Goal: Task Accomplishment & Management: Manage account settings

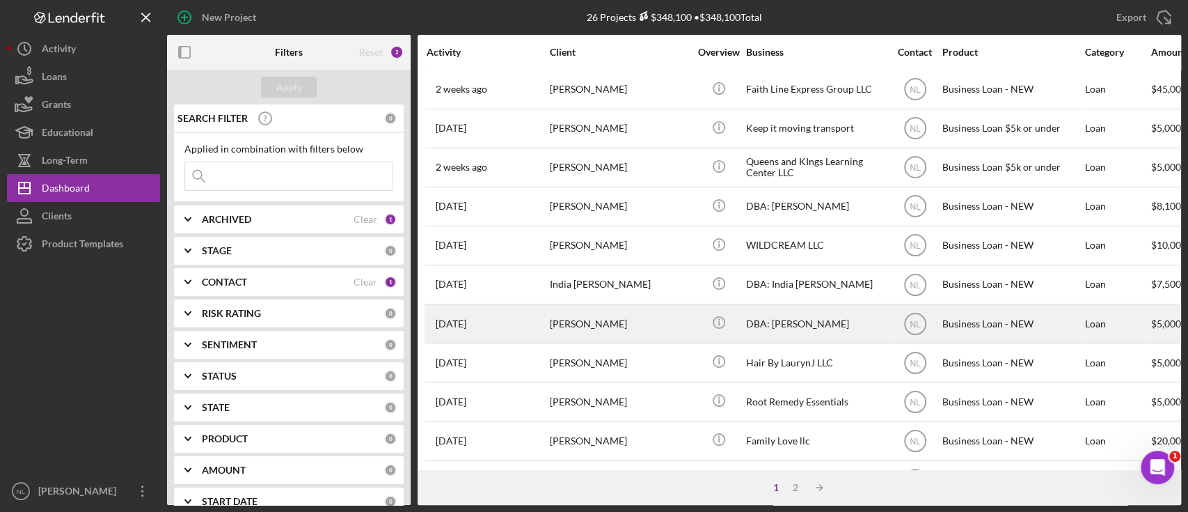
click at [600, 309] on div "[PERSON_NAME]" at bounding box center [619, 323] width 139 height 37
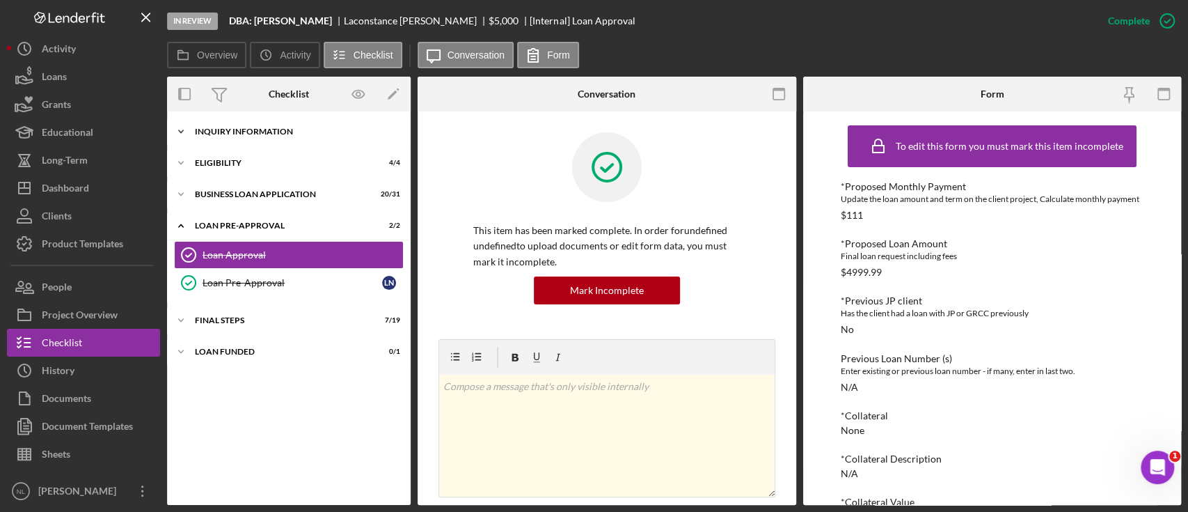
click at [302, 143] on div "Icon/Expander INQUIRY INFORMATION 10 / 11" at bounding box center [289, 132] width 244 height 28
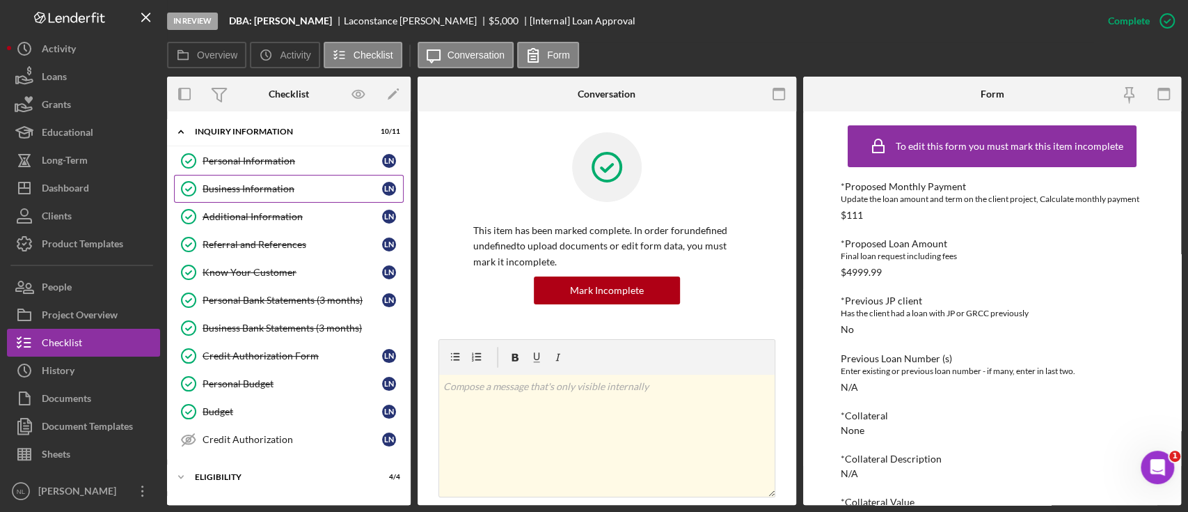
click at [290, 183] on div "Business Information" at bounding box center [293, 188] width 180 height 11
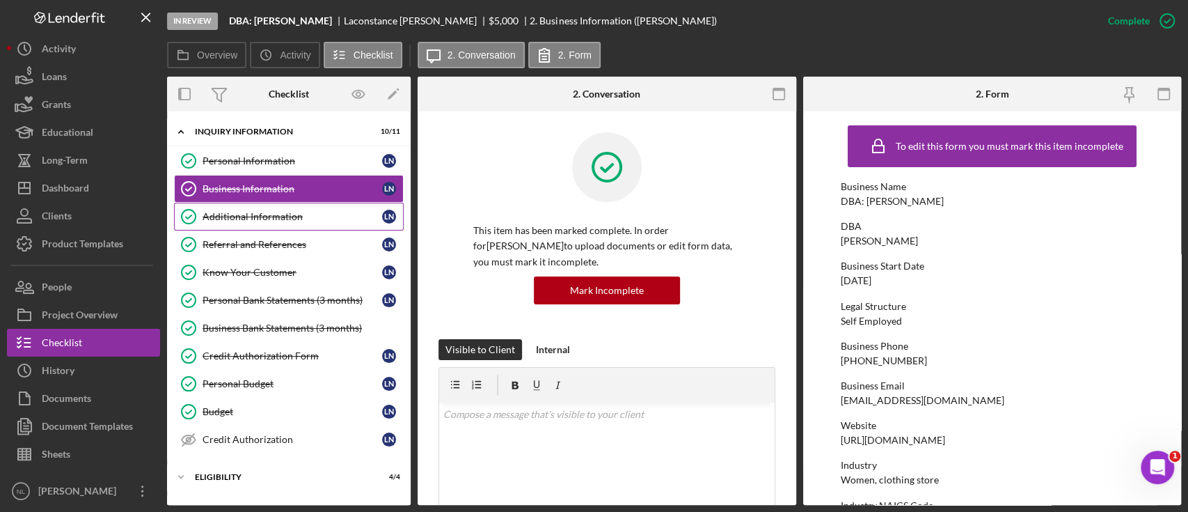
click at [285, 226] on link "Additional Information Additional Information L N" at bounding box center [289, 217] width 230 height 28
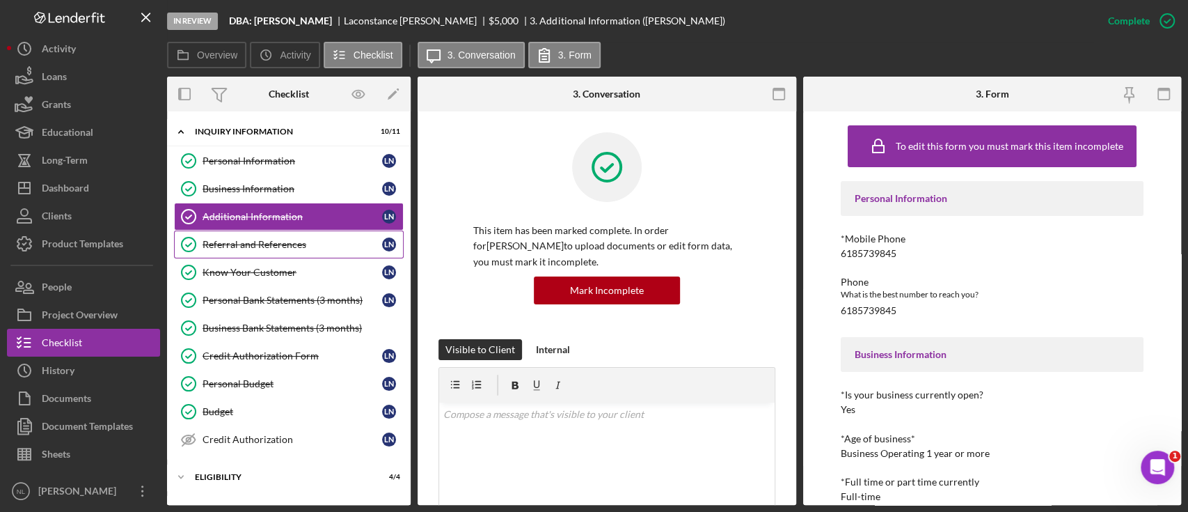
click at [281, 239] on div "Referral and References" at bounding box center [293, 244] width 180 height 11
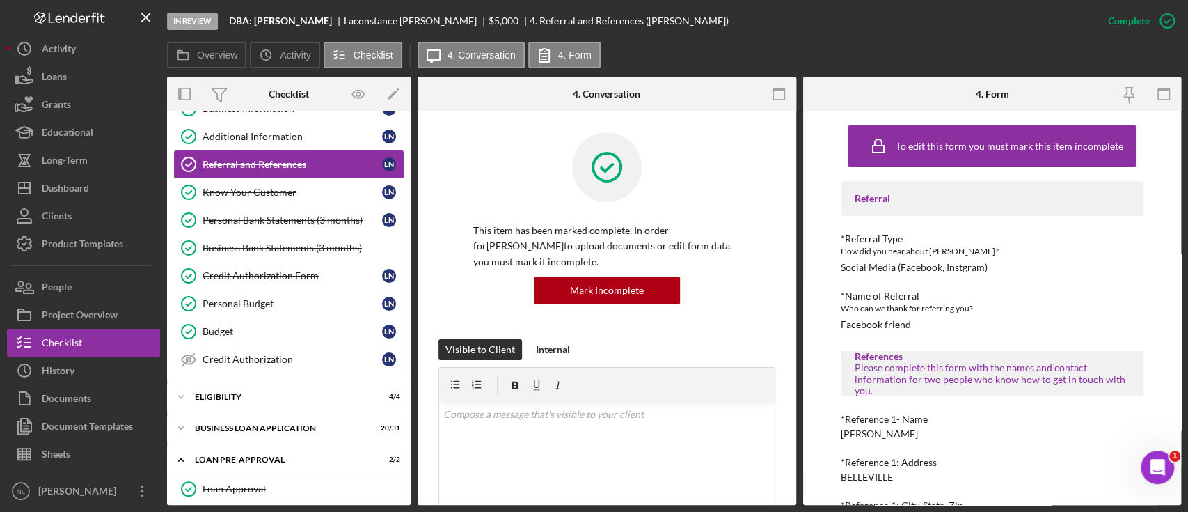
scroll to position [180, 0]
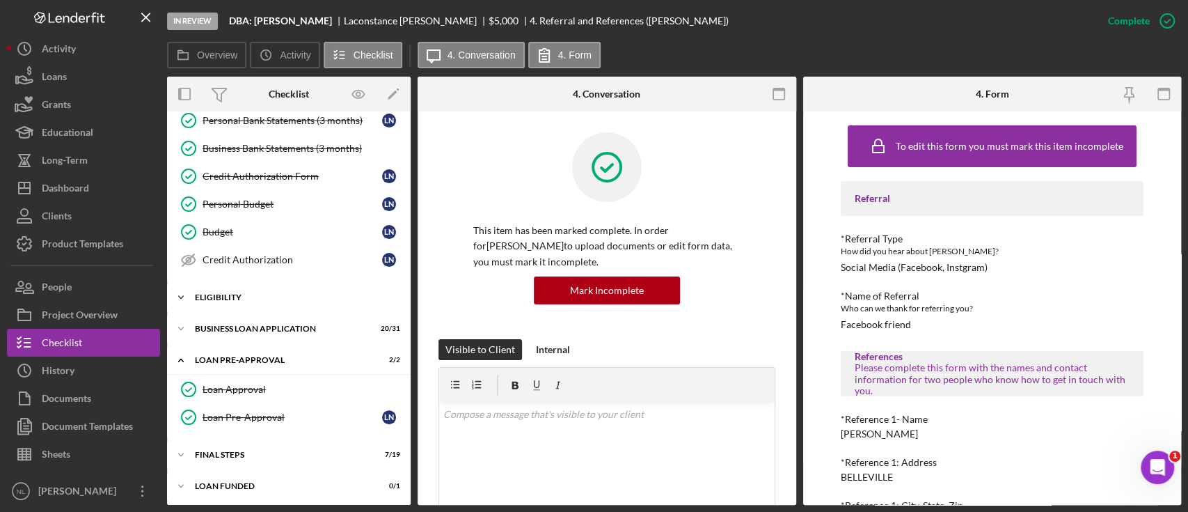
click at [253, 290] on div "Icon/Expander ELIGIBILITY 4 / 4" at bounding box center [289, 297] width 244 height 28
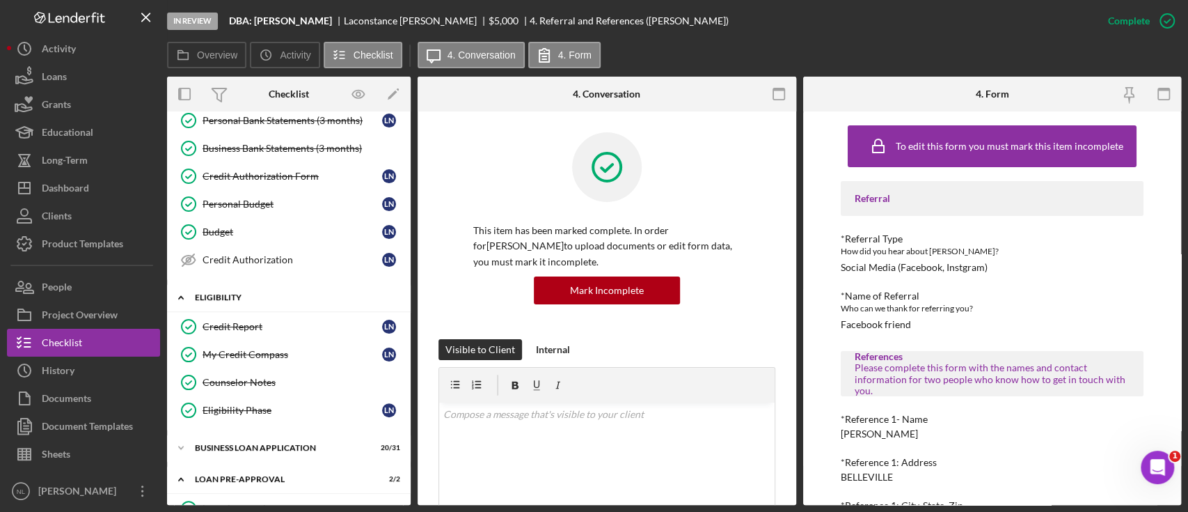
scroll to position [298, 0]
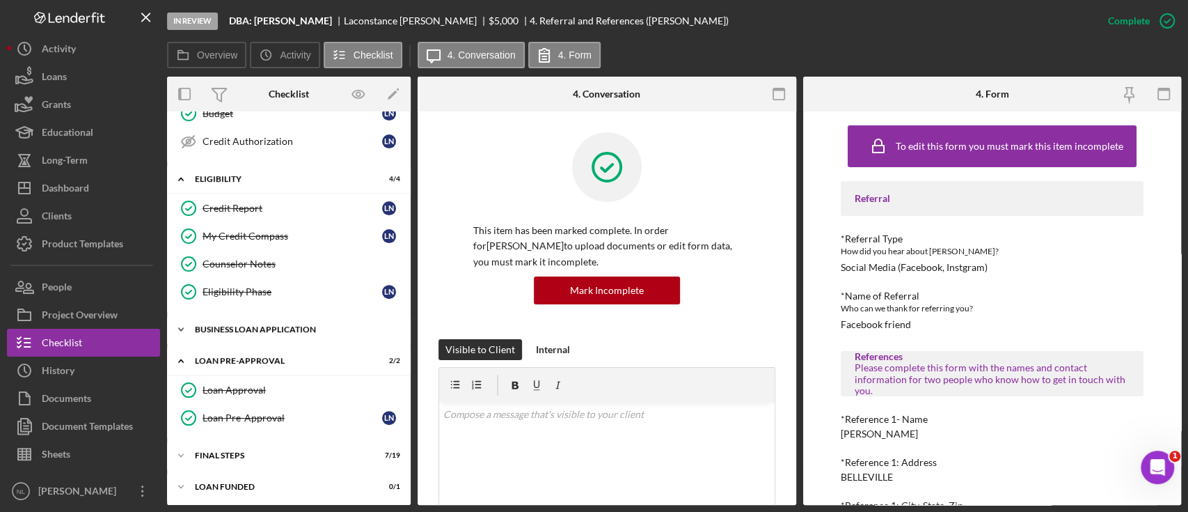
click at [265, 333] on div "Icon/Expander BUSINESS LOAN APPLICATION 20 / 31" at bounding box center [289, 329] width 244 height 28
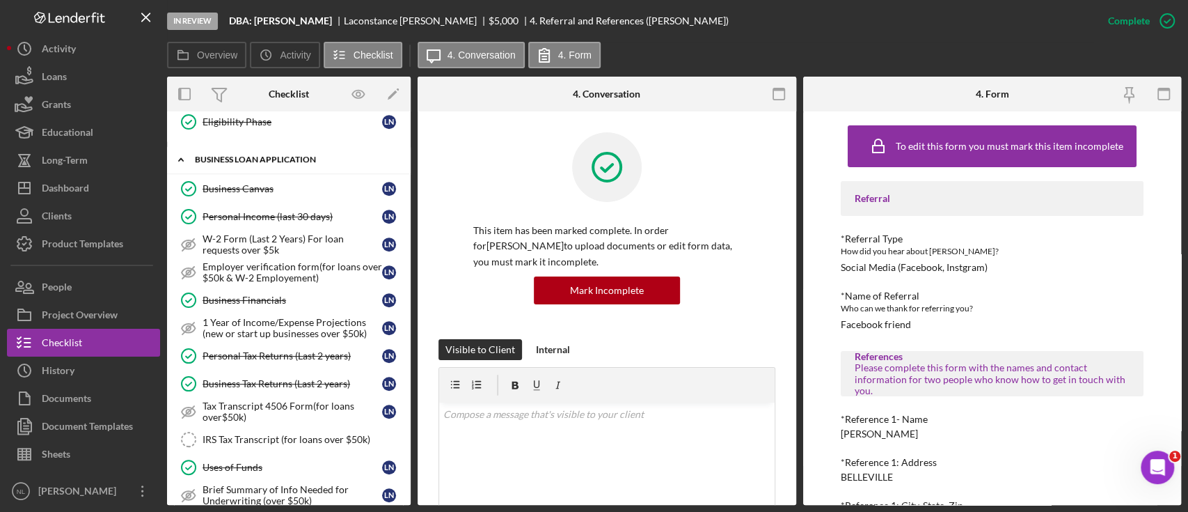
scroll to position [473, 0]
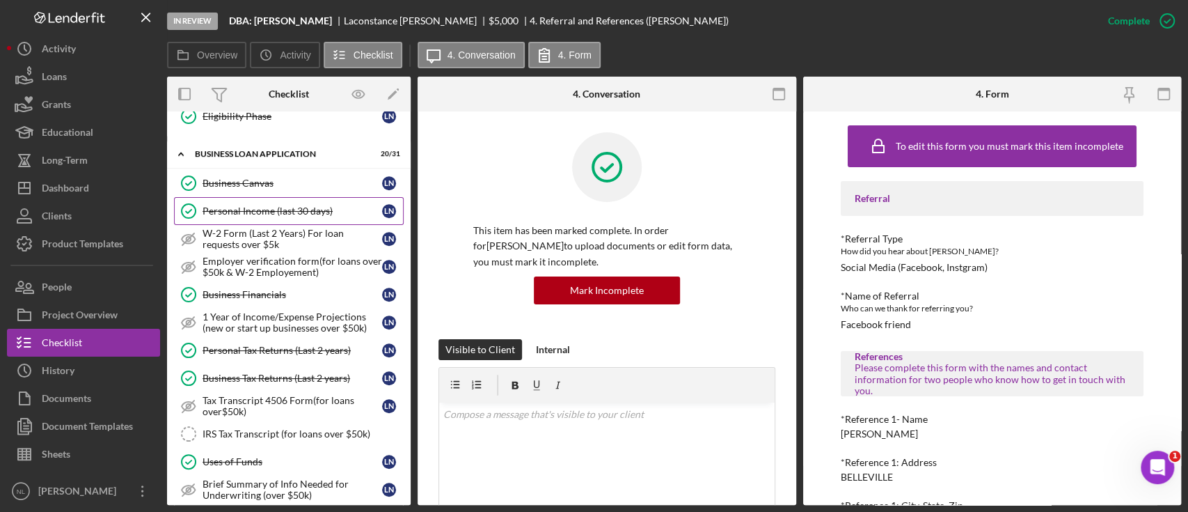
click at [232, 218] on link "Personal Income (last 30 days) Personal Income (last 30 days) L N" at bounding box center [289, 211] width 230 height 28
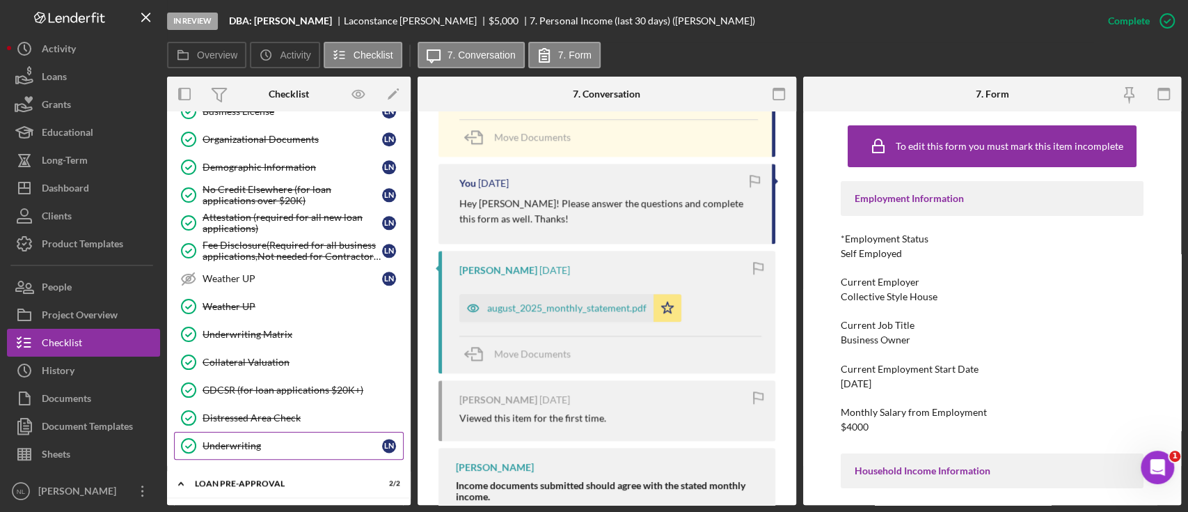
scroll to position [1164, 0]
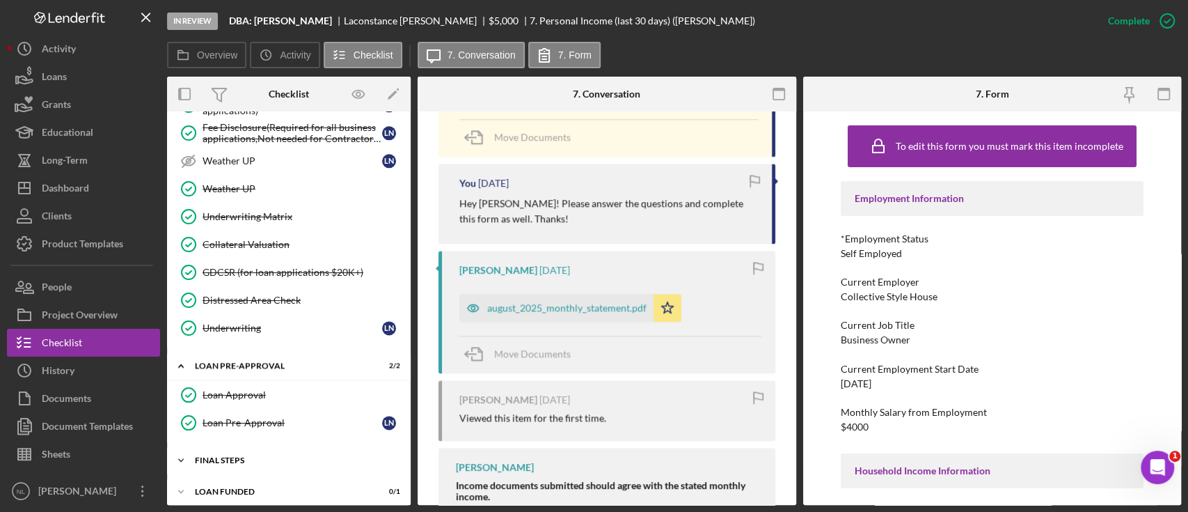
click at [249, 383] on div "Icon/Expander FINAL STEPS 7 / 19" at bounding box center [289, 460] width 244 height 28
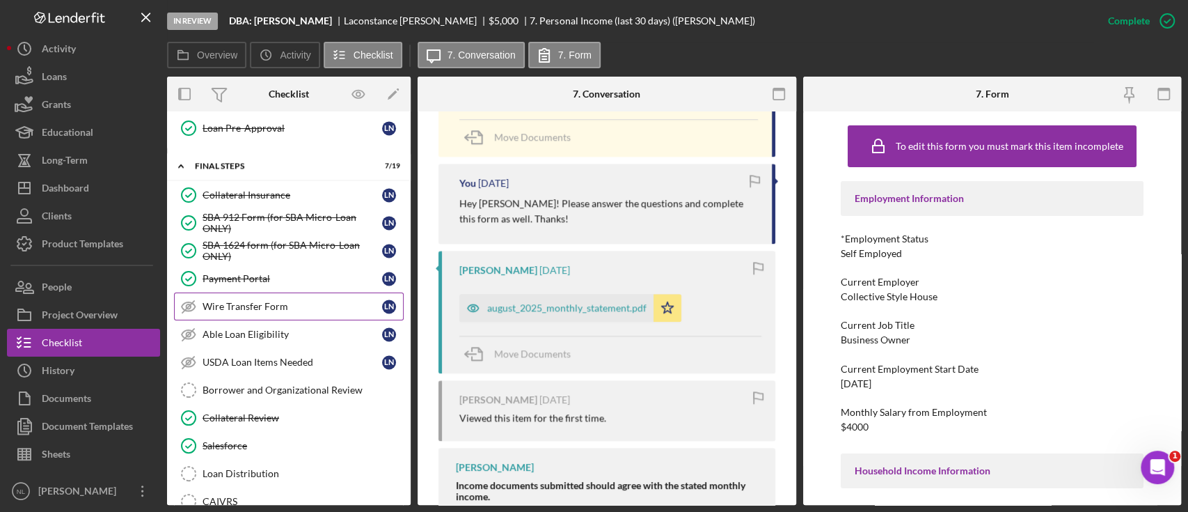
click at [230, 301] on div "Wire Transfer Form" at bounding box center [293, 306] width 180 height 11
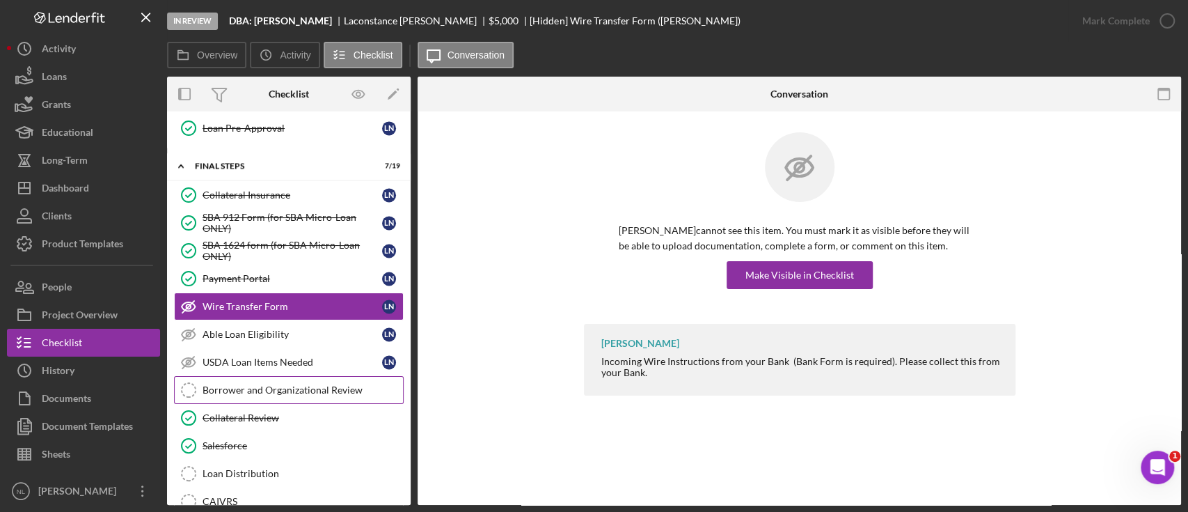
click at [291, 383] on div "Borrower and Organizational Review" at bounding box center [303, 389] width 200 height 11
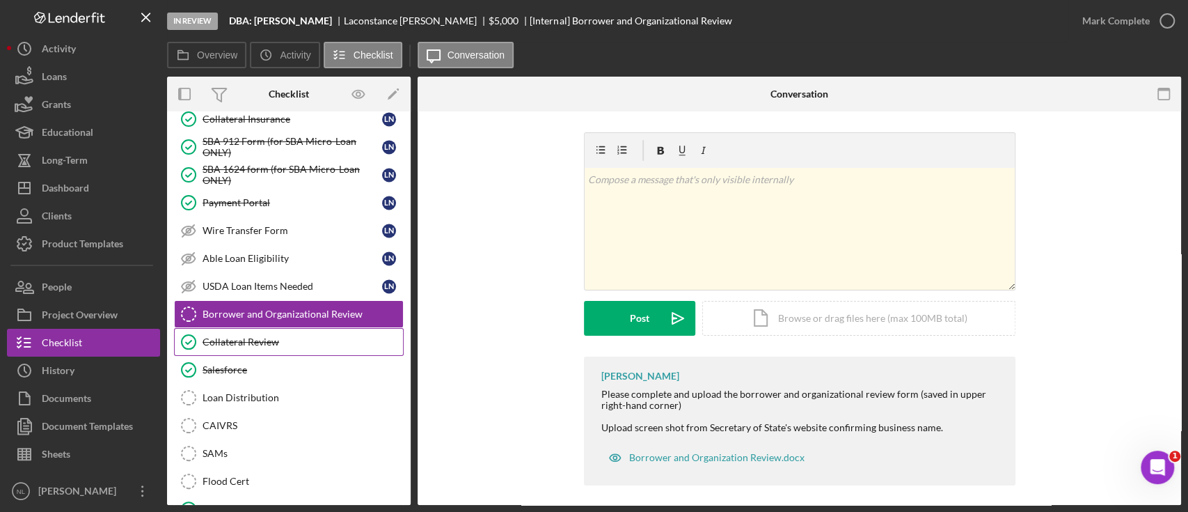
scroll to position [1563, 0]
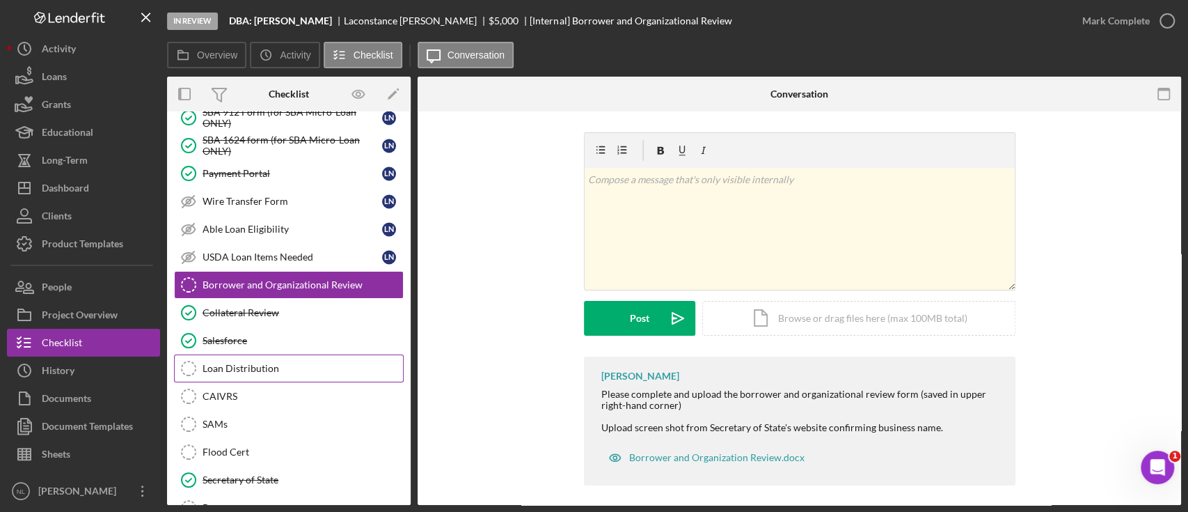
click at [255, 363] on div "Loan Distribution" at bounding box center [303, 368] width 200 height 11
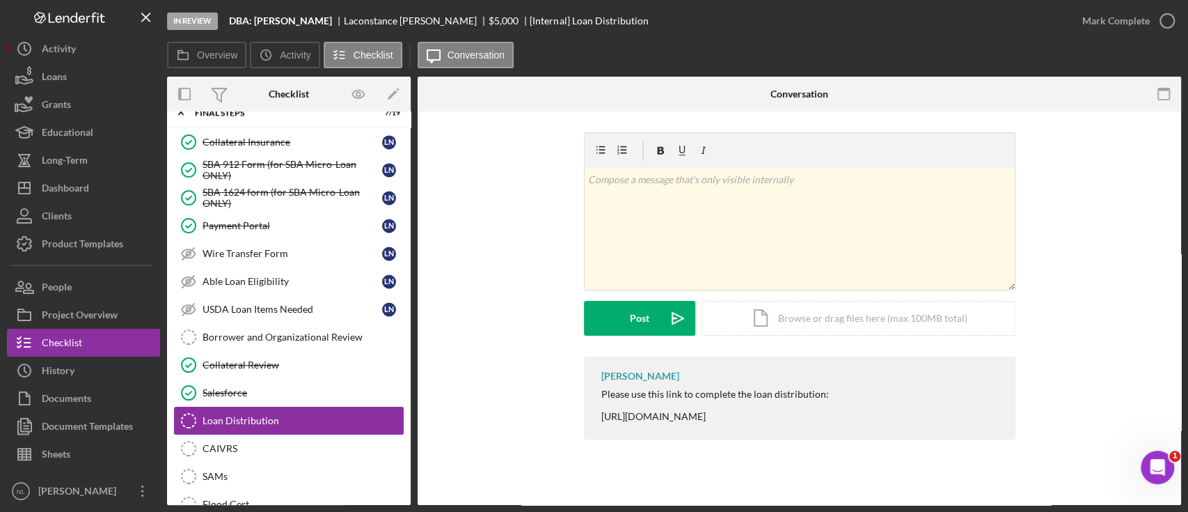
scroll to position [1470, 0]
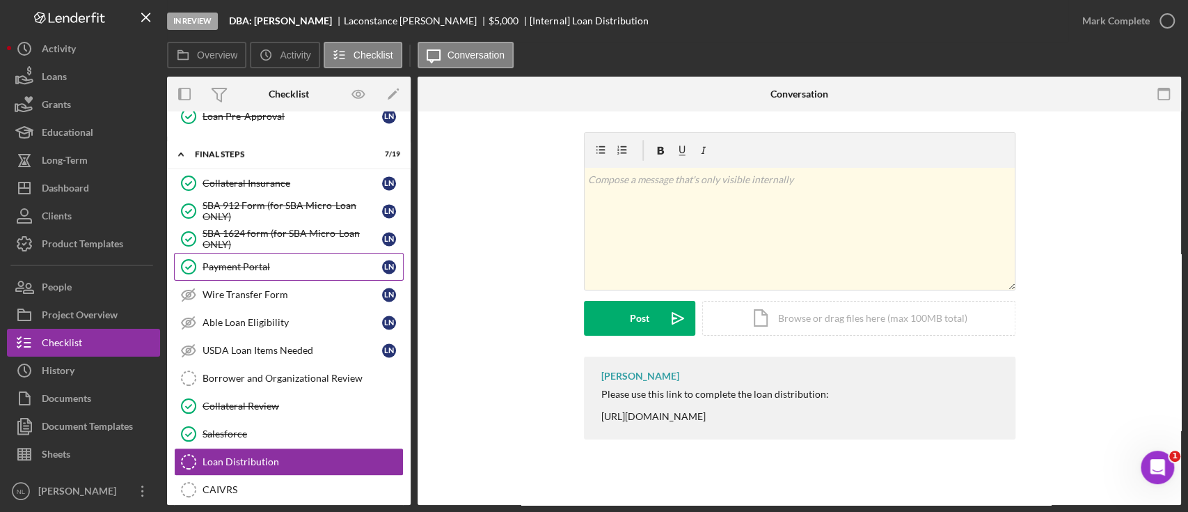
click at [265, 265] on link "Payment Portal Payment Portal L N" at bounding box center [289, 267] width 230 height 28
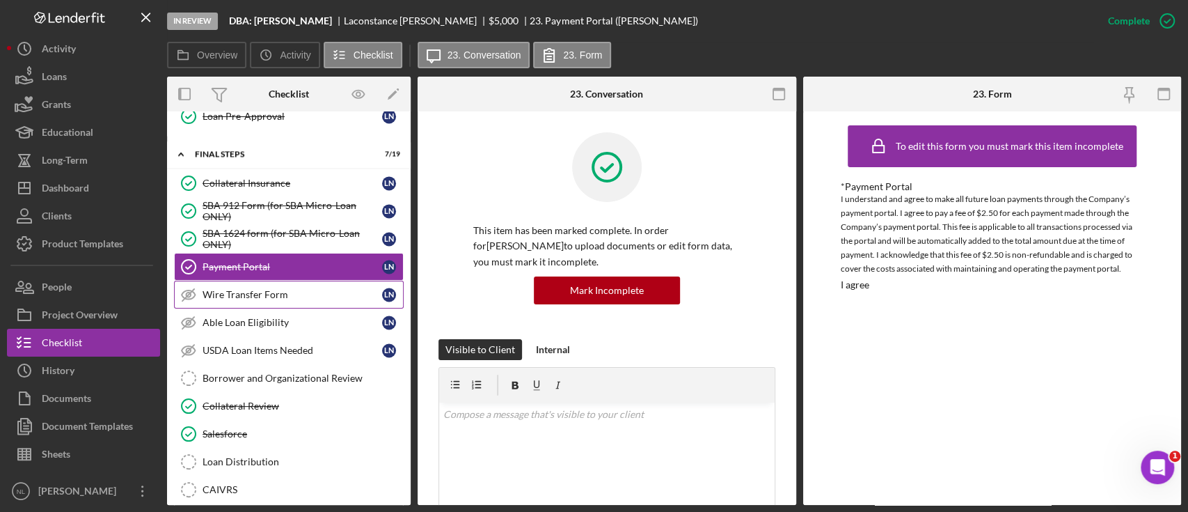
click at [276, 289] on div "Wire Transfer Form" at bounding box center [293, 294] width 180 height 11
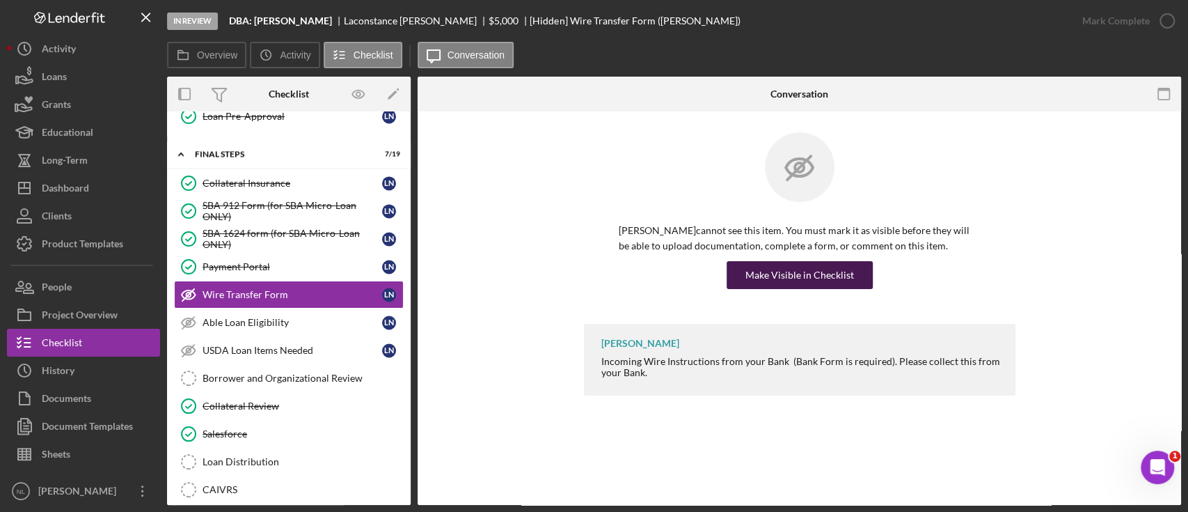
click at [775, 262] on div "Make Visible in Checklist" at bounding box center [800, 275] width 109 height 28
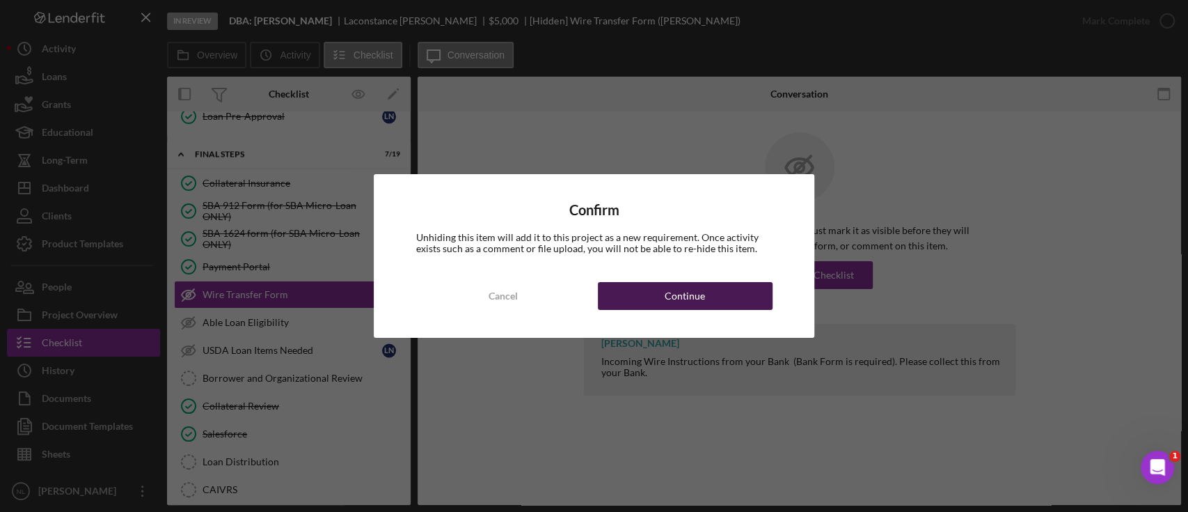
click at [732, 294] on button "Continue" at bounding box center [685, 296] width 175 height 28
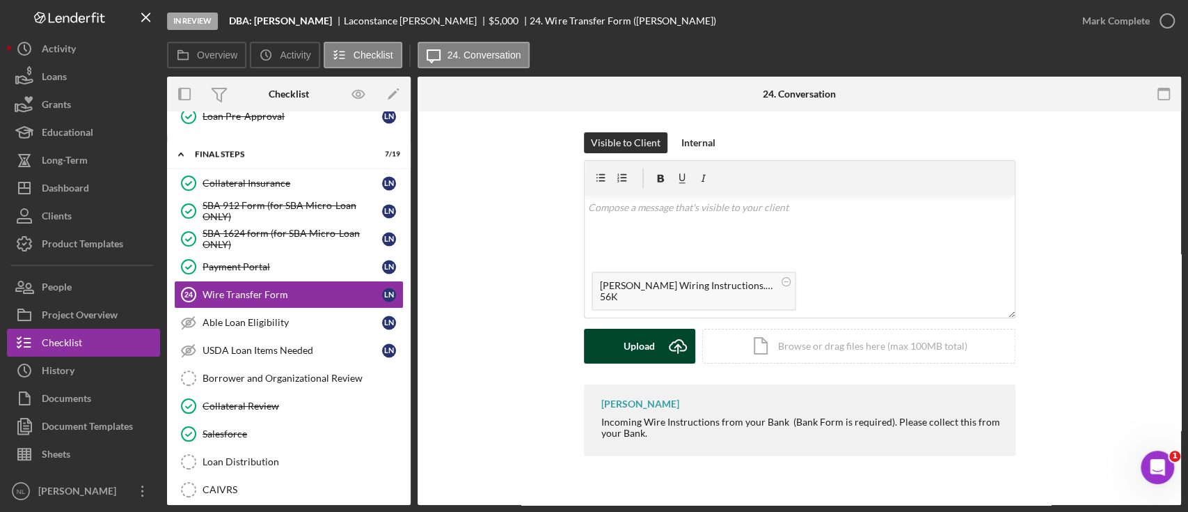
click at [665, 347] on icon "Icon/Upload" at bounding box center [678, 346] width 35 height 35
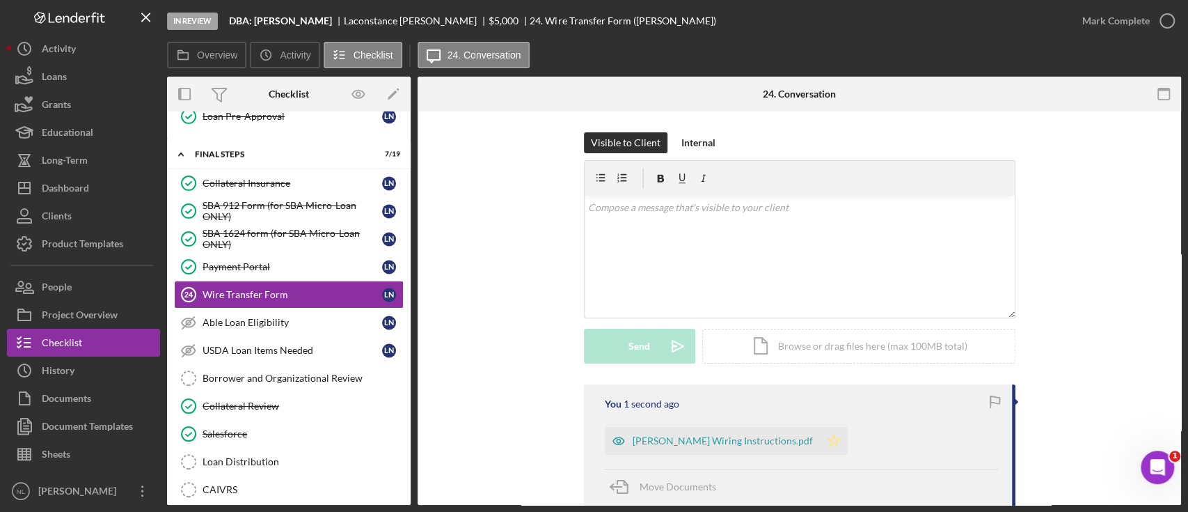
click at [833, 383] on icon "Icon/Star" at bounding box center [834, 441] width 28 height 28
click at [890, 17] on div "Mark Complete" at bounding box center [1116, 21] width 68 height 28
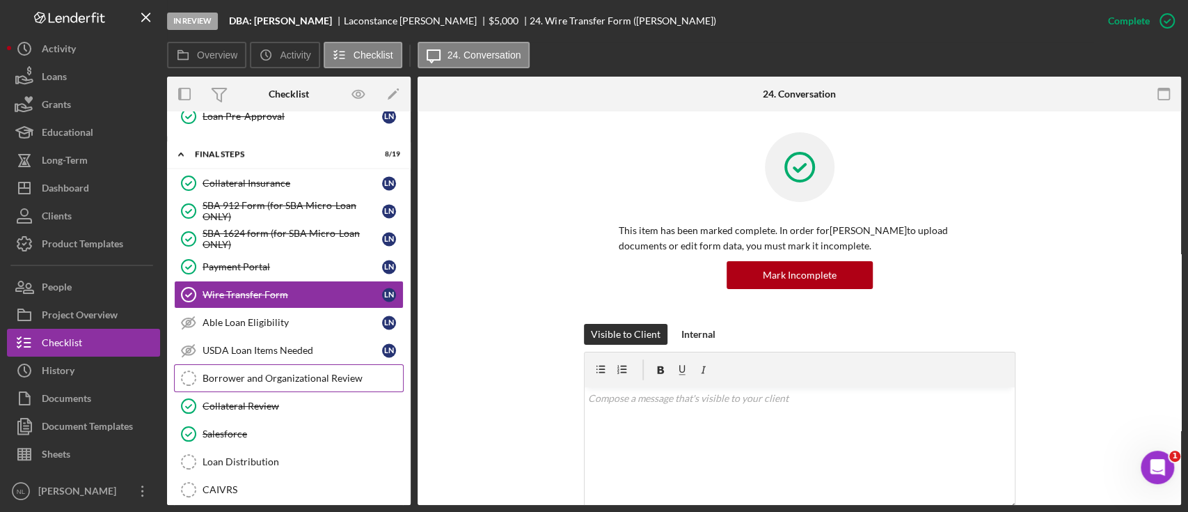
click at [258, 364] on link "Borrower and Organizational Review Borrower and Organizational Review" at bounding box center [289, 378] width 230 height 28
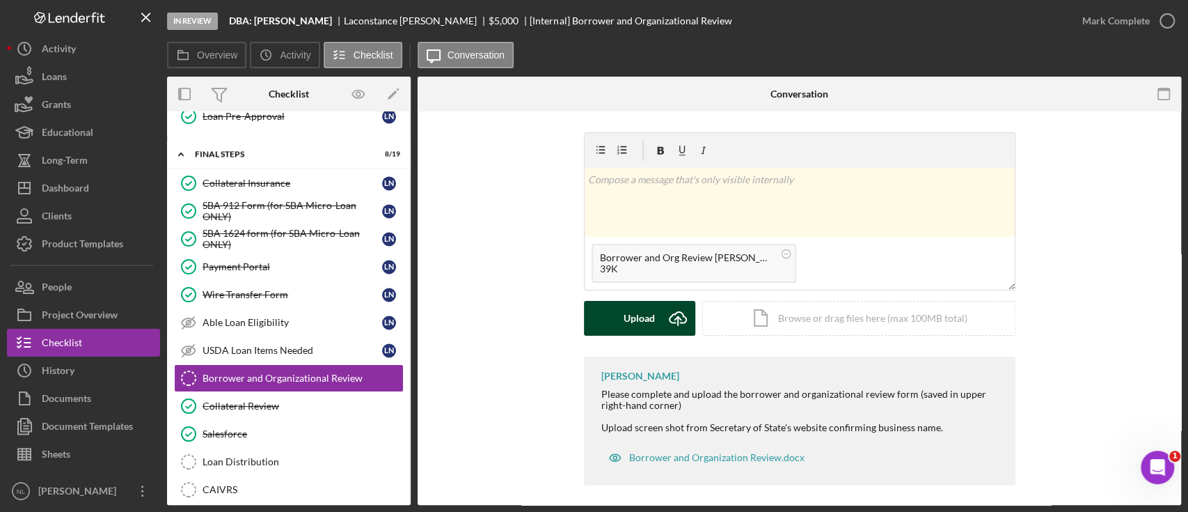
click at [675, 313] on icon "Icon/Upload" at bounding box center [678, 318] width 35 height 35
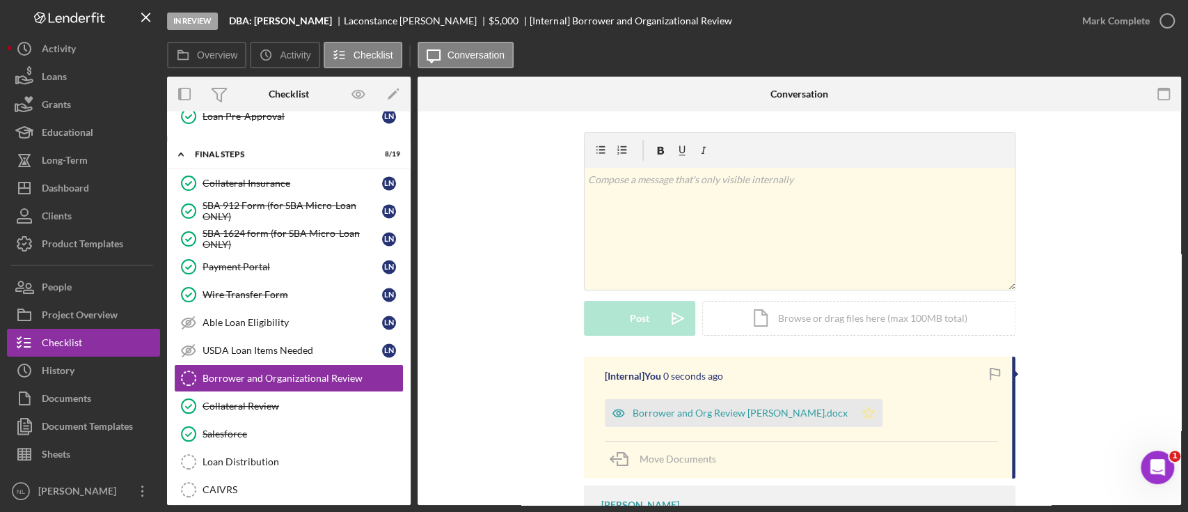
click at [865, 383] on icon "Icon/Star" at bounding box center [869, 413] width 28 height 28
click at [890, 37] on div "Mark Complete" at bounding box center [1125, 21] width 113 height 42
click at [890, 29] on div "Mark Complete" at bounding box center [1116, 21] width 68 height 28
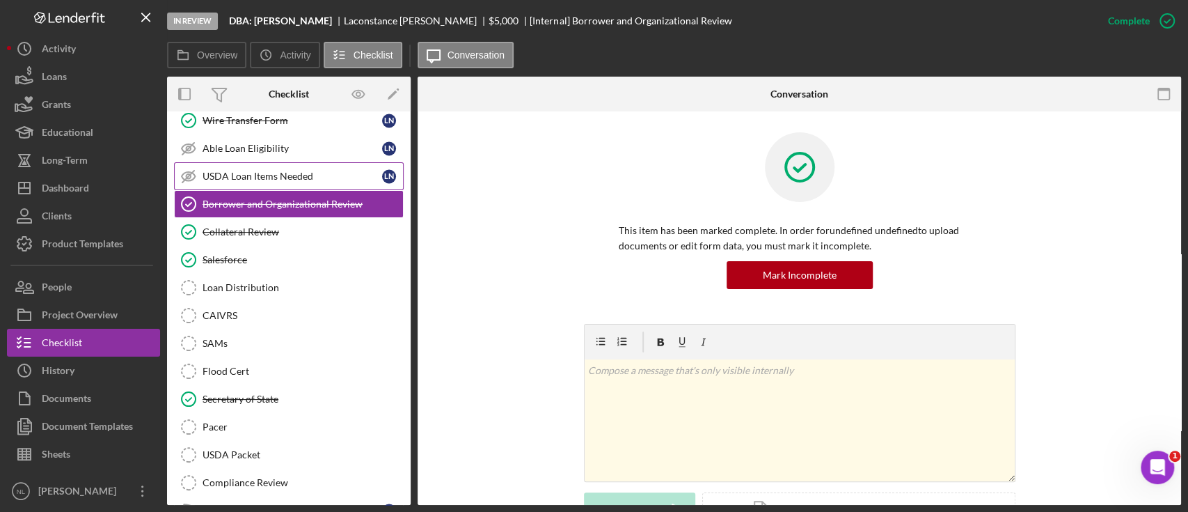
scroll to position [1698, 0]
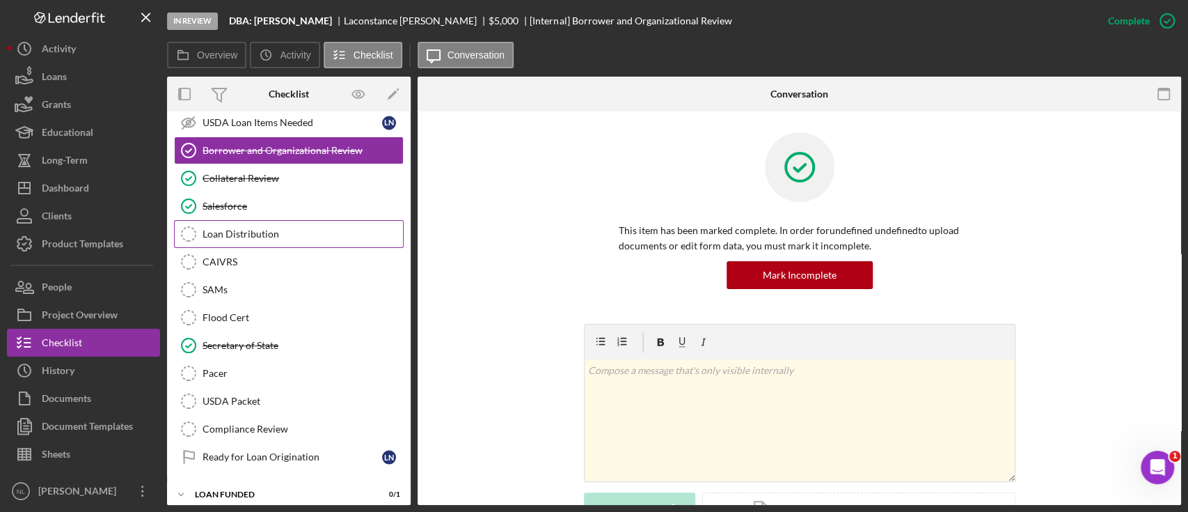
click at [251, 230] on div "Loan Distribution" at bounding box center [303, 233] width 200 height 11
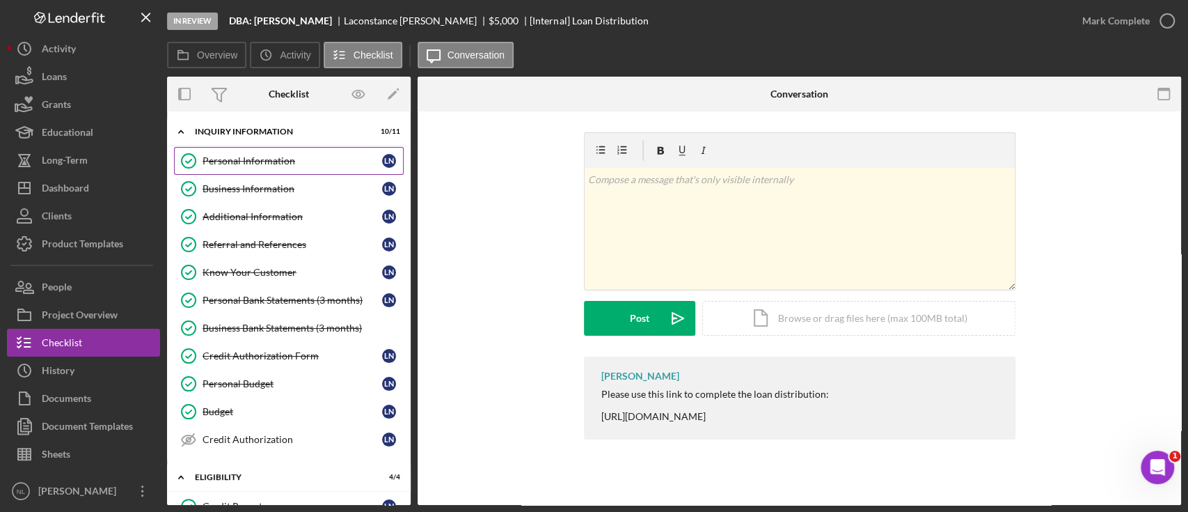
click at [273, 164] on div "Personal Information" at bounding box center [293, 160] width 180 height 11
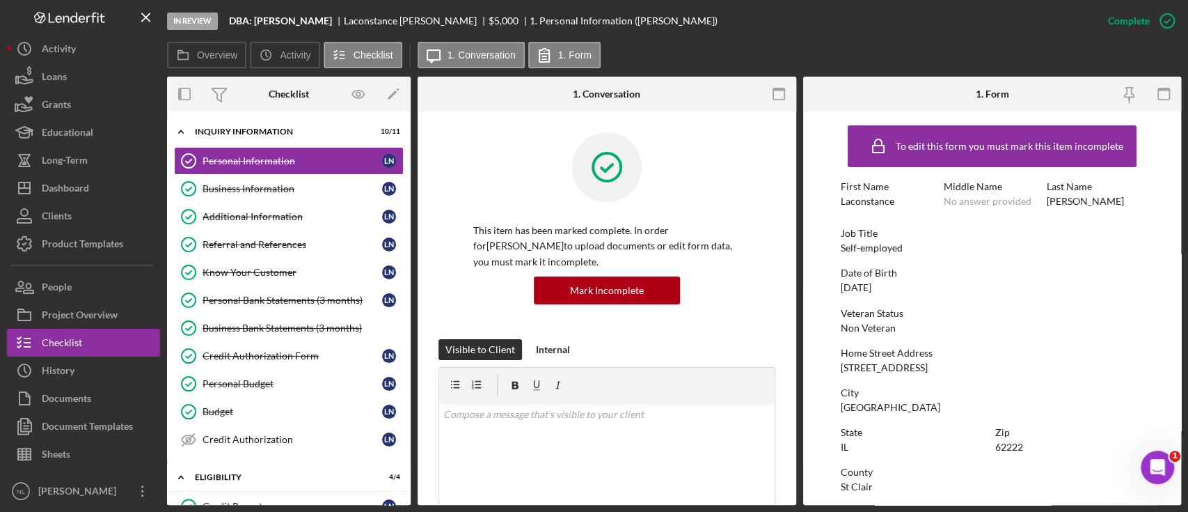
scroll to position [54, 0]
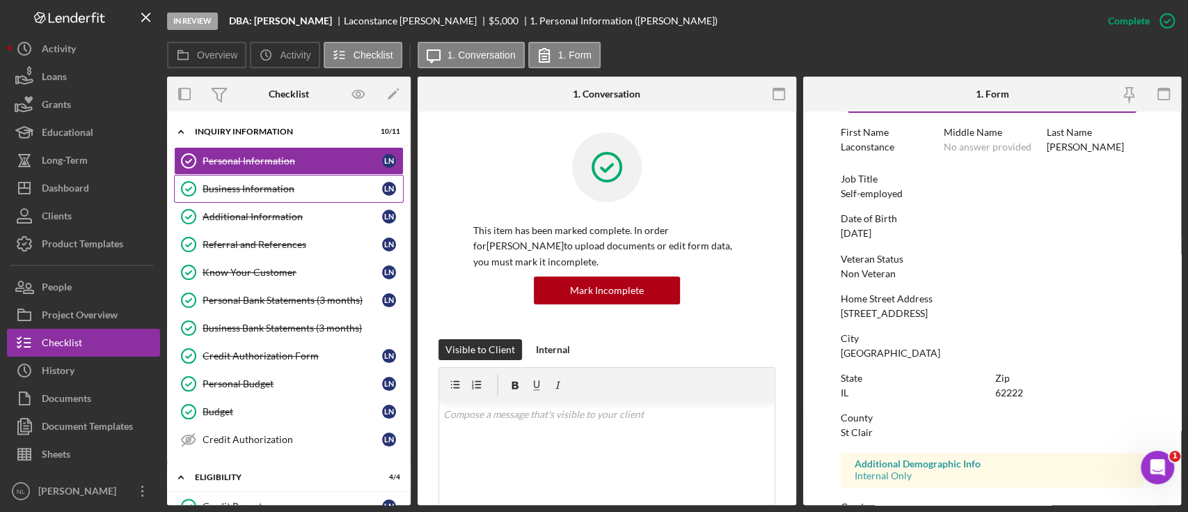
click at [239, 194] on link "Business Information Business Information L N" at bounding box center [289, 189] width 230 height 28
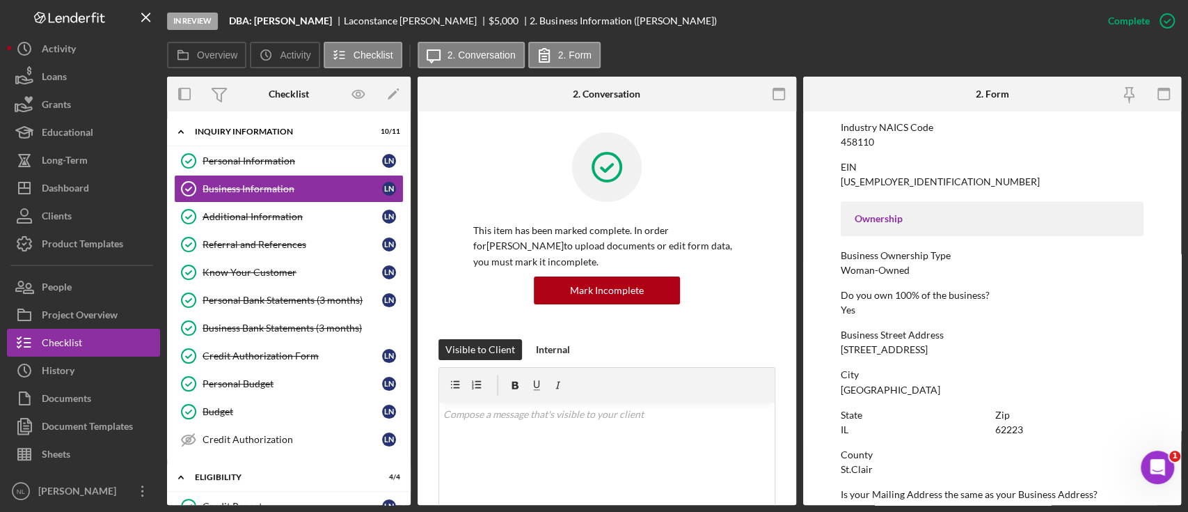
scroll to position [591, 0]
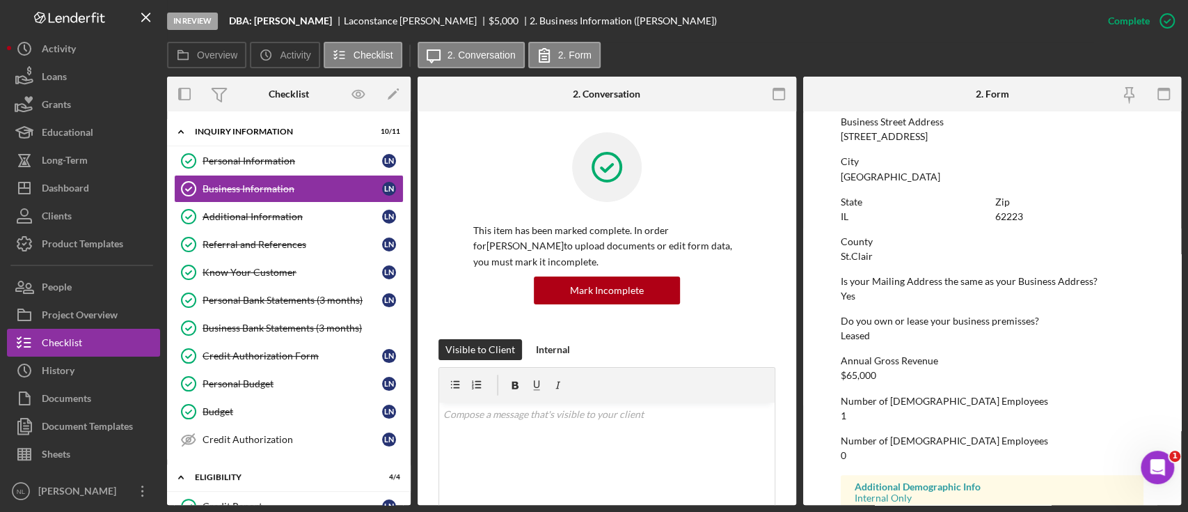
click at [890, 134] on div "[STREET_ADDRESS]" at bounding box center [884, 136] width 87 height 11
copy div "[STREET_ADDRESS]"
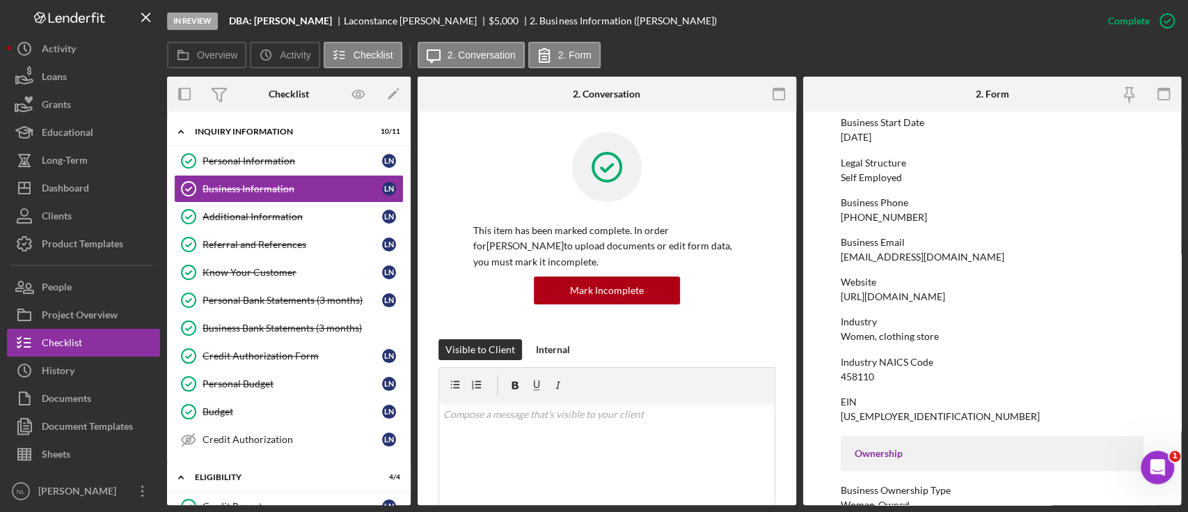
scroll to position [105, 0]
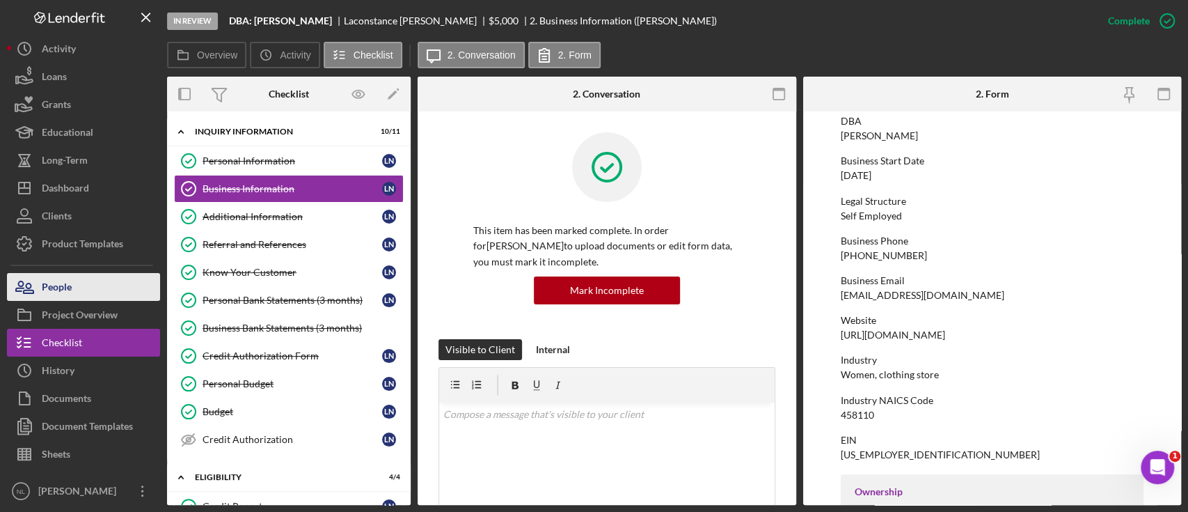
click at [89, 285] on button "People" at bounding box center [83, 287] width 153 height 28
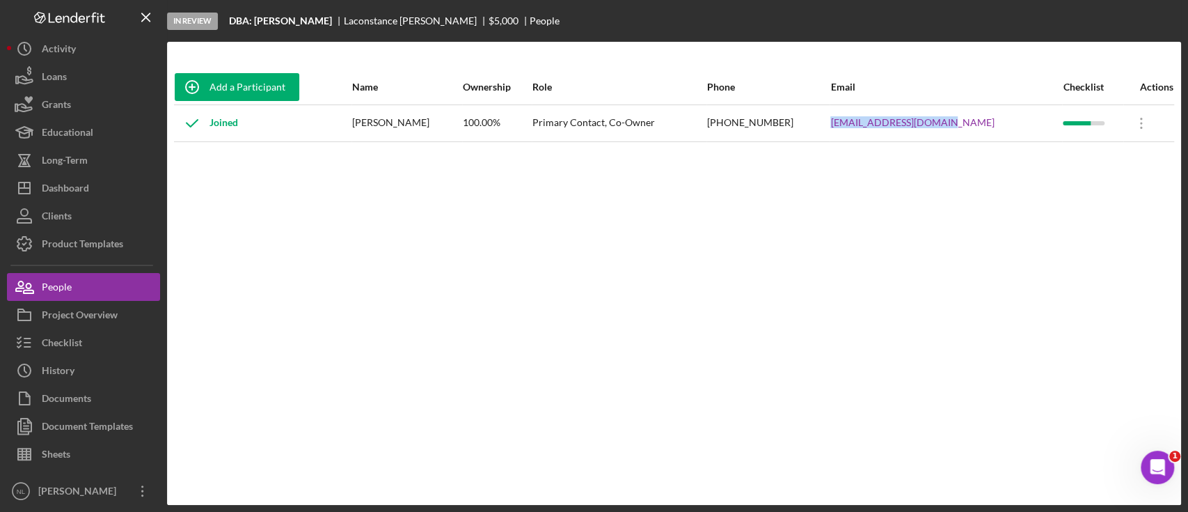
drag, startPoint x: 1002, startPoint y: 122, endPoint x: 873, endPoint y: 132, distance: 129.1
click at [873, 132] on tr "Joined [PERSON_NAME] 100.00% Primary Contact, Co-Owner [PHONE_NUMBER] [EMAIL_AD…" at bounding box center [674, 122] width 1000 height 37
copy tr "[EMAIL_ADDRESS][DOMAIN_NAME]"
click at [88, 348] on button "Checklist" at bounding box center [83, 343] width 153 height 28
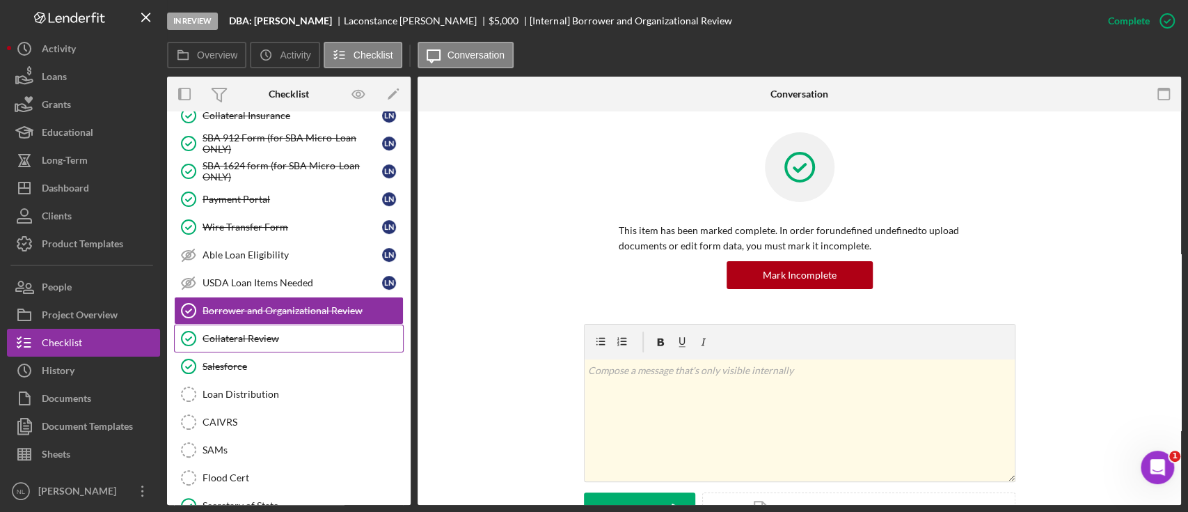
scroll to position [266, 0]
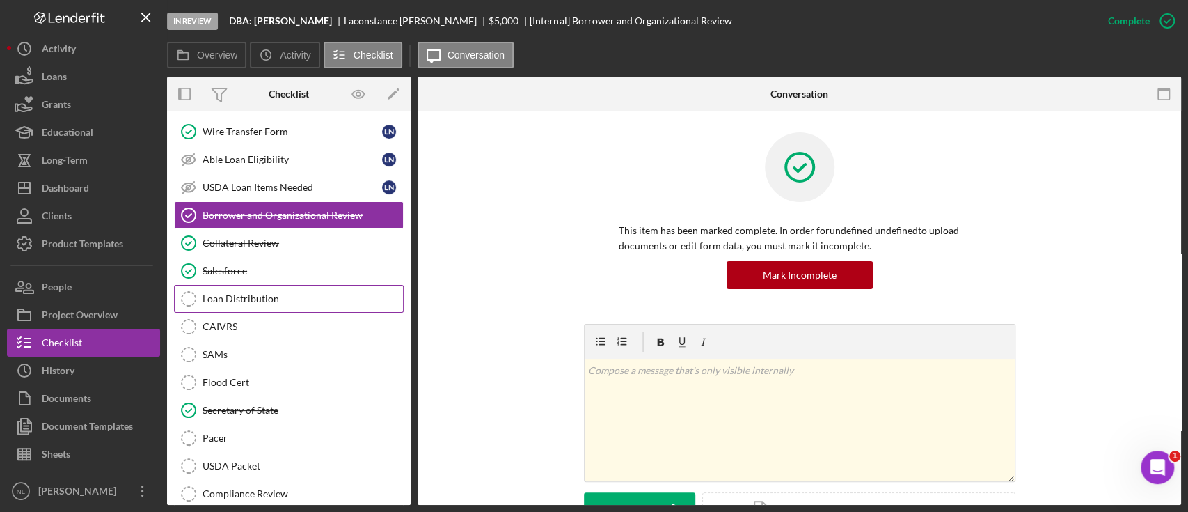
click at [254, 290] on link "Loan Distribution Loan Distribution" at bounding box center [289, 299] width 230 height 28
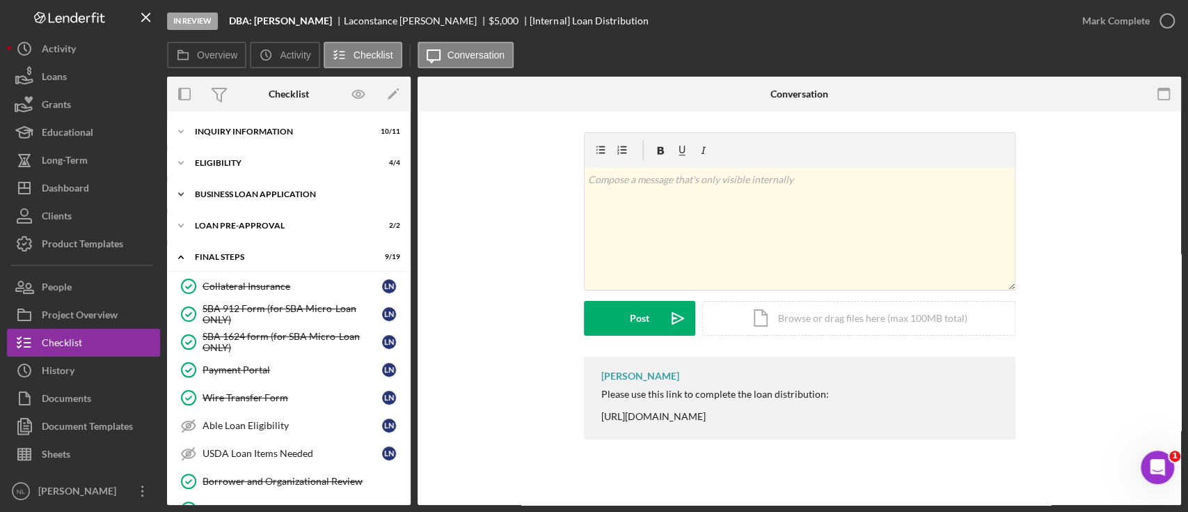
click at [259, 192] on div "BUSINESS LOAN APPLICATION" at bounding box center [294, 194] width 198 height 8
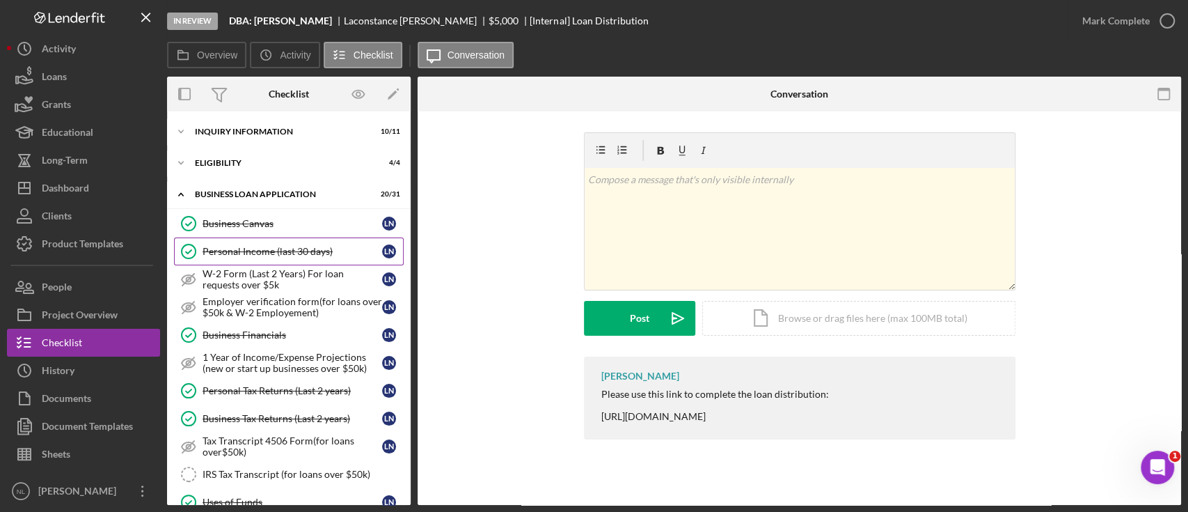
click at [253, 250] on div "Personal Income (last 30 days)" at bounding box center [293, 251] width 180 height 11
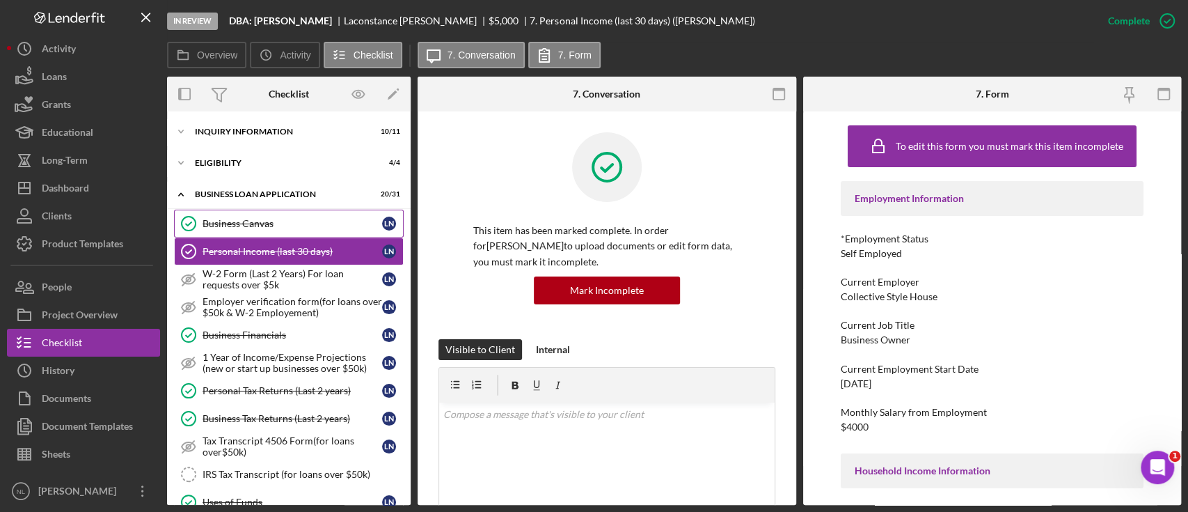
click at [244, 228] on div "Business Canvas" at bounding box center [293, 223] width 180 height 11
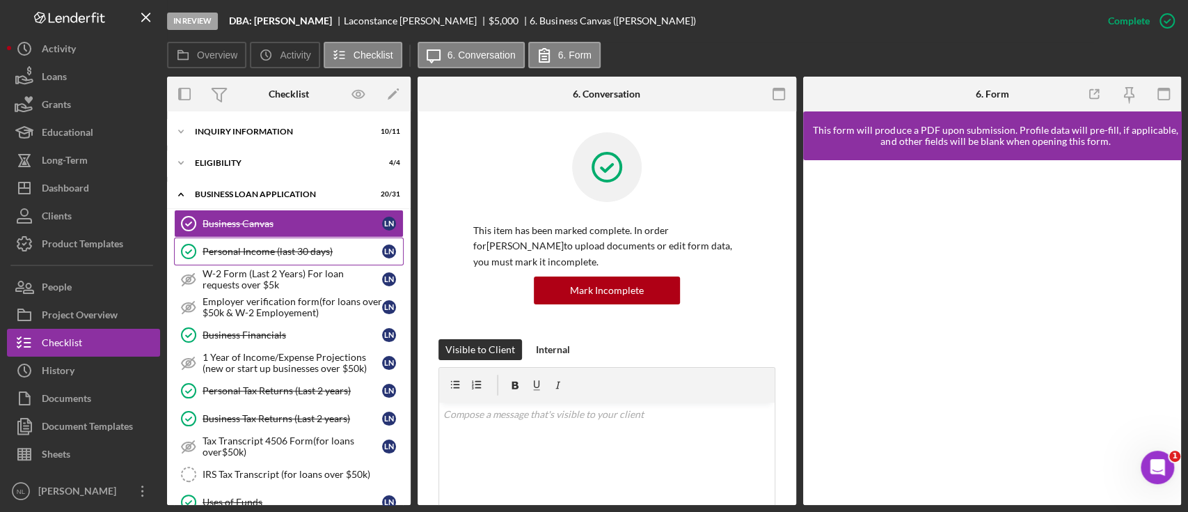
click at [247, 250] on div "Personal Income (last 30 days)" at bounding box center [293, 251] width 180 height 11
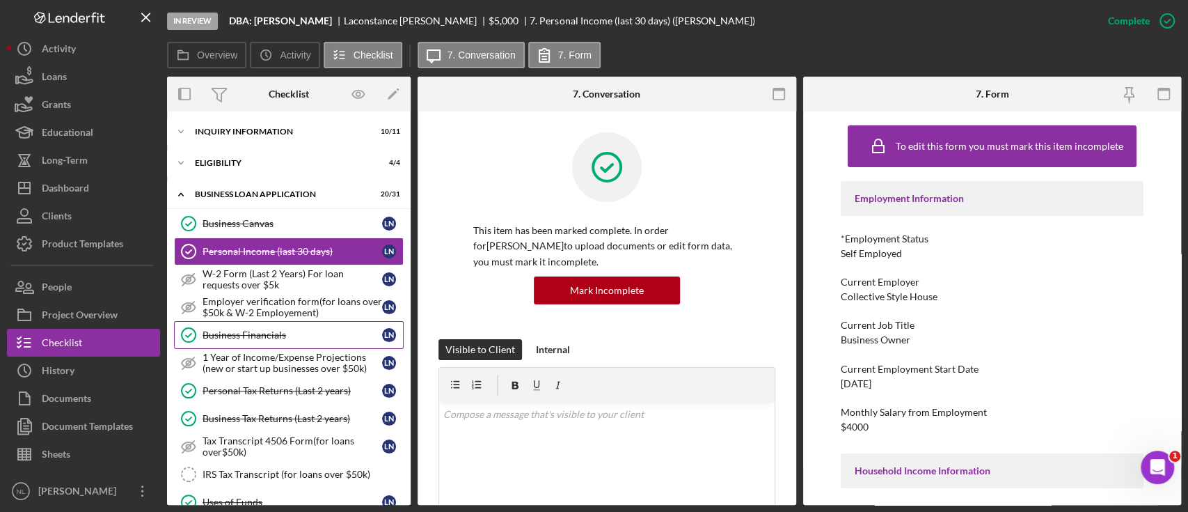
click at [267, 331] on div "Business Financials" at bounding box center [293, 334] width 180 height 11
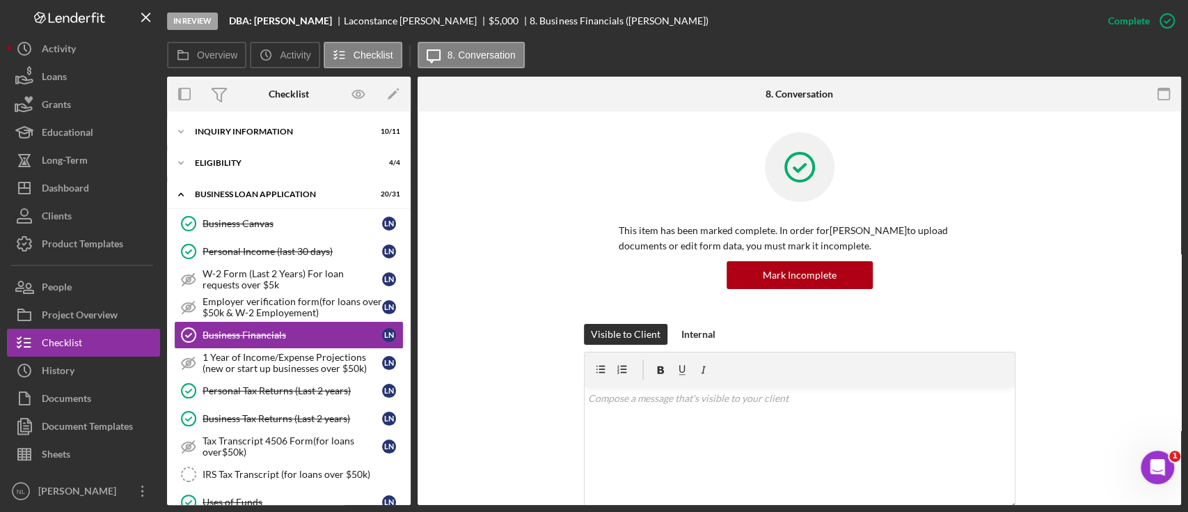
scroll to position [336, 0]
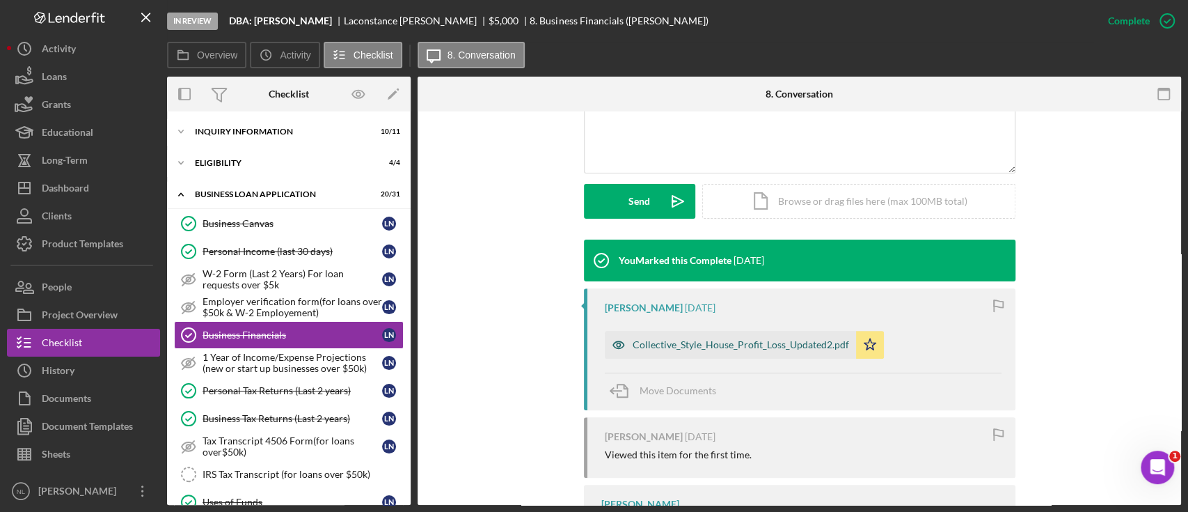
click at [682, 342] on div "Collective_Style_House_Profit_Loss_Updated2.pdf" at bounding box center [741, 344] width 216 height 11
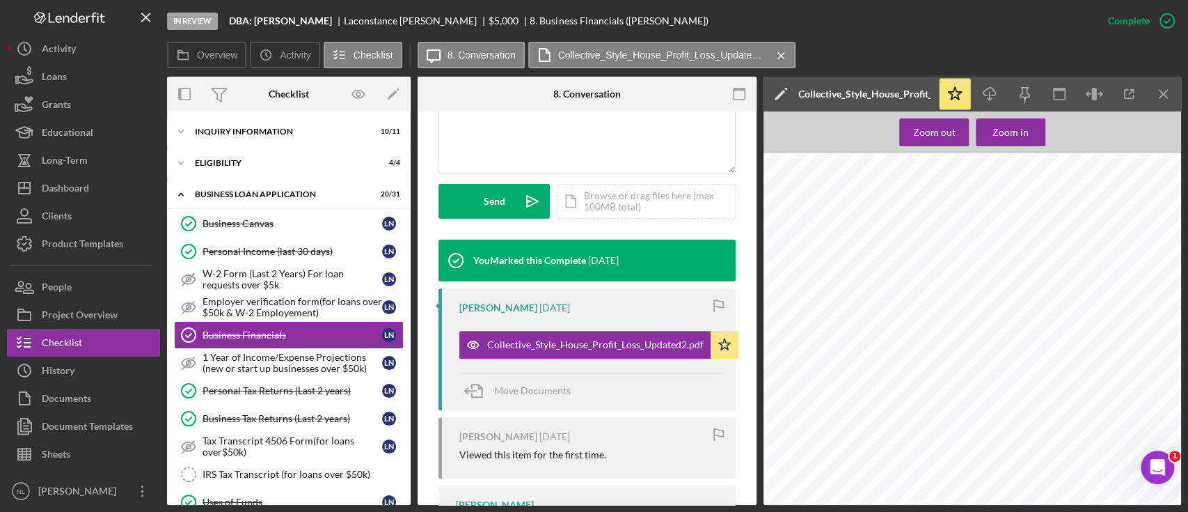
scroll to position [101, 0]
click at [890, 83] on icon "Icon/Menu Close" at bounding box center [1164, 94] width 31 height 31
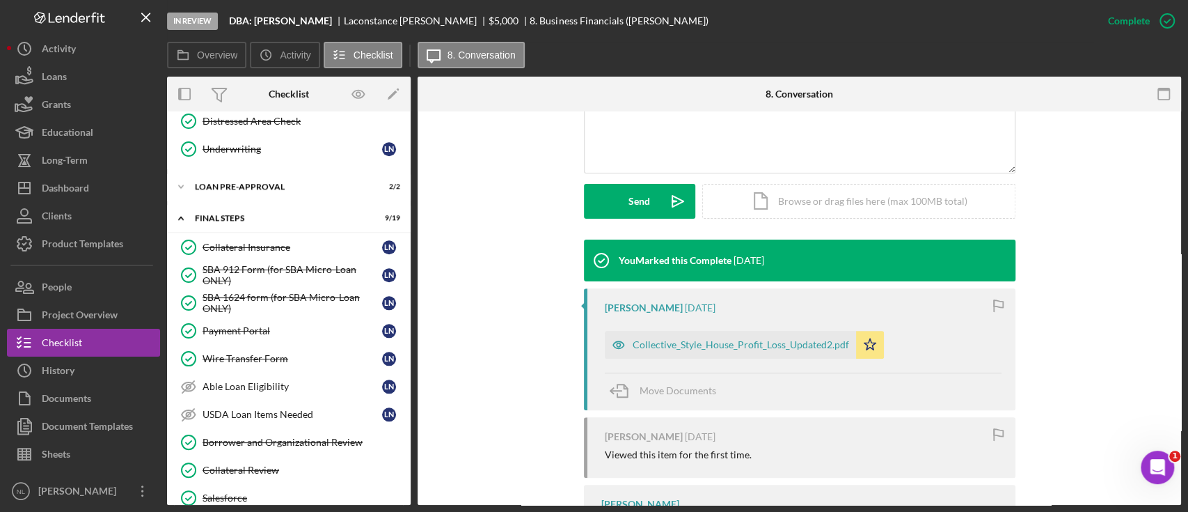
scroll to position [1204, 0]
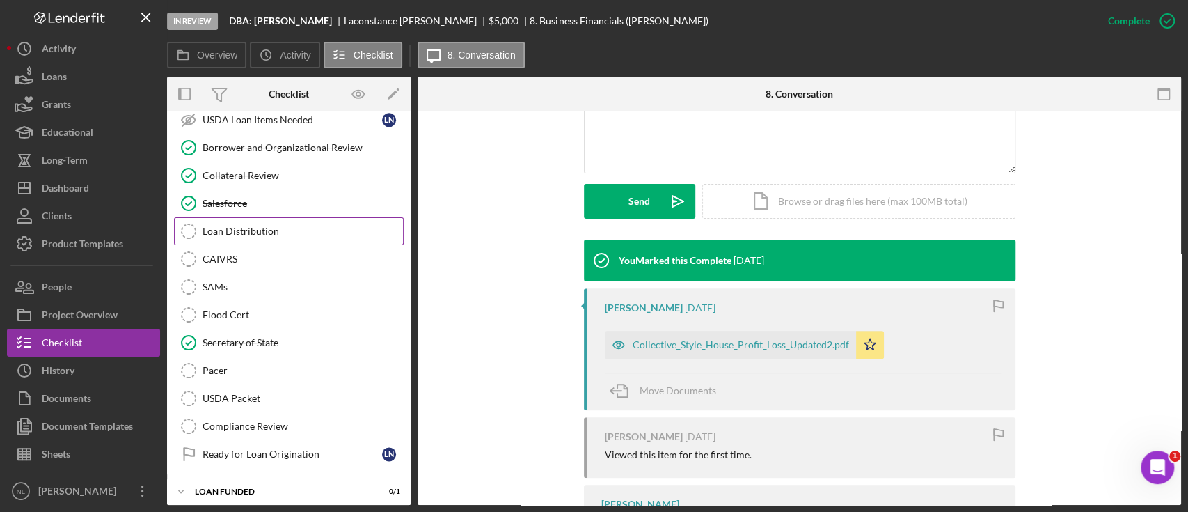
click at [294, 226] on div "Loan Distribution" at bounding box center [303, 231] width 200 height 11
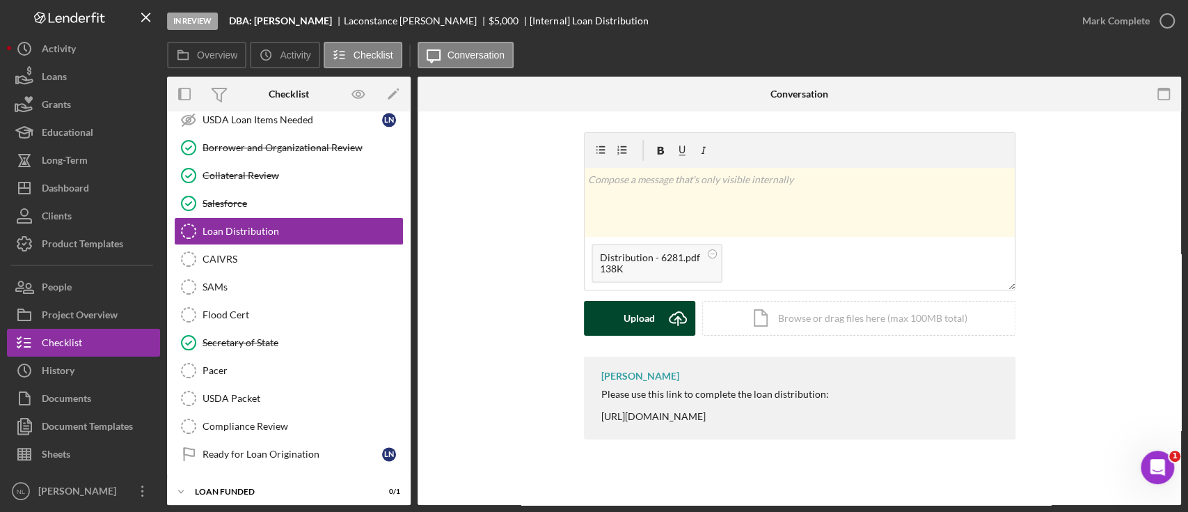
click at [650, 311] on div "Upload" at bounding box center [639, 318] width 31 height 35
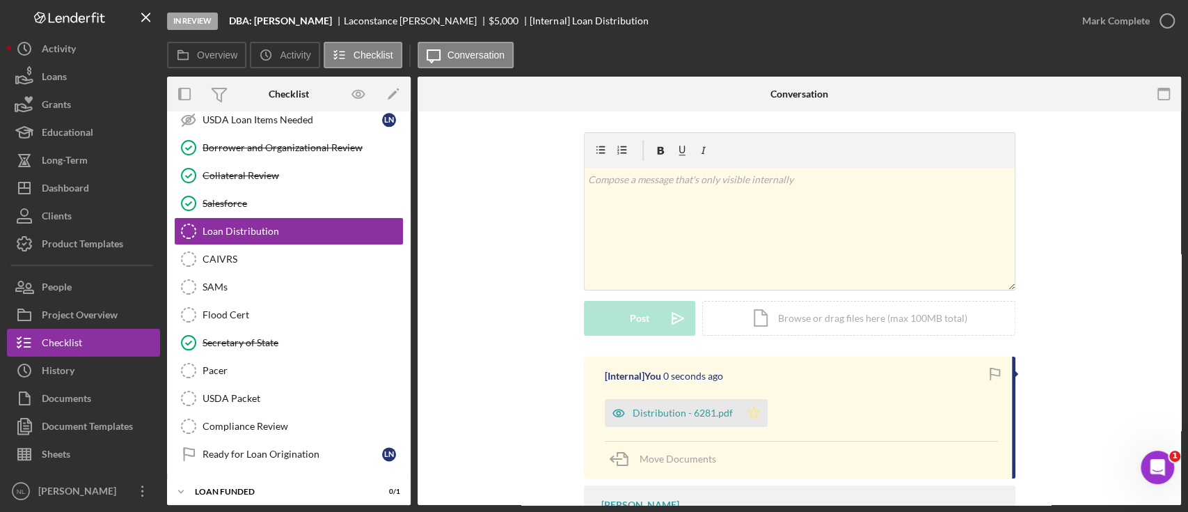
click at [741, 383] on icon "Icon/Star" at bounding box center [754, 413] width 28 height 28
click at [890, 25] on button "Mark Complete" at bounding box center [1125, 21] width 113 height 28
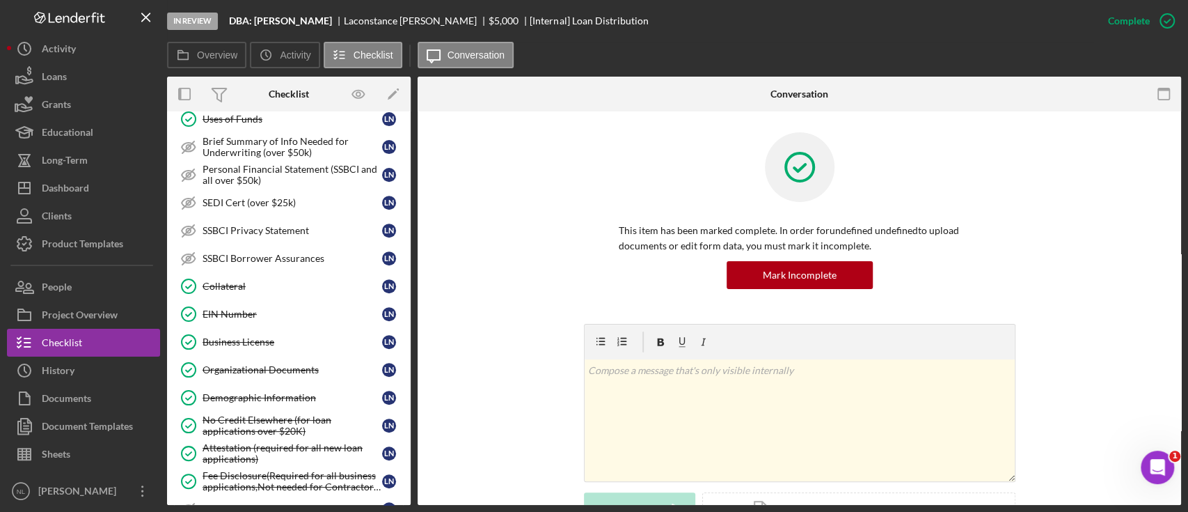
scroll to position [459, 0]
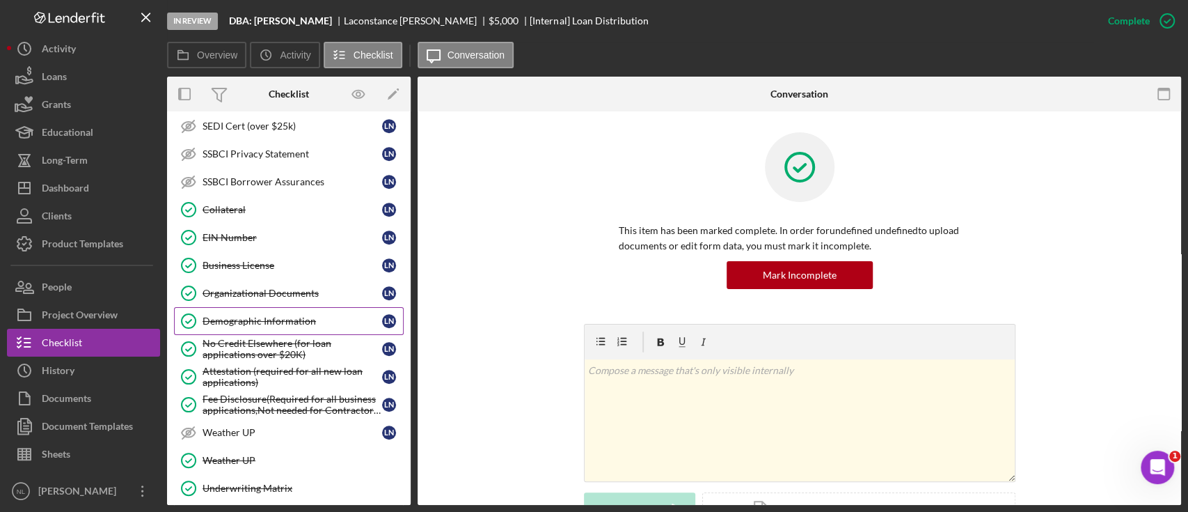
click at [260, 327] on link "Demographic Information Demographic Information L N" at bounding box center [289, 321] width 230 height 28
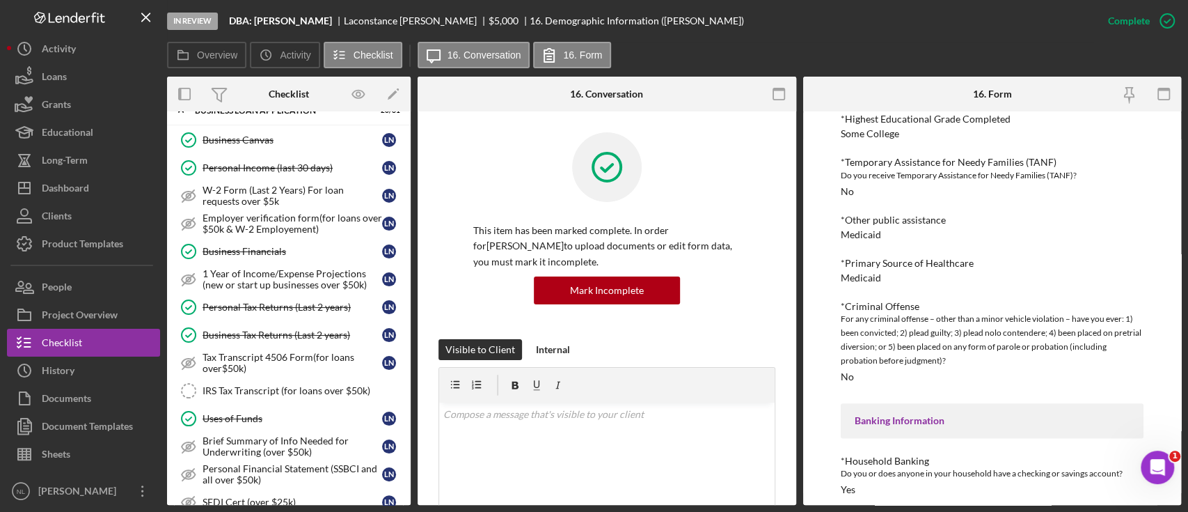
scroll to position [59, 0]
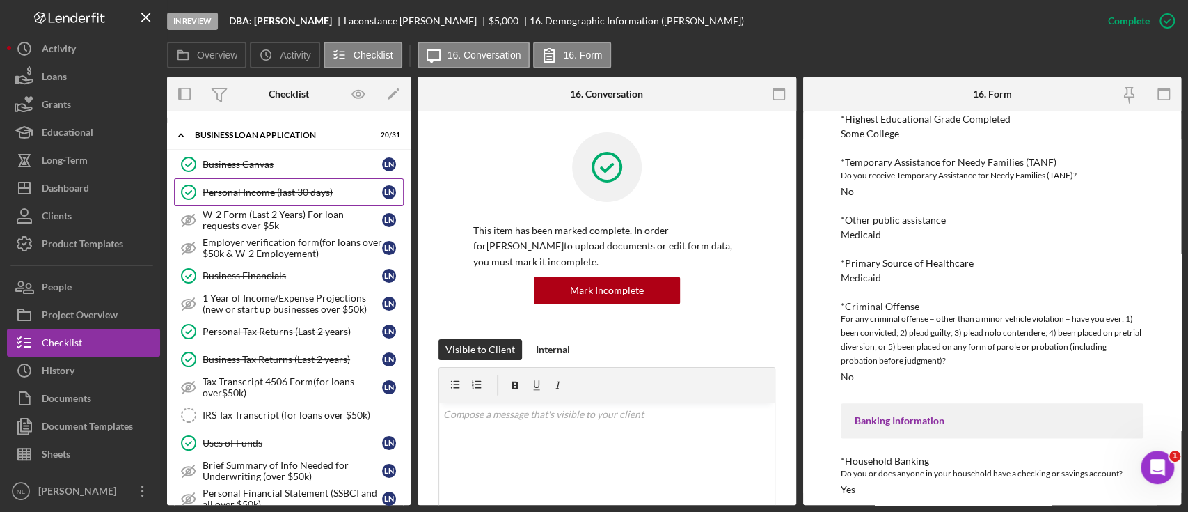
click at [274, 187] on div "Personal Income (last 30 days)" at bounding box center [293, 192] width 180 height 11
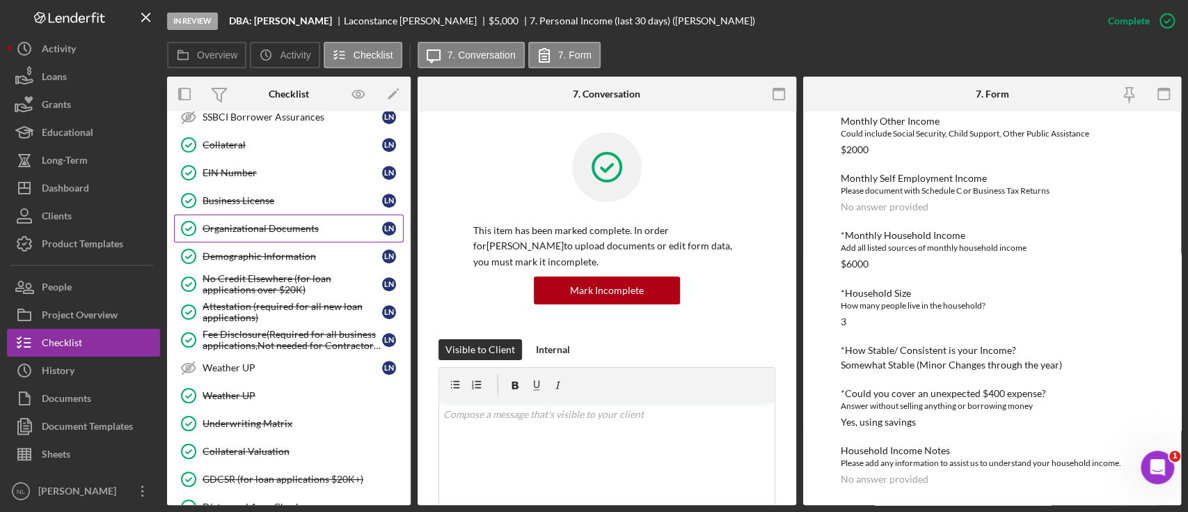
scroll to position [528, 0]
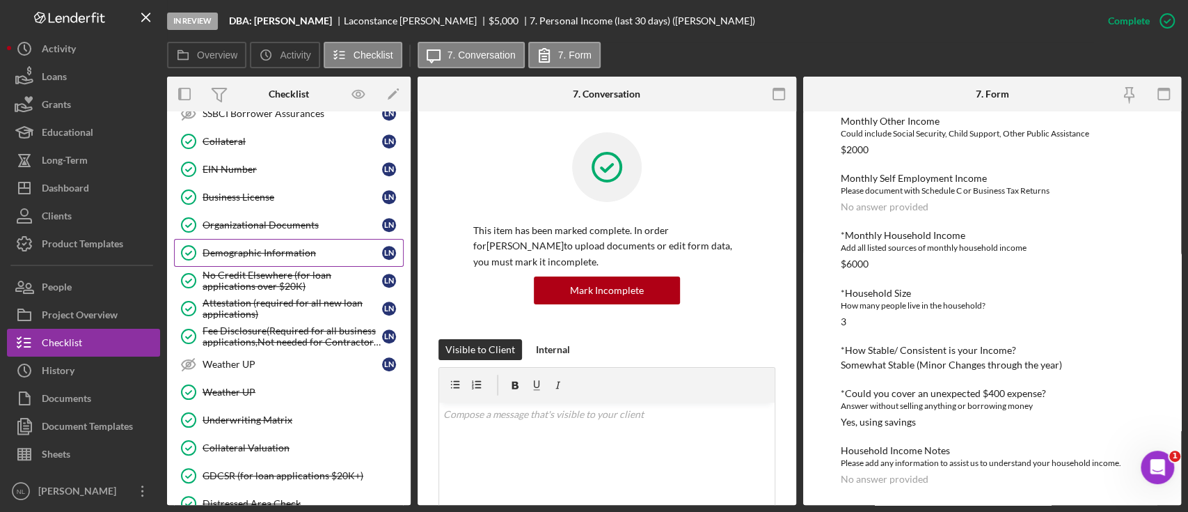
click at [239, 242] on link "Demographic Information Demographic Information L N" at bounding box center [289, 253] width 230 height 28
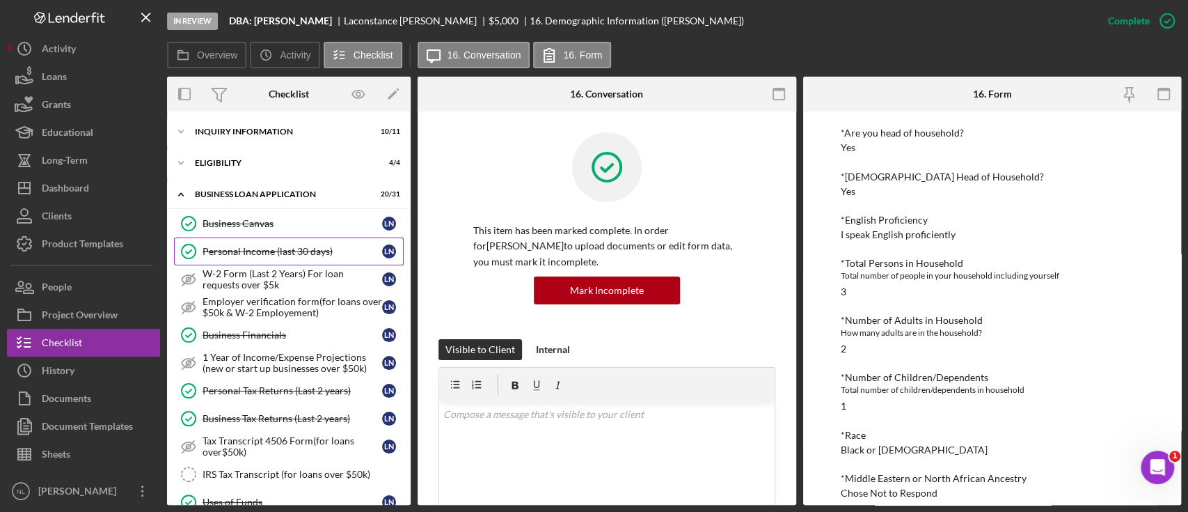
click at [299, 256] on div "Personal Income (last 30 days)" at bounding box center [293, 251] width 180 height 11
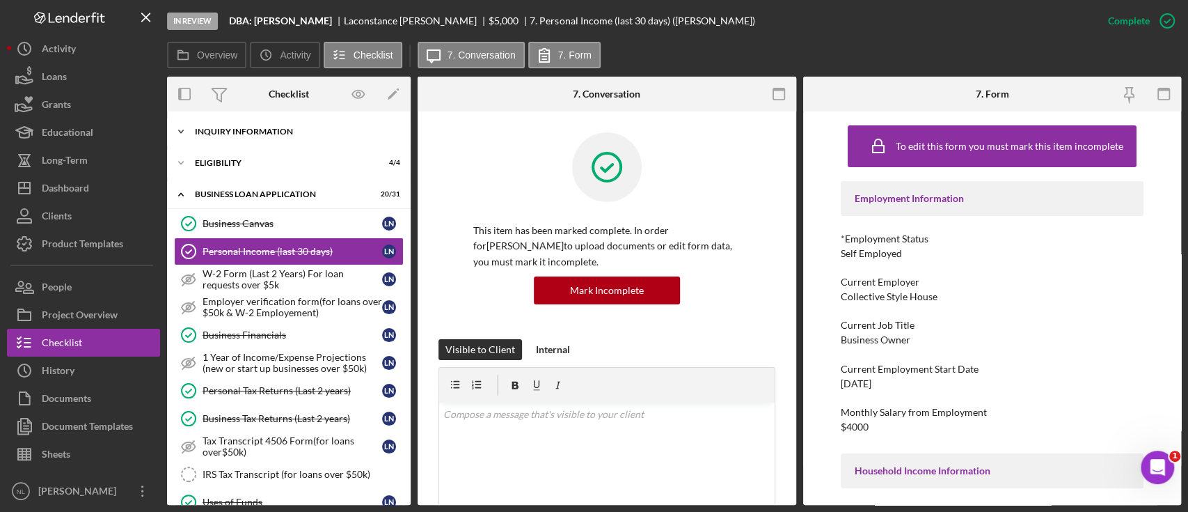
click at [216, 124] on div "Icon/Expander INQUIRY INFORMATION 10 / 11" at bounding box center [289, 132] width 244 height 28
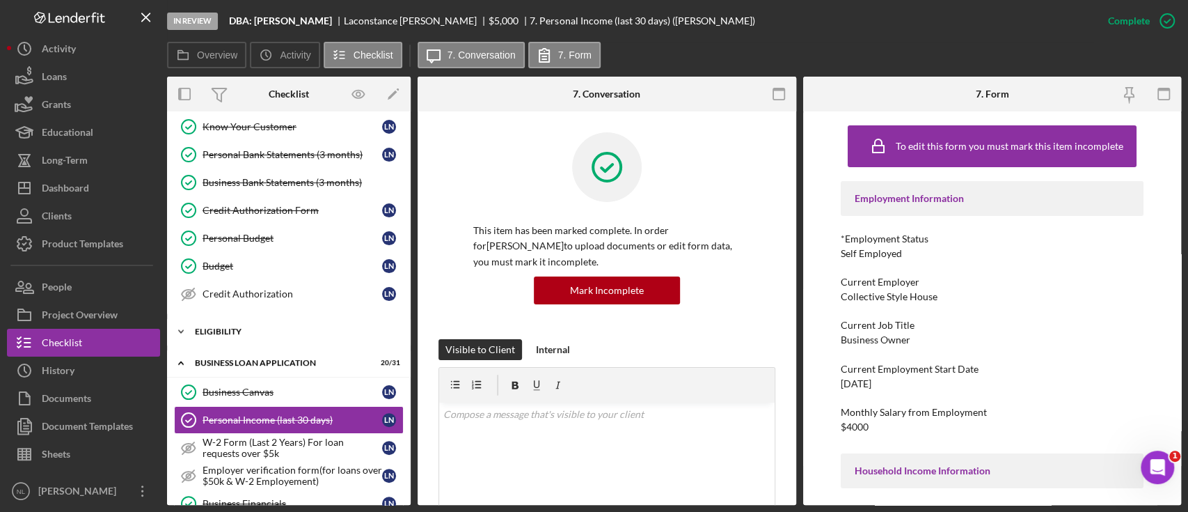
scroll to position [148, 0]
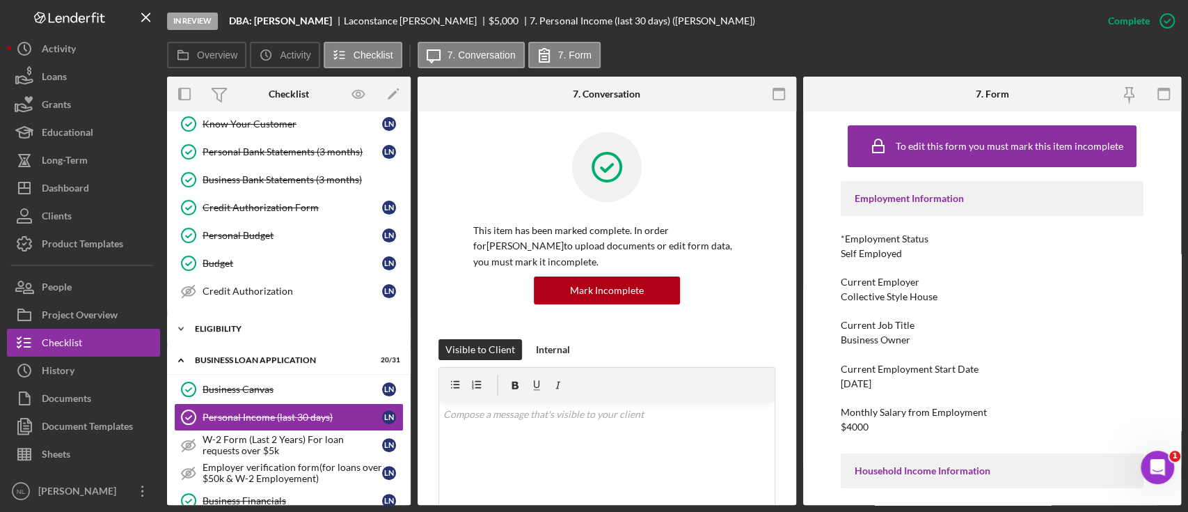
click at [246, 315] on div "Icon/Expander ELIGIBILITY 4 / 4" at bounding box center [289, 329] width 244 height 28
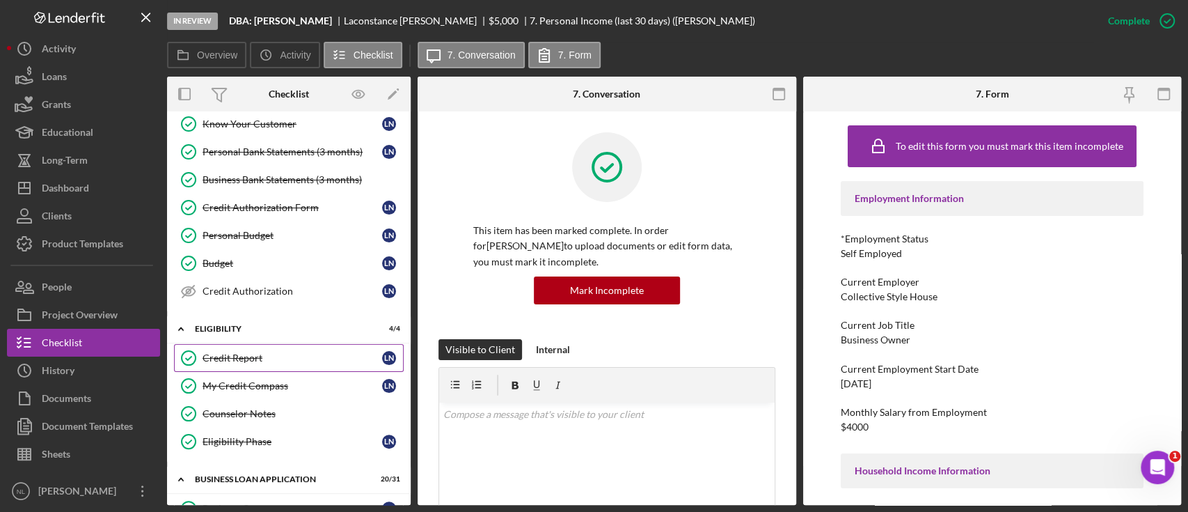
click at [251, 352] on div "Credit Report" at bounding box center [293, 357] width 180 height 11
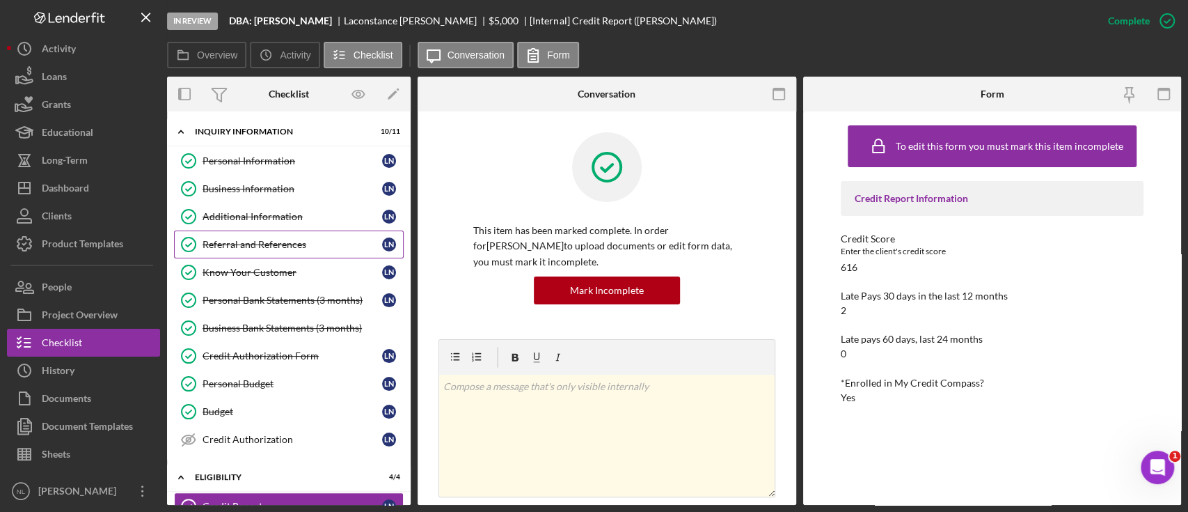
click at [313, 253] on link "Referral and References Referral and References L N" at bounding box center [289, 244] width 230 height 28
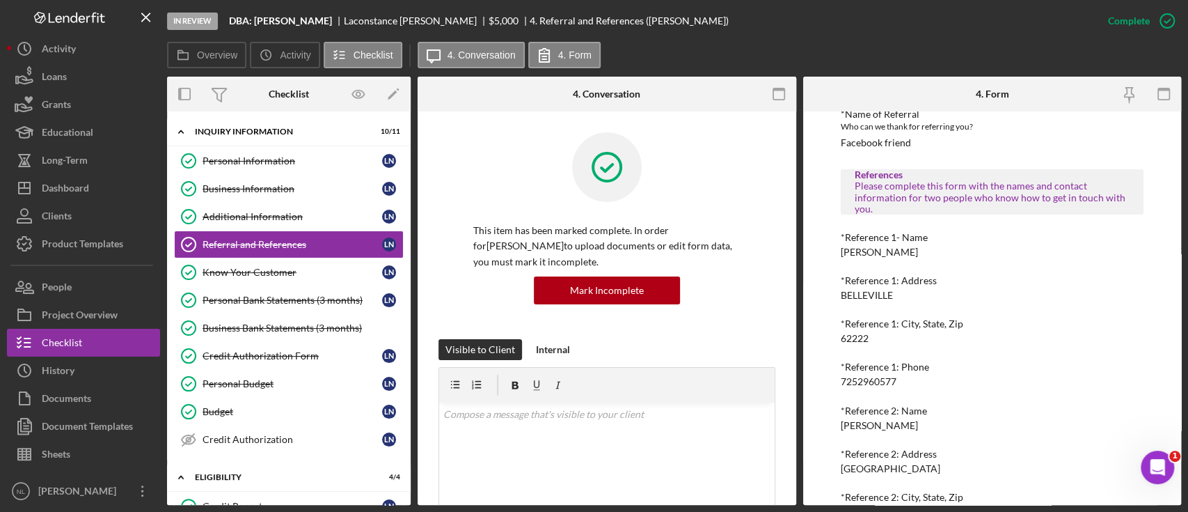
scroll to position [189, 0]
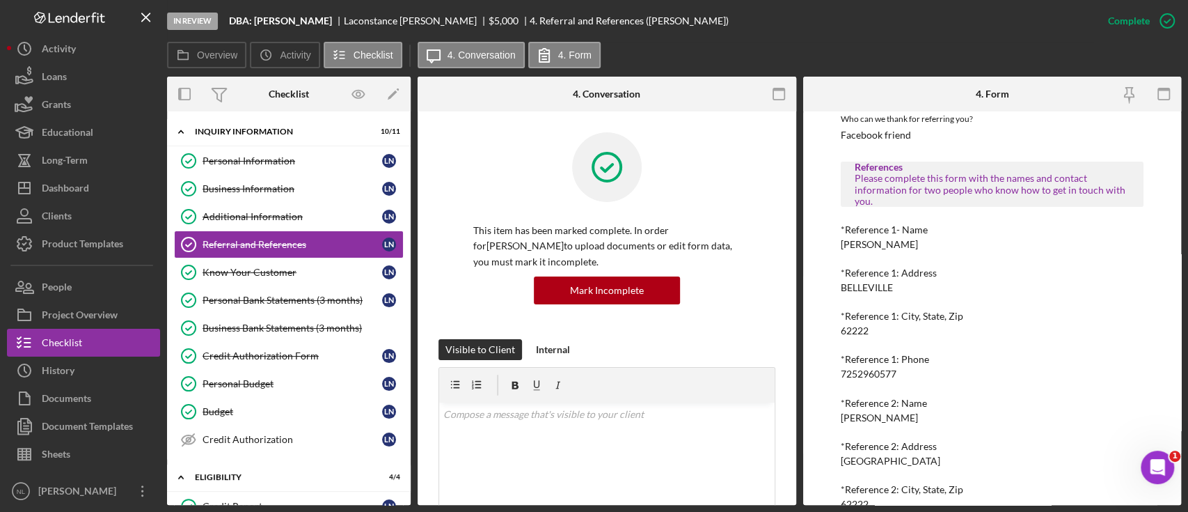
click at [858, 376] on div "7252960577" at bounding box center [869, 373] width 56 height 11
copy div "7252960577"
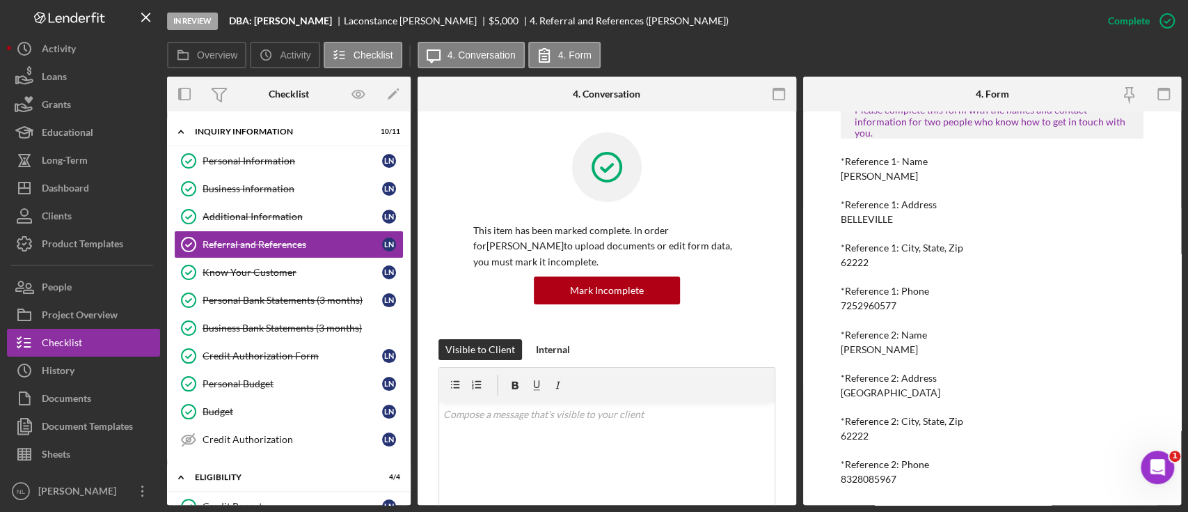
click at [860, 383] on div "8328085967" at bounding box center [869, 478] width 56 height 11
copy div "8328085967"
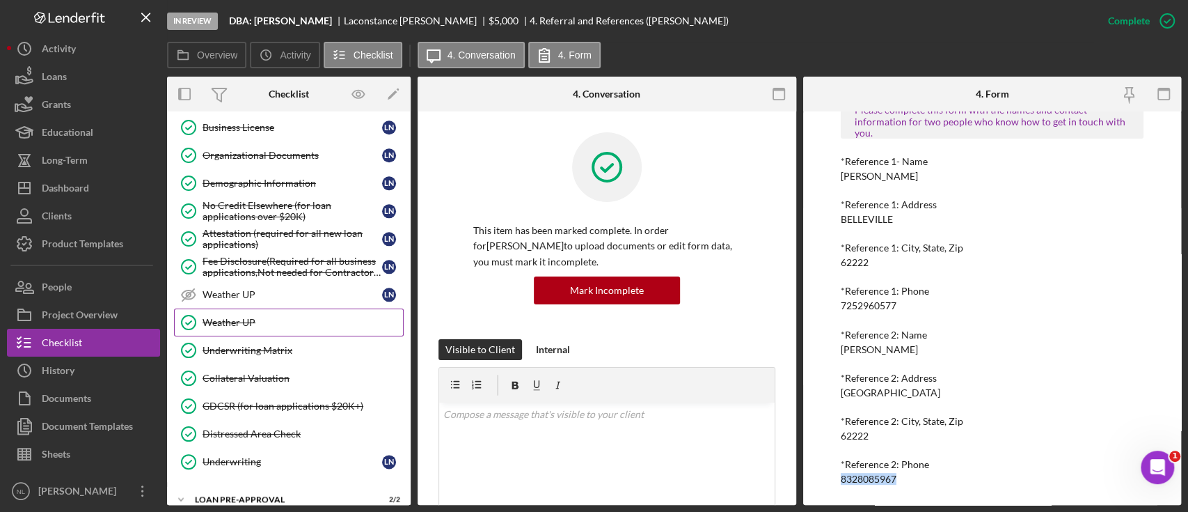
scroll to position [1032, 0]
click at [251, 354] on link "Underwriting Matrix Underwriting Matrix" at bounding box center [289, 348] width 230 height 28
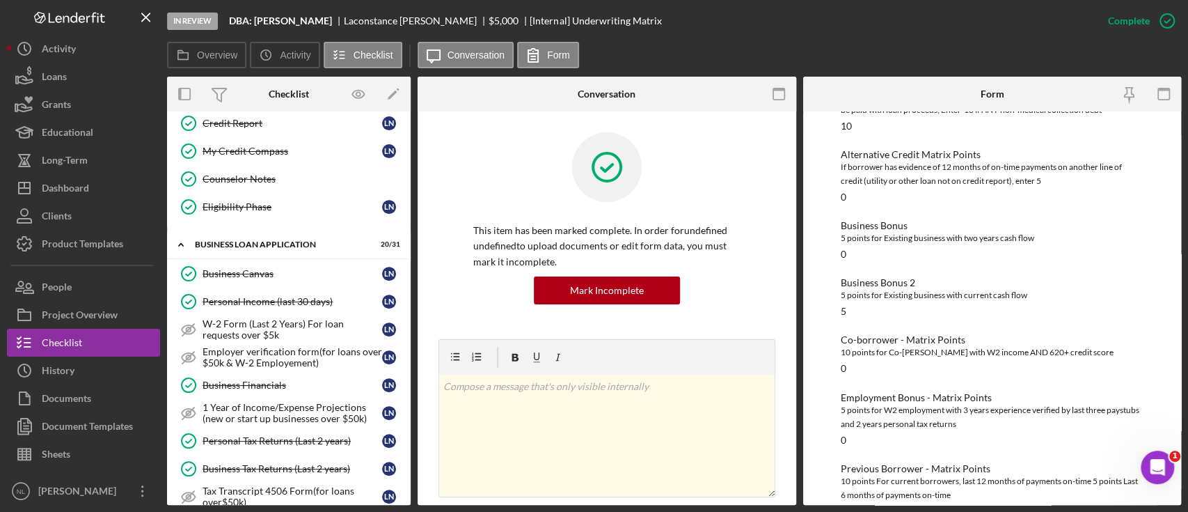
scroll to position [393, 0]
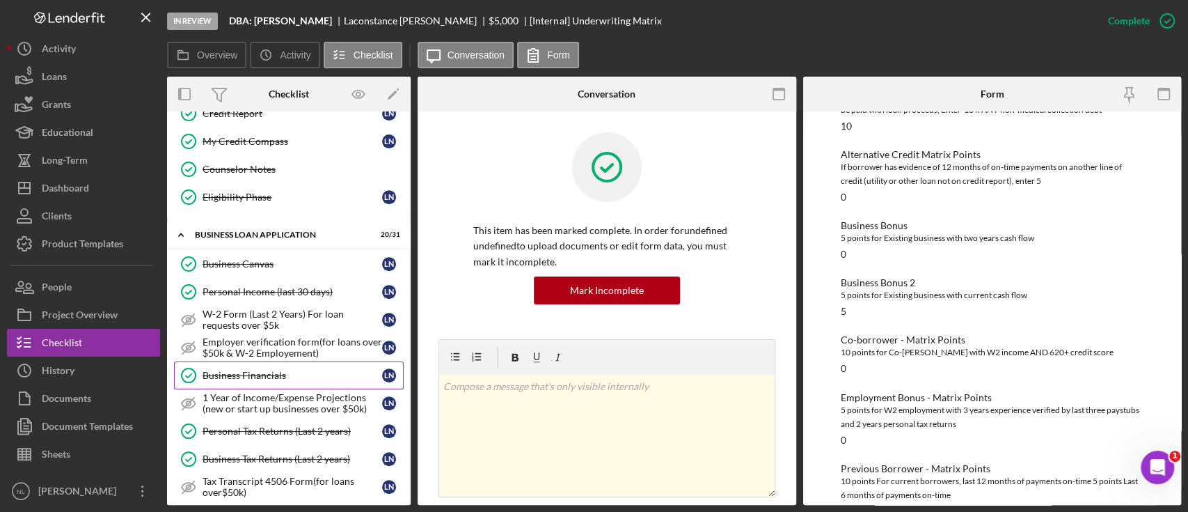
click at [267, 361] on link "Business Financials Business Financials L N" at bounding box center [289, 375] width 230 height 28
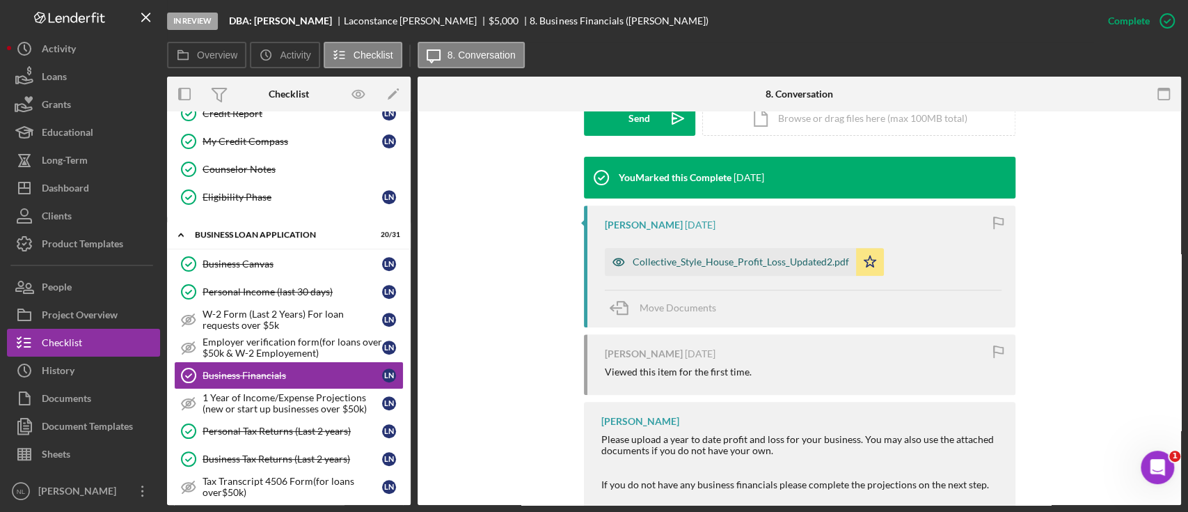
click at [652, 266] on div "Collective_Style_House_Profit_Loss_Updated2.pdf" at bounding box center [741, 261] width 216 height 11
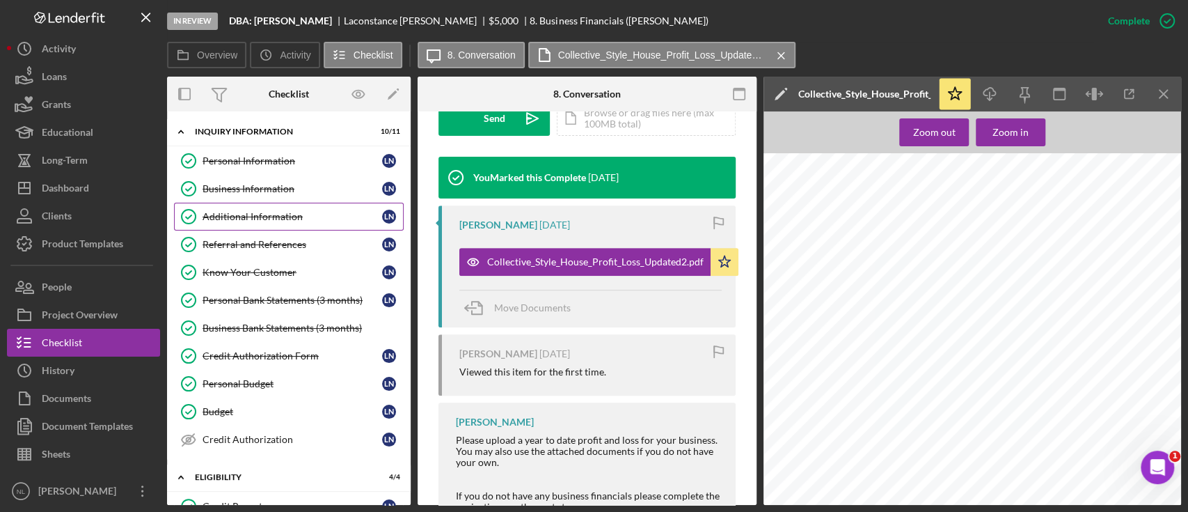
click at [256, 214] on div "Additional Information" at bounding box center [293, 216] width 180 height 11
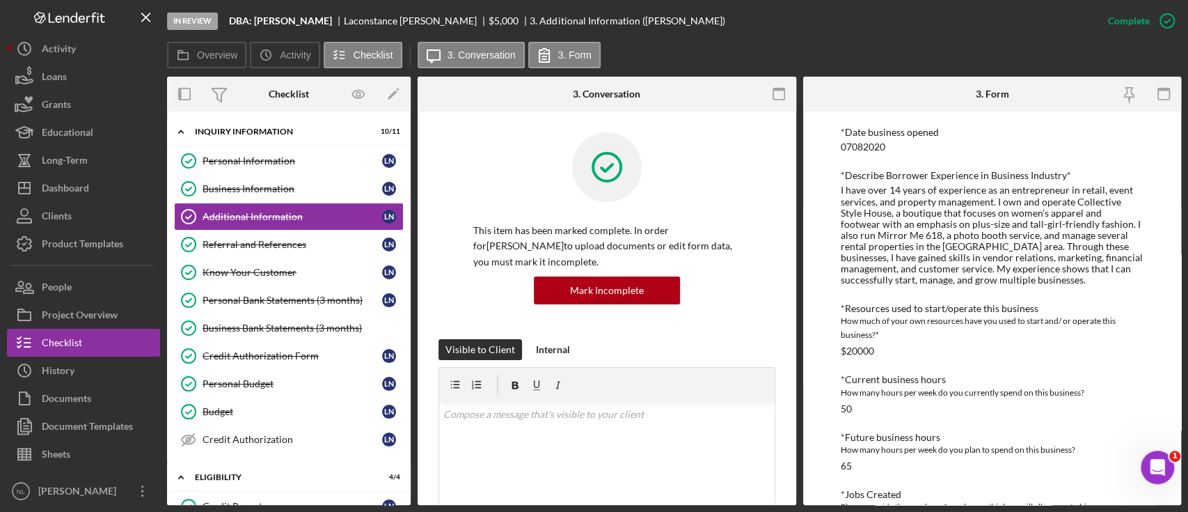
scroll to position [436, 0]
click at [254, 196] on link "Business Information Business Information L N" at bounding box center [289, 189] width 230 height 28
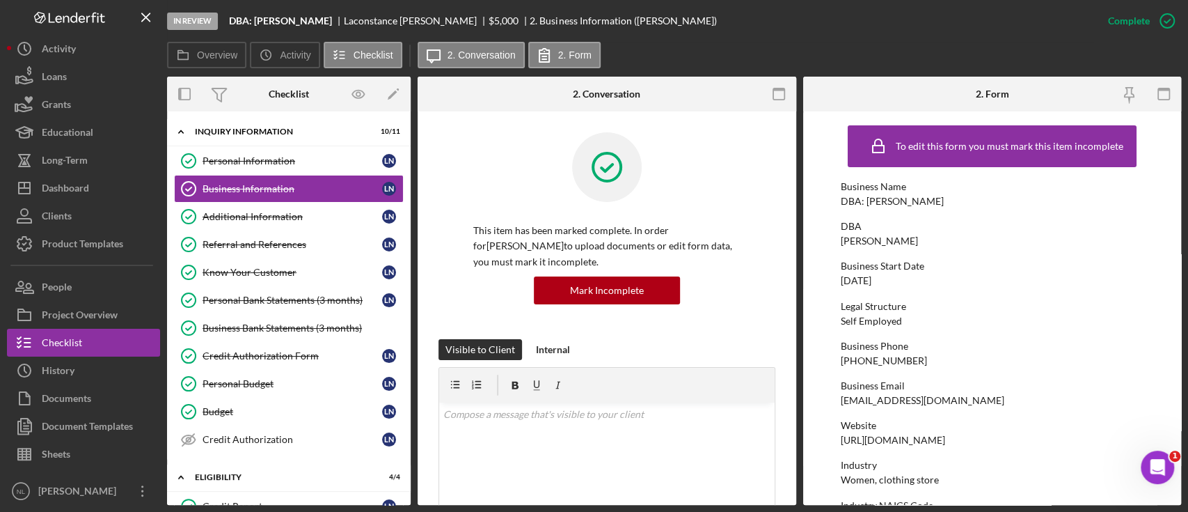
scroll to position [656, 0]
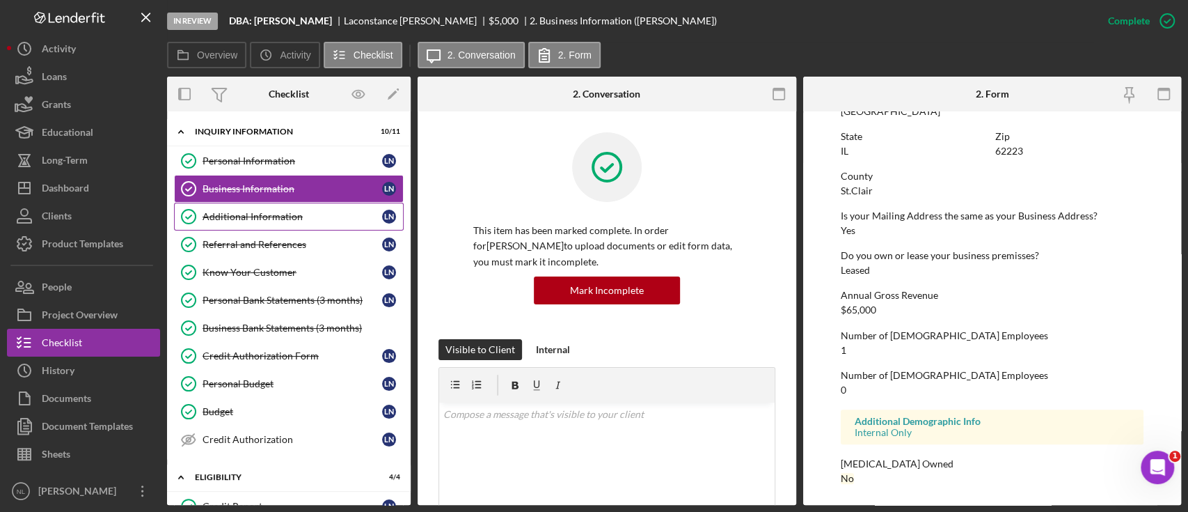
click at [212, 220] on div "Additional Information" at bounding box center [293, 216] width 180 height 11
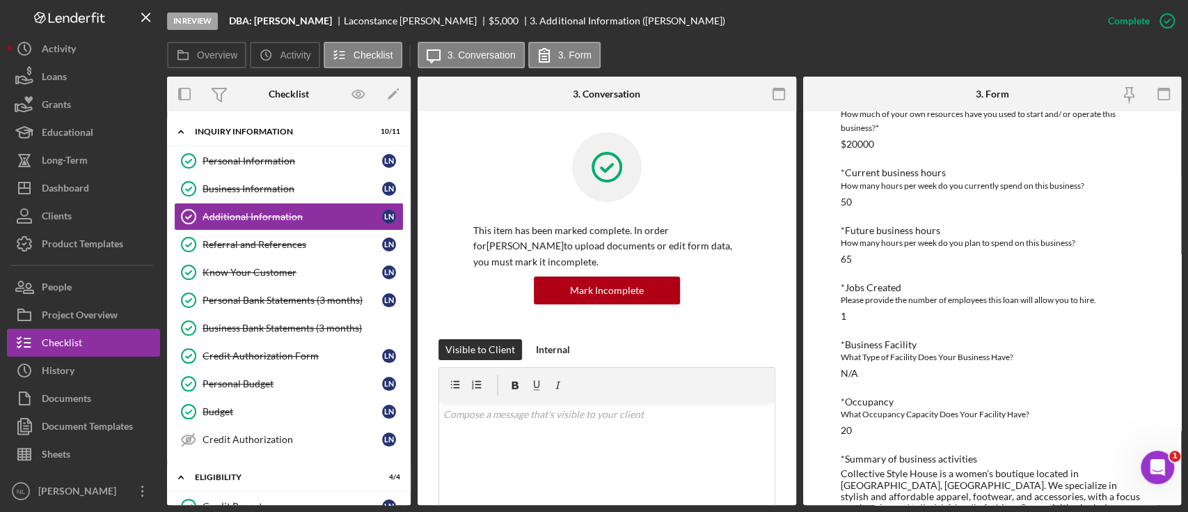
scroll to position [645, 0]
click at [229, 198] on link "Business Information Business Information L N" at bounding box center [289, 189] width 230 height 28
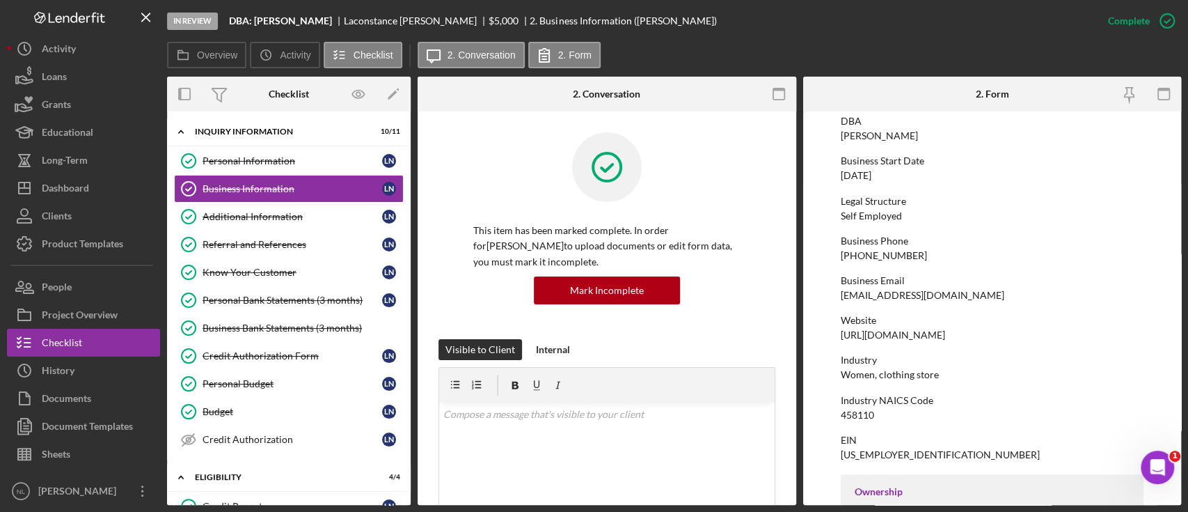
scroll to position [107, 0]
click at [890, 331] on div "[URL][DOMAIN_NAME]" at bounding box center [893, 333] width 104 height 11
copy div "[URL][DOMAIN_NAME]"
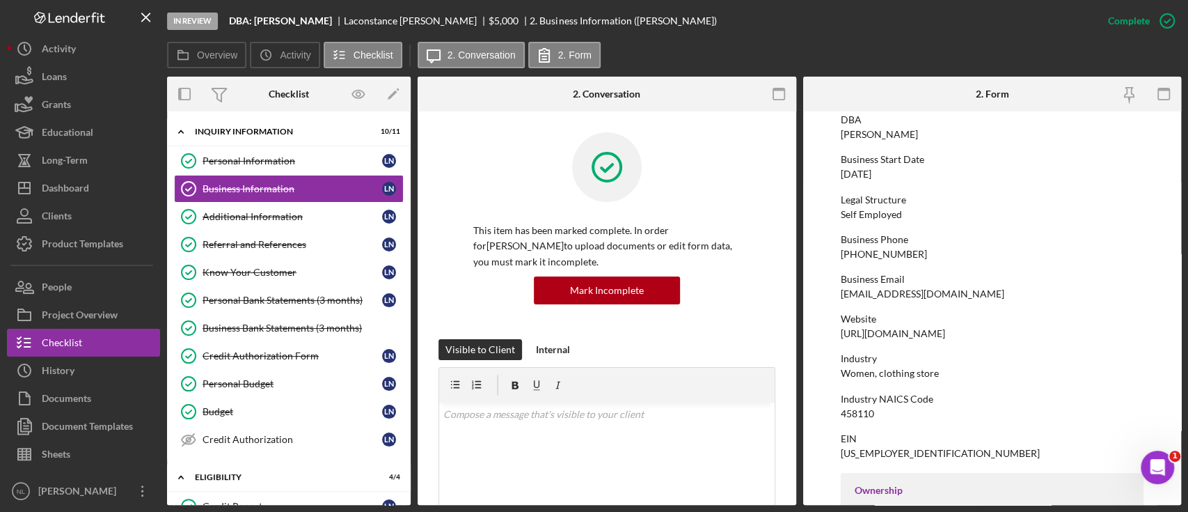
drag, startPoint x: 1015, startPoint y: 282, endPoint x: 1097, endPoint y: 235, distance: 94.8
click at [890, 235] on div "Business Phone" at bounding box center [992, 239] width 303 height 11
click at [883, 249] on div "[PHONE_NUMBER]" at bounding box center [884, 254] width 86 height 11
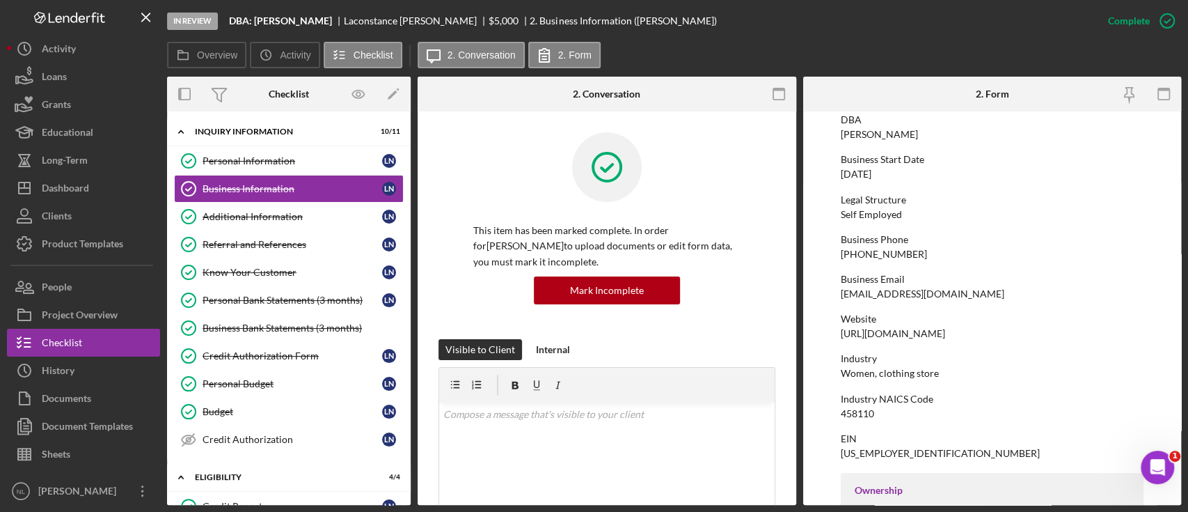
drag, startPoint x: 888, startPoint y: 265, endPoint x: 860, endPoint y: 251, distance: 31.1
click at [860, 251] on div "[PHONE_NUMBER]" at bounding box center [884, 254] width 86 height 11
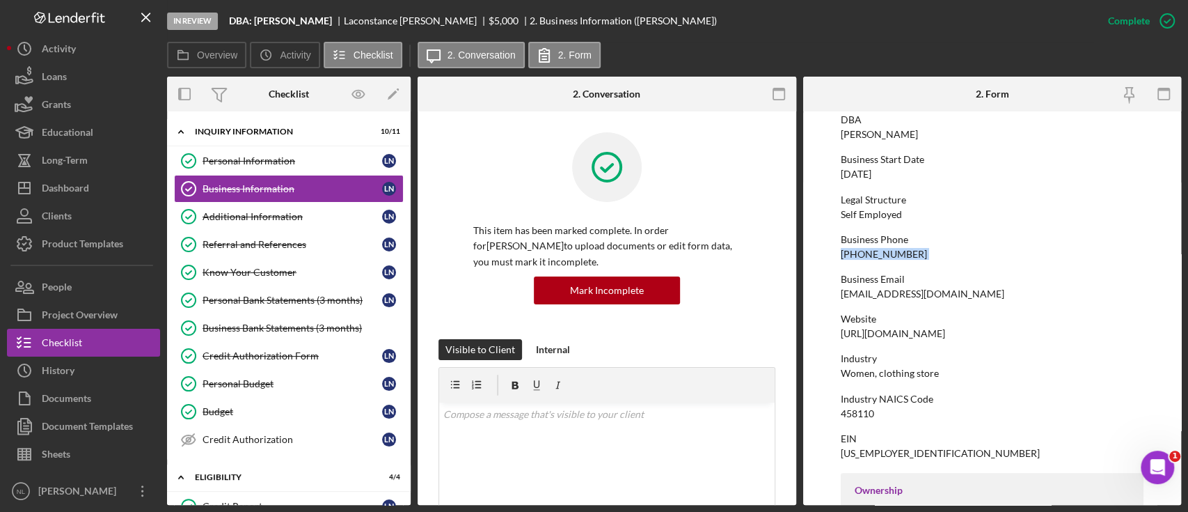
copy div "[PHONE_NUMBER]"
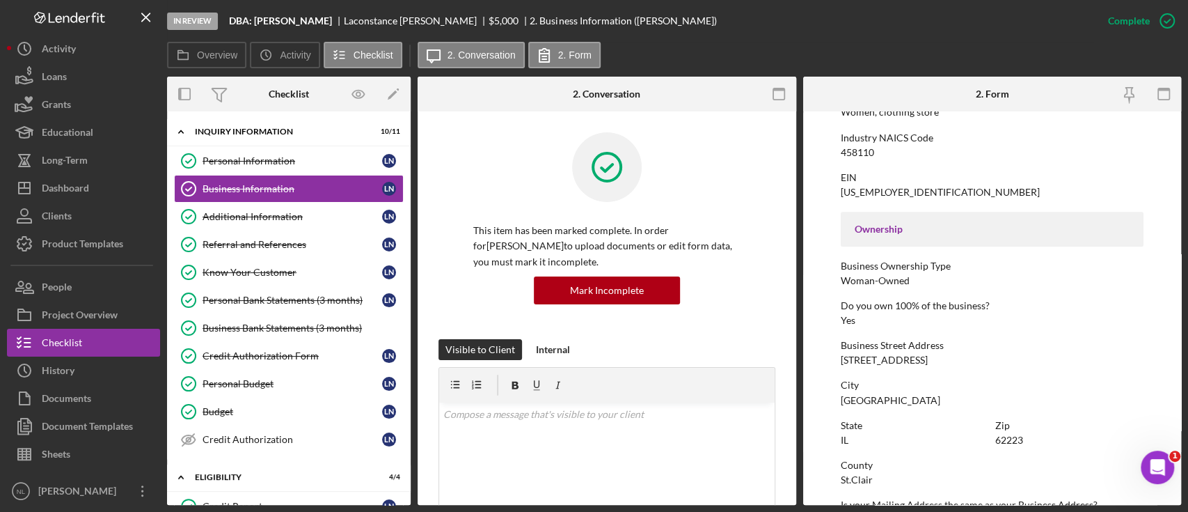
click at [890, 354] on div "[STREET_ADDRESS]" at bounding box center [884, 359] width 87 height 11
copy div "[STREET_ADDRESS]"
click at [851, 154] on div "458110" at bounding box center [857, 152] width 33 height 11
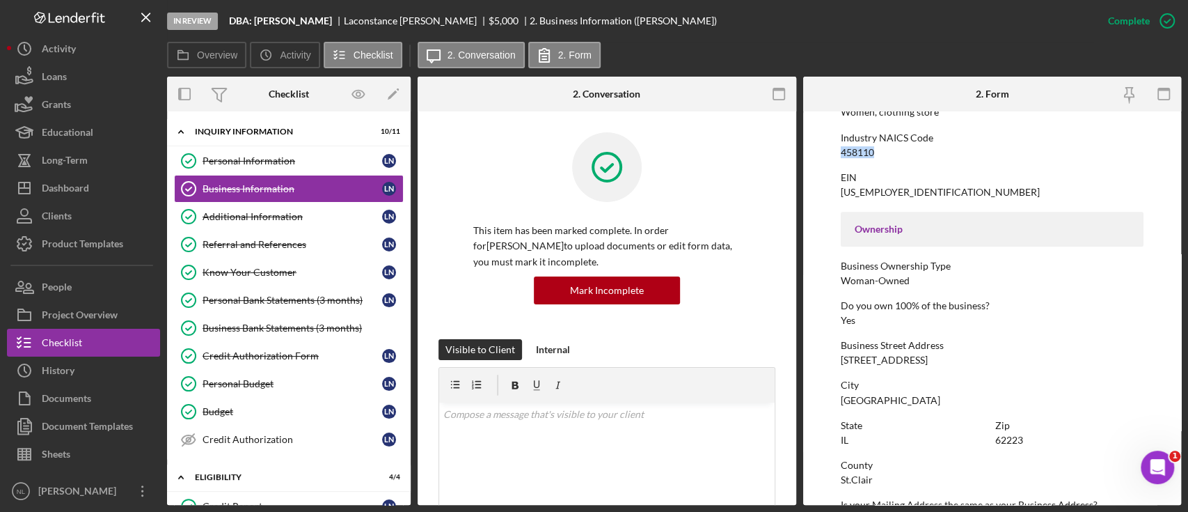
click at [851, 154] on div "458110" at bounding box center [857, 152] width 33 height 11
copy div "458110"
click at [245, 212] on div "Additional Information" at bounding box center [293, 216] width 180 height 11
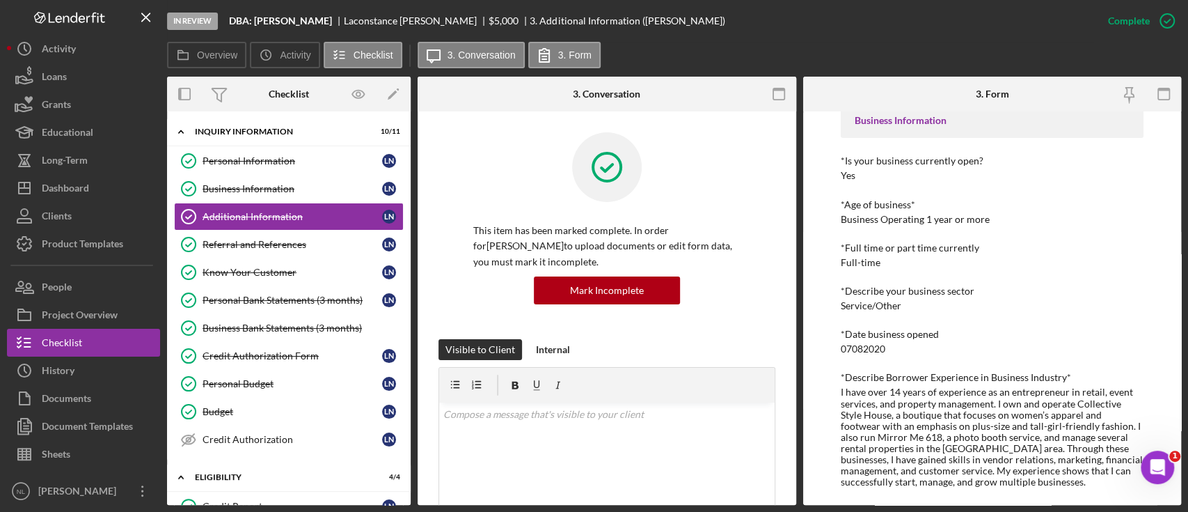
scroll to position [290, 0]
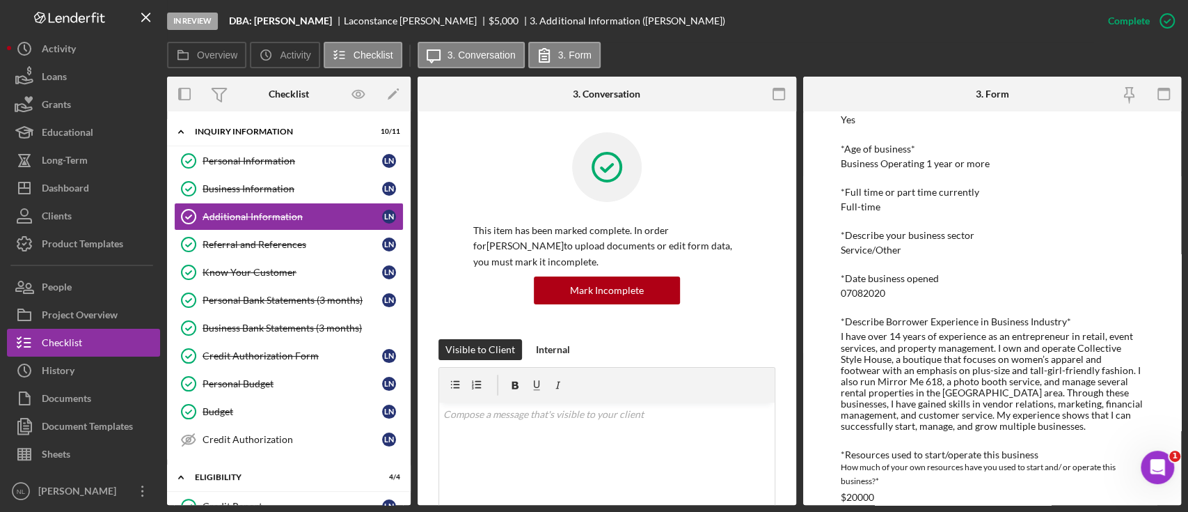
click at [890, 383] on div "I have over 14 years of experience as an entrepreneur in retail, event services…" at bounding box center [992, 381] width 303 height 101
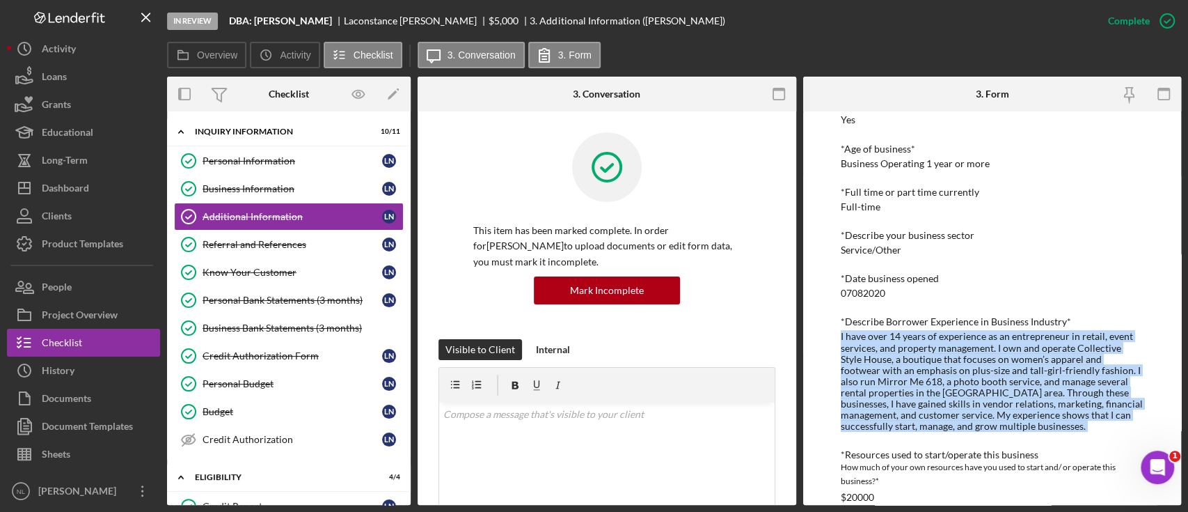
click at [890, 383] on div "I have over 14 years of experience as an entrepreneur in retail, event services…" at bounding box center [992, 381] width 303 height 101
copy div "I have over 14 years of experience as an entrepreneur in retail, event services…"
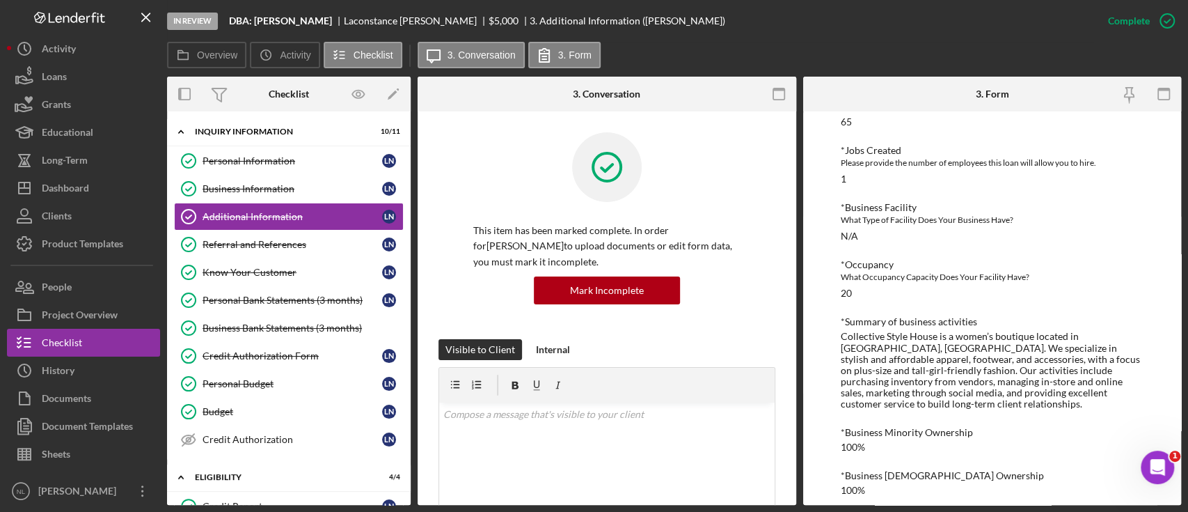
click at [881, 366] on div "Collective Style House is a women’s boutique located in [GEOGRAPHIC_DATA], [GEO…" at bounding box center [992, 370] width 303 height 79
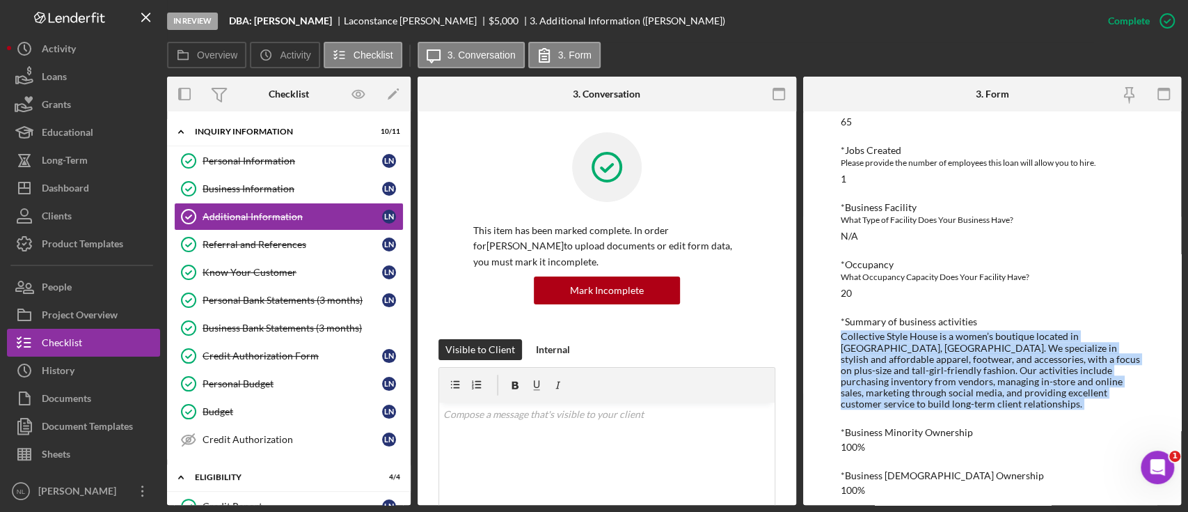
click at [881, 366] on div "Collective Style House is a women’s boutique located in [GEOGRAPHIC_DATA], [GEO…" at bounding box center [992, 370] width 303 height 79
copy div "Collective Style House is a women’s boutique located in [GEOGRAPHIC_DATA], [GEO…"
click at [125, 194] on button "Icon/Dashboard Dashboard" at bounding box center [83, 188] width 153 height 28
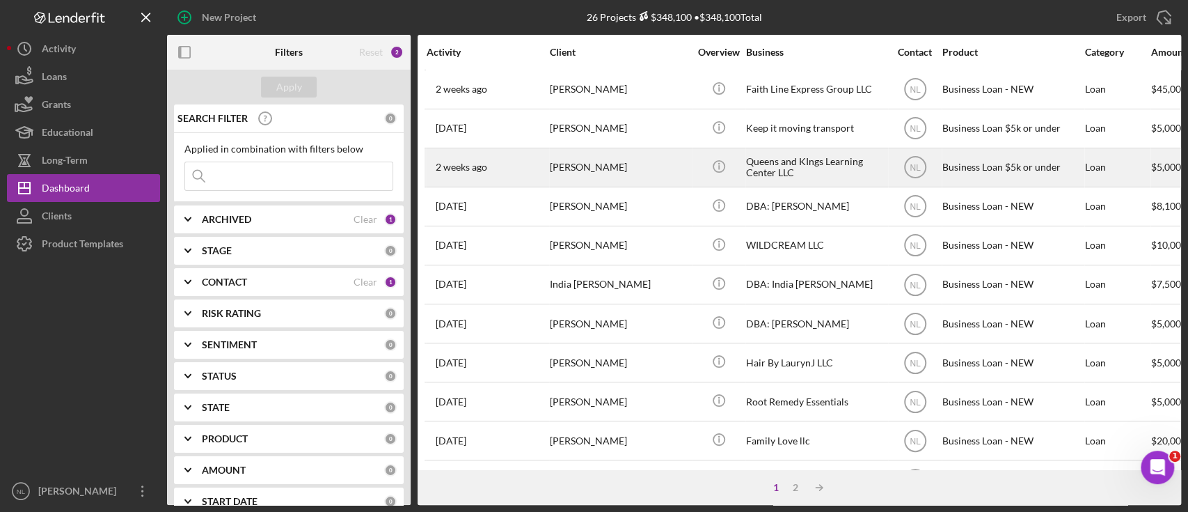
click at [542, 178] on div "[DATE] [PERSON_NAME]" at bounding box center [488, 167] width 122 height 37
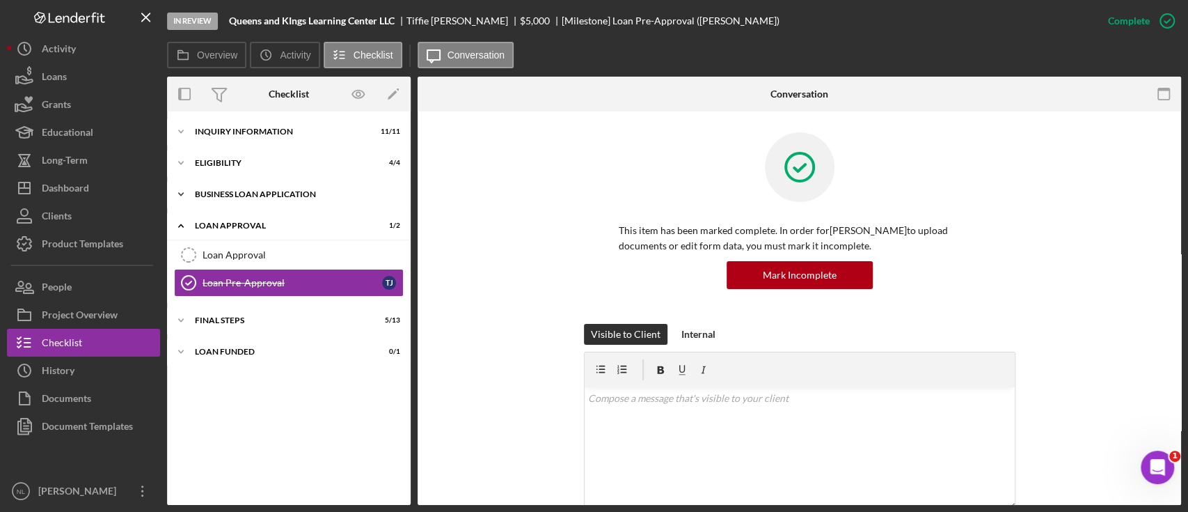
click at [253, 191] on div "BUSINESS LOAN APPLICATION" at bounding box center [294, 194] width 198 height 8
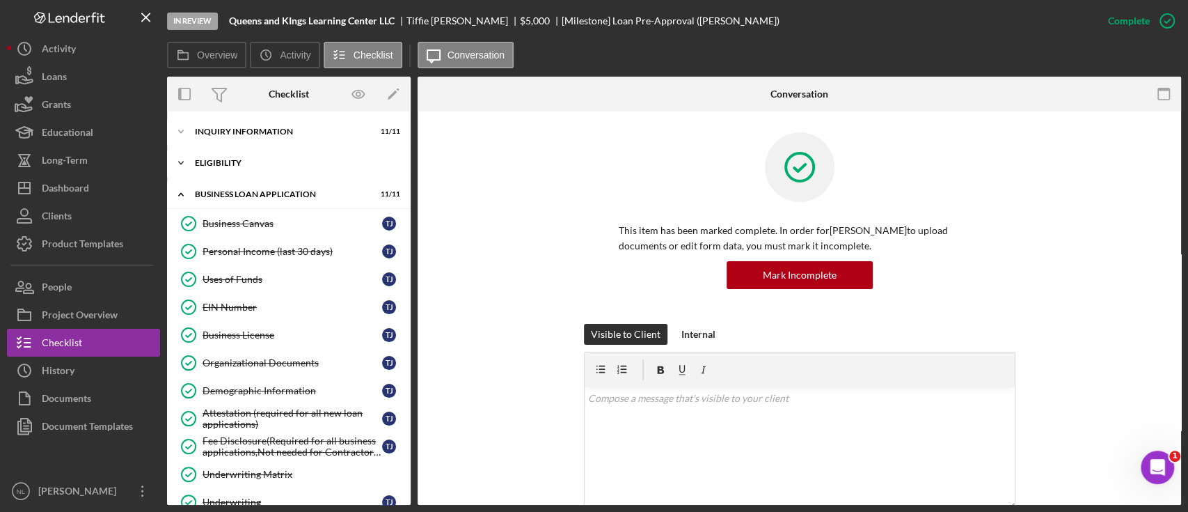
click at [239, 168] on div "Icon/Expander Eligibility 4 / 4" at bounding box center [289, 163] width 244 height 28
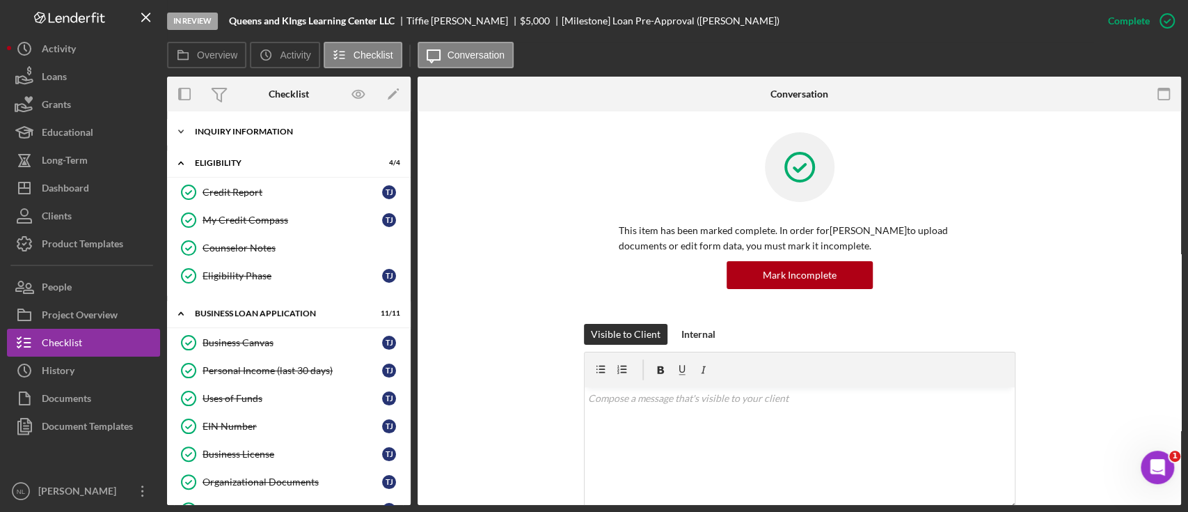
click at [233, 139] on div "Icon/Expander INQUIRY INFORMATION 11 / 11" at bounding box center [289, 132] width 244 height 28
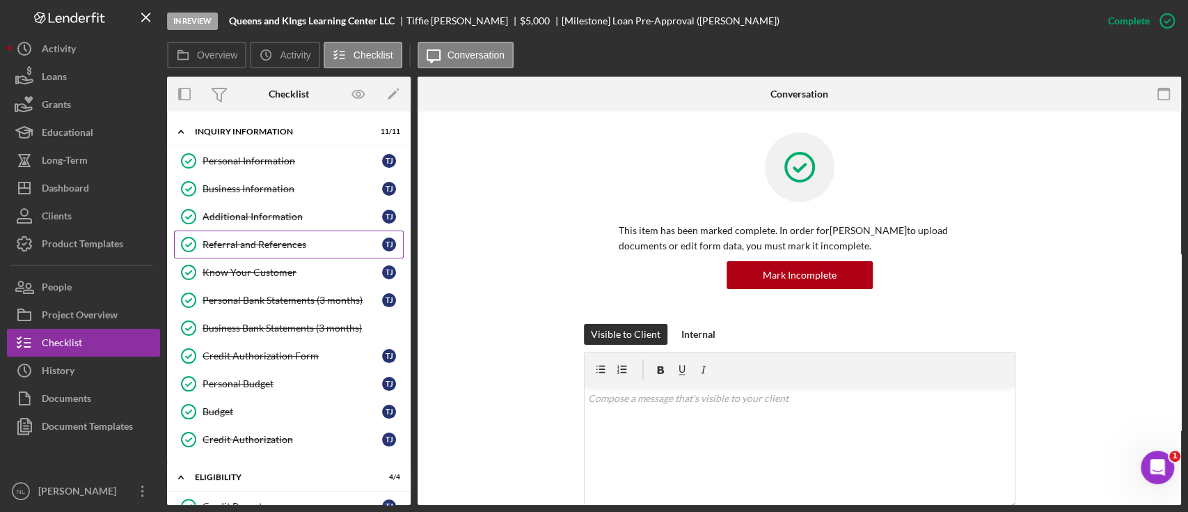
click at [290, 239] on div "Referral and References" at bounding box center [293, 244] width 180 height 11
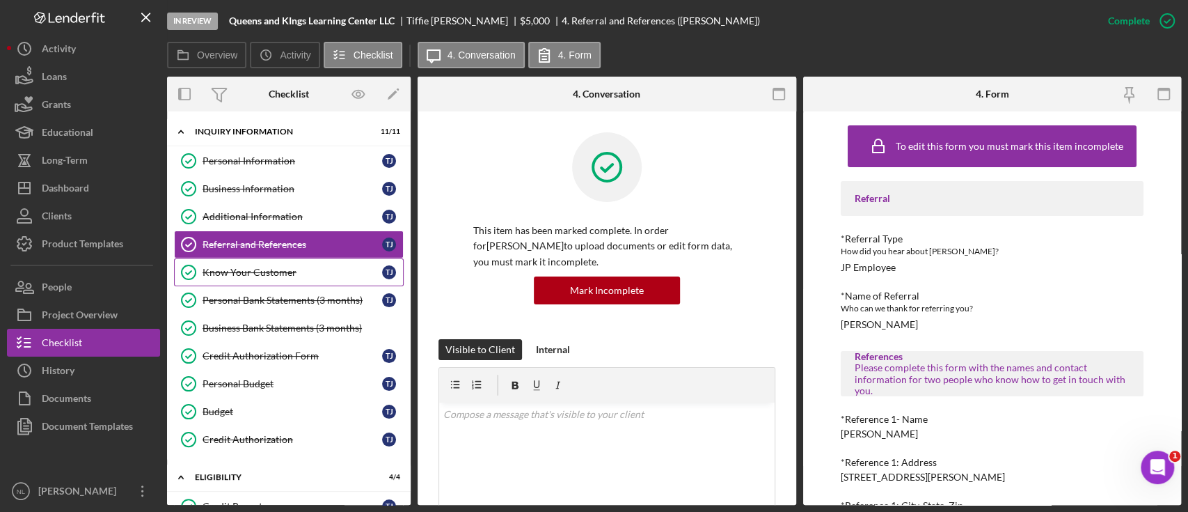
click at [287, 260] on link "Know Your Customer Know Your Customer T J" at bounding box center [289, 272] width 230 height 28
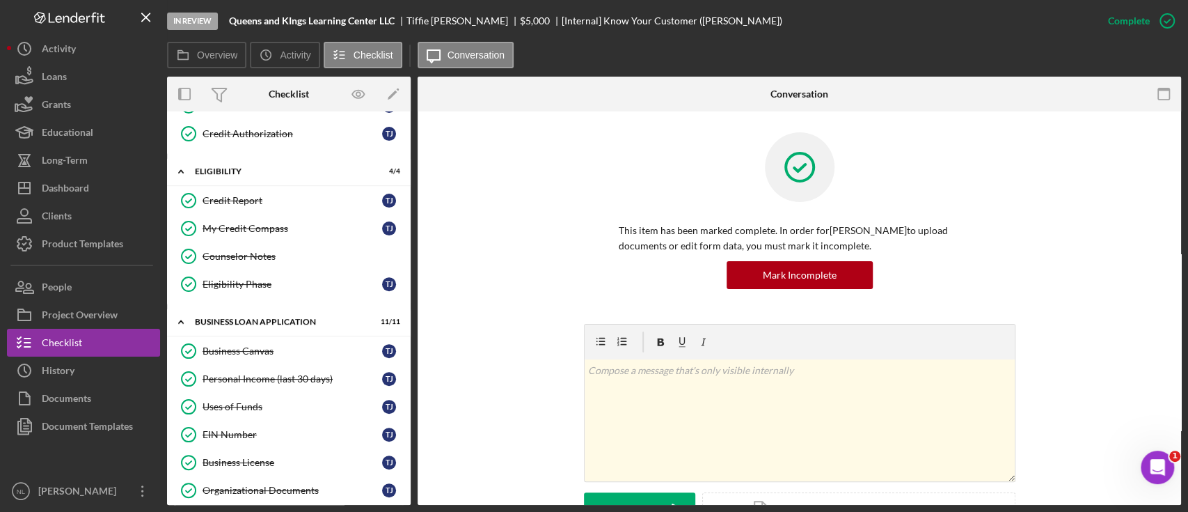
scroll to position [312, 0]
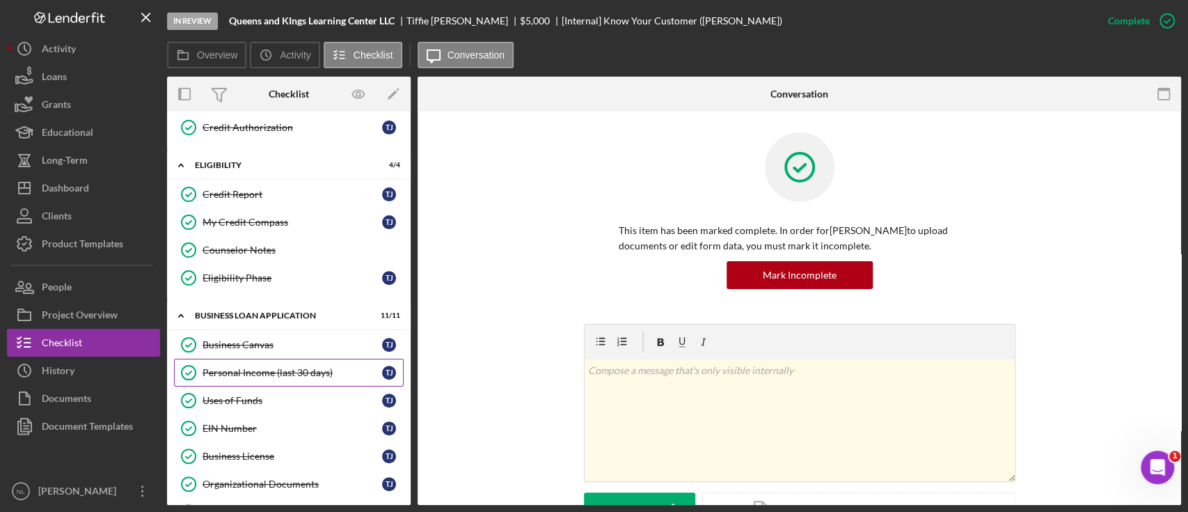
click at [269, 376] on link "Personal Income (last 30 days) Personal Income (last 30 days) T J" at bounding box center [289, 372] width 230 height 28
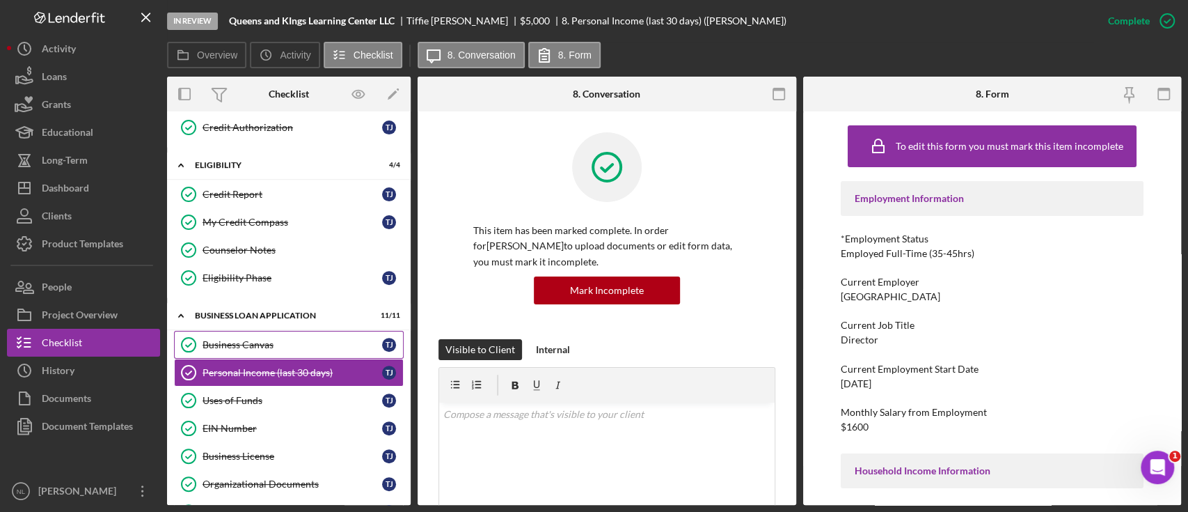
drag, startPoint x: 269, startPoint y: 376, endPoint x: 275, endPoint y: 346, distance: 30.4
click at [275, 346] on div "Business Canvas Business Canvas T J Personal Income (last 30 days) Personal Inc…" at bounding box center [289, 487] width 244 height 313
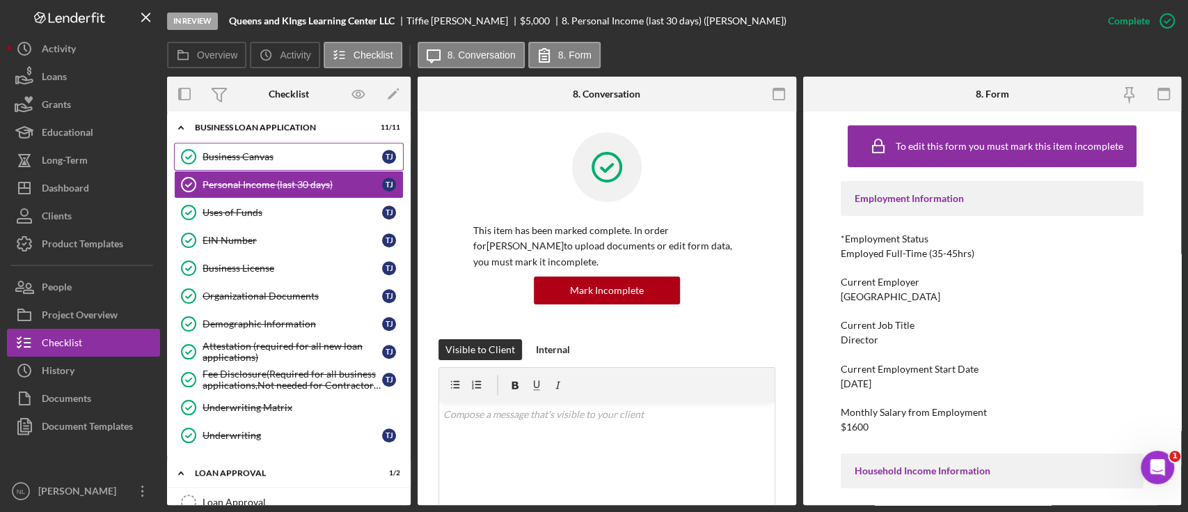
scroll to position [513, 0]
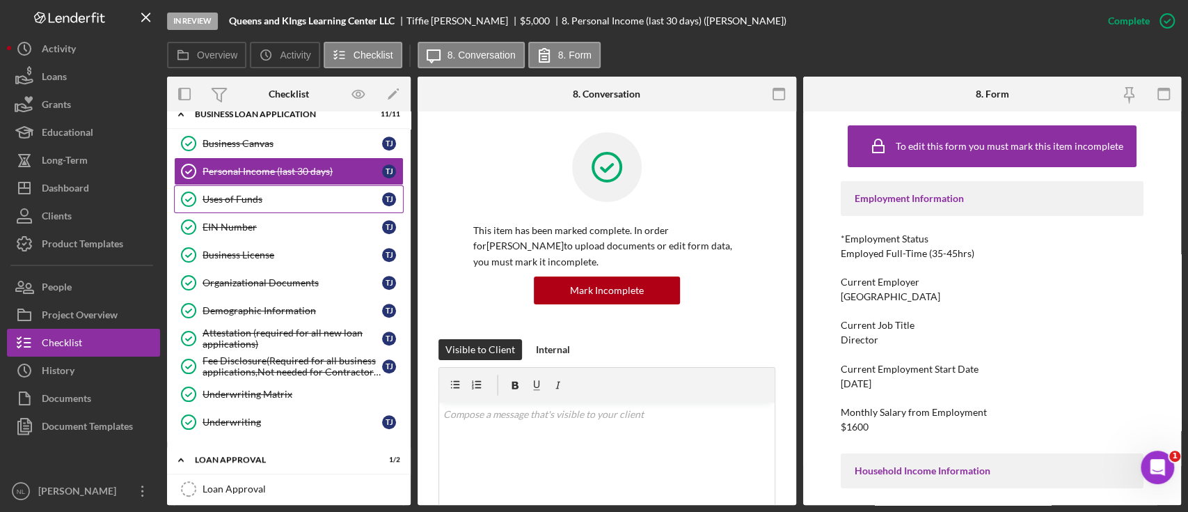
click at [227, 195] on div "Uses of Funds" at bounding box center [293, 199] width 180 height 11
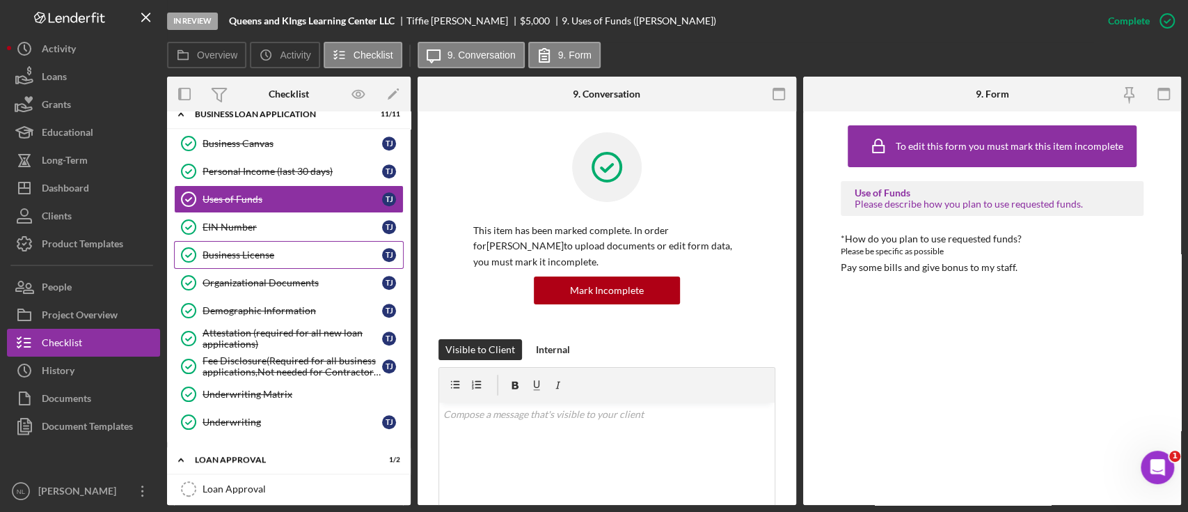
click at [267, 251] on div "Business License" at bounding box center [293, 254] width 180 height 11
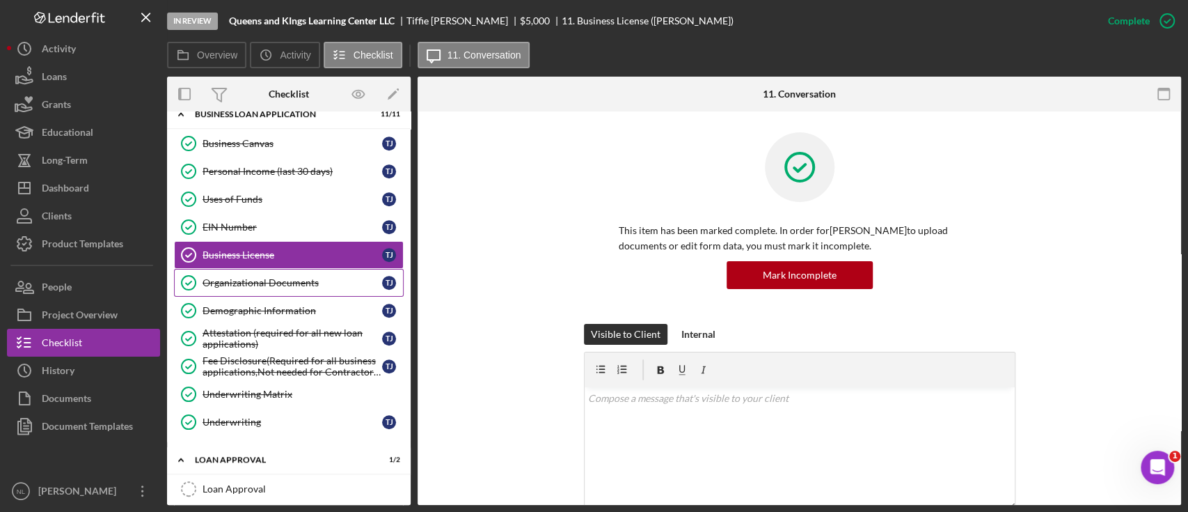
click at [273, 281] on div "Organizational Documents" at bounding box center [293, 282] width 180 height 11
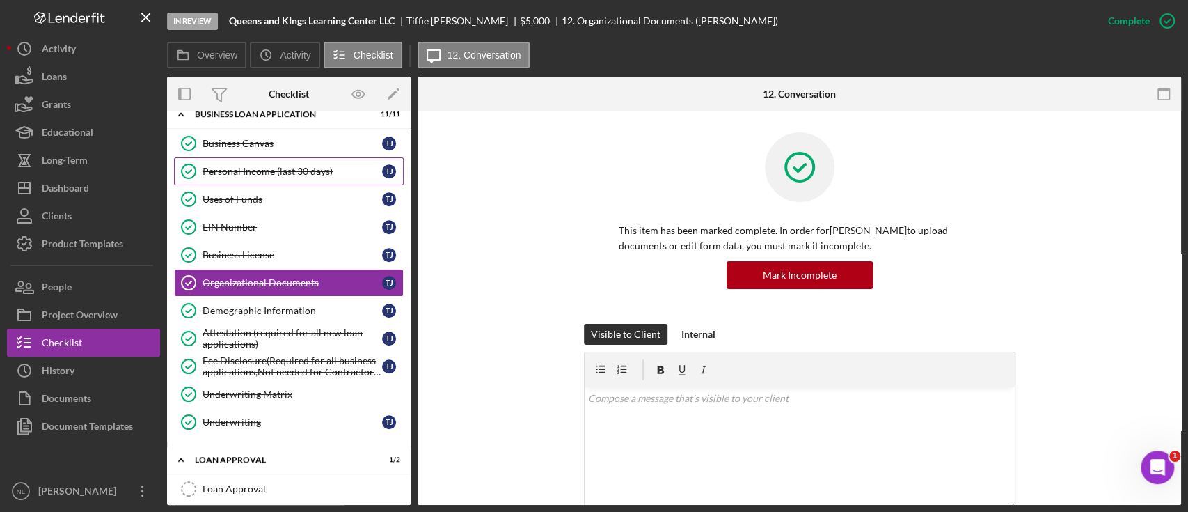
click at [227, 166] on div "Personal Income (last 30 days)" at bounding box center [293, 171] width 180 height 11
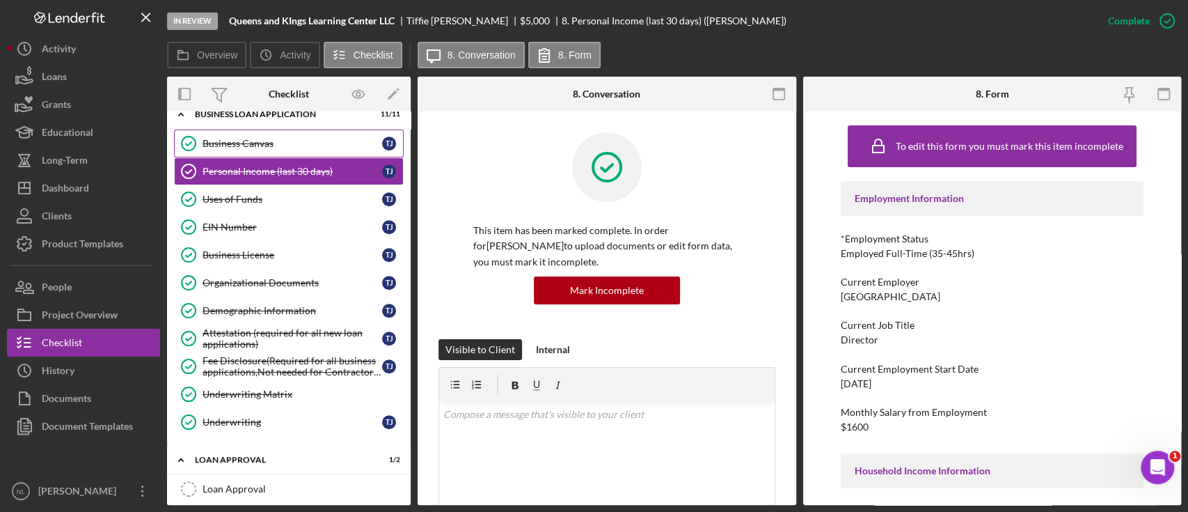
click at [218, 132] on link "Business Canvas Business Canvas T J" at bounding box center [289, 143] width 230 height 28
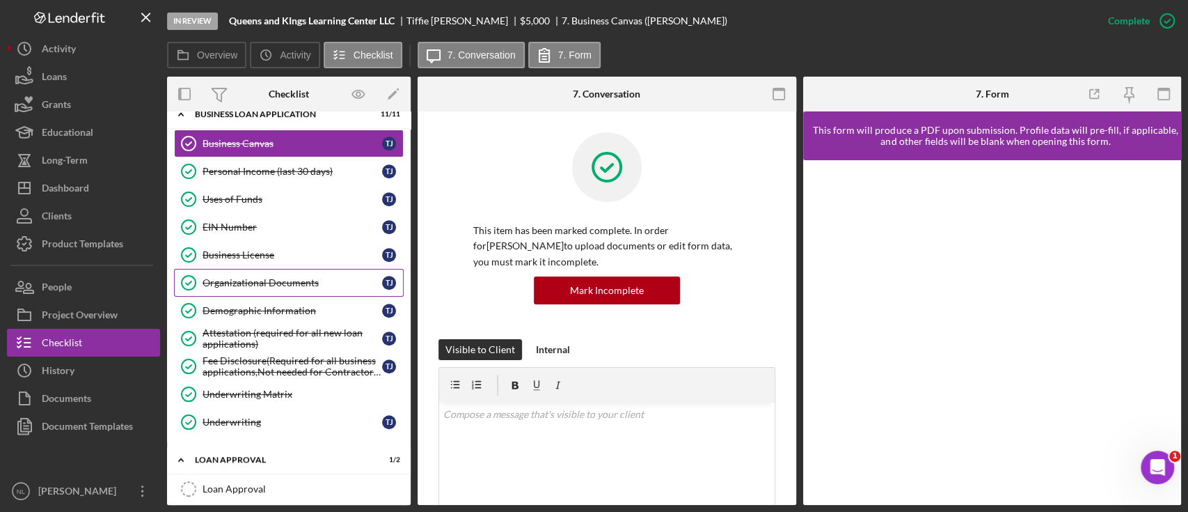
click at [248, 287] on link "Organizational Documents Organizational Documents T J" at bounding box center [289, 283] width 230 height 28
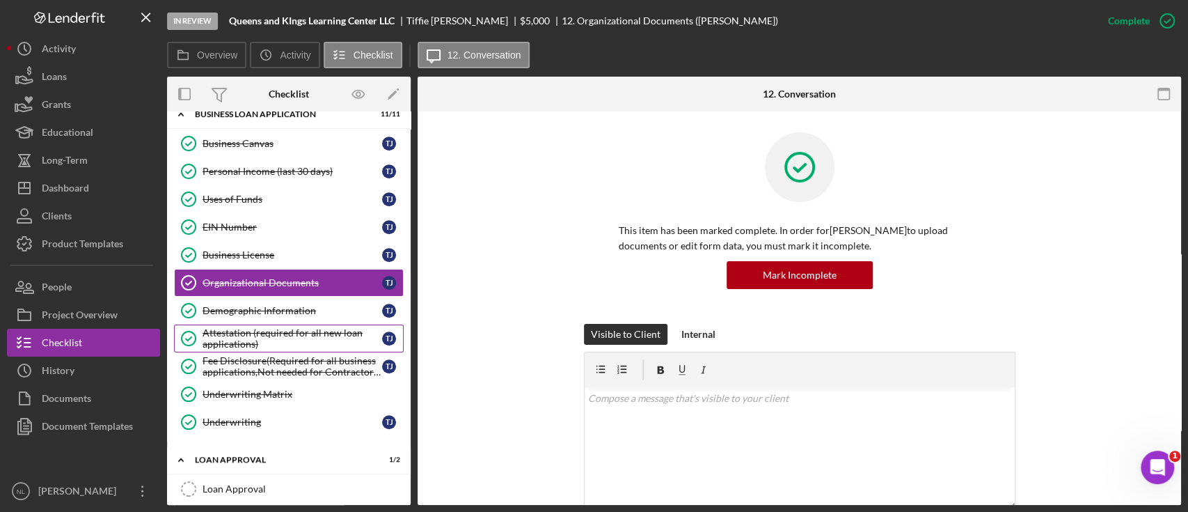
click at [258, 341] on div "Attestation (required for all new loan applications)" at bounding box center [293, 338] width 180 height 22
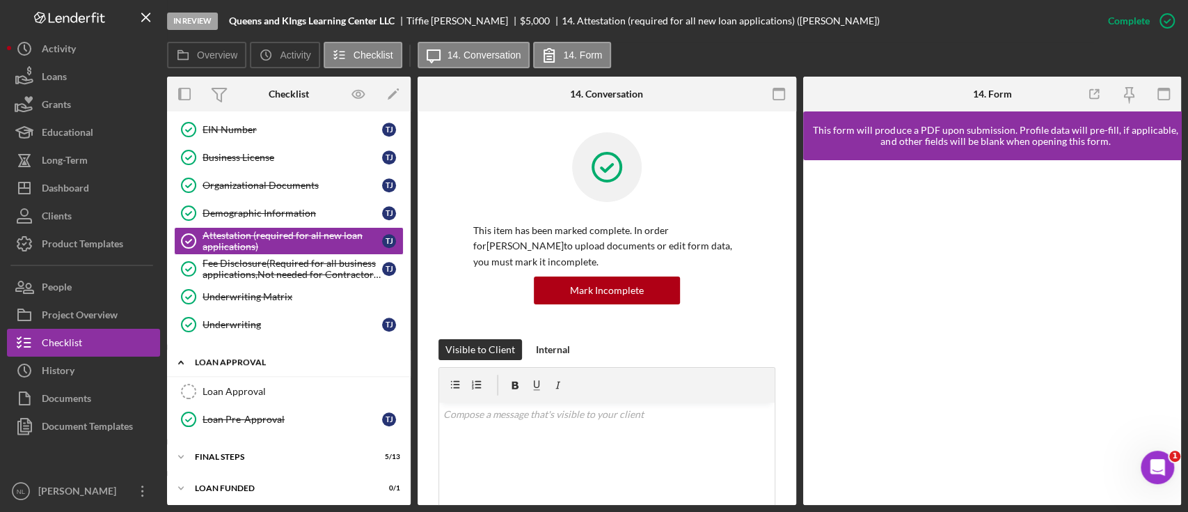
click at [252, 349] on div "Icon/Expander Loan Approval 1 / 2" at bounding box center [289, 362] width 244 height 29
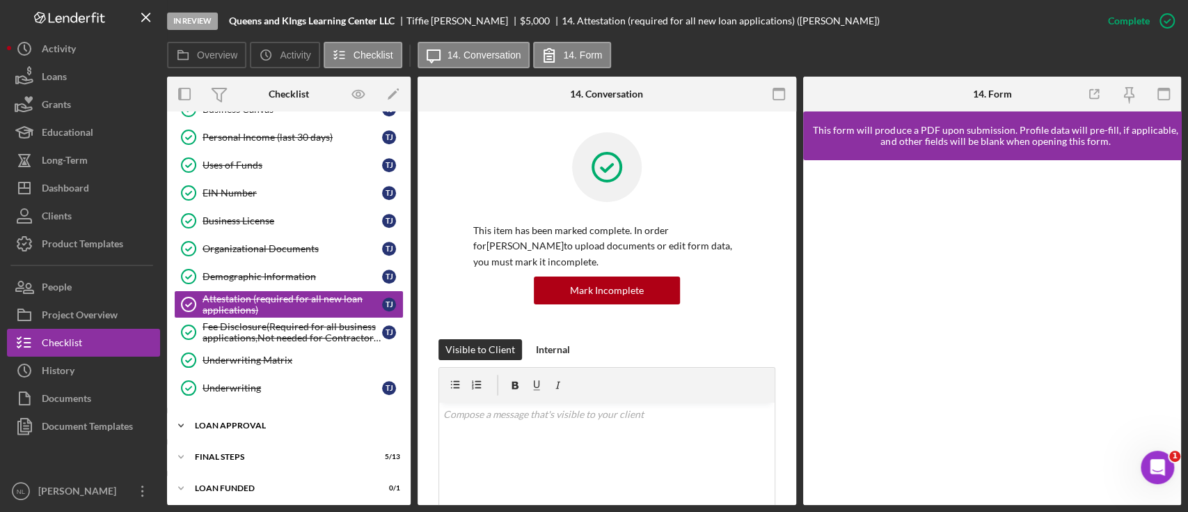
click at [252, 354] on div "Underwriting Matrix" at bounding box center [303, 359] width 200 height 11
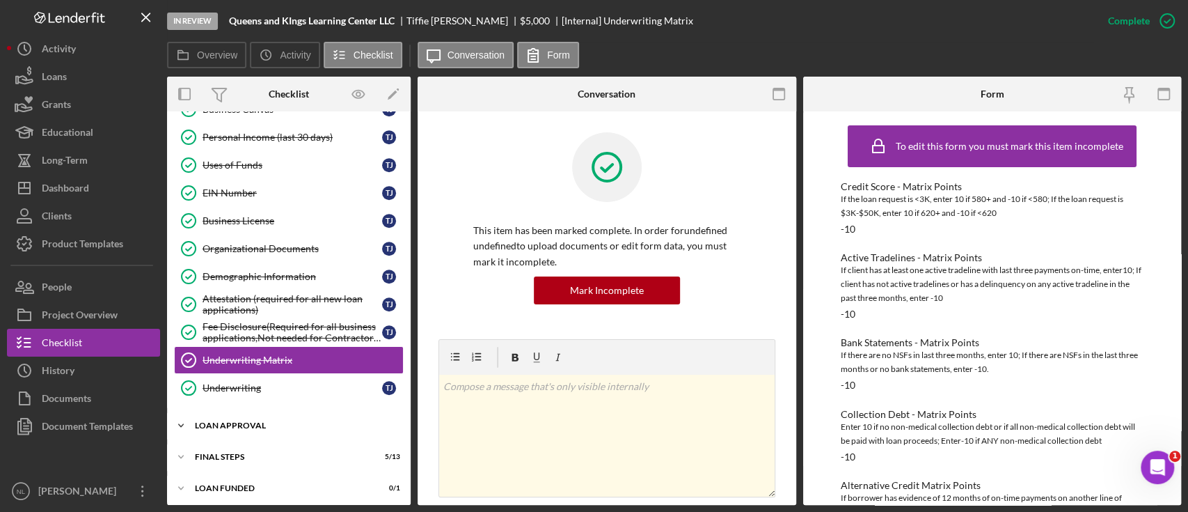
click at [250, 383] on div "Icon/Expander Loan Approval 1 / 2" at bounding box center [289, 425] width 244 height 28
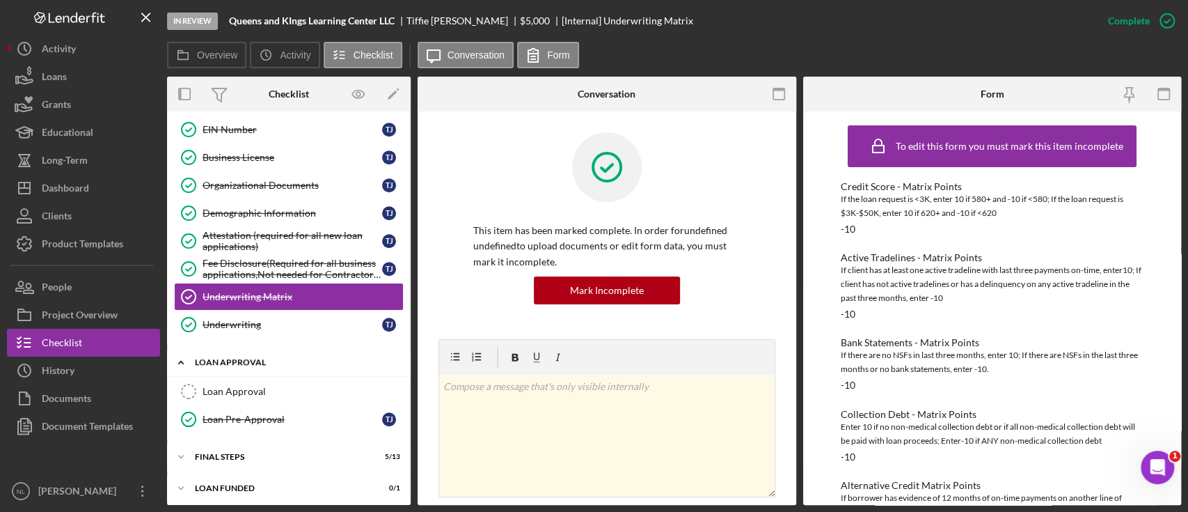
click at [212, 365] on div "Icon/Expander Loan Approval 1 / 2" at bounding box center [289, 362] width 244 height 29
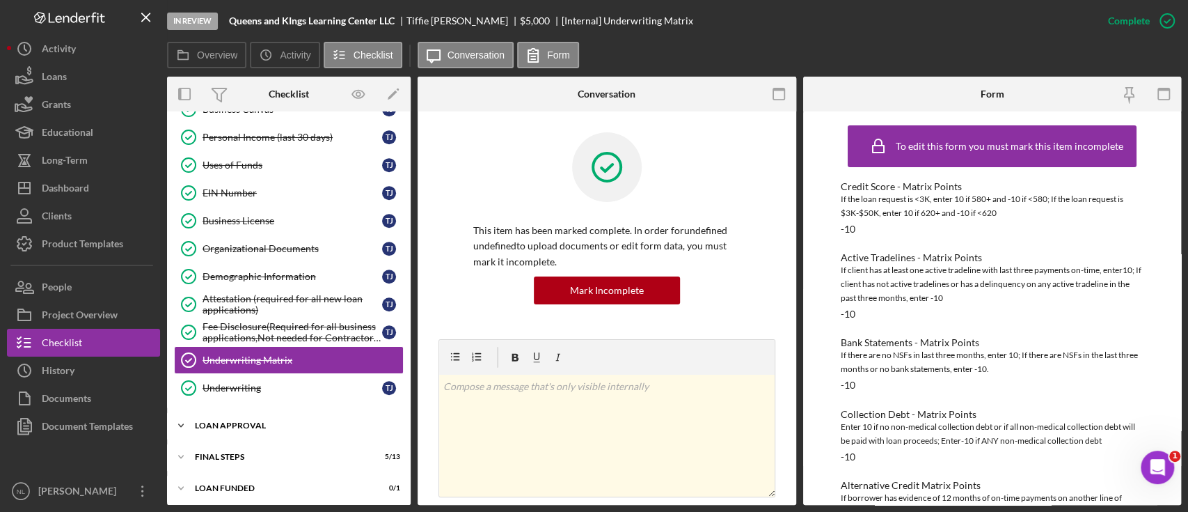
click at [212, 365] on link "Underwriting Matrix Underwriting Matrix" at bounding box center [289, 360] width 230 height 28
click at [229, 383] on div "Icon/Expander Loan Approval 1 / 2" at bounding box center [289, 425] width 244 height 28
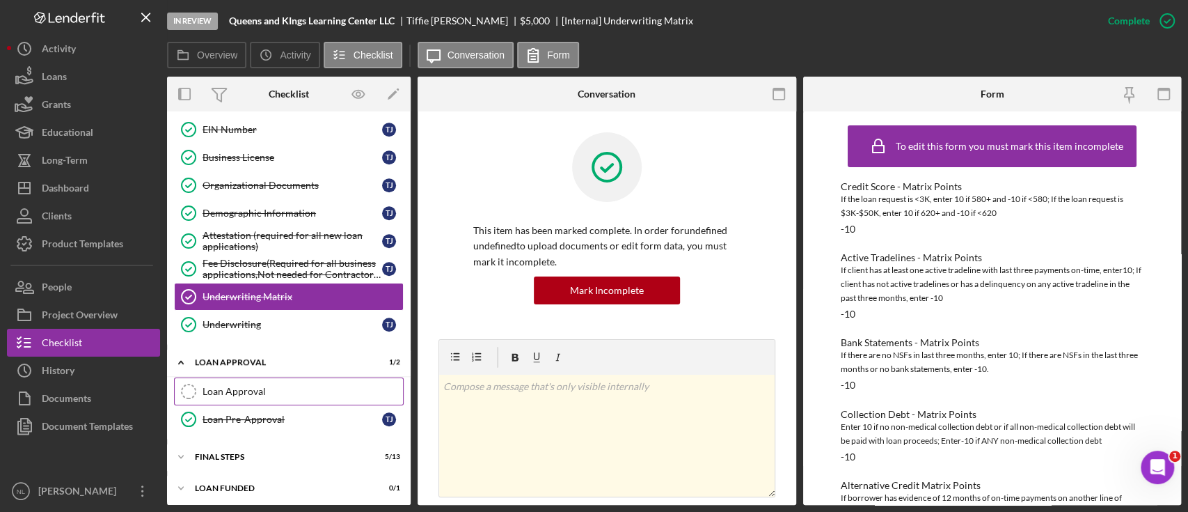
click at [206, 377] on link "Loan Approval Loan Approval" at bounding box center [289, 391] width 230 height 28
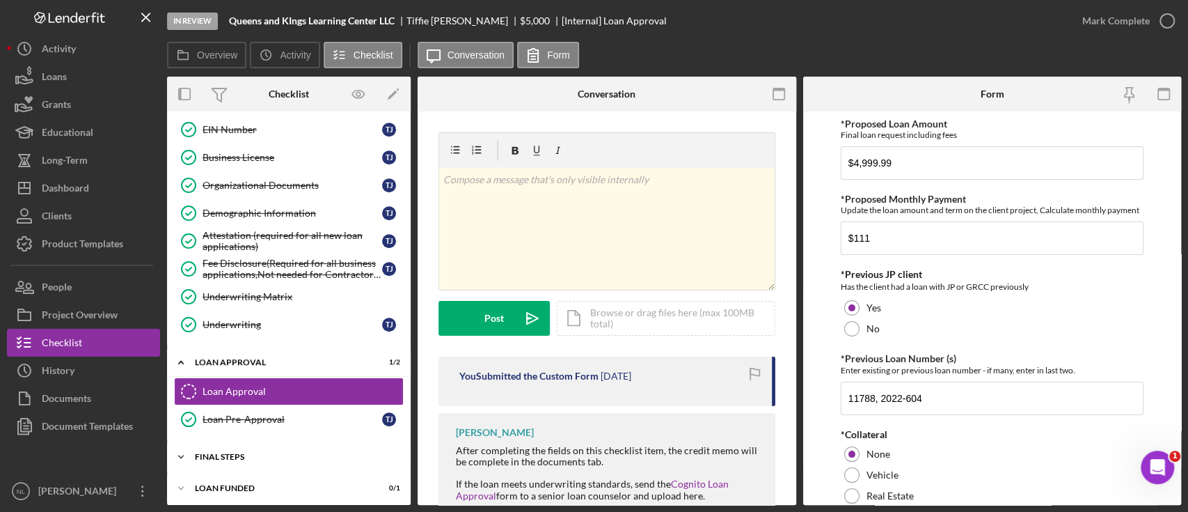
click at [228, 383] on div "Final Steps" at bounding box center [294, 456] width 198 height 8
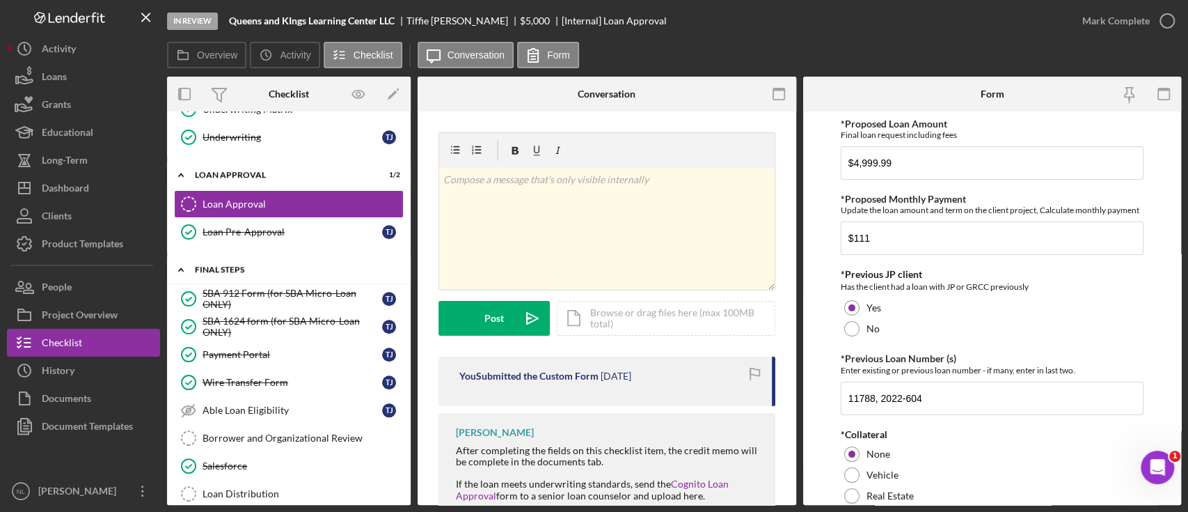
scroll to position [978, 0]
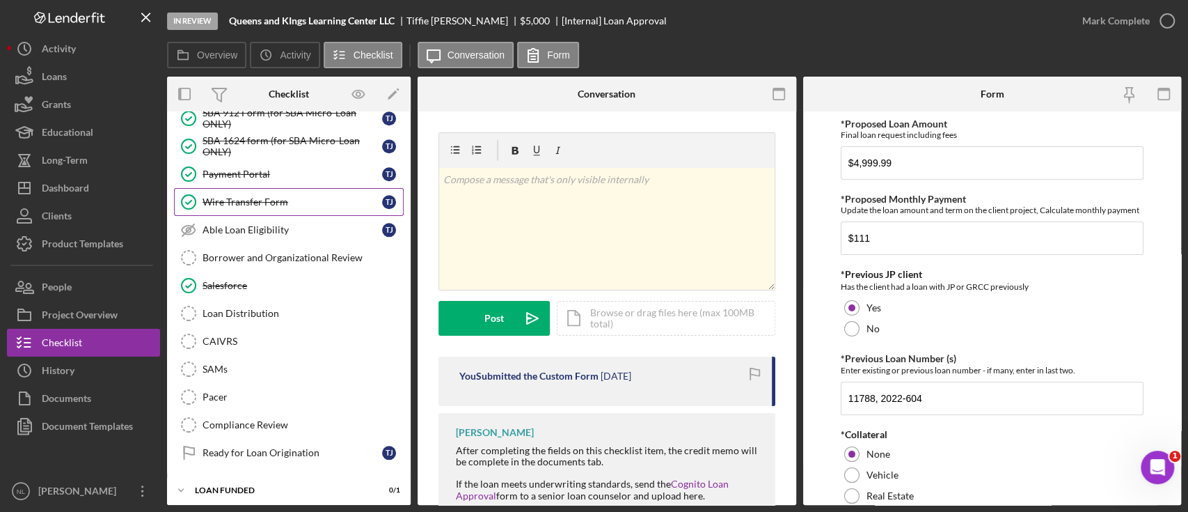
click at [231, 200] on div "Wire Transfer Form" at bounding box center [293, 201] width 180 height 11
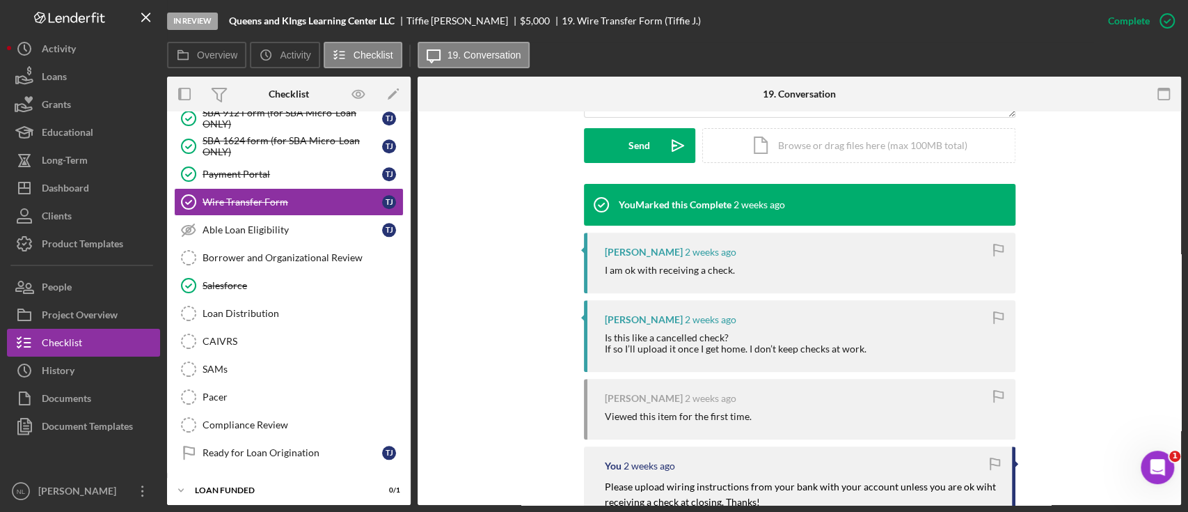
scroll to position [413, 0]
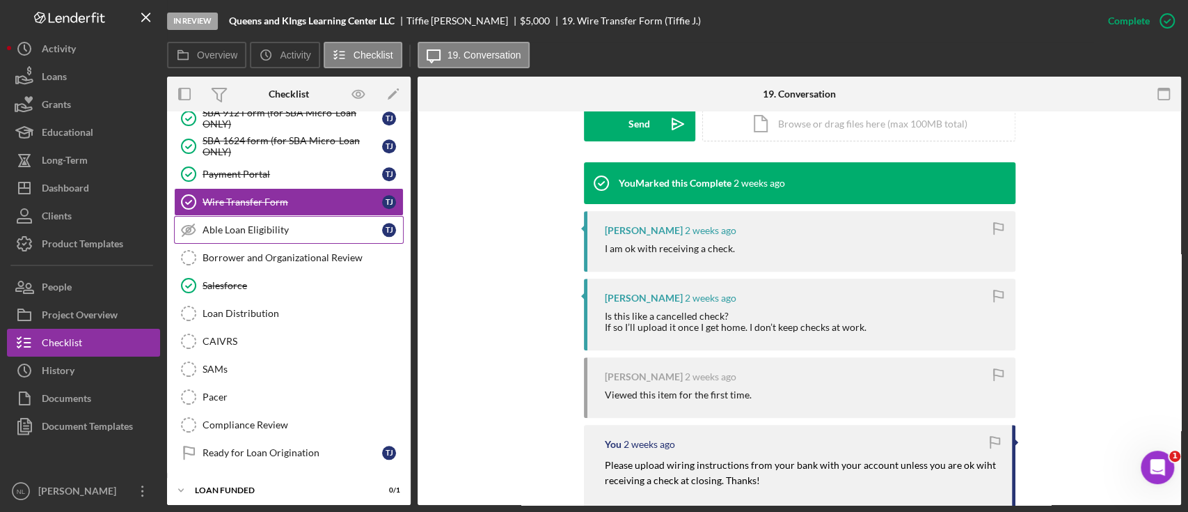
click at [310, 230] on link "Able Loan Eligibility Able Loan Eligibility T J" at bounding box center [289, 230] width 230 height 28
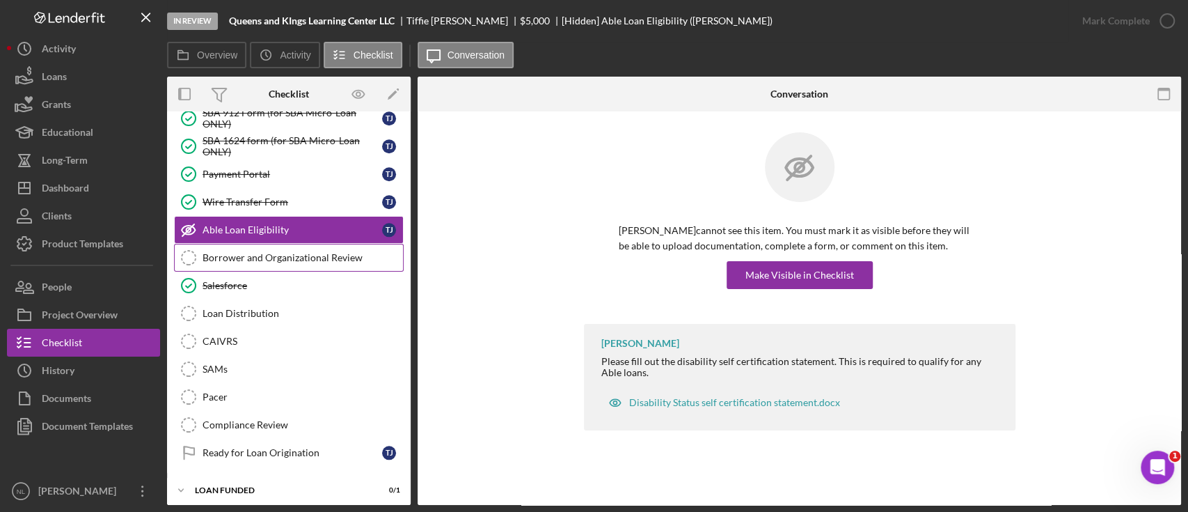
click at [306, 252] on div "Borrower and Organizational Review" at bounding box center [303, 257] width 200 height 11
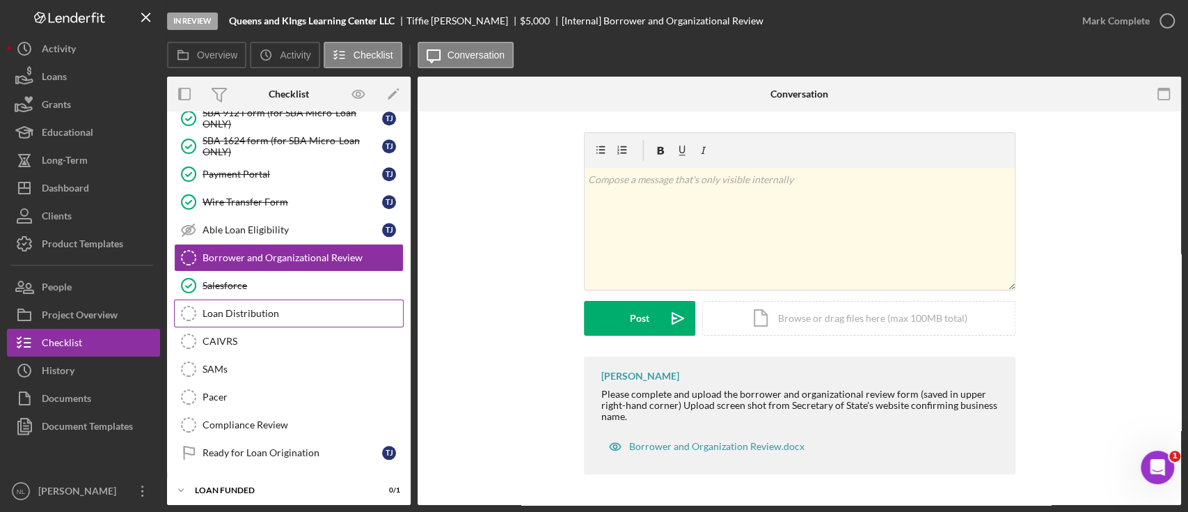
click at [274, 310] on div "Loan Distribution" at bounding box center [303, 313] width 200 height 11
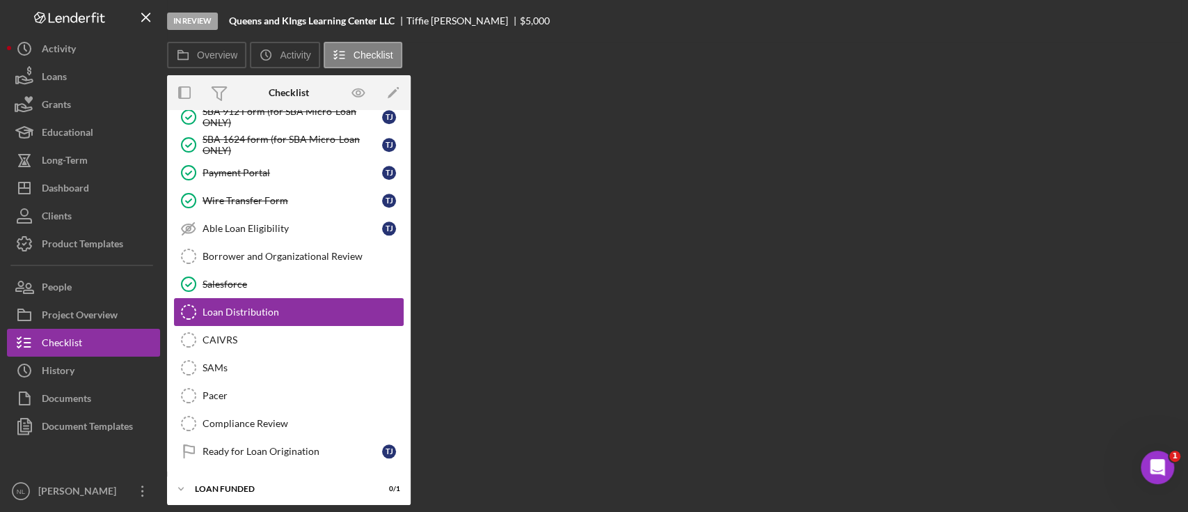
scroll to position [978, 0]
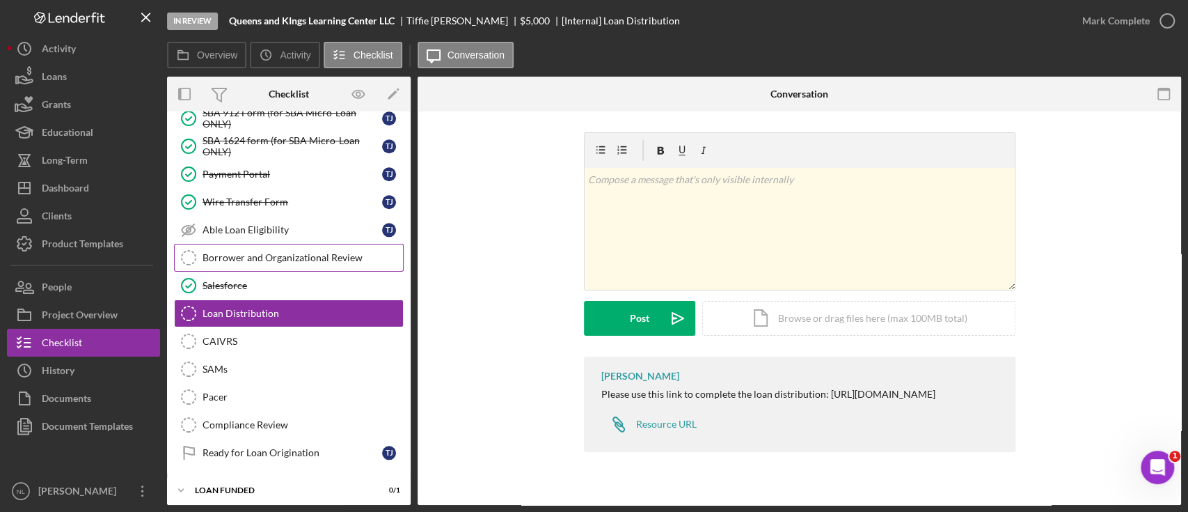
click at [240, 252] on div "Borrower and Organizational Review" at bounding box center [303, 257] width 200 height 11
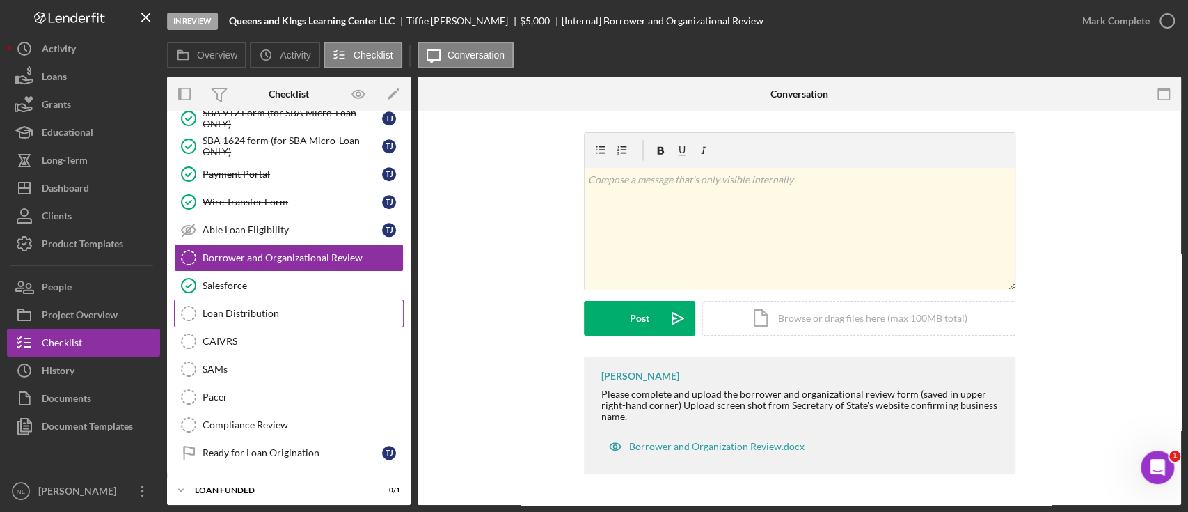
click at [263, 300] on link "Loan Distribution Loan Distribution" at bounding box center [289, 313] width 230 height 28
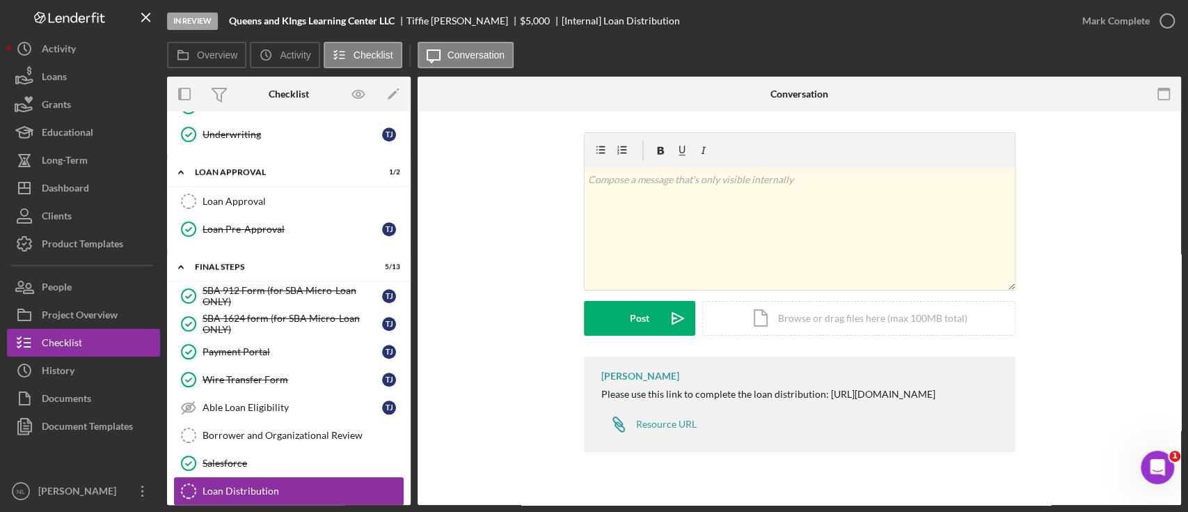
scroll to position [691, 0]
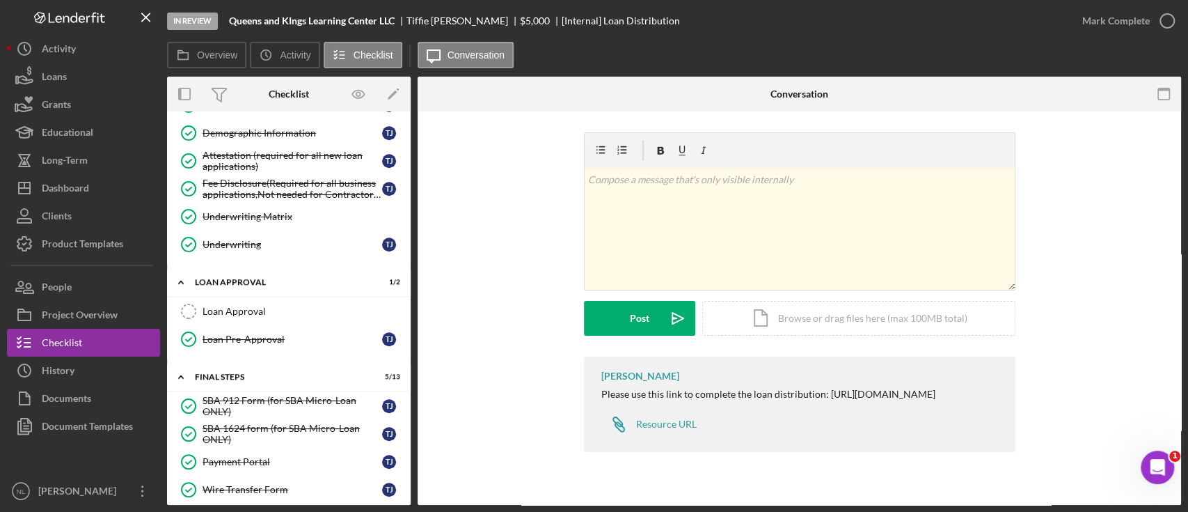
click at [263, 300] on link "Loan Approval Loan Approval" at bounding box center [289, 311] width 230 height 28
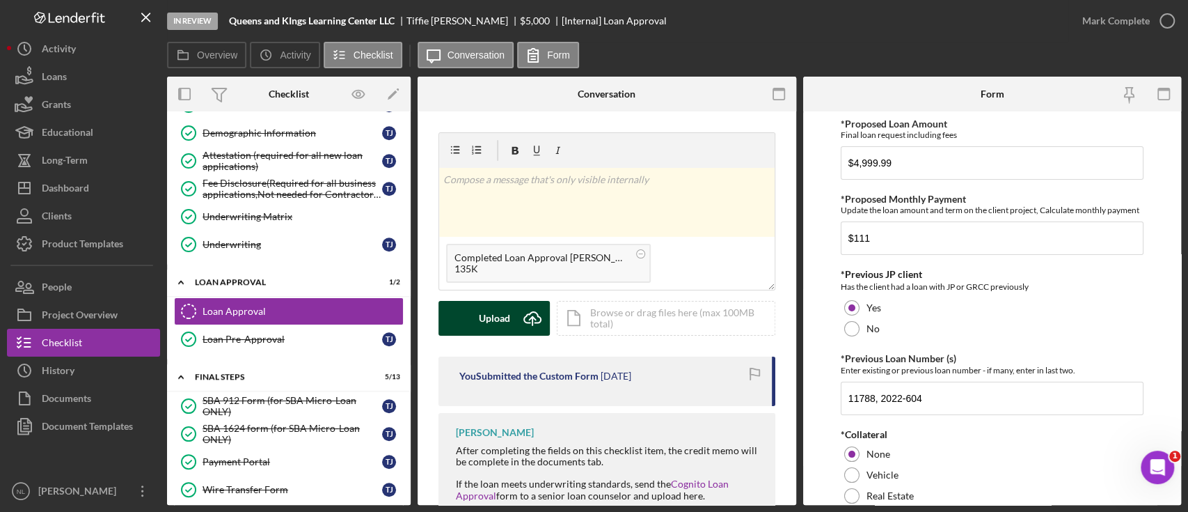
click at [518, 320] on icon "Icon/Upload" at bounding box center [532, 318] width 35 height 35
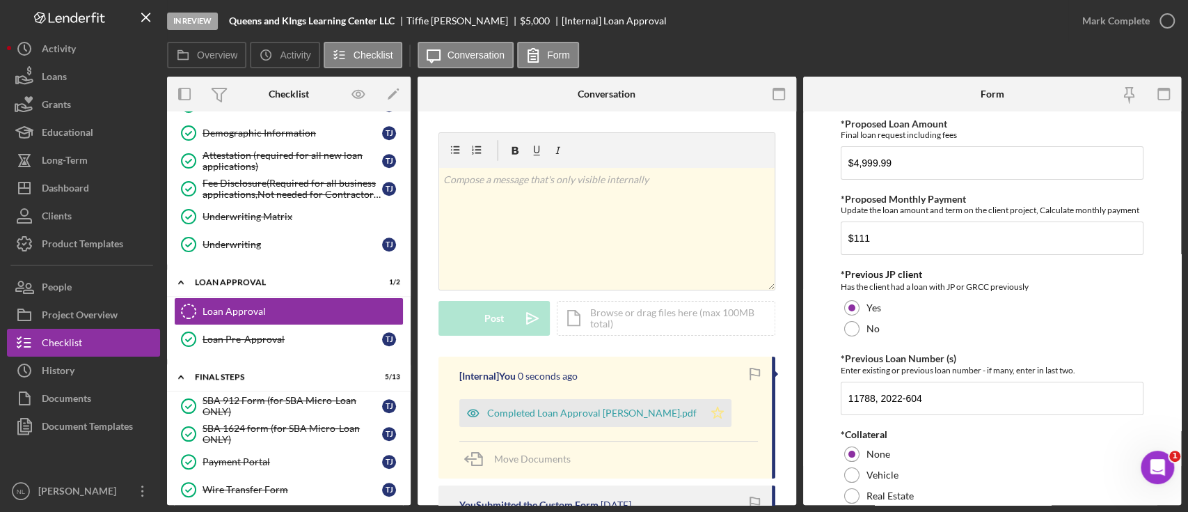
click at [704, 383] on icon "Icon/Star" at bounding box center [718, 413] width 28 height 28
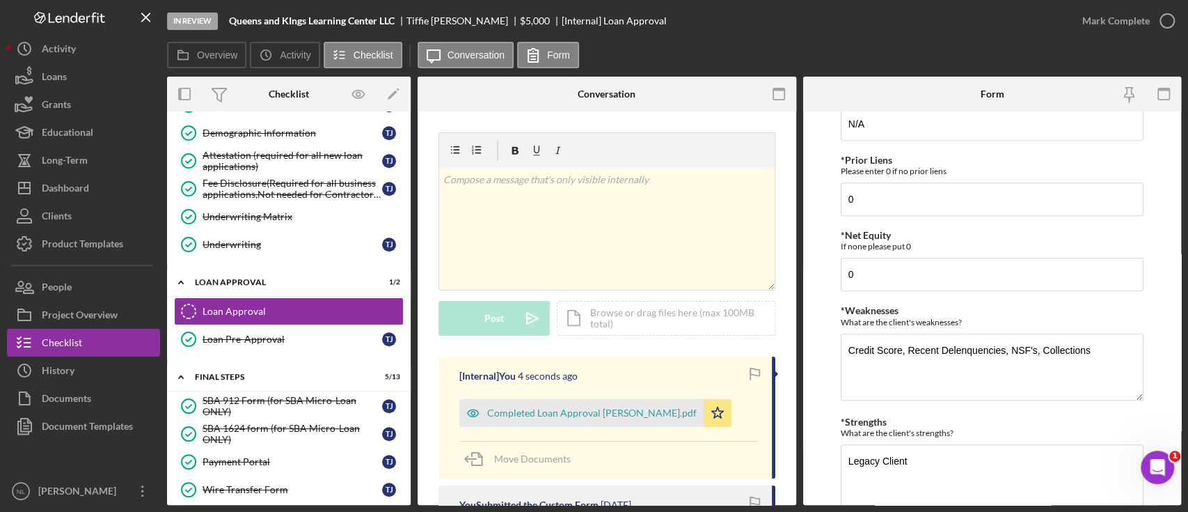
scroll to position [690, 0]
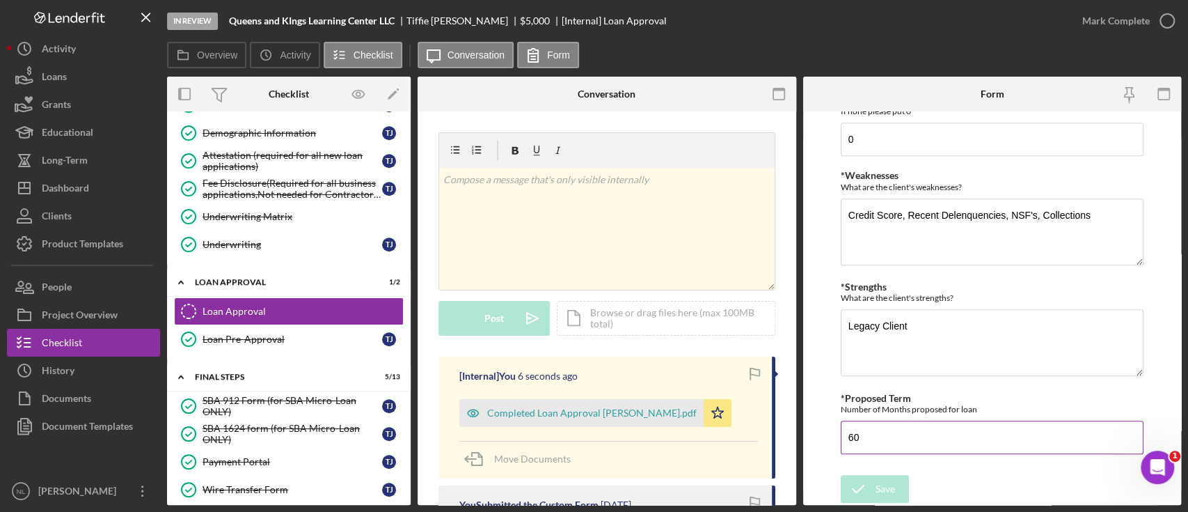
click at [890, 383] on input "60" at bounding box center [992, 436] width 303 height 33
type input "7"
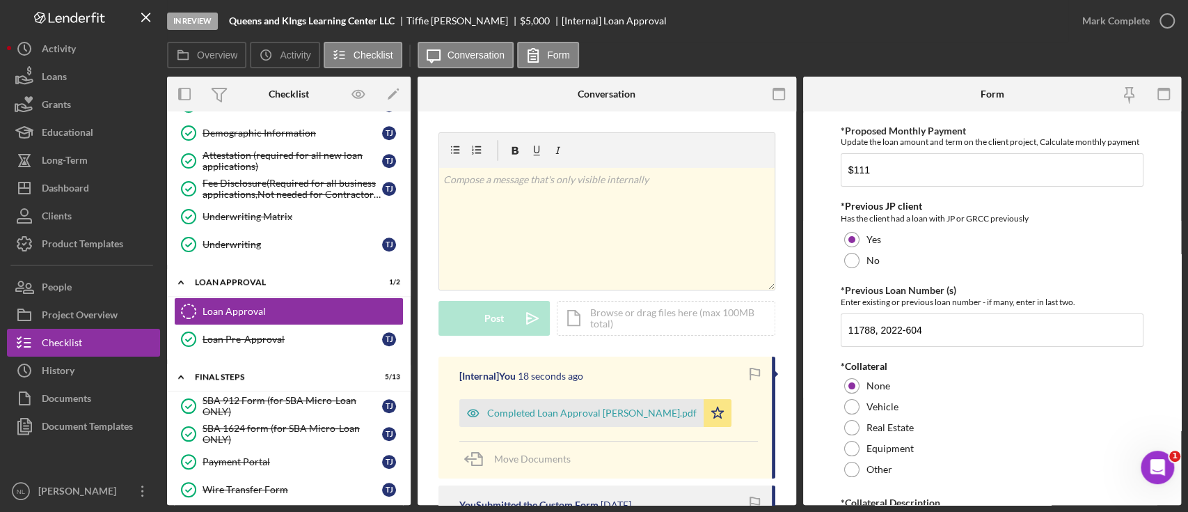
scroll to position [0, 0]
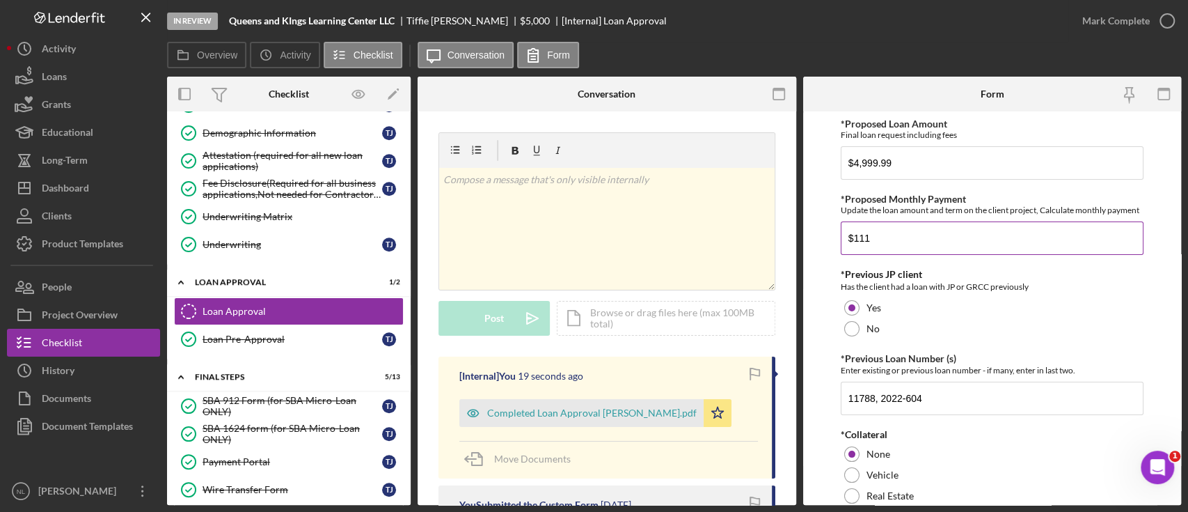
type input "84"
click at [890, 255] on input "$111" at bounding box center [992, 237] width 303 height 33
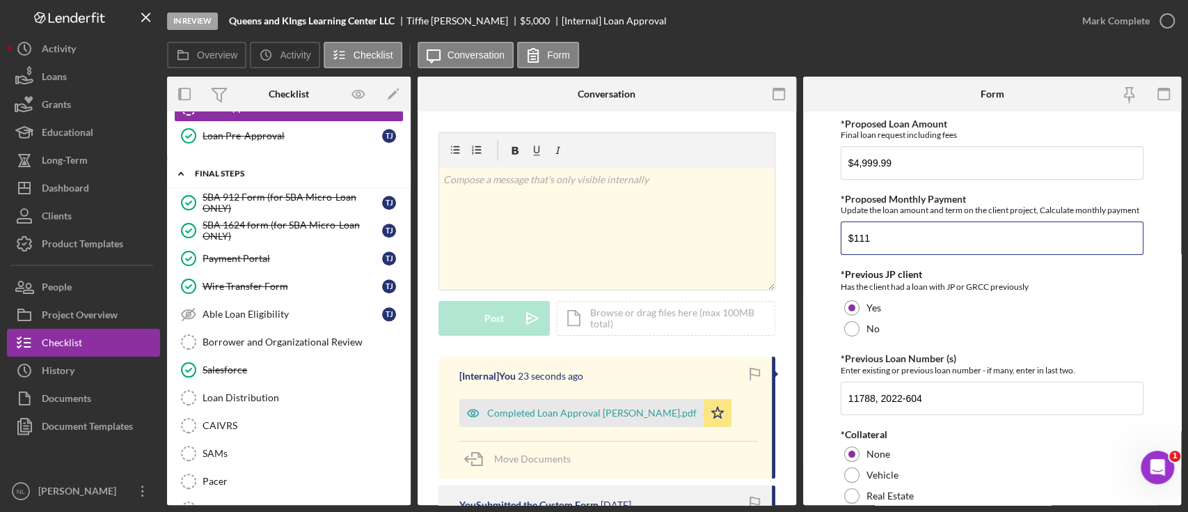
scroll to position [978, 0]
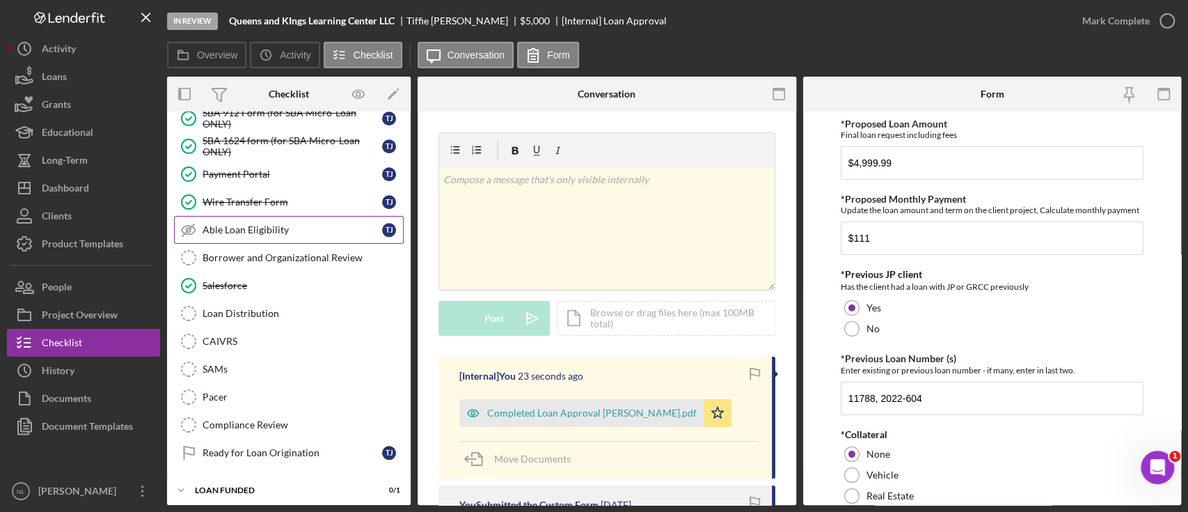
click at [267, 224] on div "Able Loan Eligibility" at bounding box center [293, 229] width 180 height 11
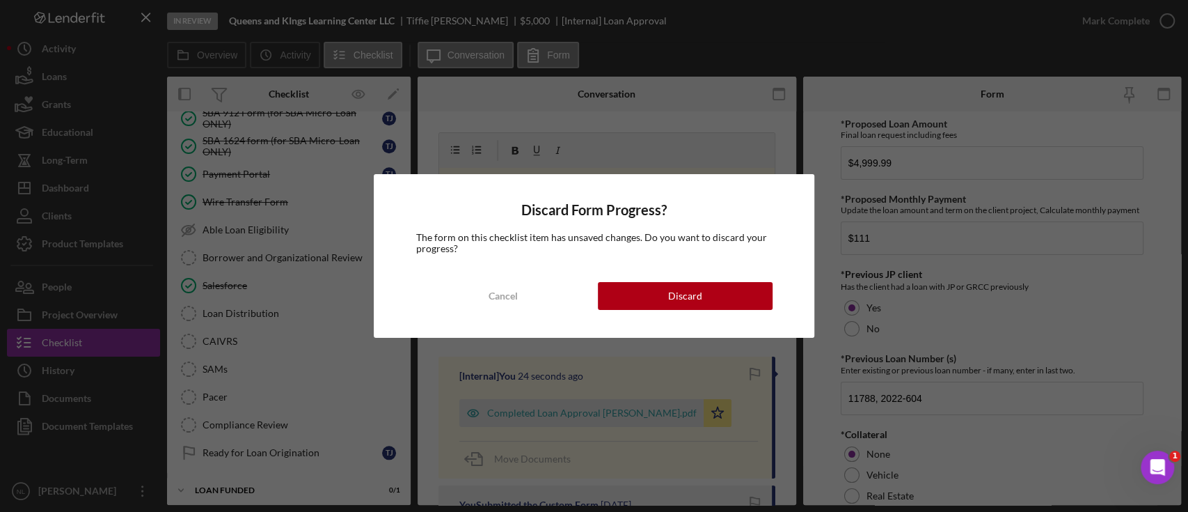
click at [265, 249] on div "Discard Form Progress? The form on this checklist item has unsaved changes. Do …" at bounding box center [594, 256] width 1188 height 512
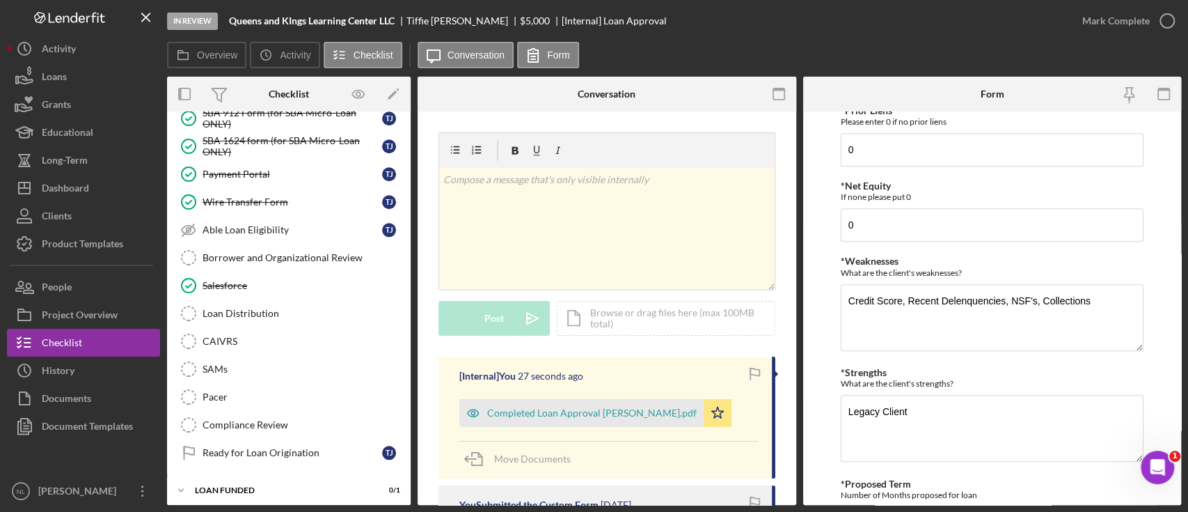
scroll to position [690, 0]
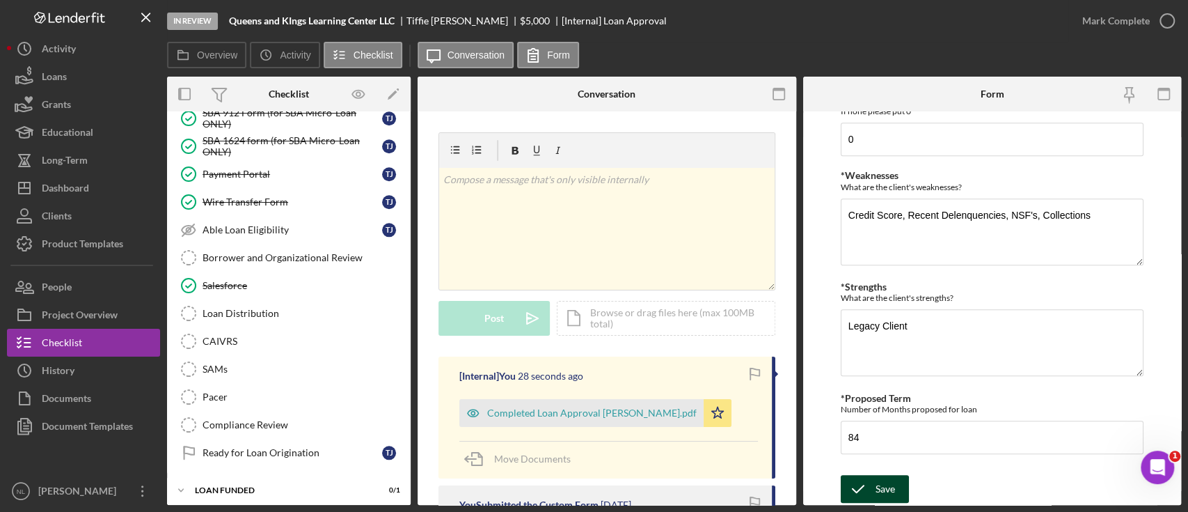
click at [876, 383] on div "Save" at bounding box center [885, 489] width 19 height 28
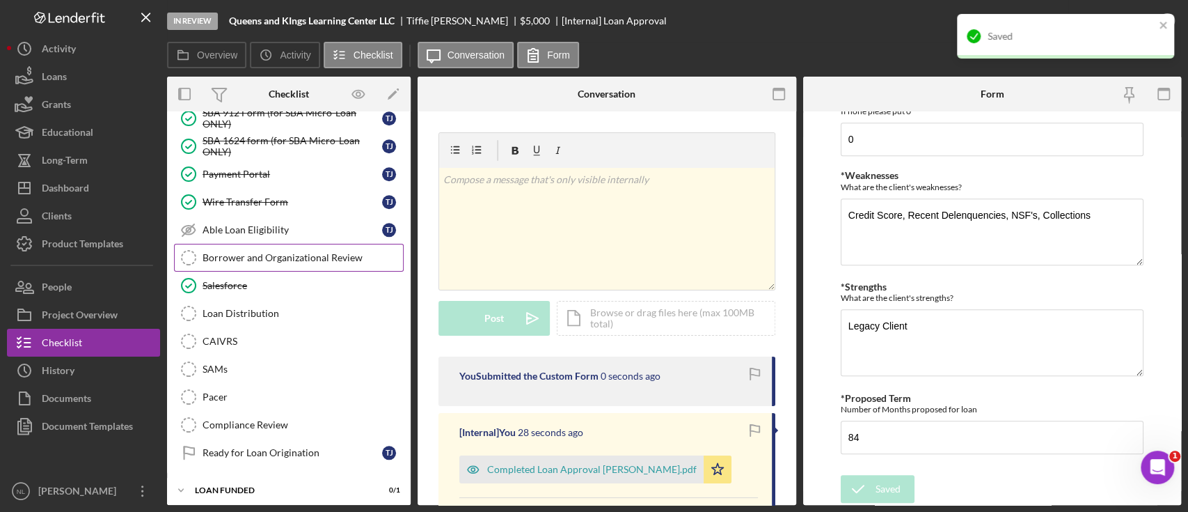
click at [281, 258] on link "Borrower and Organizational Review Borrower and Organizational Review" at bounding box center [289, 258] width 230 height 28
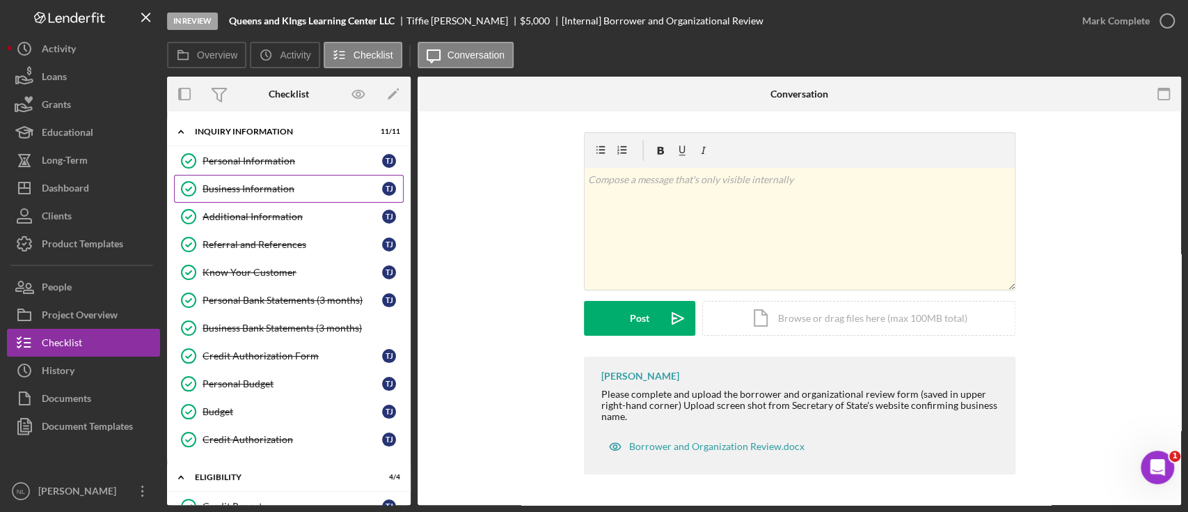
click at [286, 186] on div "Business Information" at bounding box center [293, 188] width 180 height 11
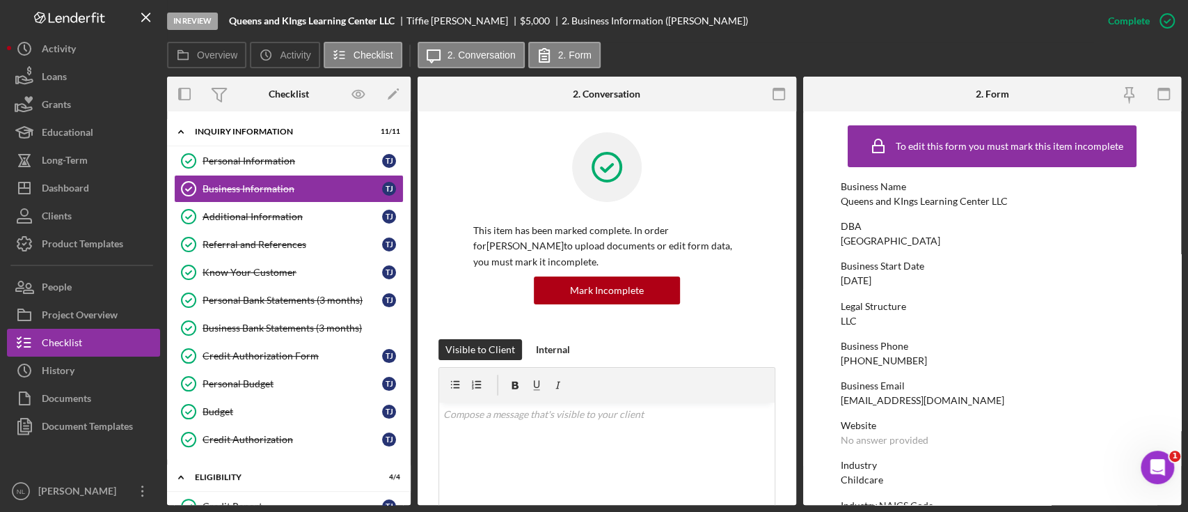
scroll to position [188, 0]
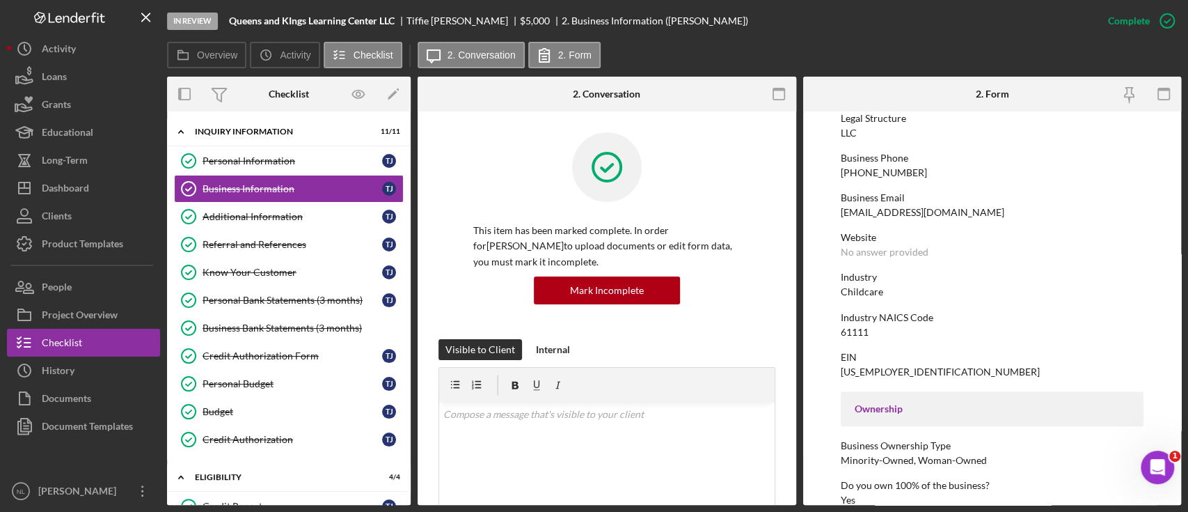
click at [863, 373] on div "[US_EMPLOYER_IDENTIFICATION_NUMBER]" at bounding box center [940, 371] width 199 height 11
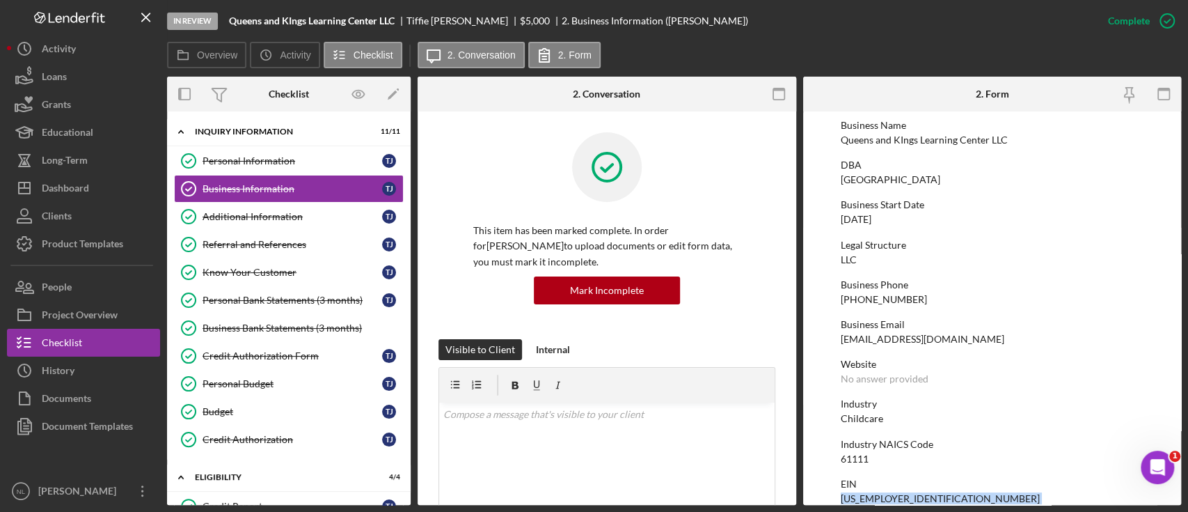
scroll to position [0, 0]
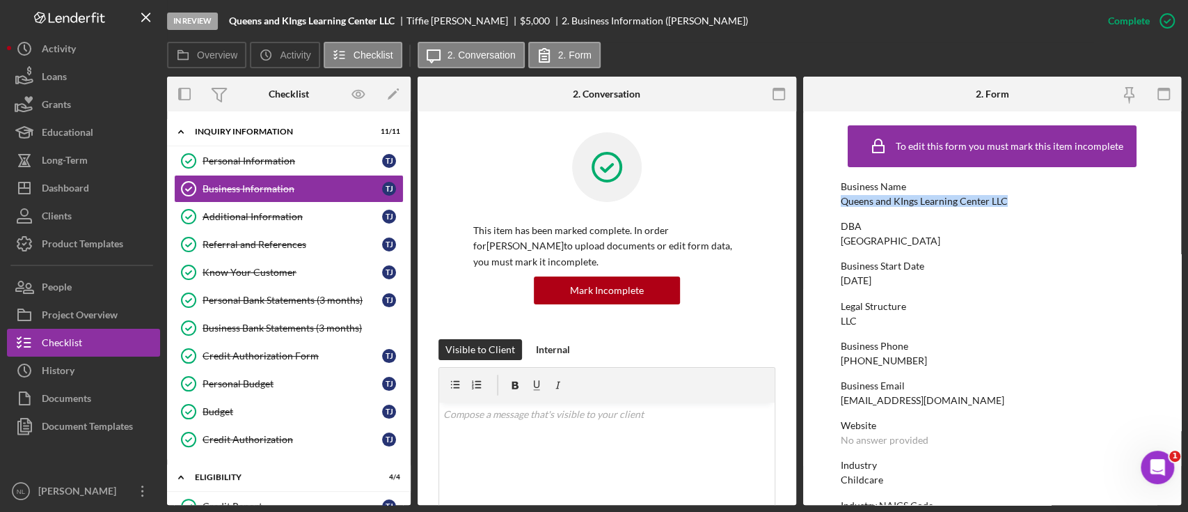
drag, startPoint x: 1009, startPoint y: 200, endPoint x: 832, endPoint y: 199, distance: 177.5
click at [832, 199] on form "To edit this form you must mark this item incomplete Business Name Queens and K…" at bounding box center [992, 307] width 379 height 393
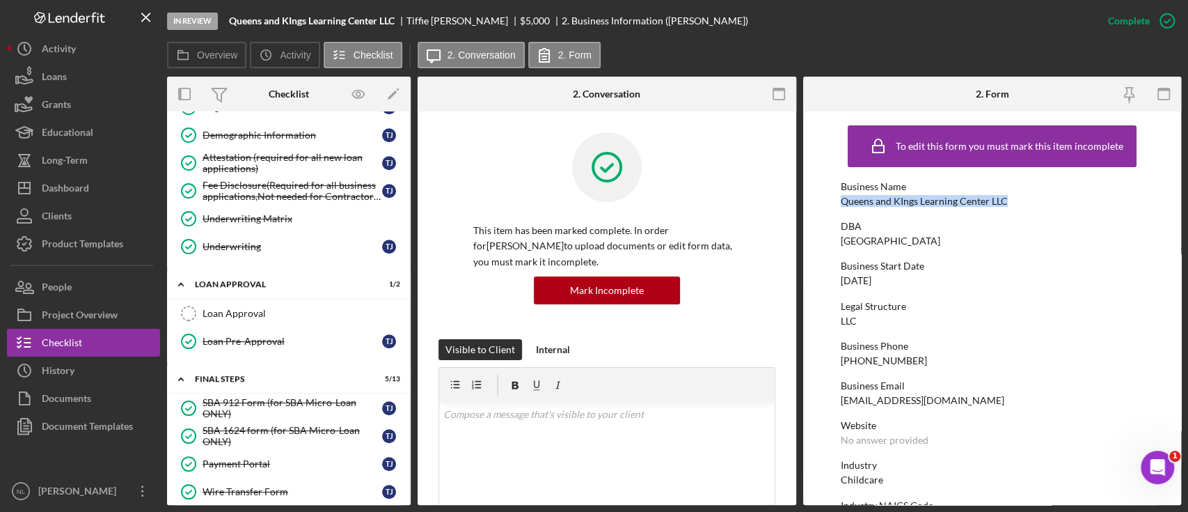
scroll to position [978, 0]
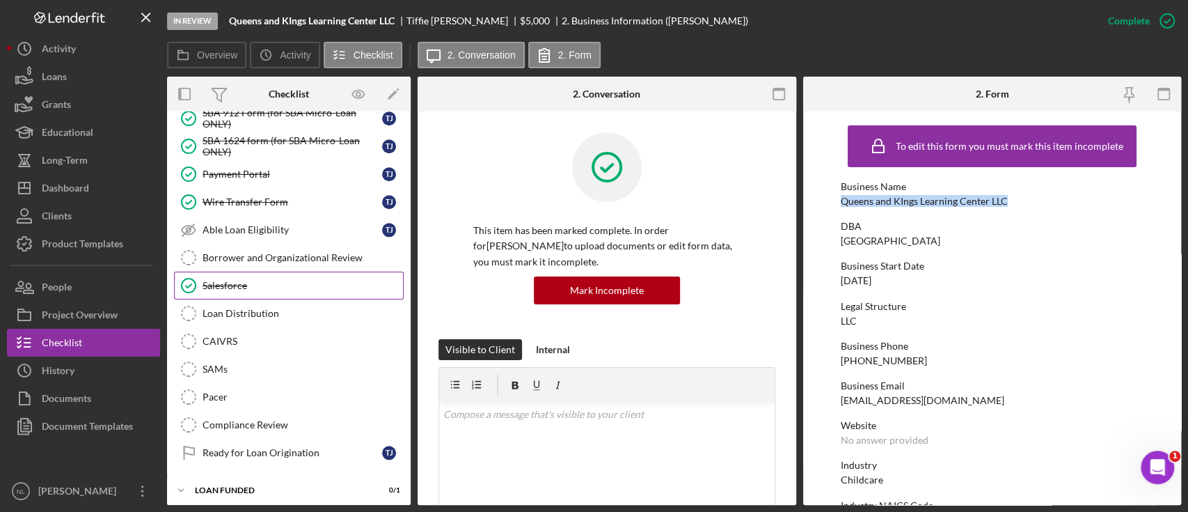
click at [239, 271] on link "Salesforce Salesforce" at bounding box center [289, 285] width 230 height 28
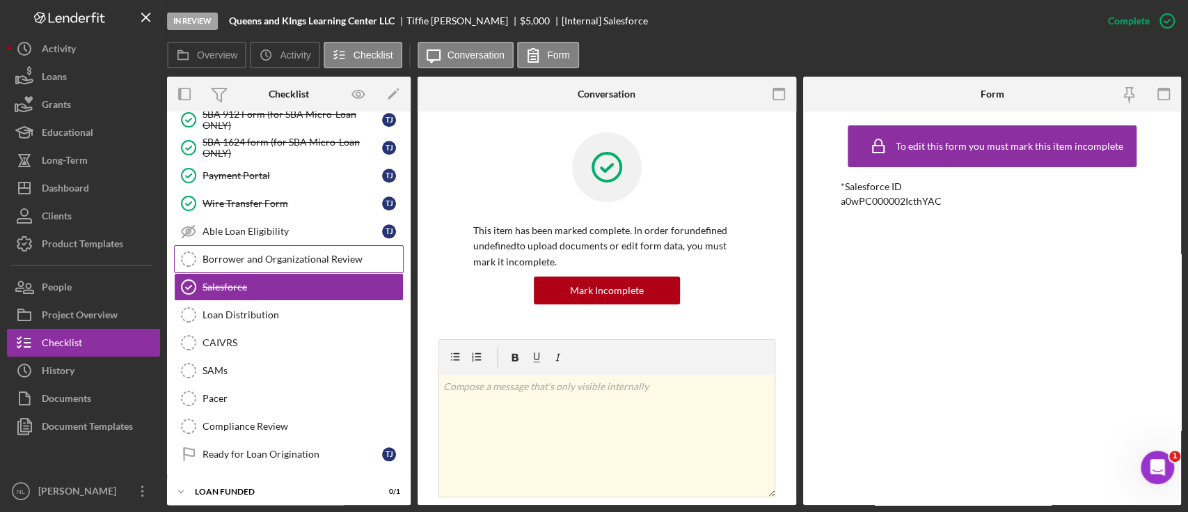
scroll to position [978, 0]
click at [240, 260] on link "Borrower and Organizational Review Borrower and Organizational Review" at bounding box center [289, 258] width 230 height 28
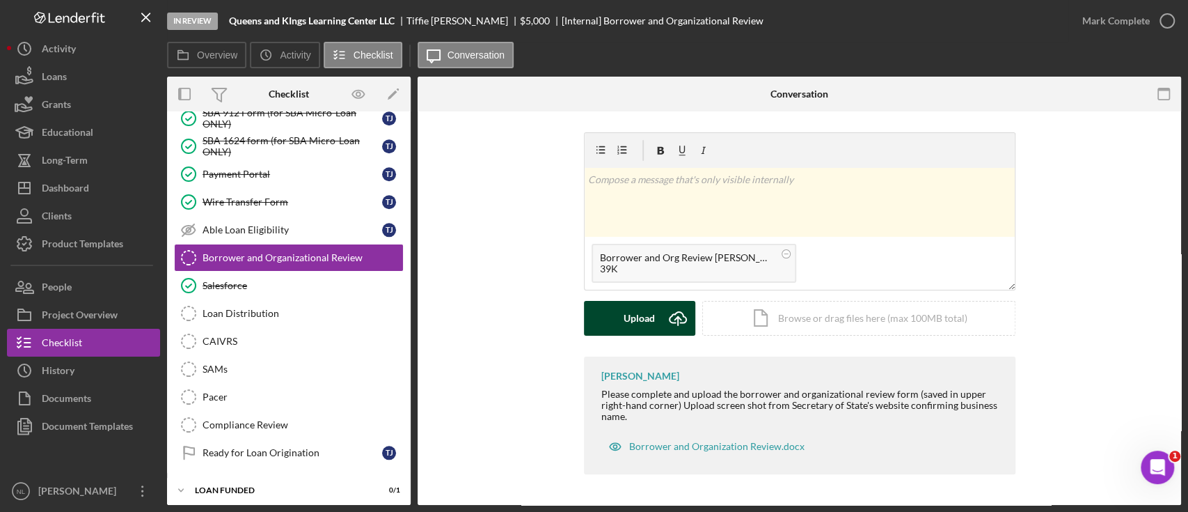
click at [633, 324] on div "Upload" at bounding box center [639, 318] width 31 height 35
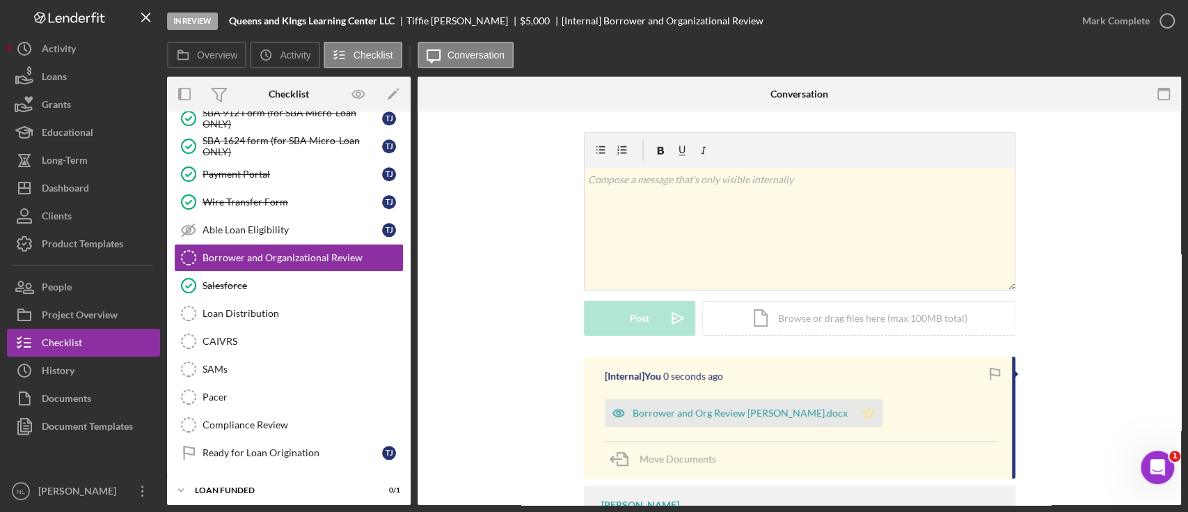
click at [855, 383] on icon "Icon/Star" at bounding box center [869, 413] width 28 height 28
click at [890, 19] on div "Mark Complete" at bounding box center [1116, 21] width 68 height 28
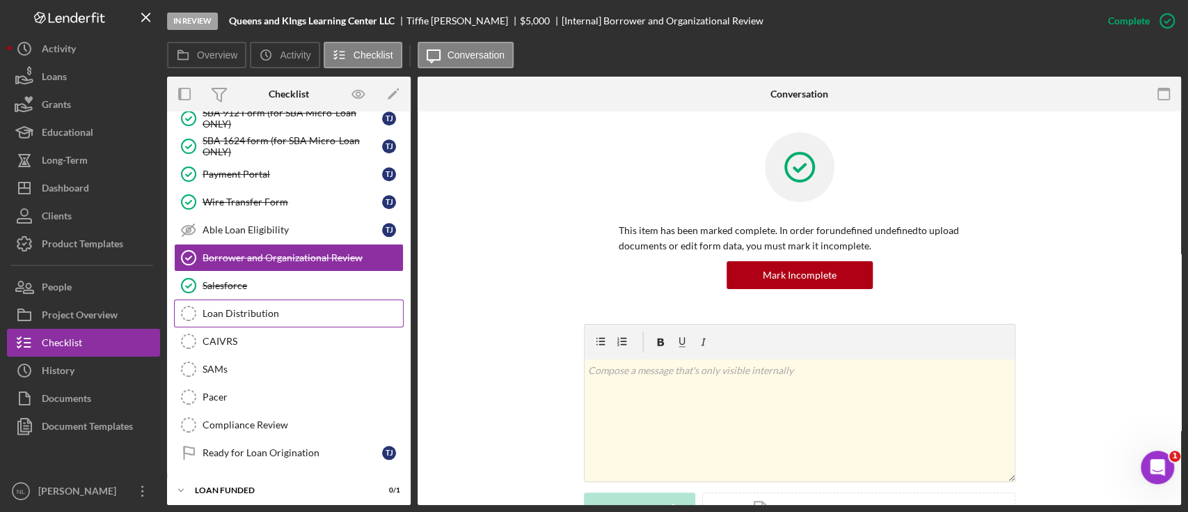
click at [264, 299] on link "Loan Distribution Loan Distribution" at bounding box center [289, 313] width 230 height 28
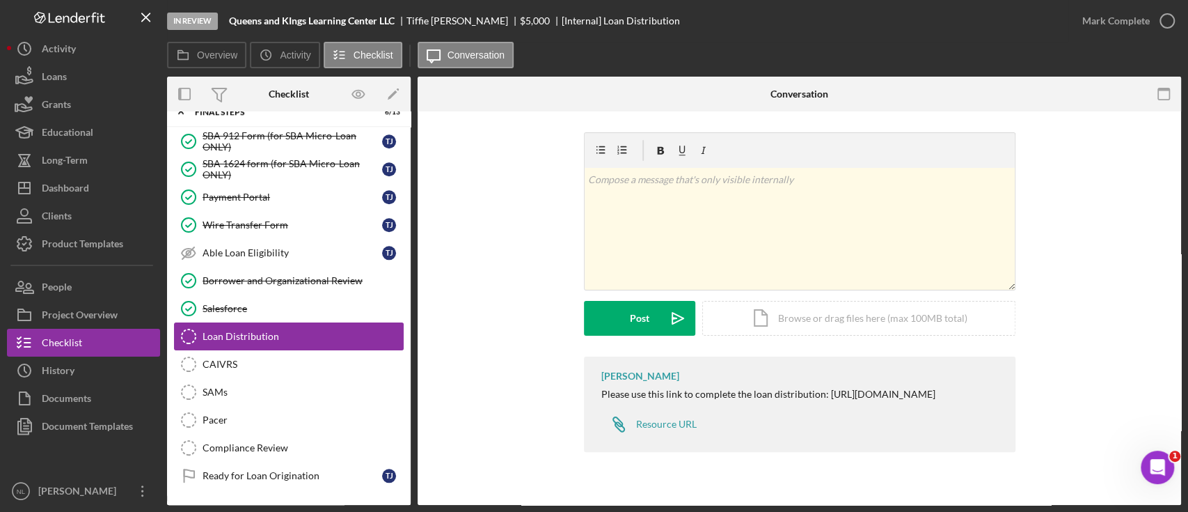
scroll to position [978, 0]
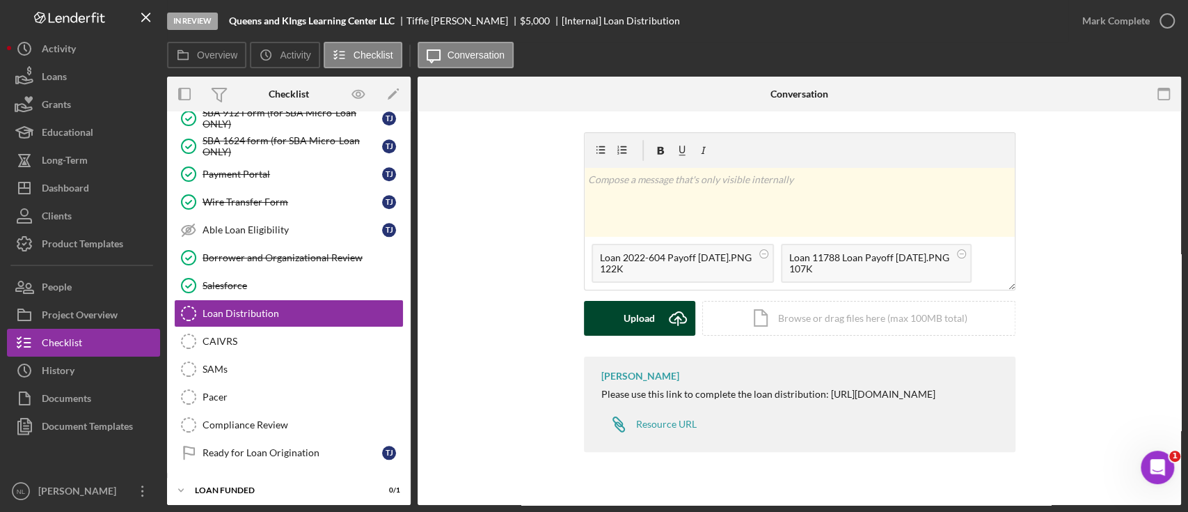
click at [657, 322] on button "Upload Icon/Upload" at bounding box center [639, 318] width 111 height 35
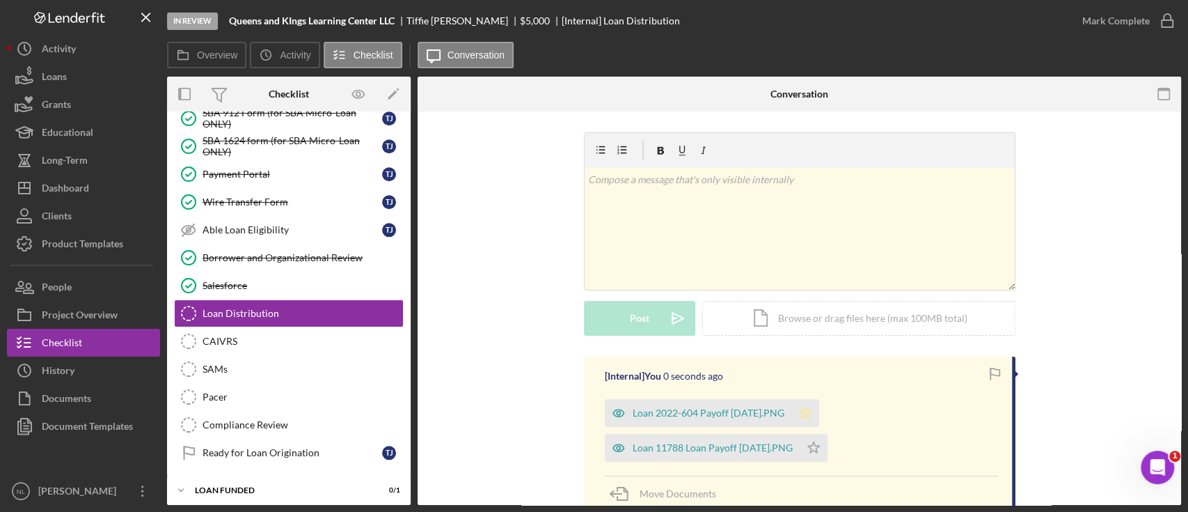
click at [819, 383] on icon "Icon/Star" at bounding box center [805, 413] width 28 height 28
click at [821, 383] on icon "Icon/Star" at bounding box center [814, 448] width 28 height 28
click at [758, 383] on div "Loan 2022-604 Payoff [DATE].PNG" at bounding box center [709, 412] width 152 height 11
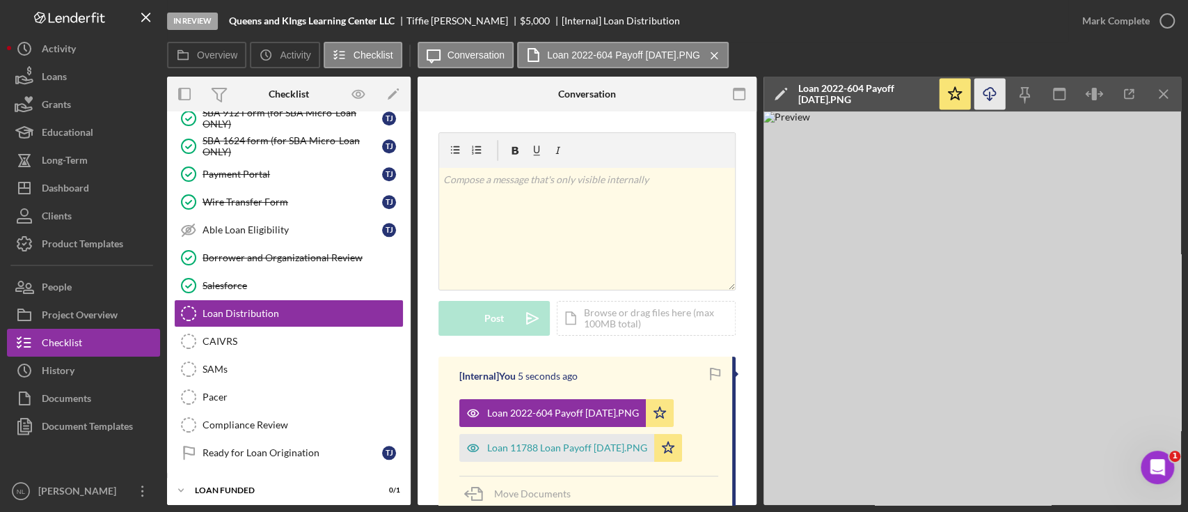
click at [890, 101] on icon "Icon/Download" at bounding box center [990, 94] width 31 height 31
click at [624, 383] on div "Loan 11788 Loan Payoff [DATE].PNG" at bounding box center [567, 447] width 160 height 11
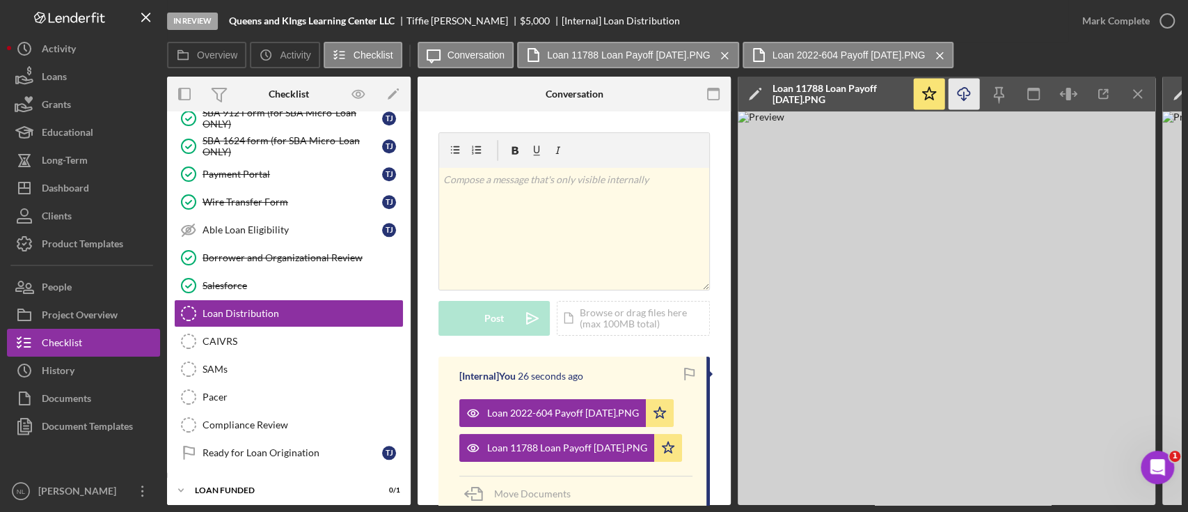
click at [890, 97] on icon "Icon/Download" at bounding box center [964, 94] width 31 height 31
click at [890, 106] on icon "Icon/Menu Close" at bounding box center [1138, 94] width 31 height 31
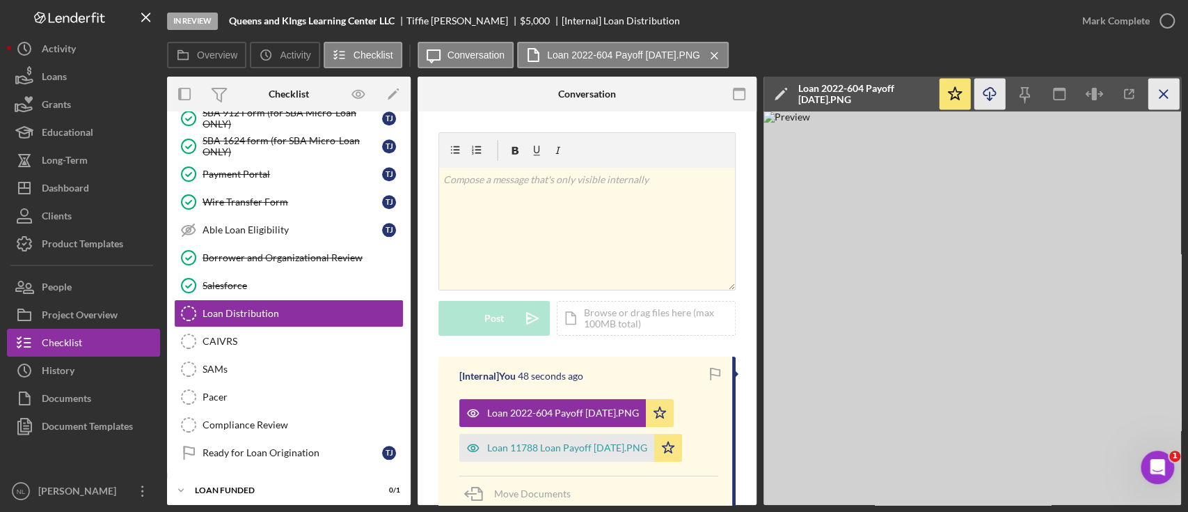
click at [890, 97] on icon "Icon/Menu Close" at bounding box center [1164, 94] width 31 height 31
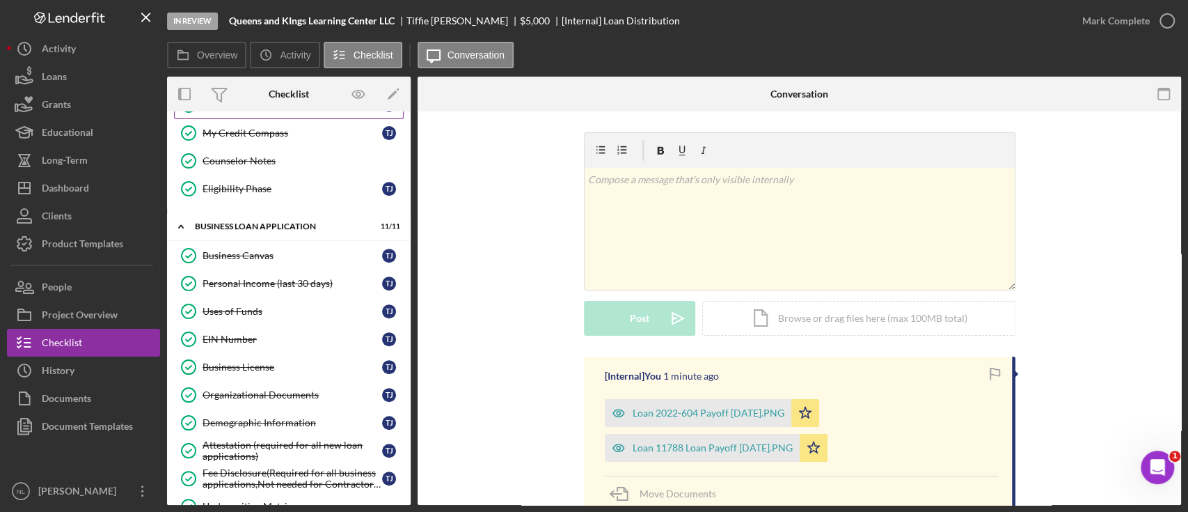
scroll to position [602, 0]
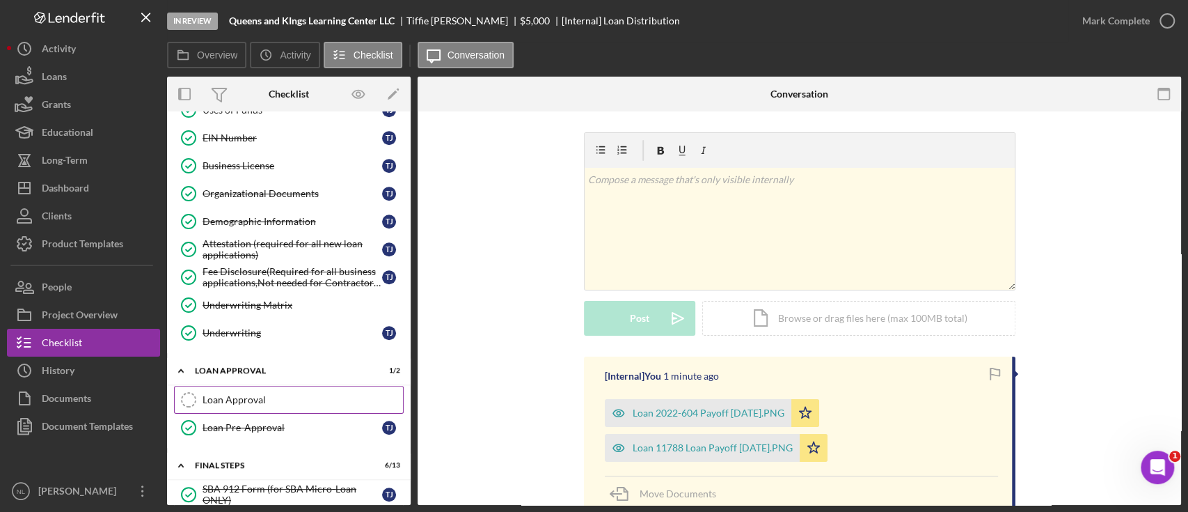
click at [315, 383] on link "Loan Approval Loan Approval" at bounding box center [289, 400] width 230 height 28
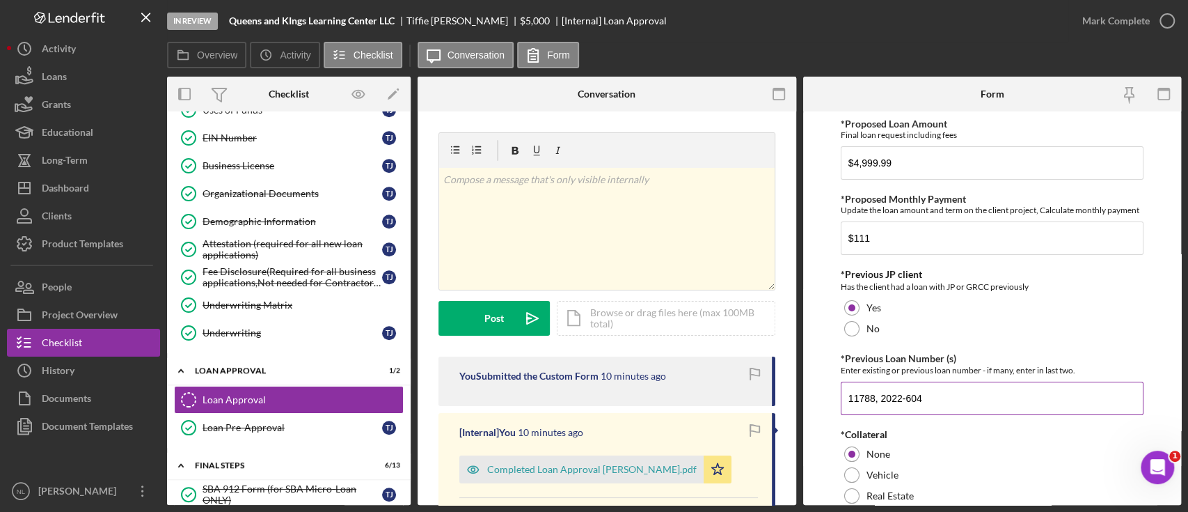
scroll to position [127, 0]
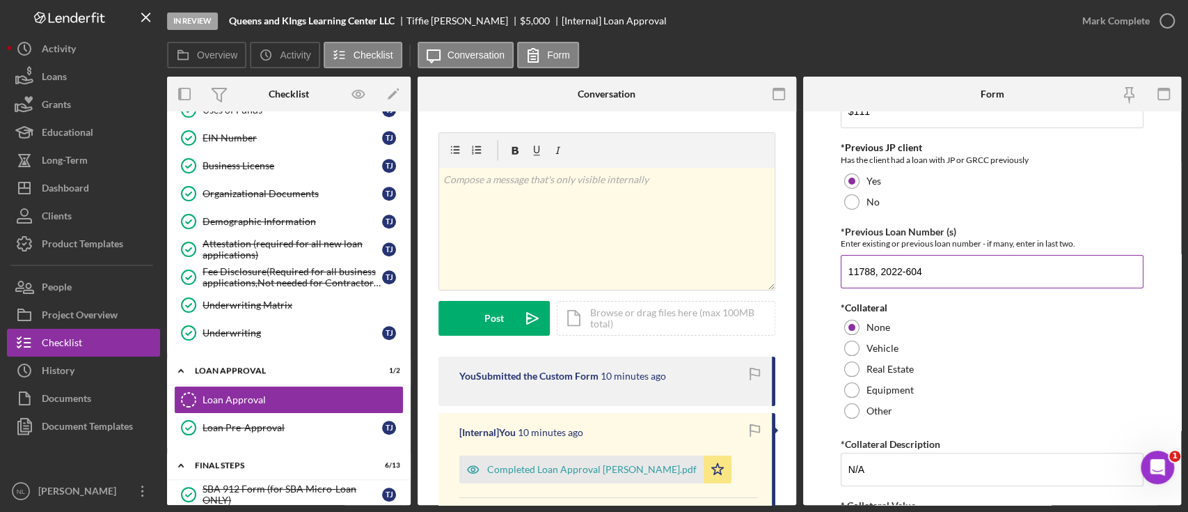
click at [890, 279] on input "11788, 2022-604" at bounding box center [992, 271] width 303 height 33
drag, startPoint x: 400, startPoint y: 18, endPoint x: 226, endPoint y: 22, distance: 173.4
click at [226, 22] on div "In Review Queens and KIngs Learning Center LLC [PERSON_NAME] $5,000 $5,000 [Int…" at bounding box center [617, 21] width 901 height 42
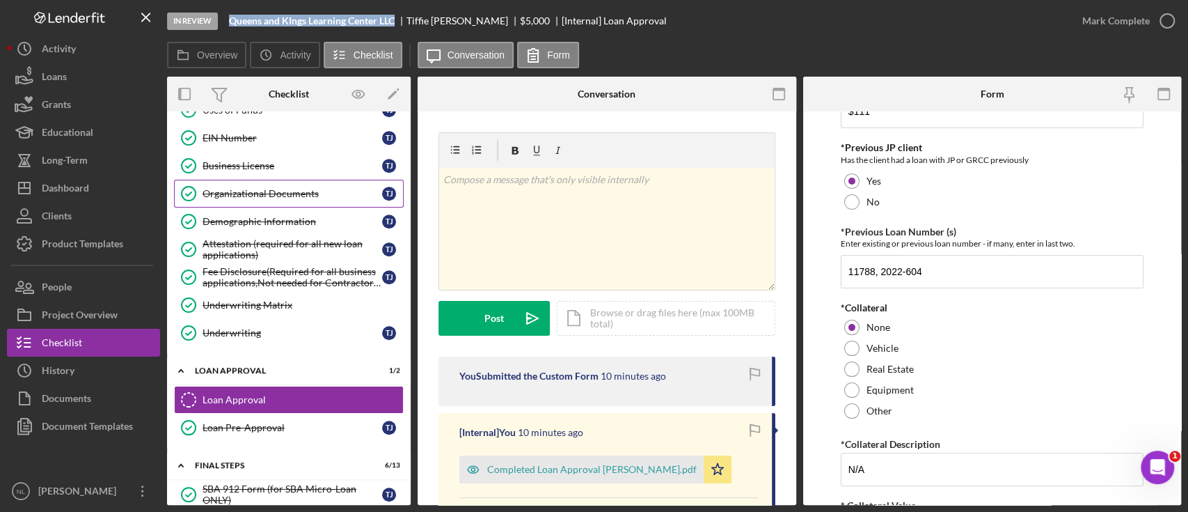
scroll to position [0, 0]
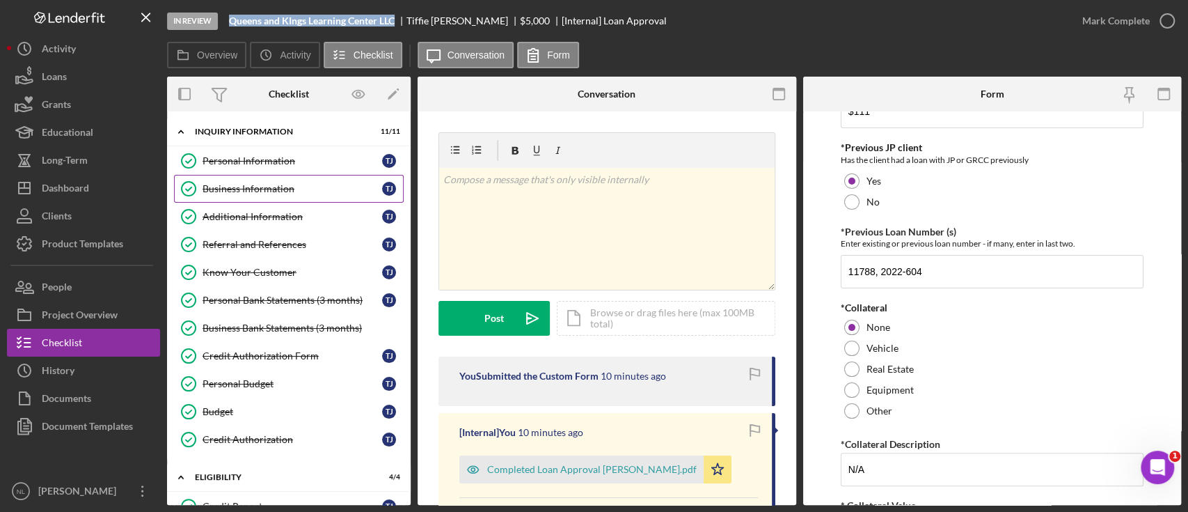
click at [249, 192] on div "Business Information" at bounding box center [293, 188] width 180 height 11
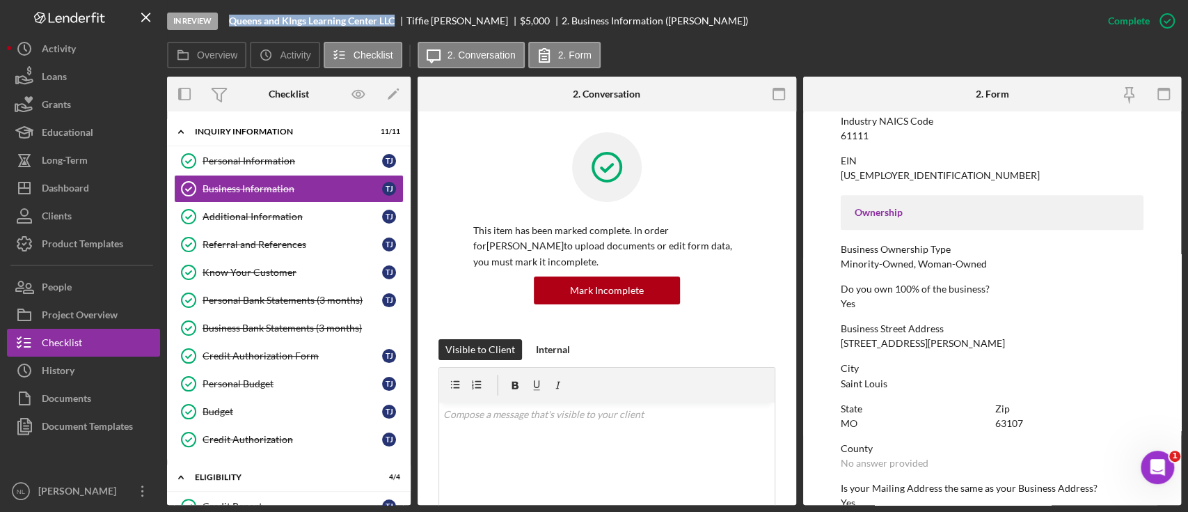
scroll to position [489, 0]
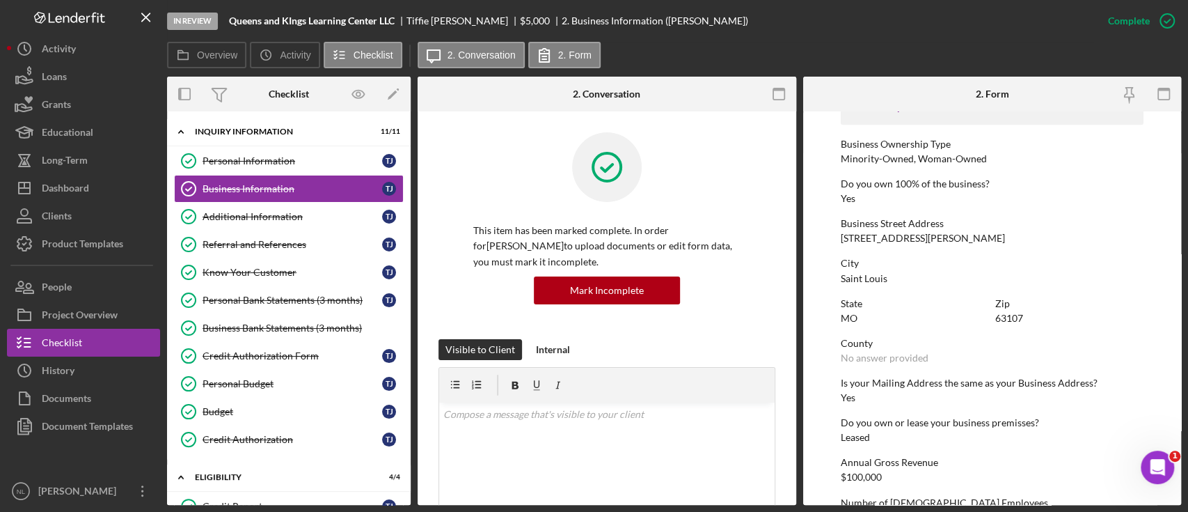
click at [887, 238] on div "[STREET_ADDRESS][PERSON_NAME]" at bounding box center [923, 237] width 164 height 11
click at [890, 313] on div "63107" at bounding box center [1009, 318] width 28 height 11
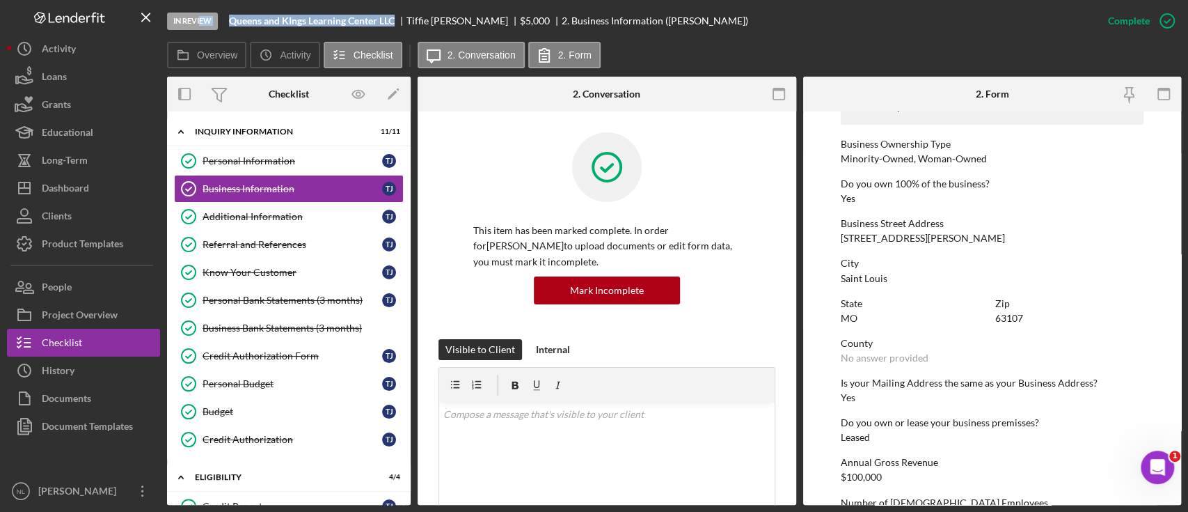
drag, startPoint x: 403, startPoint y: 19, endPoint x: 205, endPoint y: 6, distance: 198.8
click at [205, 6] on div "In Review Queens and KIngs Learning Center LLC [PERSON_NAME] $5,000 $5,000 2. B…" at bounding box center [630, 21] width 927 height 42
click at [271, 26] on div "In Review Queens and KIngs Learning Center LLC [PERSON_NAME] $5,000 $5,000 2. B…" at bounding box center [630, 21] width 927 height 42
drag, startPoint x: 229, startPoint y: 22, endPoint x: 372, endPoint y: 28, distance: 143.5
click at [372, 28] on div "In Review Queens and KIngs Learning Center LLC [PERSON_NAME] $5,000 $5,000 2. B…" at bounding box center [630, 21] width 927 height 42
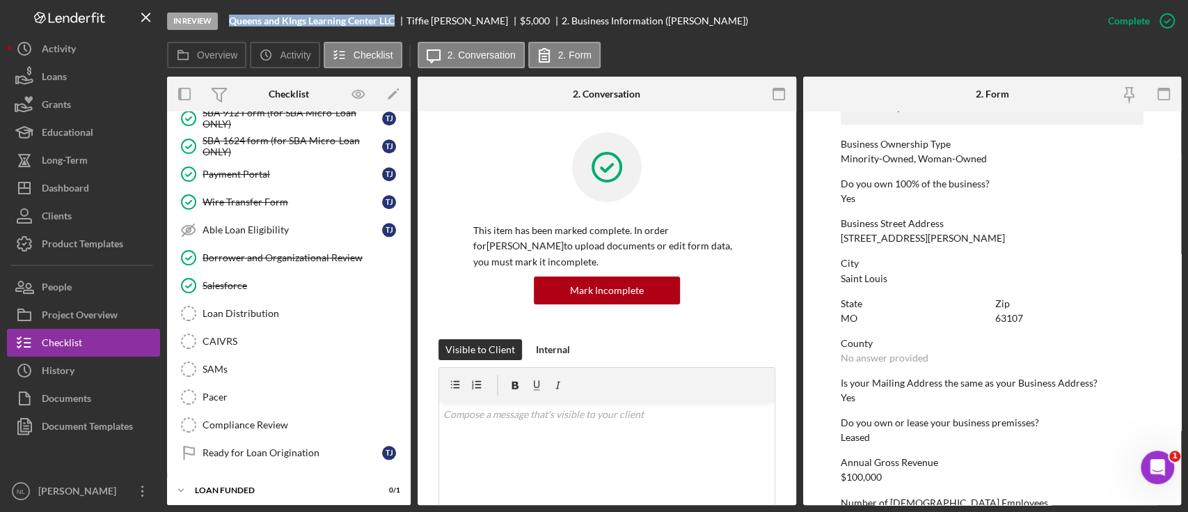
scroll to position [656, 0]
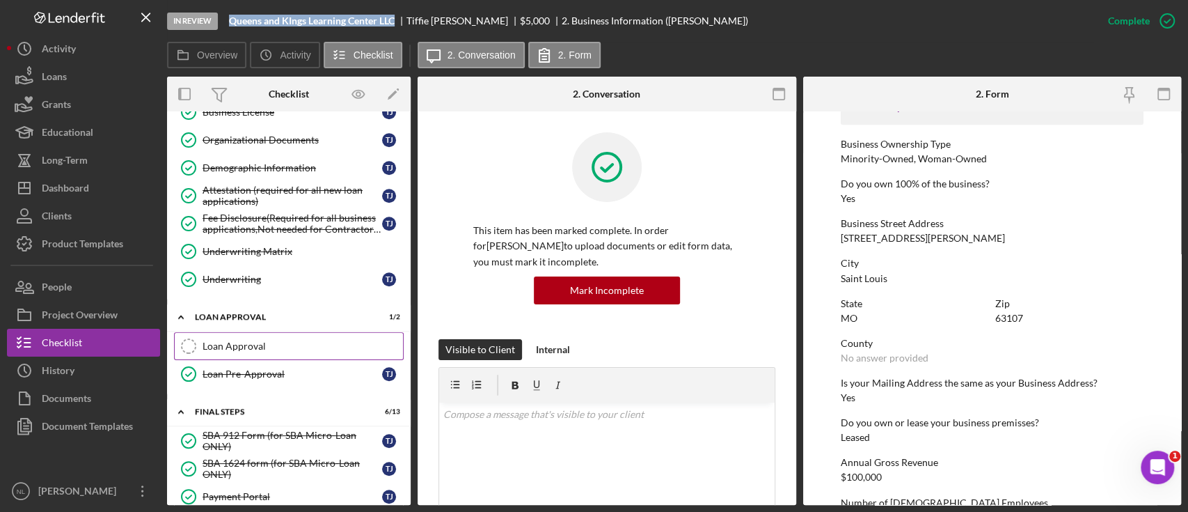
click at [265, 345] on div "Loan Approval" at bounding box center [303, 345] width 200 height 11
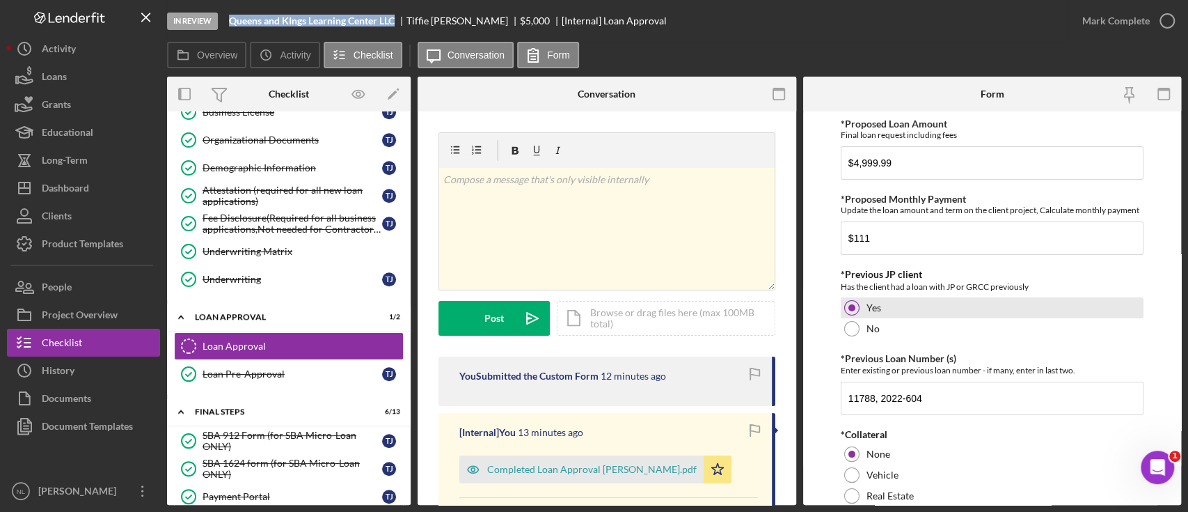
scroll to position [134, 0]
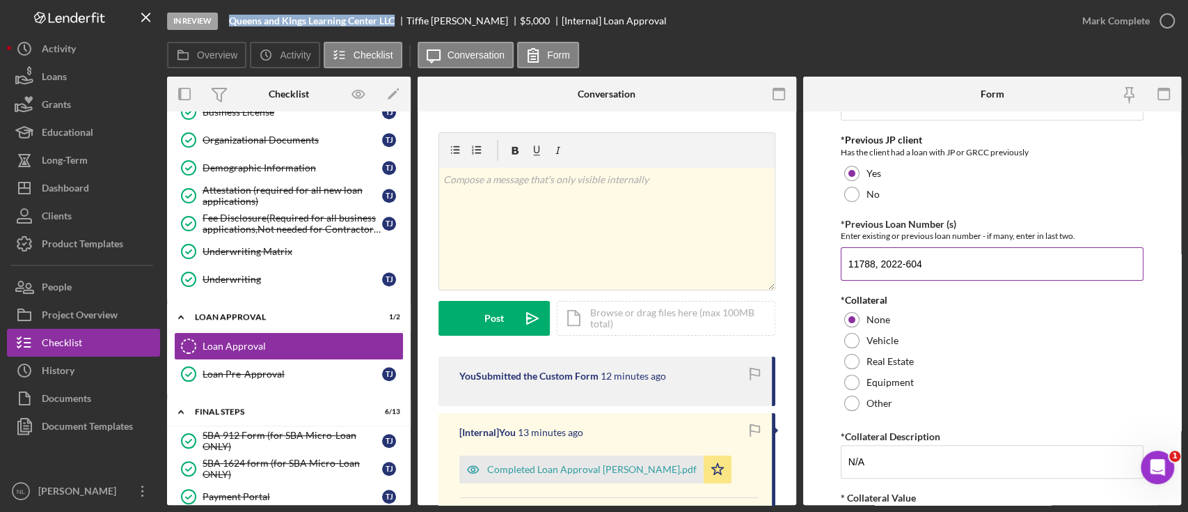
click at [888, 268] on input "11788, 2022-604" at bounding box center [992, 263] width 303 height 33
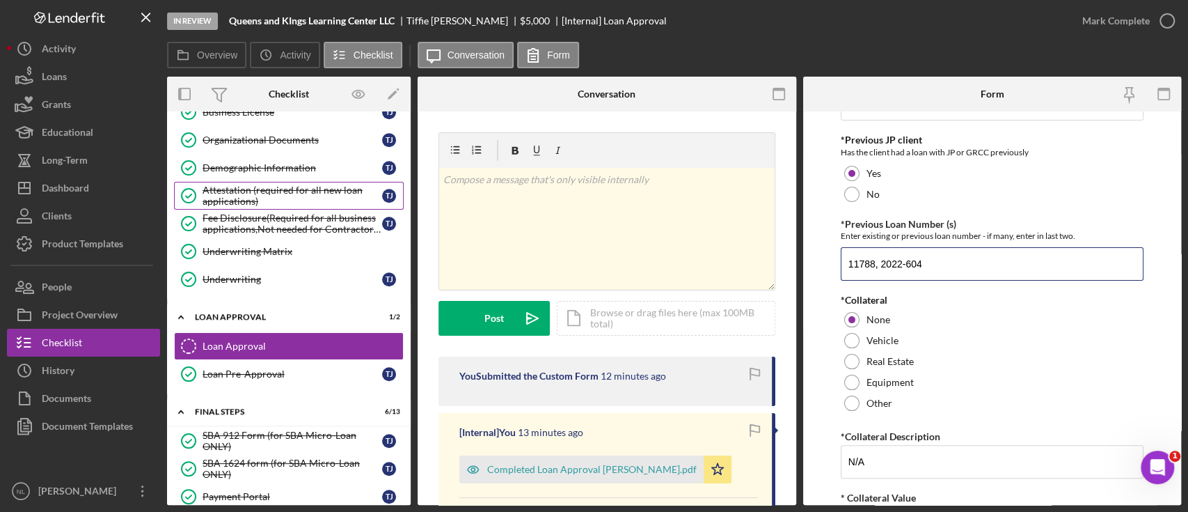
scroll to position [0, 0]
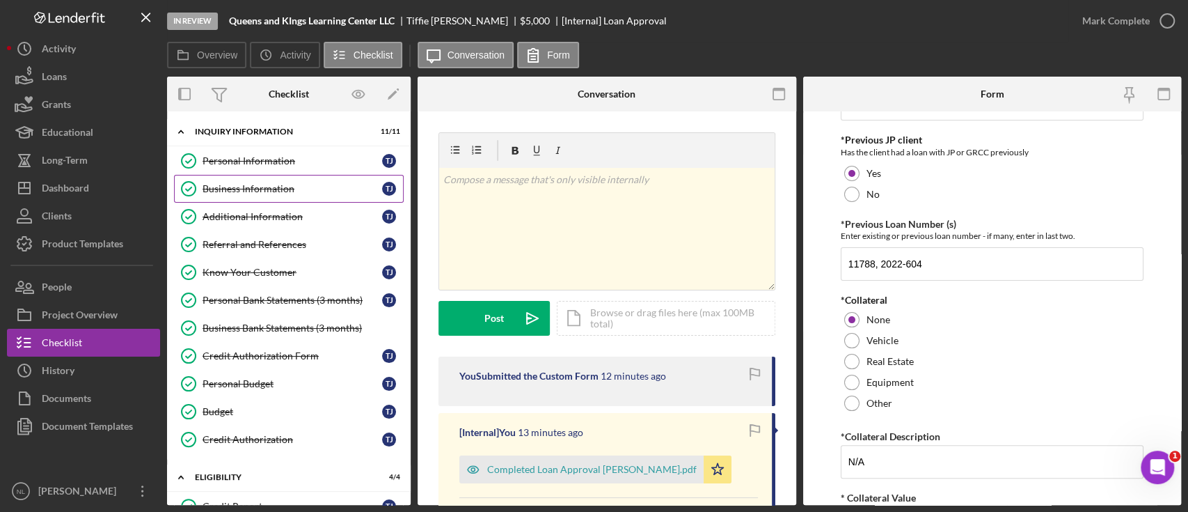
click at [256, 184] on div "Business Information" at bounding box center [293, 188] width 180 height 11
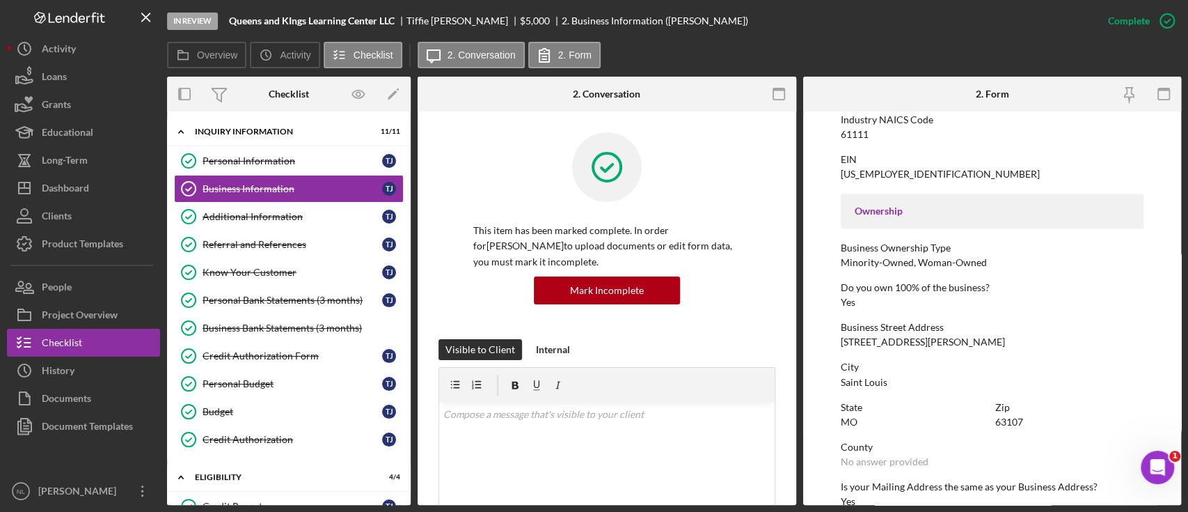
scroll to position [388, 0]
click at [890, 337] on div "[STREET_ADDRESS][PERSON_NAME]" at bounding box center [923, 338] width 164 height 11
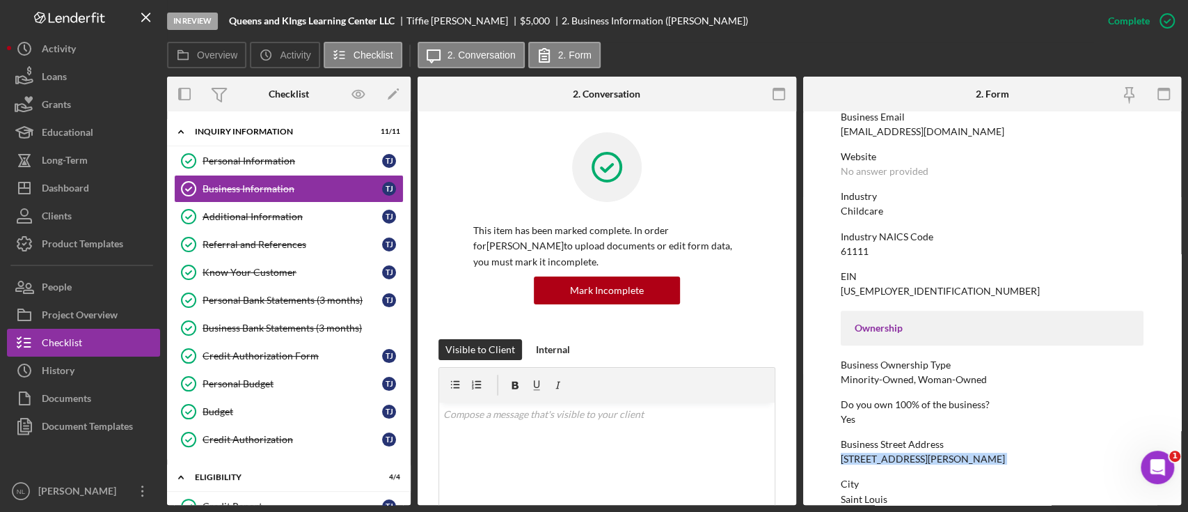
scroll to position [267, 0]
click at [874, 215] on div "Childcare" at bounding box center [862, 212] width 42 height 11
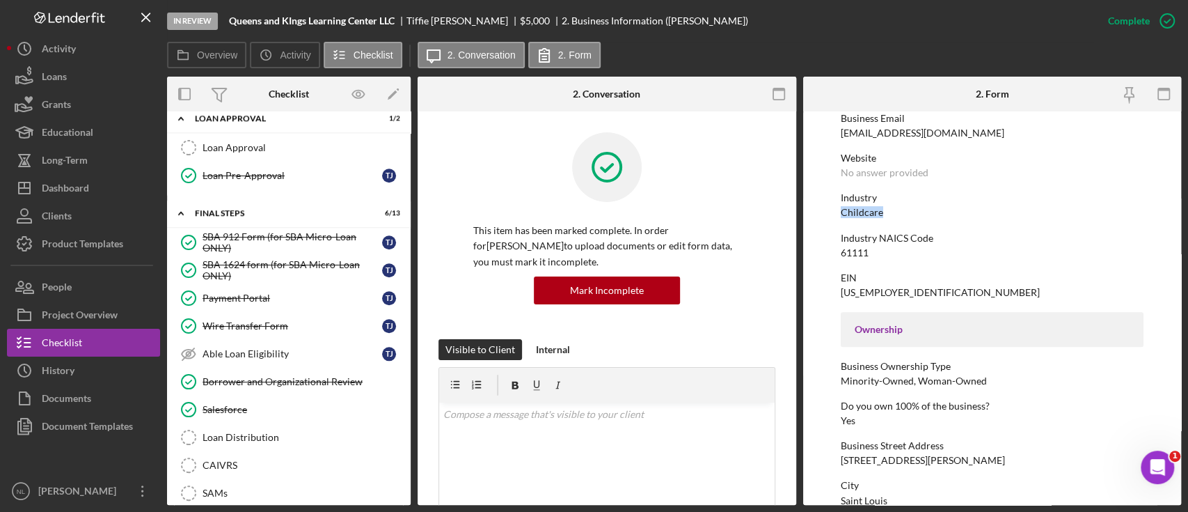
scroll to position [764, 0]
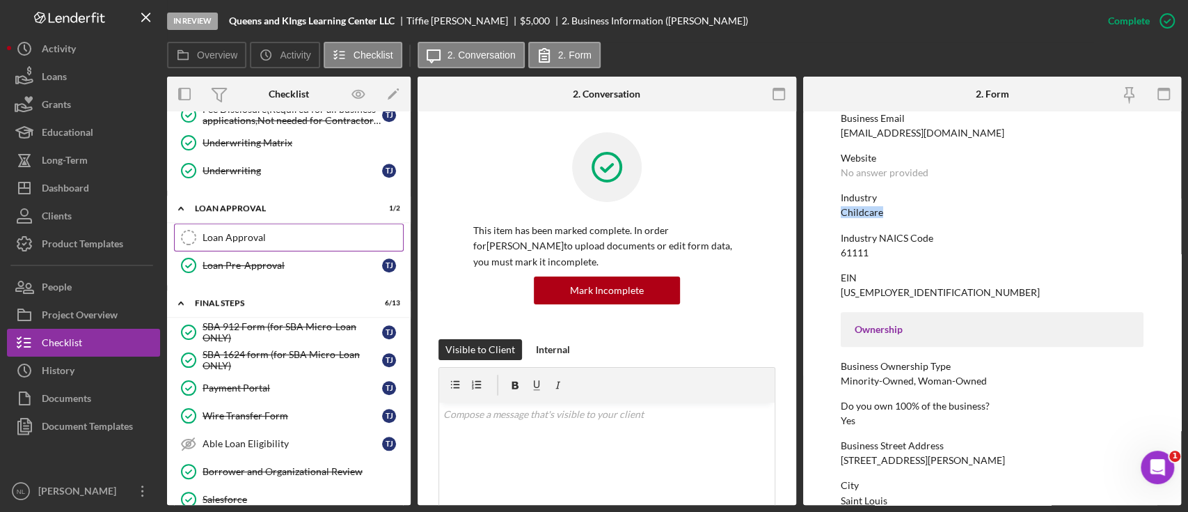
click at [259, 239] on link "Loan Approval Loan Approval" at bounding box center [289, 237] width 230 height 28
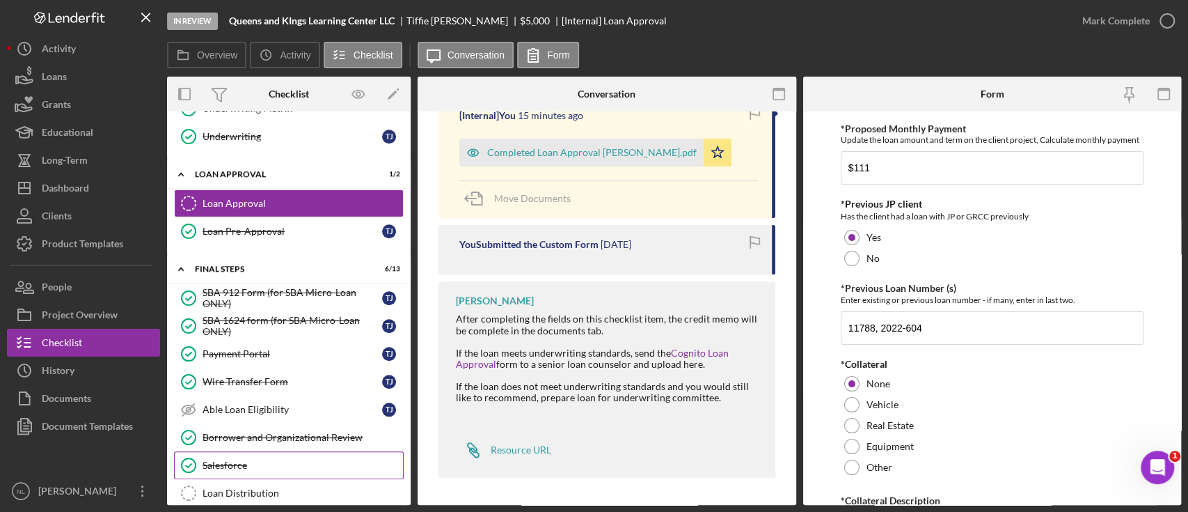
scroll to position [978, 0]
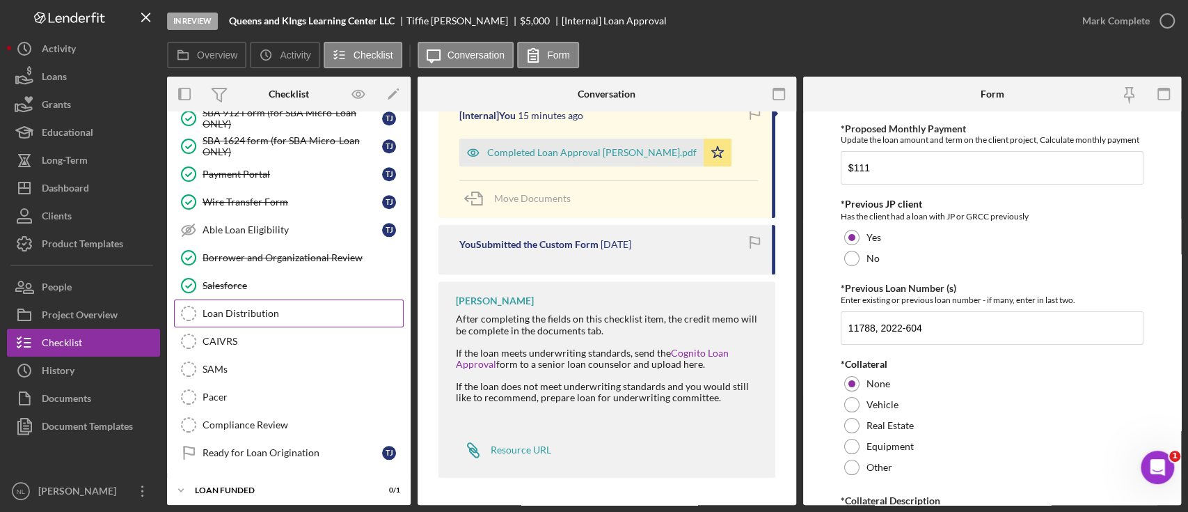
click at [265, 315] on link "Loan Distribution Loan Distribution" at bounding box center [289, 313] width 230 height 28
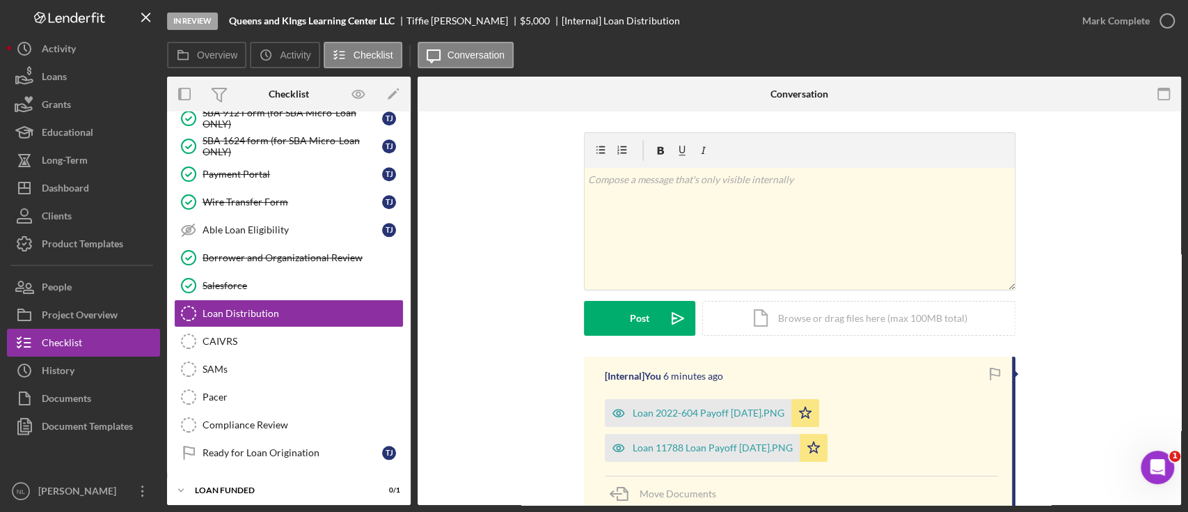
scroll to position [107, 0]
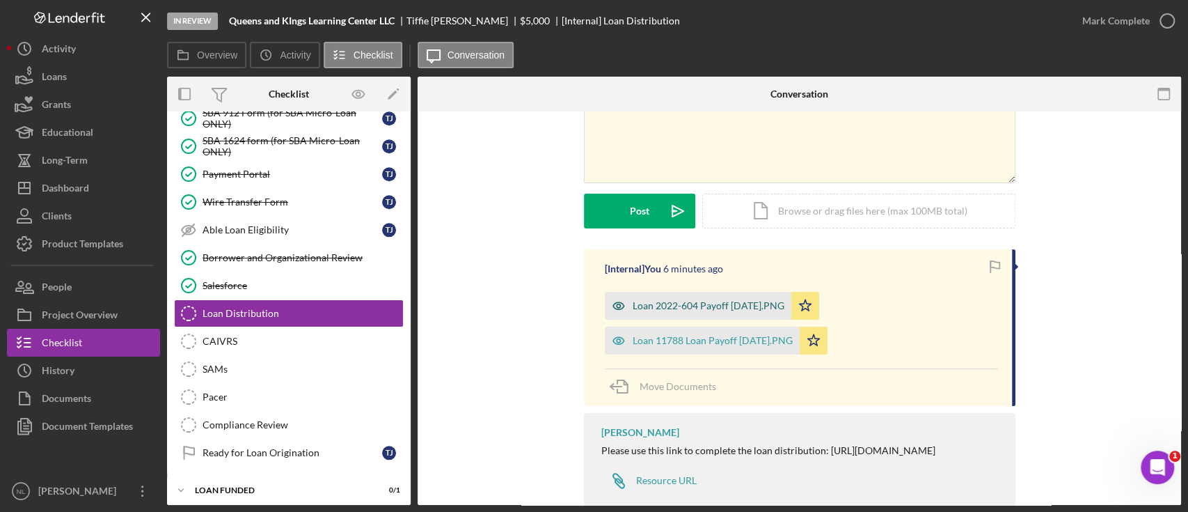
click at [703, 310] on div "Loan 2022-604 Payoff [DATE].PNG" at bounding box center [698, 306] width 187 height 28
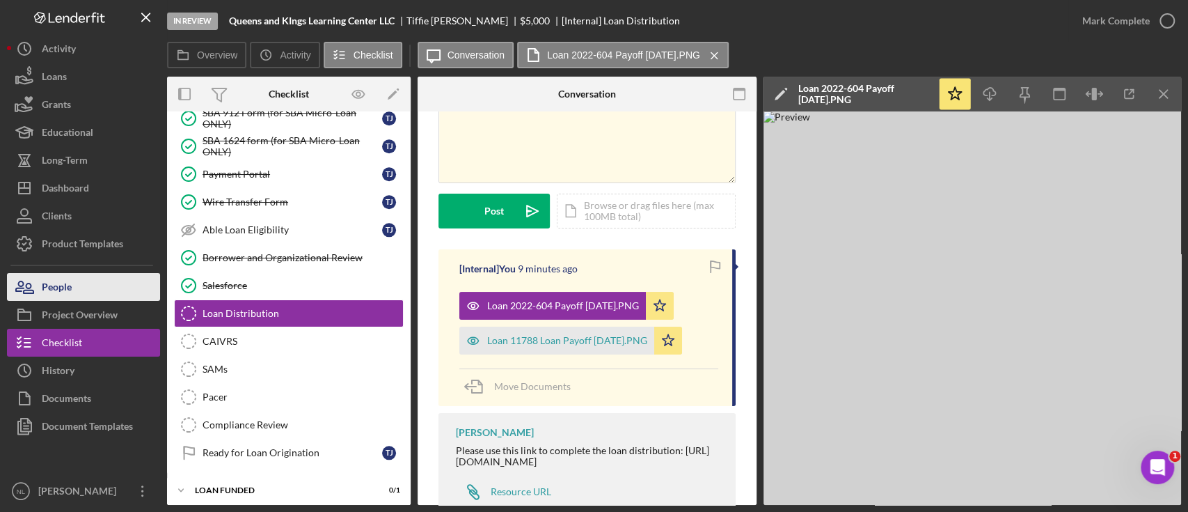
click at [104, 292] on button "People" at bounding box center [83, 287] width 153 height 28
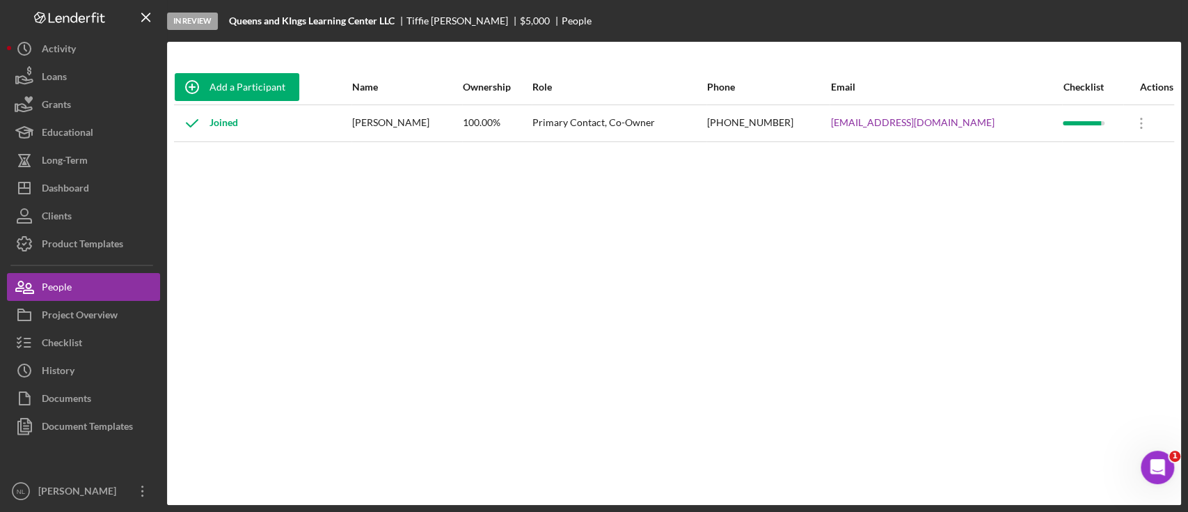
drag, startPoint x: 980, startPoint y: 120, endPoint x: 780, endPoint y: 113, distance: 200.6
click at [780, 113] on tr "Joined [PERSON_NAME] 100.00% Primary Contact, Co-Owner [PHONE_NUMBER] [EMAIL_AD…" at bounding box center [674, 122] width 1000 height 37
click at [73, 340] on div "Checklist" at bounding box center [62, 344] width 40 height 31
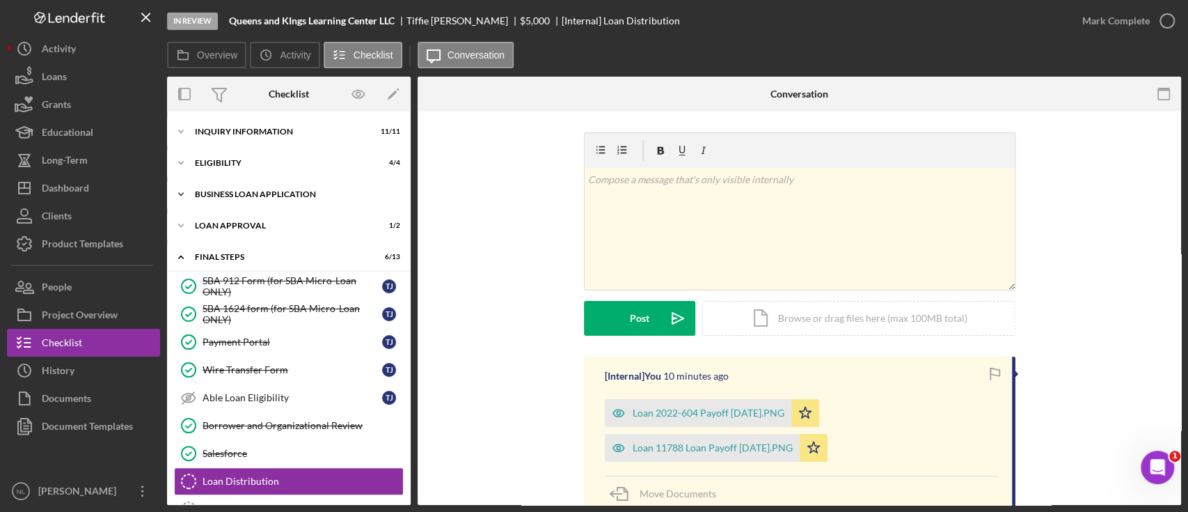
click at [283, 200] on div "Icon/Expander BUSINESS LOAN APPLICATION 11 / 11" at bounding box center [289, 194] width 244 height 28
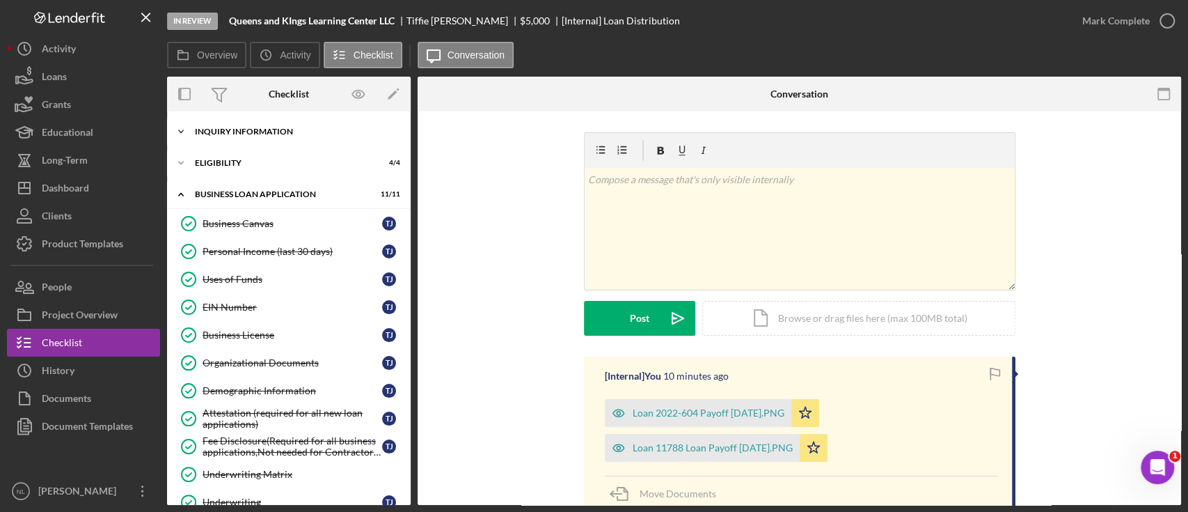
click at [260, 136] on div "Icon/Expander INQUIRY INFORMATION 11 / 11" at bounding box center [289, 132] width 244 height 28
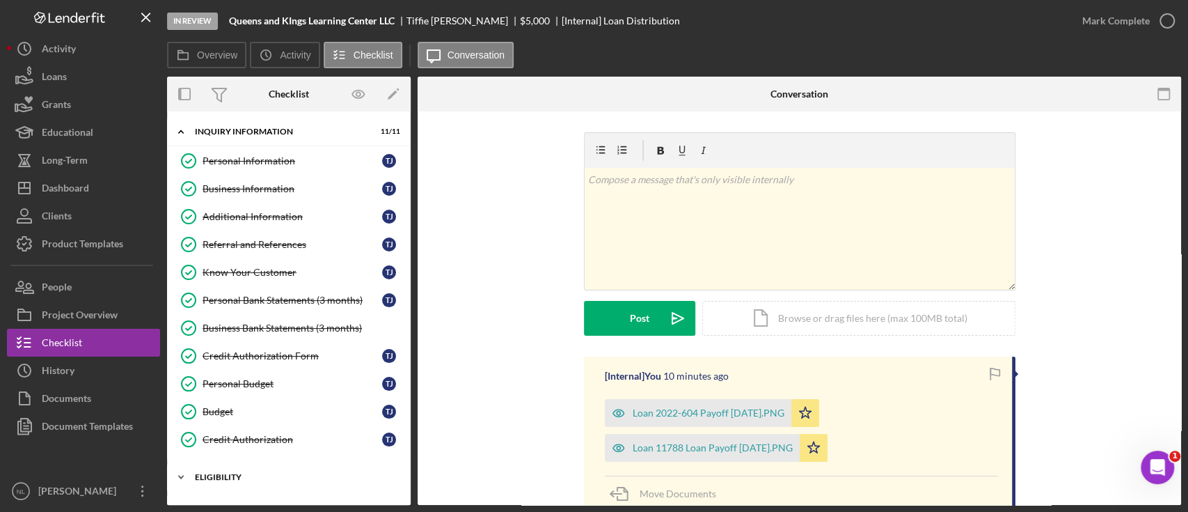
click at [224, 383] on div "Eligibility" at bounding box center [294, 477] width 198 height 8
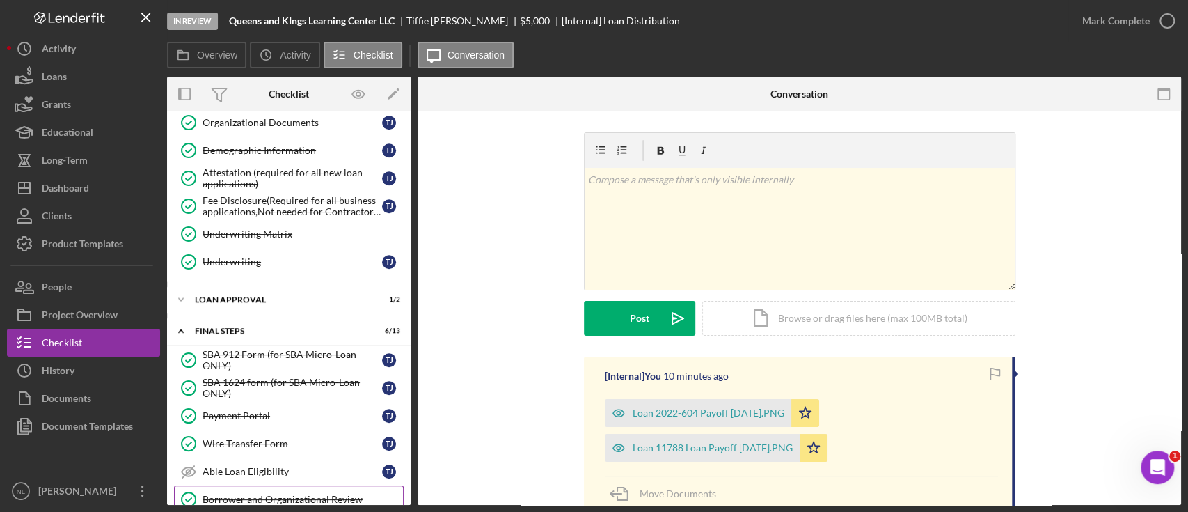
scroll to position [574, 0]
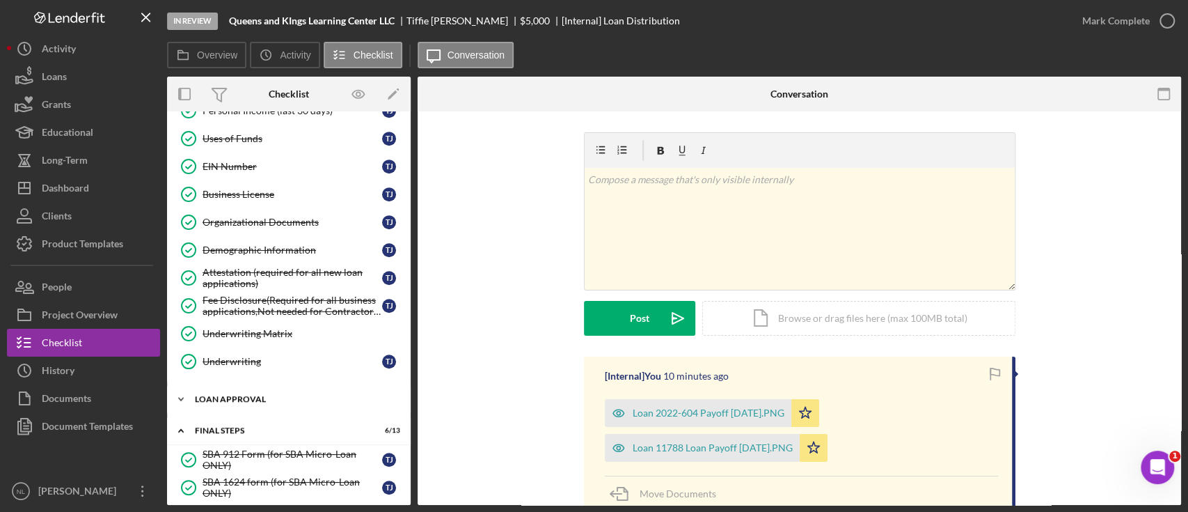
click at [251, 383] on div "Loan Approval" at bounding box center [294, 399] width 198 height 8
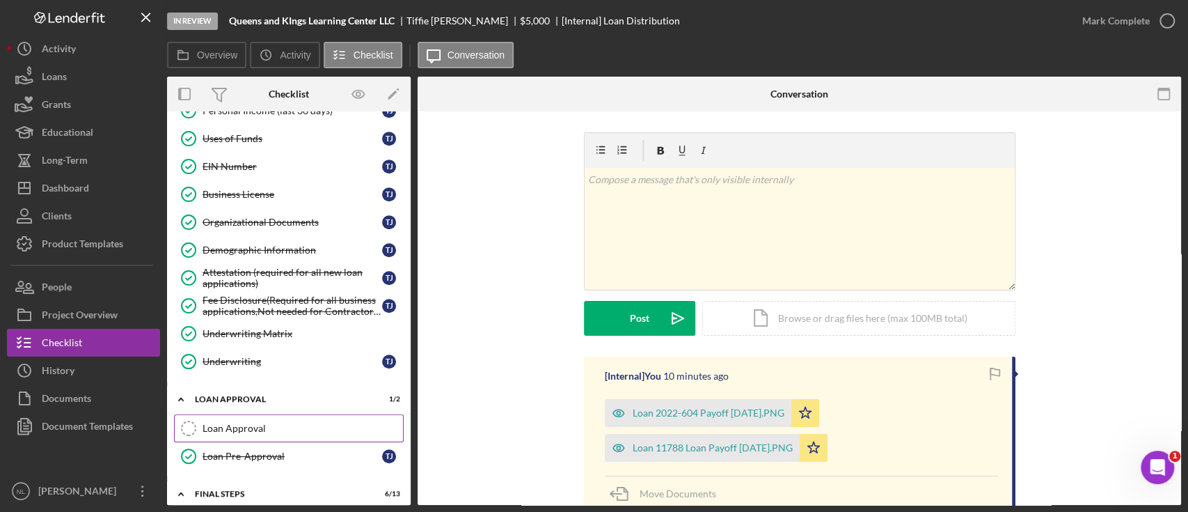
click at [266, 383] on link "Loan Approval Loan Approval" at bounding box center [289, 428] width 230 height 28
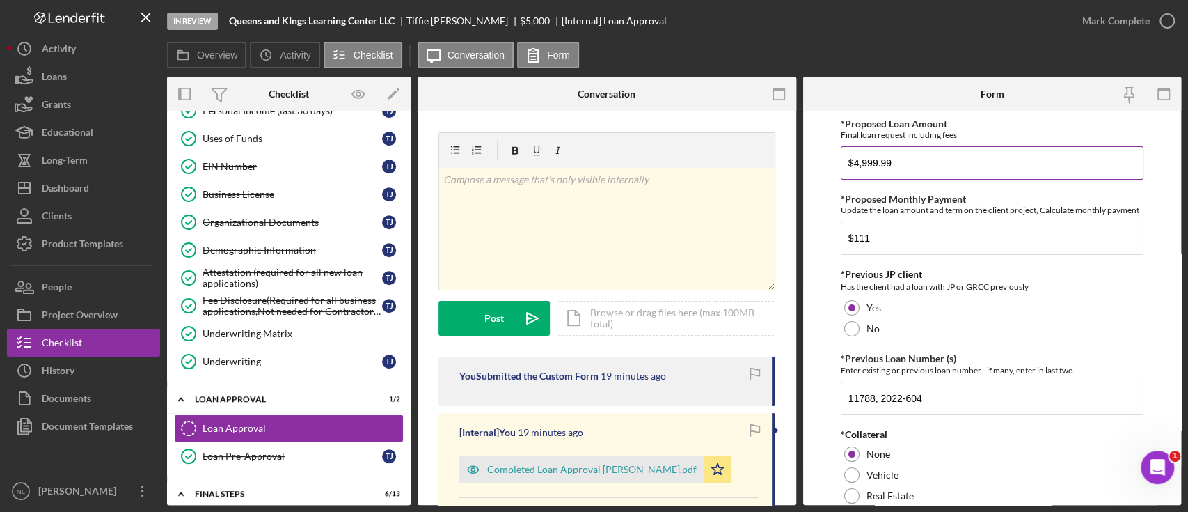
click at [890, 164] on input "$4,999.99" at bounding box center [992, 162] width 303 height 33
type input "$8,500"
click at [890, 249] on input "$111" at bounding box center [992, 237] width 303 height 33
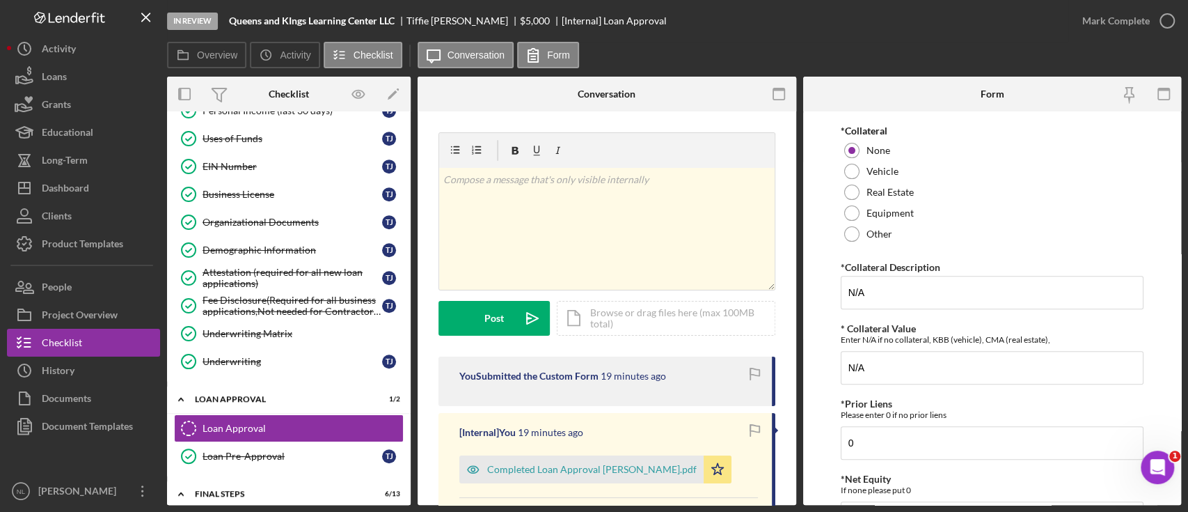
scroll to position [690, 0]
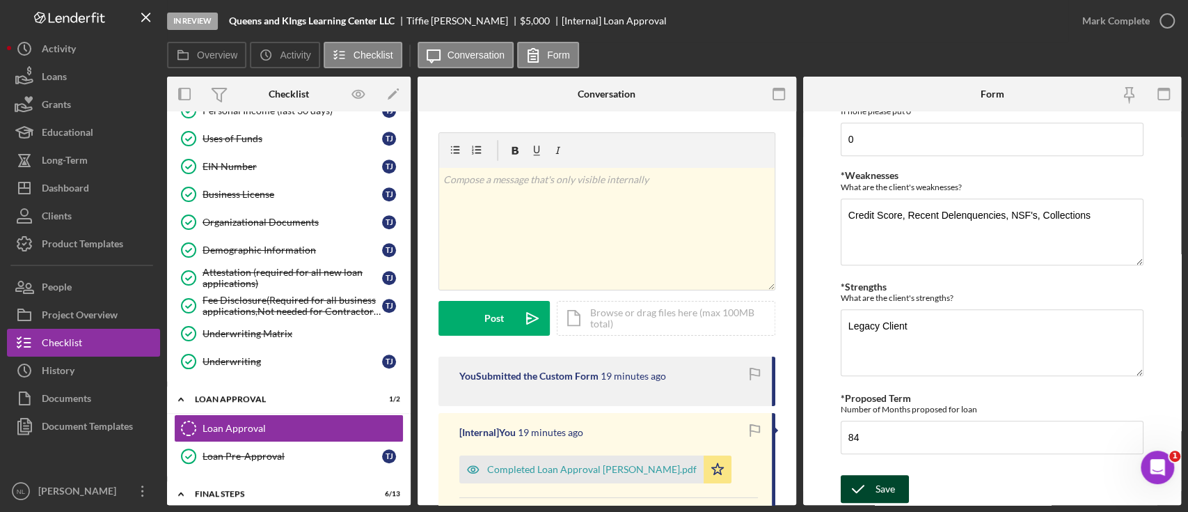
type input "$142.94"
click at [886, 383] on div "Save" at bounding box center [885, 489] width 19 height 28
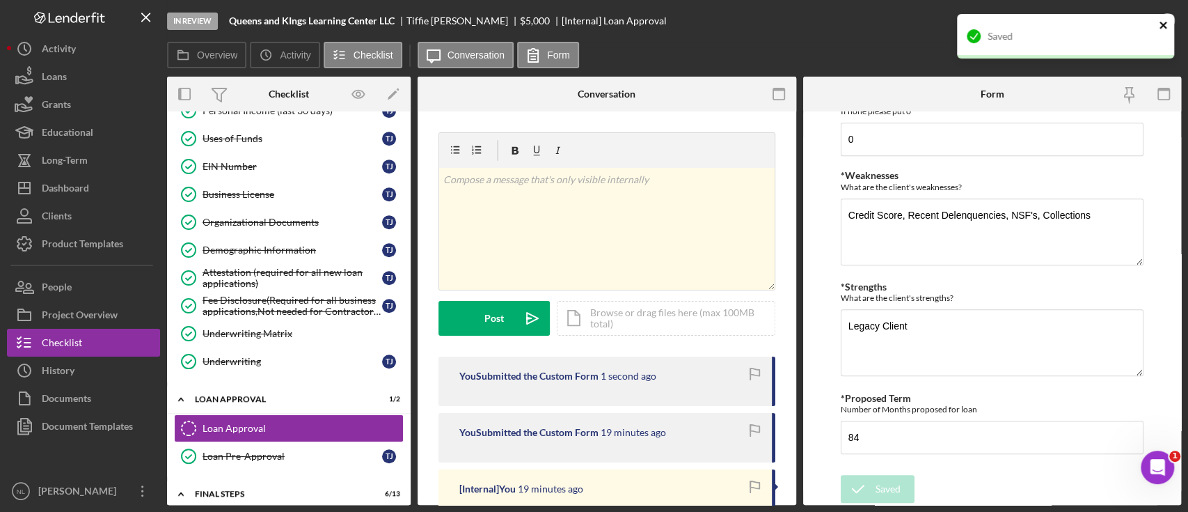
click at [890, 25] on icon "close" at bounding box center [1164, 24] width 10 height 11
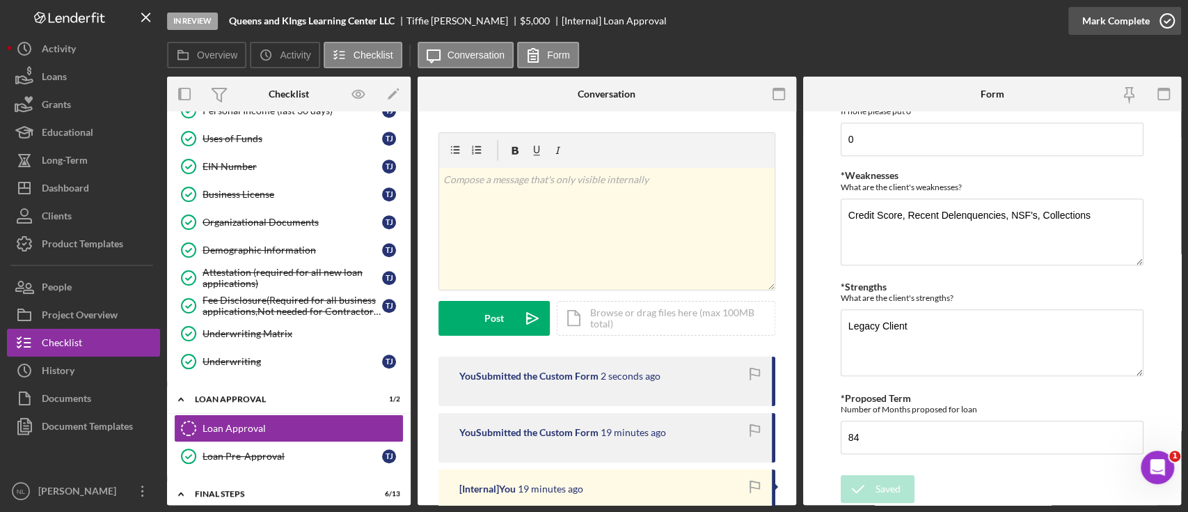
click at [890, 28] on div "Mark Complete" at bounding box center [1116, 21] width 68 height 28
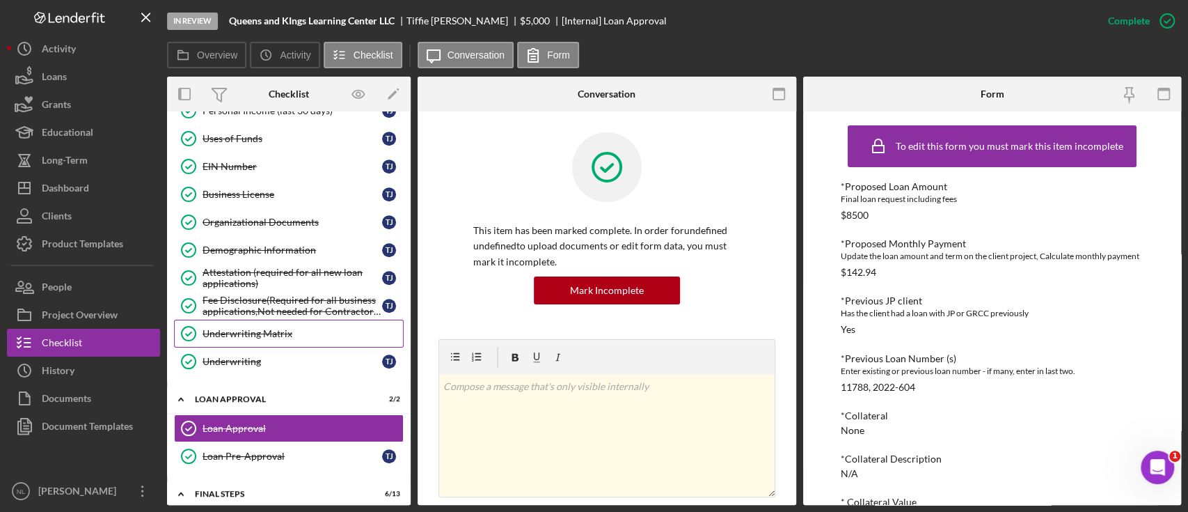
scroll to position [978, 0]
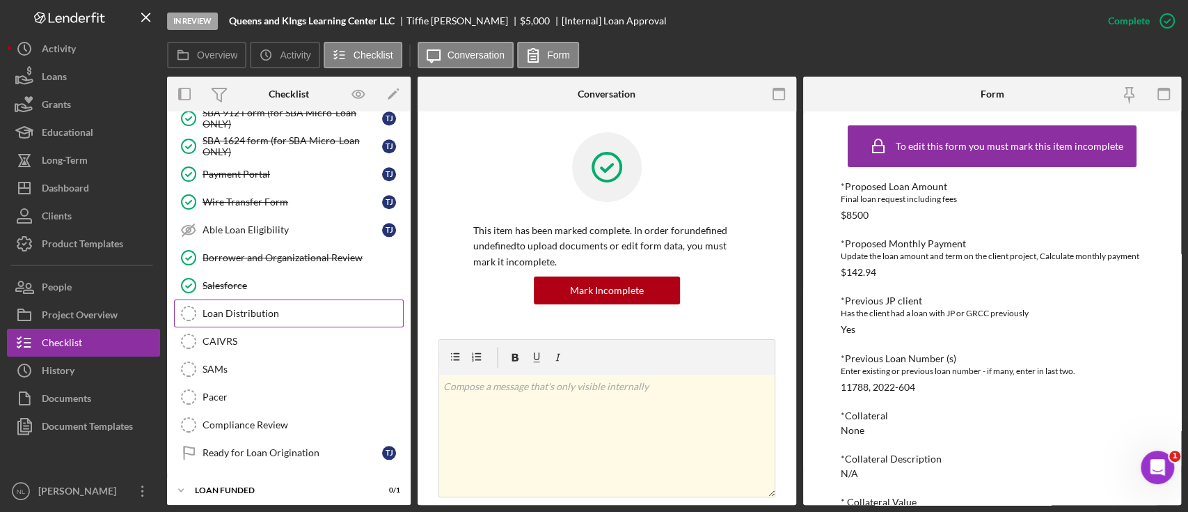
click at [273, 308] on div "Loan Distribution" at bounding box center [303, 313] width 200 height 11
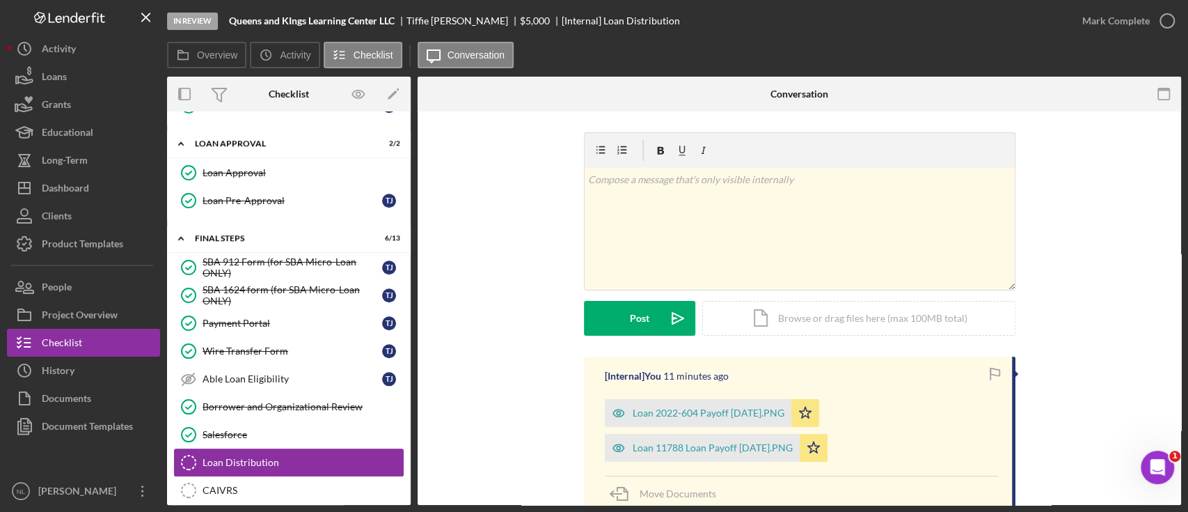
scroll to position [826, 0]
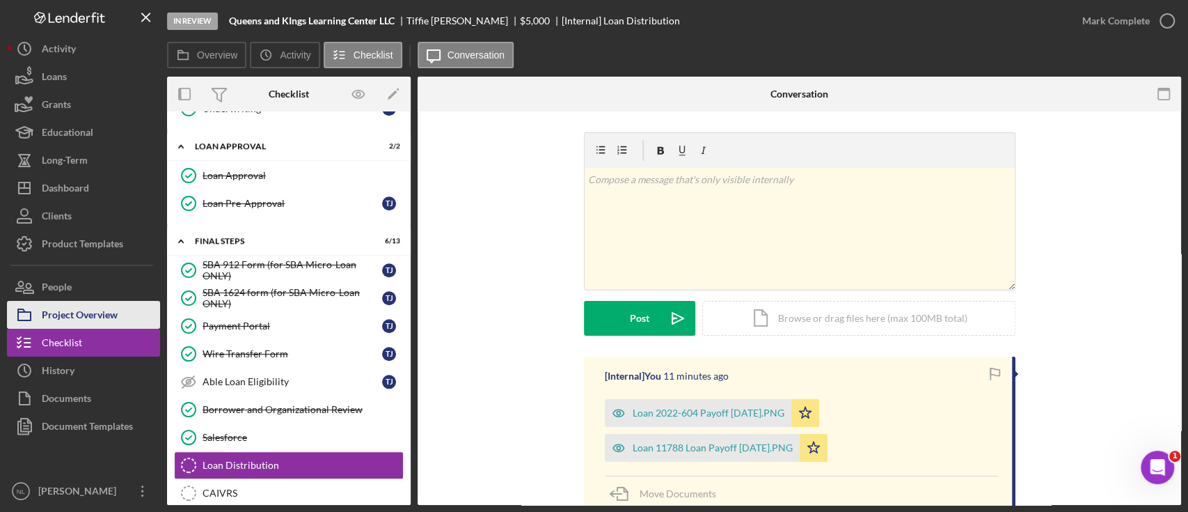
click at [136, 309] on button "Project Overview" at bounding box center [83, 315] width 153 height 28
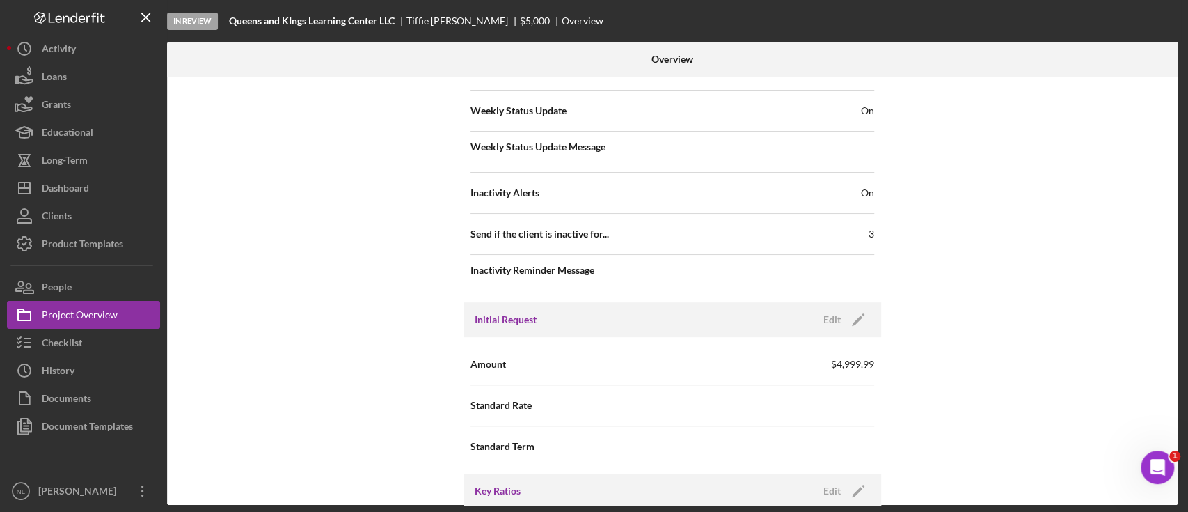
scroll to position [613, 0]
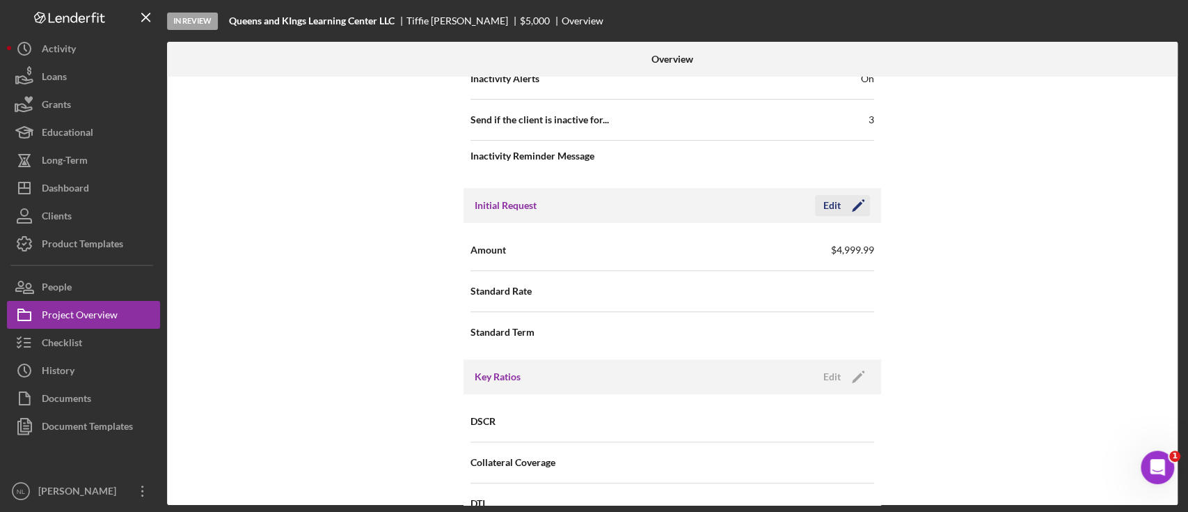
click at [846, 203] on icon "Icon/Edit" at bounding box center [858, 205] width 35 height 35
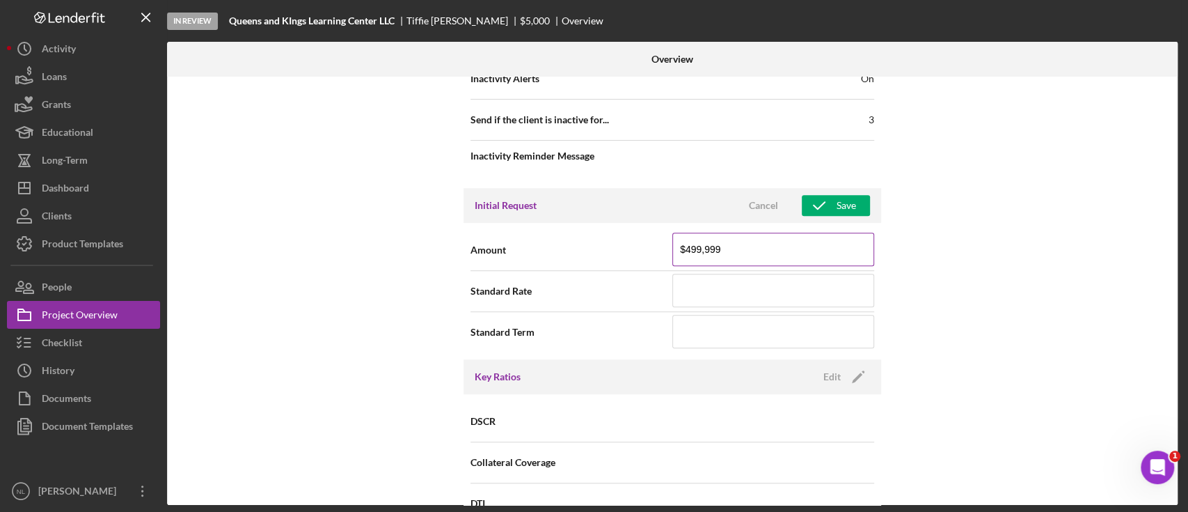
click at [744, 253] on input "$499,999" at bounding box center [773, 248] width 202 height 33
type input "$8,500"
click at [805, 200] on icon "button" at bounding box center [819, 205] width 35 height 35
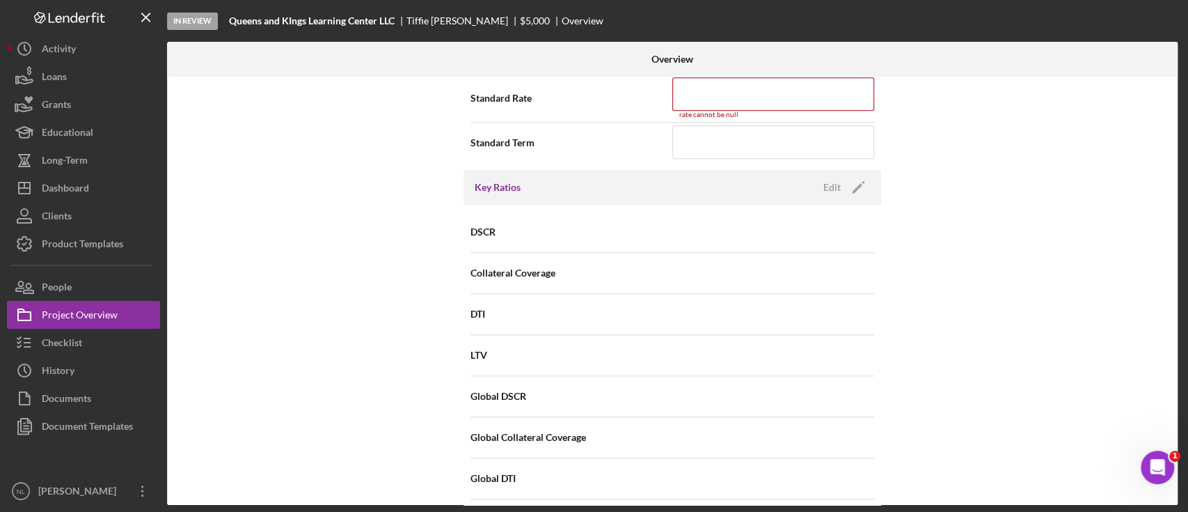
scroll to position [636, 0]
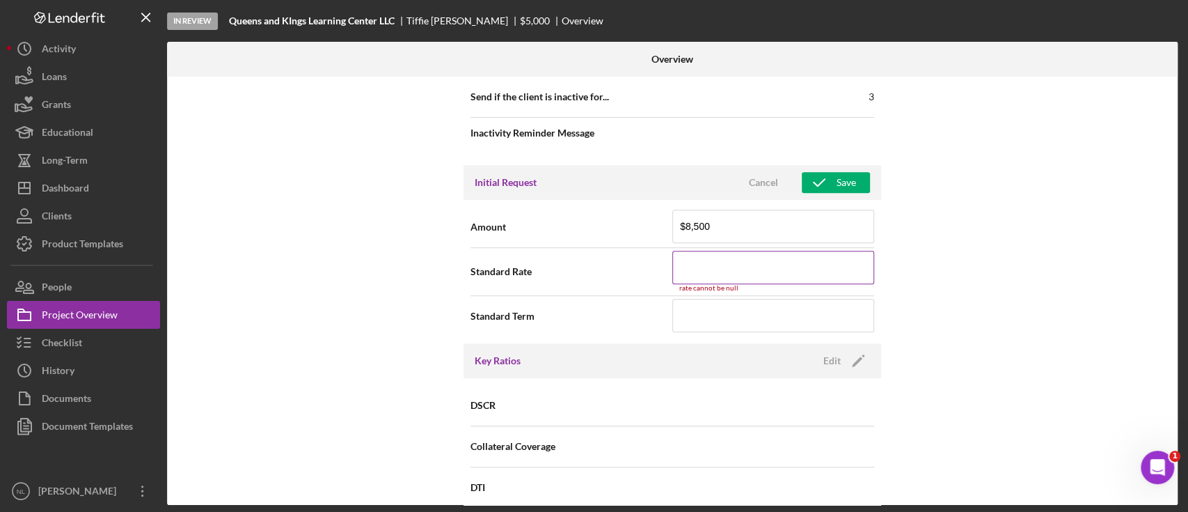
click at [684, 284] on div "rate cannot be null" at bounding box center [773, 288] width 202 height 8
click at [731, 275] on input at bounding box center [773, 267] width 202 height 33
type input "8.500%"
click at [823, 191] on div "Initial Request Cancel Save" at bounding box center [673, 182] width 418 height 35
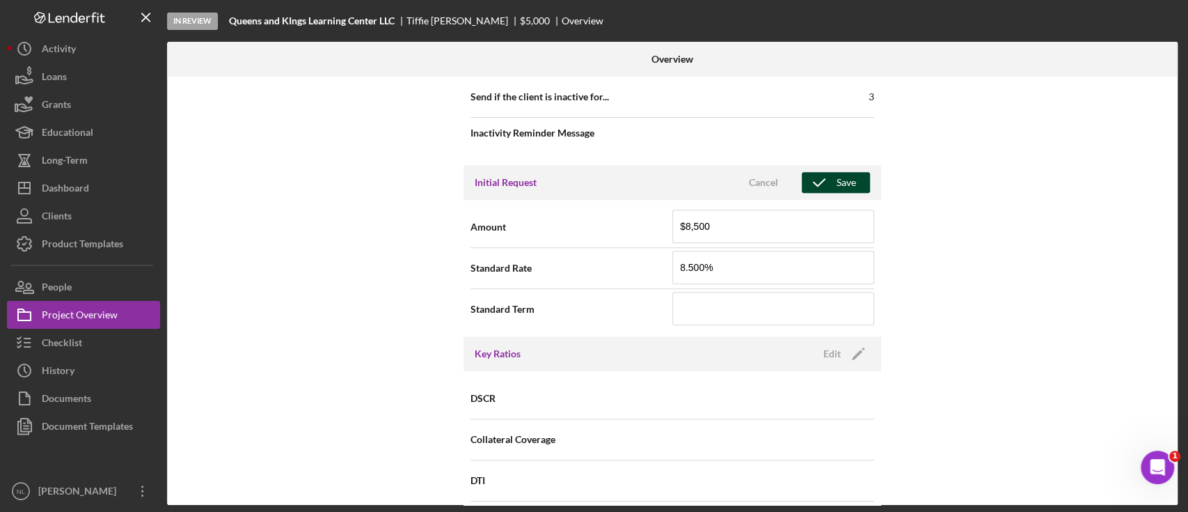
click at [823, 186] on icon "button" at bounding box center [819, 182] width 35 height 35
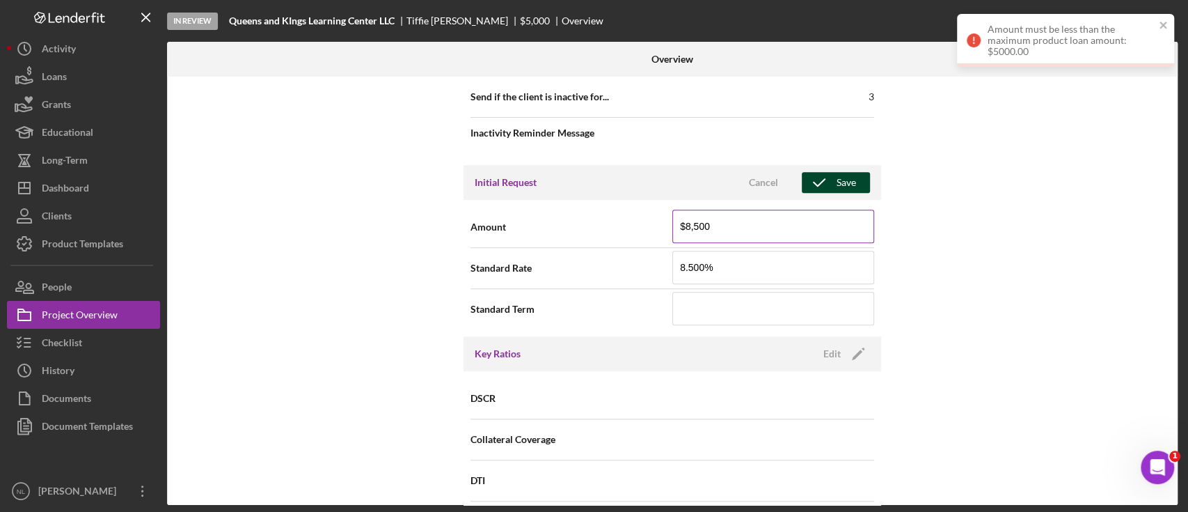
click at [734, 232] on input "$8,500" at bounding box center [773, 226] width 202 height 33
type input "$5,000"
click at [823, 181] on icon "button" at bounding box center [819, 182] width 35 height 35
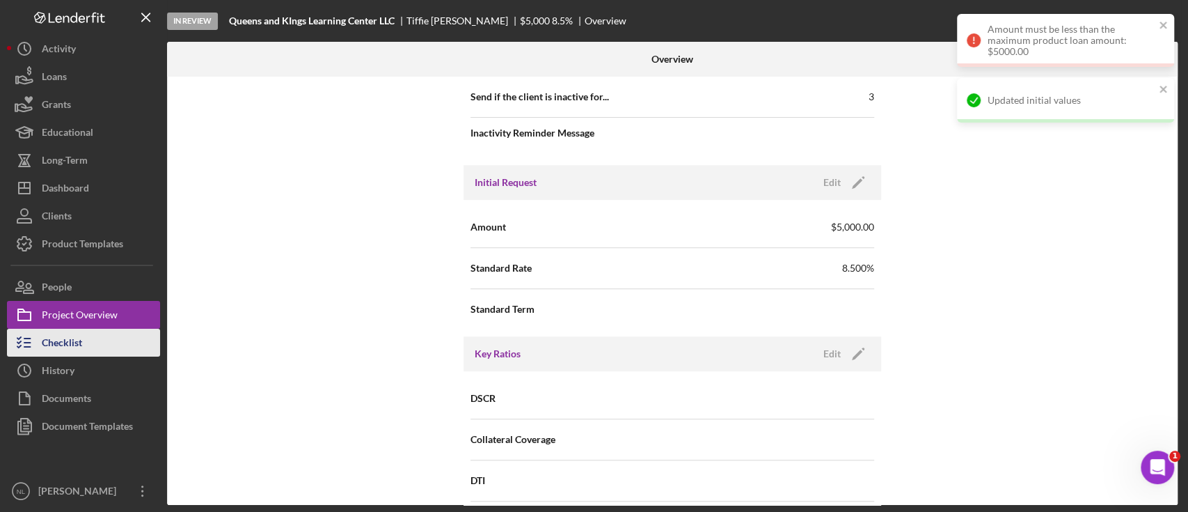
click at [91, 341] on button "Checklist" at bounding box center [83, 343] width 153 height 28
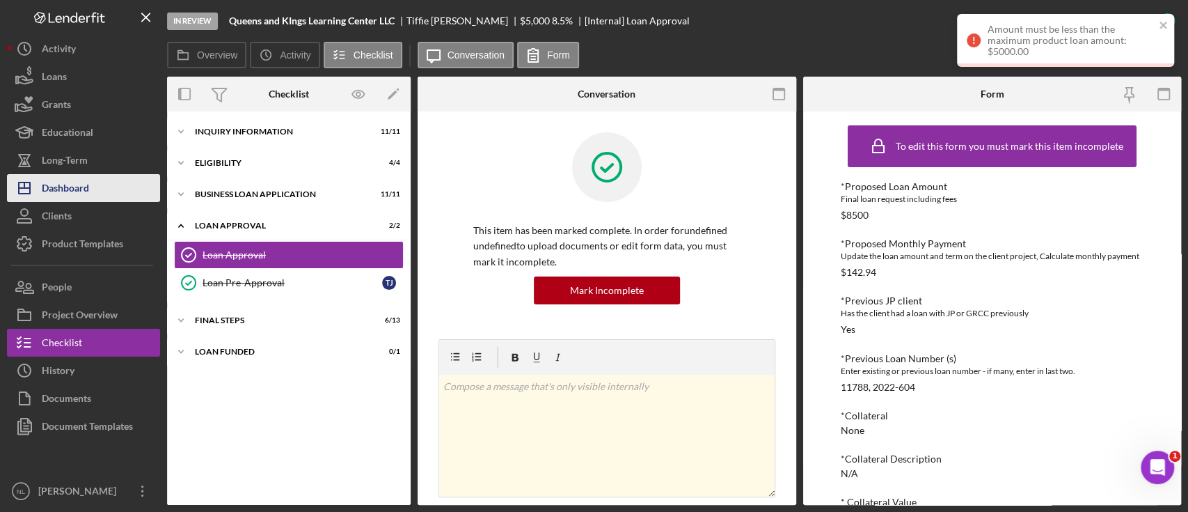
click at [78, 183] on div "Dashboard" at bounding box center [65, 189] width 47 height 31
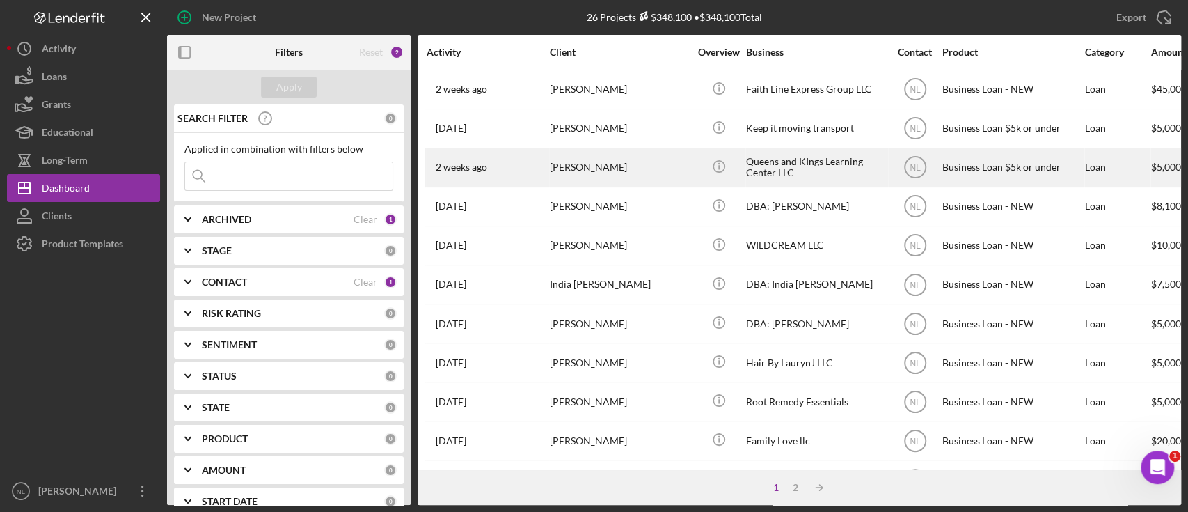
click at [535, 168] on div "[DATE] [PERSON_NAME]" at bounding box center [488, 167] width 122 height 37
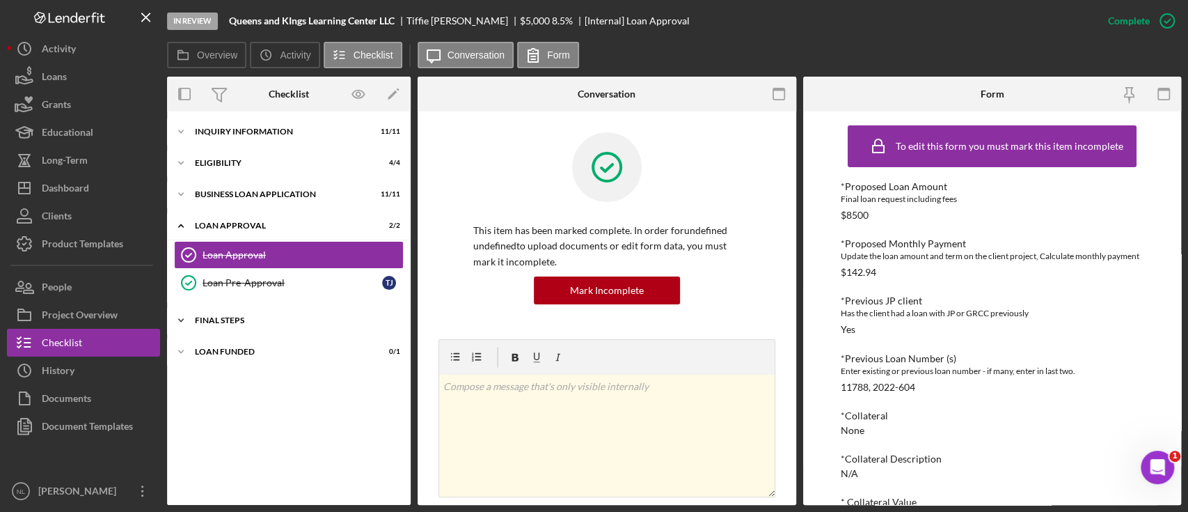
click at [308, 322] on div "Final Steps" at bounding box center [294, 320] width 198 height 8
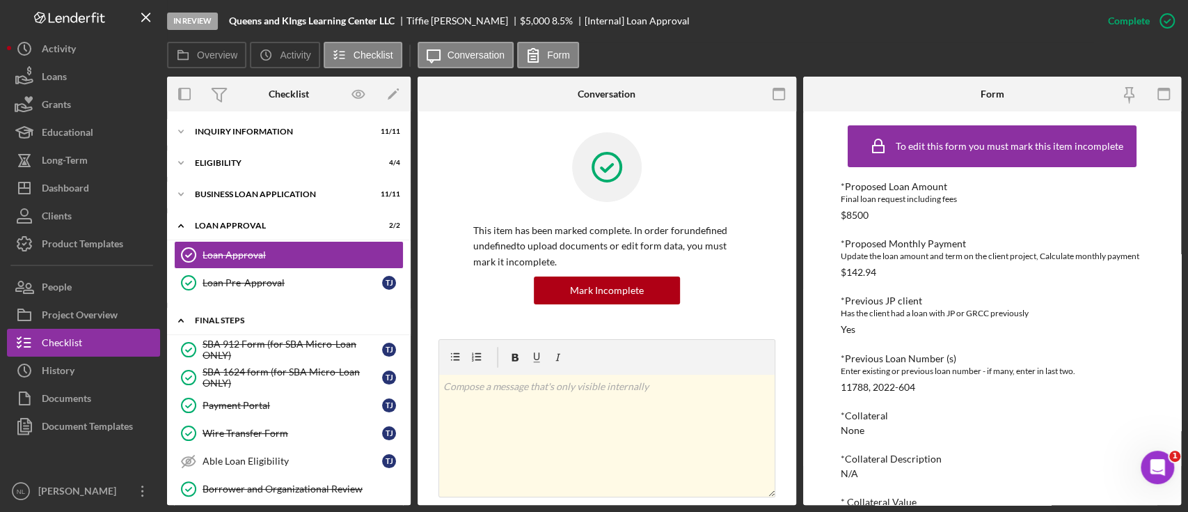
scroll to position [235, 0]
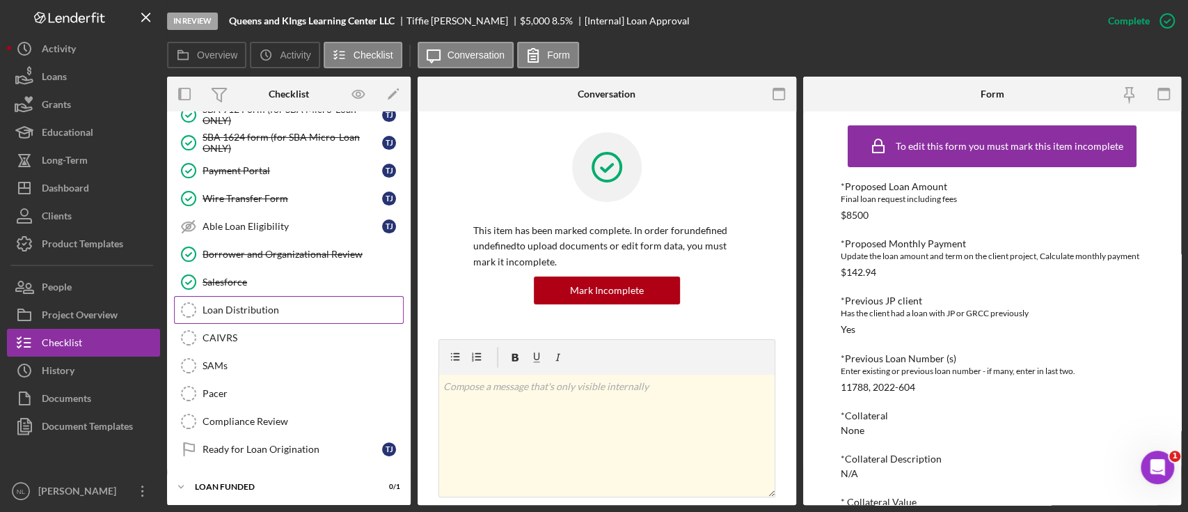
click at [273, 304] on div "Loan Distribution" at bounding box center [303, 309] width 200 height 11
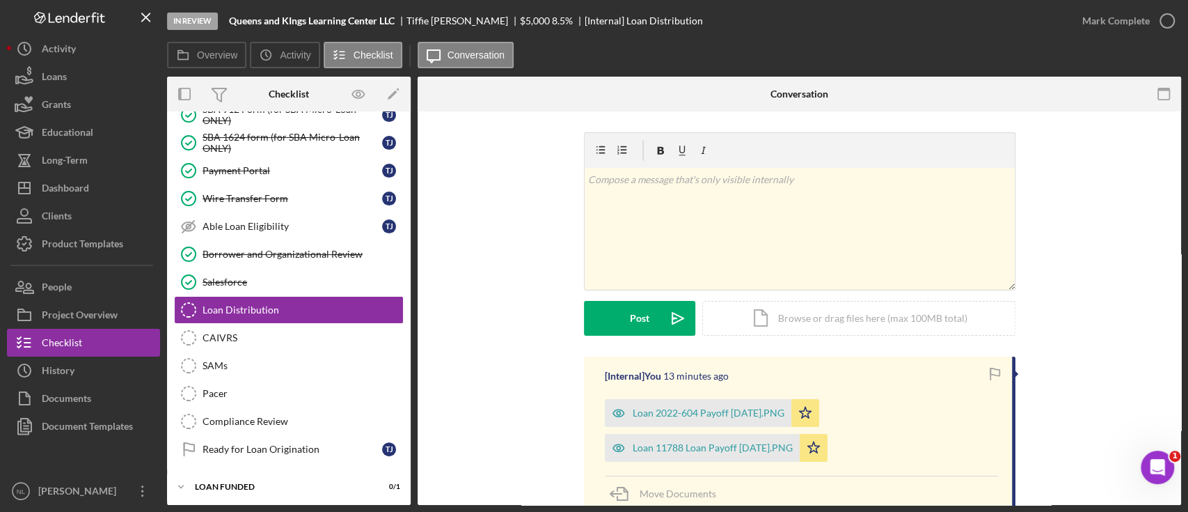
click at [672, 2] on div "In Review Queens and KIngs Learning Center LLC [PERSON_NAME] $5,000 $5,000 8.5 …" at bounding box center [617, 21] width 901 height 42
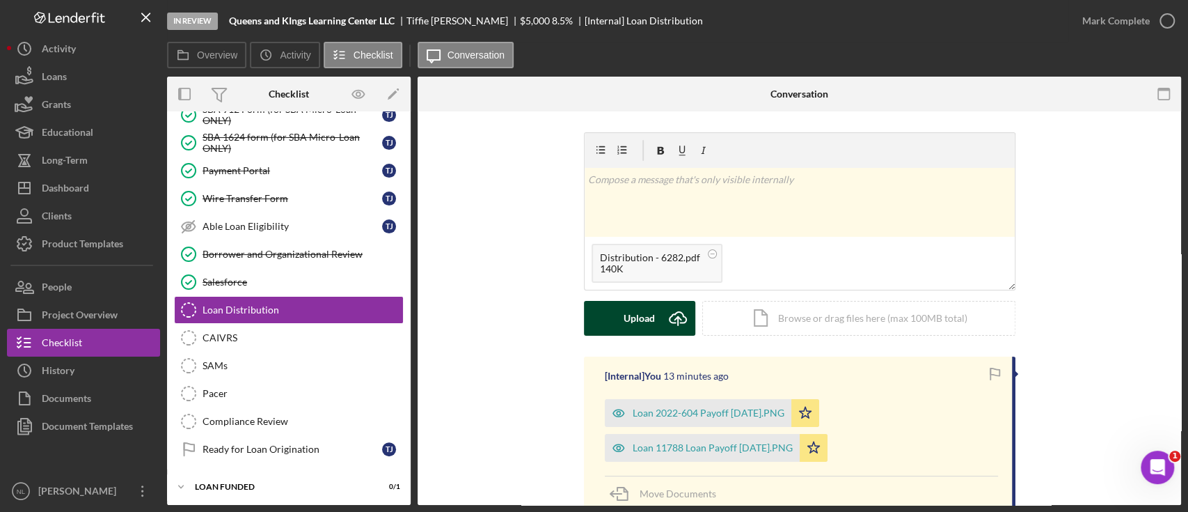
click at [667, 331] on icon "Icon/Upload" at bounding box center [678, 318] width 35 height 35
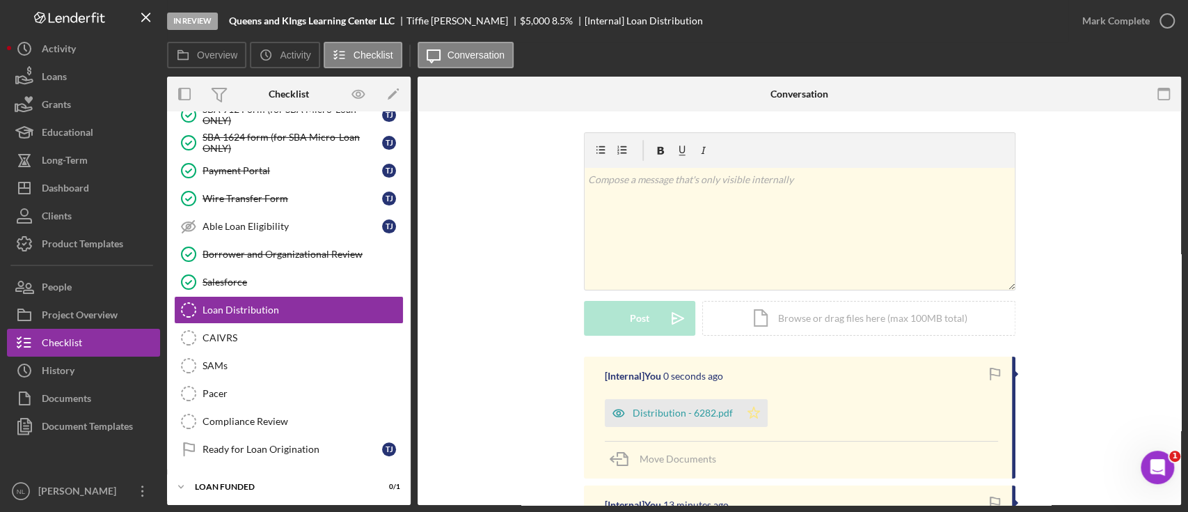
click at [758, 383] on icon "Icon/Star" at bounding box center [754, 413] width 28 height 28
click at [890, 20] on div "Mark Complete" at bounding box center [1116, 21] width 68 height 28
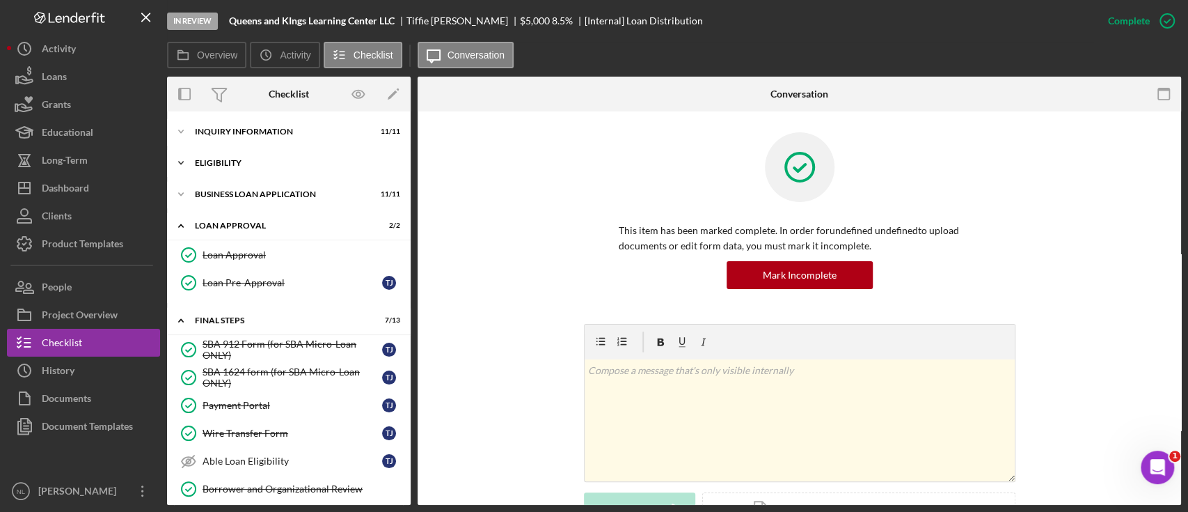
click at [274, 175] on div "Icon/Expander Eligibility 4 / 4" at bounding box center [289, 163] width 244 height 28
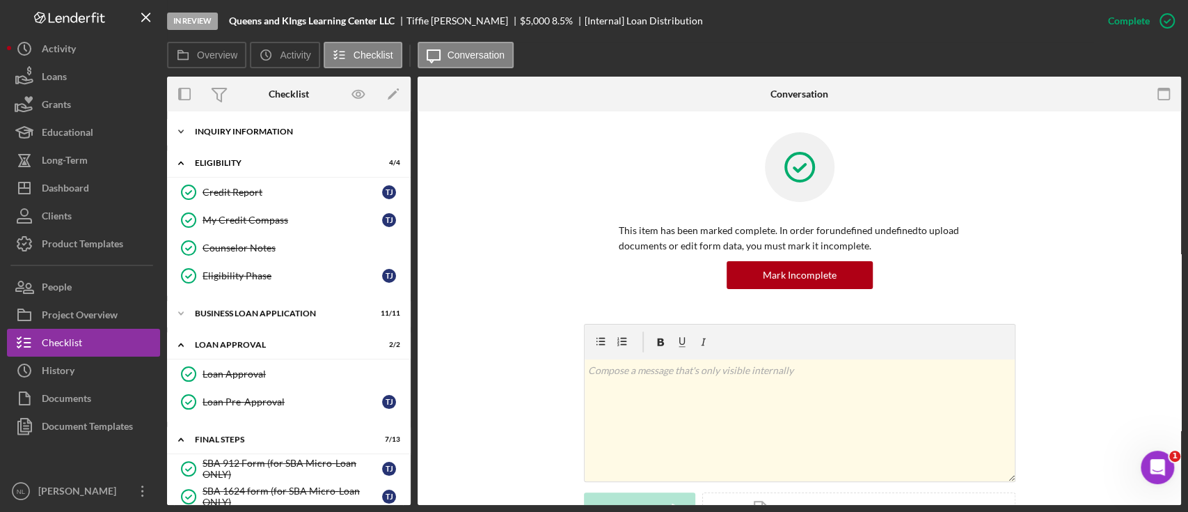
click at [246, 128] on div "INQUIRY INFORMATION" at bounding box center [294, 131] width 198 height 8
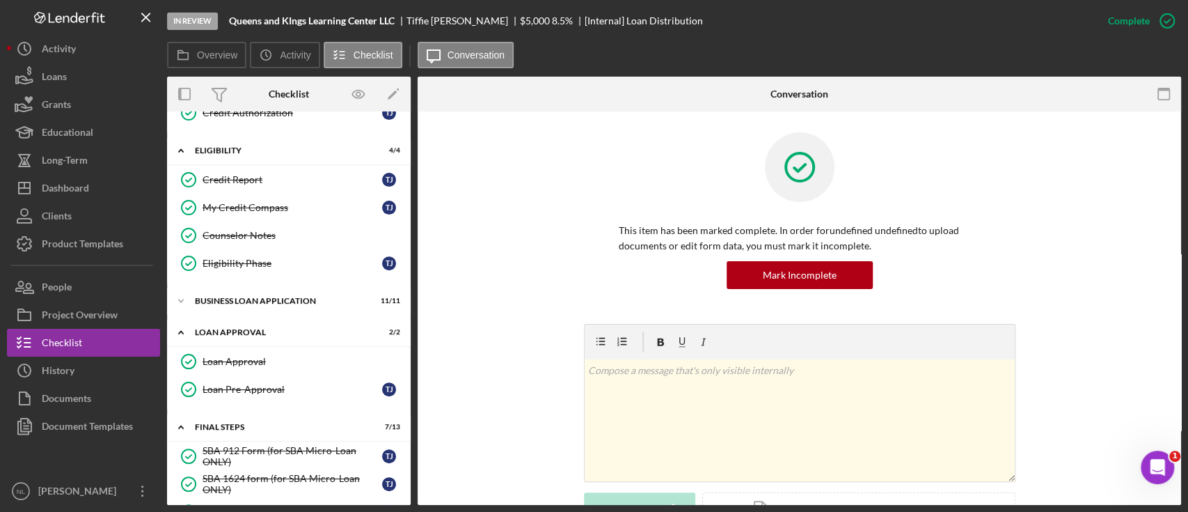
scroll to position [315, 0]
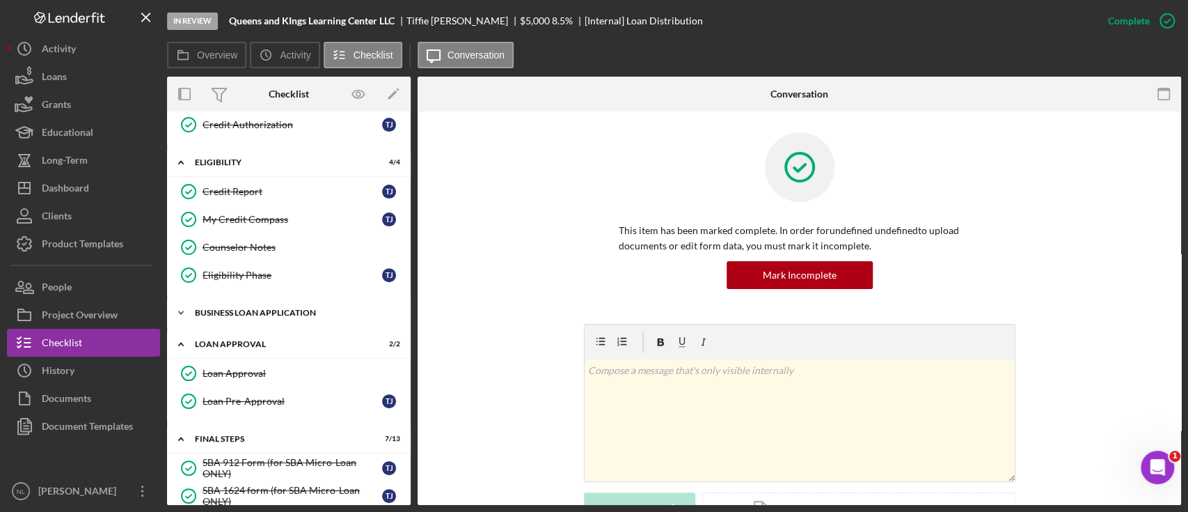
click at [269, 308] on div "BUSINESS LOAN APPLICATION" at bounding box center [294, 312] width 198 height 8
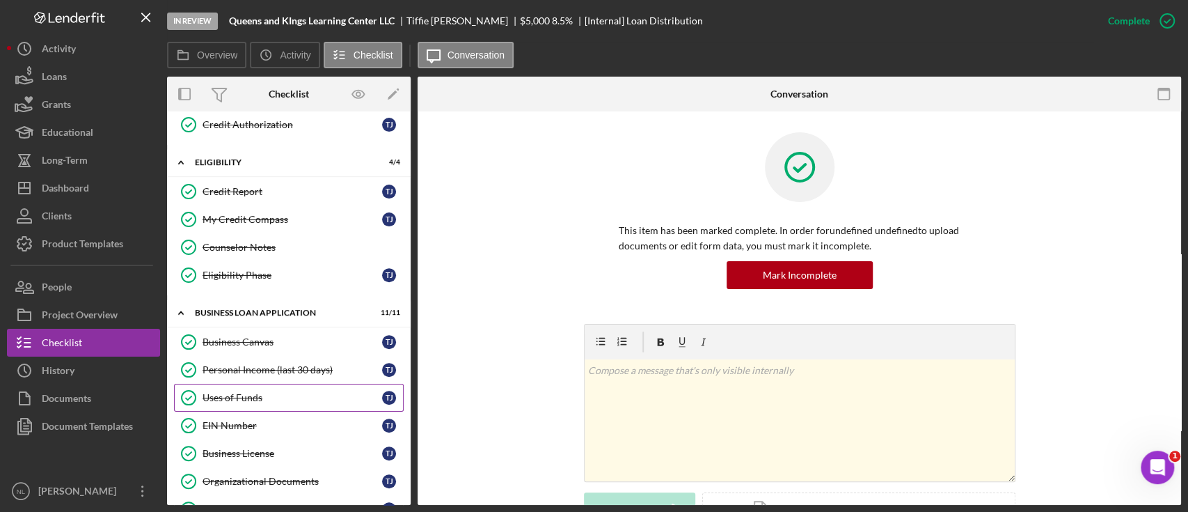
scroll to position [578, 0]
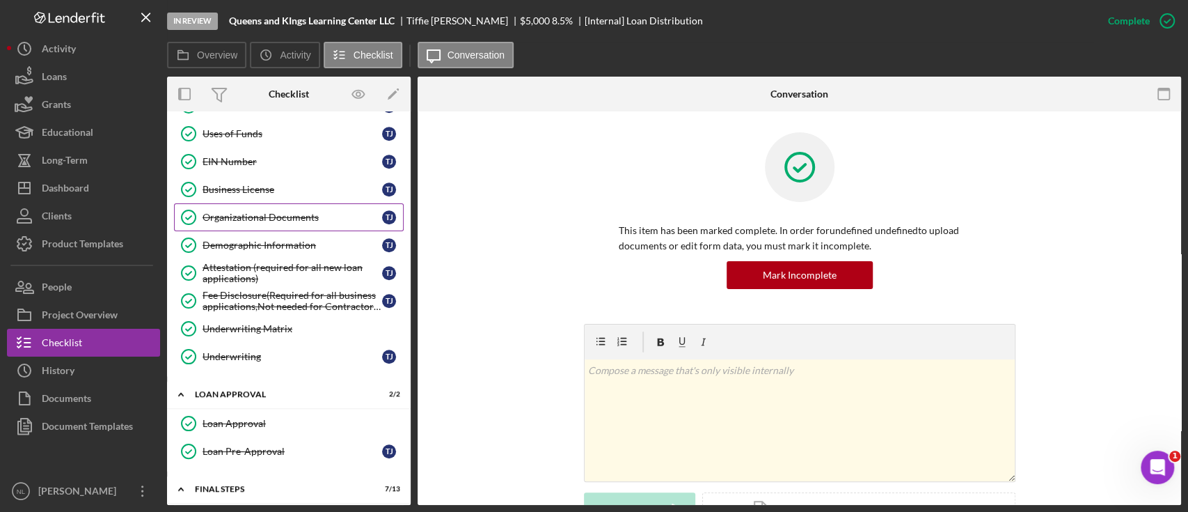
click at [285, 226] on link "Organizational Documents Organizational Documents T J" at bounding box center [289, 217] width 230 height 28
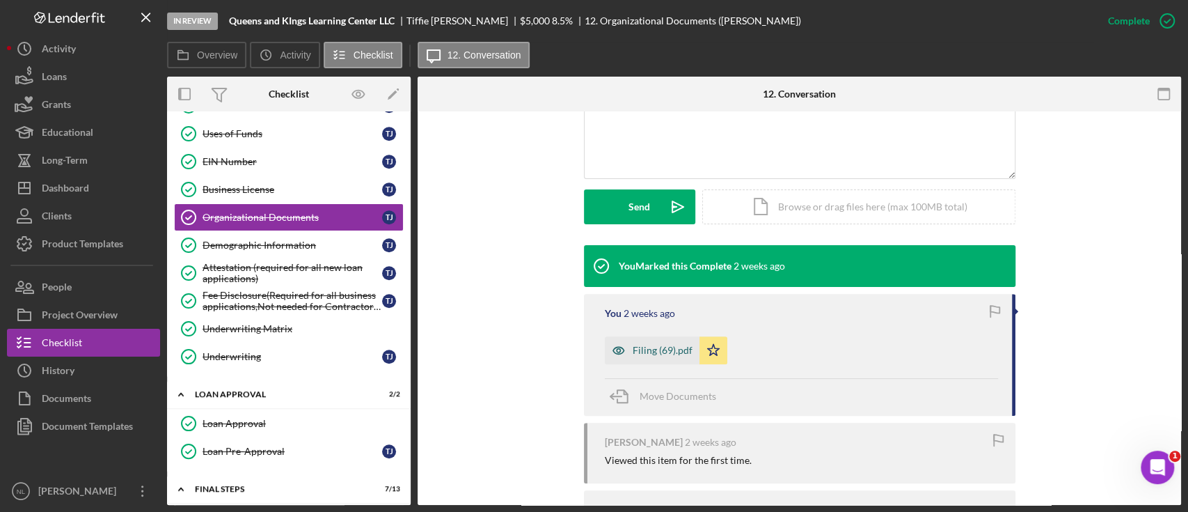
click at [659, 336] on div "Filing (69).pdf" at bounding box center [652, 350] width 95 height 28
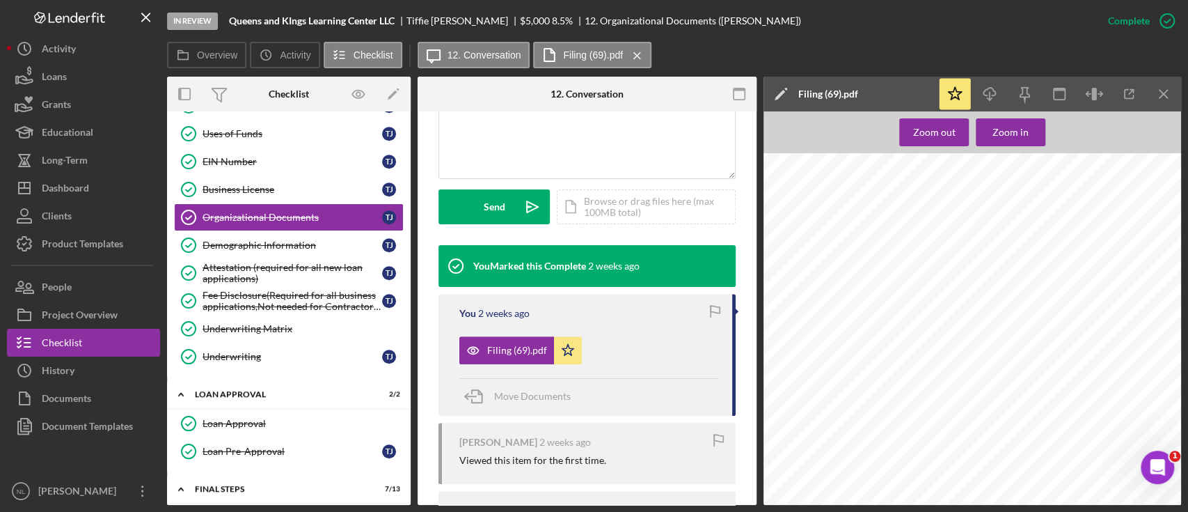
scroll to position [617, 0]
click at [890, 100] on icon "Icon/Menu Close" at bounding box center [1164, 94] width 31 height 31
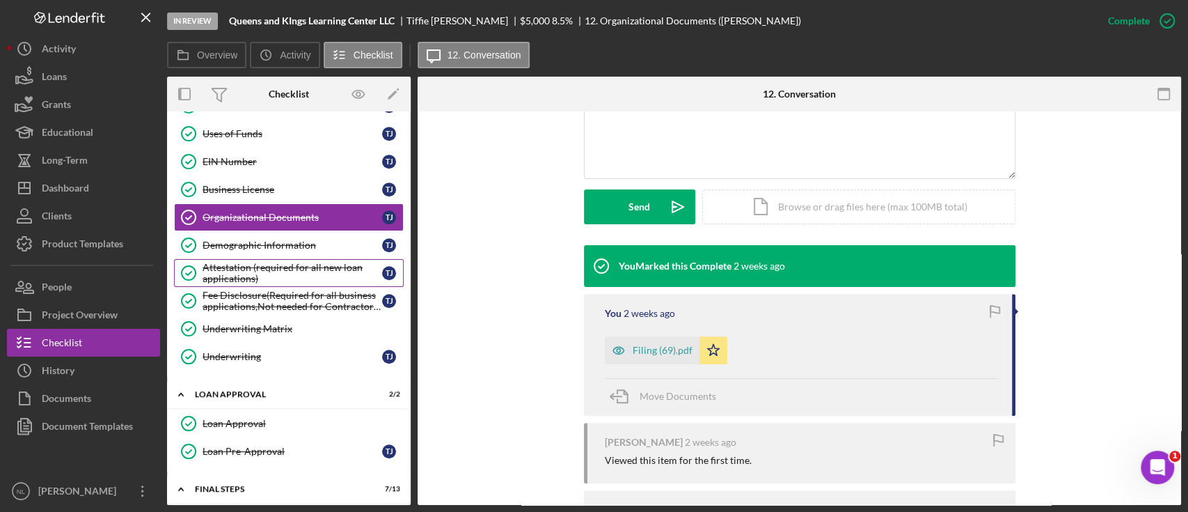
scroll to position [0, 0]
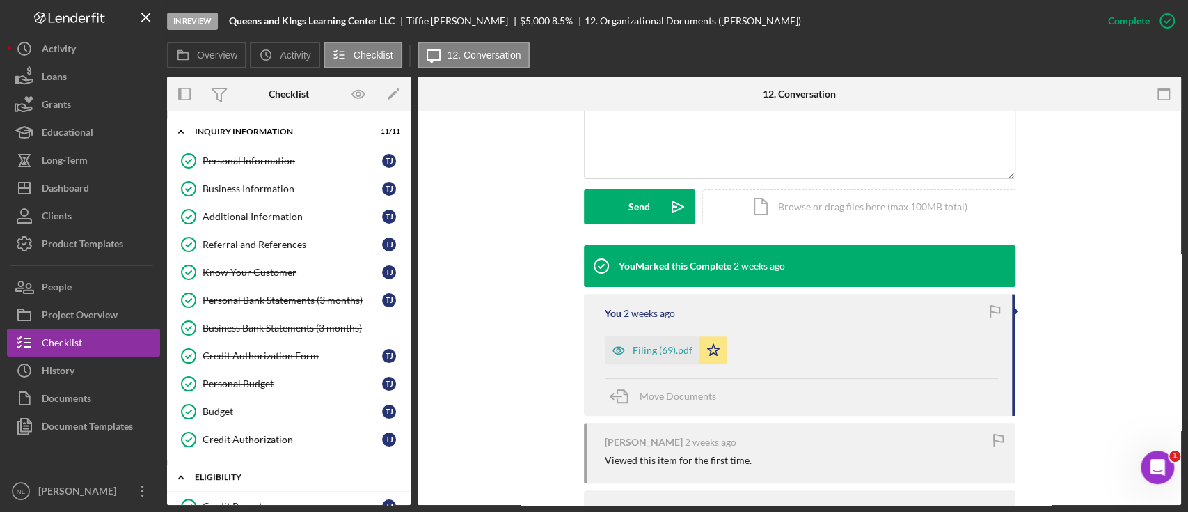
click at [267, 383] on div "Eligibility" at bounding box center [294, 477] width 198 height 8
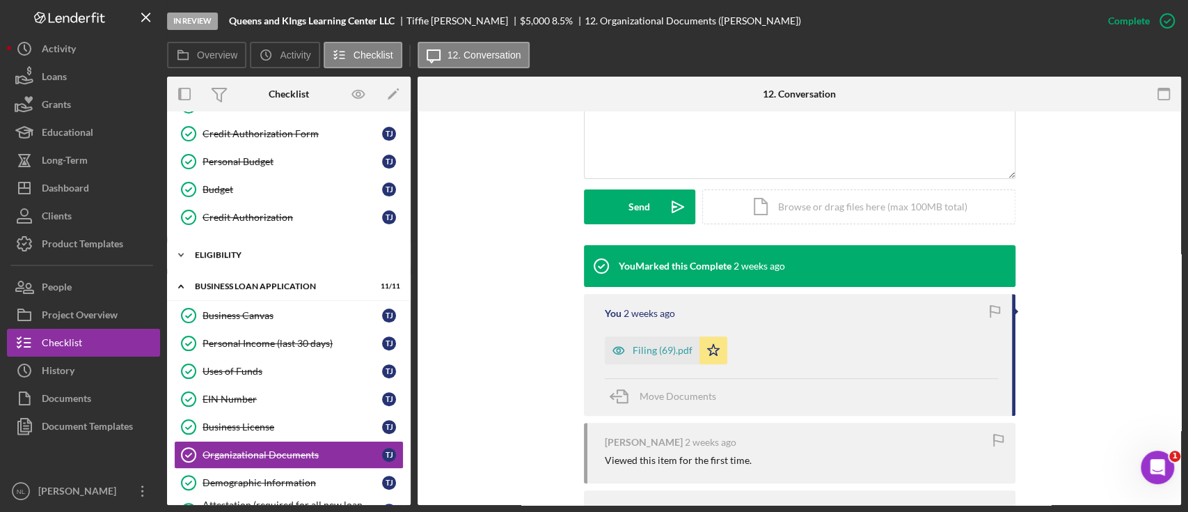
scroll to position [224, 0]
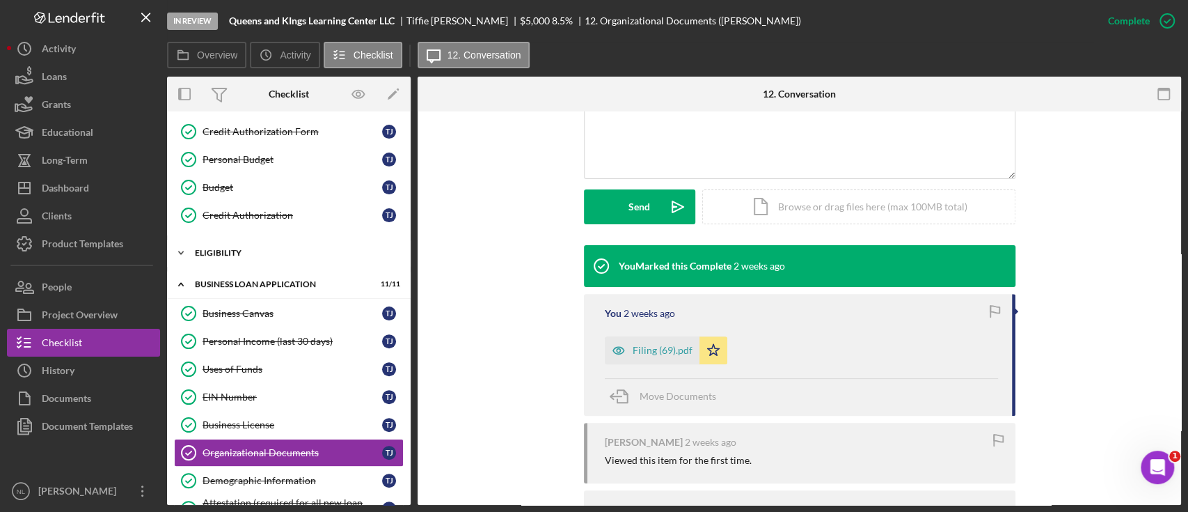
click at [221, 249] on div "Eligibility" at bounding box center [294, 253] width 198 height 8
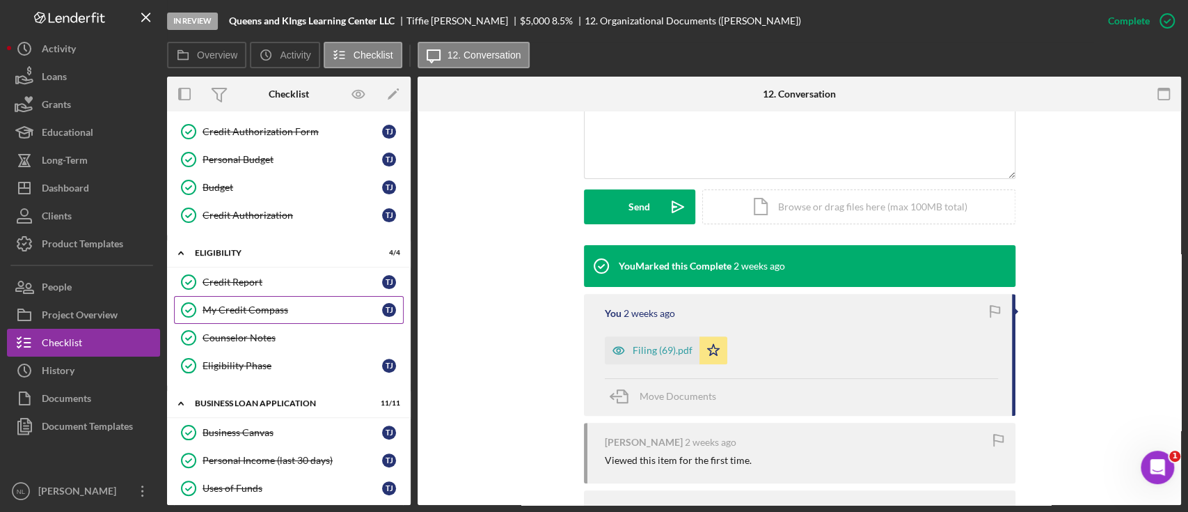
click at [263, 304] on div "My Credit Compass" at bounding box center [293, 309] width 180 height 11
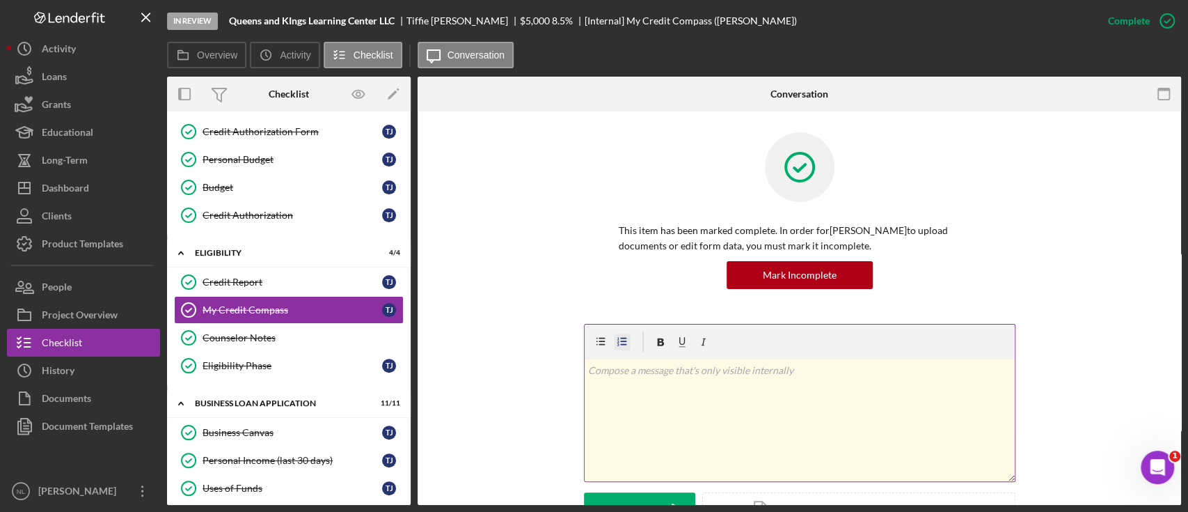
scroll to position [314, 0]
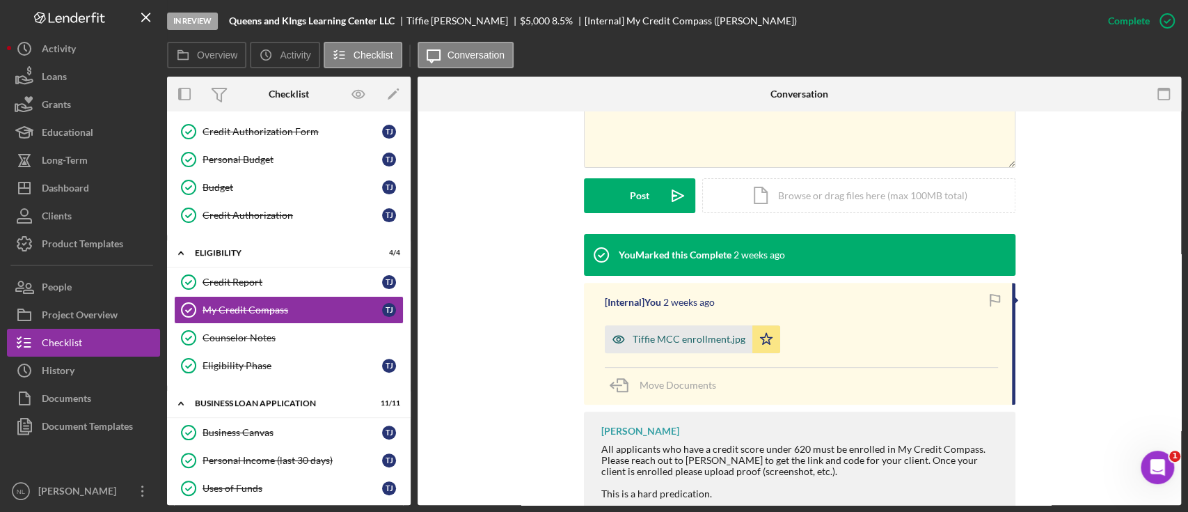
click at [663, 347] on div "Tiffie MCC enrollment.jpg" at bounding box center [679, 339] width 148 height 28
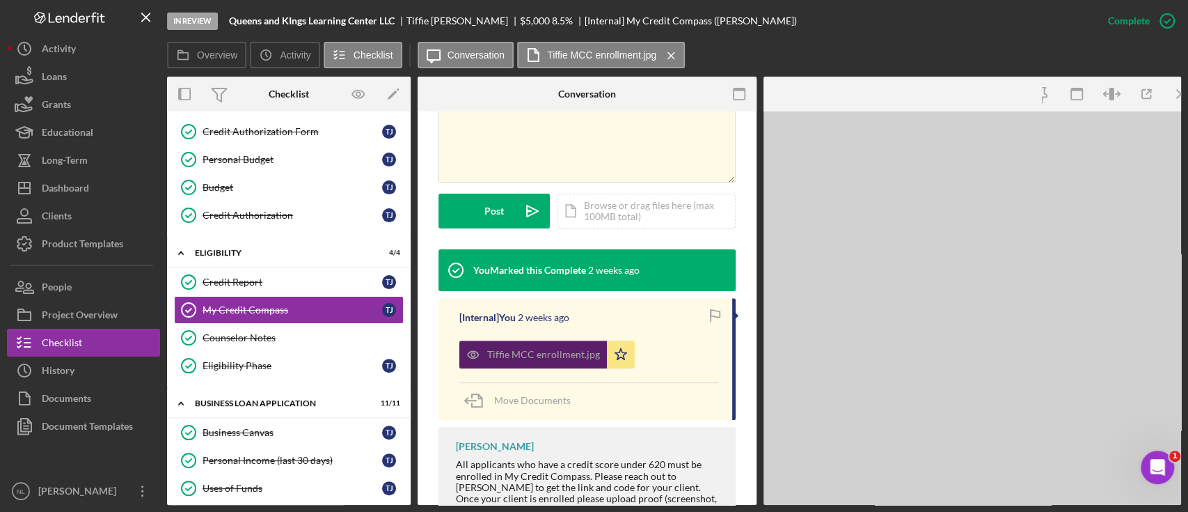
scroll to position [329, 0]
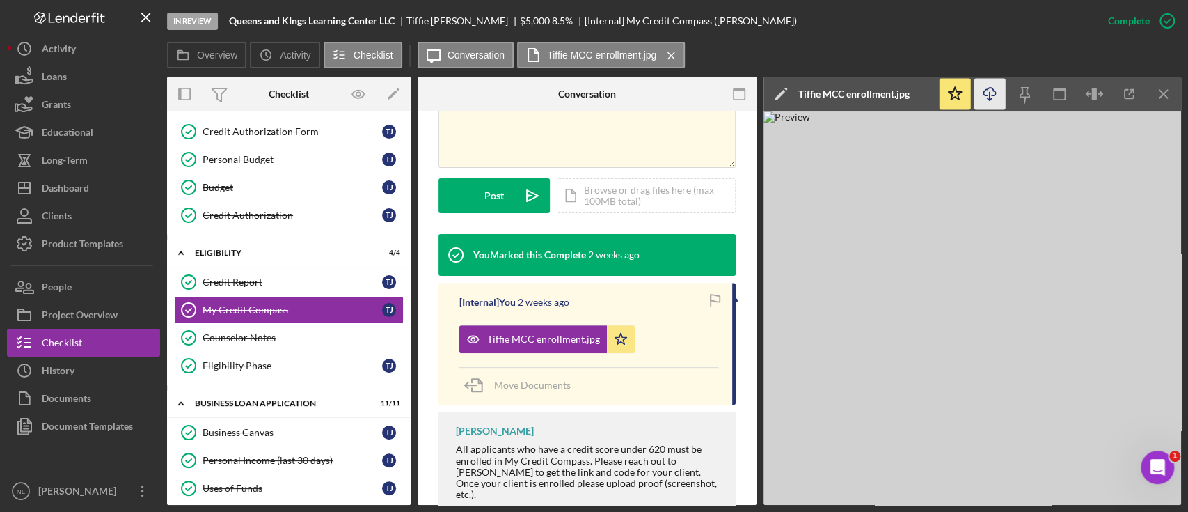
click at [890, 106] on icon "Icon/Download" at bounding box center [990, 94] width 31 height 31
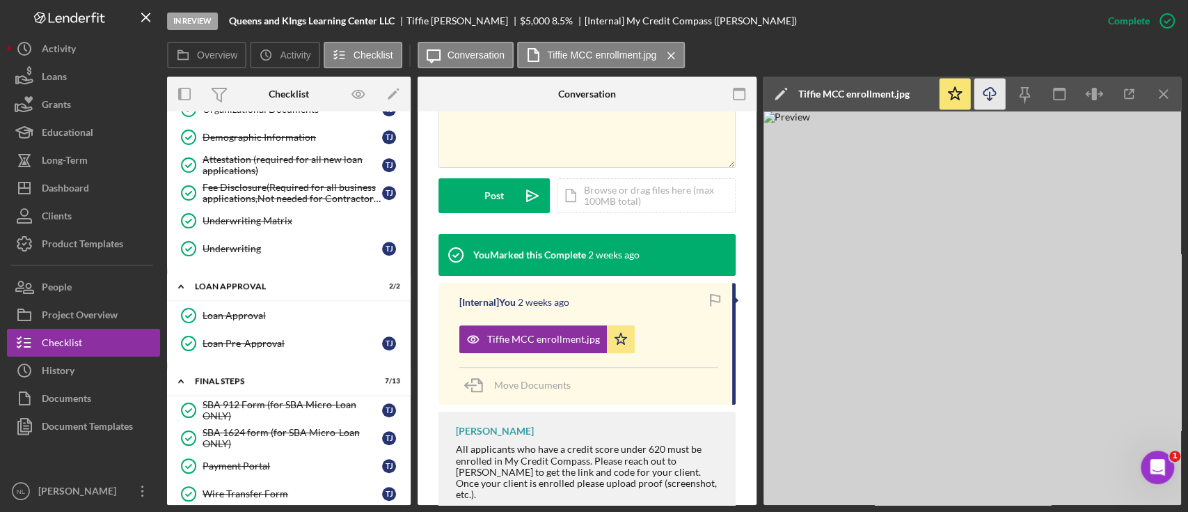
scroll to position [517, 0]
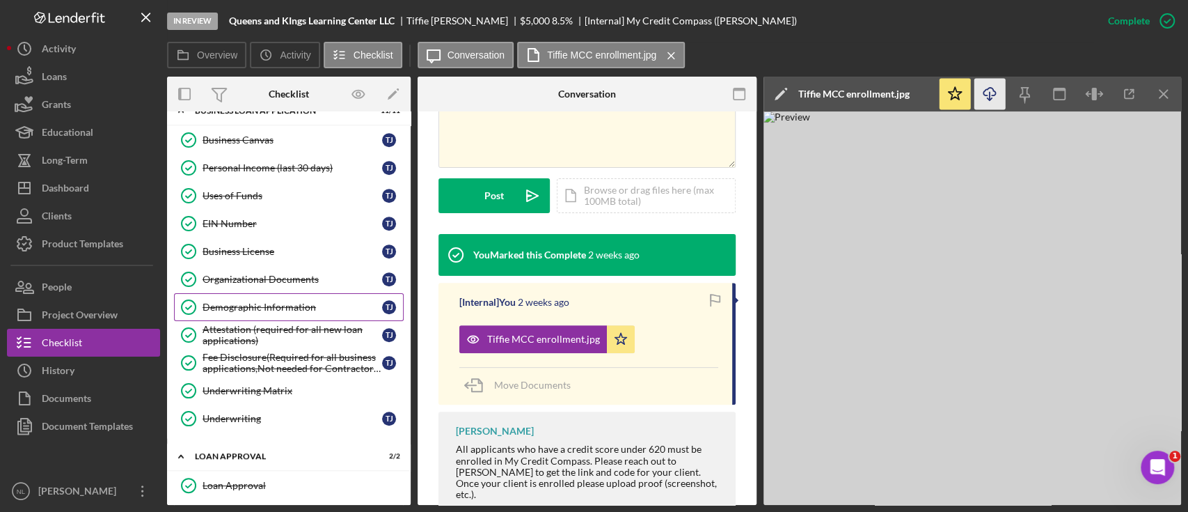
click at [289, 293] on link "Demographic Information Demographic Information T J" at bounding box center [289, 307] width 230 height 28
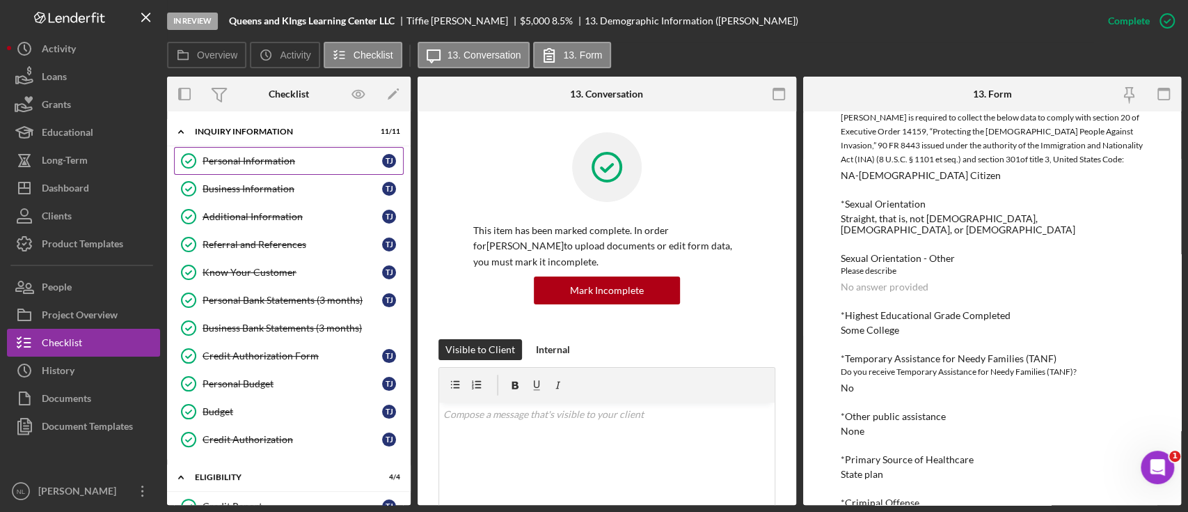
click at [219, 168] on link "Personal Information Personal Information T J" at bounding box center [289, 161] width 230 height 28
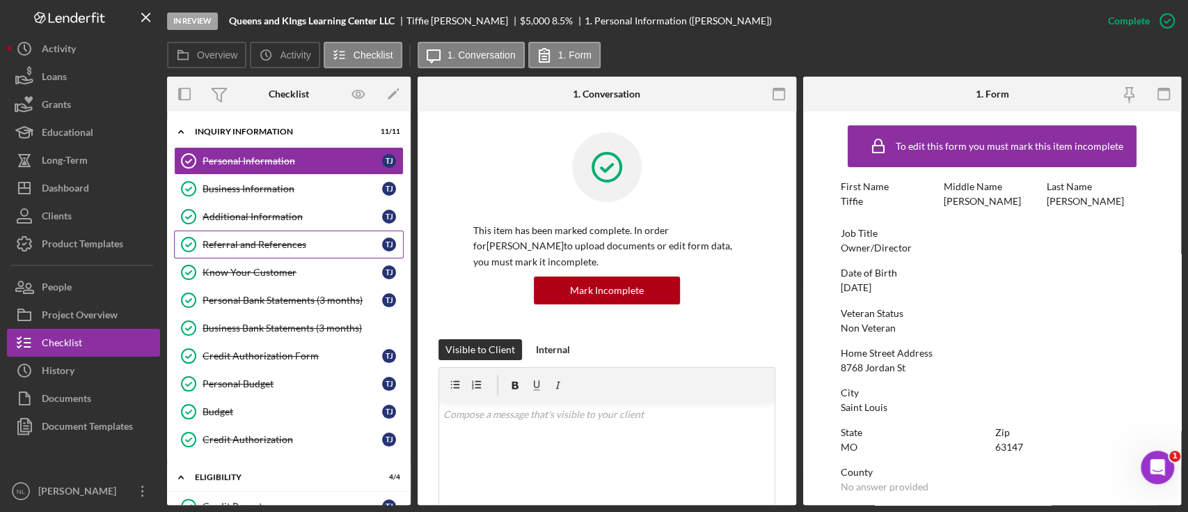
click at [285, 255] on link "Referral and References [PERSON_NAME] and References T J" at bounding box center [289, 244] width 230 height 28
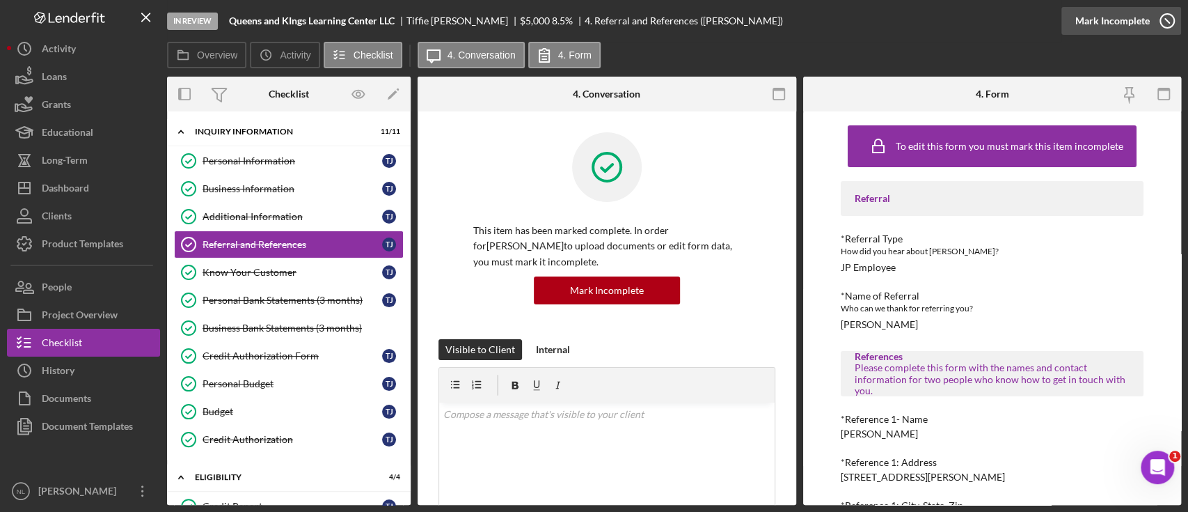
click at [890, 19] on div "Mark Incomplete" at bounding box center [1112, 21] width 74 height 28
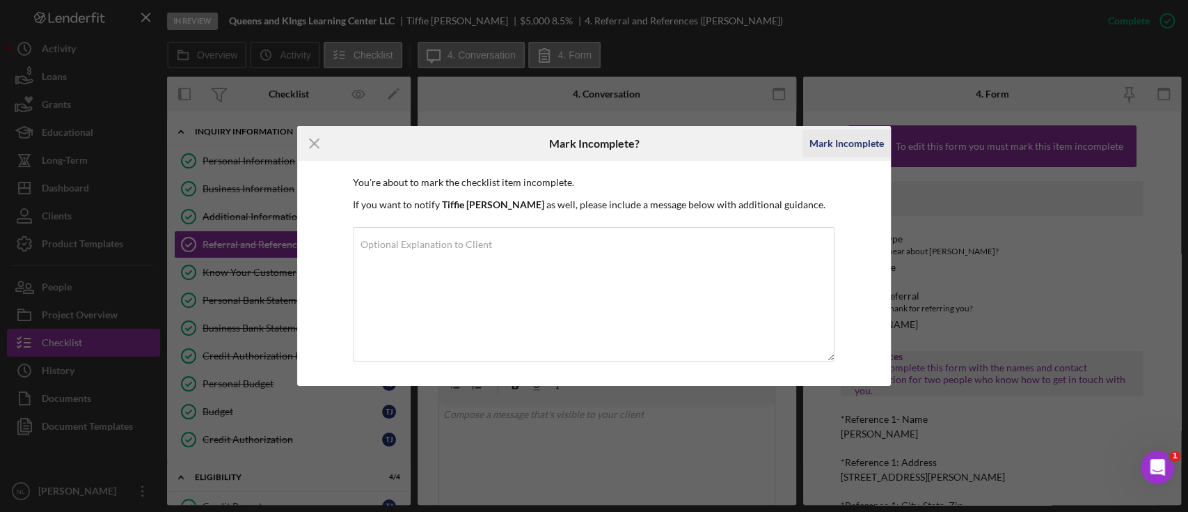
click at [826, 141] on div "Mark Incomplete" at bounding box center [847, 143] width 74 height 28
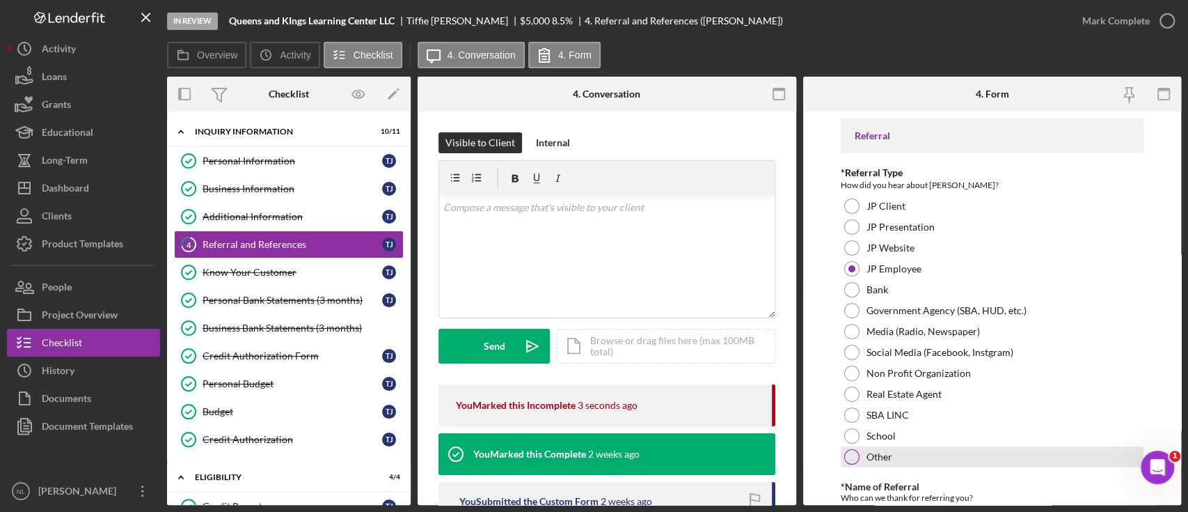
click at [848, 383] on div at bounding box center [851, 456] width 15 height 15
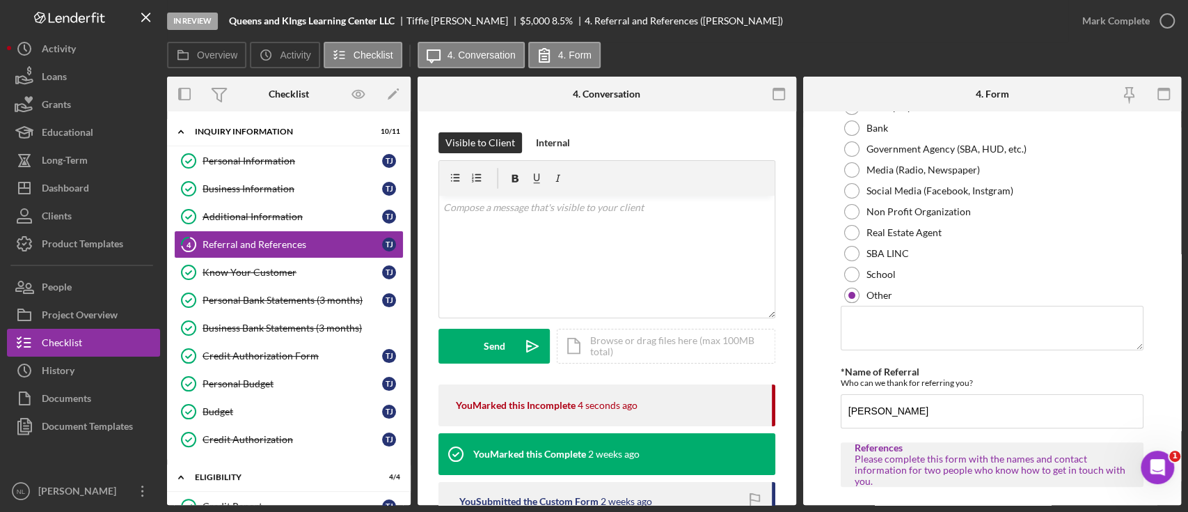
scroll to position [162, 0]
click at [869, 342] on textarea at bounding box center [992, 327] width 303 height 45
click at [872, 314] on textarea "Google Search" at bounding box center [992, 327] width 303 height 45
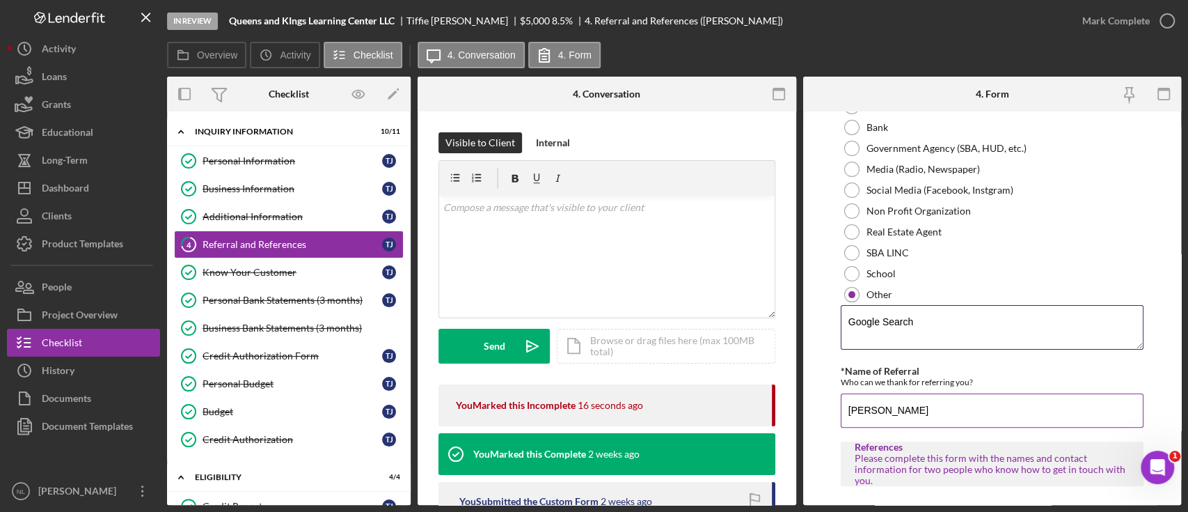
type textarea "Google Search"
click at [883, 383] on input "[PERSON_NAME]" at bounding box center [992, 409] width 303 height 33
paste input "Google Search"
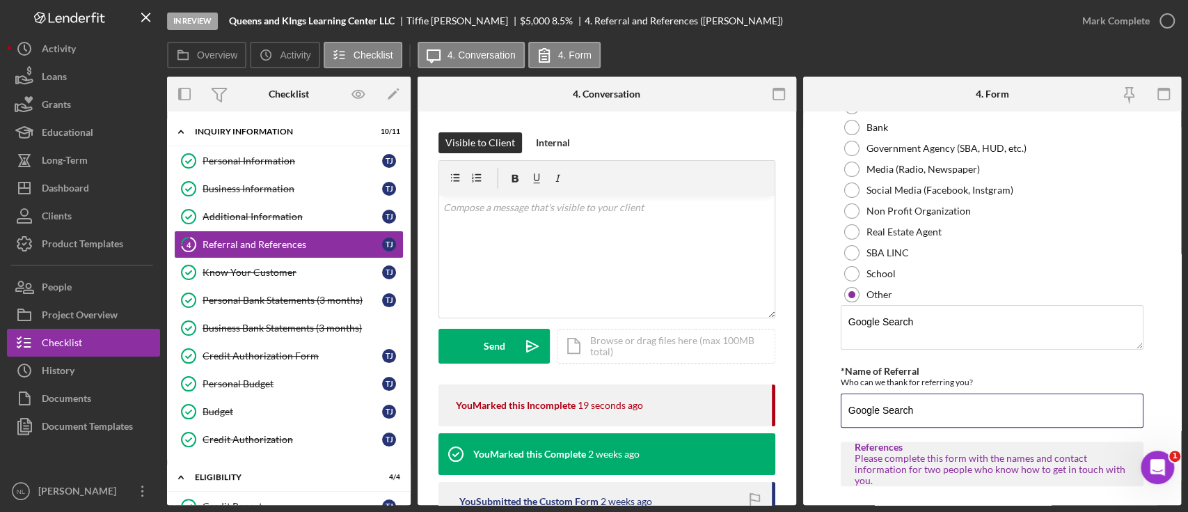
scroll to position [710, 0]
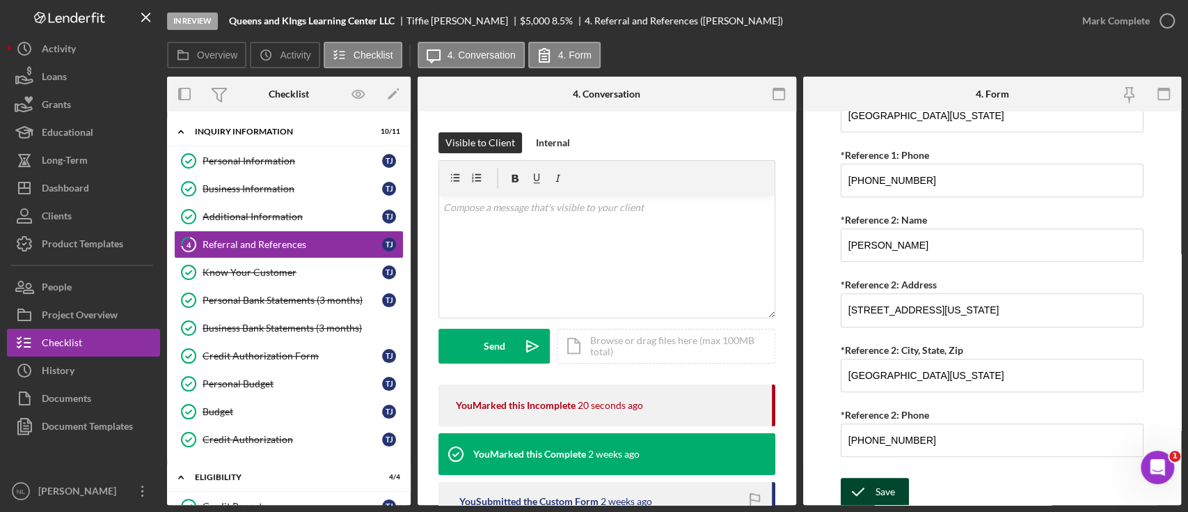
type input "Google Search"
click at [847, 383] on icon "submit" at bounding box center [858, 491] width 35 height 35
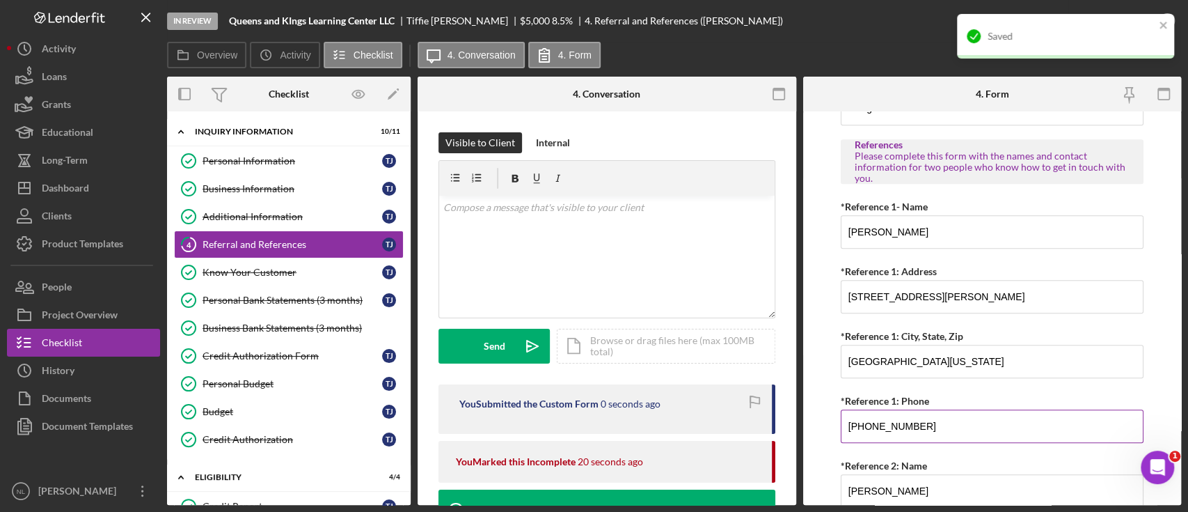
scroll to position [447, 0]
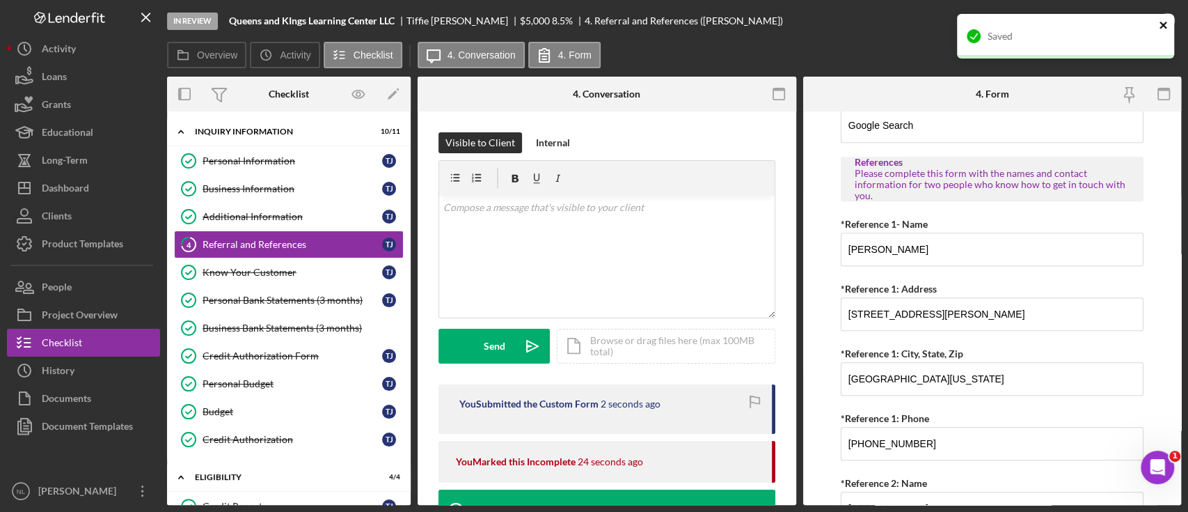
click at [890, 20] on icon "close" at bounding box center [1164, 24] width 10 height 11
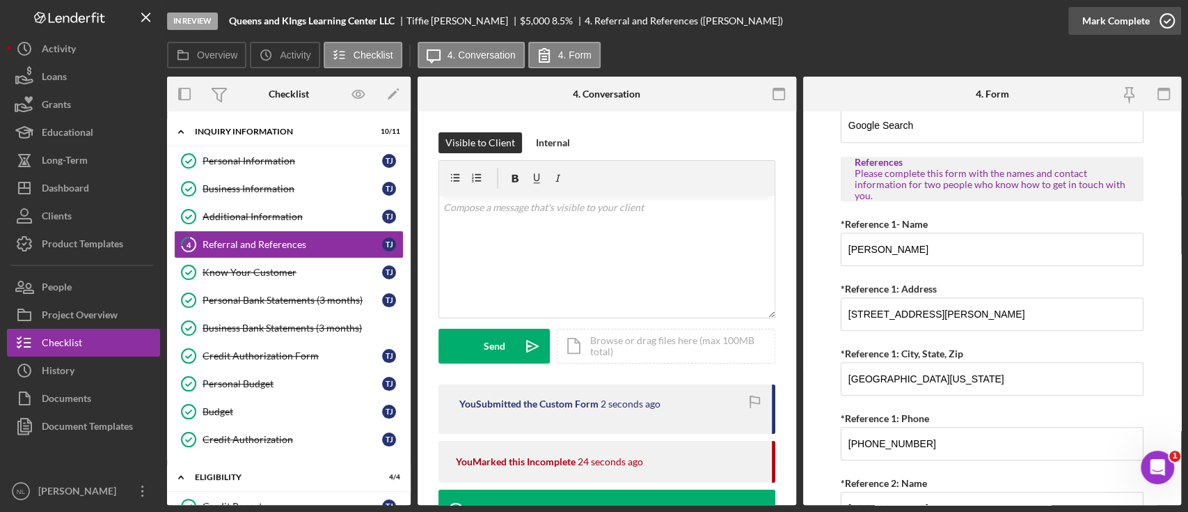
click at [890, 25] on div "Mark Complete" at bounding box center [1116, 21] width 68 height 28
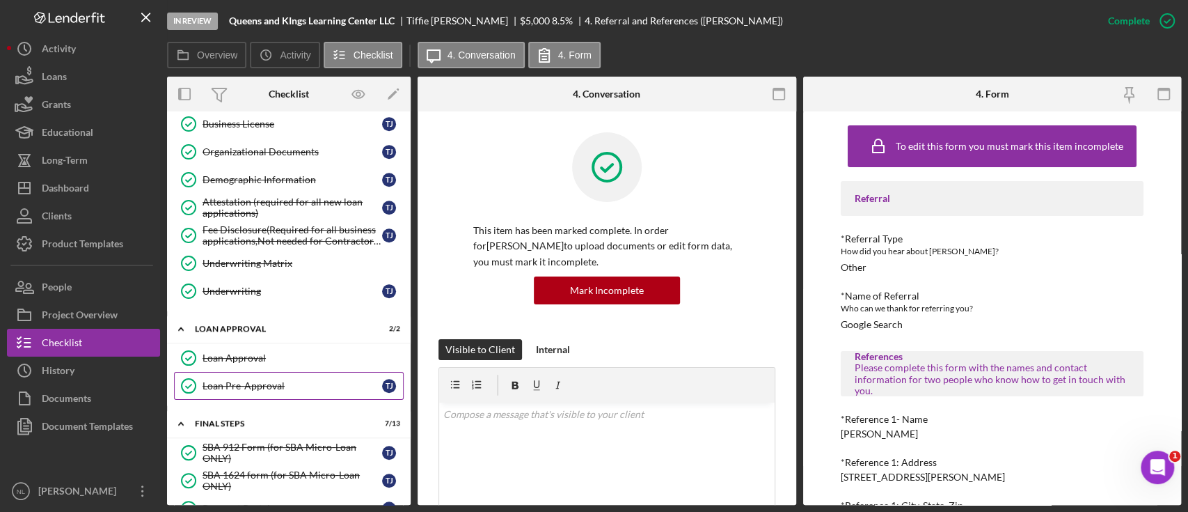
scroll to position [594, 0]
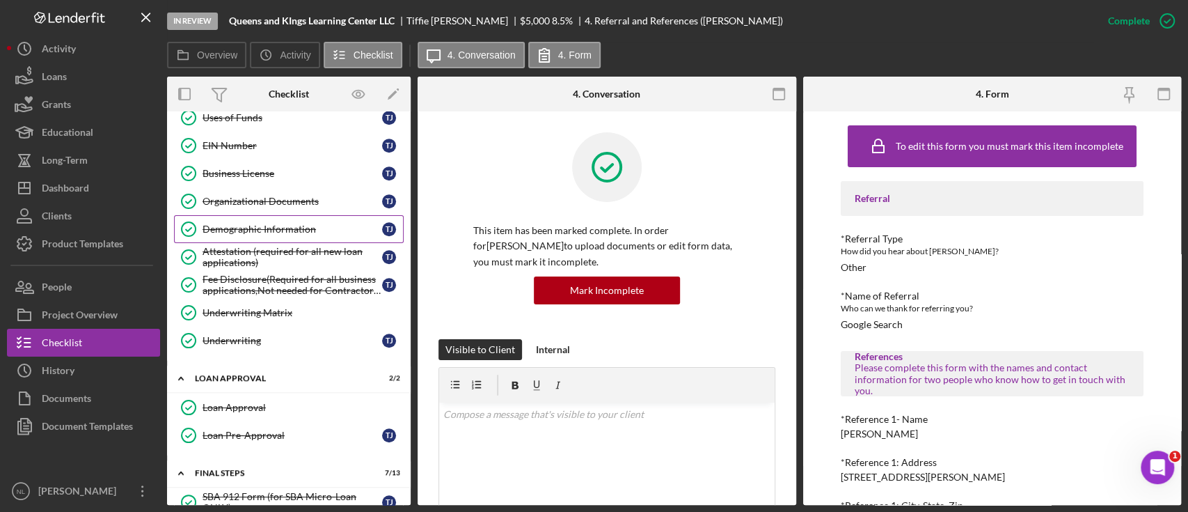
click at [266, 226] on div "Demographic Information" at bounding box center [293, 228] width 180 height 11
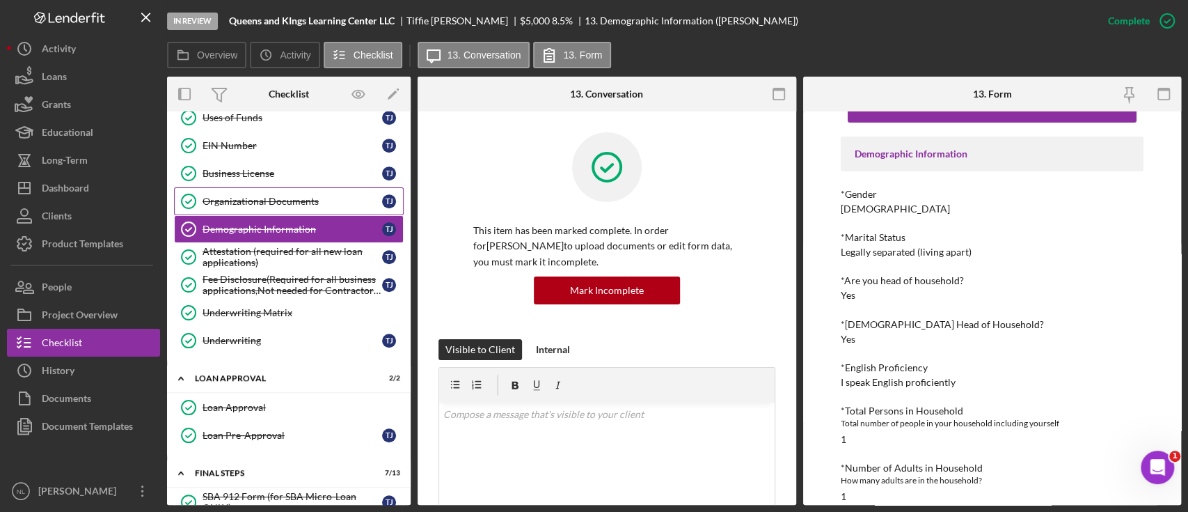
scroll to position [338, 0]
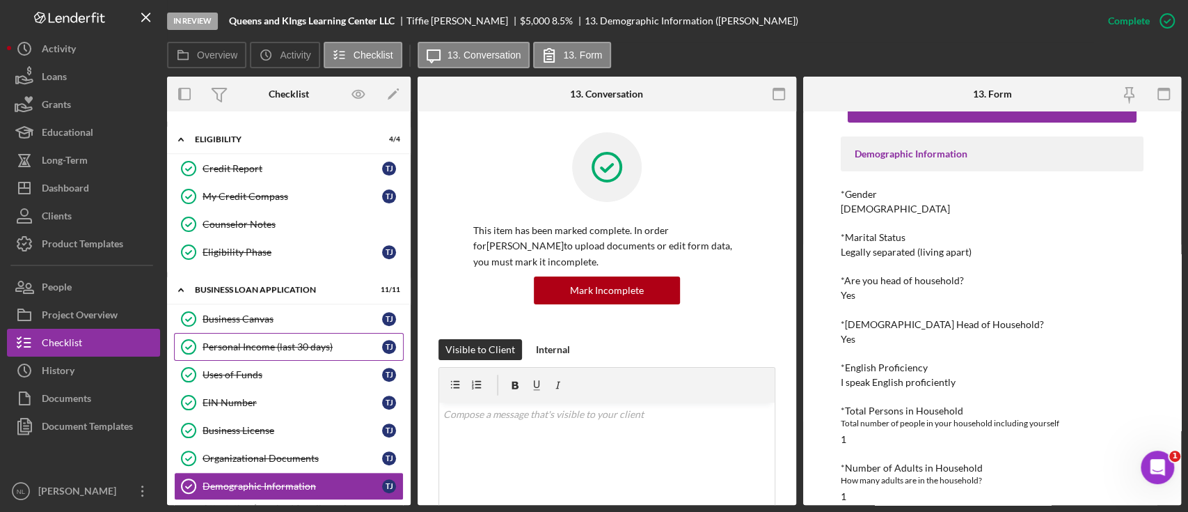
click at [251, 341] on div "Personal Income (last 30 days)" at bounding box center [293, 346] width 180 height 11
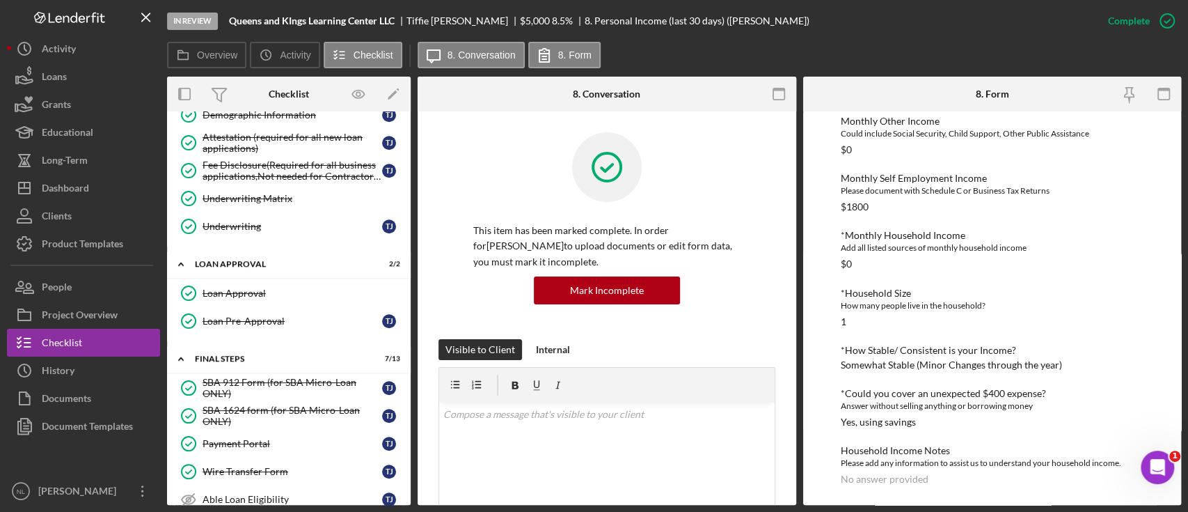
scroll to position [624, 0]
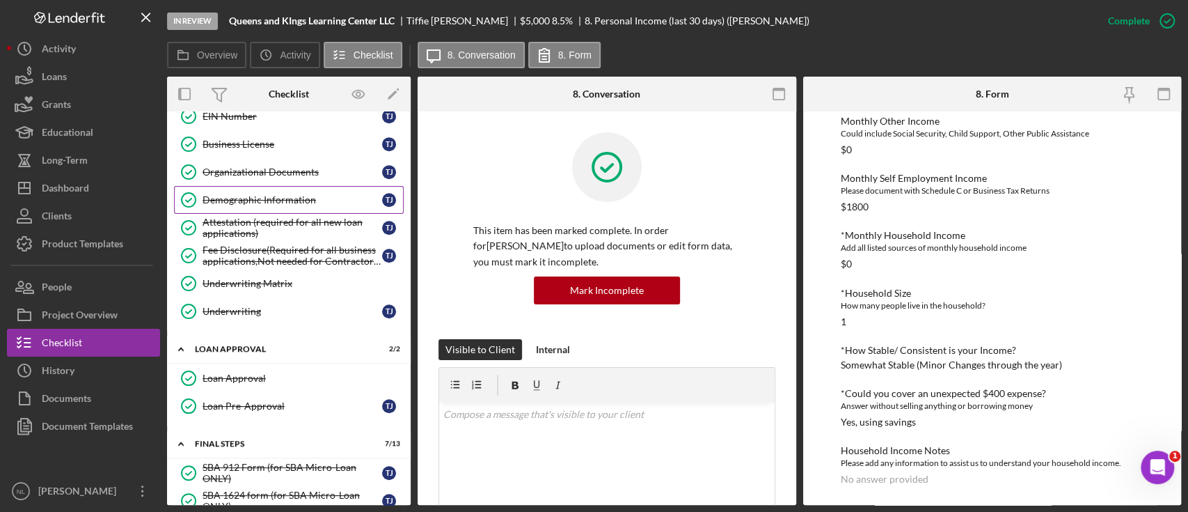
click at [277, 186] on link "Demographic Information Demographic Information T J" at bounding box center [289, 200] width 230 height 28
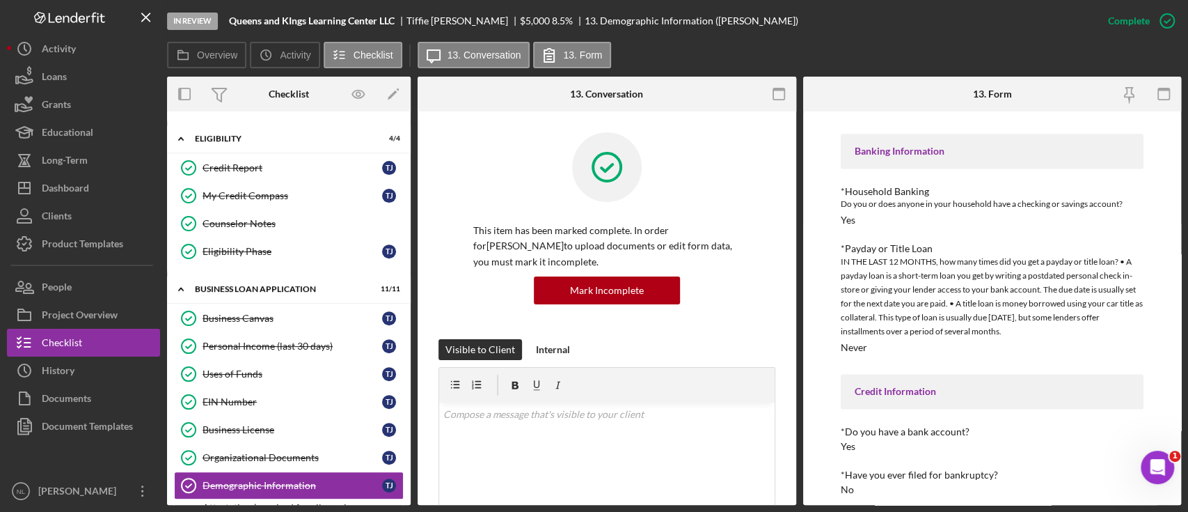
scroll to position [281, 0]
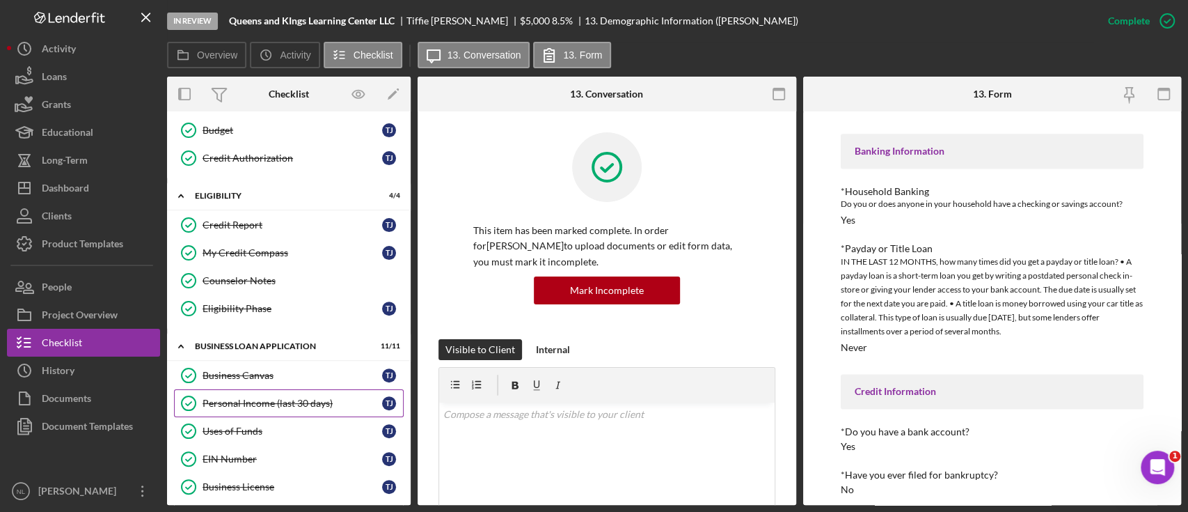
click at [329, 383] on div "Personal Income (last 30 days)" at bounding box center [293, 402] width 180 height 11
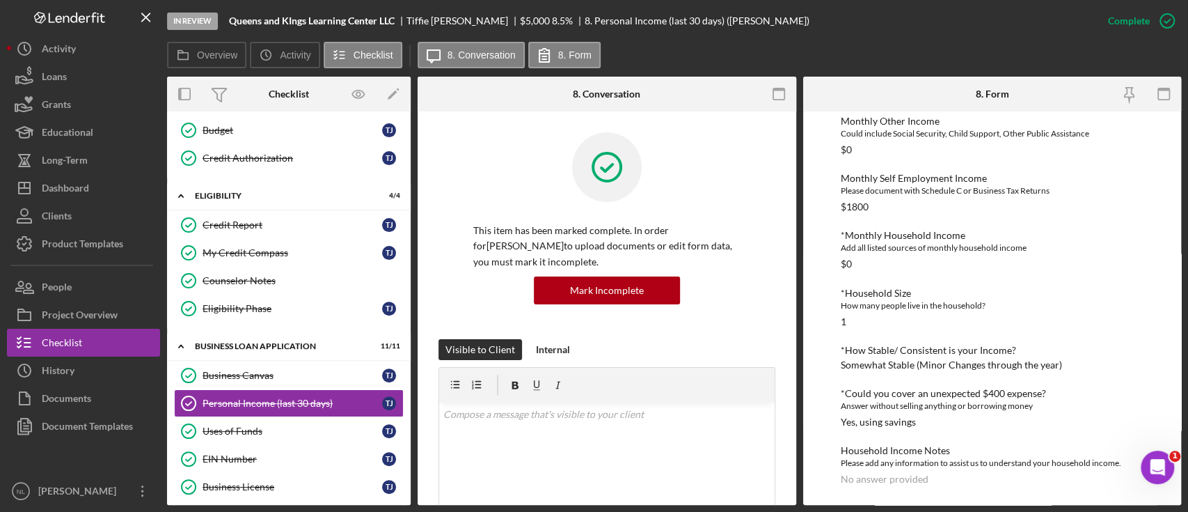
scroll to position [251, 0]
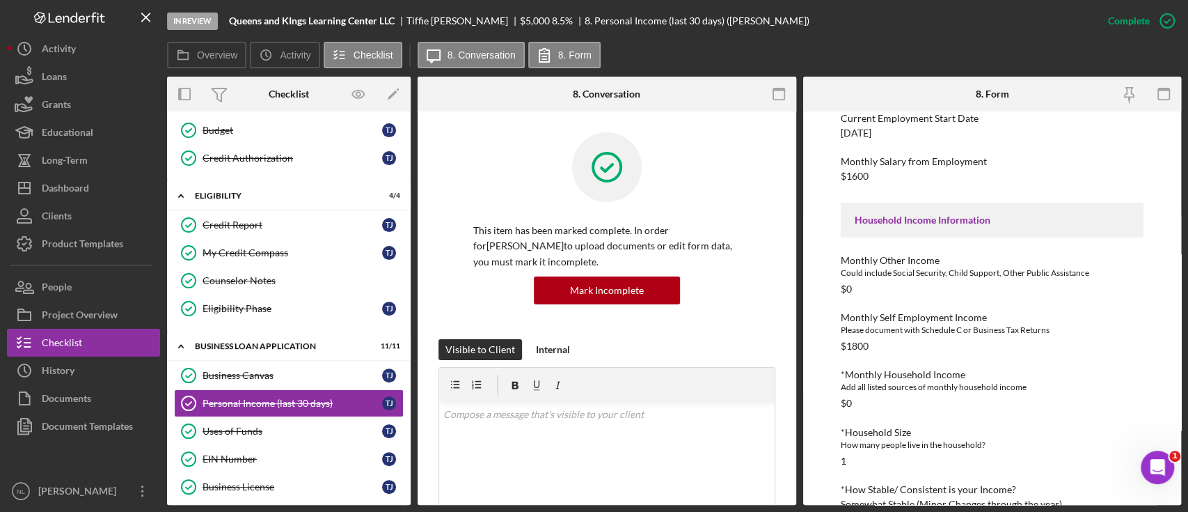
click at [890, 220] on div "Household Income Information" at bounding box center [992, 219] width 275 height 11
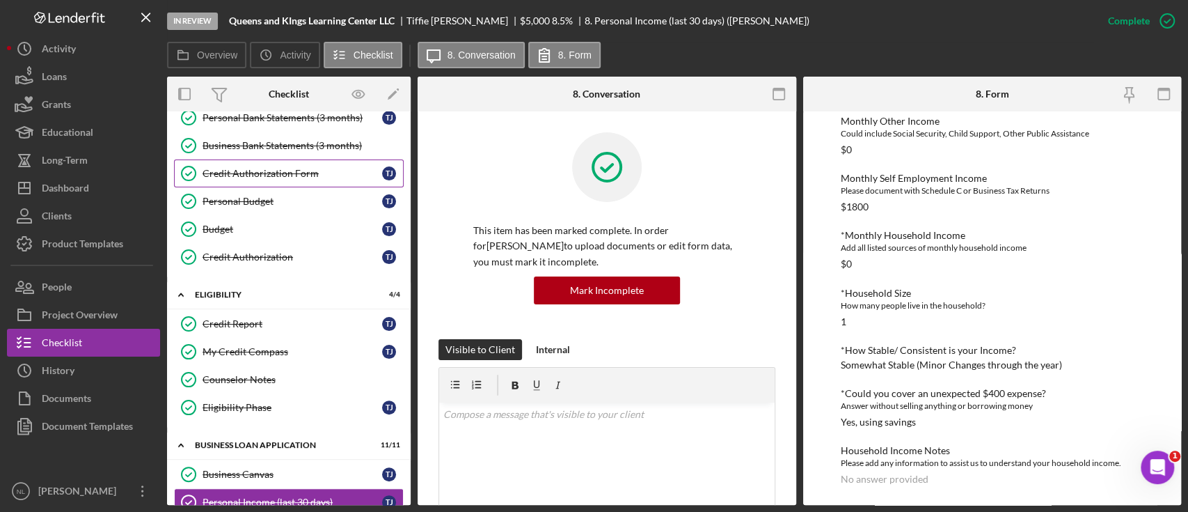
scroll to position [183, 0]
click at [280, 318] on div "Credit Report" at bounding box center [293, 322] width 180 height 11
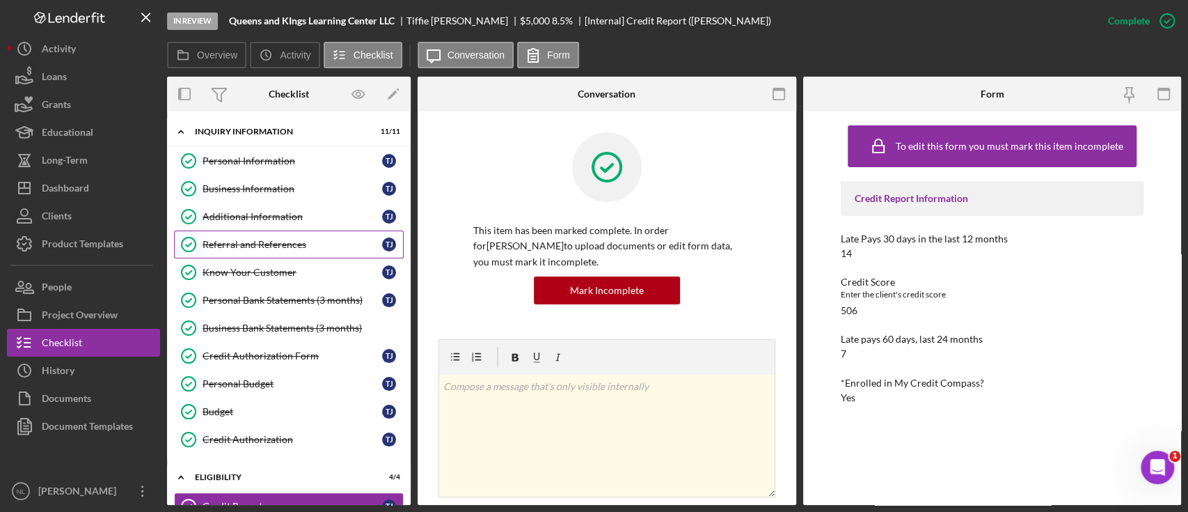
click at [236, 242] on div "Referral and References" at bounding box center [293, 244] width 180 height 11
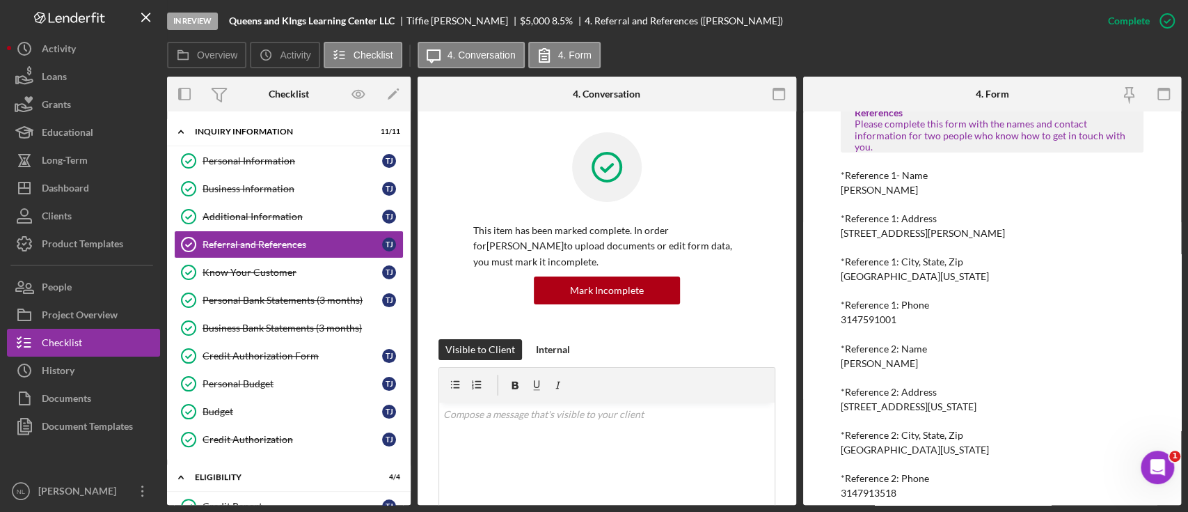
scroll to position [246, 0]
click at [867, 320] on div "3147591001" at bounding box center [869, 317] width 56 height 11
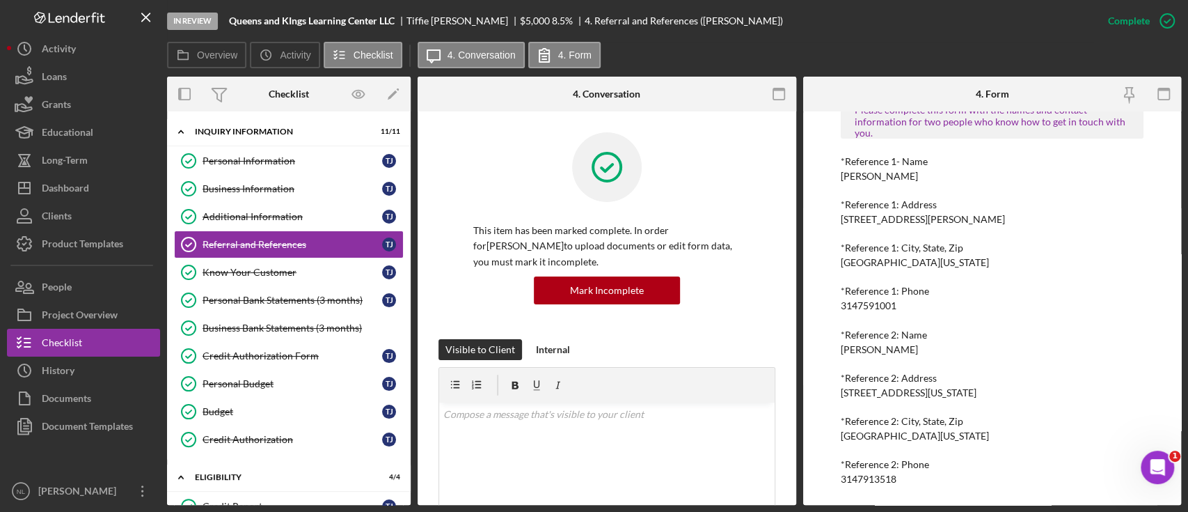
click at [877, 383] on div "3147913518" at bounding box center [869, 478] width 56 height 11
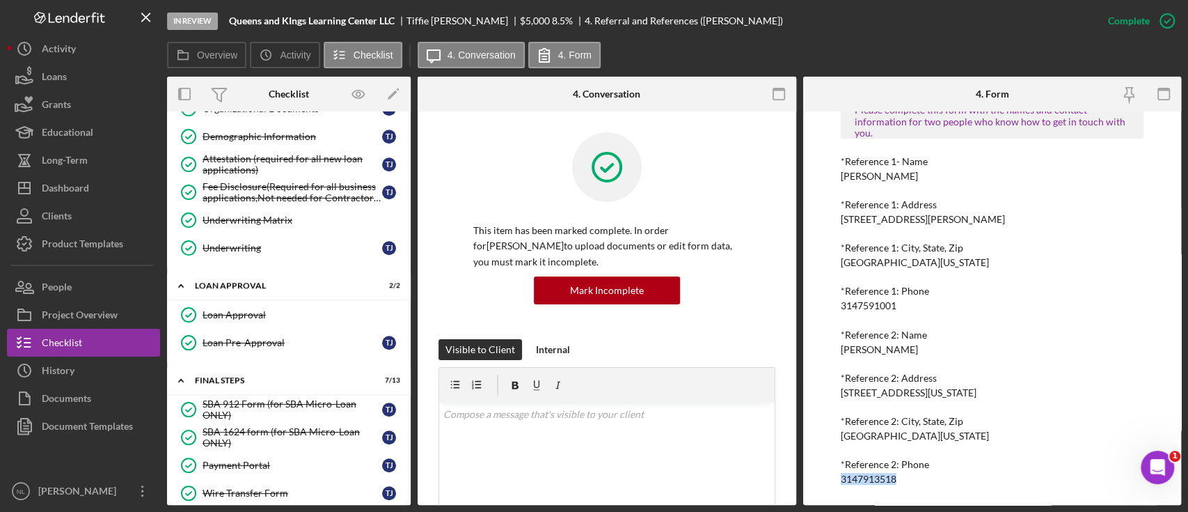
scroll to position [628, 0]
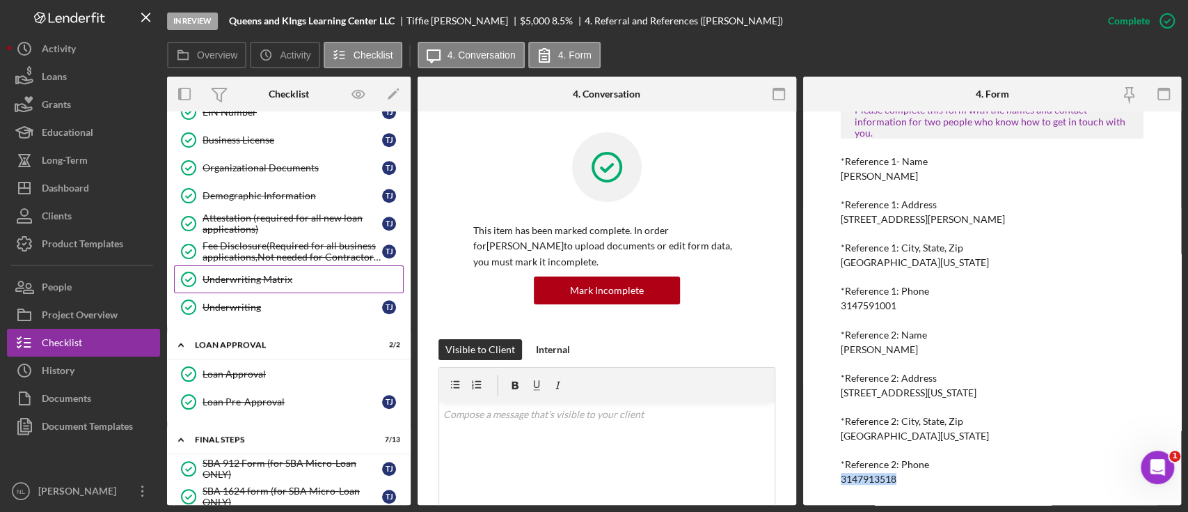
click at [302, 276] on div "Underwriting Matrix" at bounding box center [303, 279] width 200 height 11
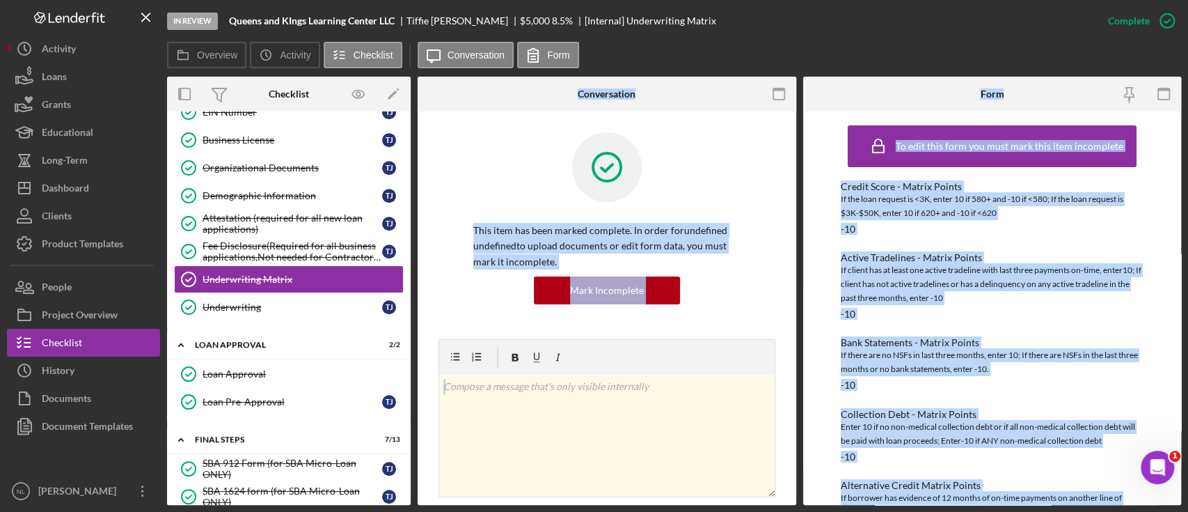
drag, startPoint x: 986, startPoint y: 283, endPoint x: 1022, endPoint y: 242, distance: 53.8
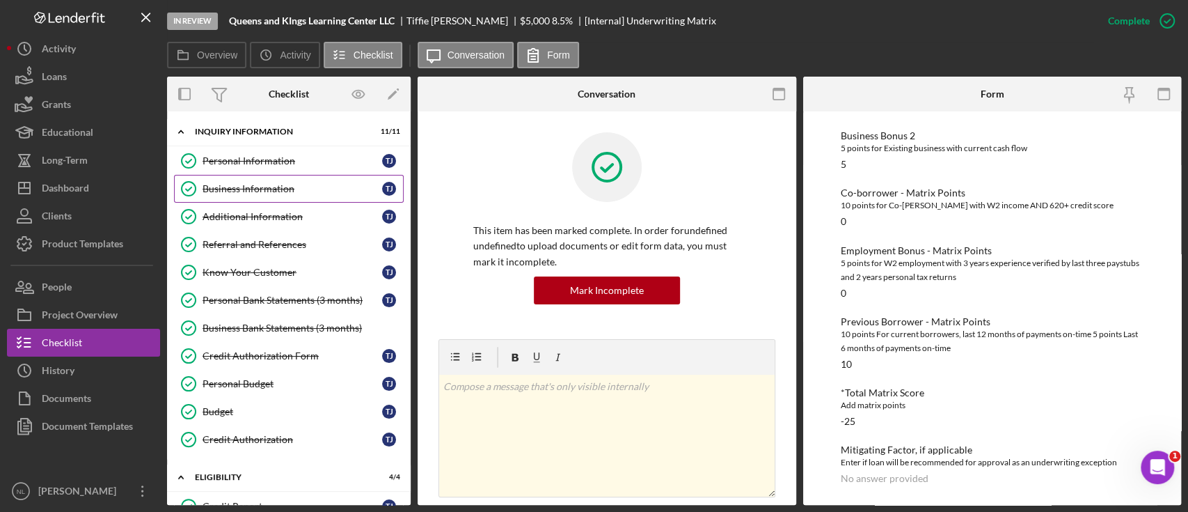
click at [263, 198] on link "Business Information Business Information T J" at bounding box center [289, 189] width 230 height 28
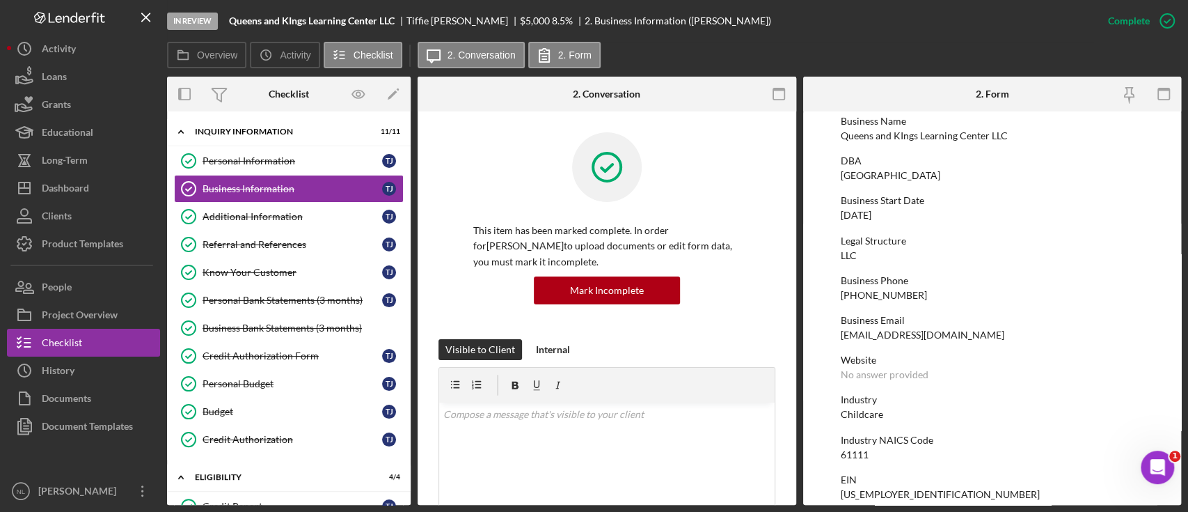
scroll to position [58, 0]
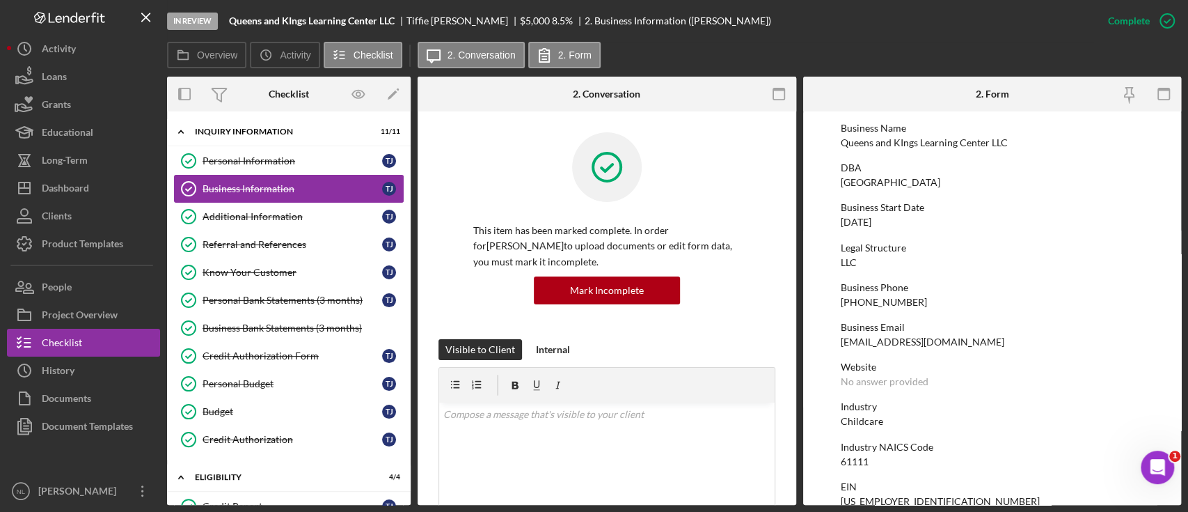
click at [259, 198] on link "Business Information Business Information T J" at bounding box center [289, 189] width 230 height 28
click at [259, 207] on link "Additional Information Additional Information T J" at bounding box center [289, 217] width 230 height 28
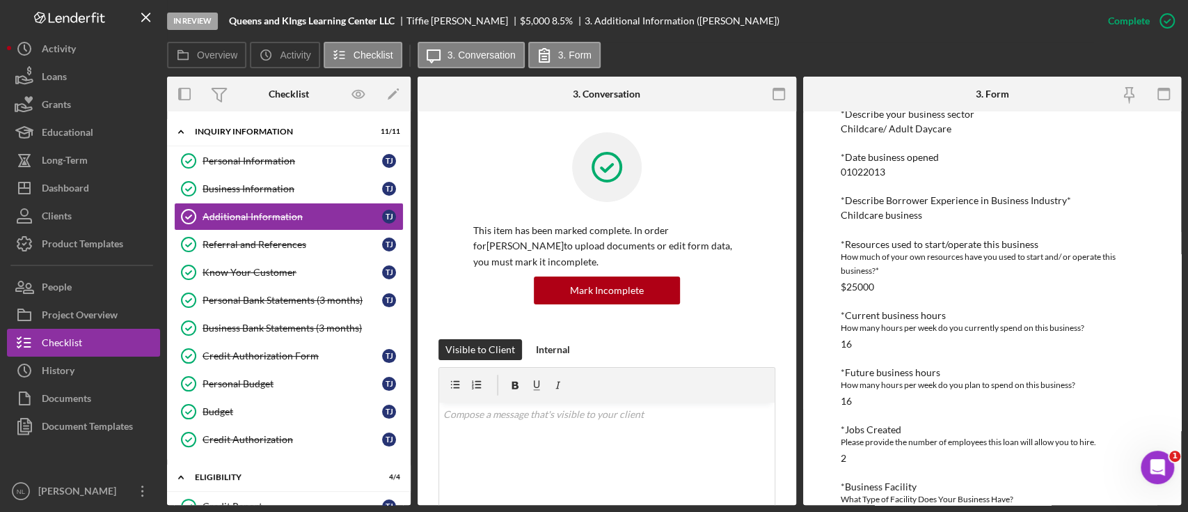
scroll to position [412, 0]
click at [267, 198] on link "Business Information Business Information T J" at bounding box center [289, 189] width 230 height 28
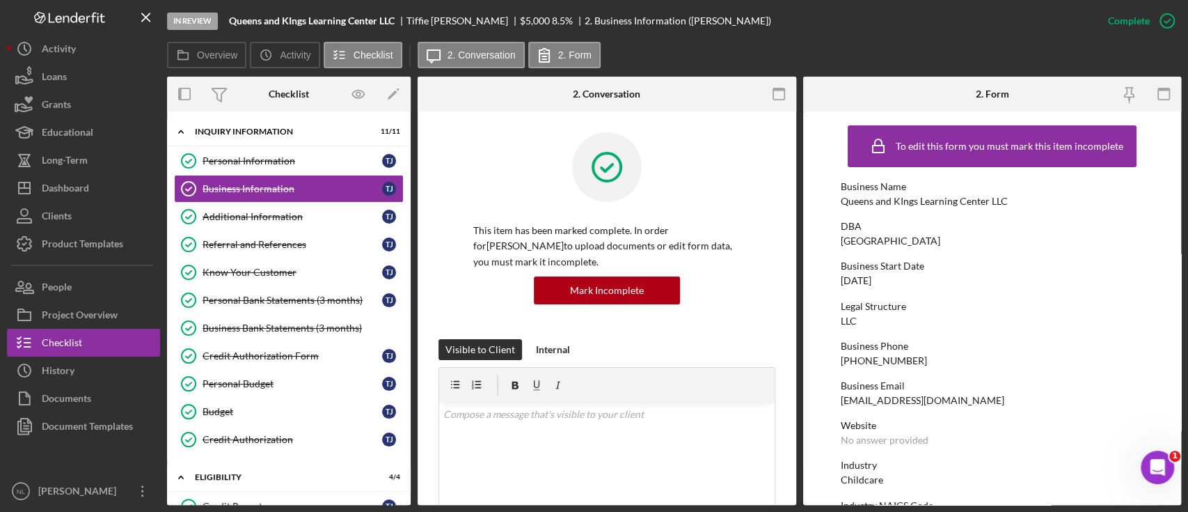
scroll to position [656, 0]
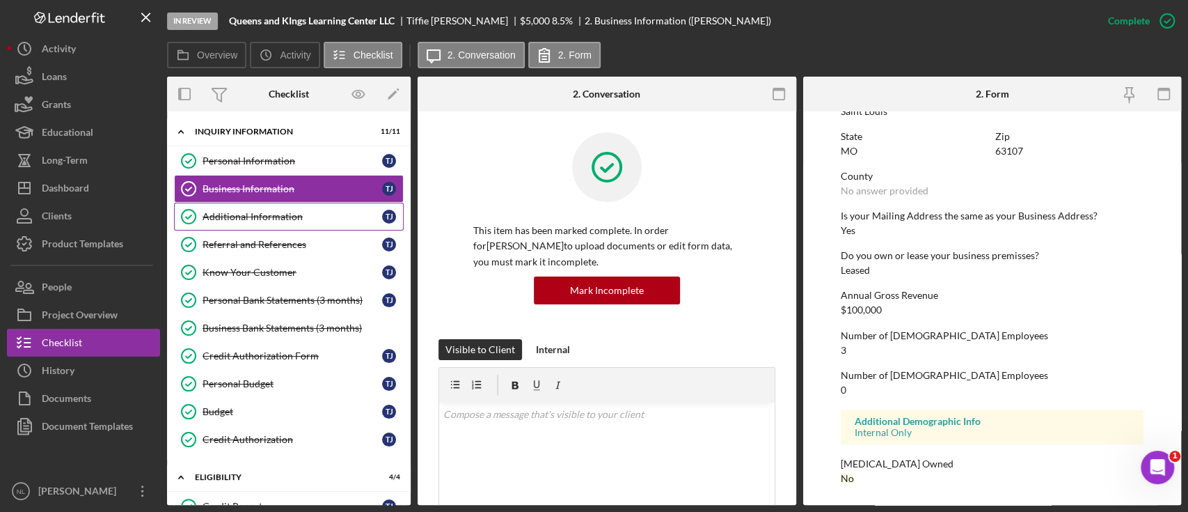
click at [306, 214] on div "Additional Information" at bounding box center [293, 216] width 180 height 11
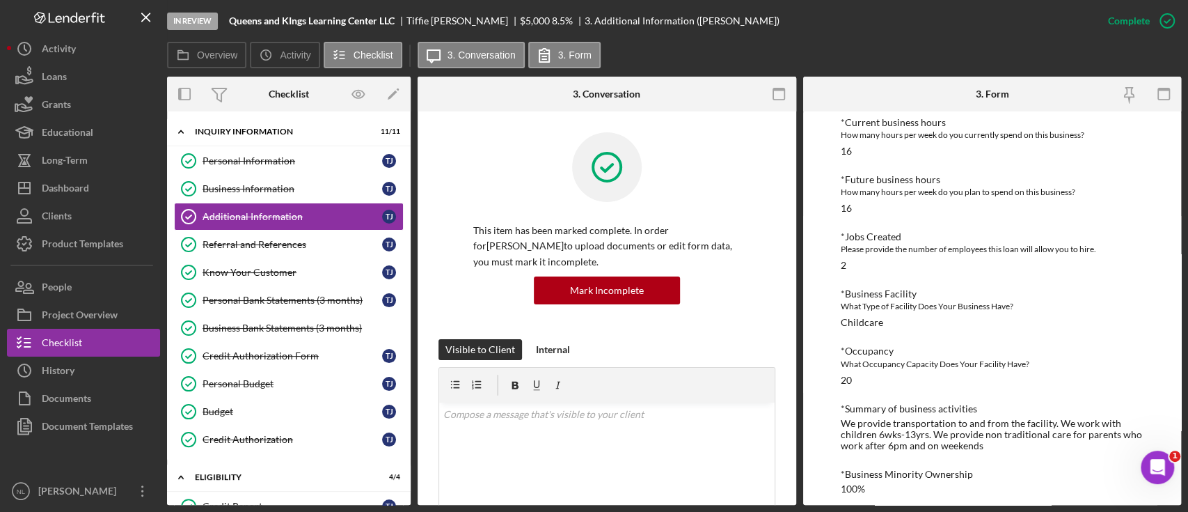
scroll to position [657, 0]
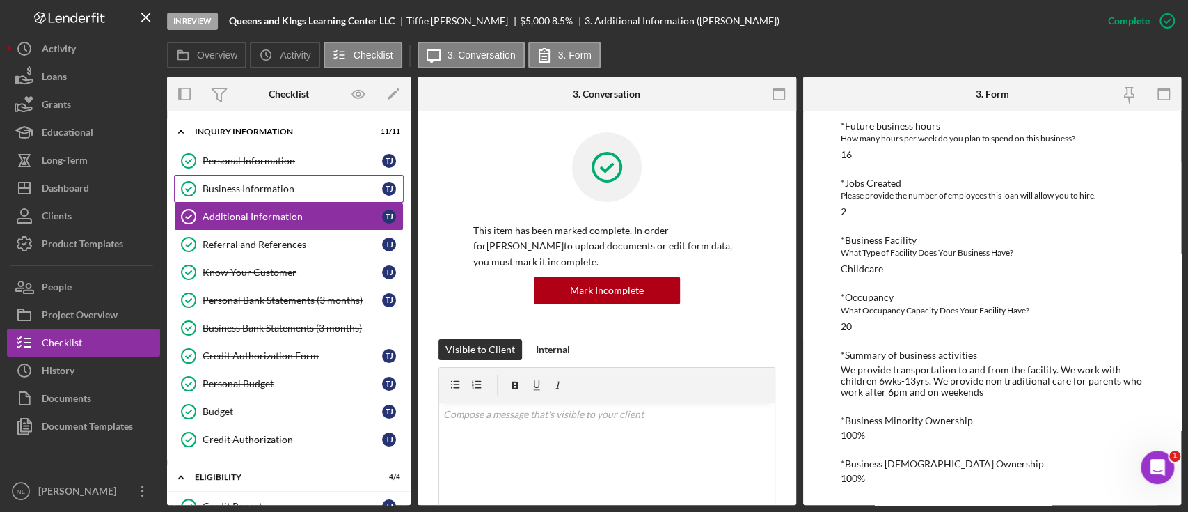
click at [219, 175] on link "Business Information Business Information T J" at bounding box center [289, 189] width 230 height 28
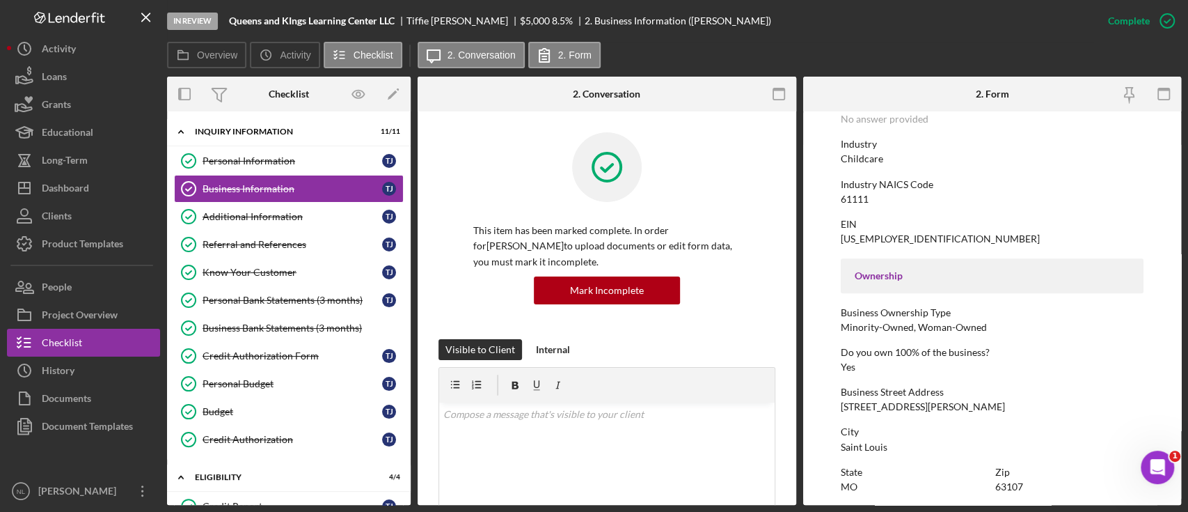
scroll to position [317, 0]
click at [860, 197] on div "61111" at bounding box center [855, 202] width 28 height 11
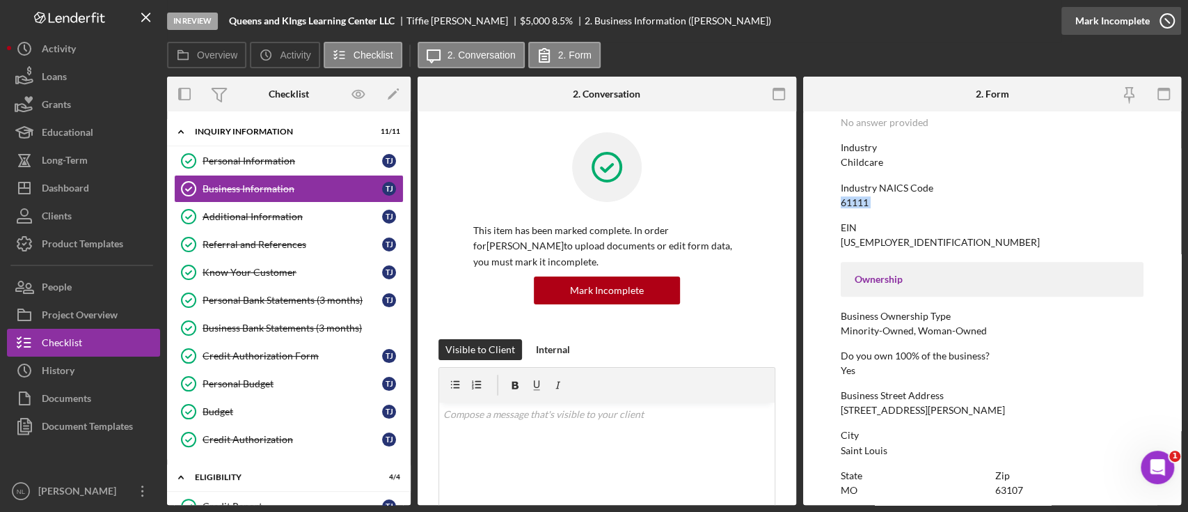
click at [890, 19] on div "Mark Incomplete" at bounding box center [1112, 21] width 74 height 28
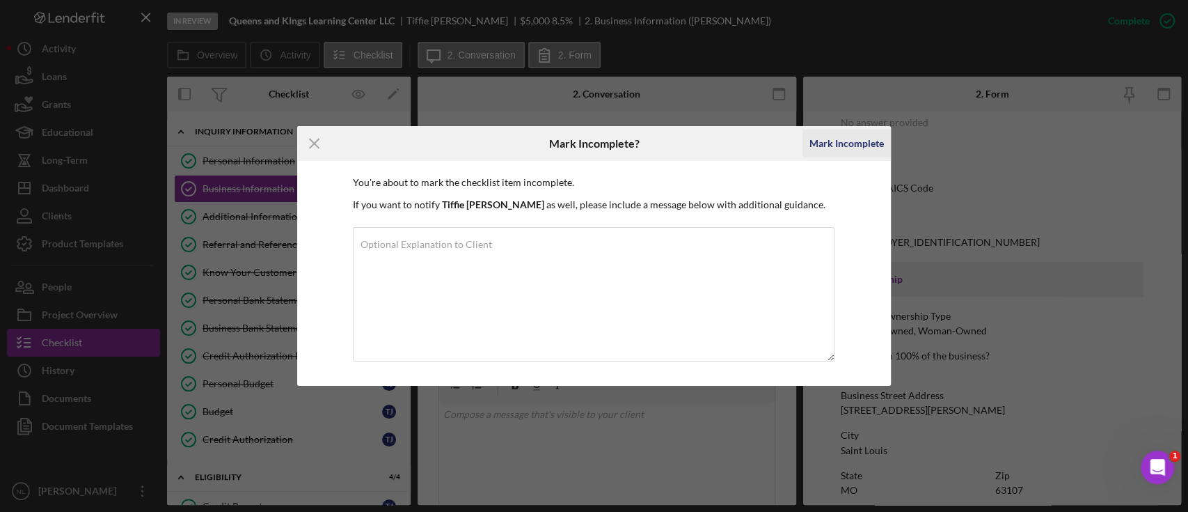
click at [835, 143] on div "Mark Incomplete" at bounding box center [847, 143] width 74 height 28
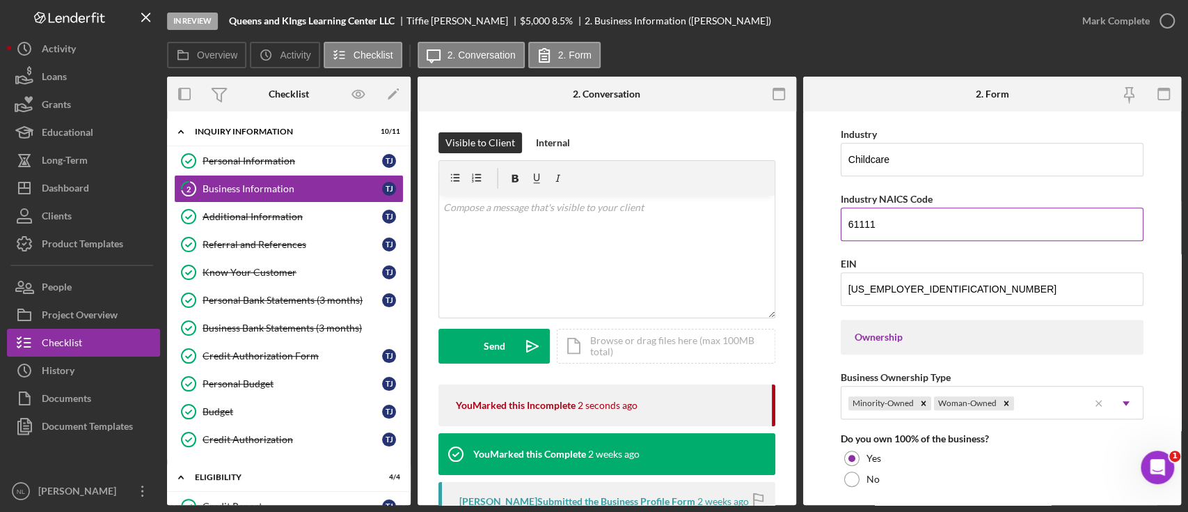
scroll to position [440, 0]
click at [870, 214] on input "61111" at bounding box center [992, 225] width 303 height 33
paste input "24410"
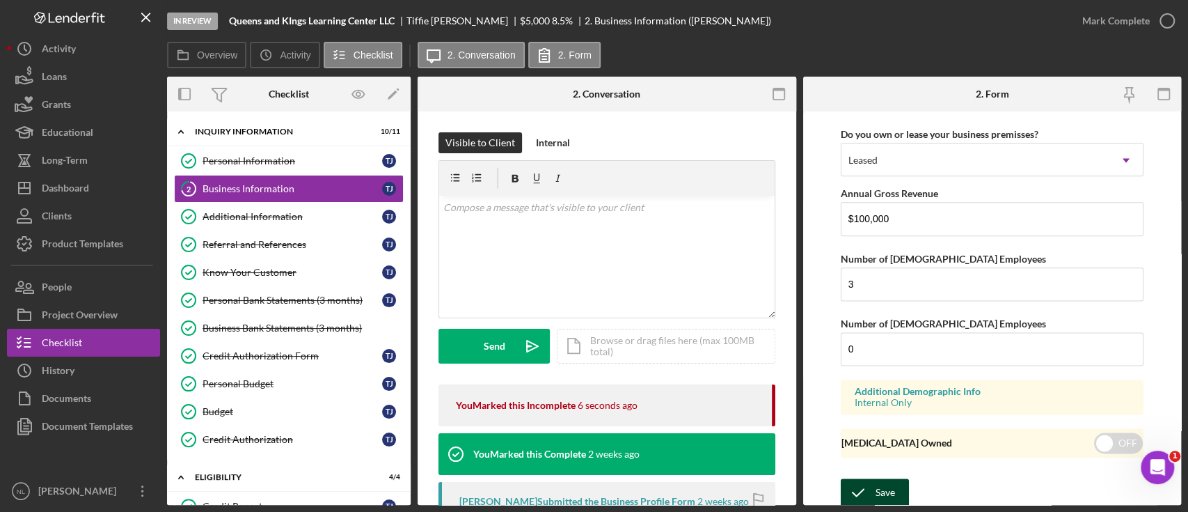
type input "624410"
click at [871, 383] on icon "submit" at bounding box center [858, 492] width 35 height 35
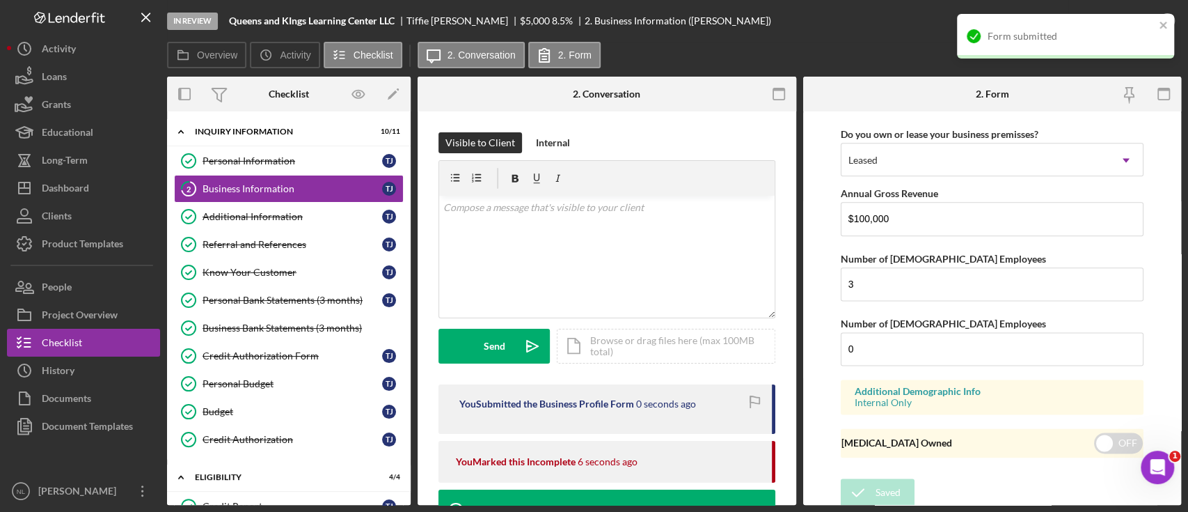
click at [890, 16] on div "Form submitted" at bounding box center [1065, 36] width 217 height 45
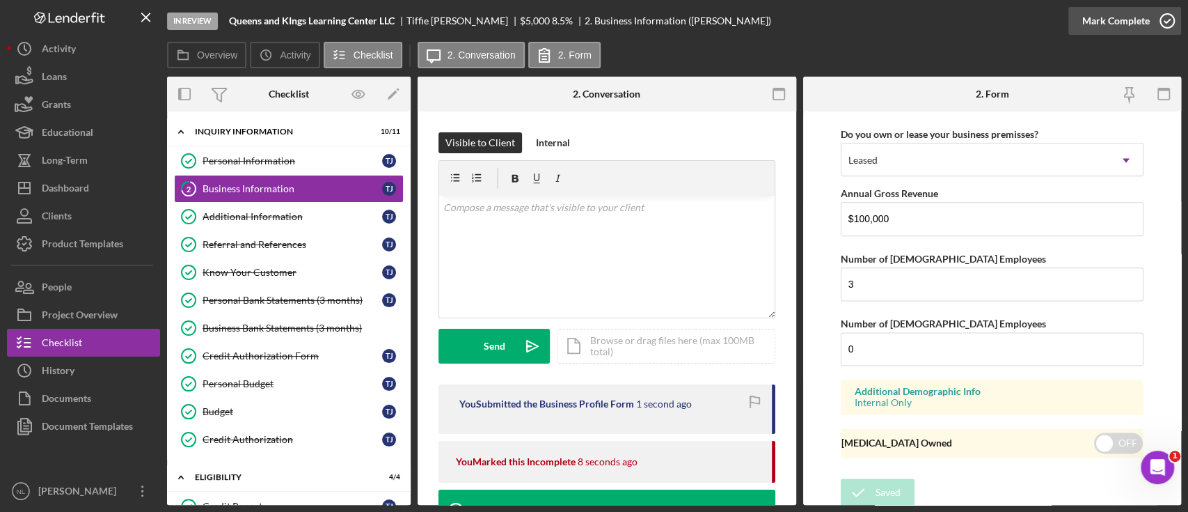
click at [890, 29] on div "Mark Complete" at bounding box center [1116, 21] width 68 height 28
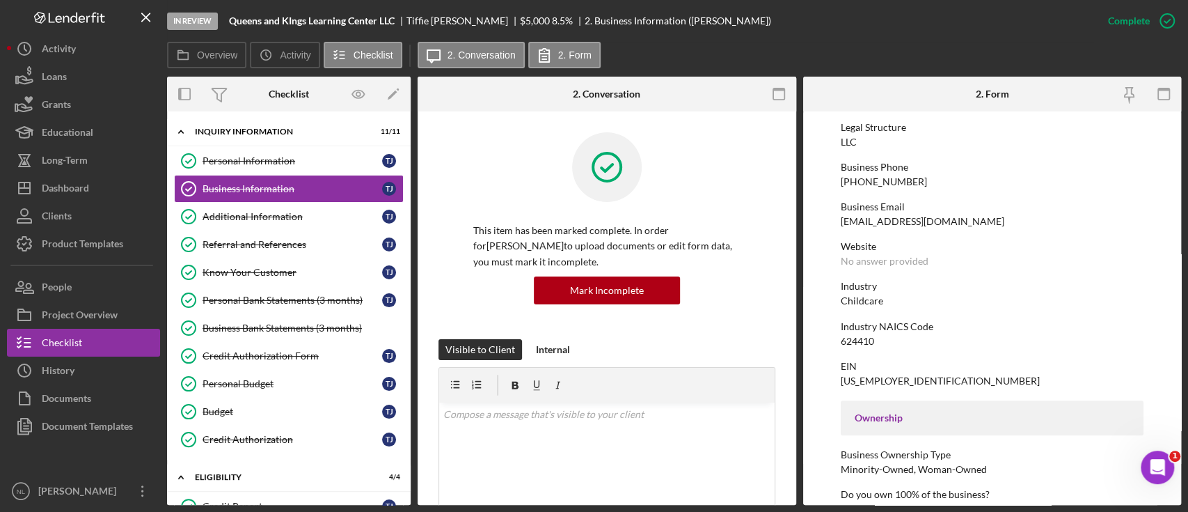
scroll to position [113, 0]
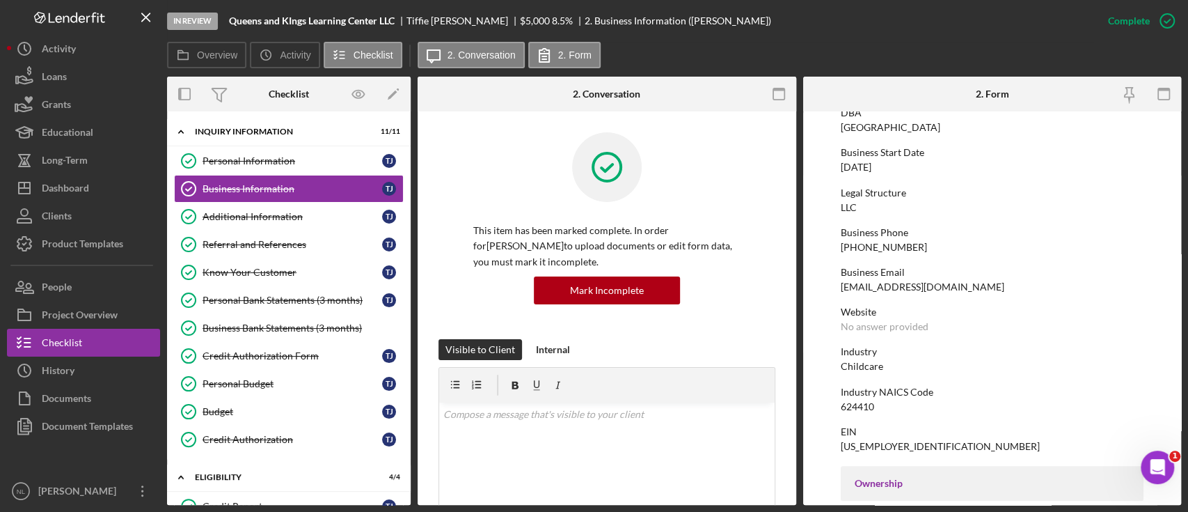
click at [890, 315] on div "Website" at bounding box center [992, 311] width 303 height 11
click at [865, 167] on div "[DATE]" at bounding box center [856, 166] width 31 height 11
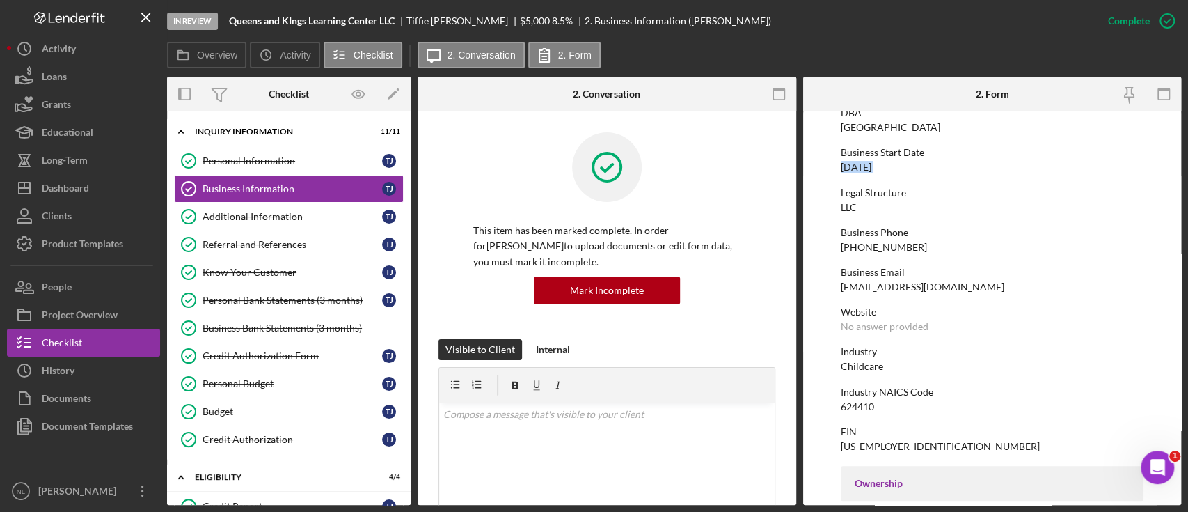
click at [865, 167] on div "[DATE]" at bounding box center [856, 166] width 31 height 11
click at [247, 216] on div "Additional Information" at bounding box center [293, 216] width 180 height 11
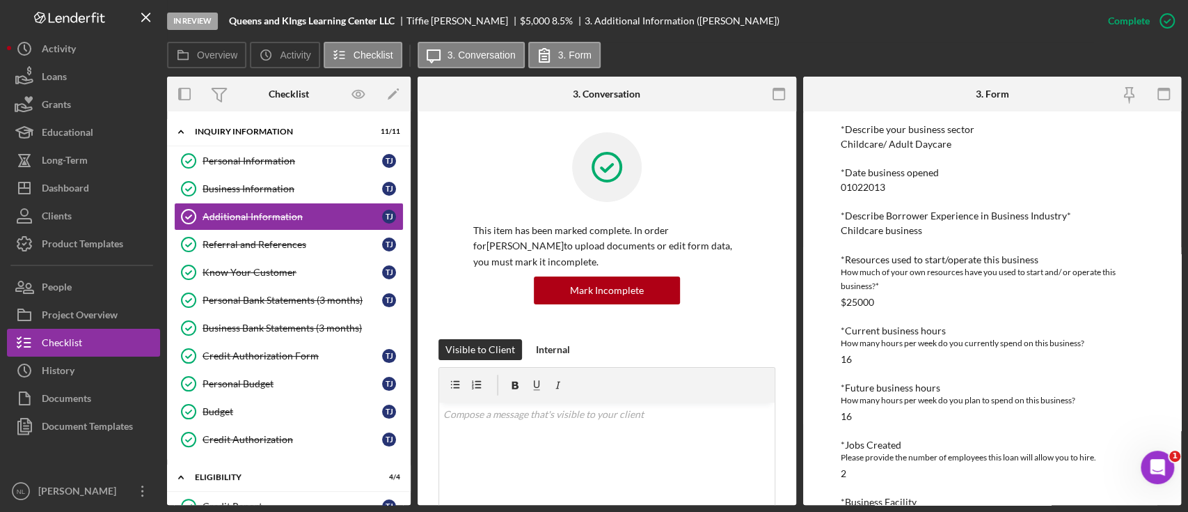
scroll to position [657, 0]
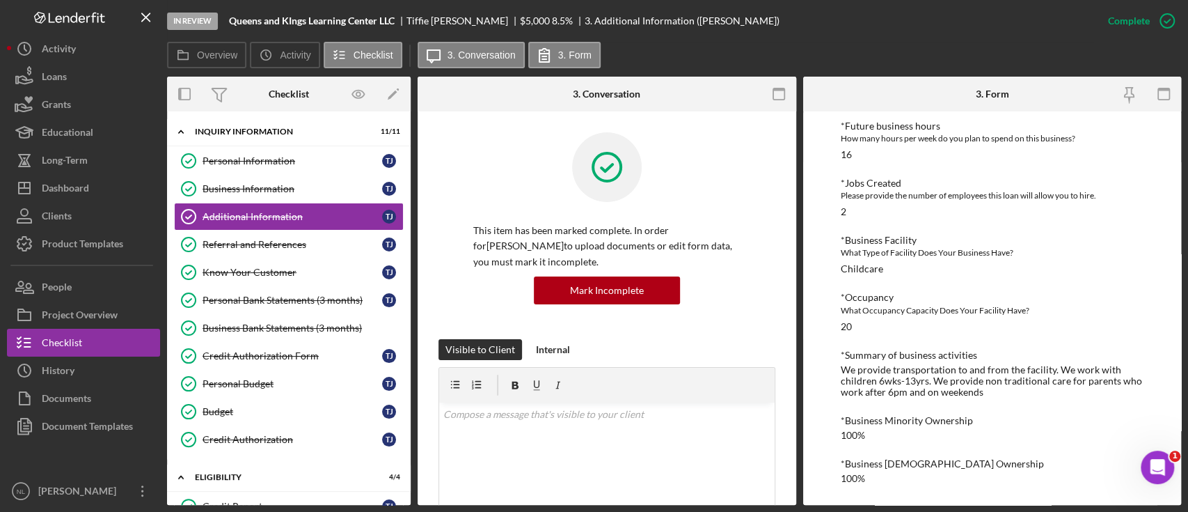
click at [890, 383] on div "We provide transportation to and from the facility. We work with children 6wks-…" at bounding box center [992, 380] width 303 height 33
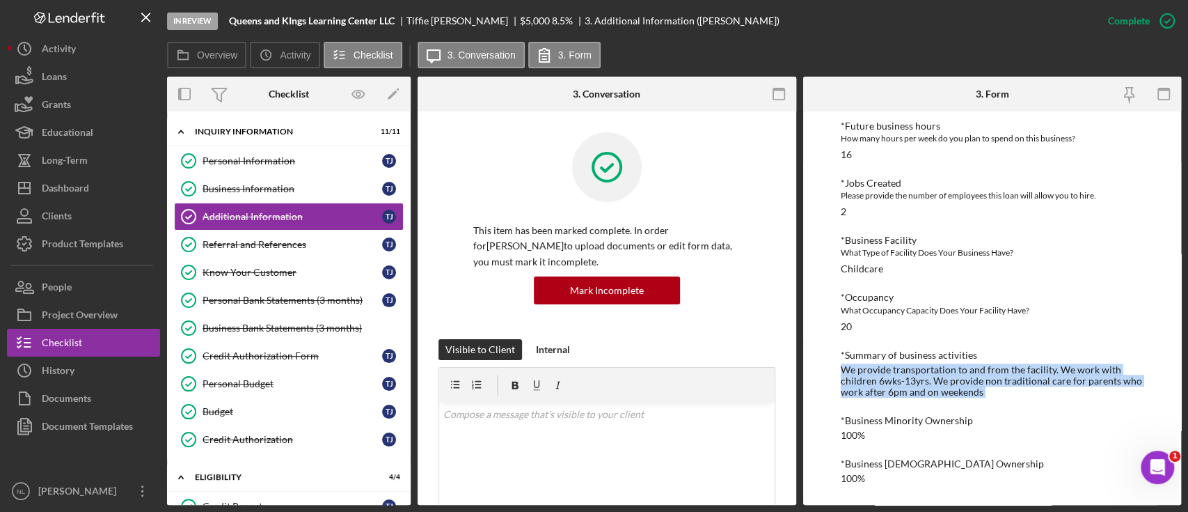
click at [890, 383] on div "We provide transportation to and from the facility. We work with children 6wks-…" at bounding box center [992, 380] width 303 height 33
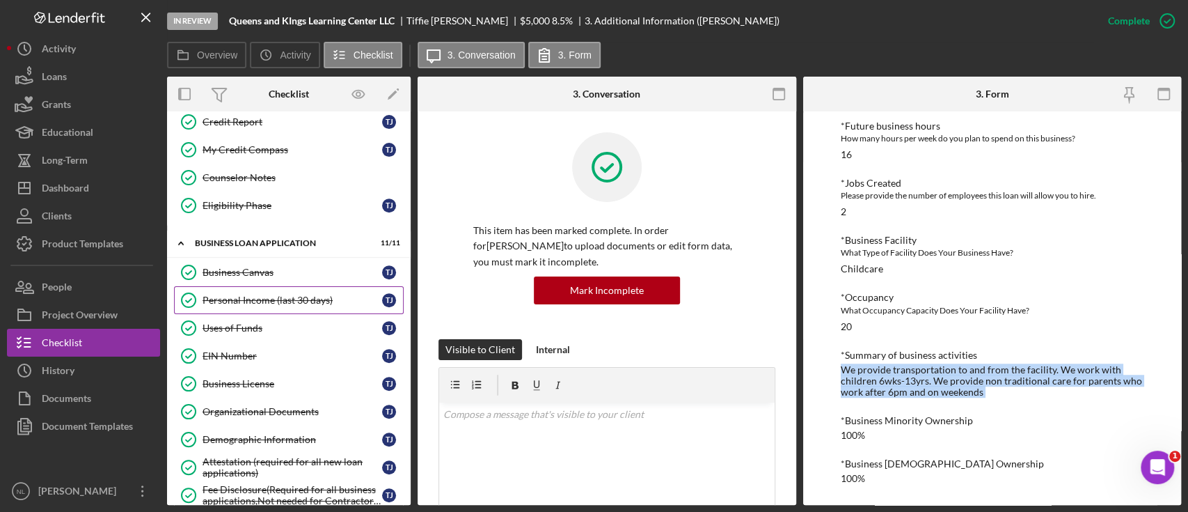
scroll to position [408, 0]
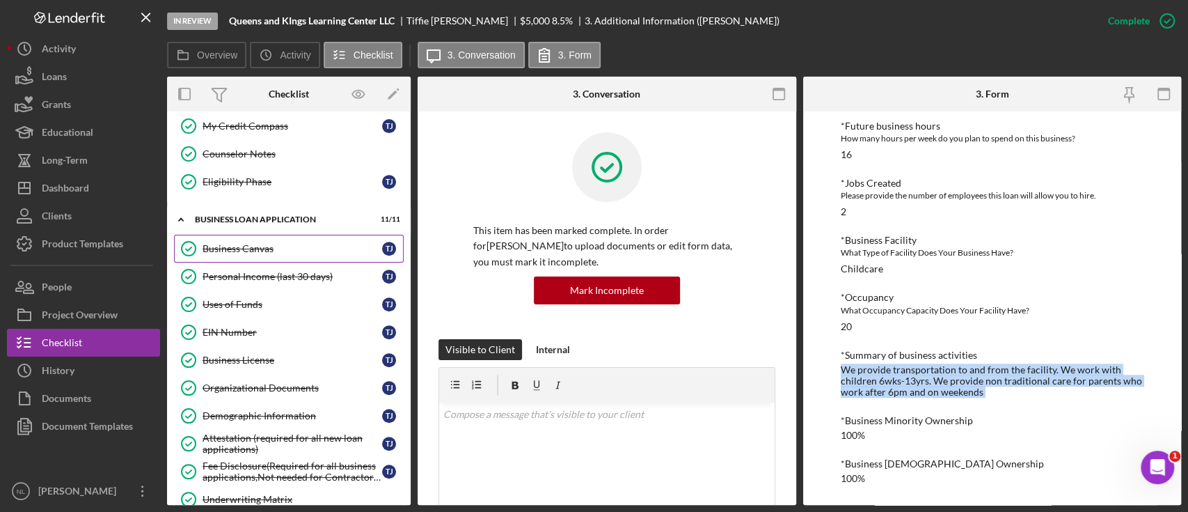
click at [271, 239] on link "Business Canvas Business Canvas T J" at bounding box center [289, 249] width 230 height 28
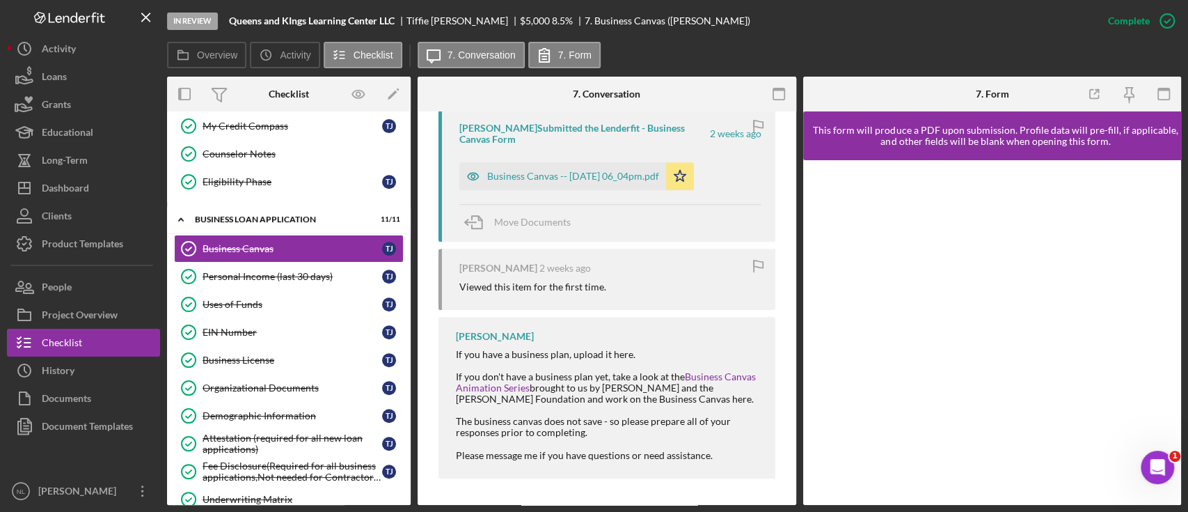
scroll to position [400, 0]
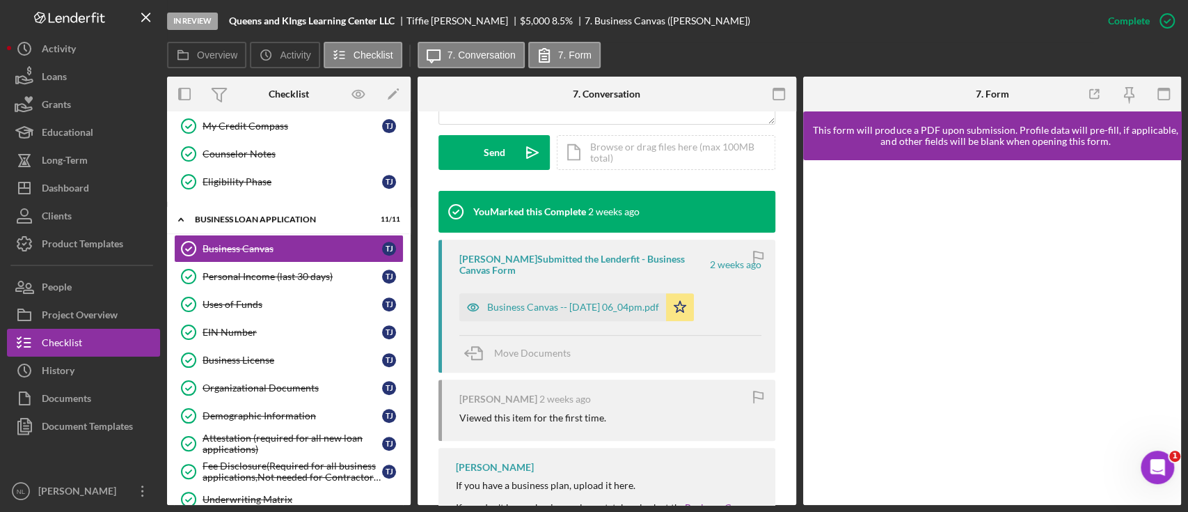
drag, startPoint x: 395, startPoint y: 25, endPoint x: 228, endPoint y: 26, distance: 167.1
click at [228, 26] on div "In Review Queens and KIngs Learning Center LLC [PERSON_NAME] $5,000 $5,000 8.5 …" at bounding box center [630, 21] width 927 height 42
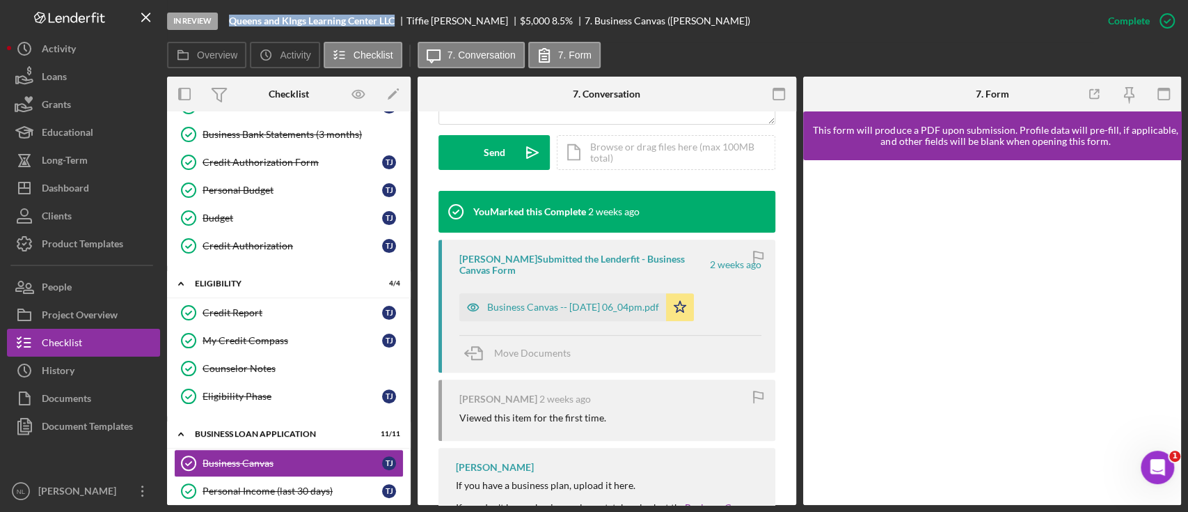
scroll to position [185, 0]
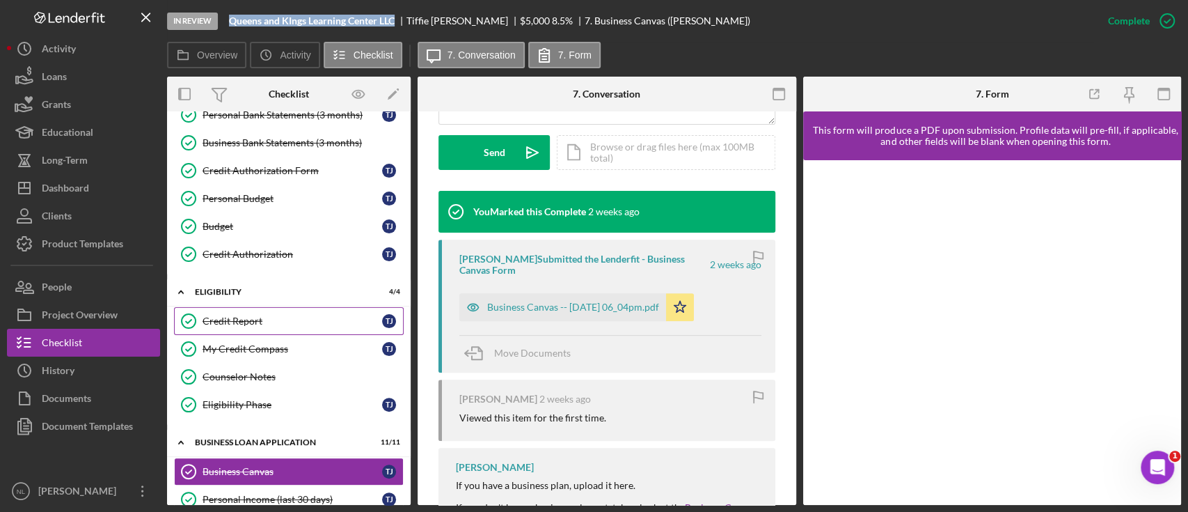
click at [265, 324] on div "Credit Report" at bounding box center [293, 320] width 180 height 11
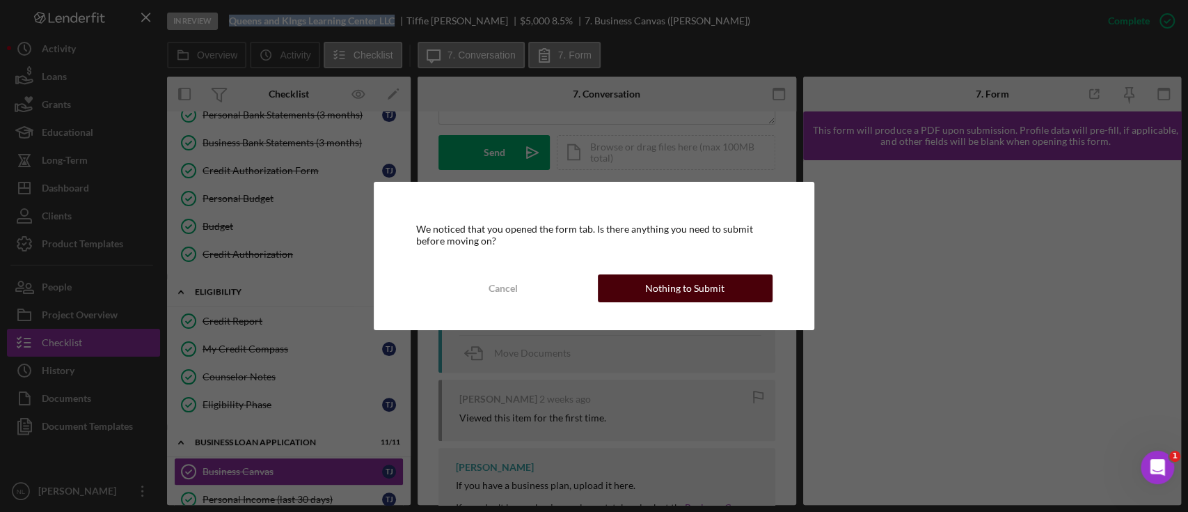
click at [697, 292] on div "Nothing to Submit" at bounding box center [684, 288] width 79 height 28
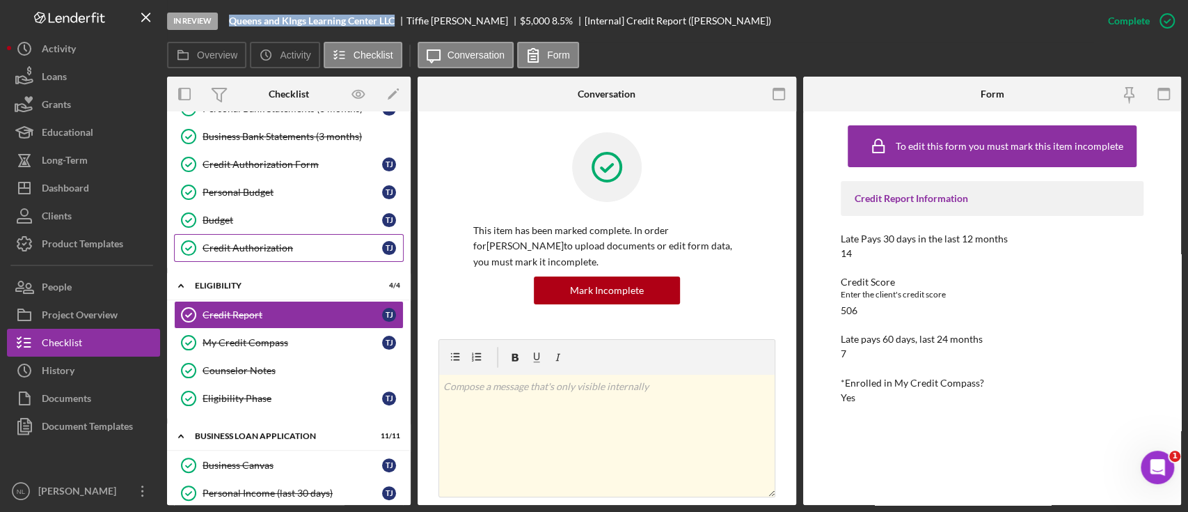
scroll to position [238, 0]
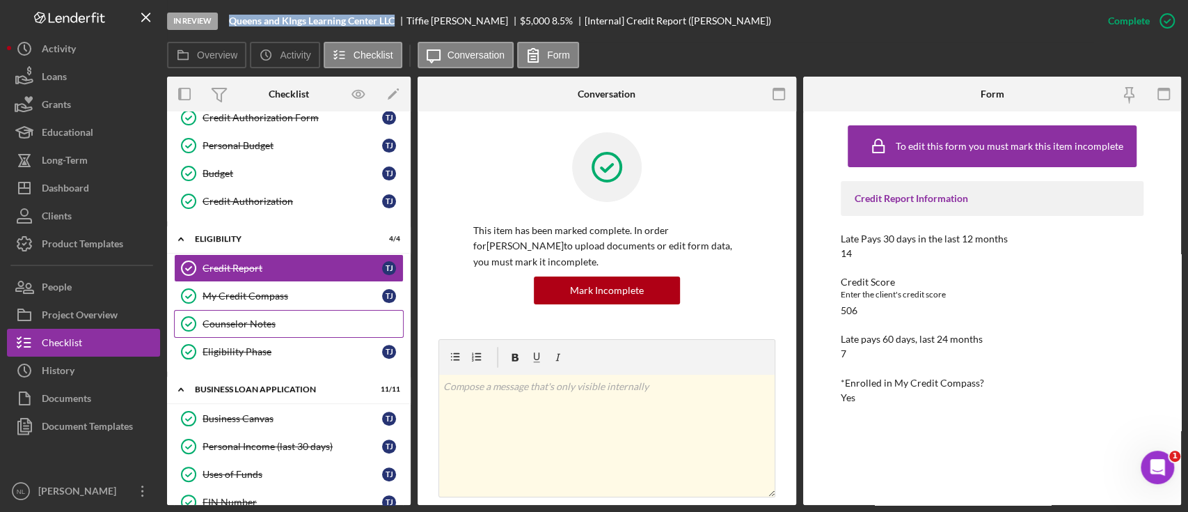
drag, startPoint x: 278, startPoint y: 325, endPoint x: 236, endPoint y: 321, distance: 42.7
click at [236, 321] on div "Counselor Notes" at bounding box center [303, 323] width 200 height 11
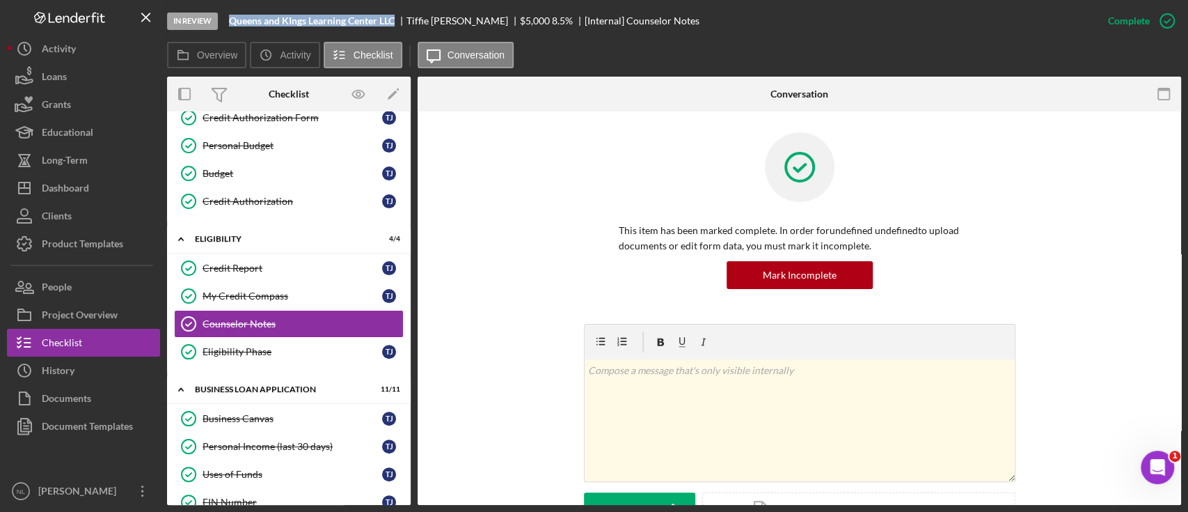
scroll to position [189, 0]
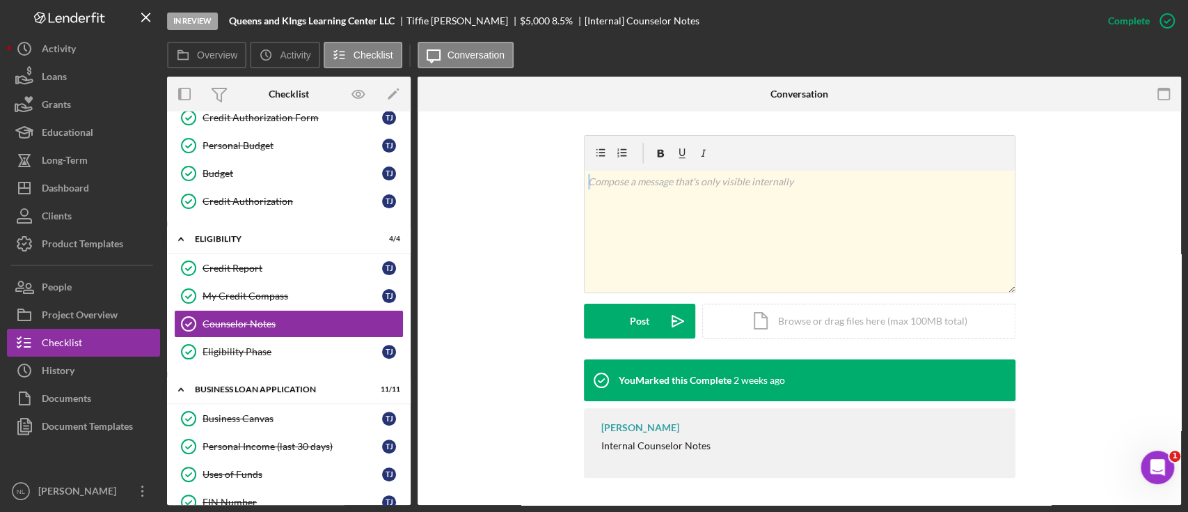
drag, startPoint x: 434, startPoint y: 286, endPoint x: 558, endPoint y: 326, distance: 131.0
click at [558, 326] on div "This item has been marked complete. In order for undefined undefined to upload …" at bounding box center [800, 214] width 764 height 583
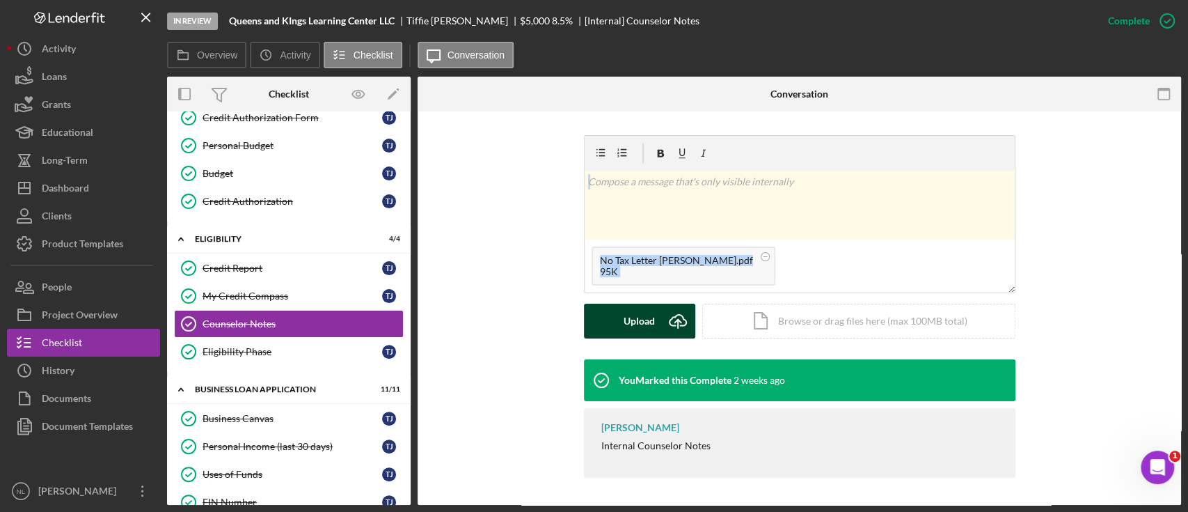
click at [668, 327] on icon "Icon/Upload" at bounding box center [678, 320] width 35 height 35
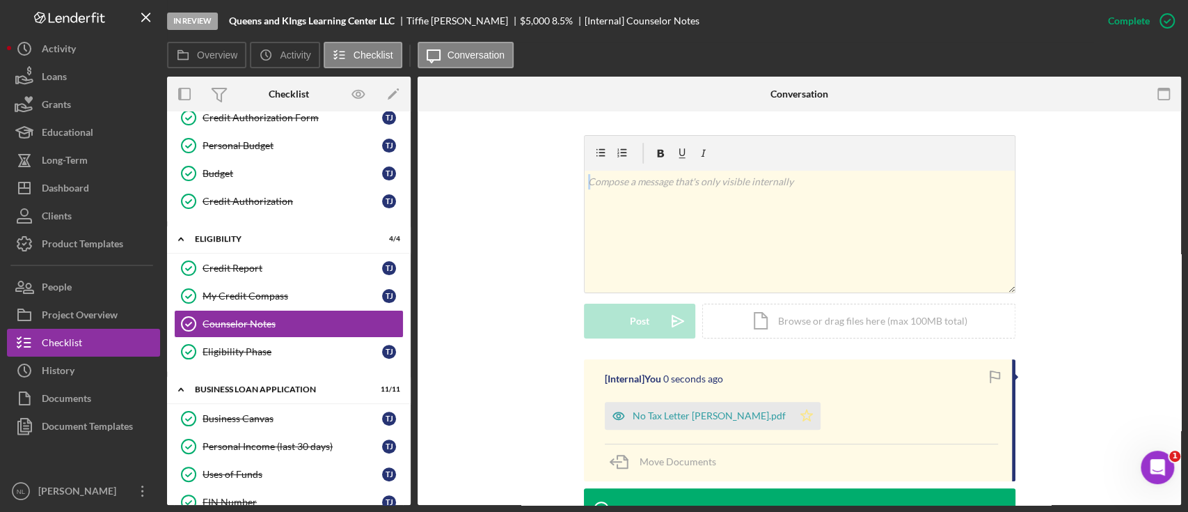
click at [793, 383] on icon "Icon/Star" at bounding box center [807, 416] width 28 height 28
click at [290, 383] on div "Business Canvas" at bounding box center [293, 418] width 180 height 11
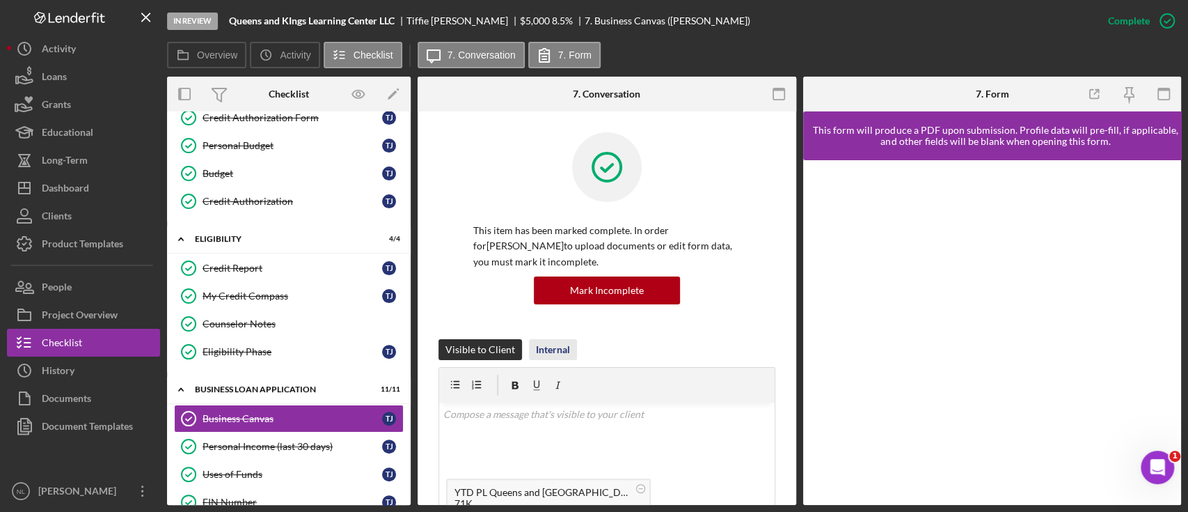
click at [558, 355] on div "Internal" at bounding box center [553, 349] width 34 height 21
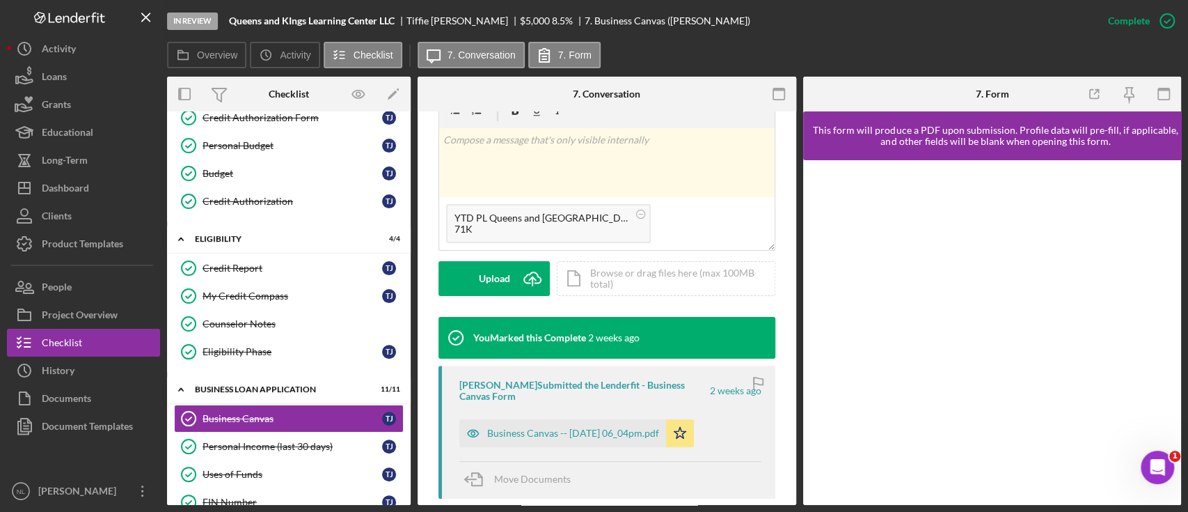
scroll to position [276, 0]
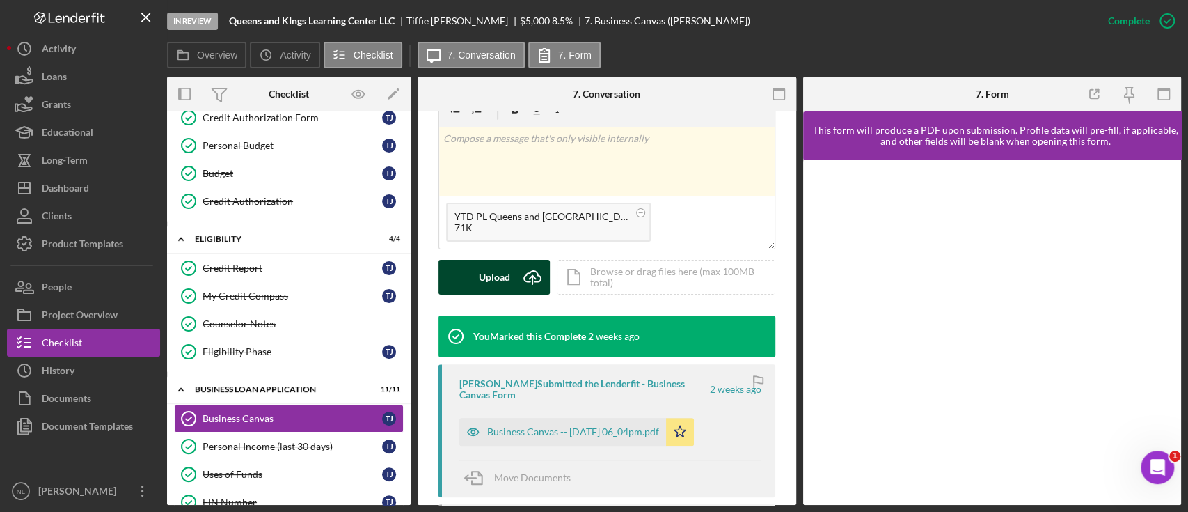
click at [516, 290] on icon "Icon/Upload" at bounding box center [532, 277] width 35 height 35
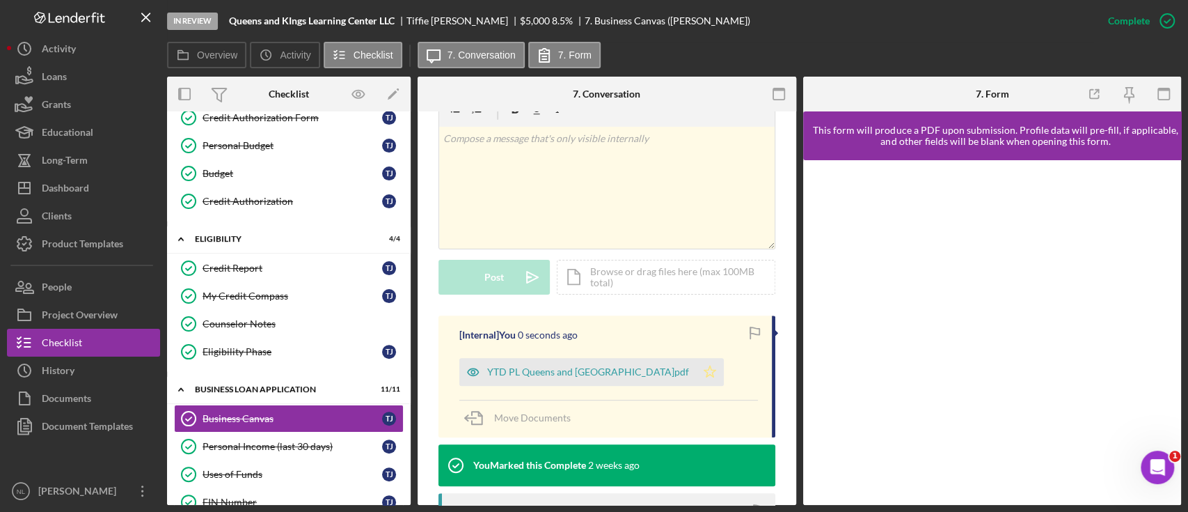
click at [696, 374] on icon "Icon/Star" at bounding box center [710, 372] width 28 height 28
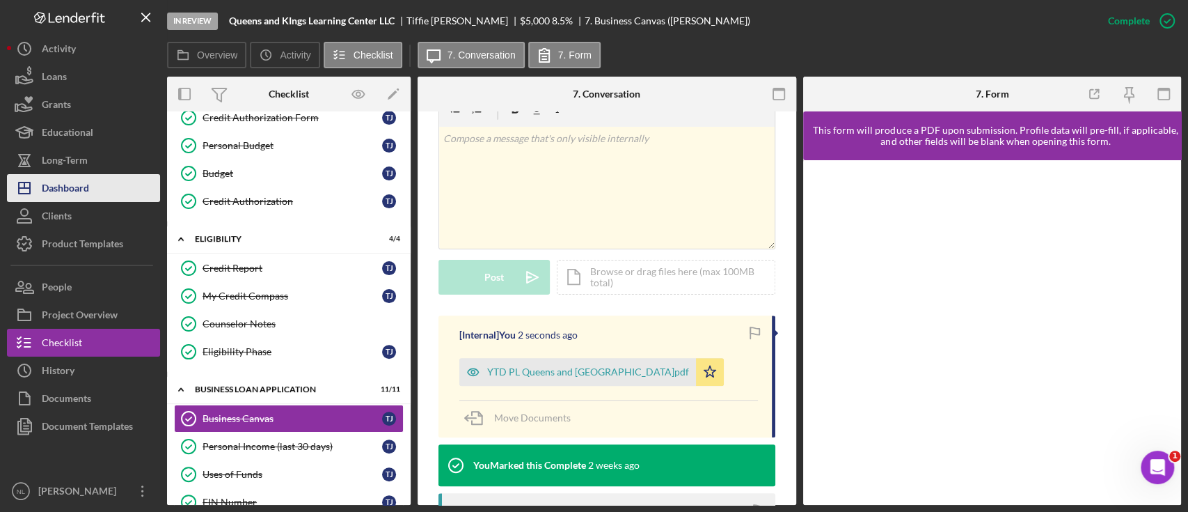
click at [84, 176] on div "Dashboard" at bounding box center [65, 189] width 47 height 31
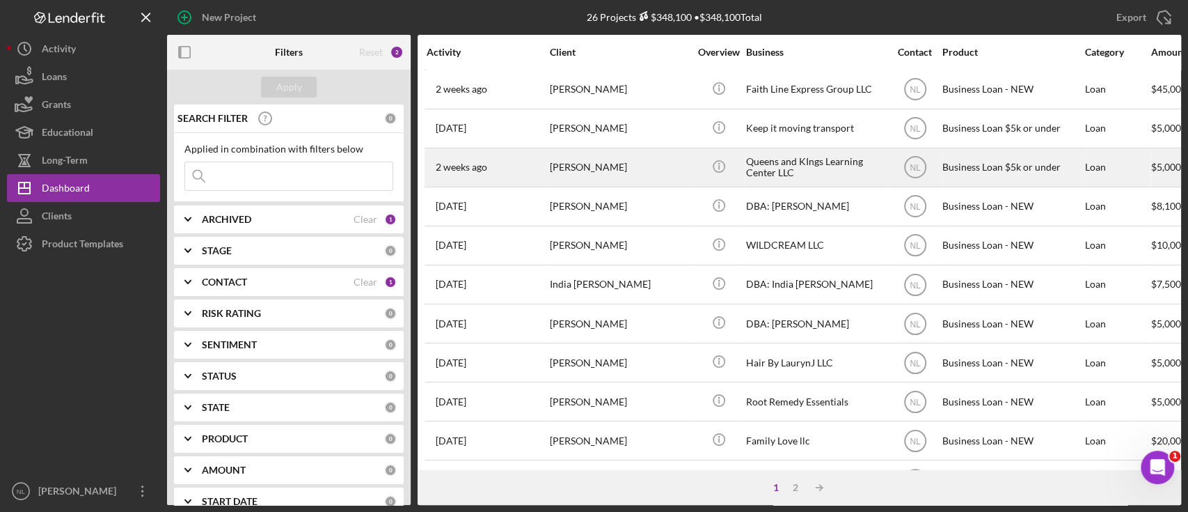
click at [601, 181] on div "[PERSON_NAME]" at bounding box center [619, 167] width 139 height 37
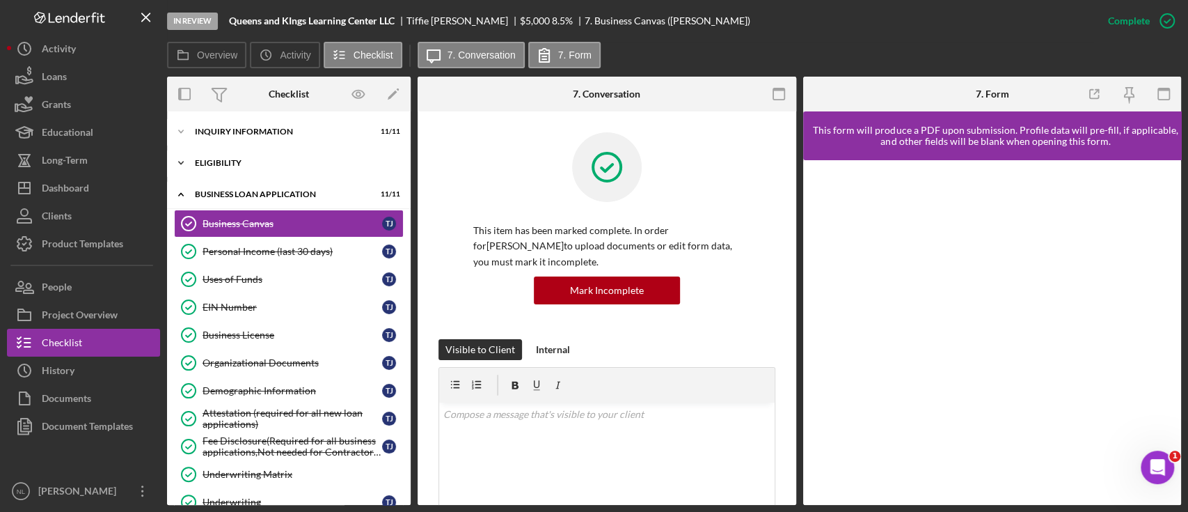
click at [229, 170] on div "Icon/Expander Eligibility 4 / 4" at bounding box center [289, 163] width 244 height 28
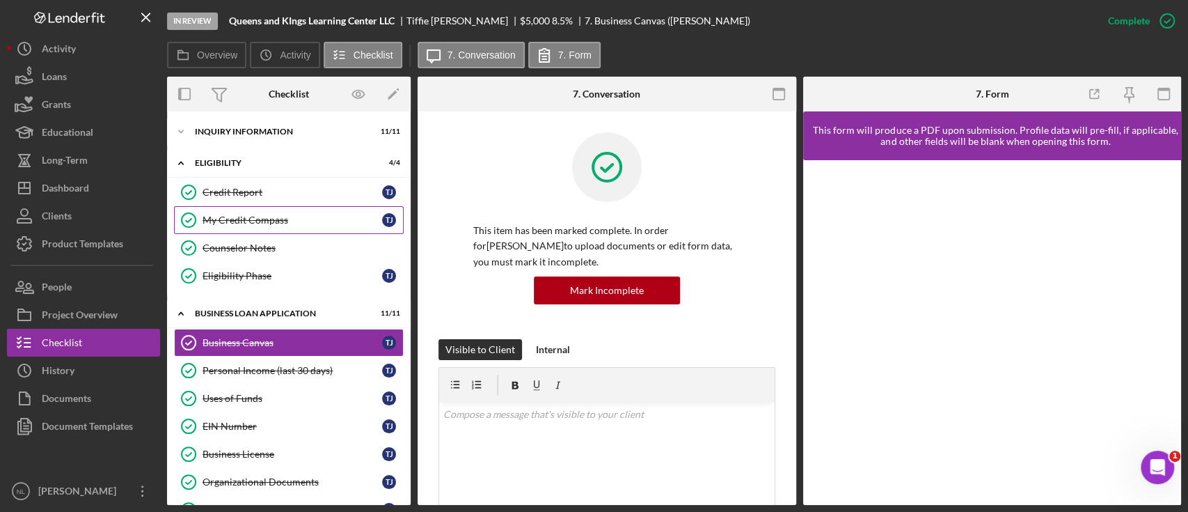
click at [278, 206] on link "My Credit Compass My Credit Compass T J" at bounding box center [289, 220] width 230 height 28
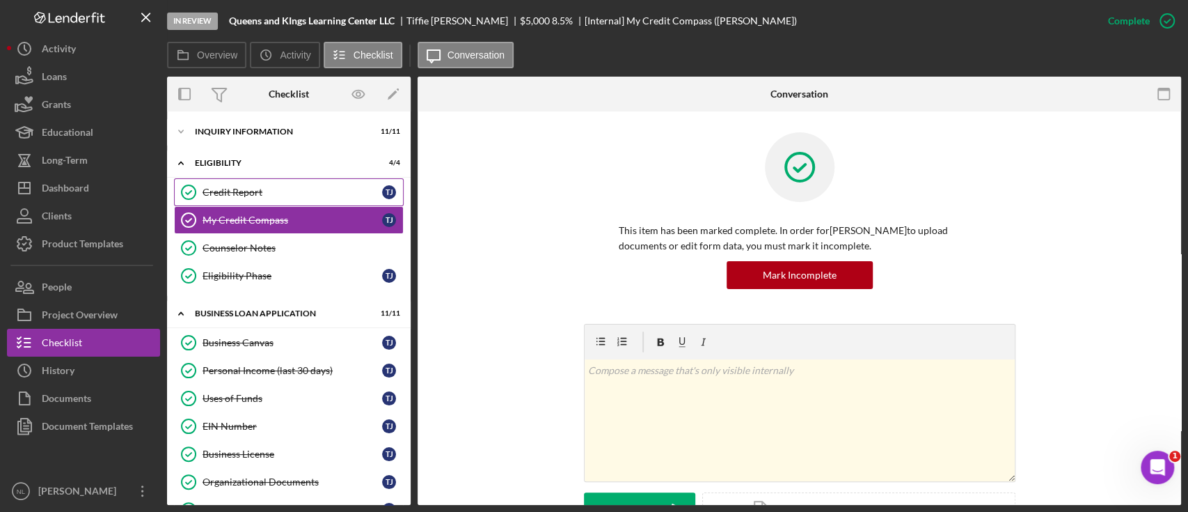
click at [264, 187] on div "Credit Report" at bounding box center [293, 192] width 180 height 11
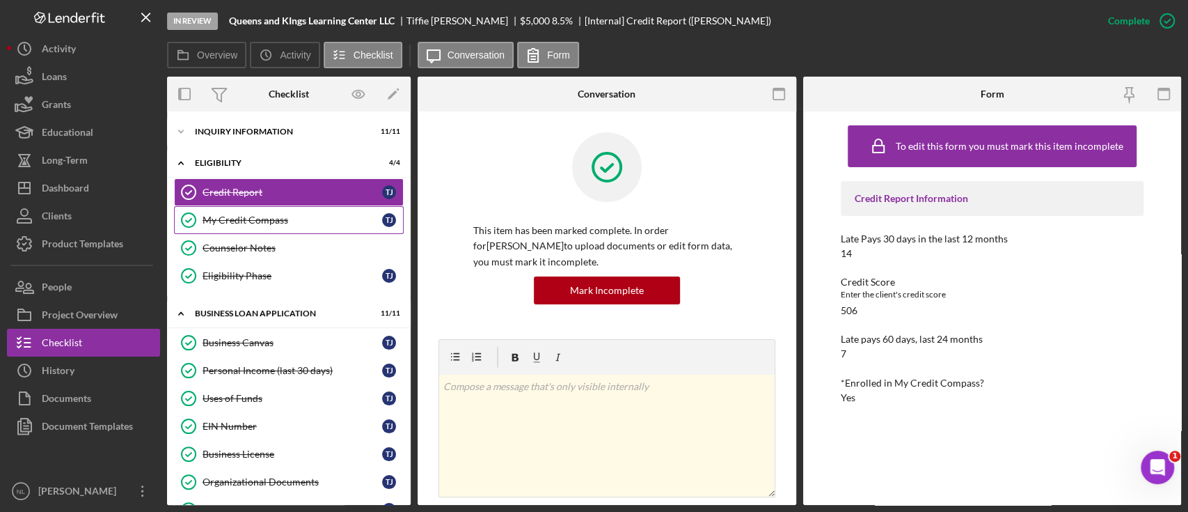
click at [239, 214] on div "My Credit Compass" at bounding box center [293, 219] width 180 height 11
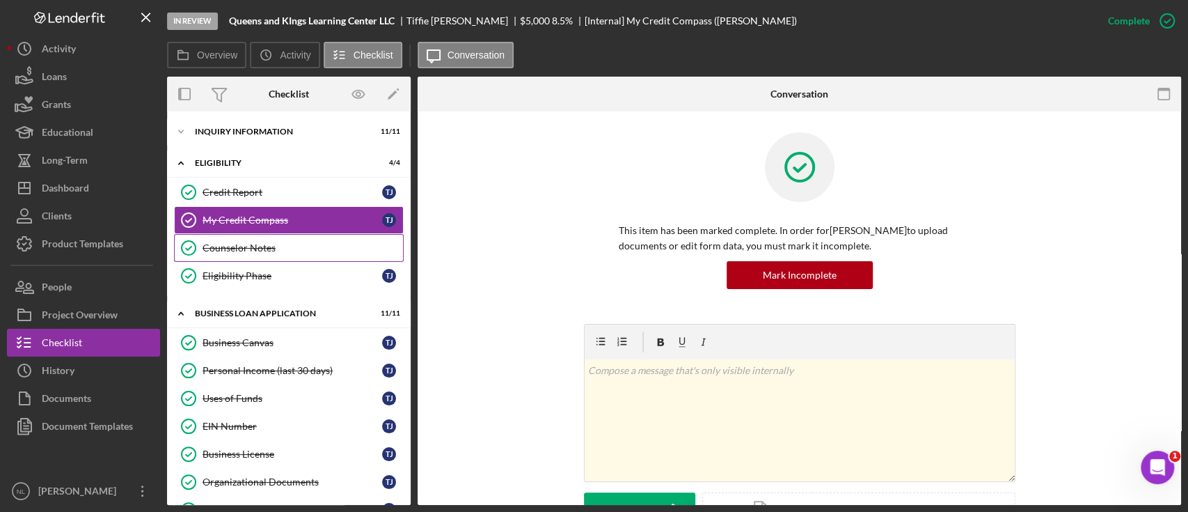
click at [251, 246] on div "Counselor Notes" at bounding box center [303, 247] width 200 height 11
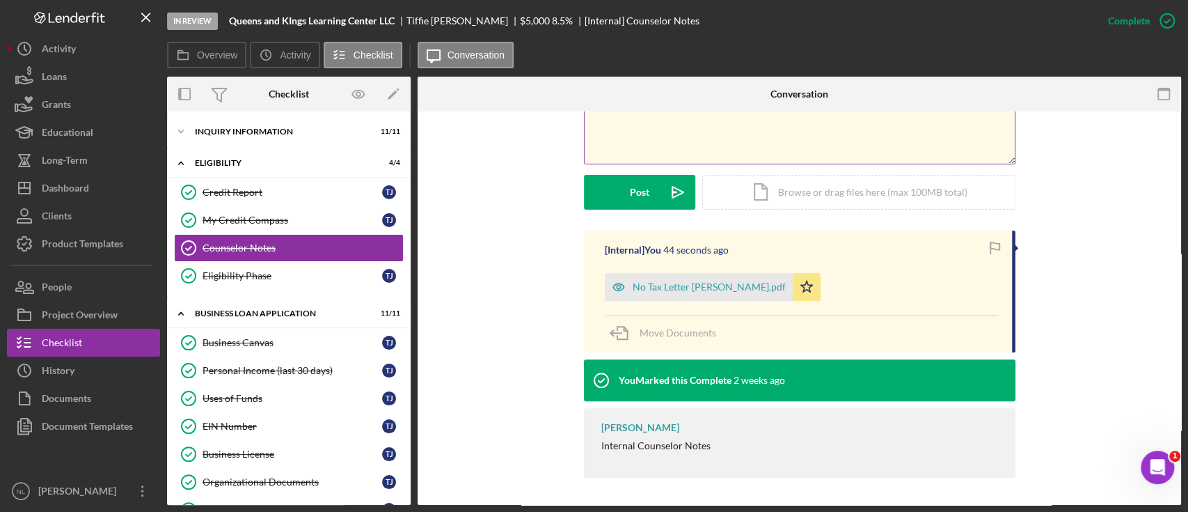
scroll to position [203, 0]
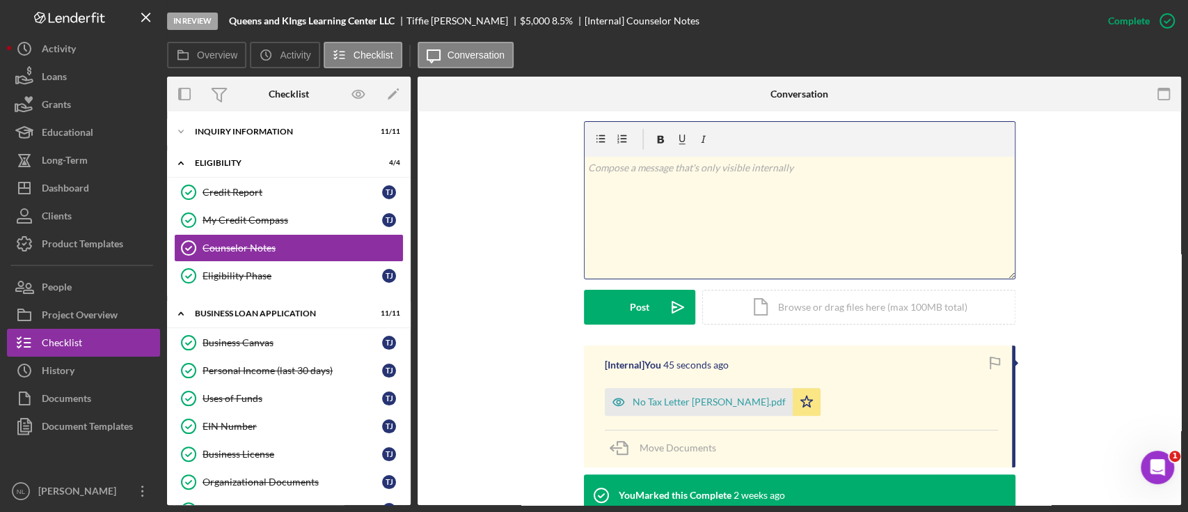
click at [663, 198] on div "v Color teal Color pink Remove color Add row above Add row below Add column bef…" at bounding box center [800, 218] width 430 height 122
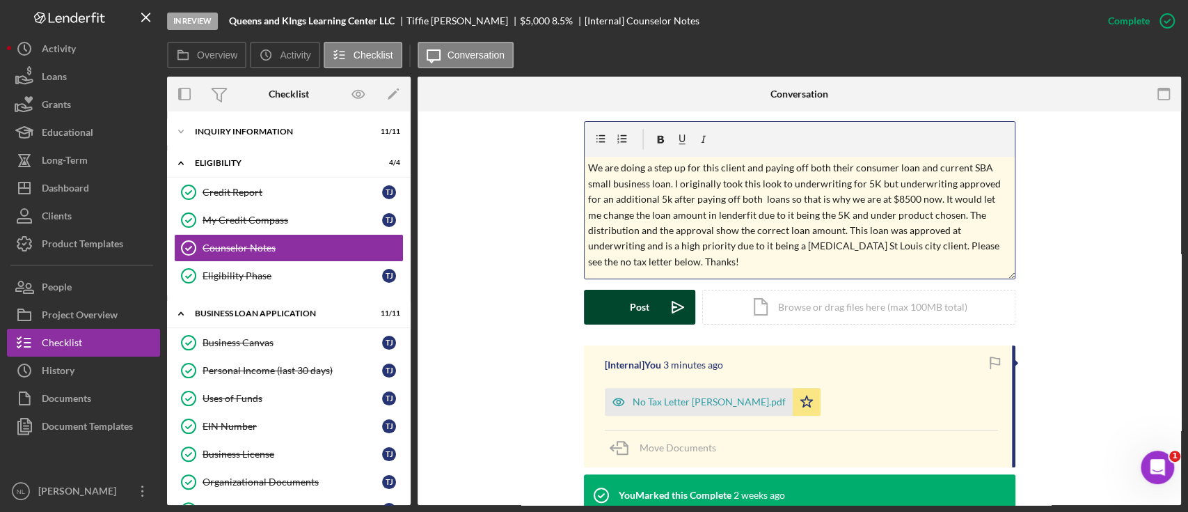
click at [652, 292] on button "Post Icon/icon-invite-send" at bounding box center [639, 307] width 111 height 35
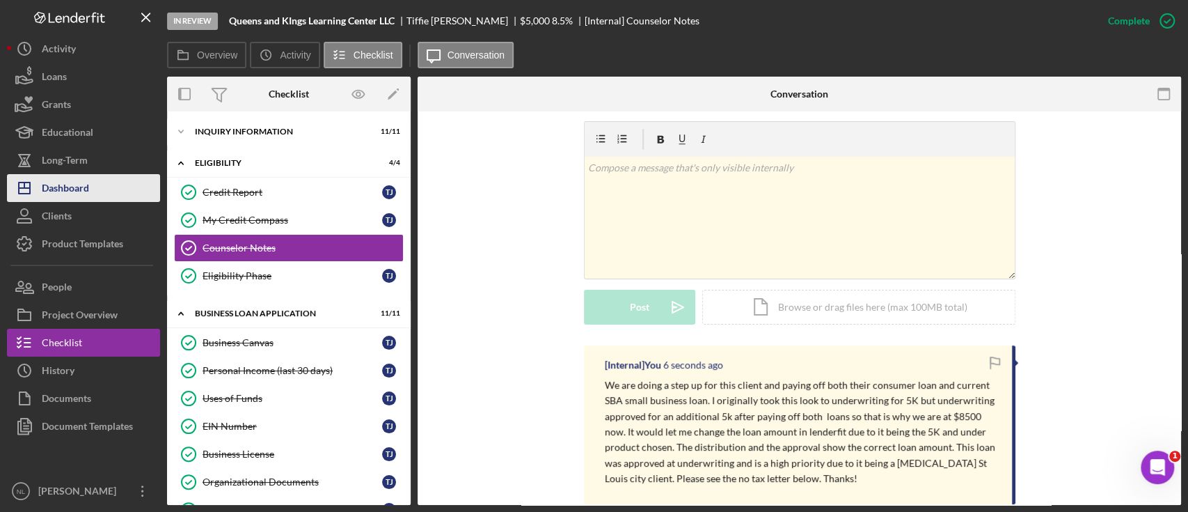
click at [74, 191] on div "Dashboard" at bounding box center [65, 189] width 47 height 31
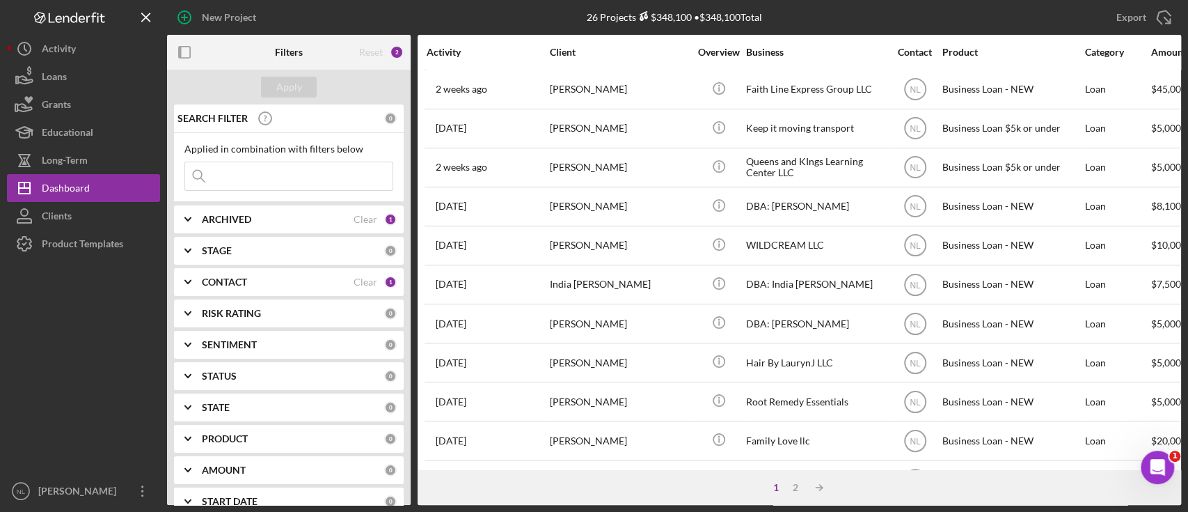
click at [216, 210] on div "ARCHIVED Clear 1" at bounding box center [299, 219] width 195 height 28
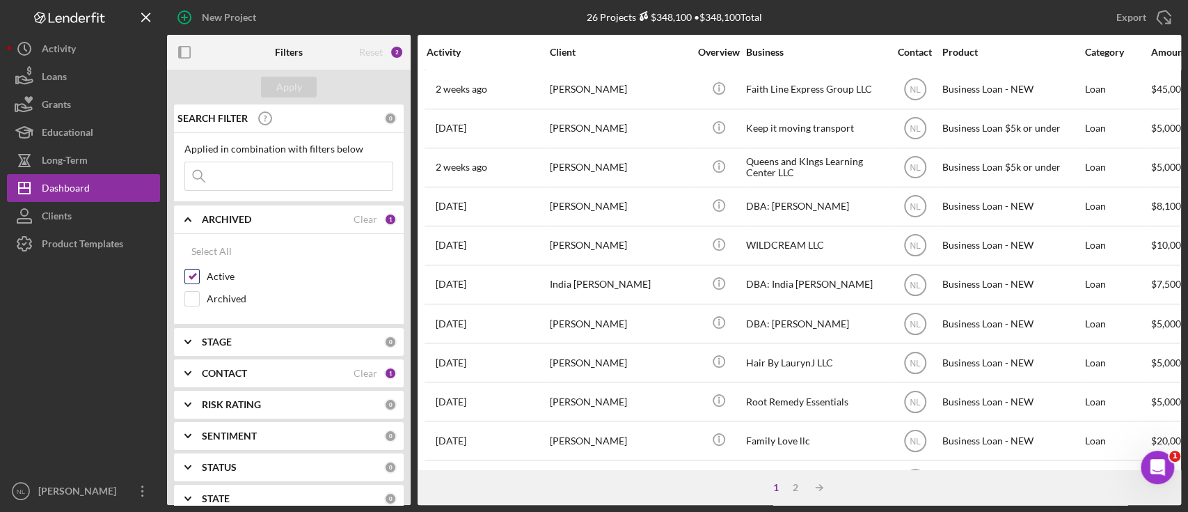
click at [187, 275] on input "Active" at bounding box center [192, 276] width 14 height 14
click at [190, 269] on input "Active" at bounding box center [192, 276] width 14 height 14
checkbox input "true"
click at [195, 328] on icon "Icon/Expander" at bounding box center [188, 341] width 35 height 35
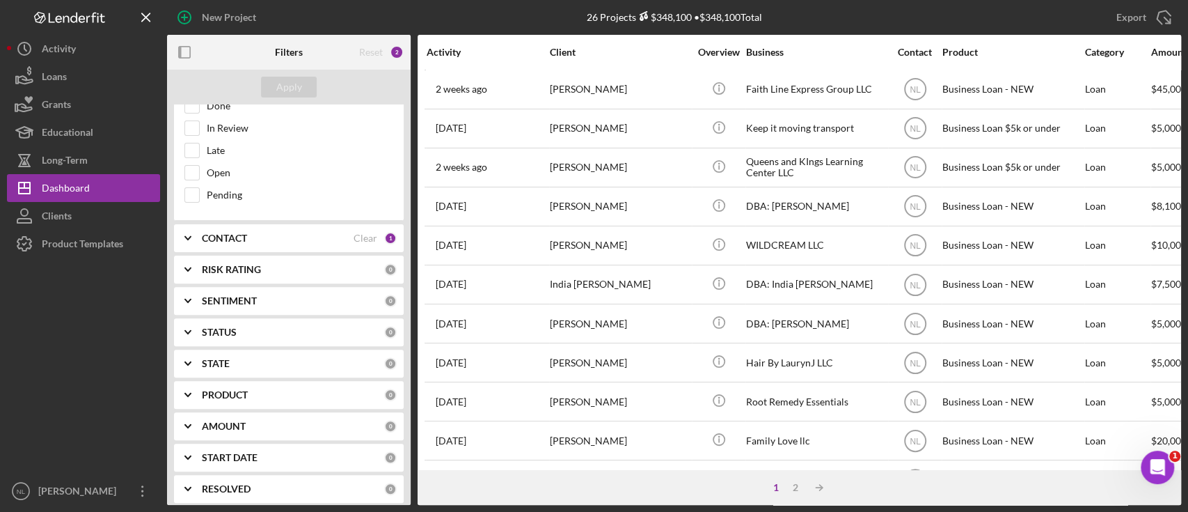
click at [227, 232] on b "CONTACT" at bounding box center [224, 237] width 45 height 11
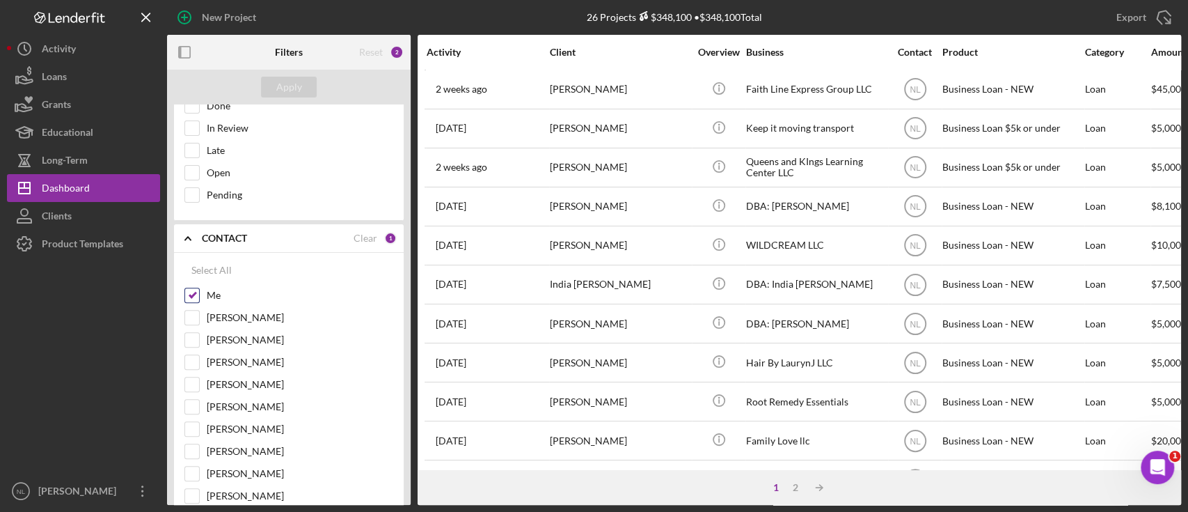
click at [192, 289] on input "Me" at bounding box center [192, 295] width 14 height 14
checkbox input "false"
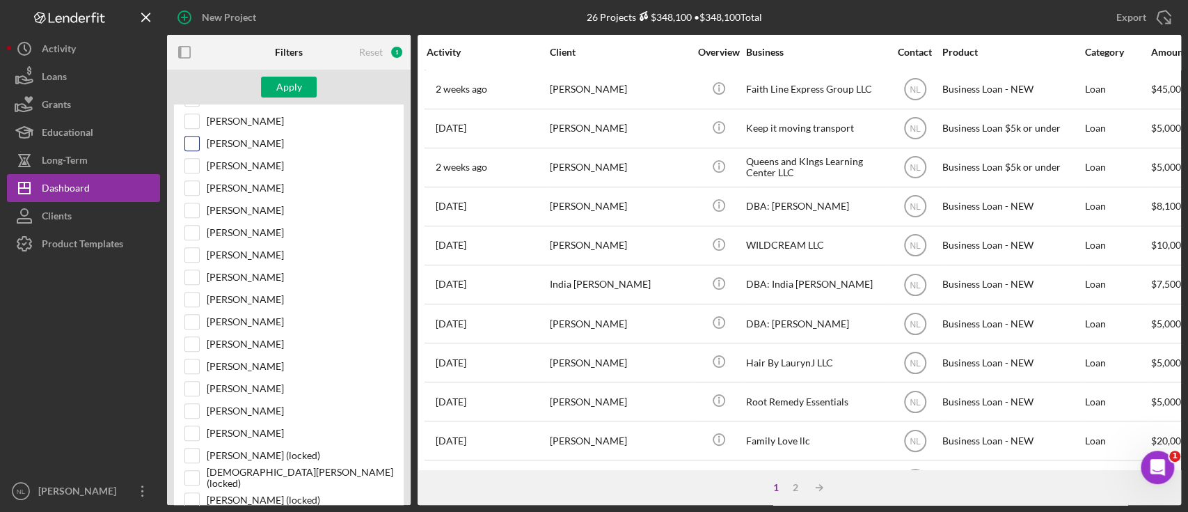
scroll to position [557, 0]
click at [202, 383] on div "[PERSON_NAME]" at bounding box center [288, 413] width 209 height 22
click at [196, 321] on input "[PERSON_NAME]" at bounding box center [192, 321] width 14 height 14
checkbox input "true"
click at [266, 90] on button "Apply" at bounding box center [289, 87] width 56 height 21
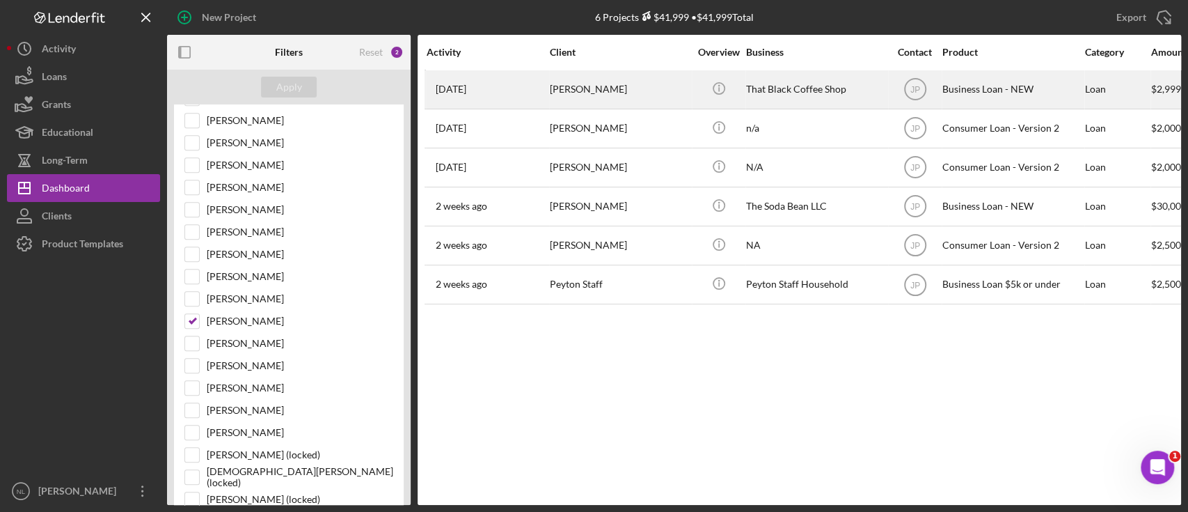
click at [611, 102] on div "[PERSON_NAME]" at bounding box center [619, 89] width 139 height 37
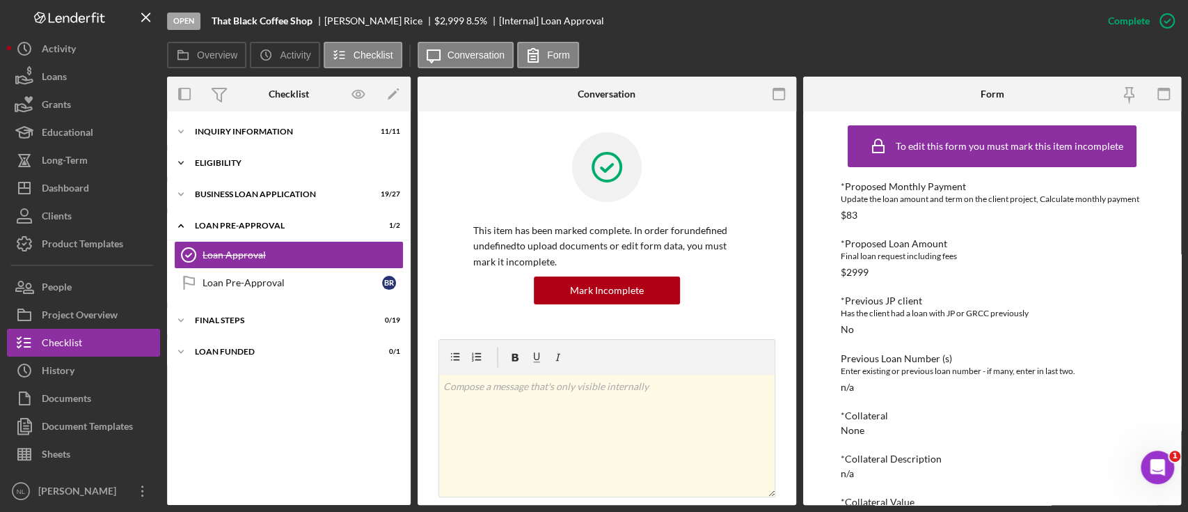
click at [237, 164] on div "ELIGIBILITY" at bounding box center [294, 163] width 198 height 8
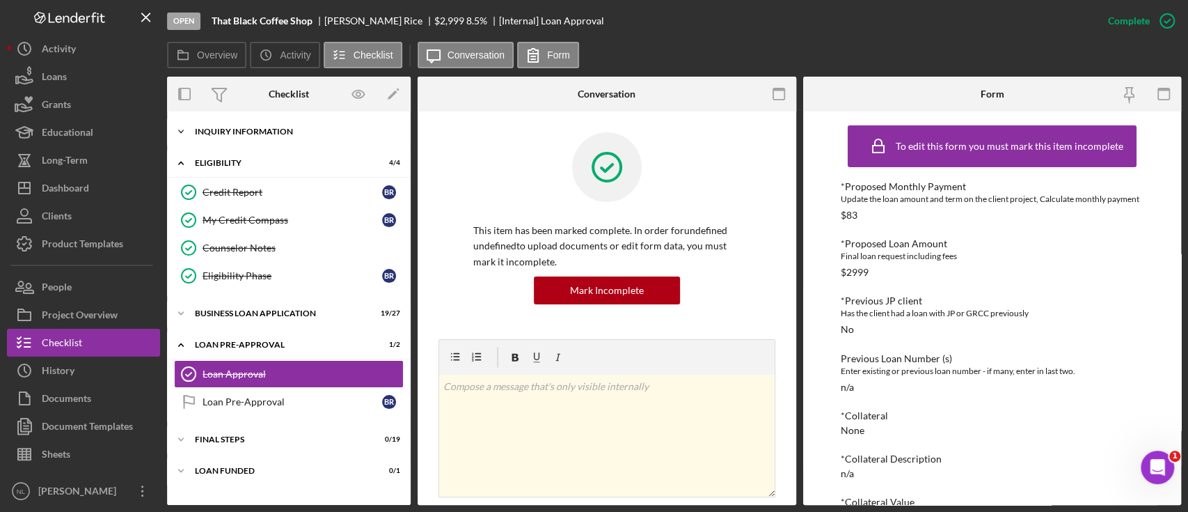
click at [237, 136] on div "Icon/Expander INQUIRY INFORMATION 11 / 11" at bounding box center [289, 132] width 244 height 28
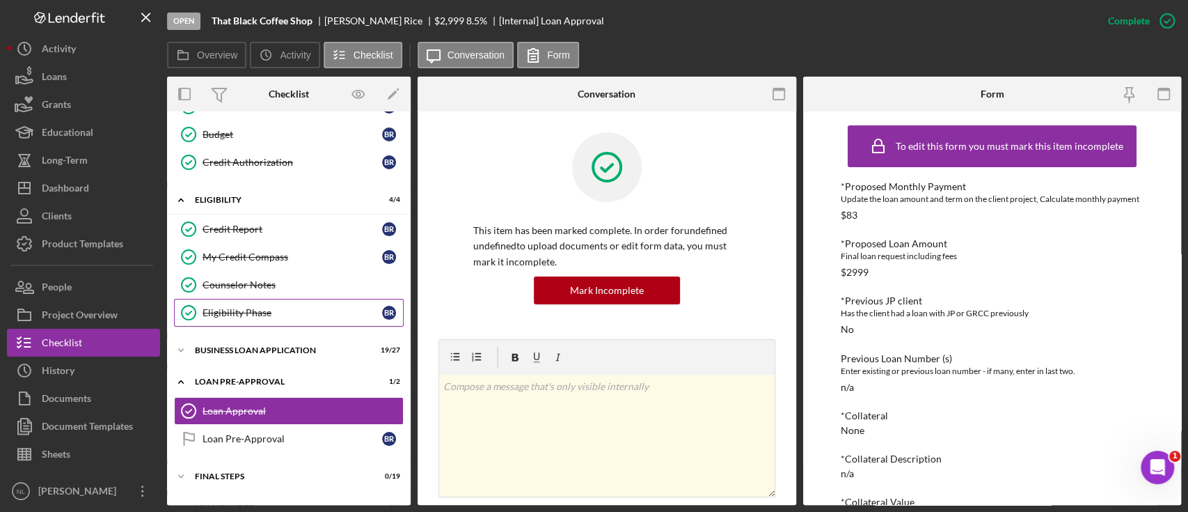
scroll to position [298, 0]
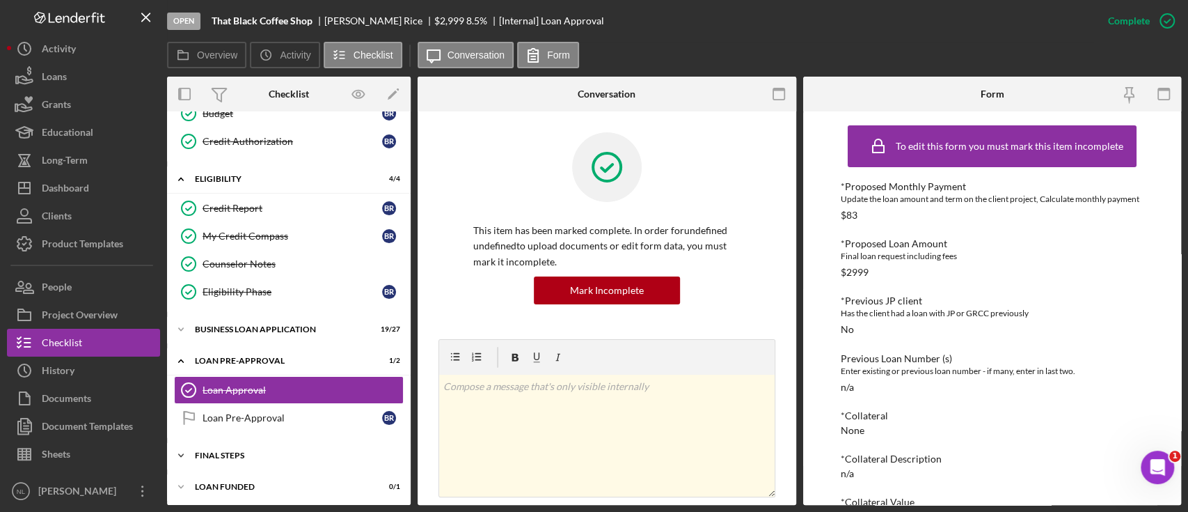
click at [274, 383] on div "FINAL STEPS" at bounding box center [294, 455] width 198 height 8
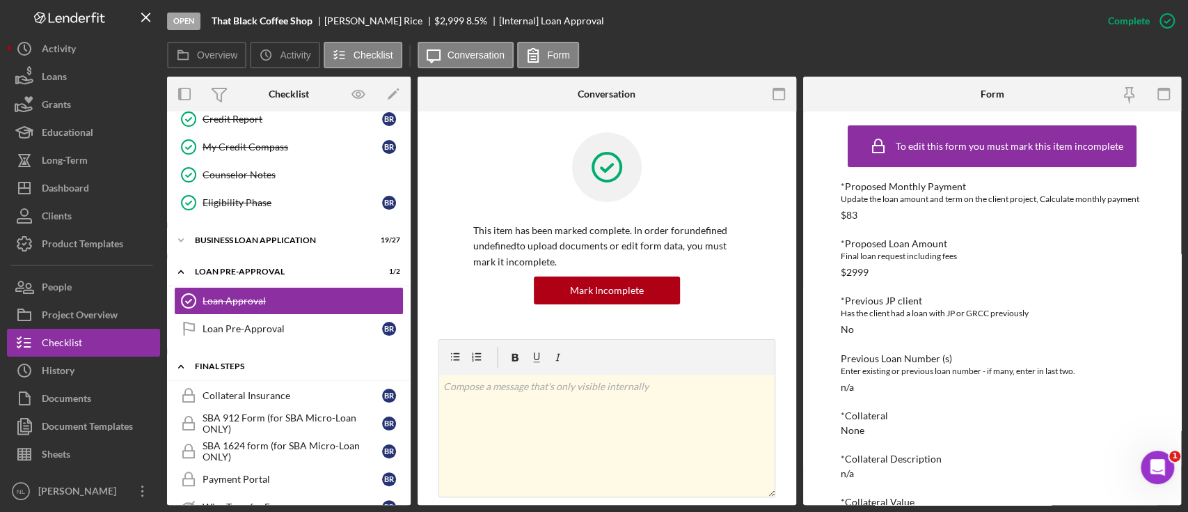
scroll to position [377, 0]
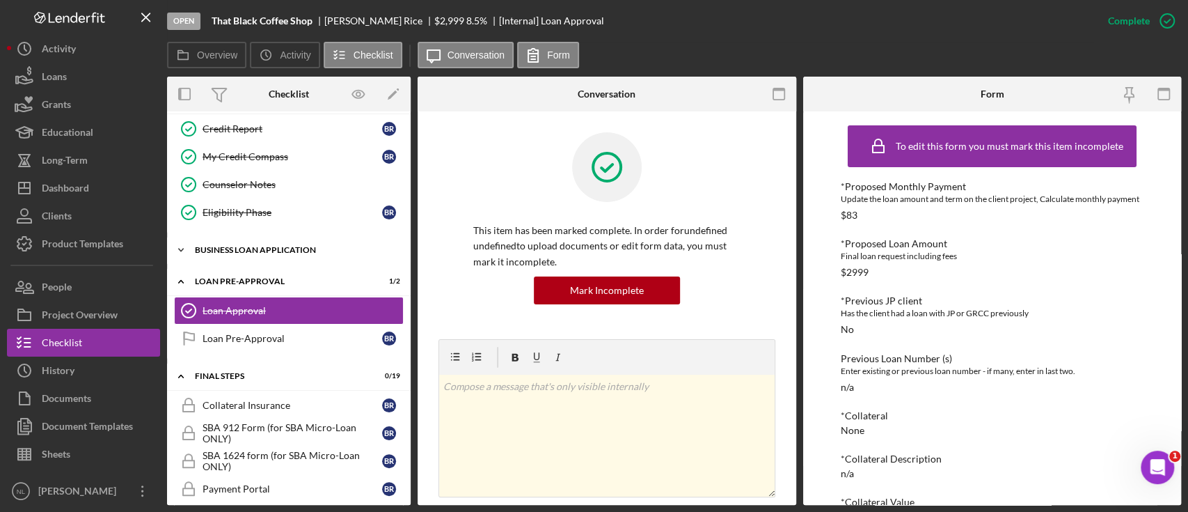
click at [299, 249] on div "BUSINESS LOAN APPLICATION" at bounding box center [294, 250] width 198 height 8
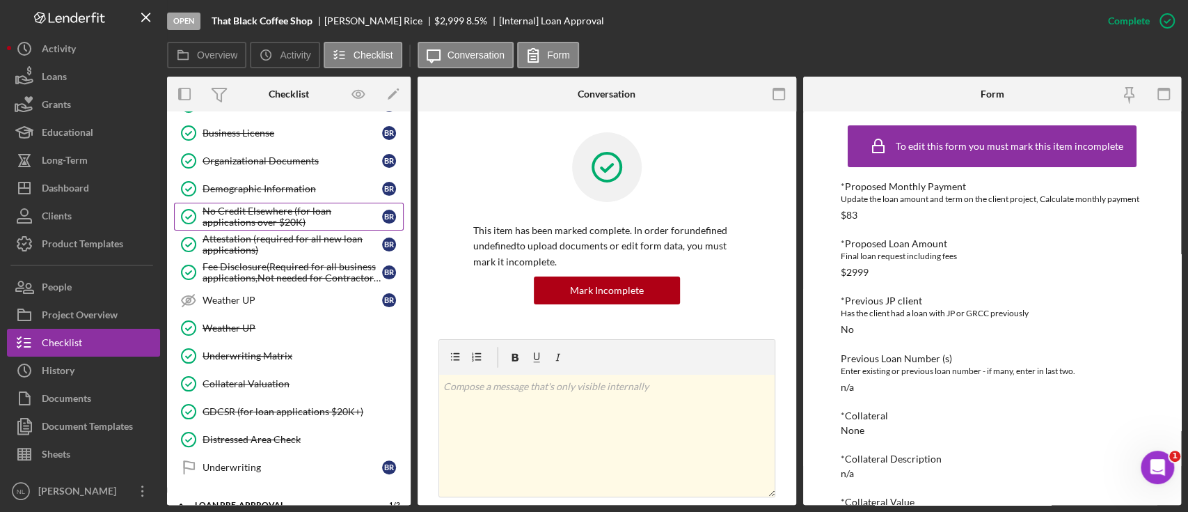
scroll to position [915, 0]
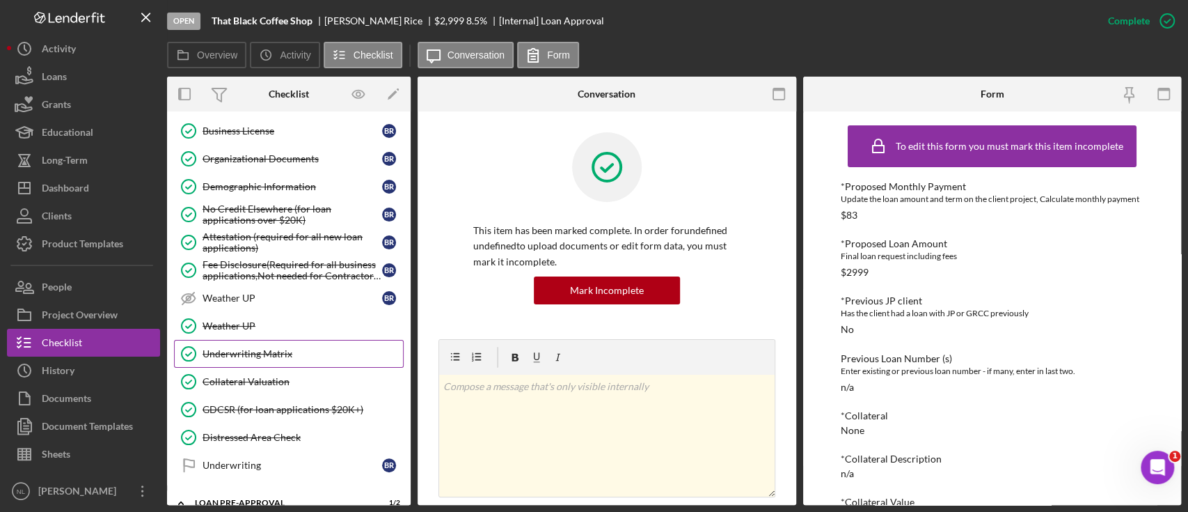
click at [294, 348] on div "Underwriting Matrix" at bounding box center [303, 353] width 200 height 11
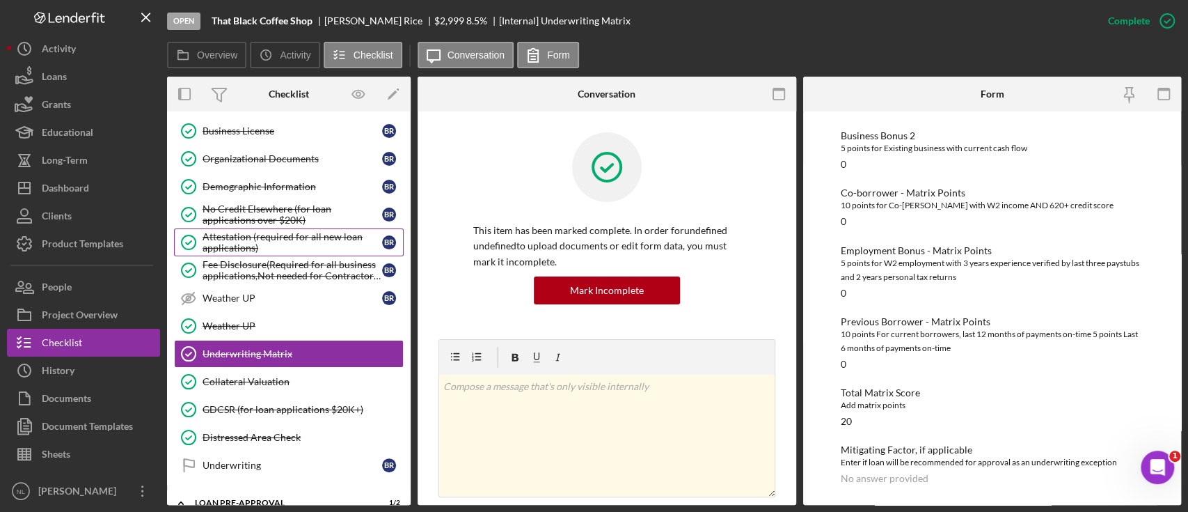
scroll to position [1199, 0]
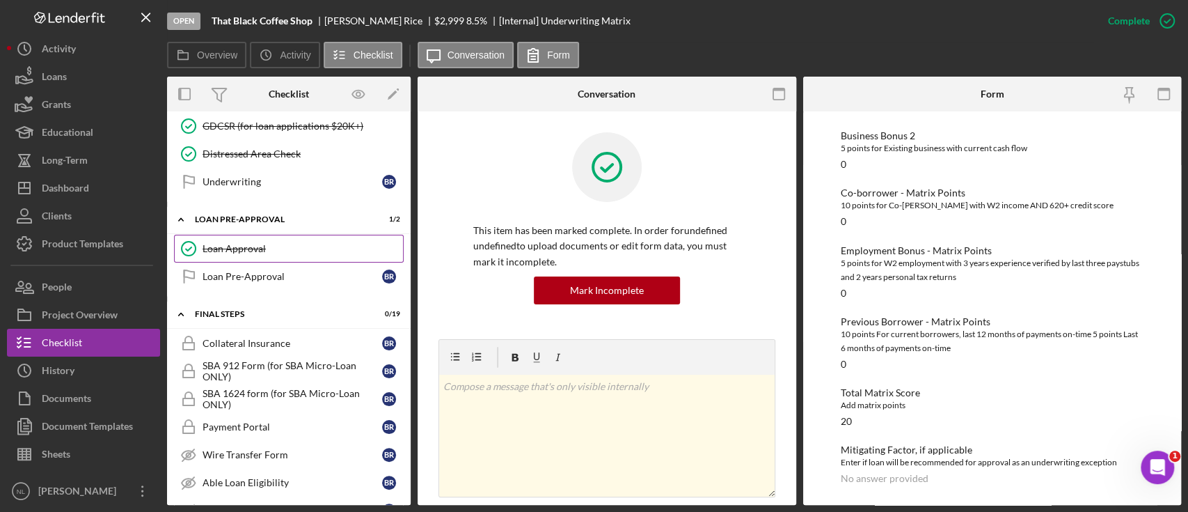
click at [249, 243] on div "Loan Approval" at bounding box center [303, 248] width 200 height 11
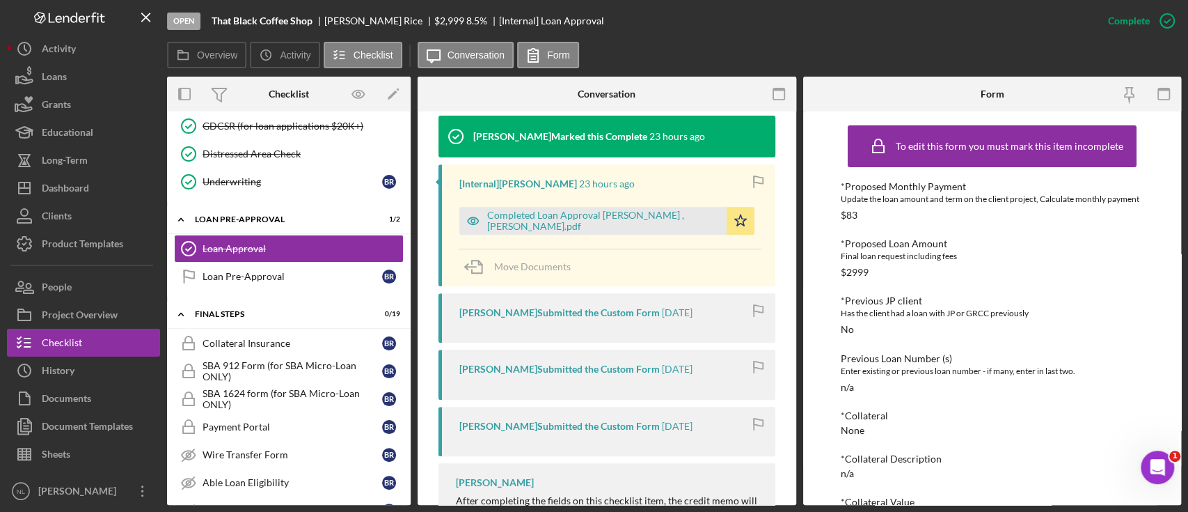
scroll to position [447, 0]
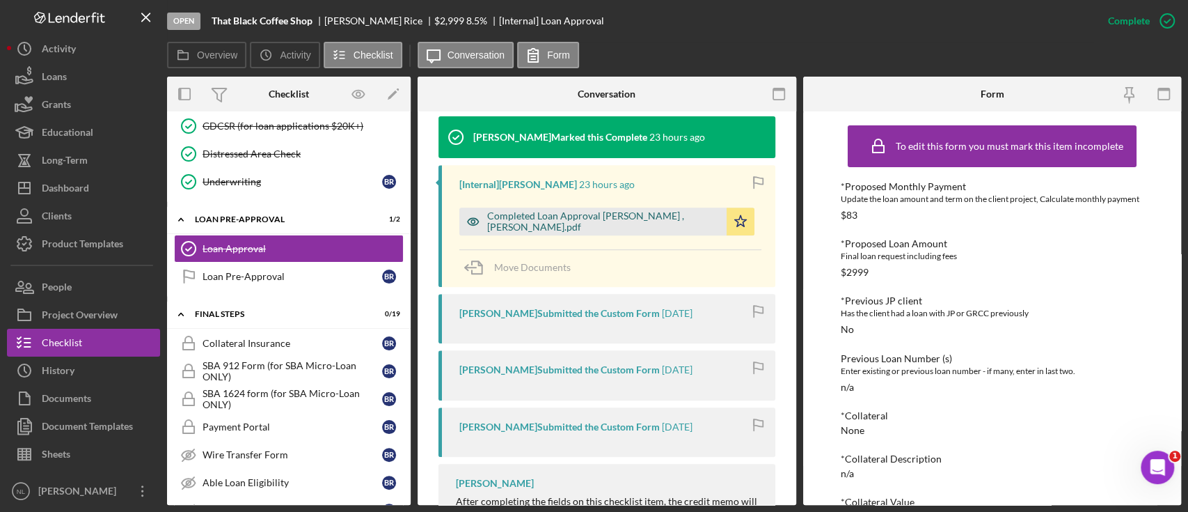
click at [619, 220] on div "Completed Loan Approval [PERSON_NAME] , [PERSON_NAME].pdf" at bounding box center [603, 221] width 232 height 22
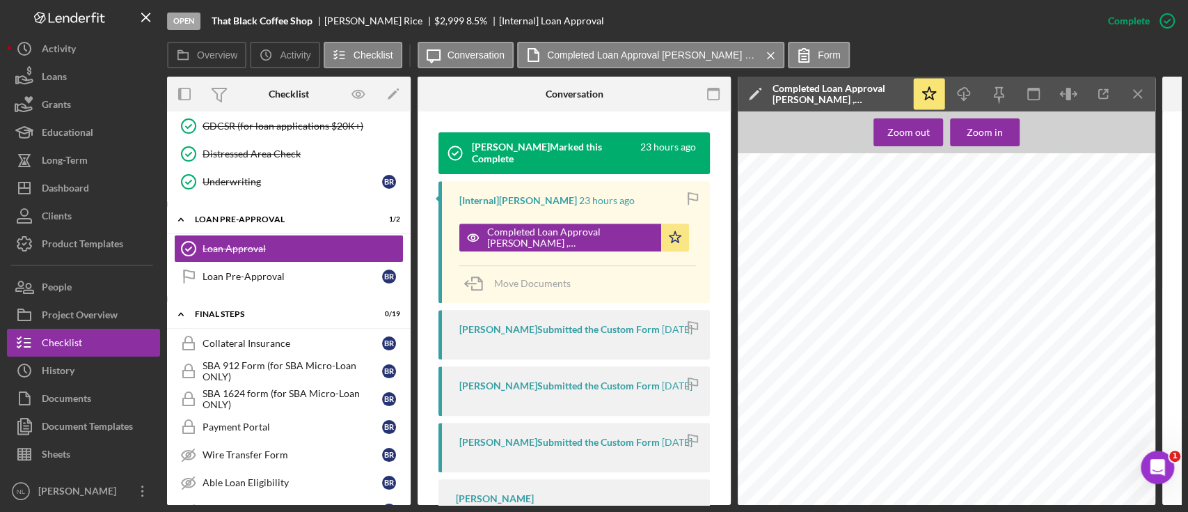
scroll to position [1103, 0]
click at [890, 95] on icon "Icon/Menu Close" at bounding box center [1138, 94] width 31 height 31
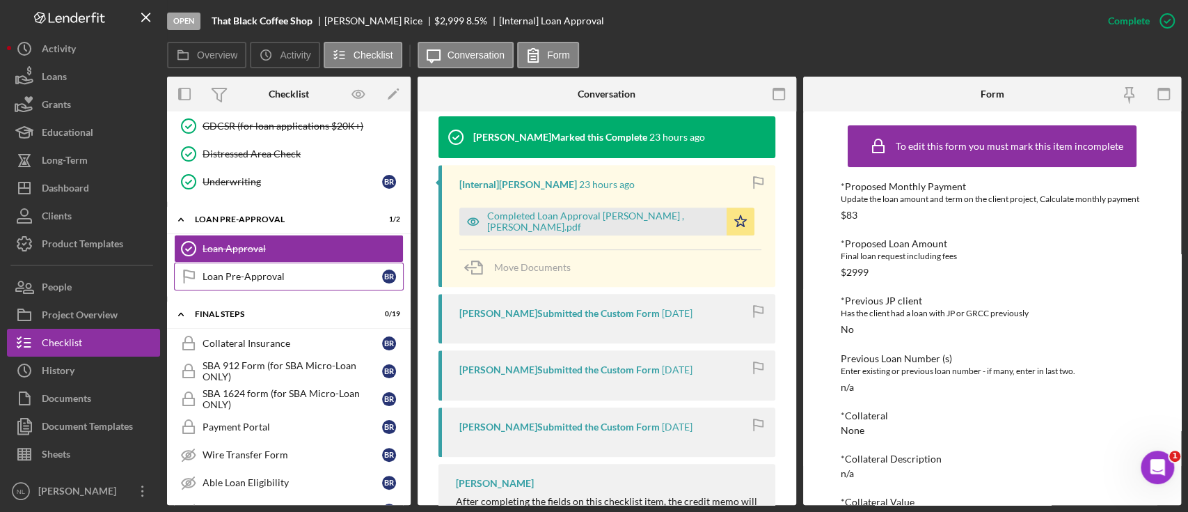
click at [277, 271] on div "Loan Pre-Approval" at bounding box center [293, 276] width 180 height 11
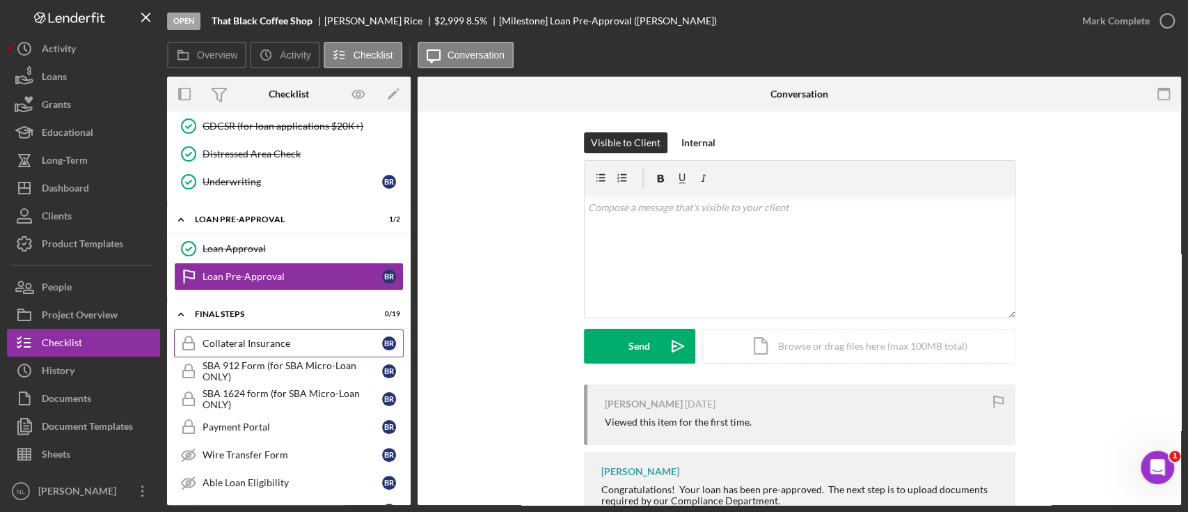
click at [279, 344] on link "Collateral Insurance Collateral Insurance B R" at bounding box center [289, 343] width 230 height 28
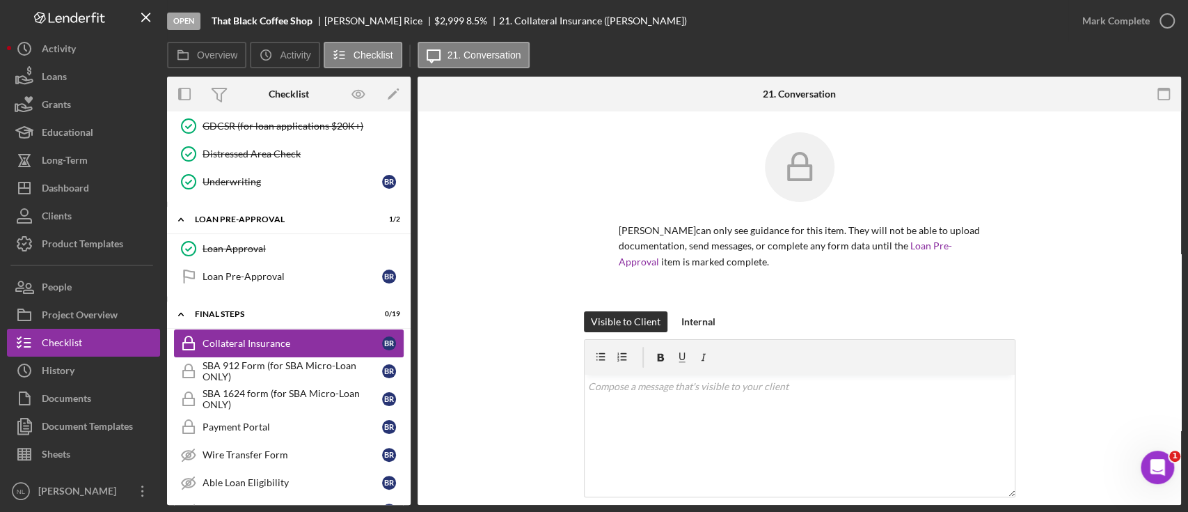
scroll to position [1350, 0]
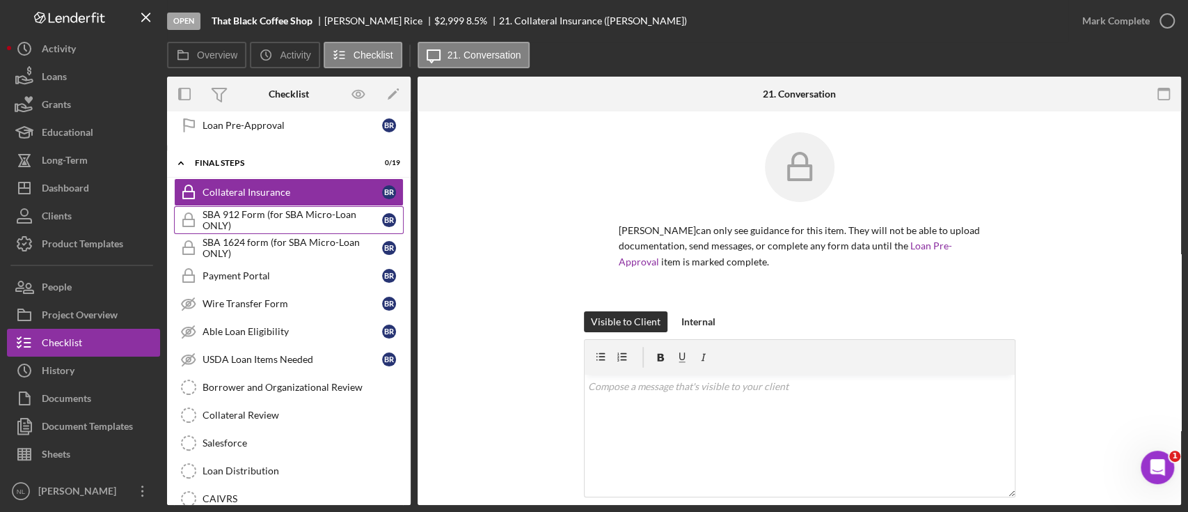
click at [253, 216] on div "SBA 912 Form (for SBA Micro-Loan ONLY)" at bounding box center [293, 220] width 180 height 22
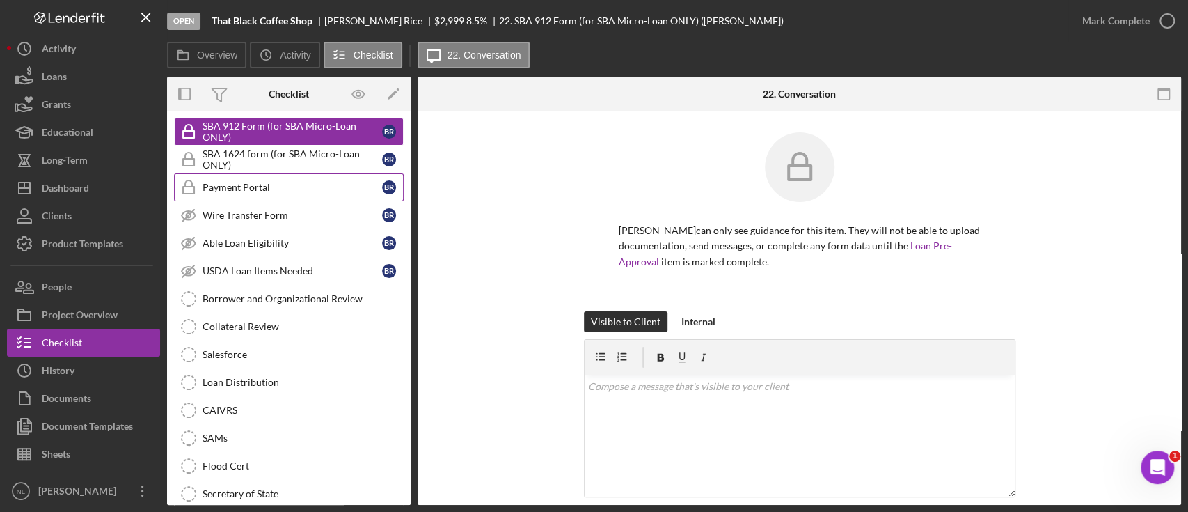
scroll to position [1371, 0]
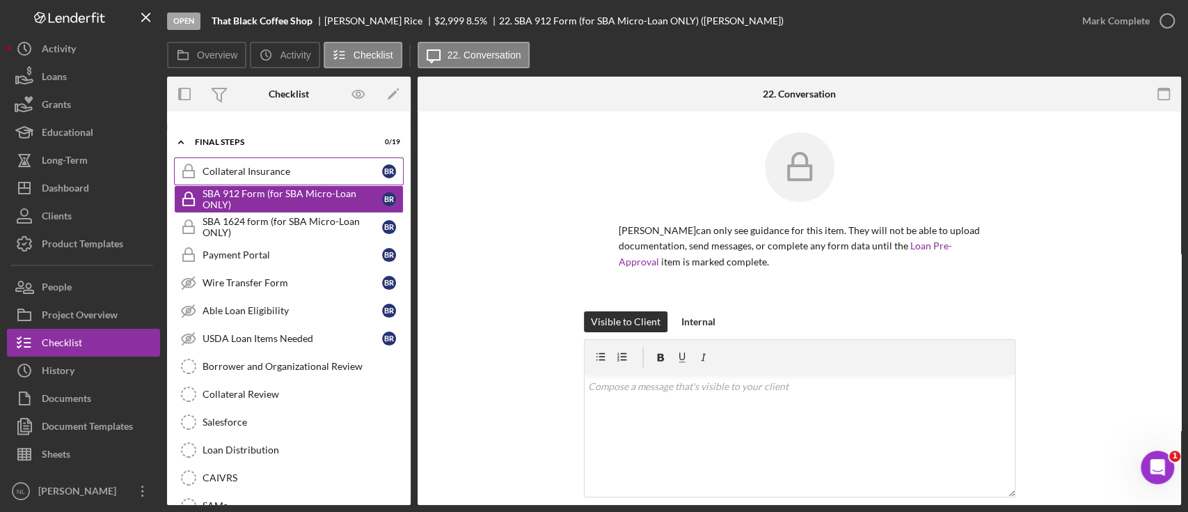
click at [271, 166] on div "Collateral Insurance" at bounding box center [293, 171] width 180 height 11
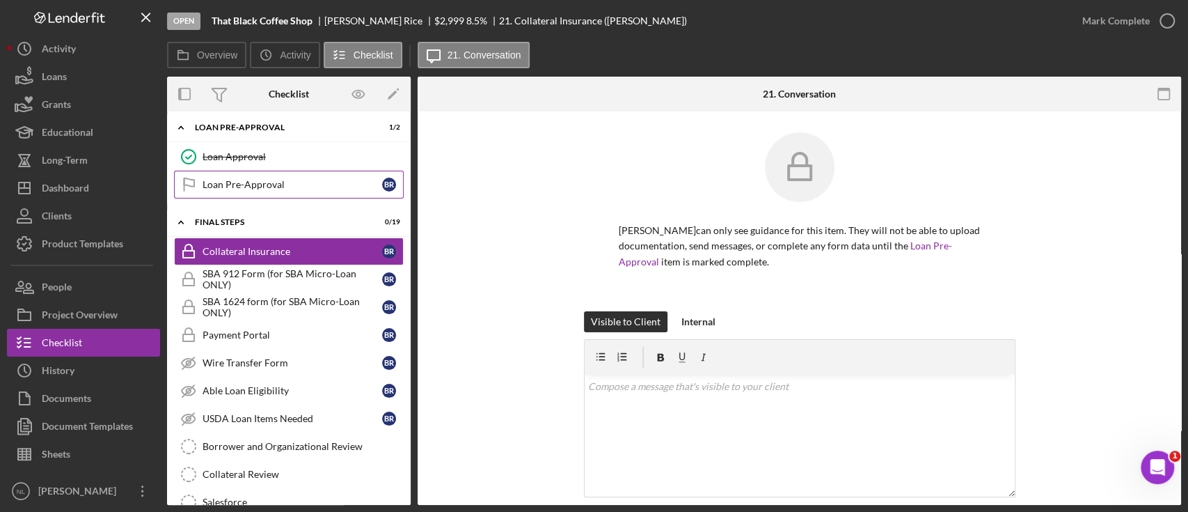
scroll to position [1290, 0]
click at [258, 219] on div "FINAL STEPS" at bounding box center [294, 223] width 198 height 8
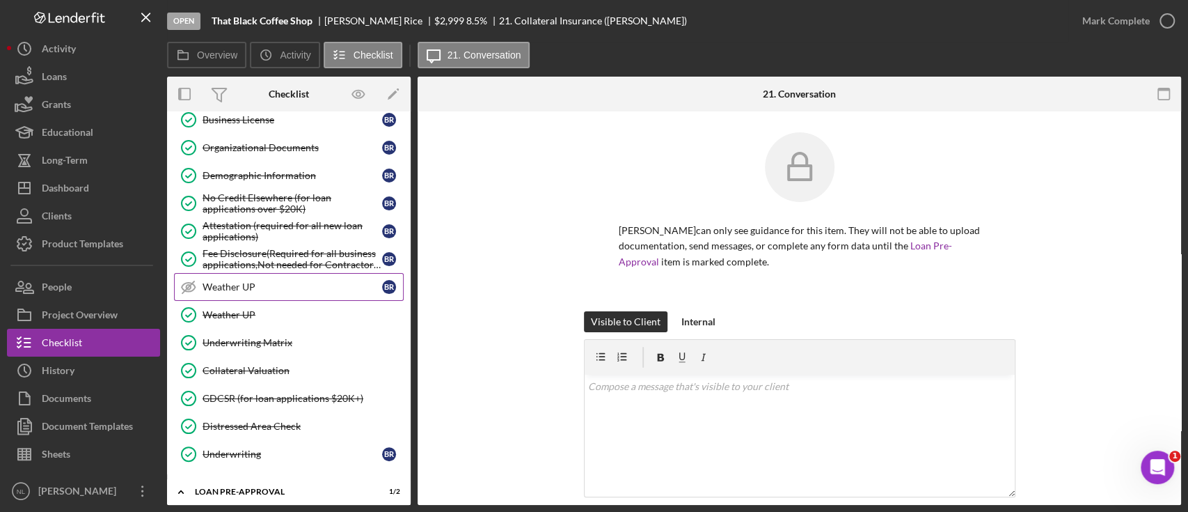
scroll to position [1053, 0]
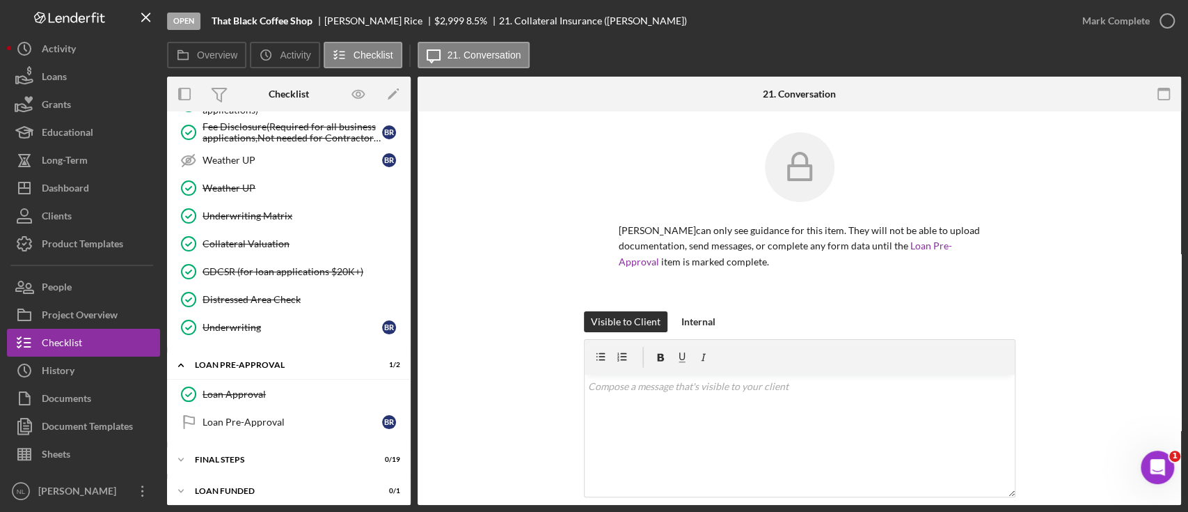
click at [269, 383] on div "Loan Approval Loan Approval Loan Pre-Approval Loan Pre-Approval B R" at bounding box center [289, 411] width 244 height 63
click at [241, 383] on div "Icon/Expander FINAL STEPS 0 / 19" at bounding box center [289, 460] width 244 height 28
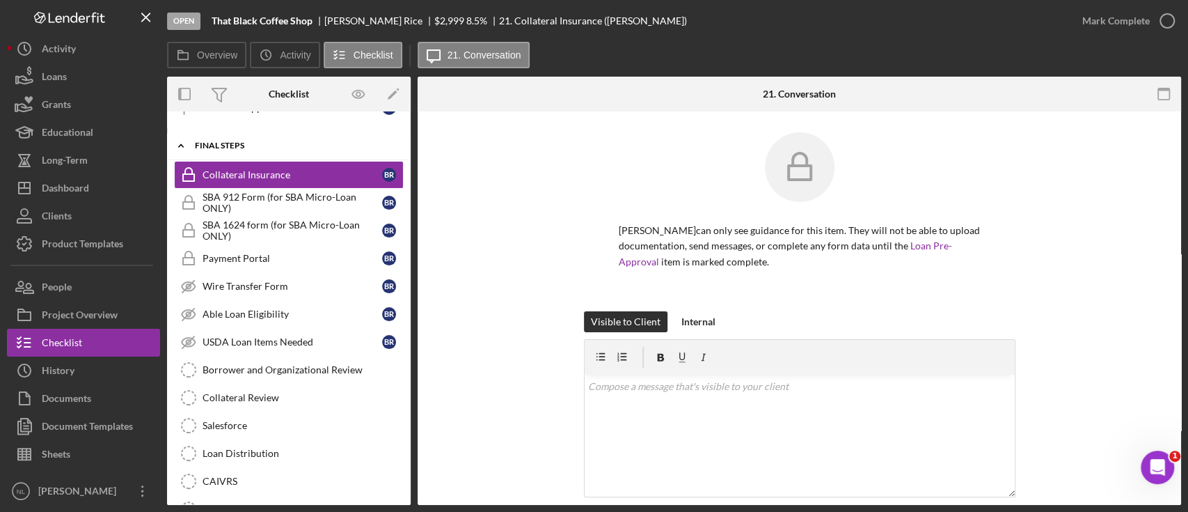
scroll to position [1362, 0]
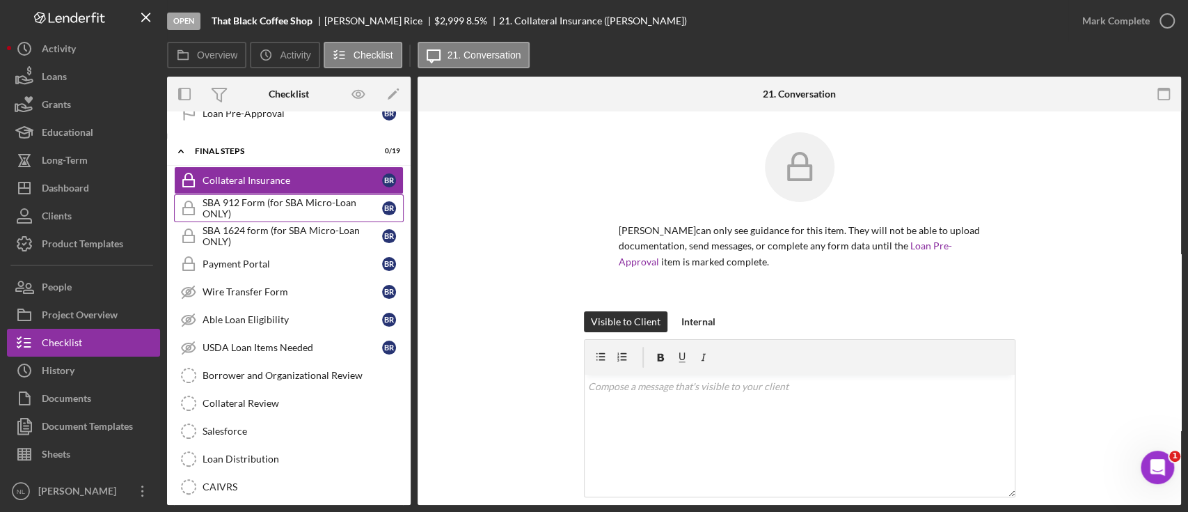
click at [281, 209] on div "SBA 912 Form (for SBA Micro-Loan ONLY)" at bounding box center [293, 208] width 180 height 22
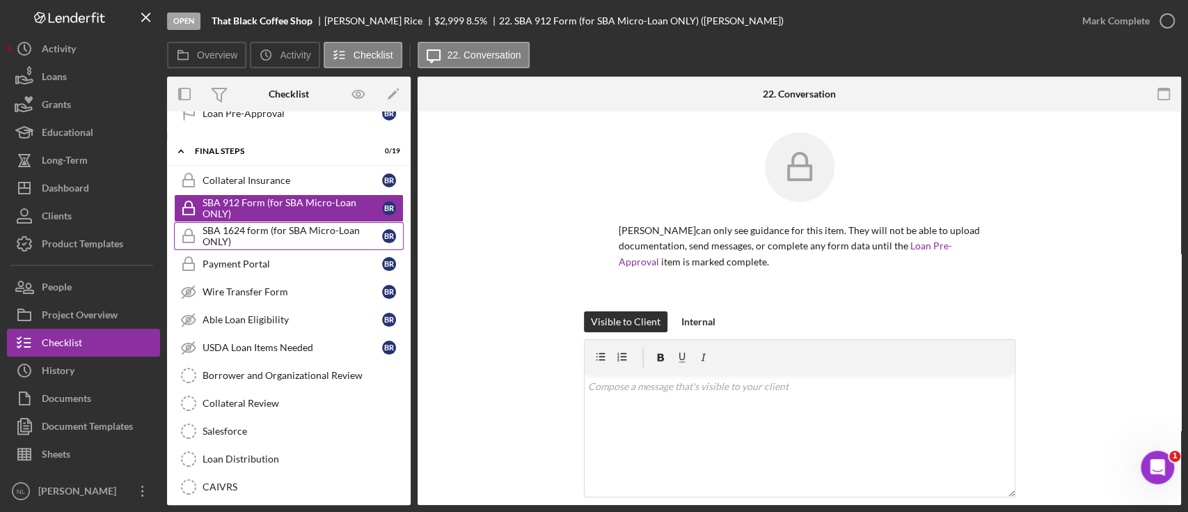
scroll to position [1237, 0]
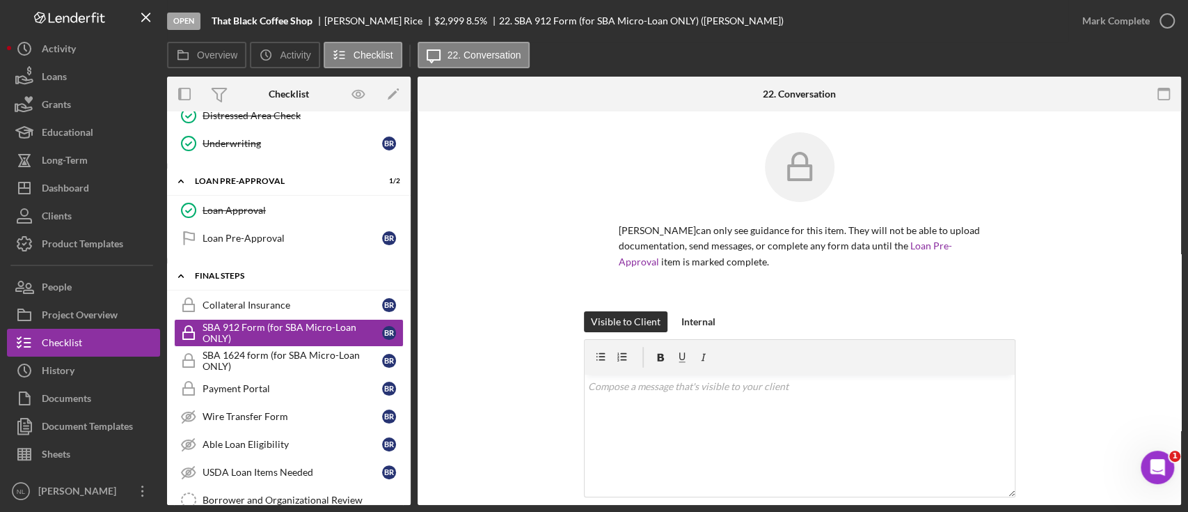
click at [256, 271] on div "FINAL STEPS" at bounding box center [294, 275] width 198 height 8
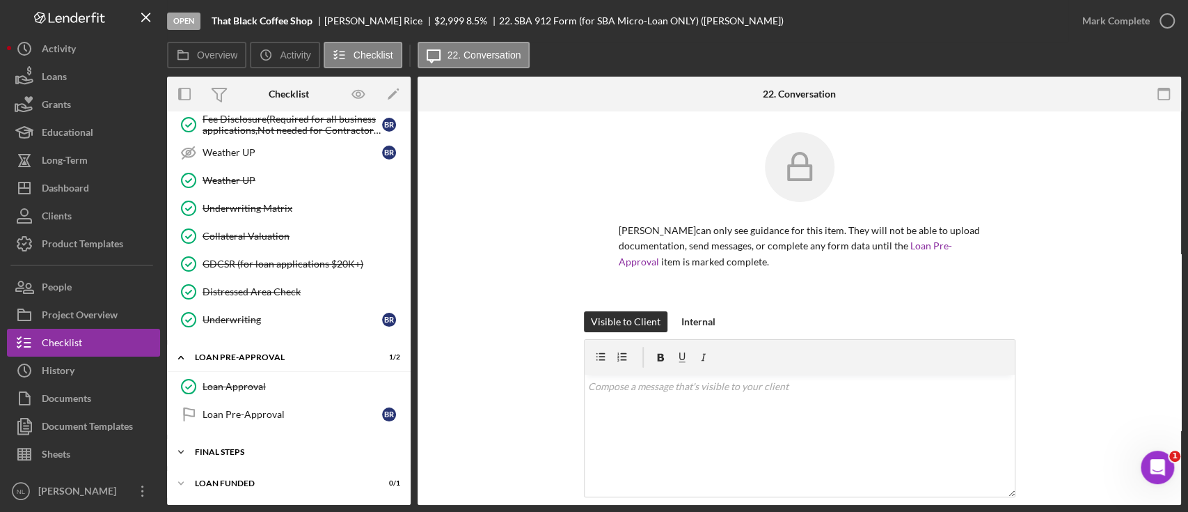
scroll to position [1053, 0]
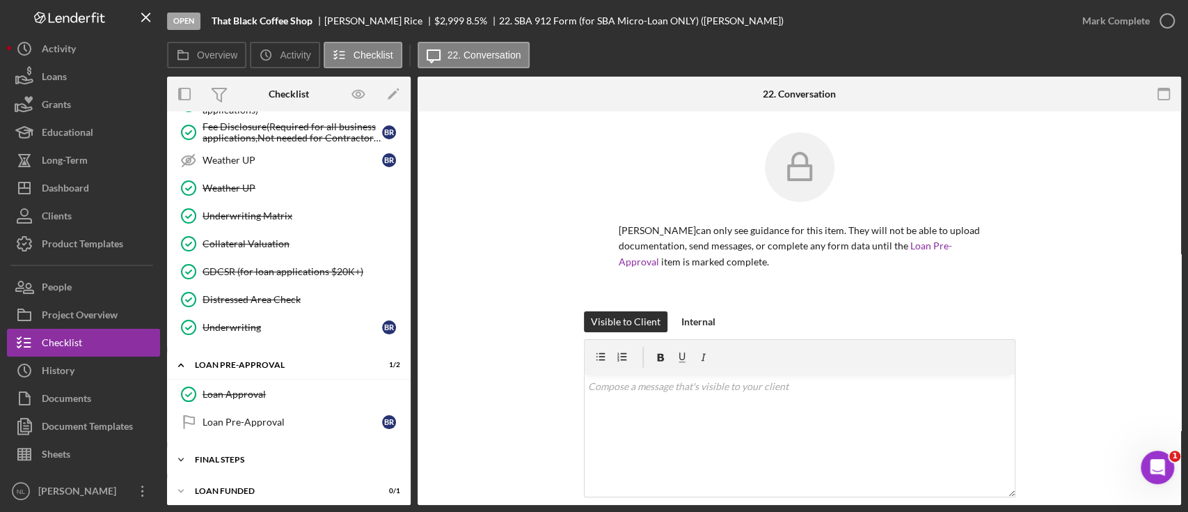
click at [245, 383] on div "FINAL STEPS" at bounding box center [294, 459] width 198 height 8
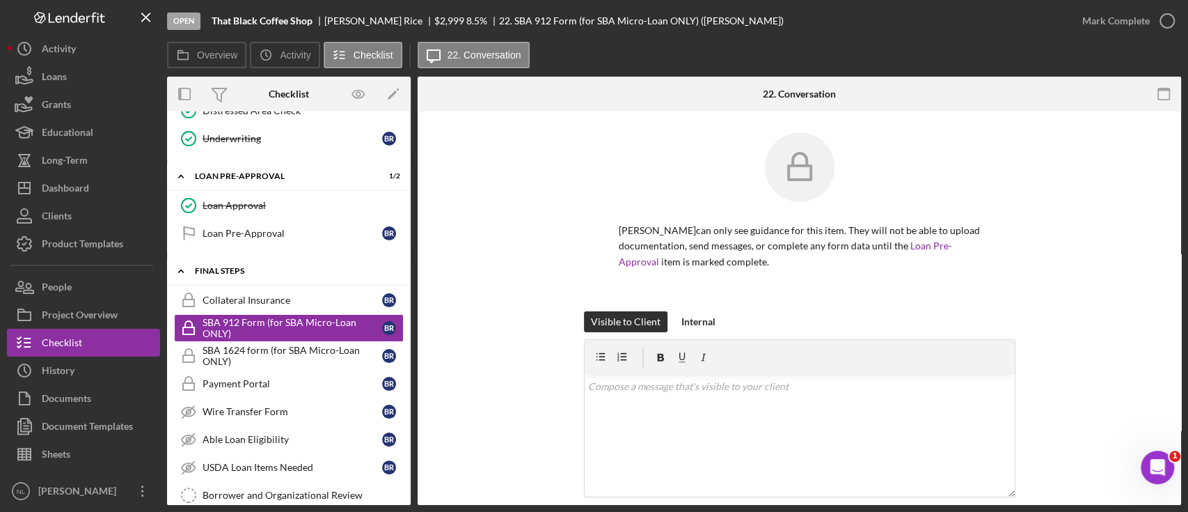
scroll to position [1247, 0]
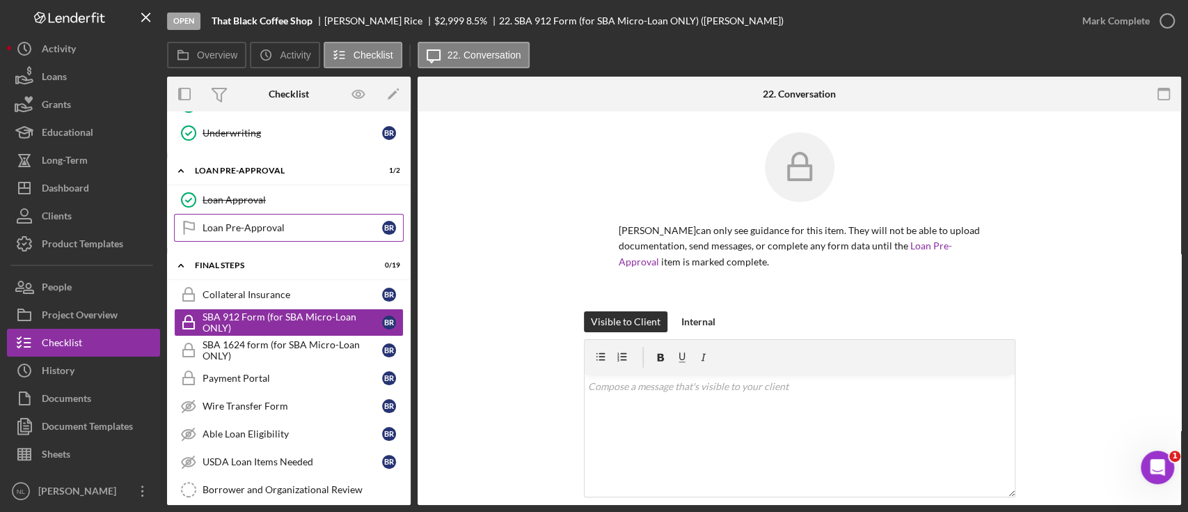
click at [262, 226] on div "Loan Pre-Approval" at bounding box center [293, 227] width 180 height 11
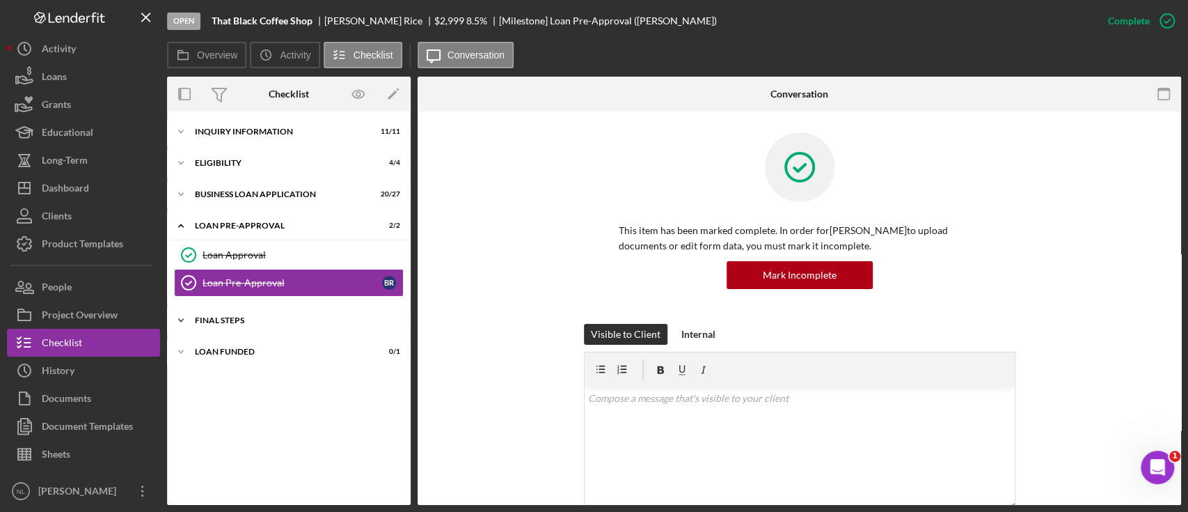
click at [266, 313] on div "Icon/Expander FINAL STEPS 1 / 19" at bounding box center [289, 320] width 244 height 28
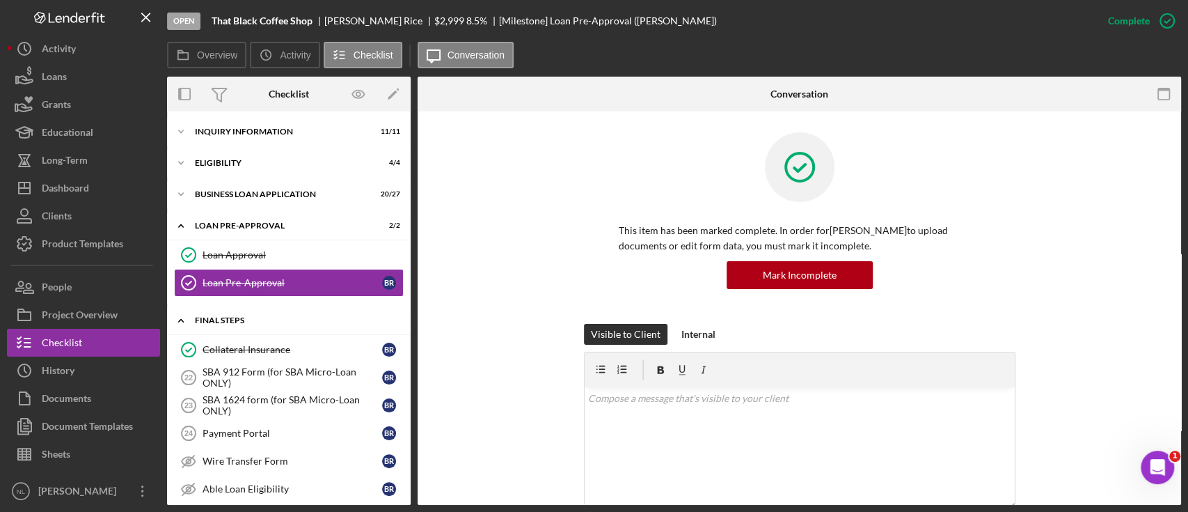
scroll to position [152, 0]
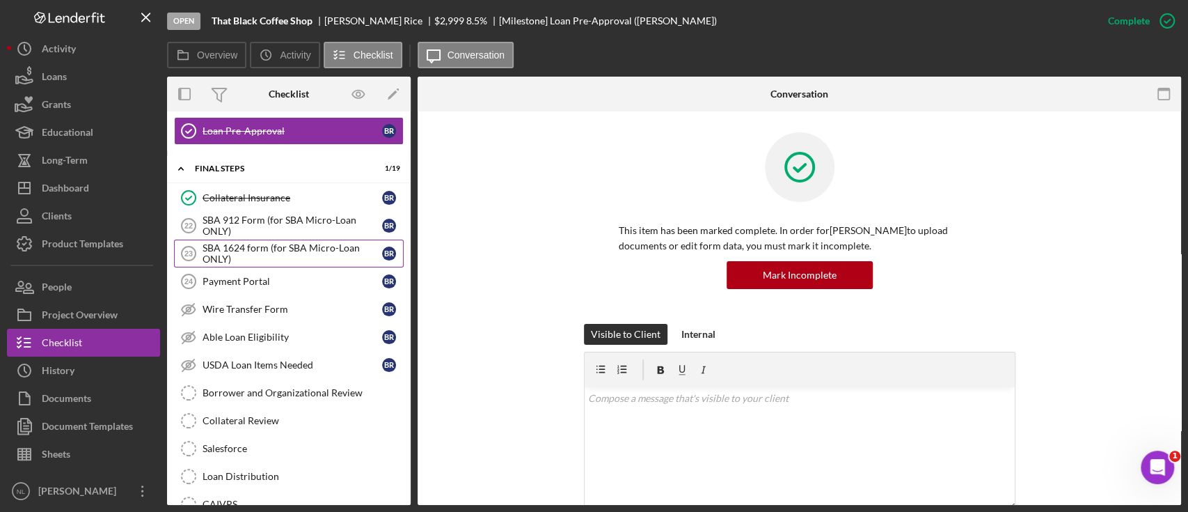
click at [245, 248] on div "SBA 1624 form (for SBA Micro-Loan ONLY)" at bounding box center [293, 253] width 180 height 22
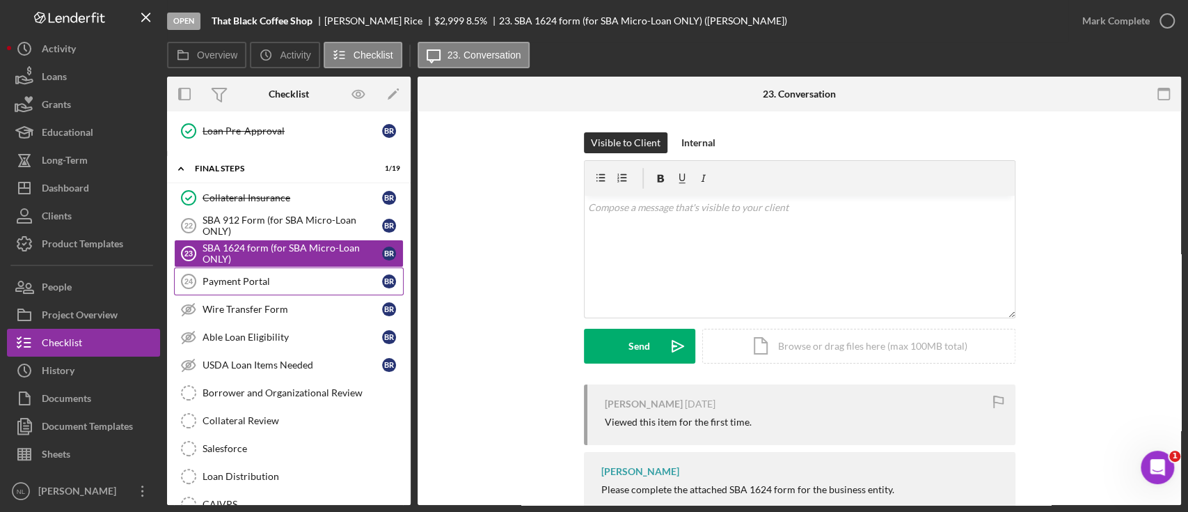
click at [247, 287] on link "Payment Portal 24 Payment Portal B R" at bounding box center [289, 281] width 230 height 28
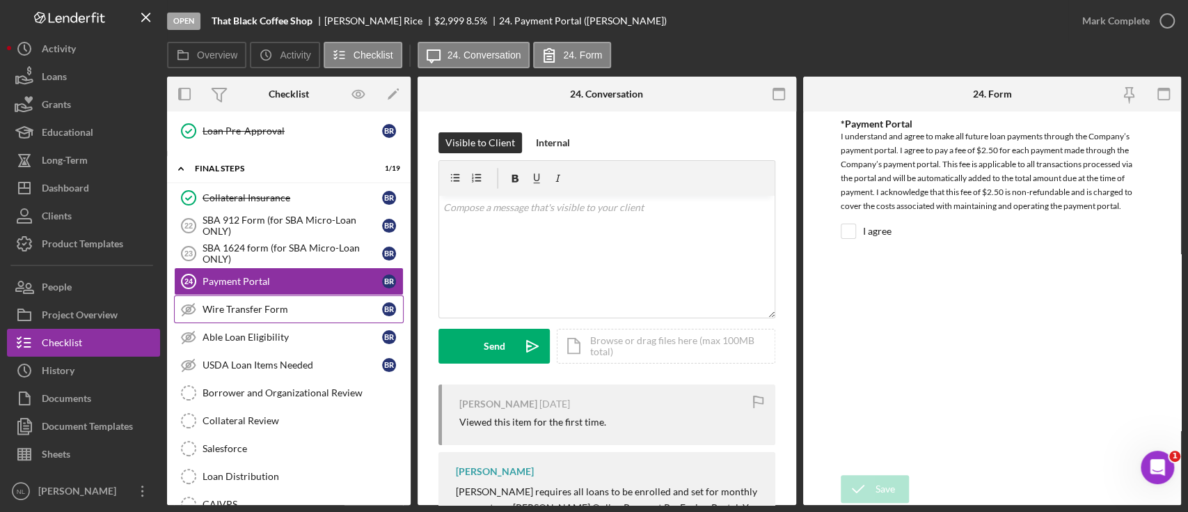
click at [253, 315] on link "Wire Transfer Form Wire Transfer Form B R" at bounding box center [289, 309] width 230 height 28
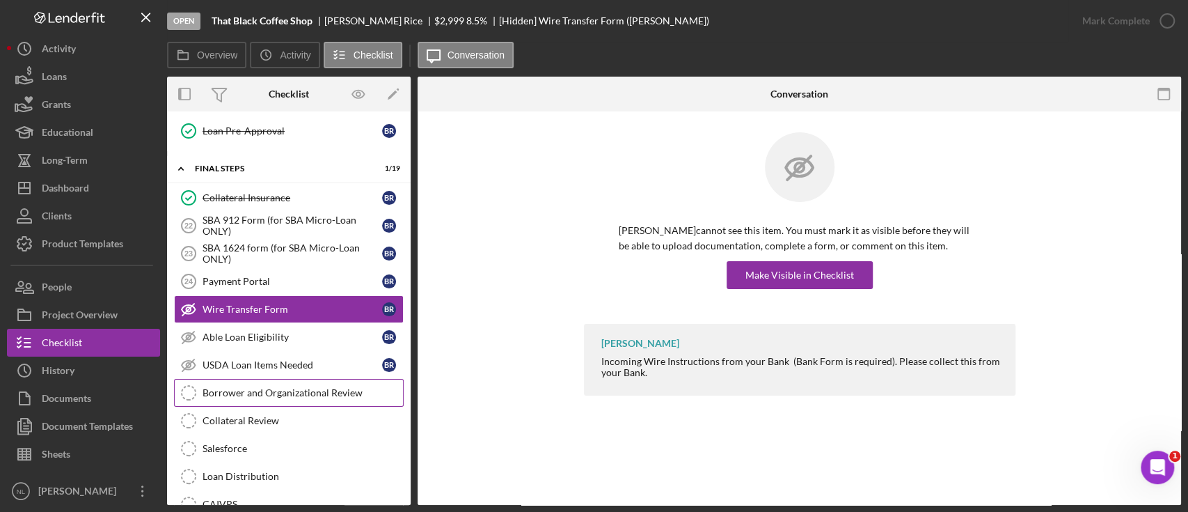
click at [272, 388] on div "Borrower and Organizational Review" at bounding box center [303, 392] width 200 height 11
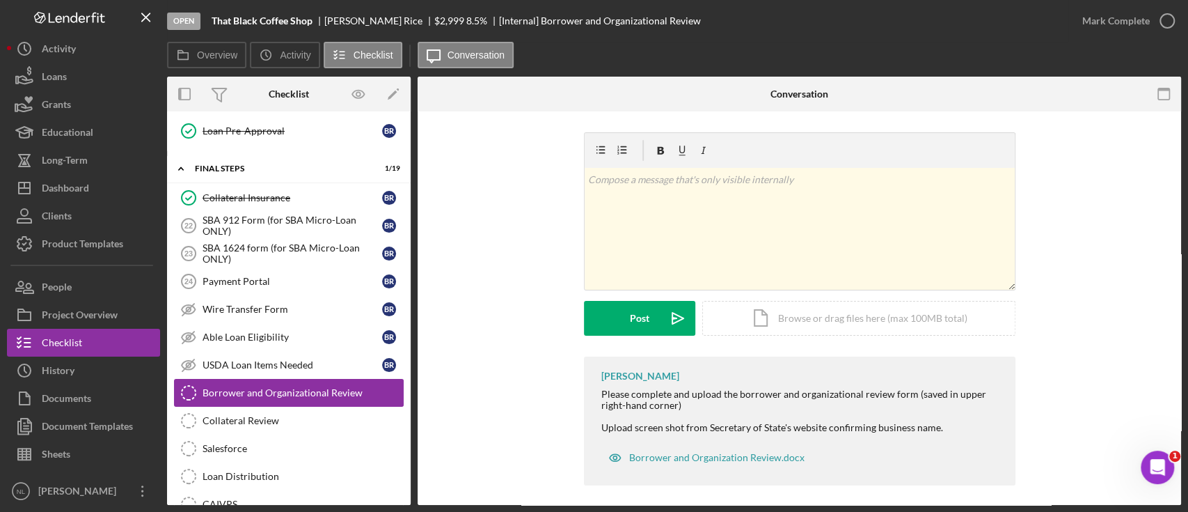
scroll to position [357, 0]
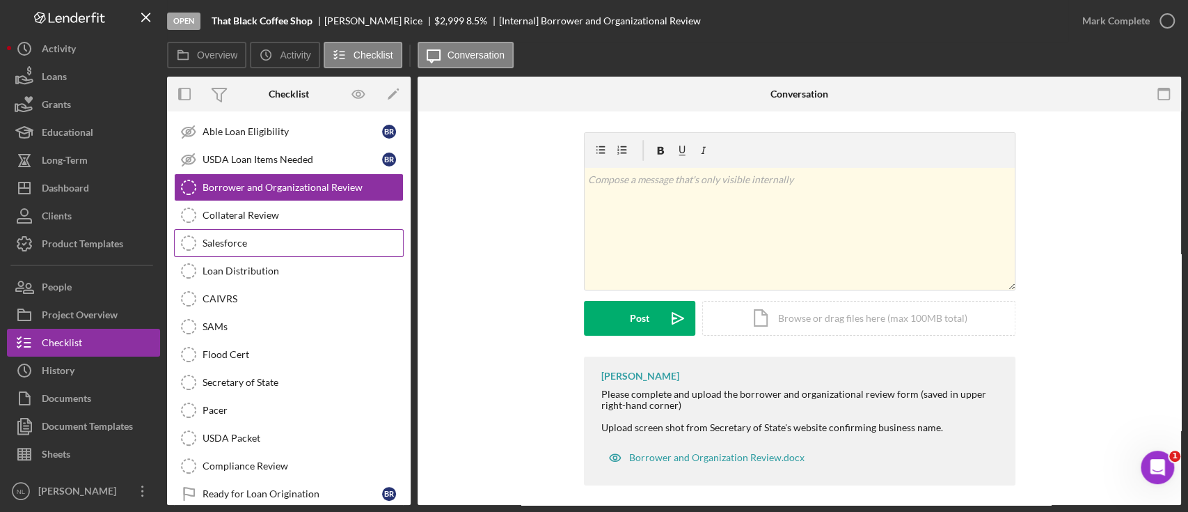
click at [230, 239] on div "Salesforce" at bounding box center [303, 242] width 200 height 11
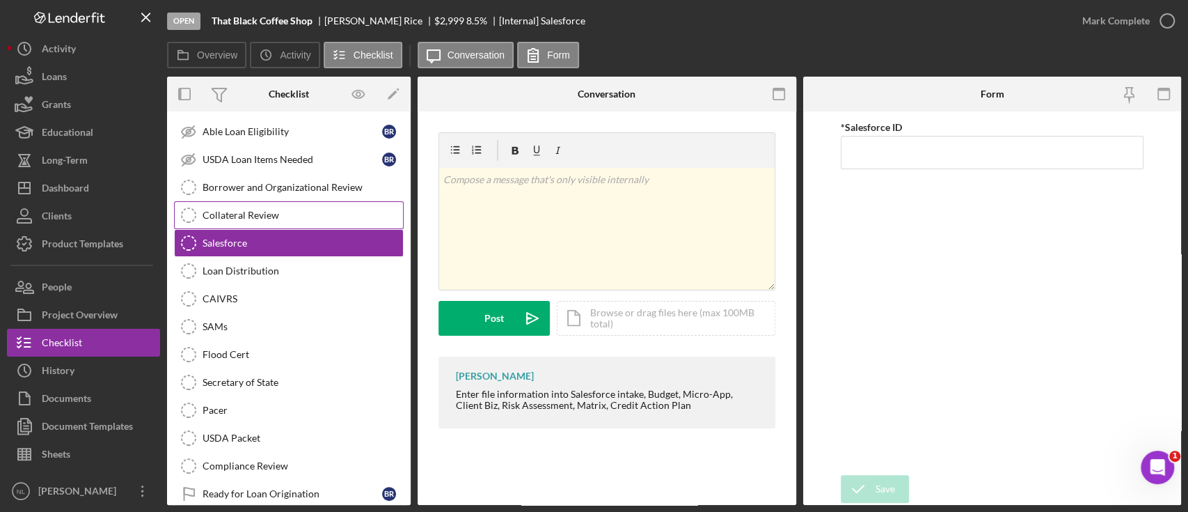
click at [241, 210] on div "Collateral Review" at bounding box center [303, 215] width 200 height 11
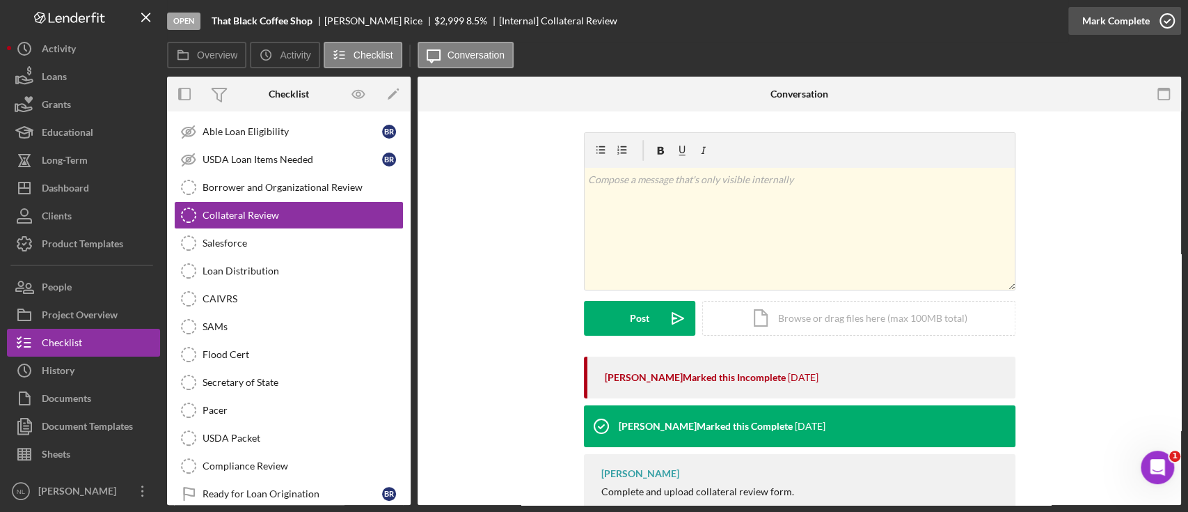
click at [1152, 30] on icon "button" at bounding box center [1167, 20] width 35 height 35
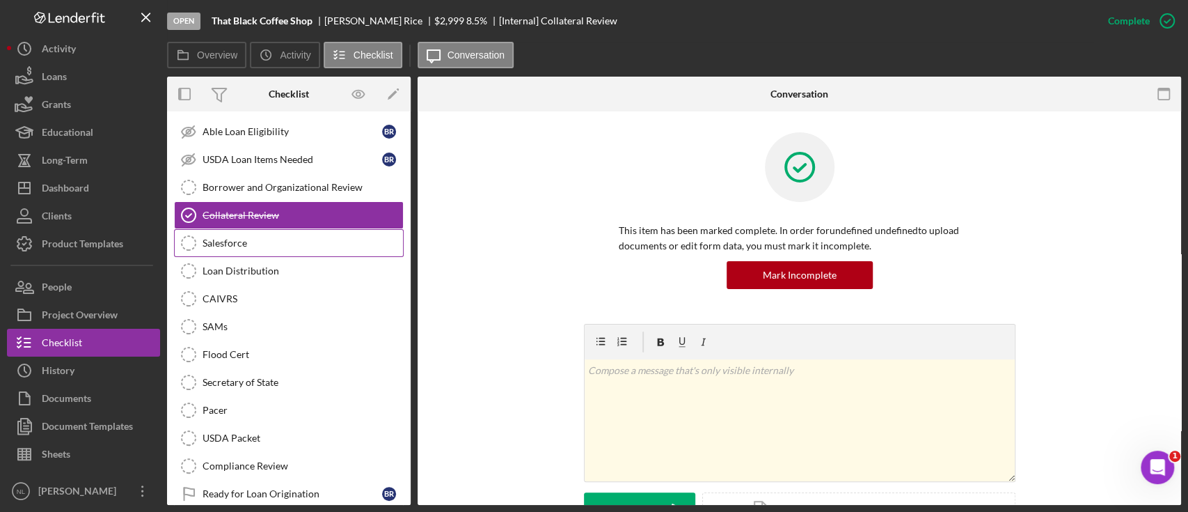
click at [244, 238] on div "Salesforce" at bounding box center [303, 242] width 200 height 11
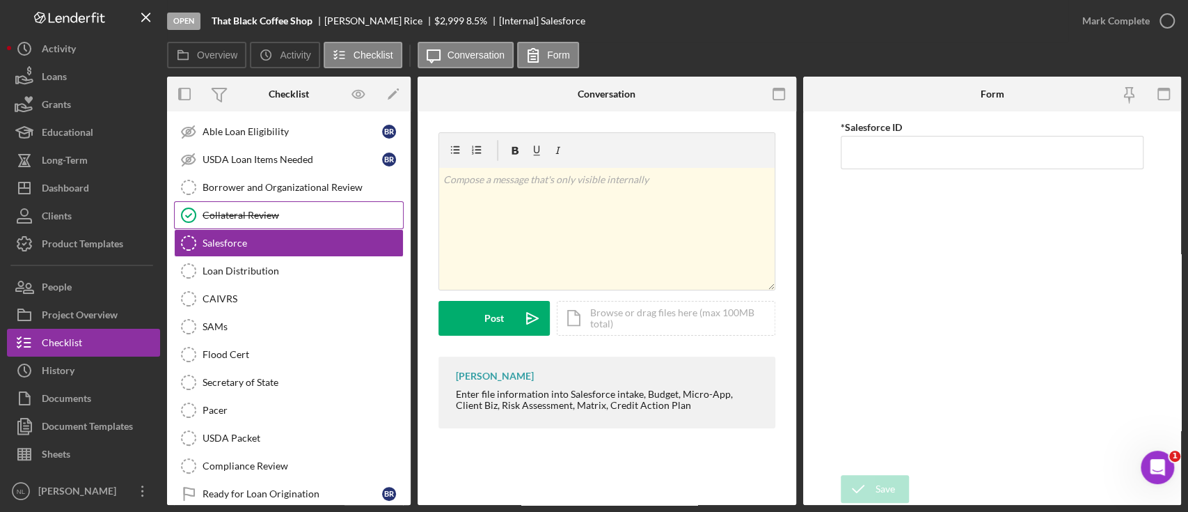
click at [238, 218] on div "Collateral Review" at bounding box center [303, 215] width 200 height 11
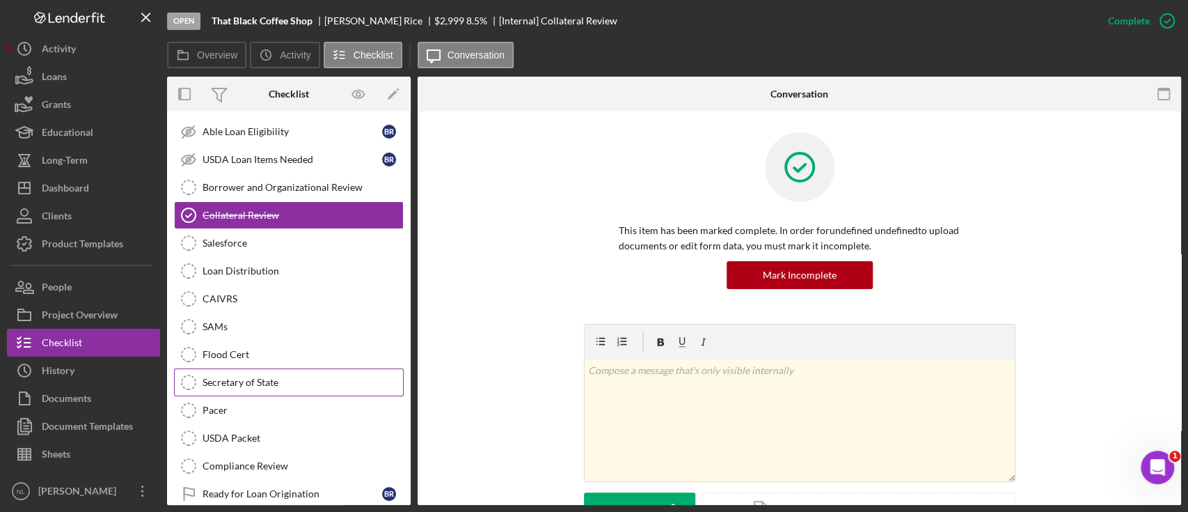
click at [245, 379] on div "Secretary of State" at bounding box center [303, 382] width 200 height 11
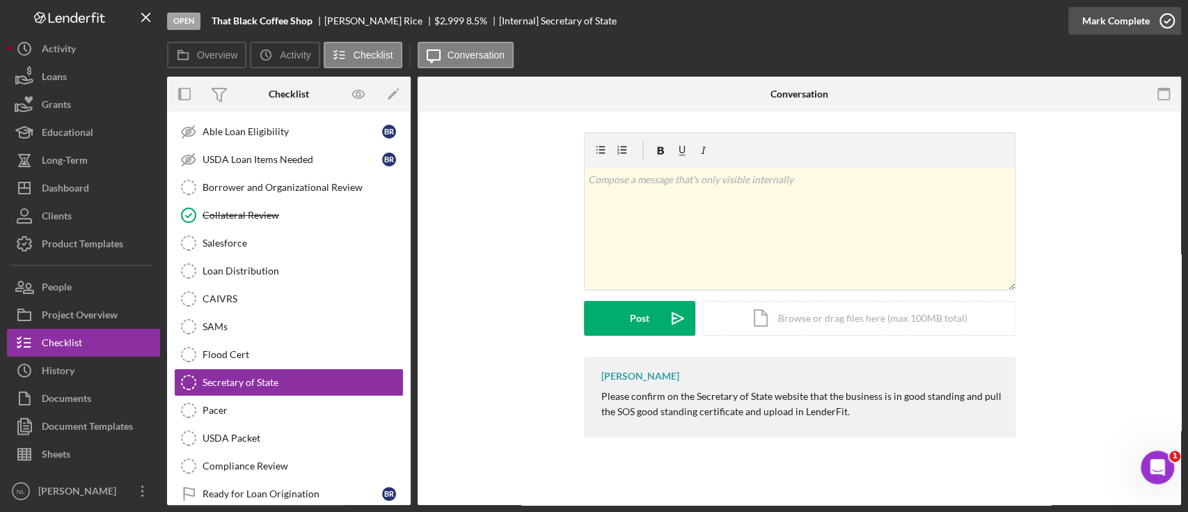
click at [1103, 25] on div "Mark Complete" at bounding box center [1116, 21] width 68 height 28
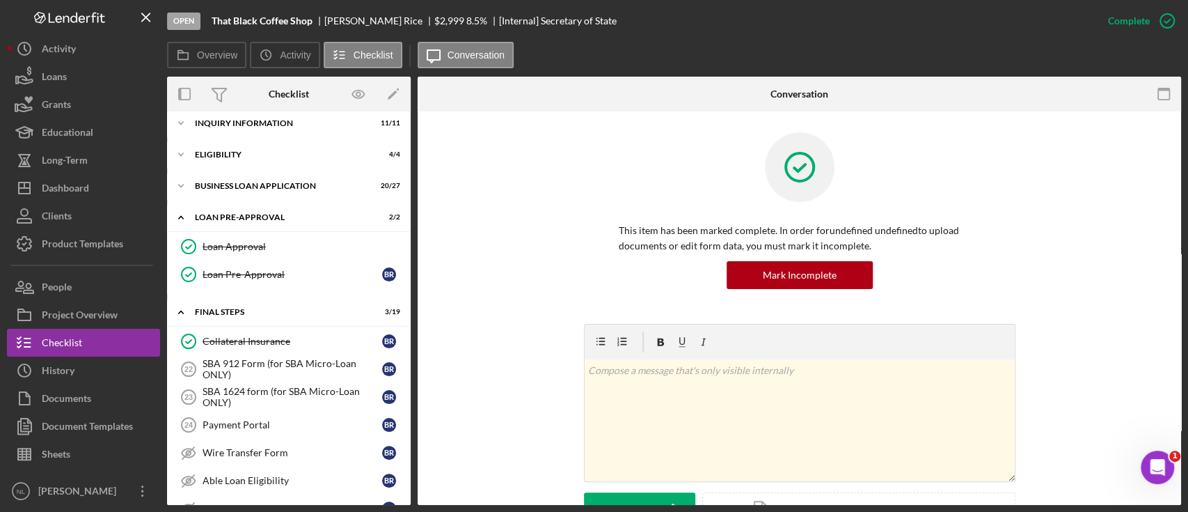
scroll to position [401, 0]
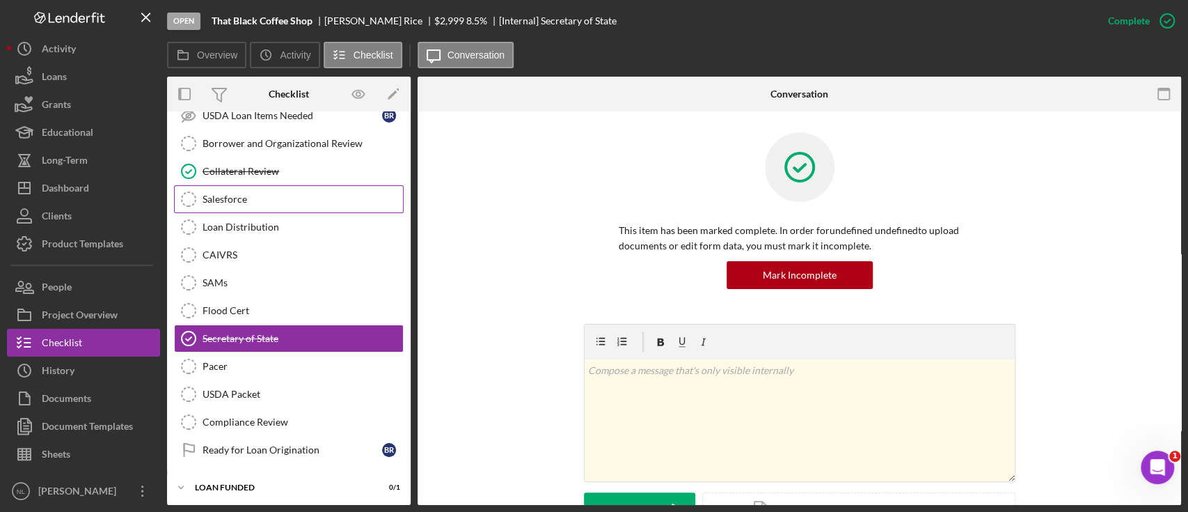
click at [251, 199] on div "Salesforce" at bounding box center [303, 199] width 200 height 11
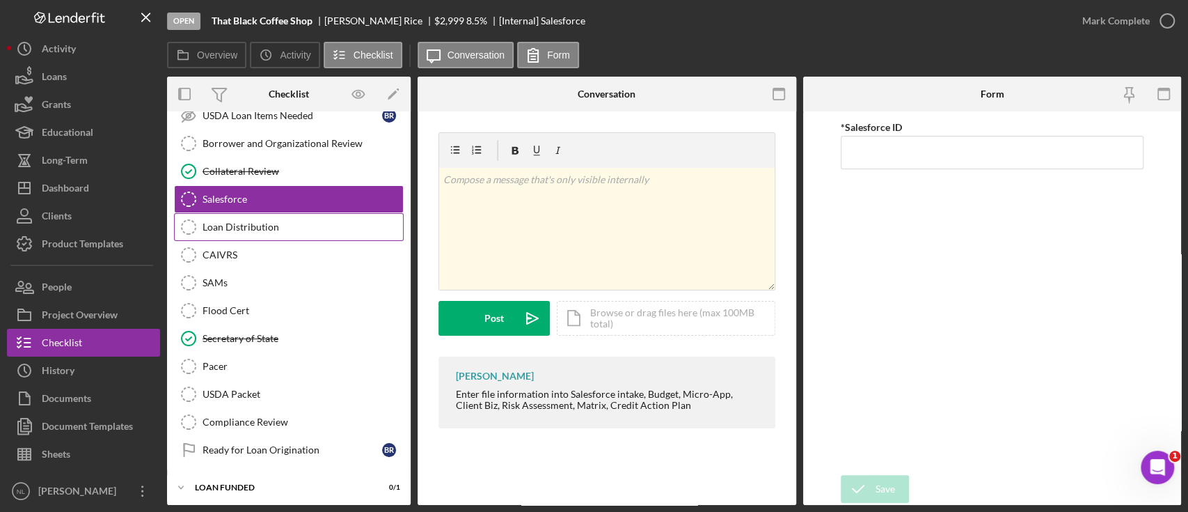
click at [245, 215] on link "Loan Distribution Loan Distribution" at bounding box center [289, 227] width 230 height 28
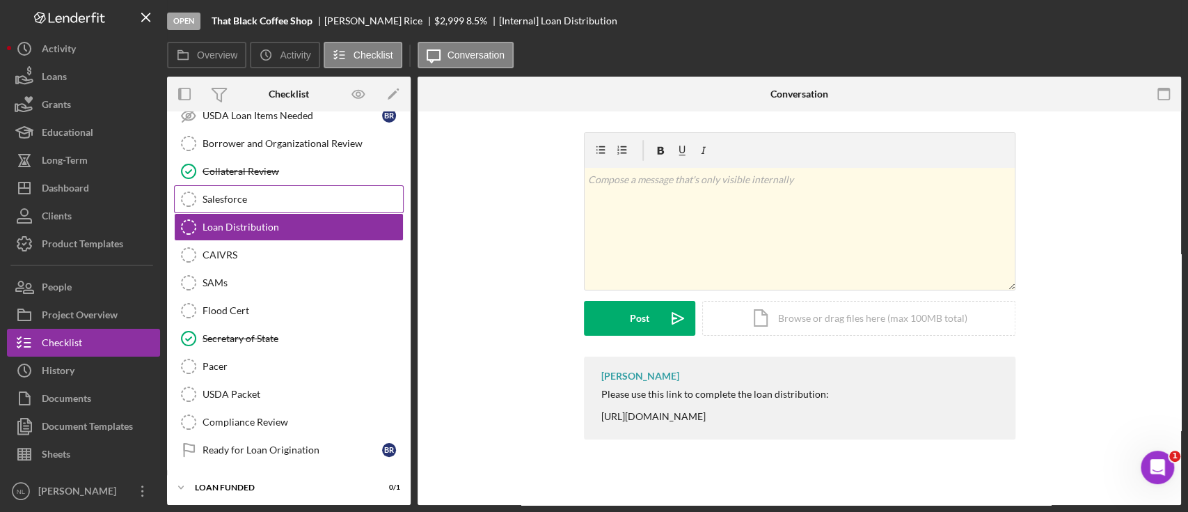
scroll to position [401, 0]
click at [240, 209] on link "Salesforce Salesforce" at bounding box center [289, 199] width 230 height 28
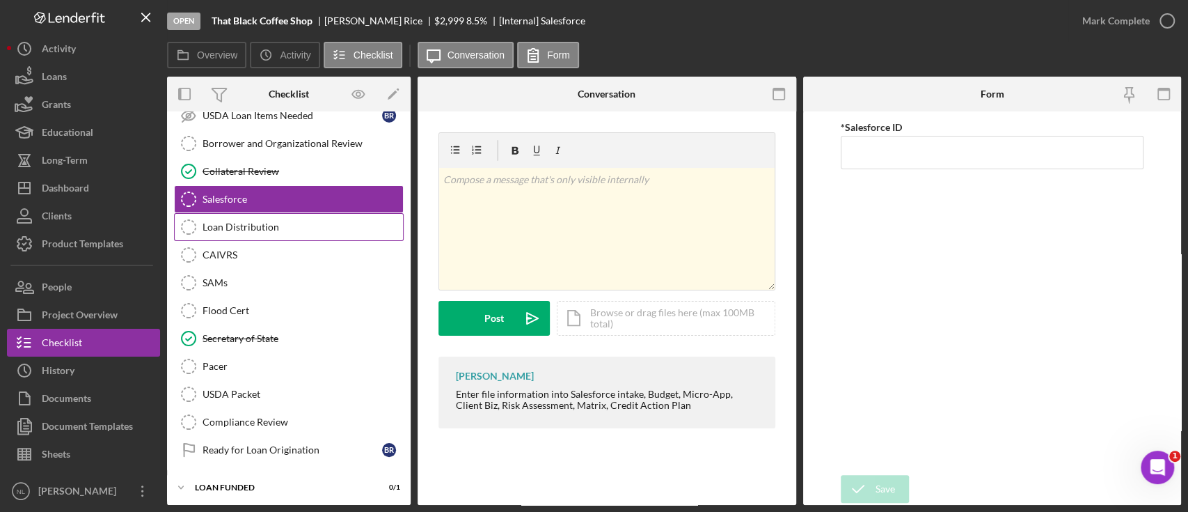
click at [249, 221] on div "Loan Distribution" at bounding box center [303, 226] width 200 height 11
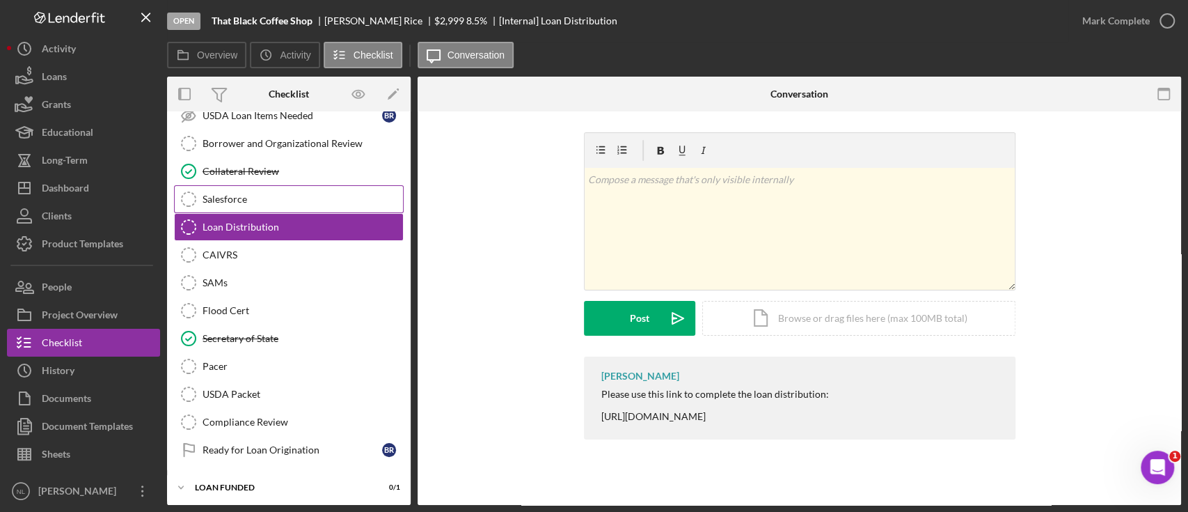
click at [230, 196] on div "Salesforce" at bounding box center [303, 199] width 200 height 11
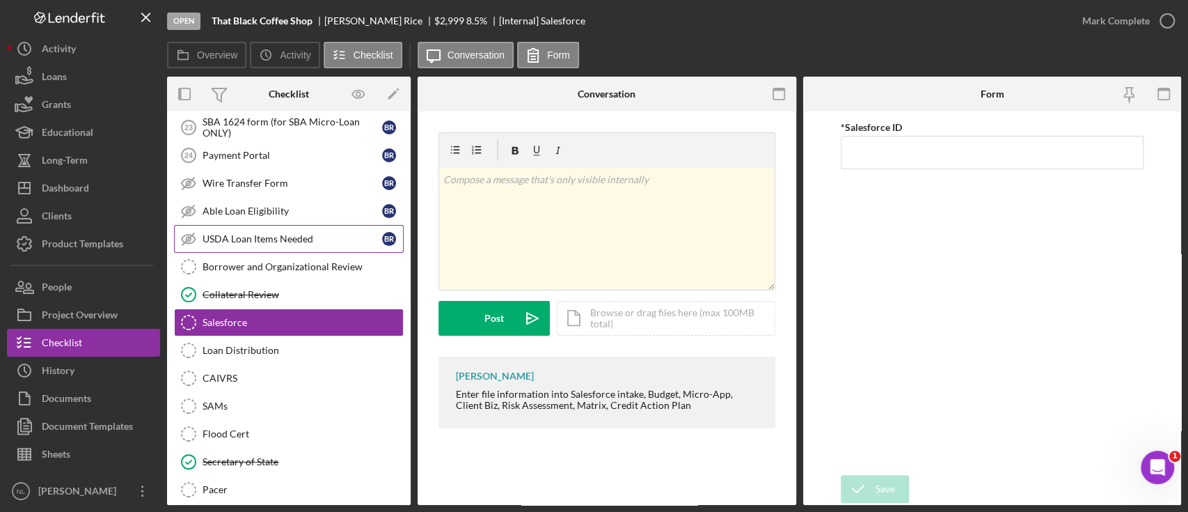
scroll to position [308, 0]
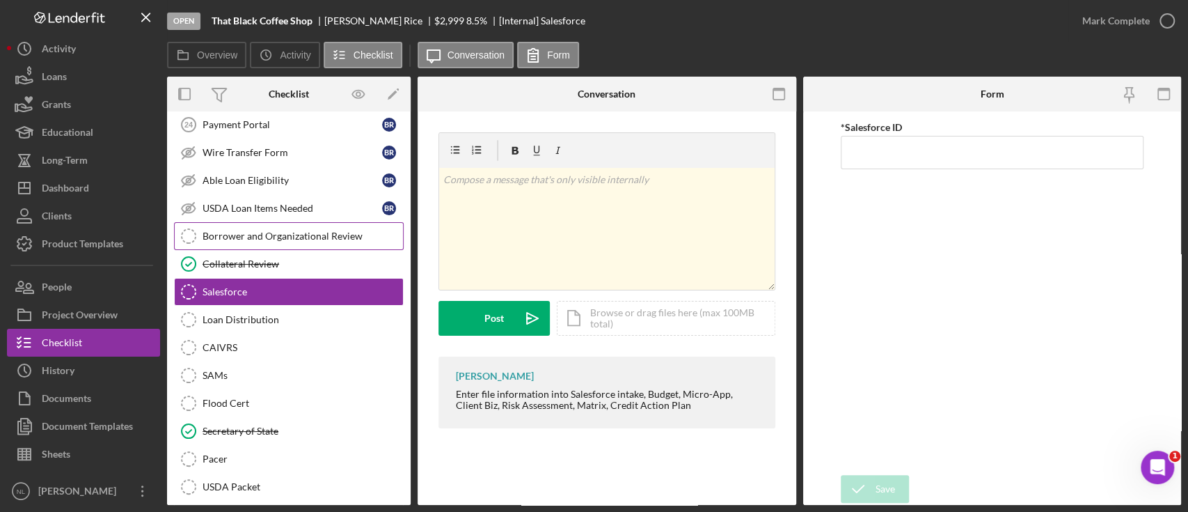
click at [284, 233] on div "Borrower and Organizational Review" at bounding box center [303, 235] width 200 height 11
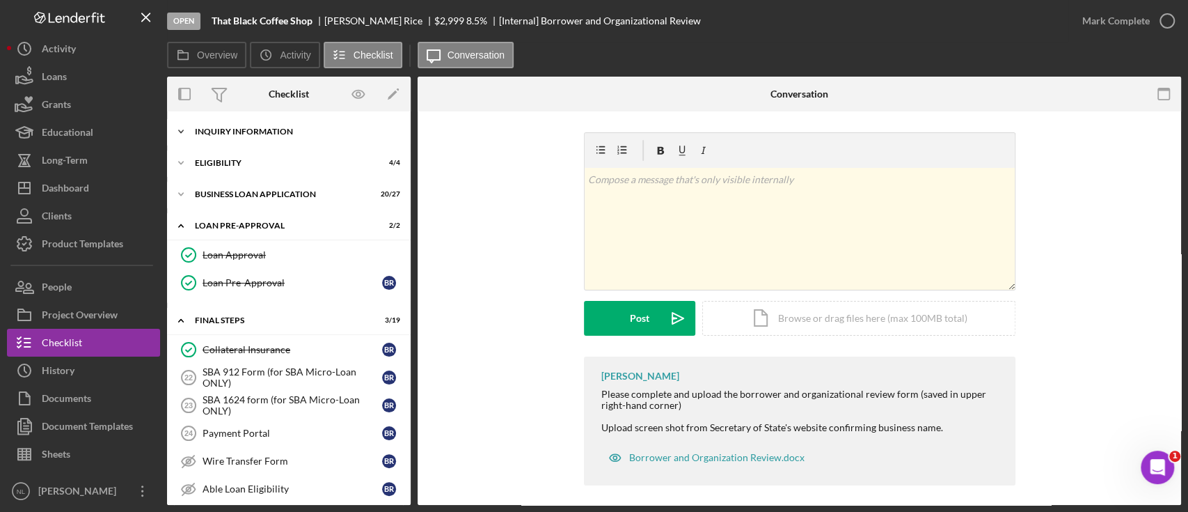
click at [244, 127] on div "INQUIRY INFORMATION" at bounding box center [294, 131] width 198 height 8
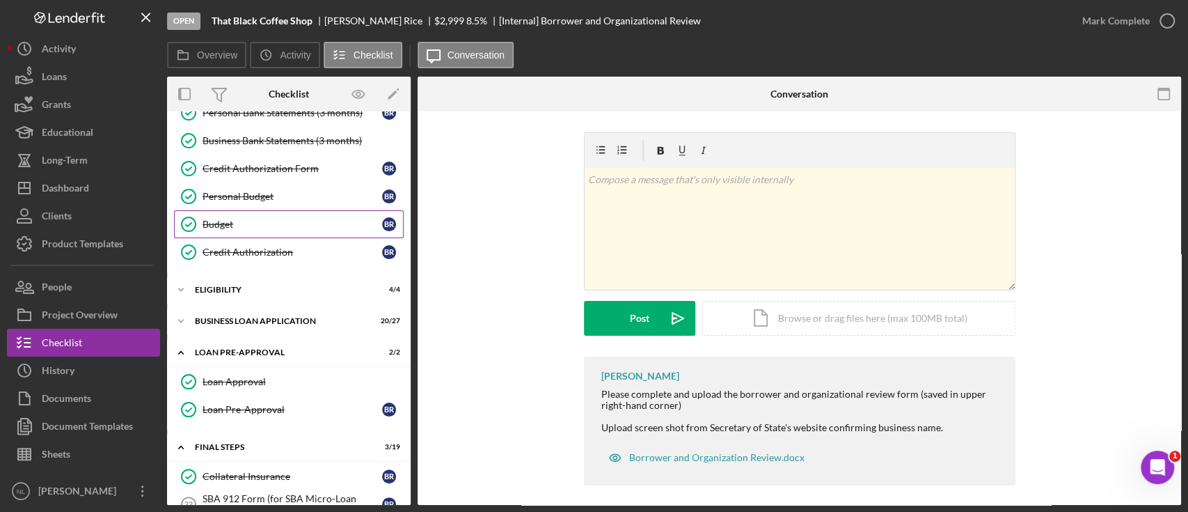
scroll to position [189, 0]
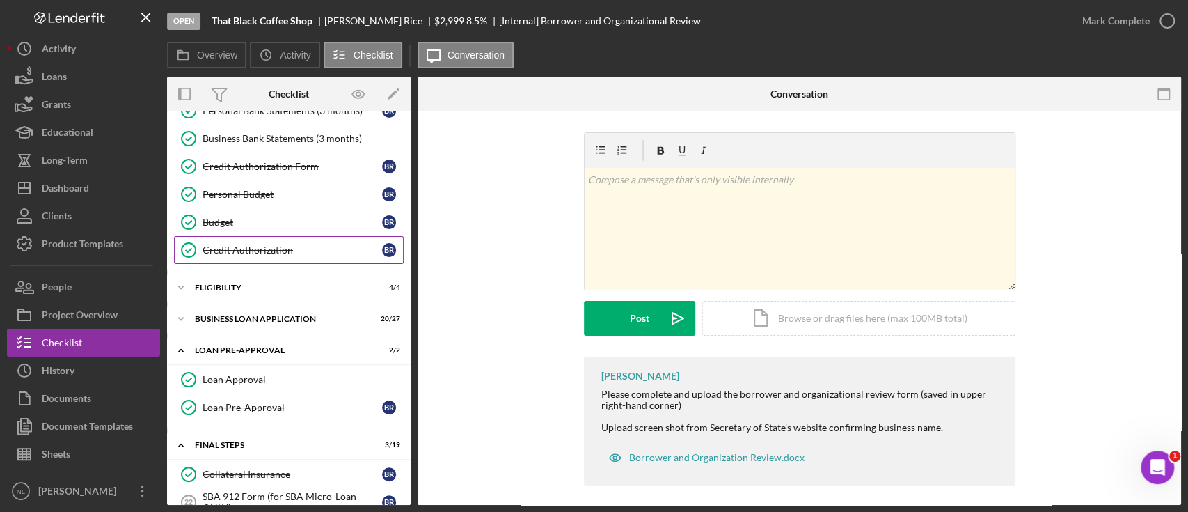
click at [262, 261] on link "Credit Authorization Credit Authorization B R" at bounding box center [289, 250] width 230 height 28
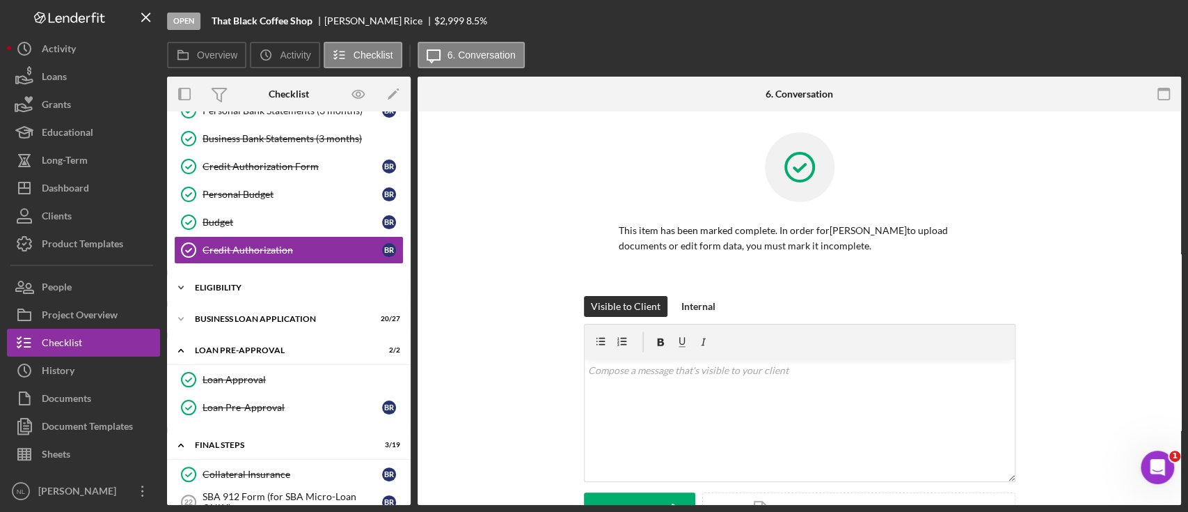
click at [241, 283] on div "ELIGIBILITY" at bounding box center [294, 287] width 198 height 8
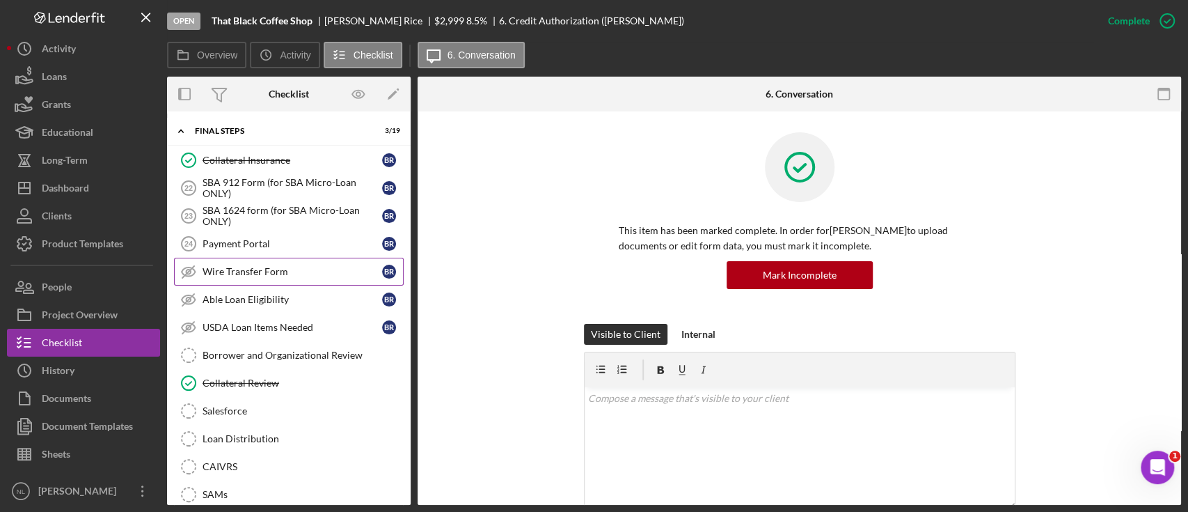
scroll to position [631, 0]
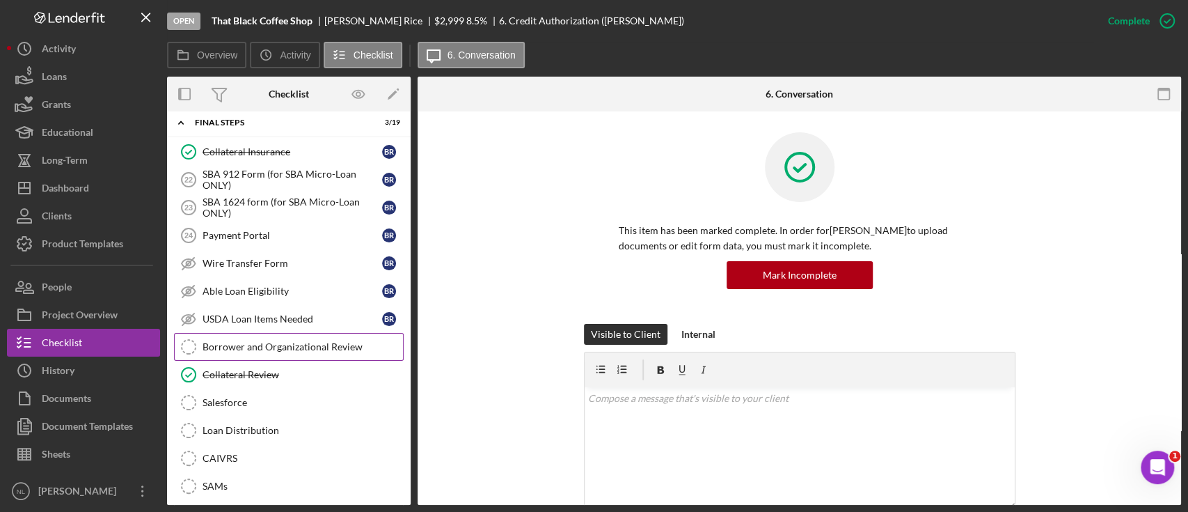
click at [256, 343] on div "Borrower and Organizational Review" at bounding box center [303, 346] width 200 height 11
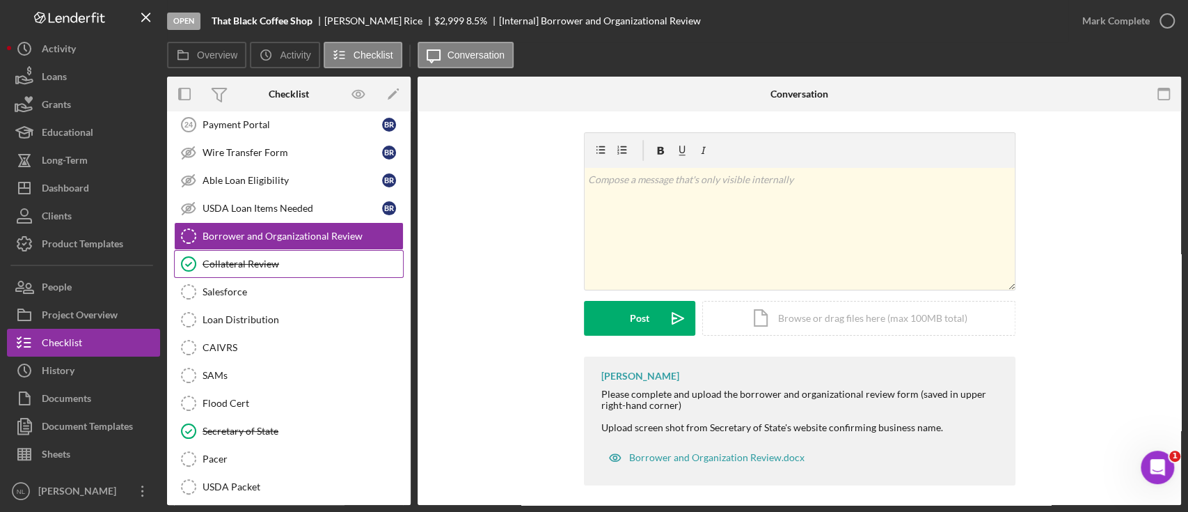
scroll to position [767, 0]
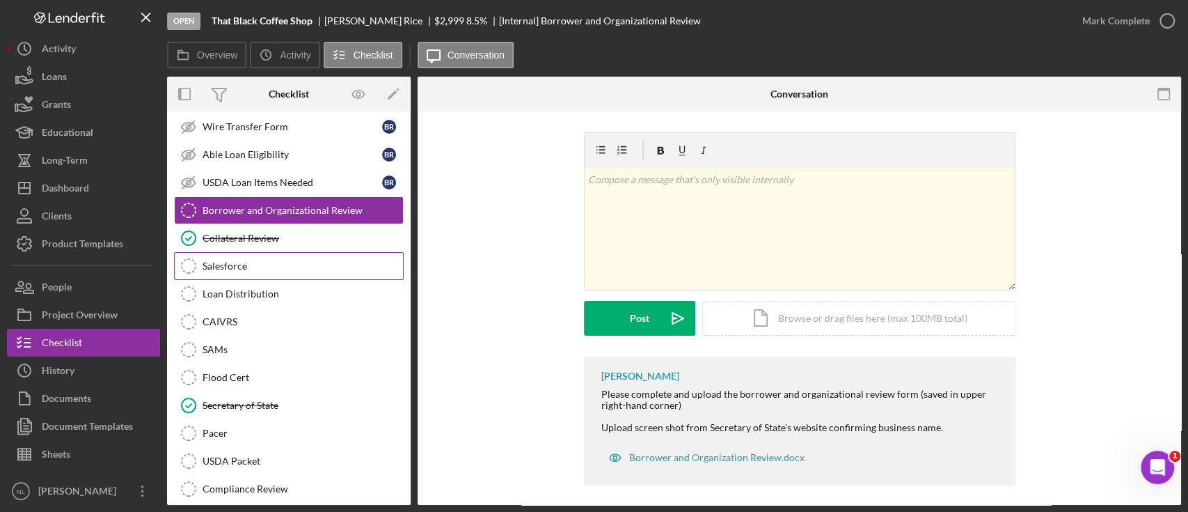
click at [237, 265] on div "Salesforce" at bounding box center [303, 265] width 200 height 11
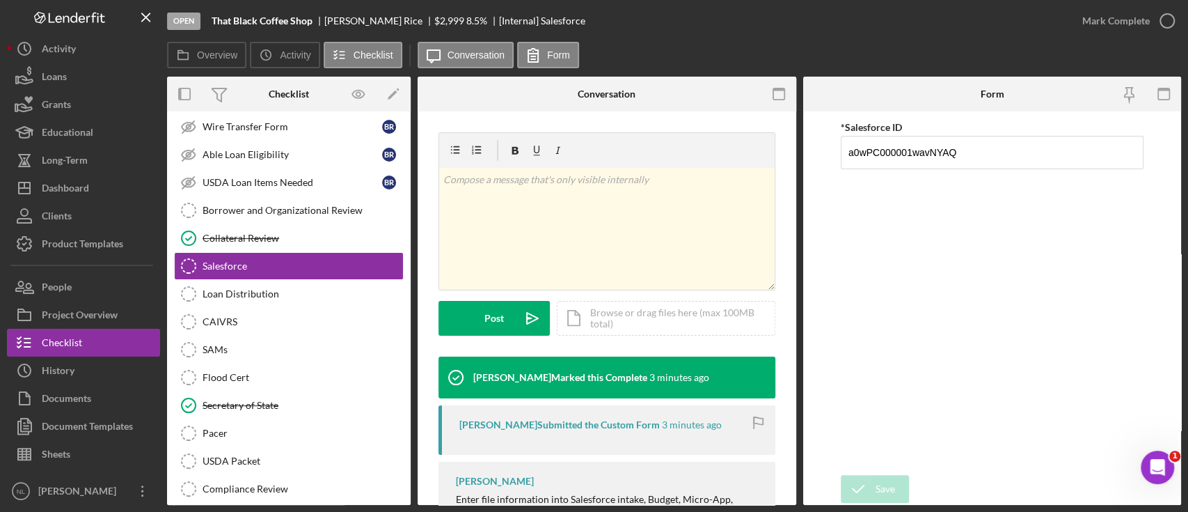
click at [1116, 36] on div "Mark Complete" at bounding box center [1125, 21] width 113 height 42
click at [1114, 28] on div "Mark Complete" at bounding box center [1116, 21] width 68 height 28
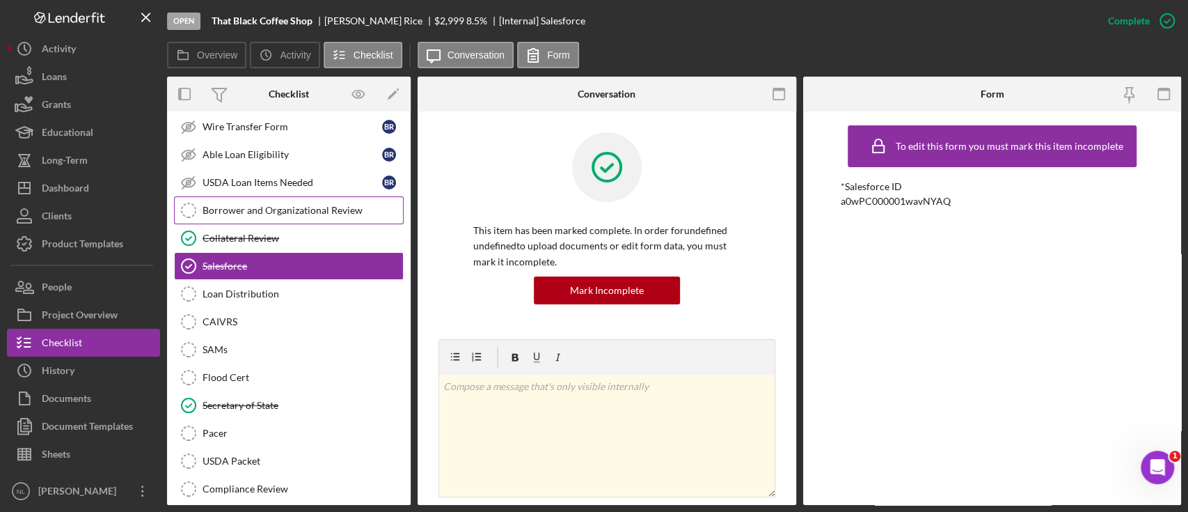
click at [284, 209] on div "Borrower and Organizational Review" at bounding box center [303, 210] width 200 height 11
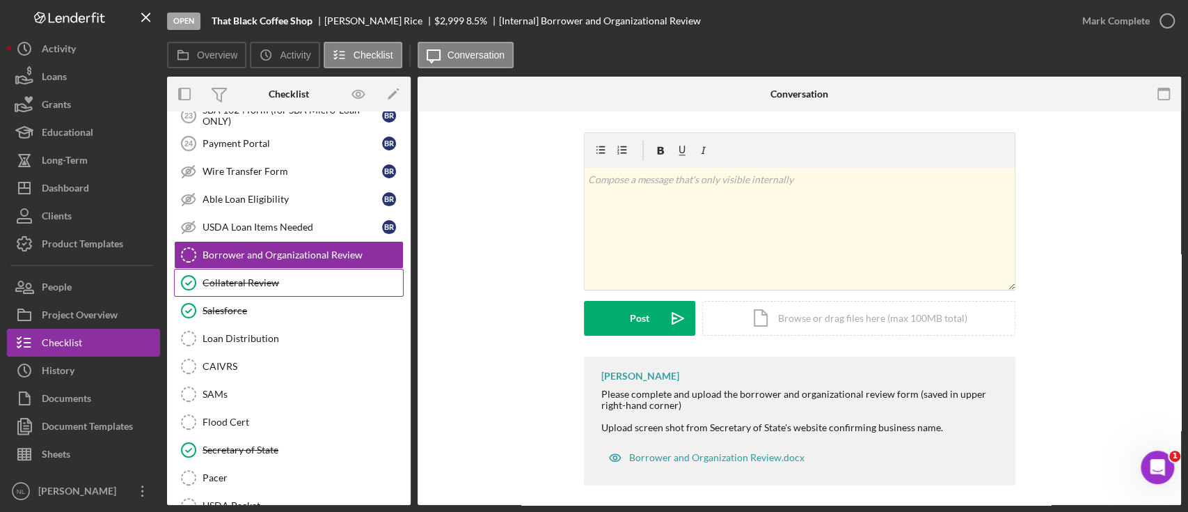
scroll to position [723, 0]
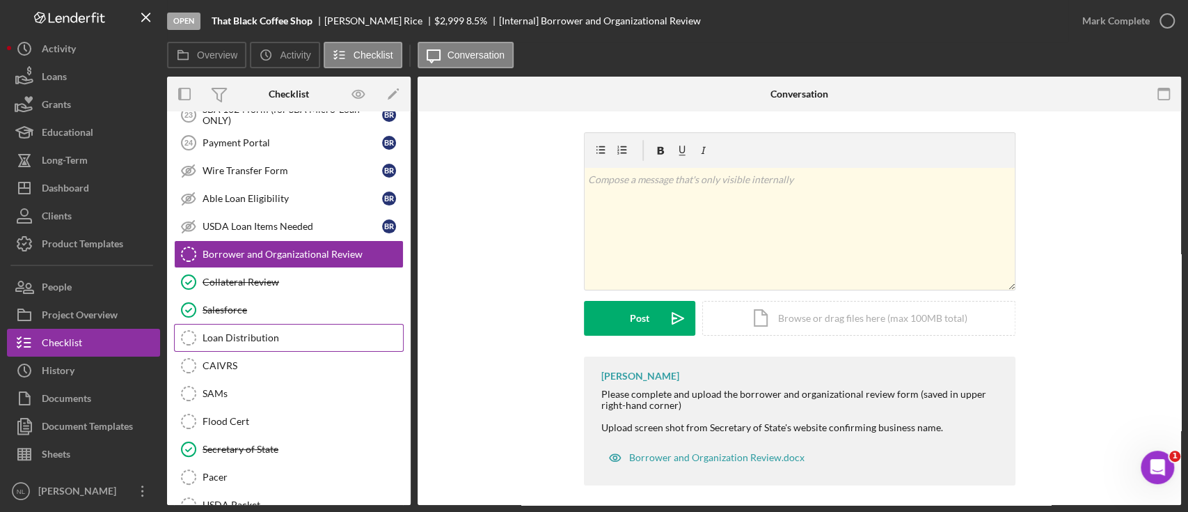
click at [269, 338] on div "Loan Distribution" at bounding box center [303, 337] width 200 height 11
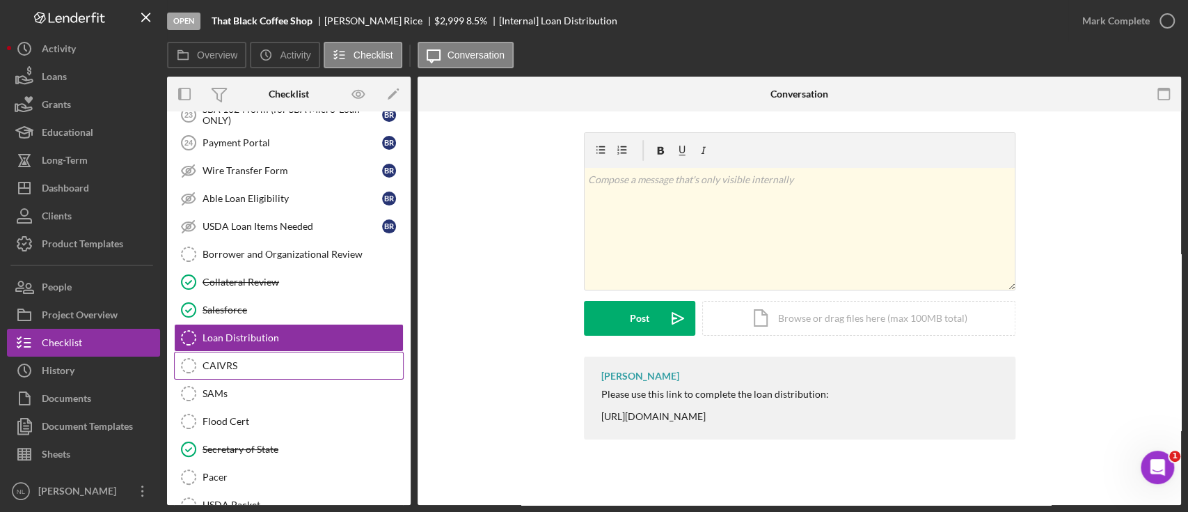
click at [292, 368] on link "CAIVRS CAIVRS" at bounding box center [289, 366] width 230 height 28
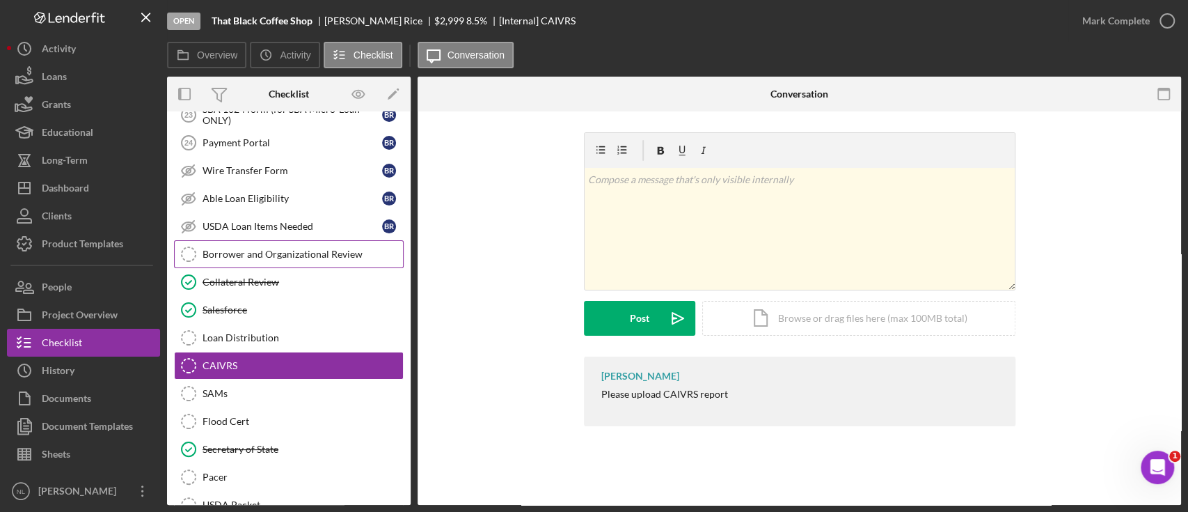
click at [266, 253] on div "Borrower and Organizational Review" at bounding box center [303, 254] width 200 height 11
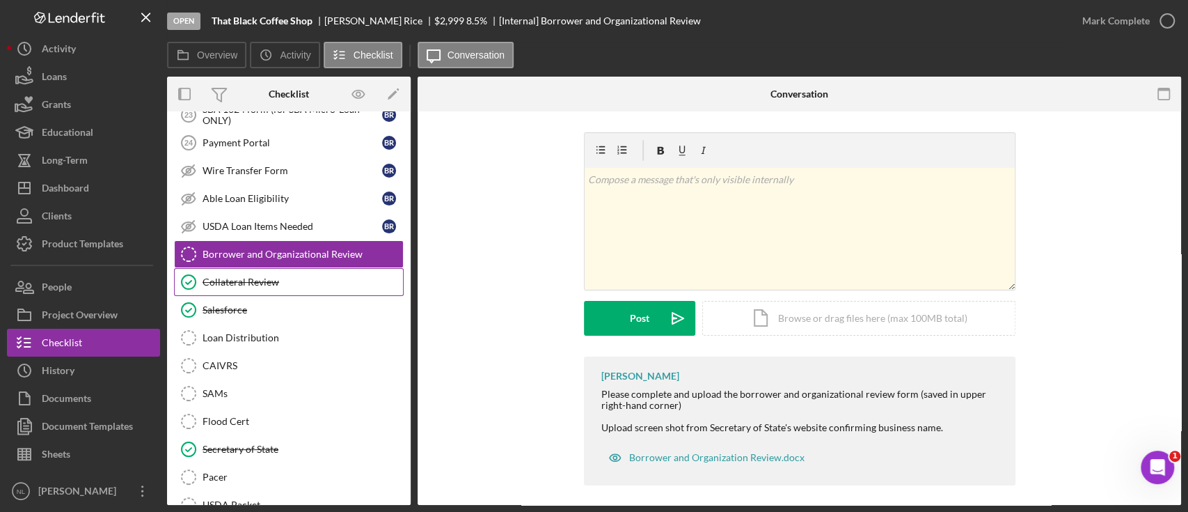
click at [250, 278] on div "Collateral Review" at bounding box center [303, 281] width 200 height 11
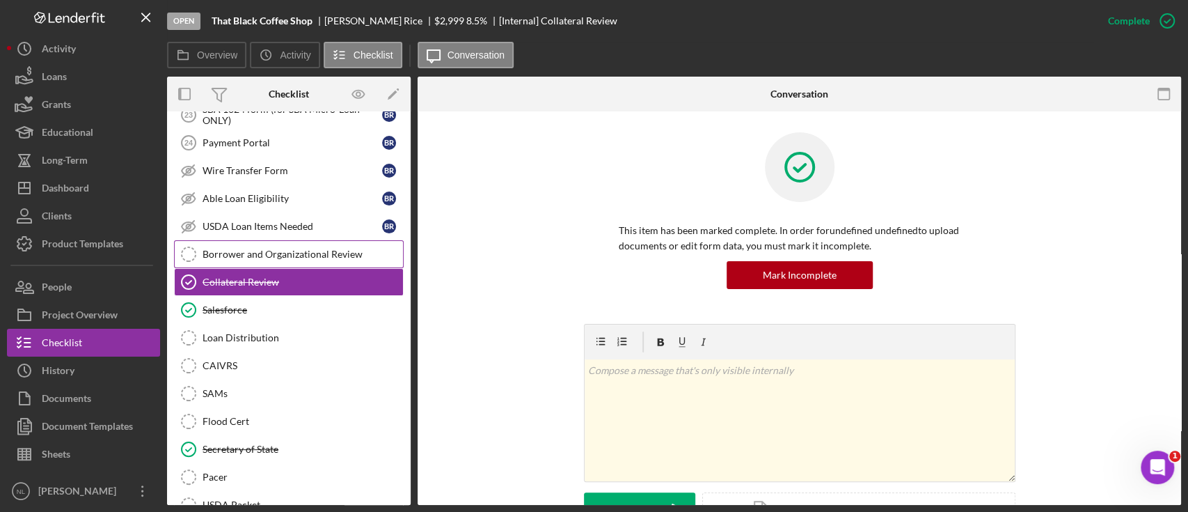
click at [240, 254] on div "Borrower and Organizational Review" at bounding box center [303, 254] width 200 height 11
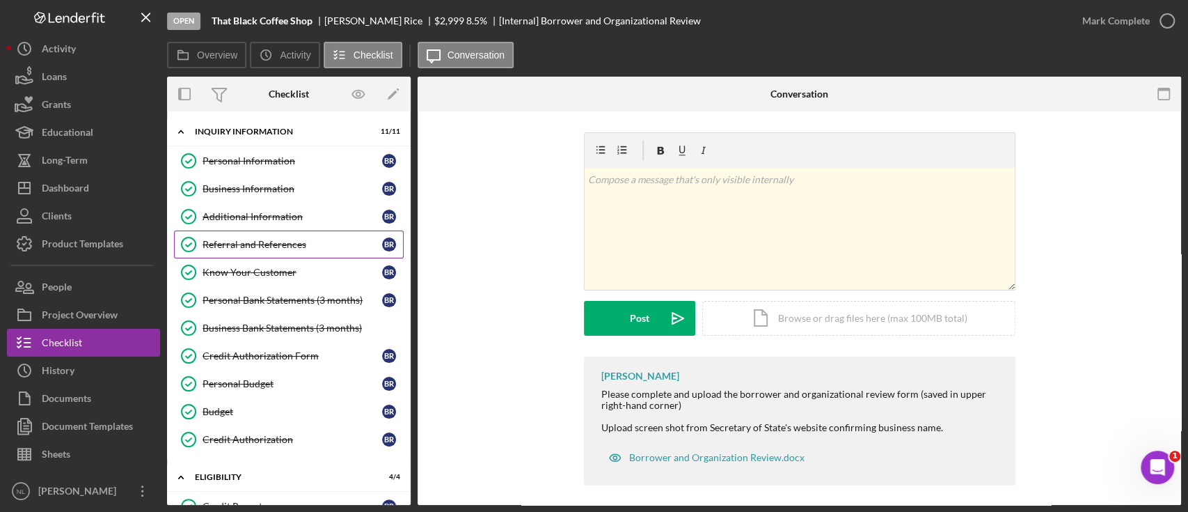
click at [296, 256] on link "Referral and References Referral and References B R" at bounding box center [289, 244] width 230 height 28
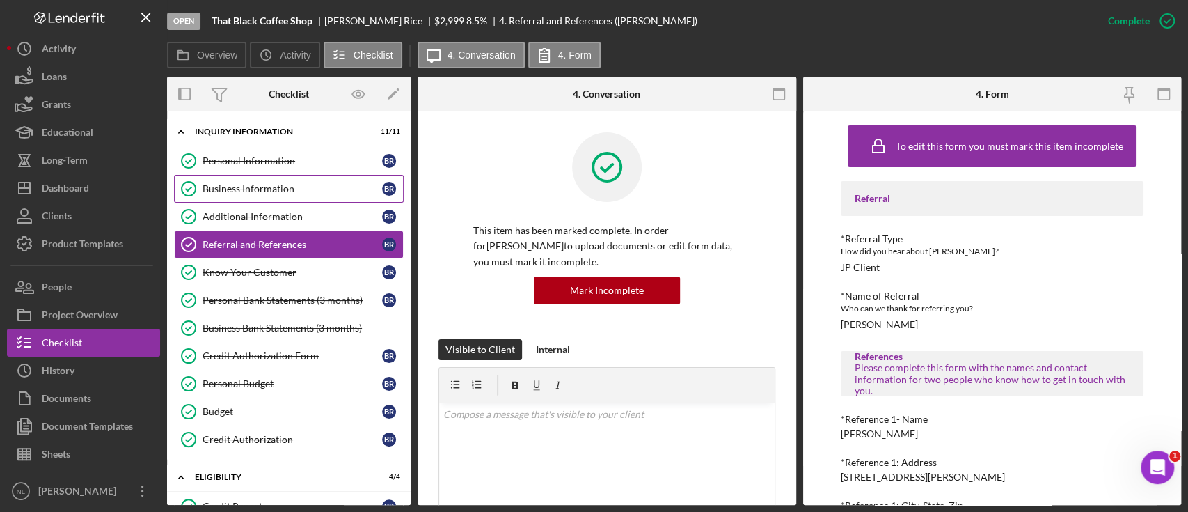
click at [270, 199] on link "Business Information Business Information B R" at bounding box center [289, 189] width 230 height 28
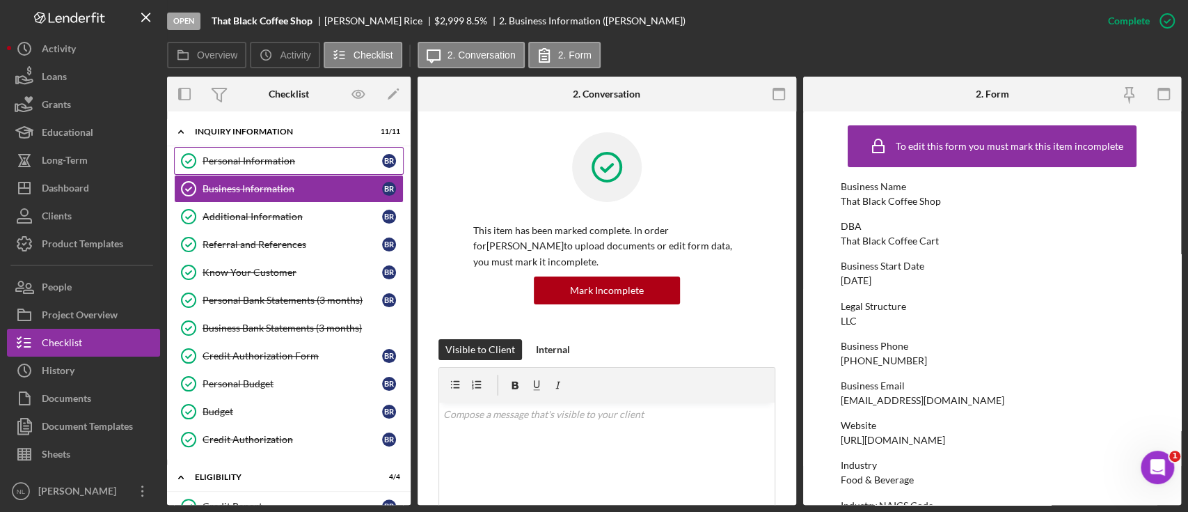
click at [233, 161] on div "Personal Information" at bounding box center [293, 160] width 180 height 11
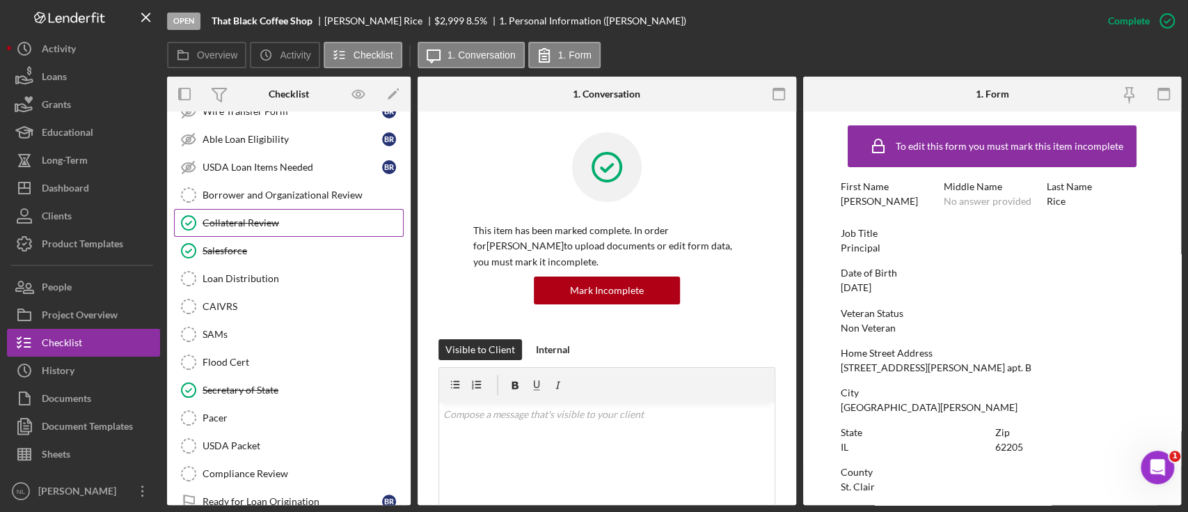
scroll to position [782, 0]
click at [318, 210] on link "Collateral Review Collateral Review" at bounding box center [289, 224] width 230 height 28
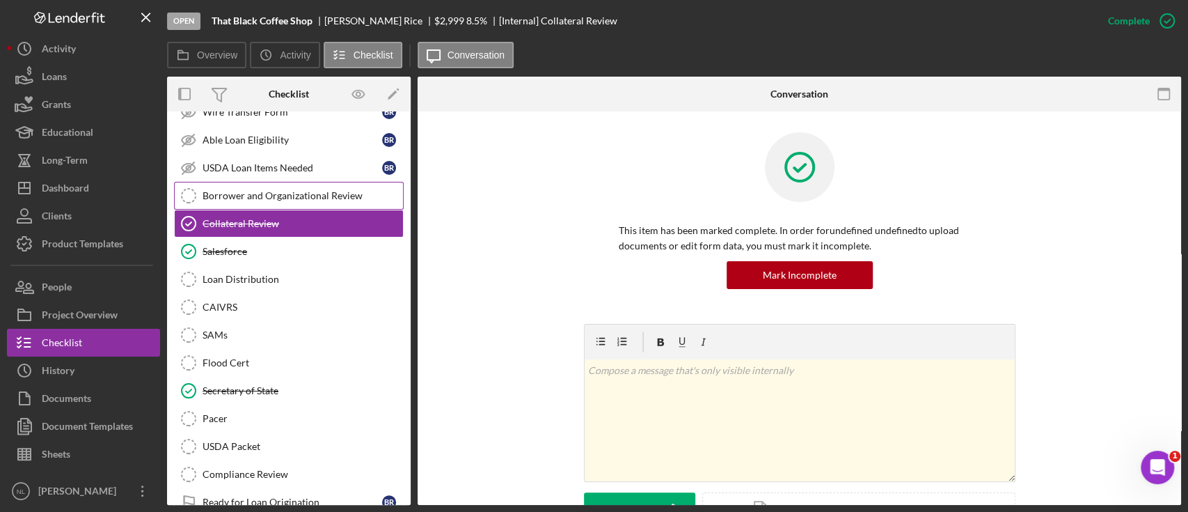
click at [271, 200] on link "Borrower and Organizational Review Borrower and Organizational Review" at bounding box center [289, 196] width 230 height 28
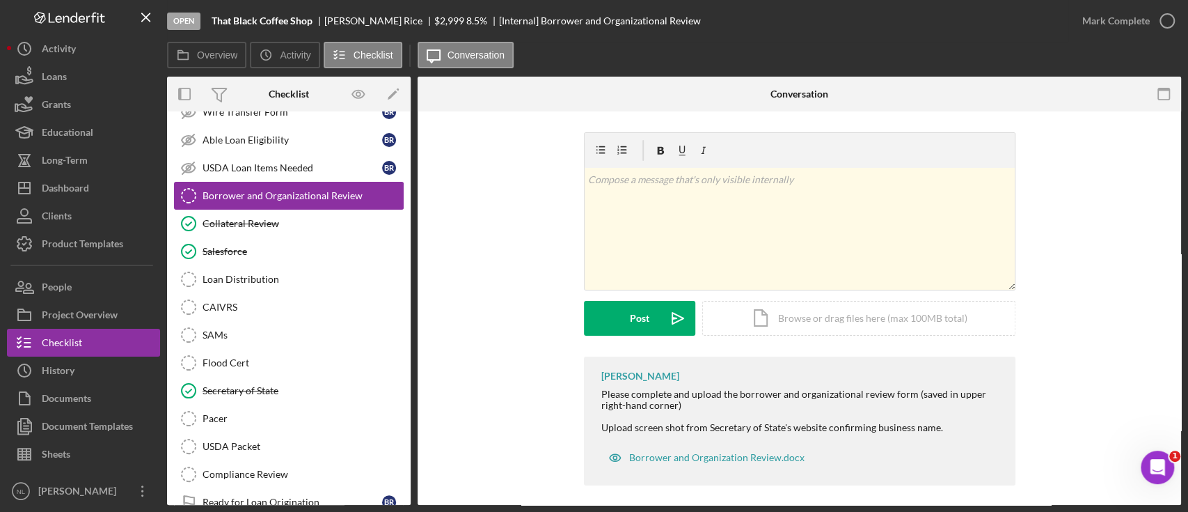
click at [271, 200] on link "Borrower and Organizational Review Borrower and Organizational Review" at bounding box center [289, 196] width 230 height 28
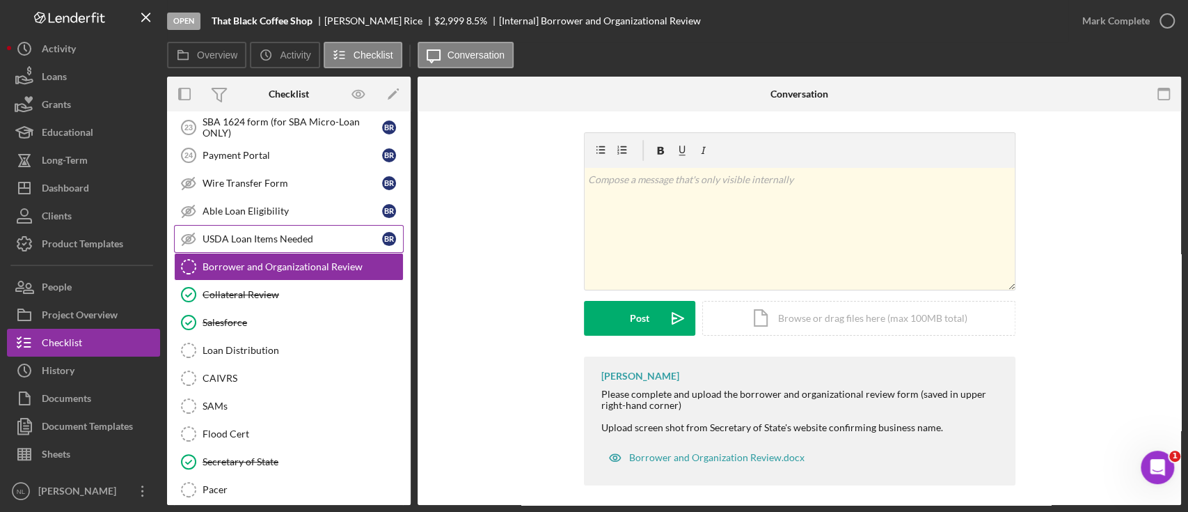
scroll to position [505, 0]
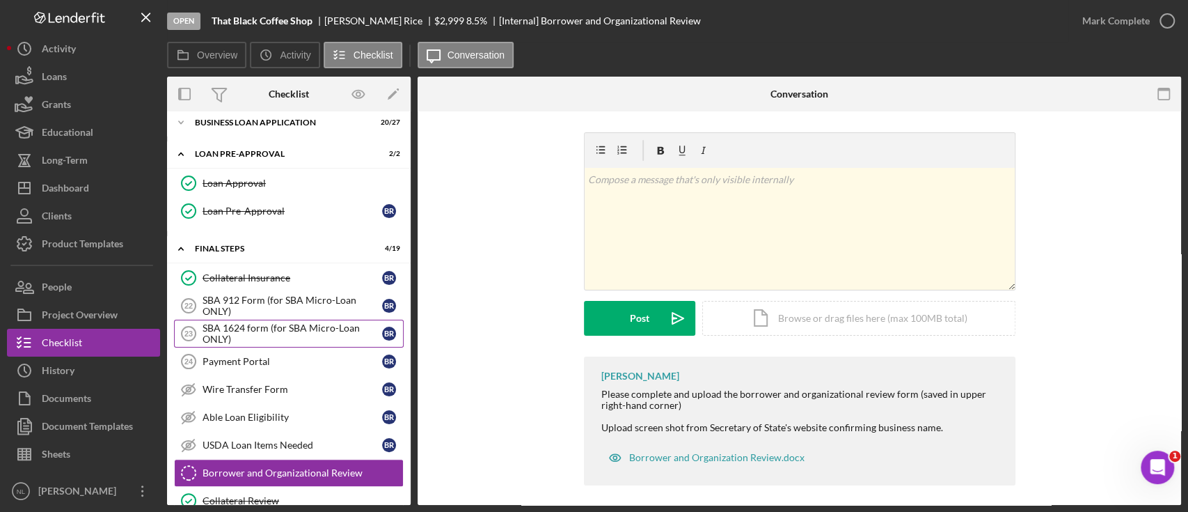
click at [303, 337] on div "SBA 1624 form (for SBA Micro-Loan ONLY)" at bounding box center [293, 333] width 180 height 22
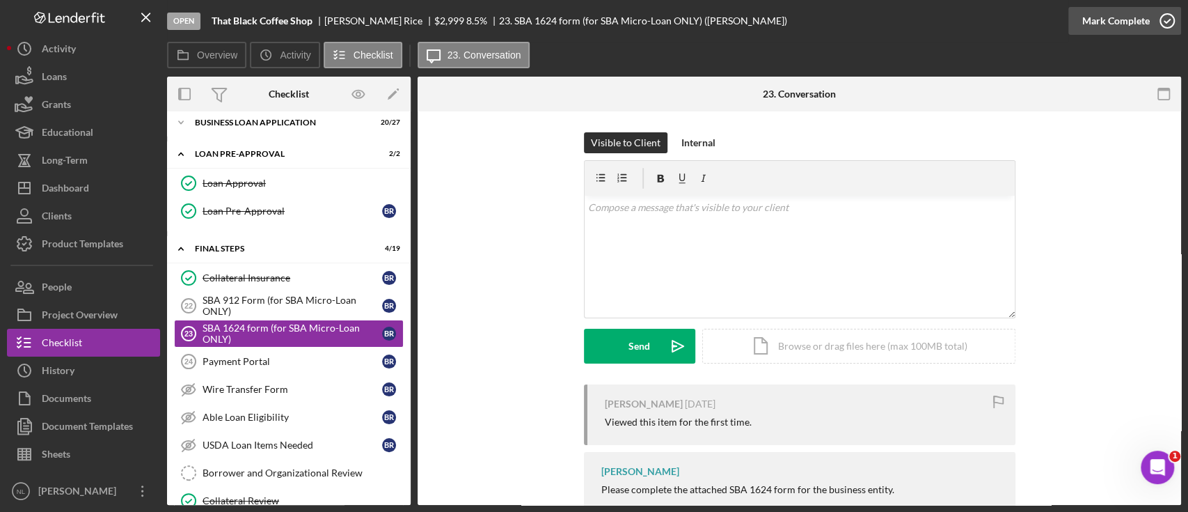
click at [1121, 18] on div "Mark Complete" at bounding box center [1116, 21] width 68 height 28
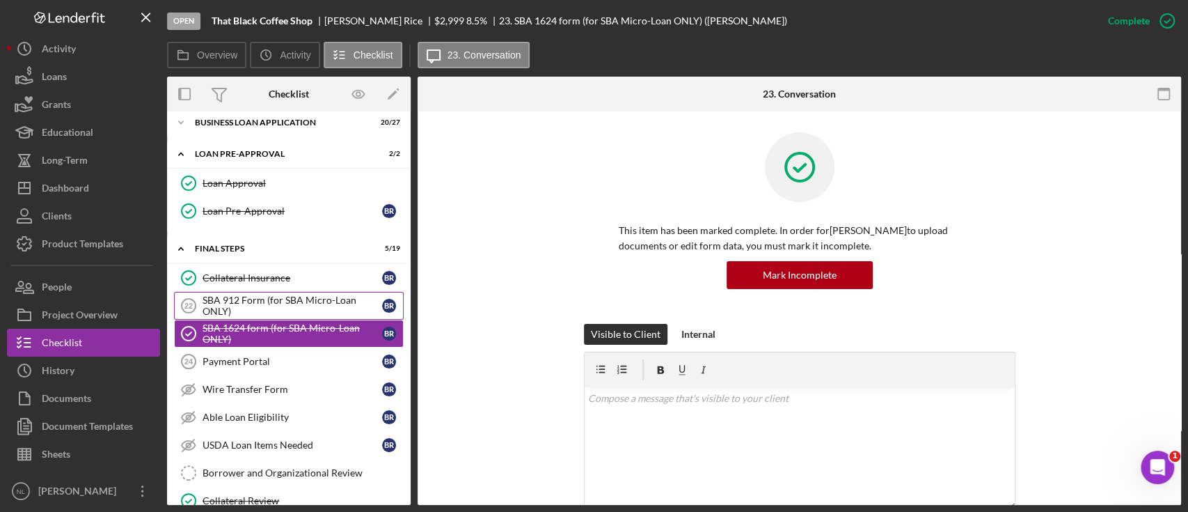
click at [275, 292] on link "SBA 912 Form (for SBA Micro-Loan ONLY) 22 SBA 912 Form (for SBA Micro-Loan ONLY…" at bounding box center [289, 306] width 230 height 28
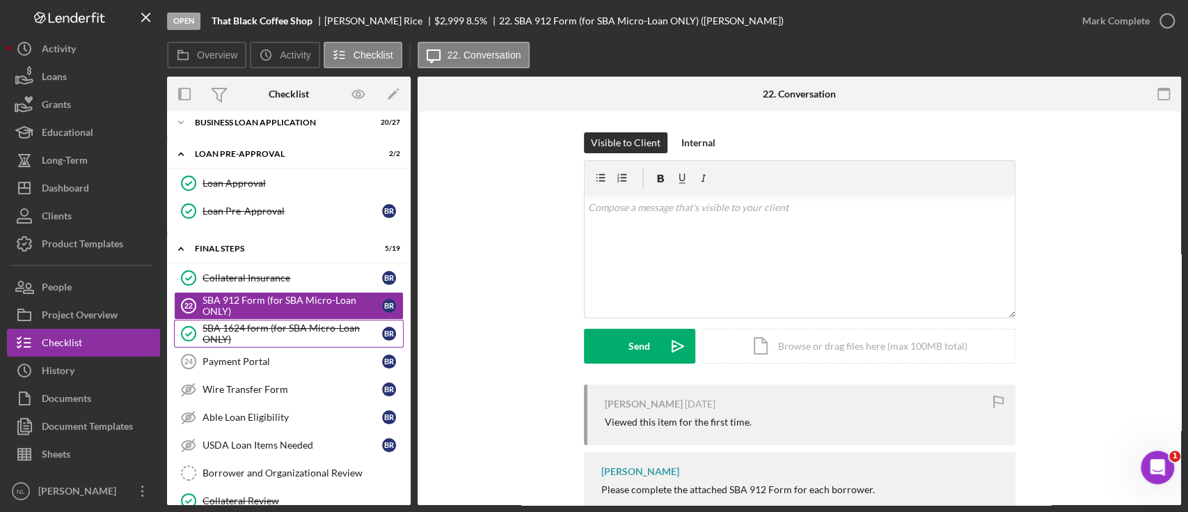
click at [268, 331] on div "SBA 1624 form (for SBA Micro-Loan ONLY)" at bounding box center [293, 333] width 180 height 22
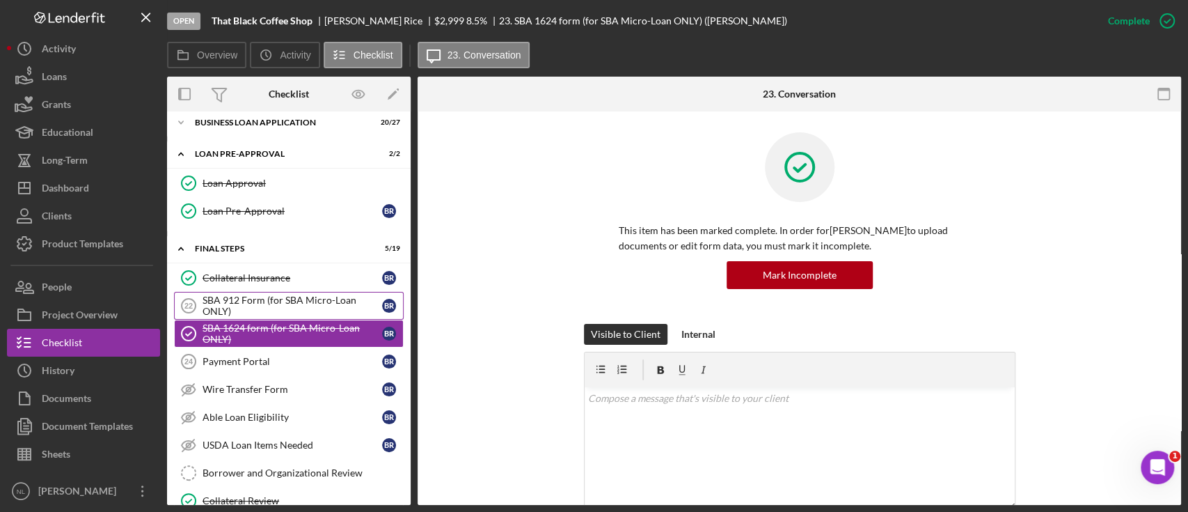
click at [258, 308] on div "SBA 912 Form (for SBA Micro-Loan ONLY)" at bounding box center [293, 305] width 180 height 22
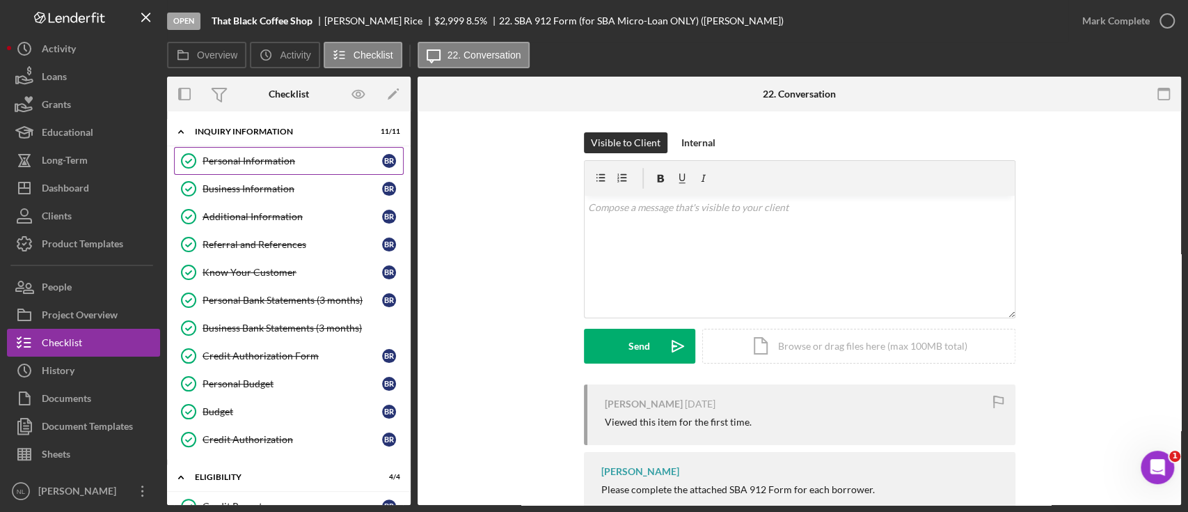
click at [226, 151] on link "Personal Information Personal Information B R" at bounding box center [289, 161] width 230 height 28
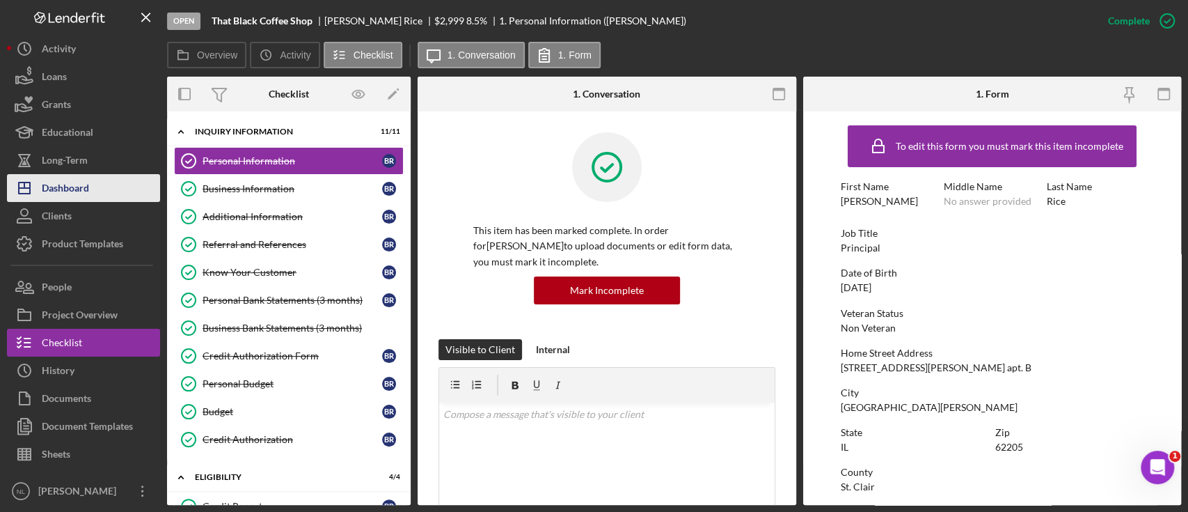
click at [82, 178] on div "Dashboard" at bounding box center [65, 189] width 47 height 31
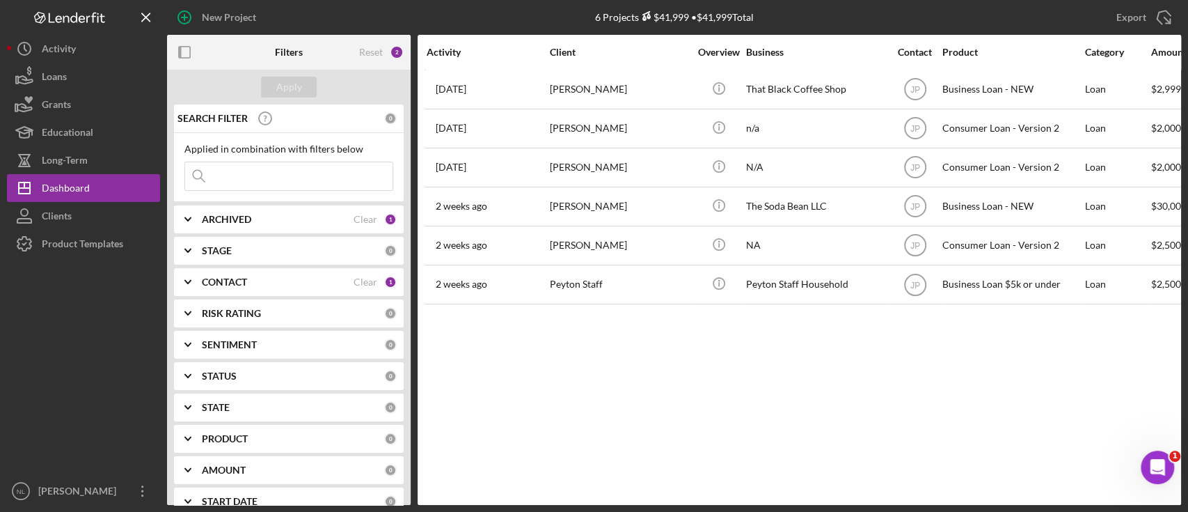
click at [221, 226] on div "ARCHIVED Clear 1" at bounding box center [299, 219] width 195 height 28
click at [228, 353] on div "STAGE 0" at bounding box center [299, 342] width 195 height 28
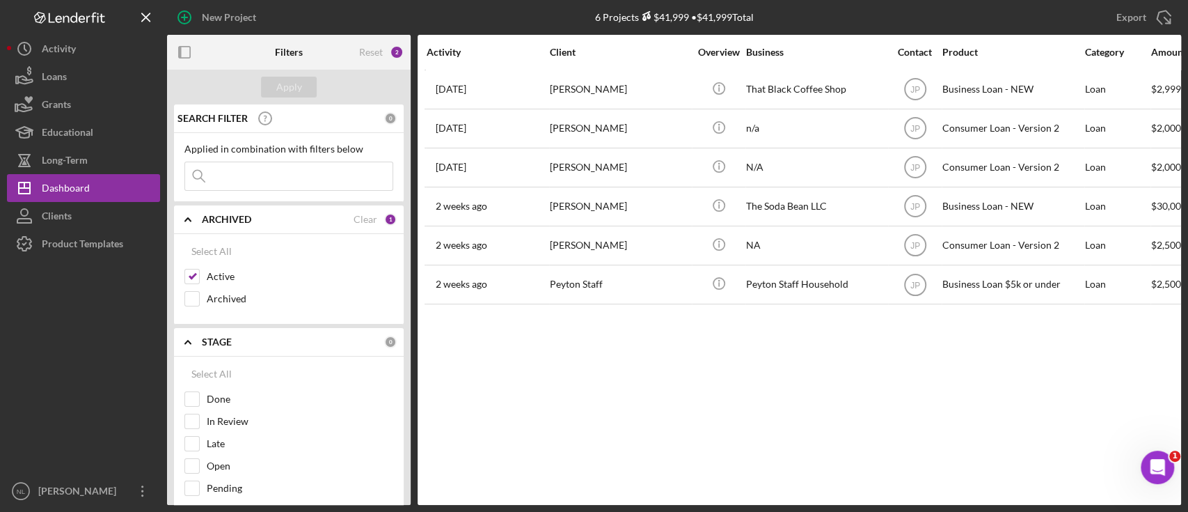
click at [215, 342] on b "STAGE" at bounding box center [217, 341] width 30 height 11
click at [221, 384] on div "CONTACT Clear 1" at bounding box center [299, 373] width 195 height 28
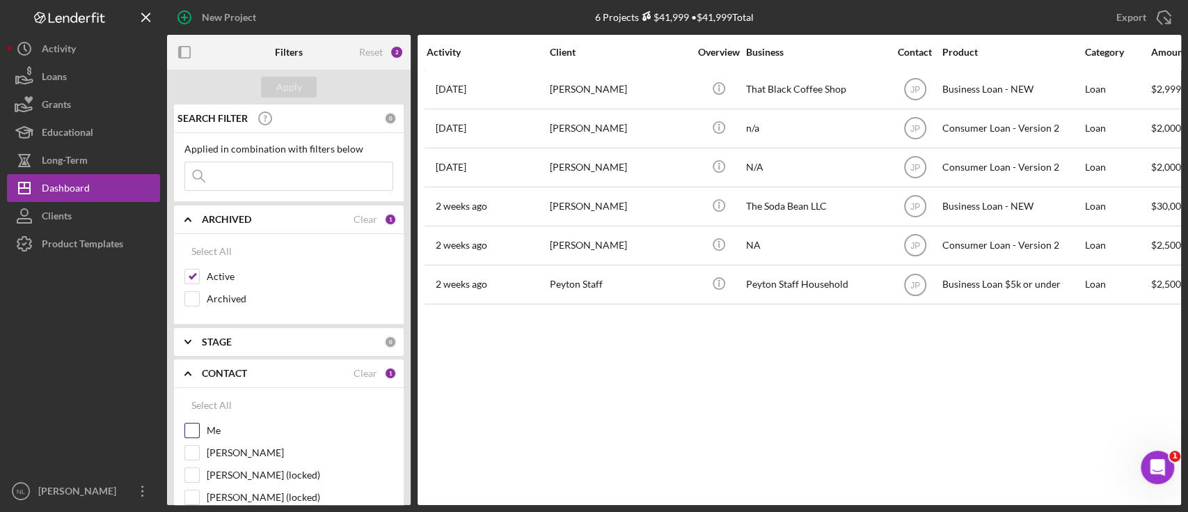
click at [190, 432] on input "Me" at bounding box center [192, 430] width 14 height 14
checkbox input "true"
click at [273, 86] on button "Apply" at bounding box center [289, 87] width 56 height 21
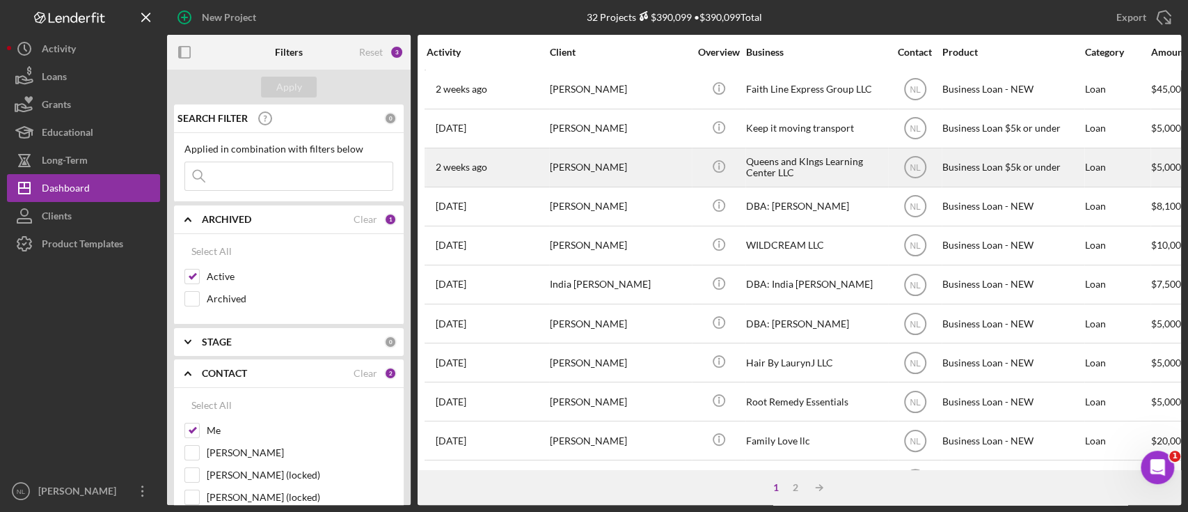
click at [523, 175] on div "[DATE] [PERSON_NAME]" at bounding box center [488, 167] width 122 height 37
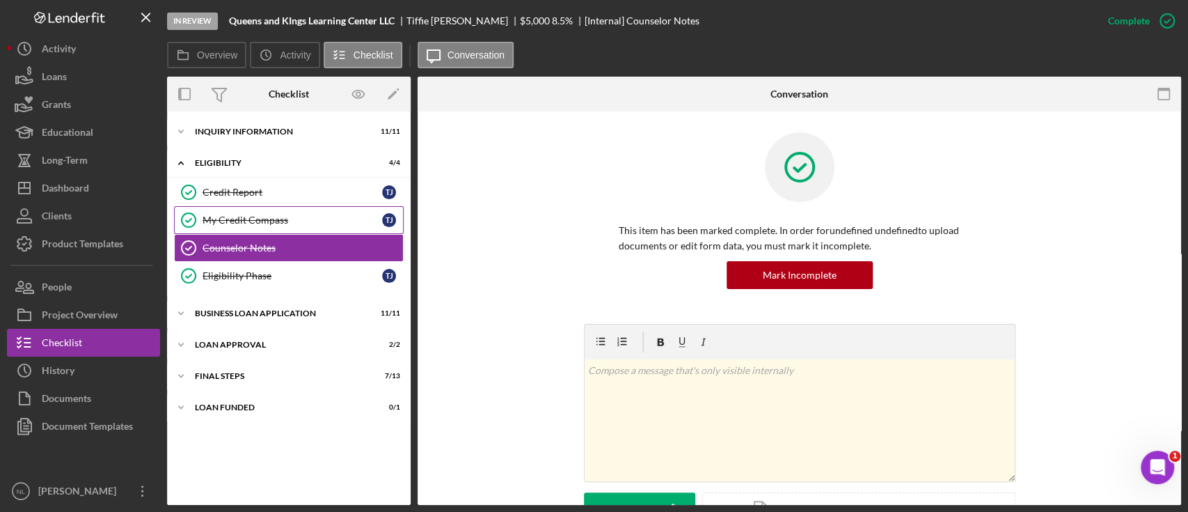
click at [250, 218] on div "My Credit Compass" at bounding box center [293, 219] width 180 height 11
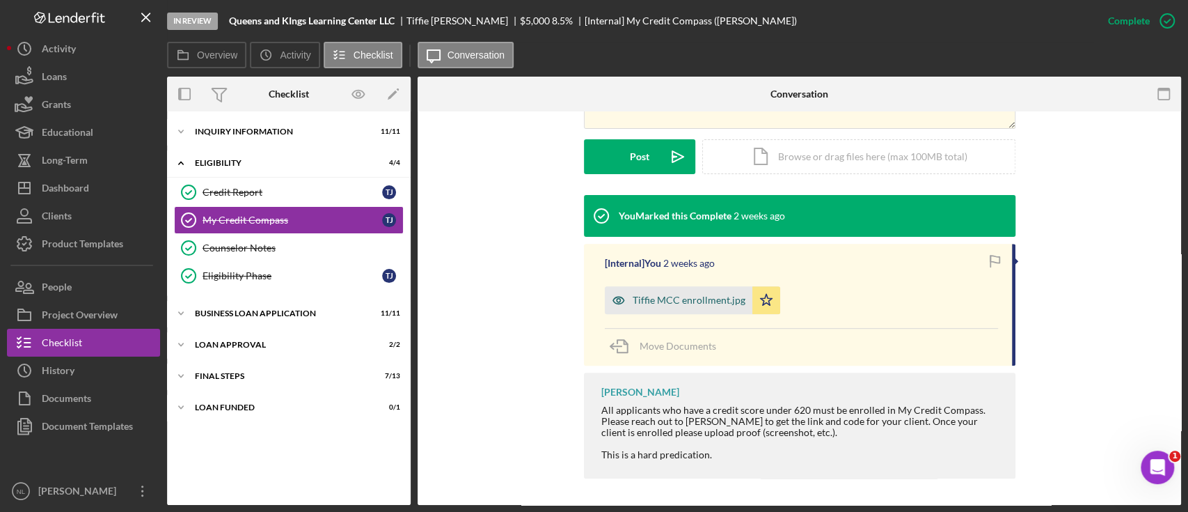
click at [675, 313] on div "Tiffie MCC enrollment.jpg" at bounding box center [679, 300] width 148 height 28
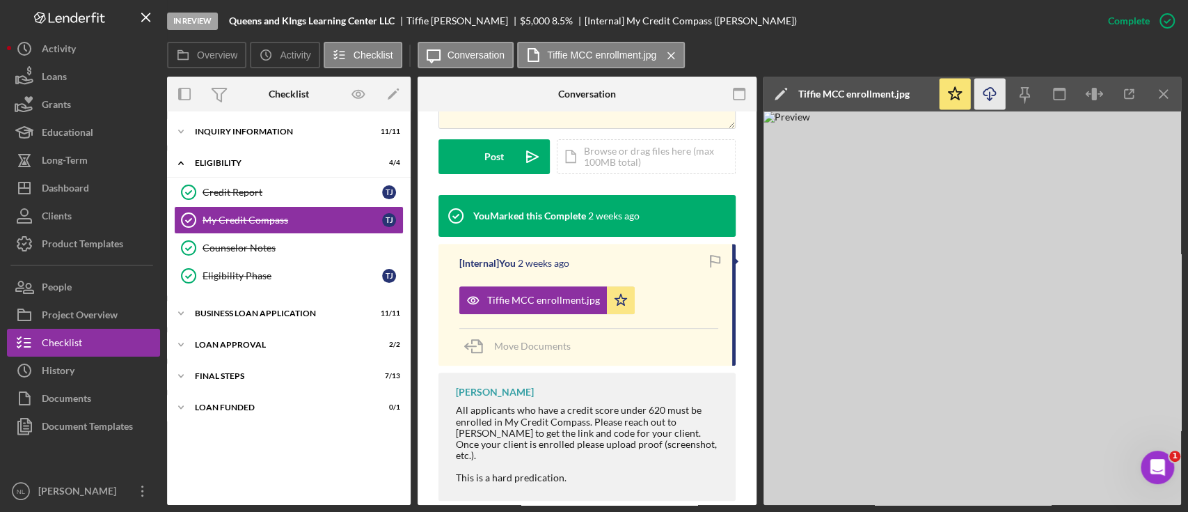
click at [990, 89] on icon "Icon/Download" at bounding box center [990, 94] width 31 height 31
click at [278, 370] on div "Icon/Expander Final Steps 7 / 13" at bounding box center [289, 376] width 244 height 28
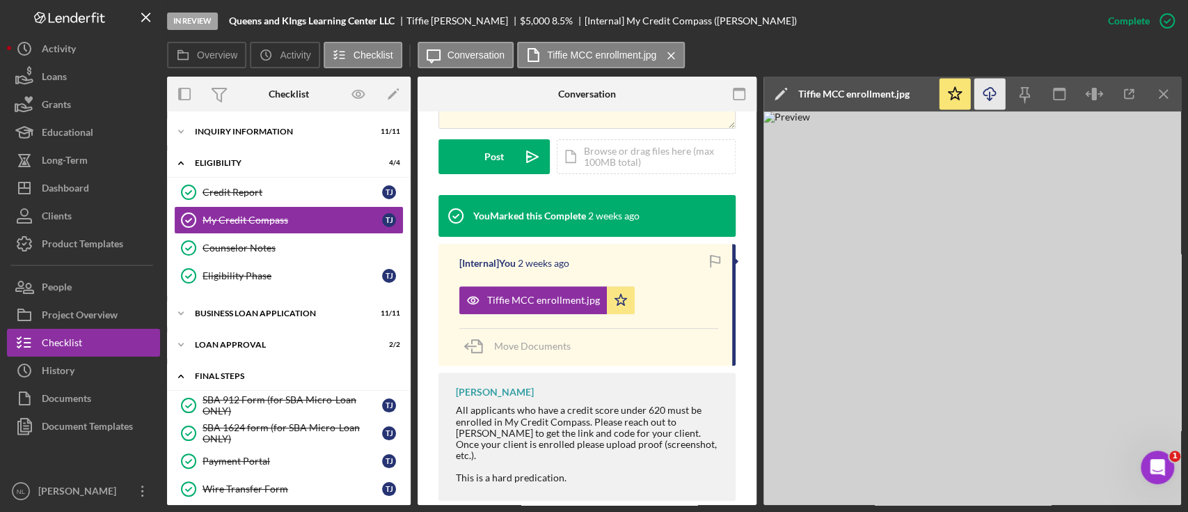
scroll to position [290, 0]
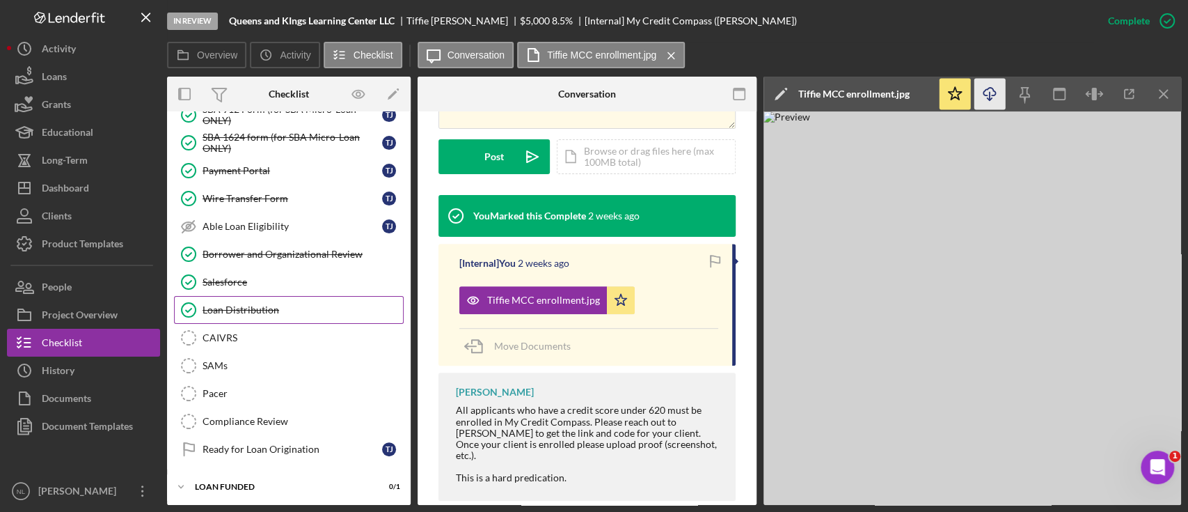
click at [259, 304] on div "Loan Distribution" at bounding box center [303, 309] width 200 height 11
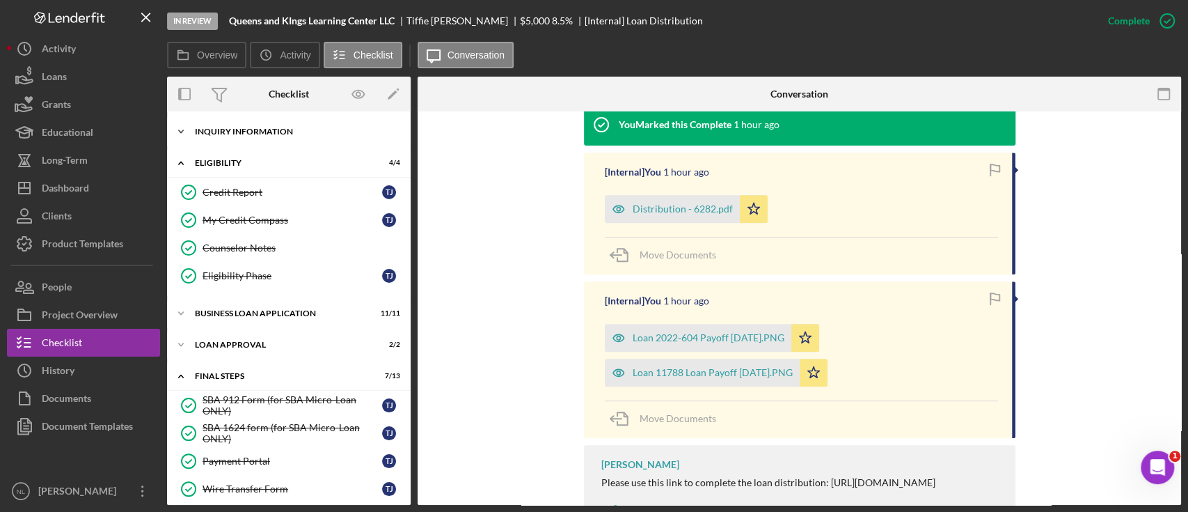
click at [245, 140] on div "Icon/Expander INQUIRY INFORMATION 11 / 11" at bounding box center [289, 132] width 244 height 28
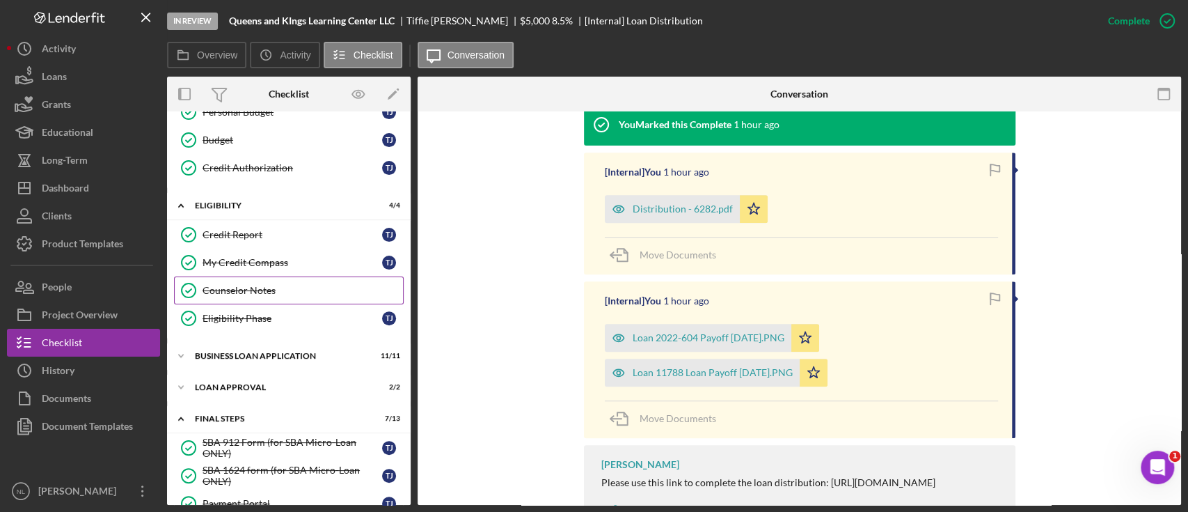
scroll to position [278, 0]
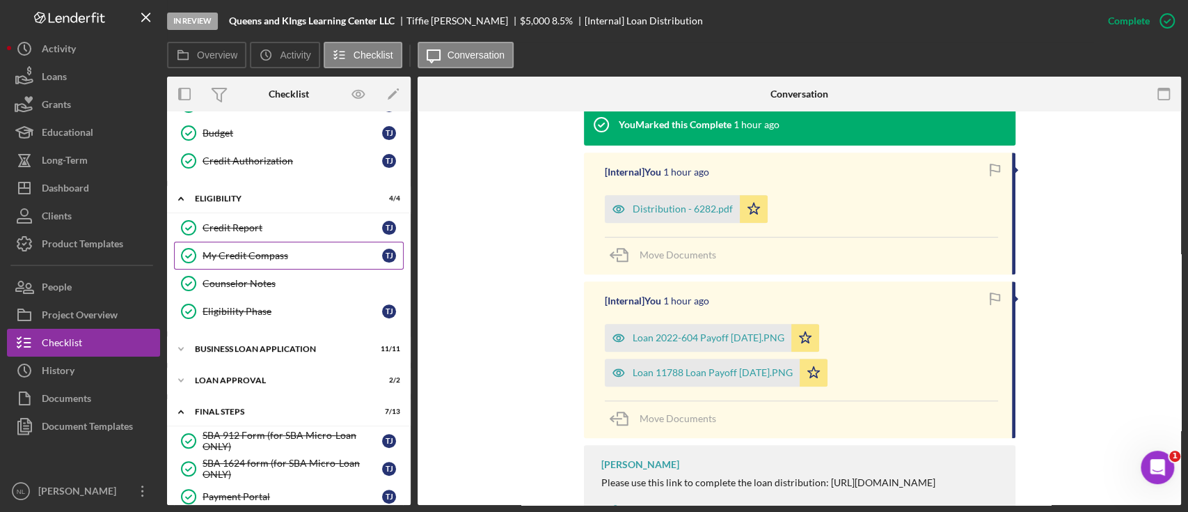
click at [223, 259] on link "My Credit Compass My Credit Compass T J" at bounding box center [289, 256] width 230 height 28
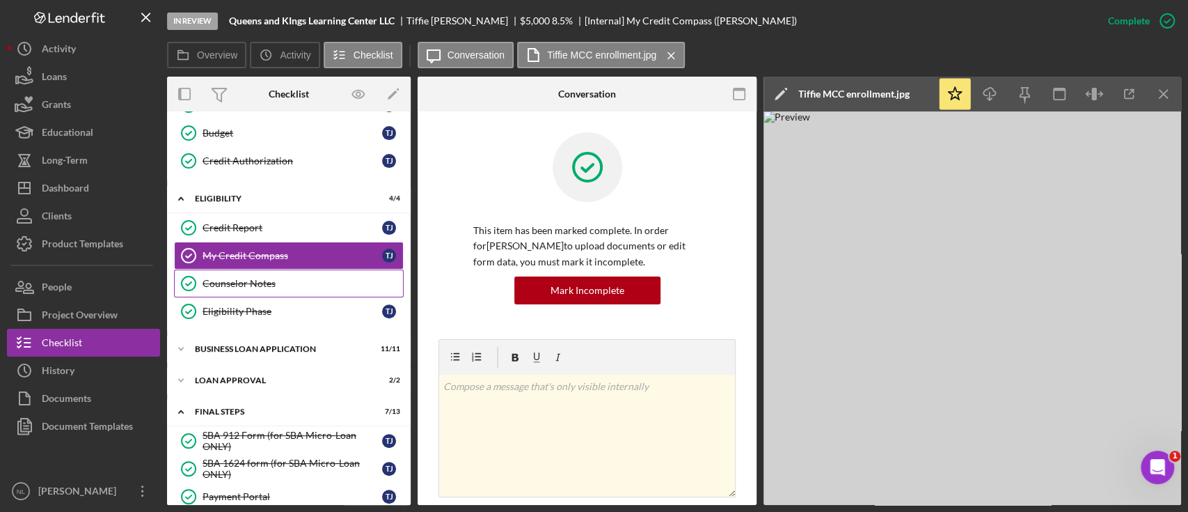
click at [224, 271] on link "Counselor Notes Counselor Notes" at bounding box center [289, 283] width 230 height 28
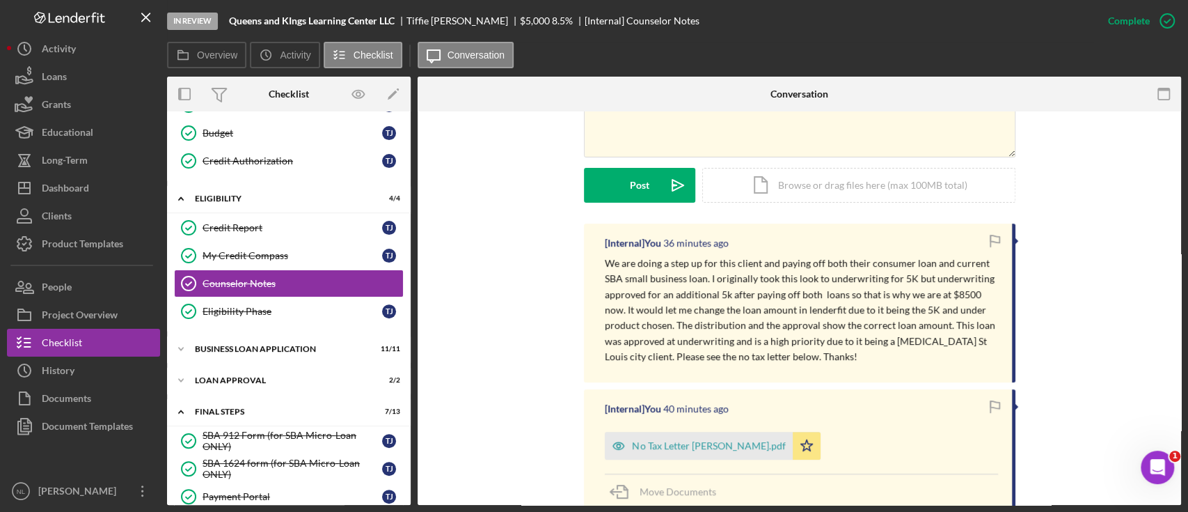
scroll to position [339, 0]
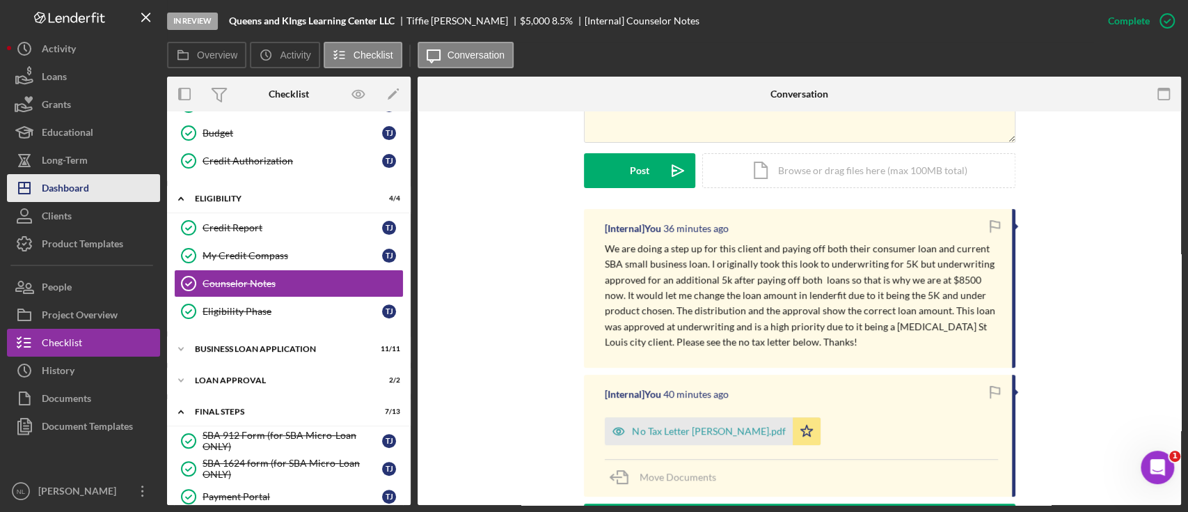
click at [97, 187] on button "Icon/Dashboard Dashboard" at bounding box center [83, 188] width 153 height 28
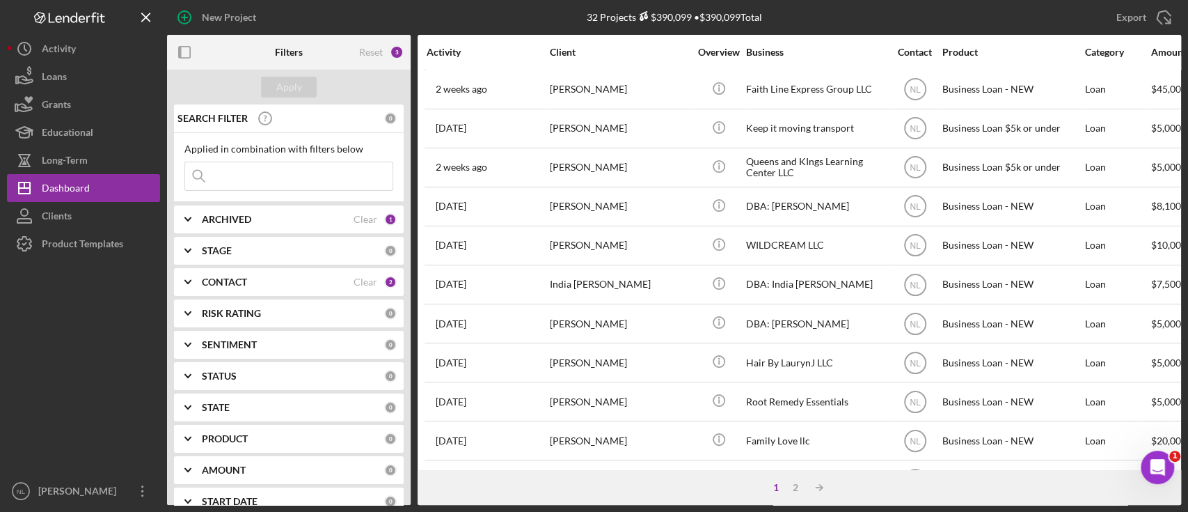
click at [298, 169] on input at bounding box center [288, 176] width 207 height 28
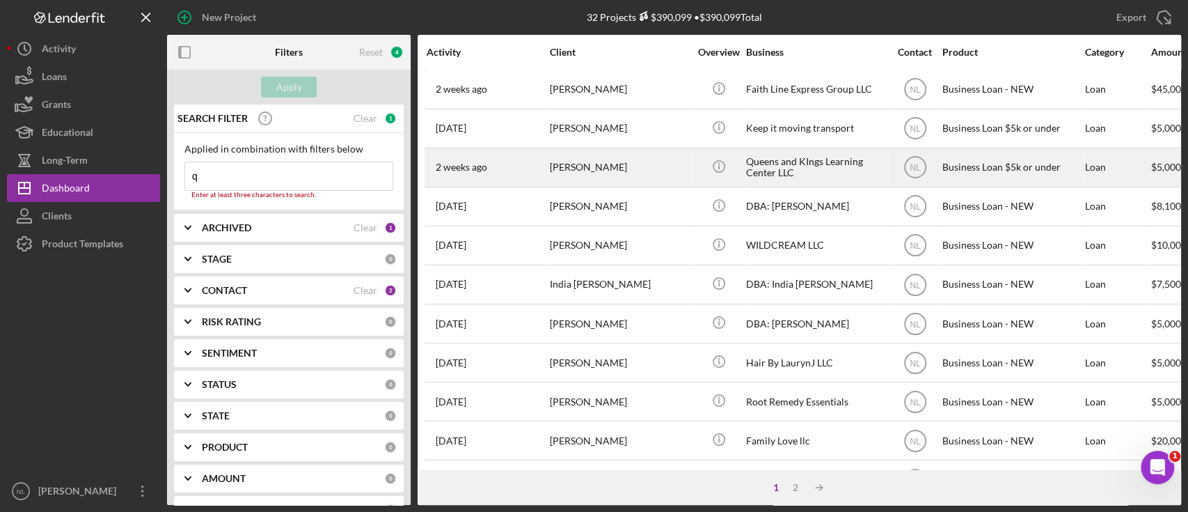
type input "q"
click at [574, 178] on div "[PERSON_NAME]" at bounding box center [619, 167] width 139 height 37
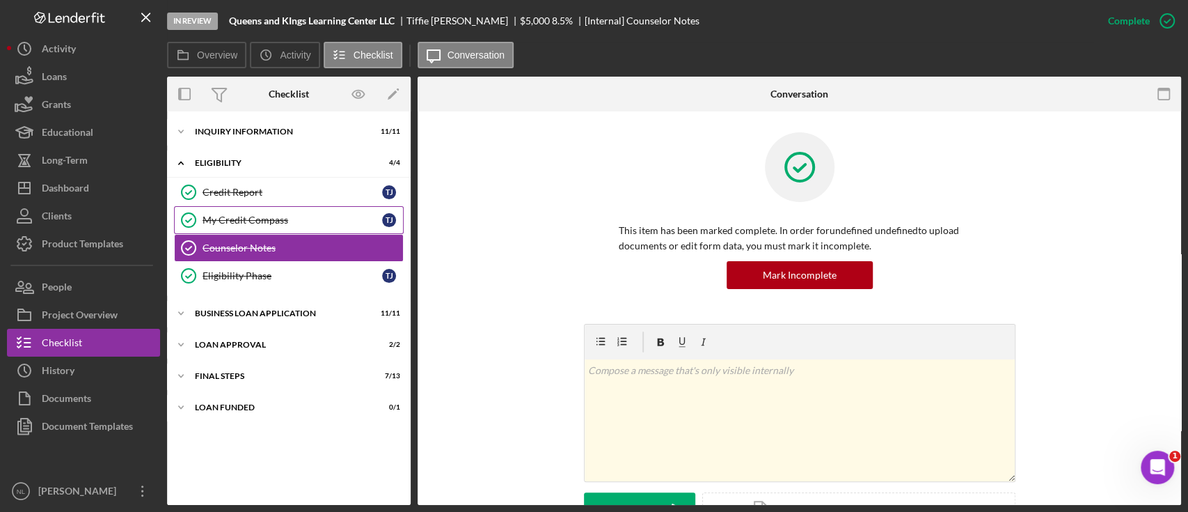
click at [247, 225] on div "My Credit Compass" at bounding box center [293, 219] width 180 height 11
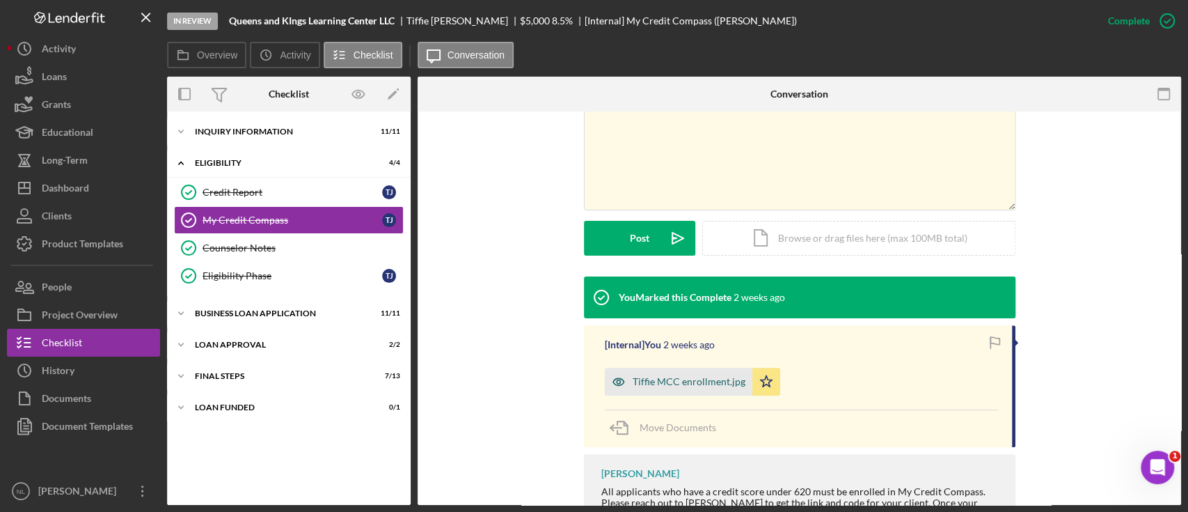
click at [679, 386] on div "Tiffie MCC enrollment.jpg" at bounding box center [689, 381] width 113 height 11
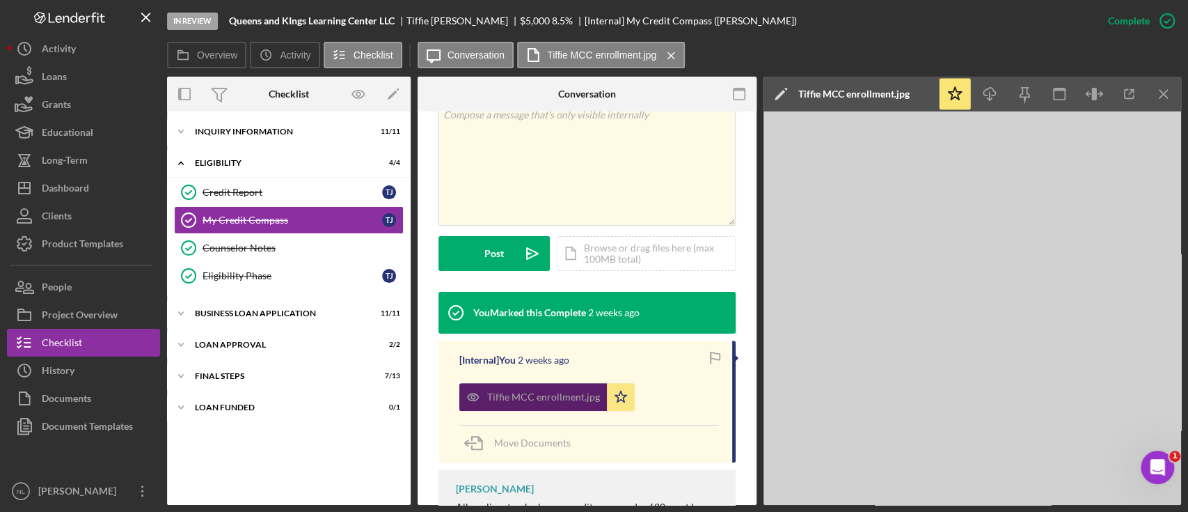
scroll to position [287, 0]
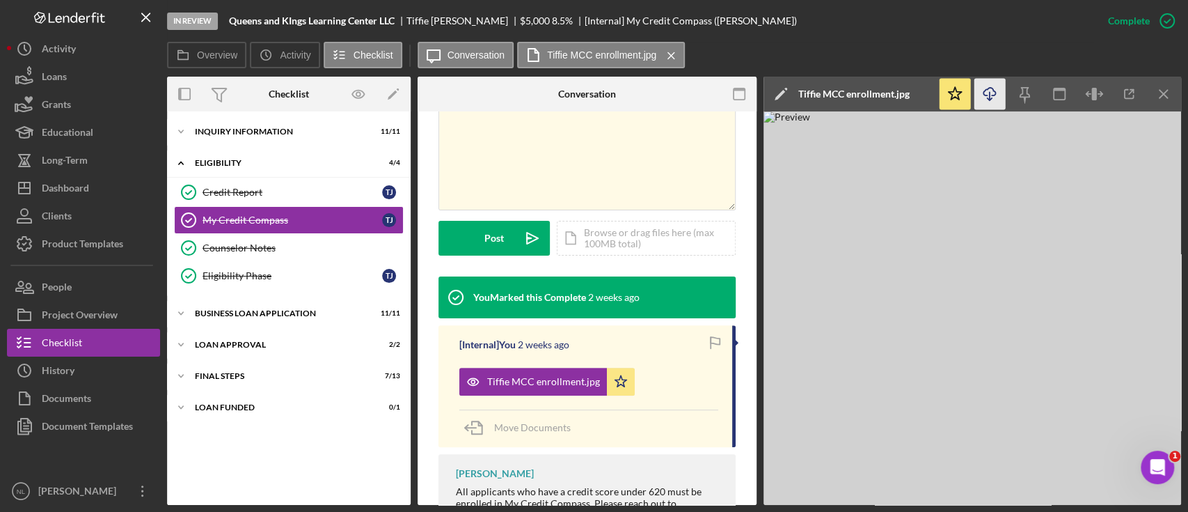
click at [993, 95] on icon "button" at bounding box center [990, 92] width 12 height 8
click at [278, 259] on link "Counselor Notes Counselor Notes" at bounding box center [289, 248] width 230 height 28
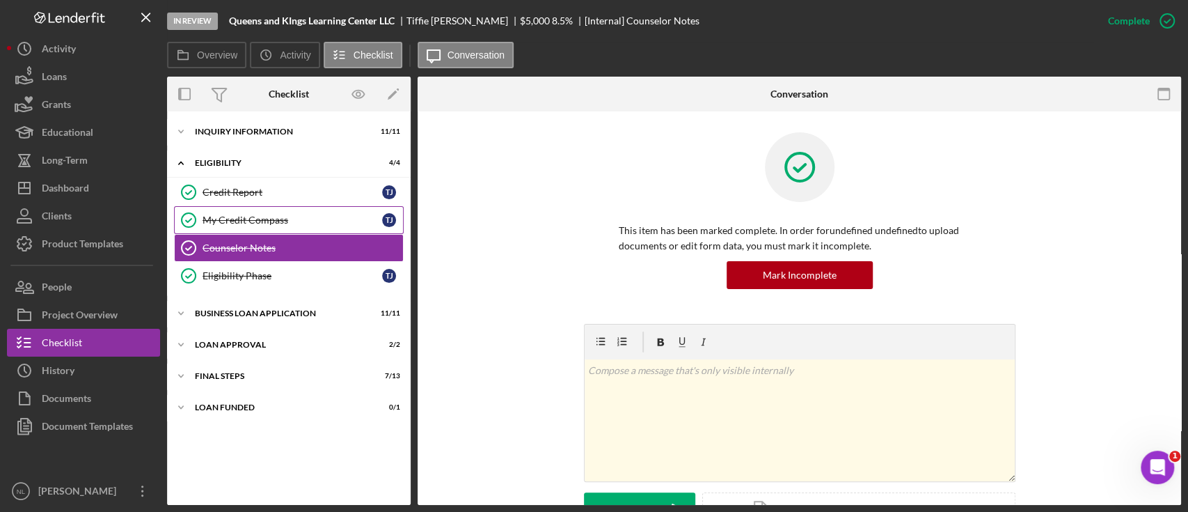
click at [269, 231] on link "My Credit Compass My Credit Compass T J" at bounding box center [289, 220] width 230 height 28
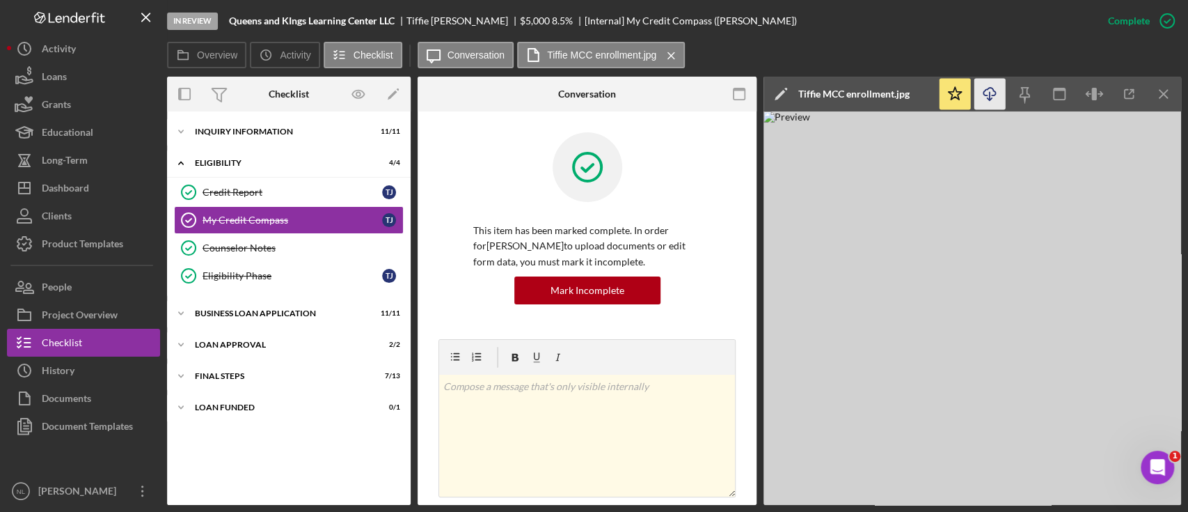
click at [990, 102] on icon "Icon/Download" at bounding box center [990, 94] width 31 height 31
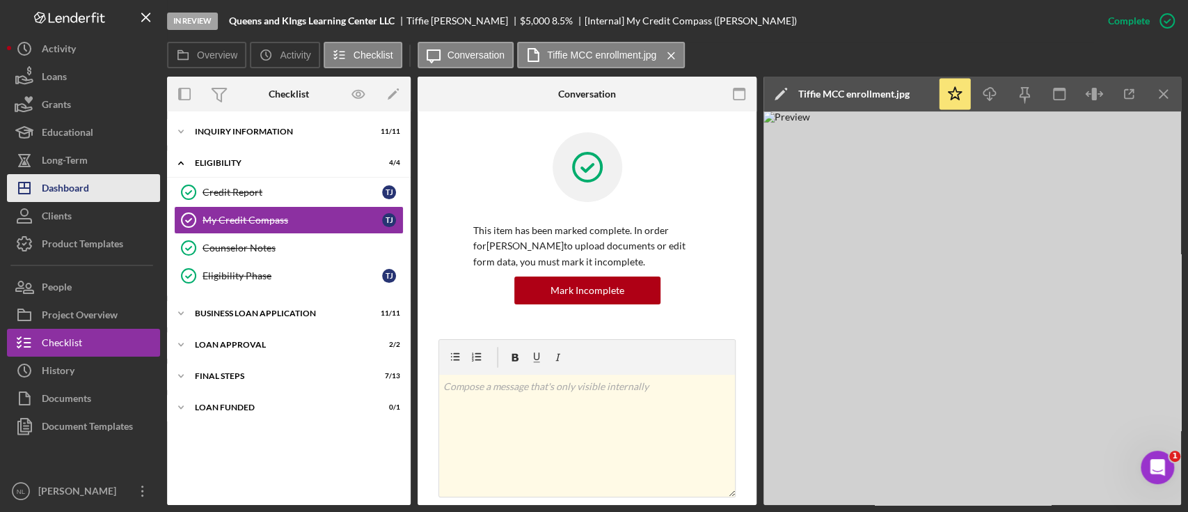
click at [81, 194] on div "Dashboard" at bounding box center [65, 189] width 47 height 31
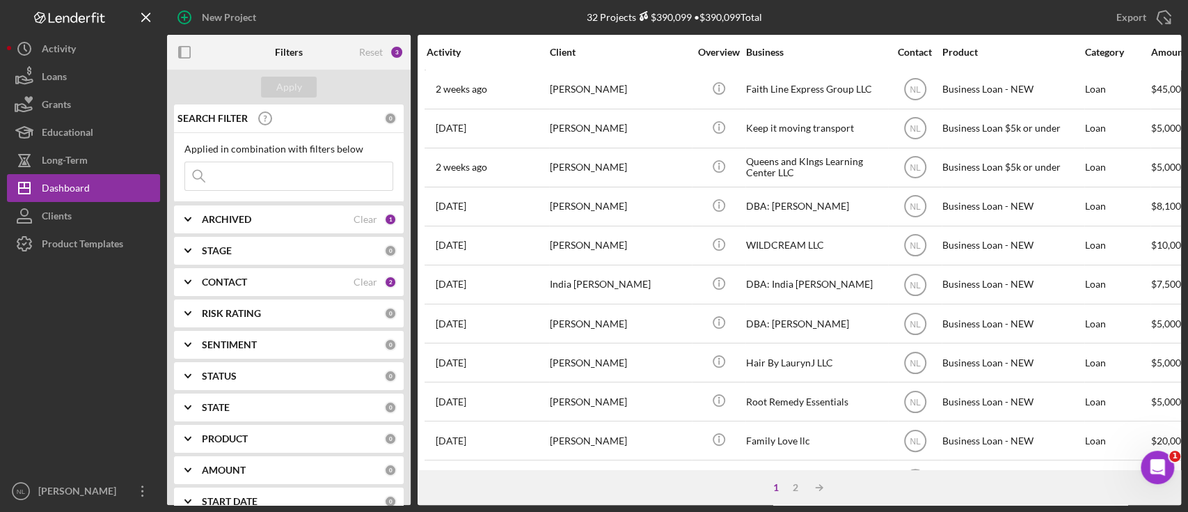
click at [233, 228] on div "ARCHIVED Clear 1" at bounding box center [299, 219] width 195 height 28
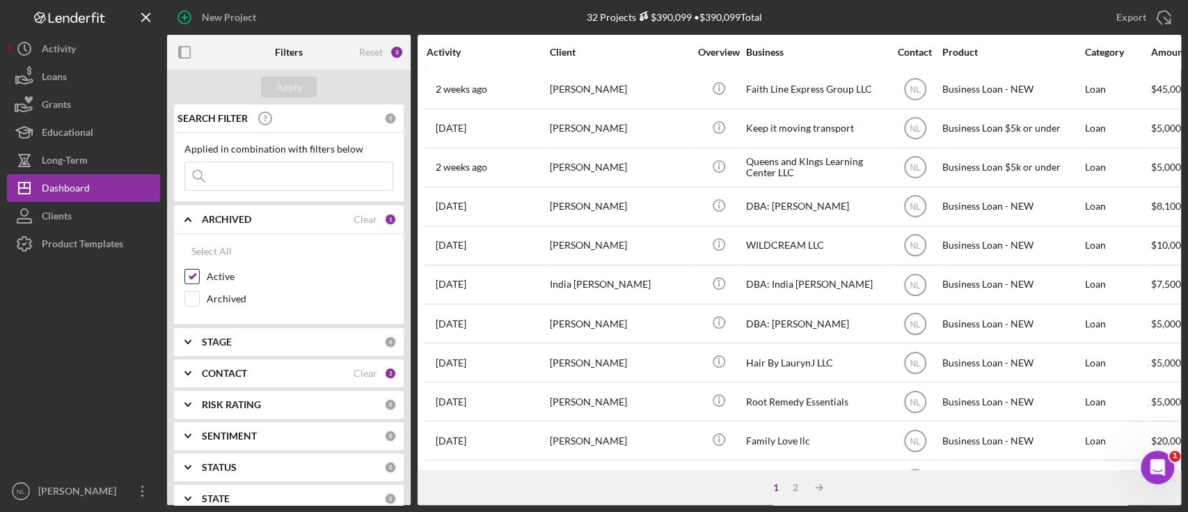
click at [191, 279] on input "Active" at bounding box center [192, 276] width 14 height 14
checkbox input "false"
click at [196, 299] on input "Archived" at bounding box center [192, 299] width 14 height 14
checkbox input "true"
drag, startPoint x: 205, startPoint y: 368, endPoint x: 200, endPoint y: 385, distance: 17.4
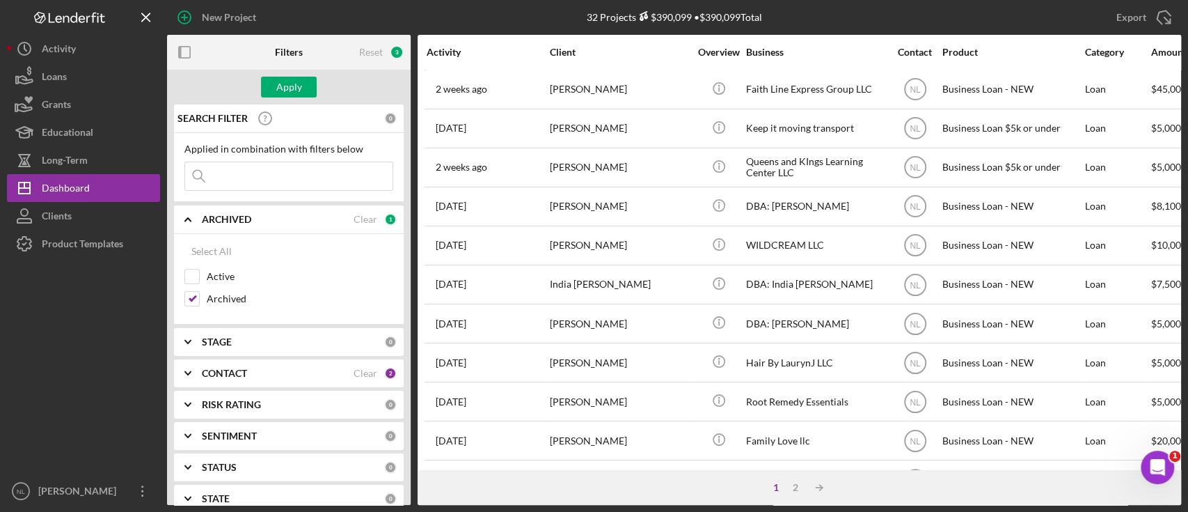
click at [200, 385] on icon "Icon/Expander" at bounding box center [188, 373] width 35 height 35
click at [193, 427] on input "Me" at bounding box center [192, 430] width 14 height 14
checkbox input "false"
click at [238, 187] on input at bounding box center [288, 176] width 207 height 28
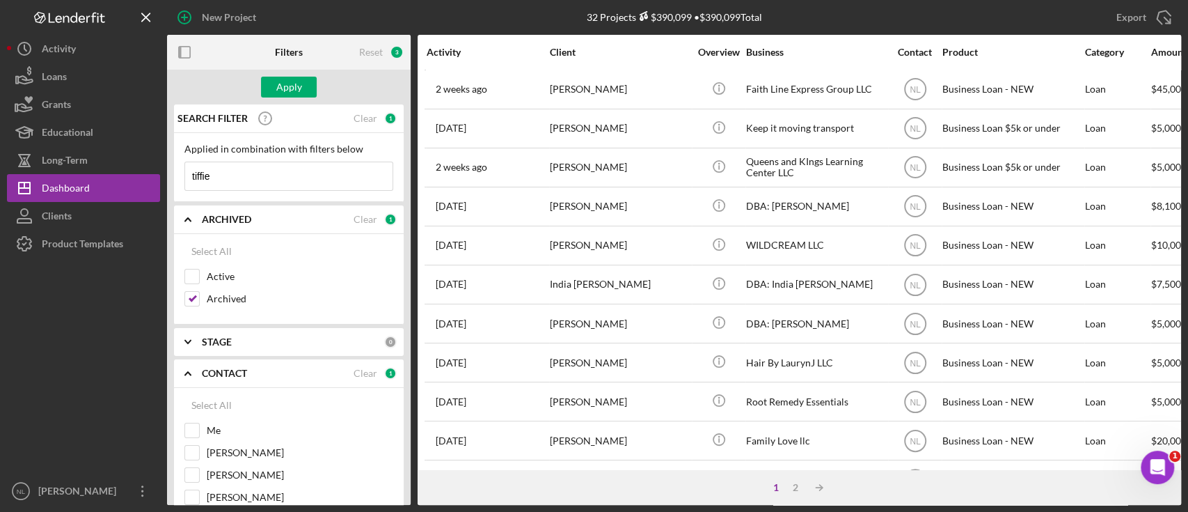
click at [298, 222] on div "ARCHIVED" at bounding box center [278, 219] width 152 height 11
click at [251, 180] on input "tiffie" at bounding box center [288, 176] width 207 height 28
click at [320, 221] on div "ARCHIVED" at bounding box center [278, 219] width 152 height 11
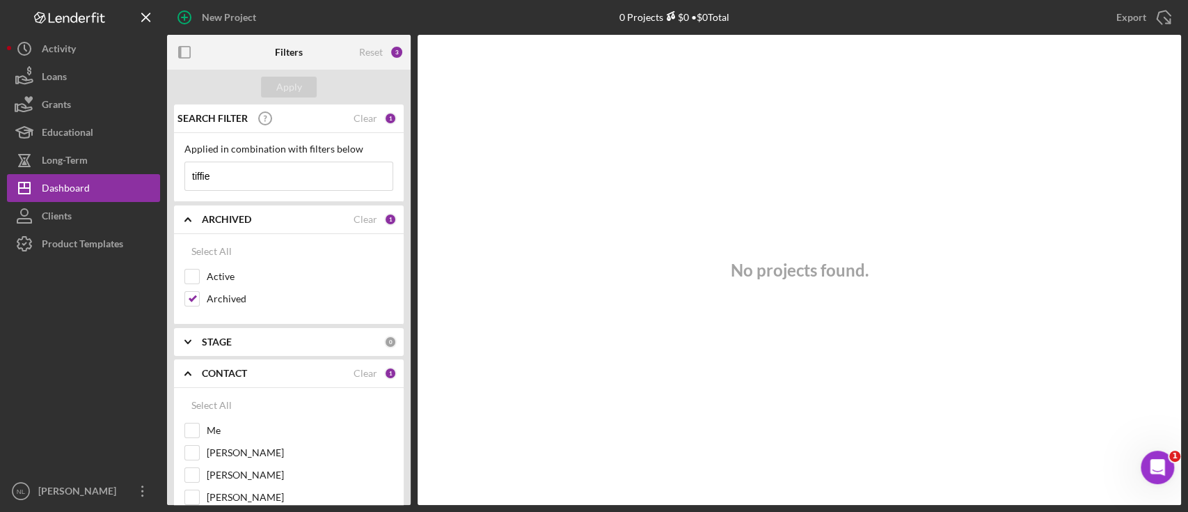
click at [312, 176] on input "tiffie" at bounding box center [288, 176] width 207 height 28
type input "tiffie"
click at [258, 149] on div "Applied in combination with filters below" at bounding box center [288, 148] width 209 height 11
click at [241, 175] on input "tiffie" at bounding box center [288, 176] width 207 height 28
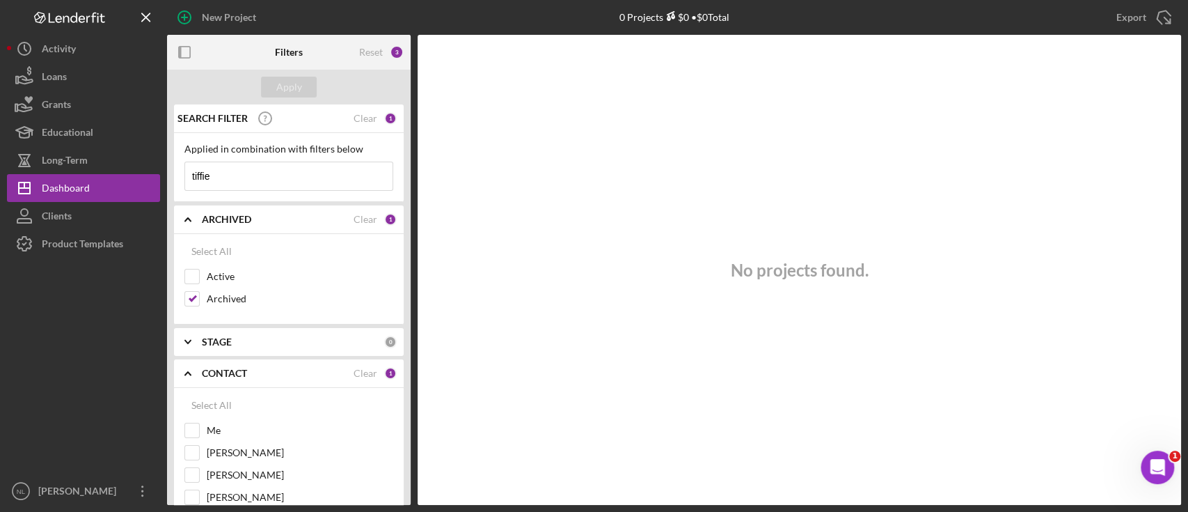
click at [241, 175] on input "tiffie" at bounding box center [288, 176] width 207 height 28
click at [194, 292] on input "Archived" at bounding box center [192, 299] width 14 height 14
checkbox input "false"
click at [193, 280] on input "Active" at bounding box center [192, 276] width 14 height 14
checkbox input "true"
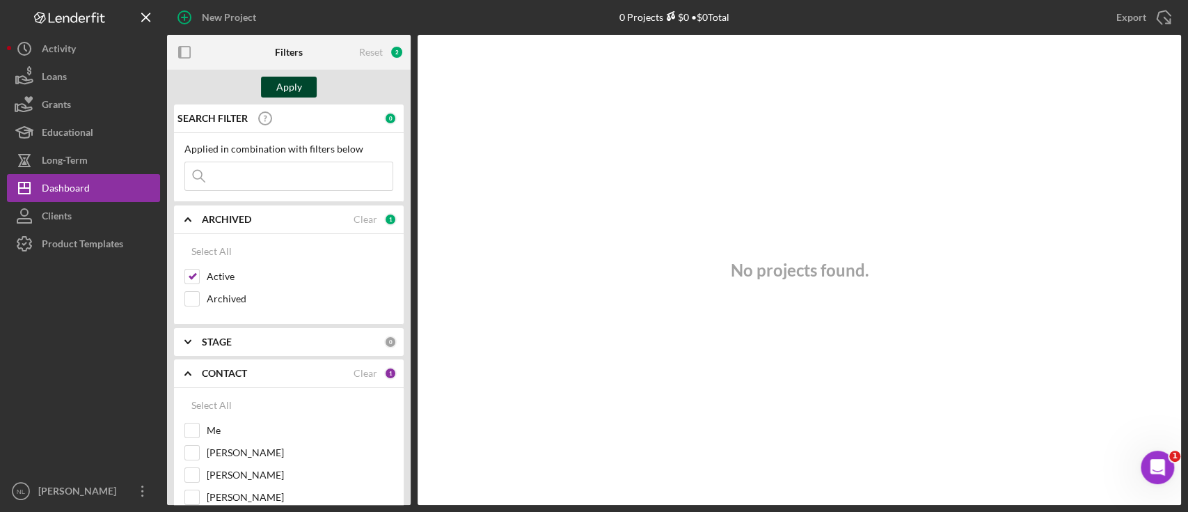
click at [290, 84] on div "Apply" at bounding box center [289, 87] width 26 height 21
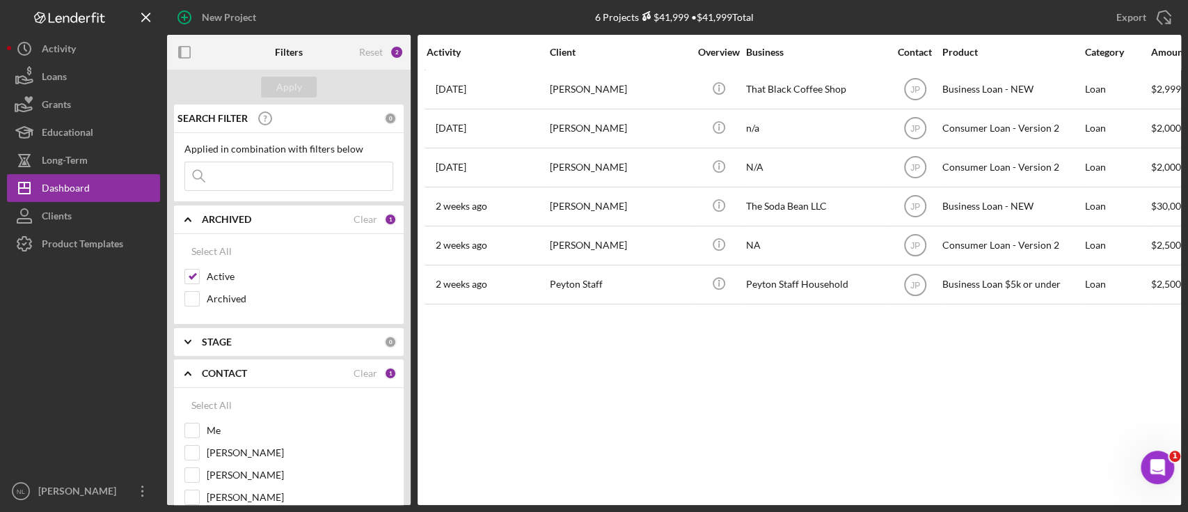
click at [280, 180] on input at bounding box center [288, 176] width 207 height 28
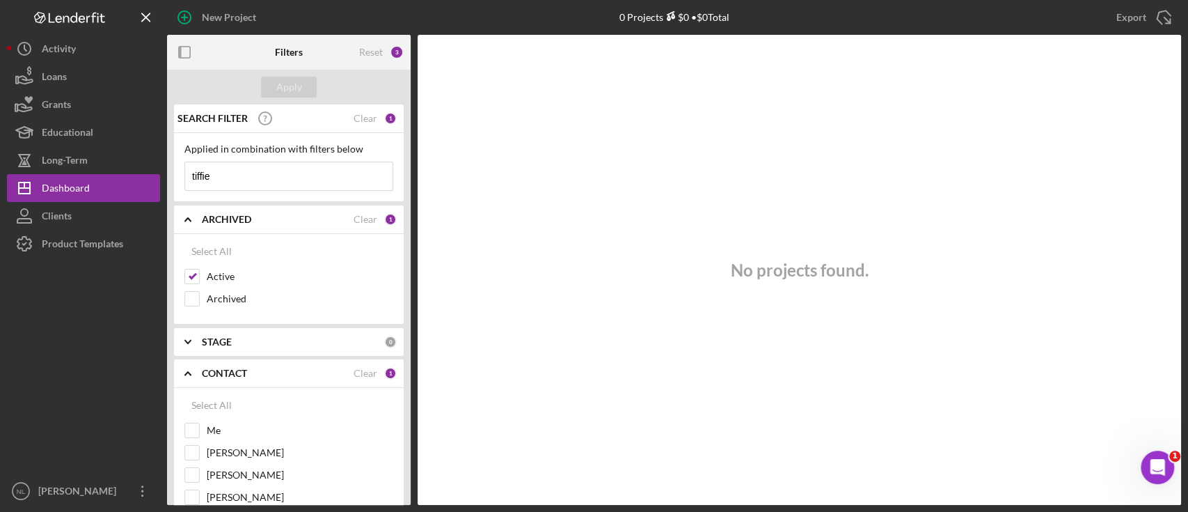
scroll to position [13, 0]
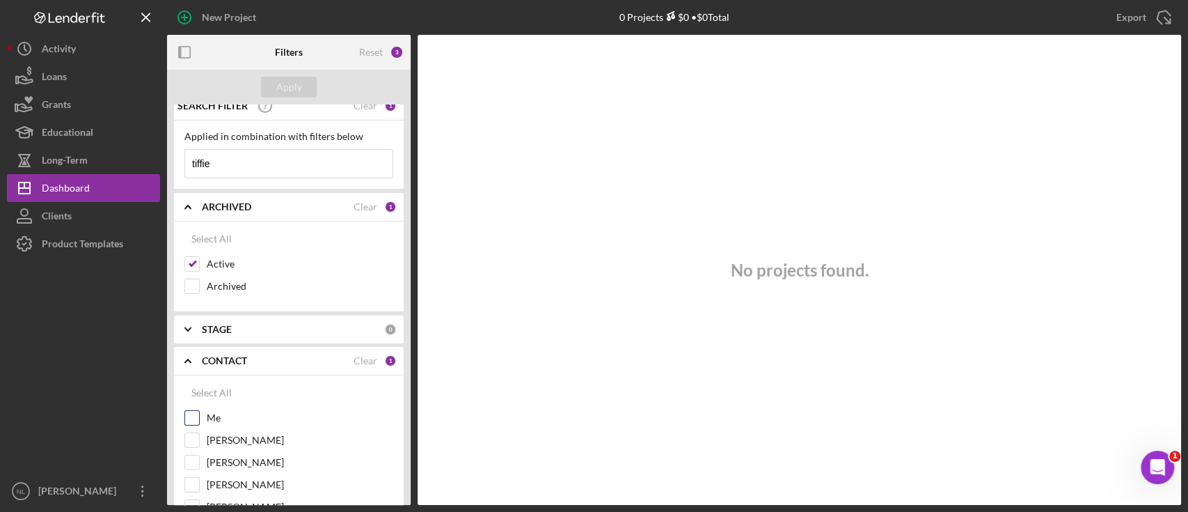
type input "tiffie"
click at [195, 420] on input "Me" at bounding box center [192, 418] width 14 height 14
checkbox input "true"
click at [281, 80] on div "Apply" at bounding box center [289, 87] width 26 height 21
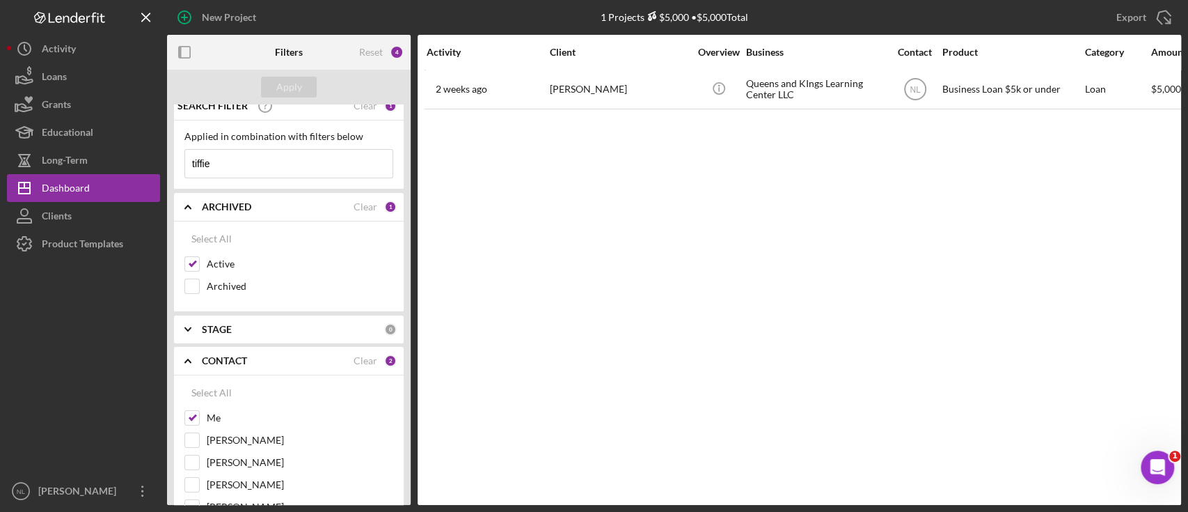
click at [299, 156] on input "tiffie" at bounding box center [288, 164] width 207 height 28
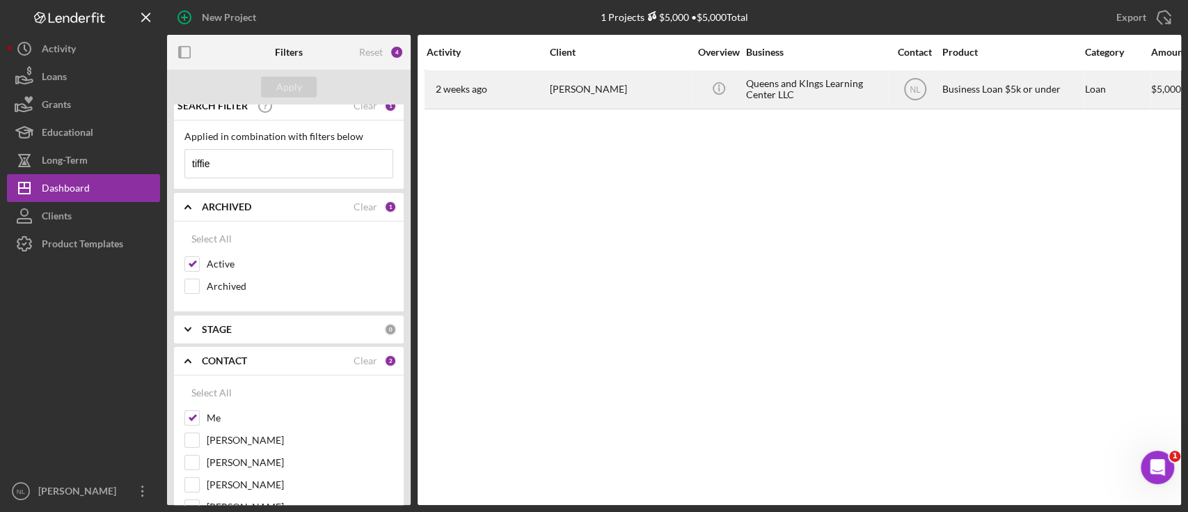
click at [523, 86] on div "[DATE] [PERSON_NAME]" at bounding box center [488, 89] width 122 height 37
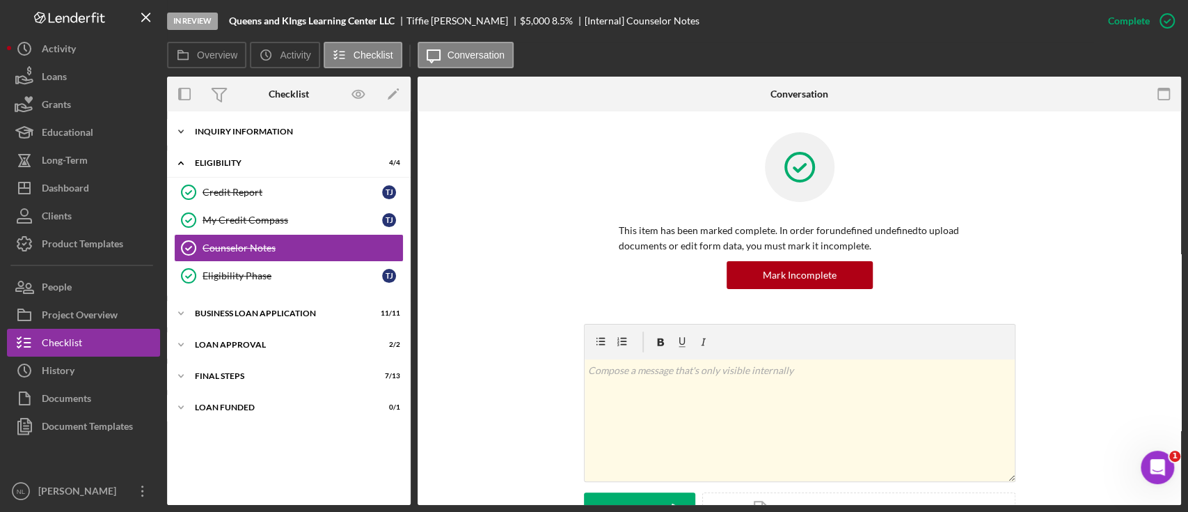
click at [242, 132] on div "INQUIRY INFORMATION" at bounding box center [294, 131] width 198 height 8
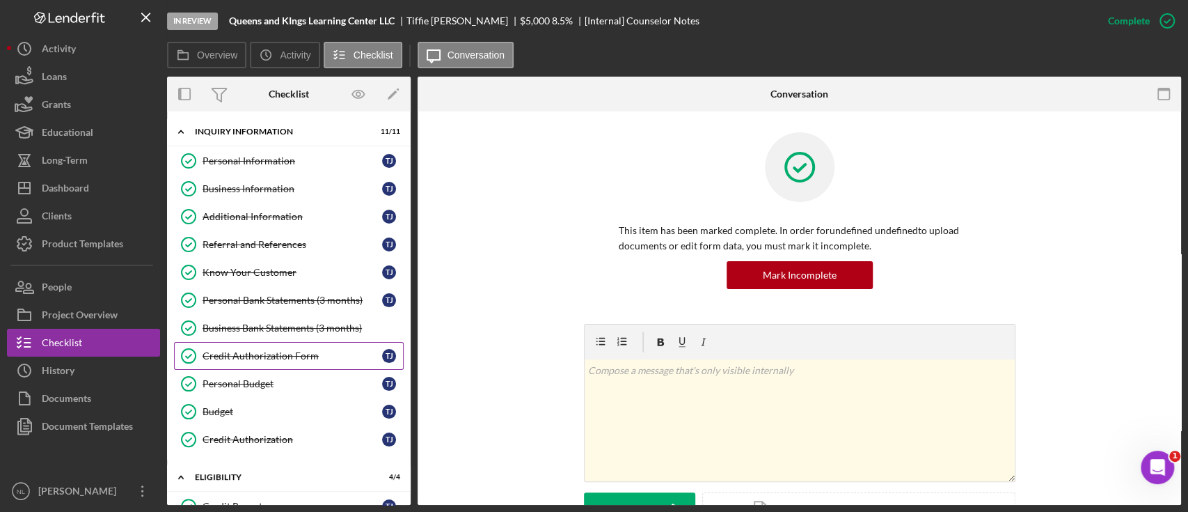
scroll to position [179, 0]
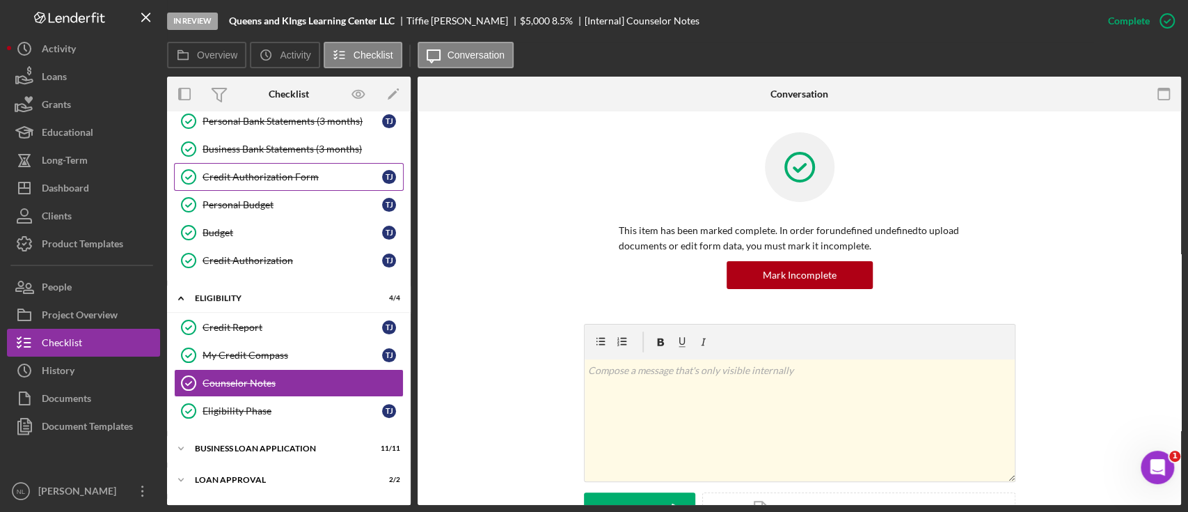
click at [255, 354] on div "My Credit Compass" at bounding box center [293, 354] width 180 height 11
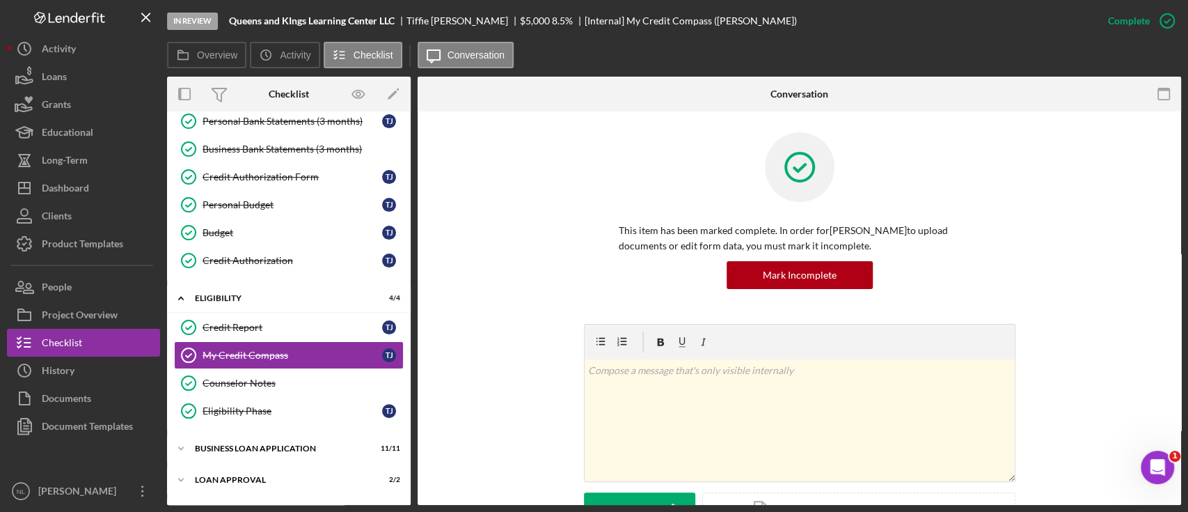
scroll to position [353, 0]
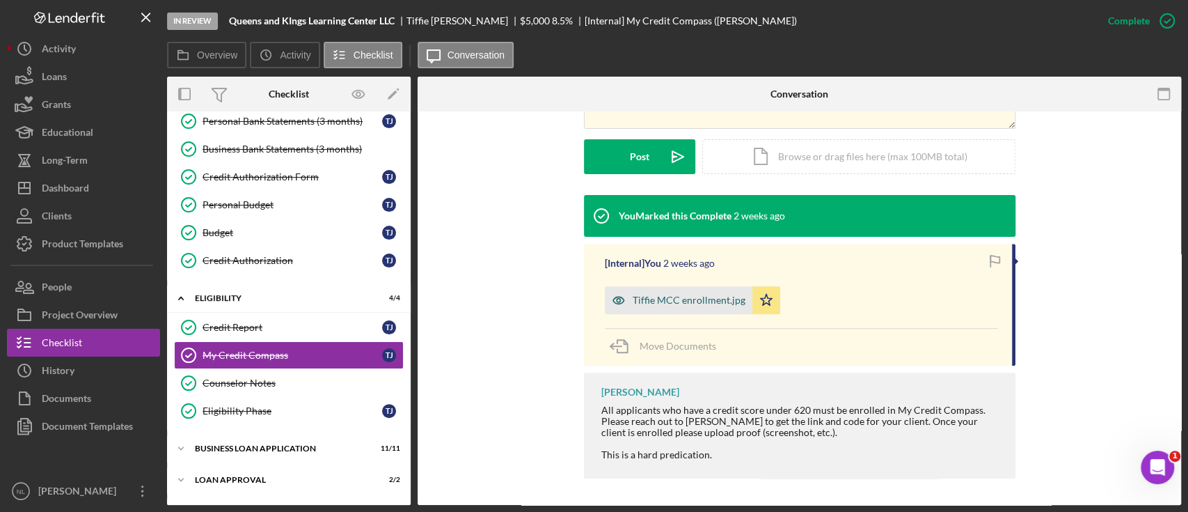
click at [660, 291] on div "Tiffie MCC enrollment.jpg" at bounding box center [679, 300] width 148 height 28
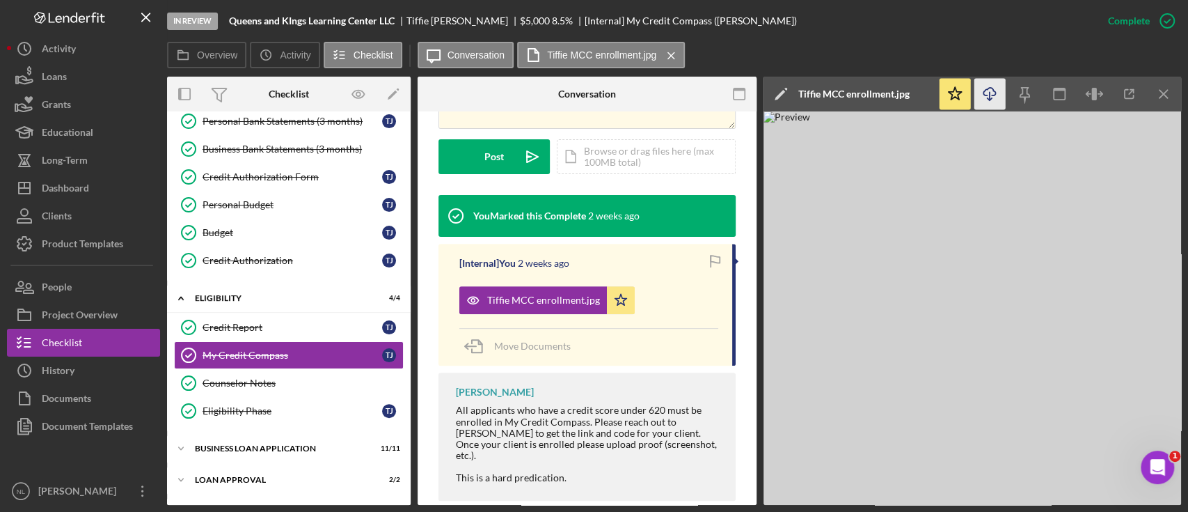
click at [996, 97] on icon "Icon/Download" at bounding box center [990, 94] width 31 height 31
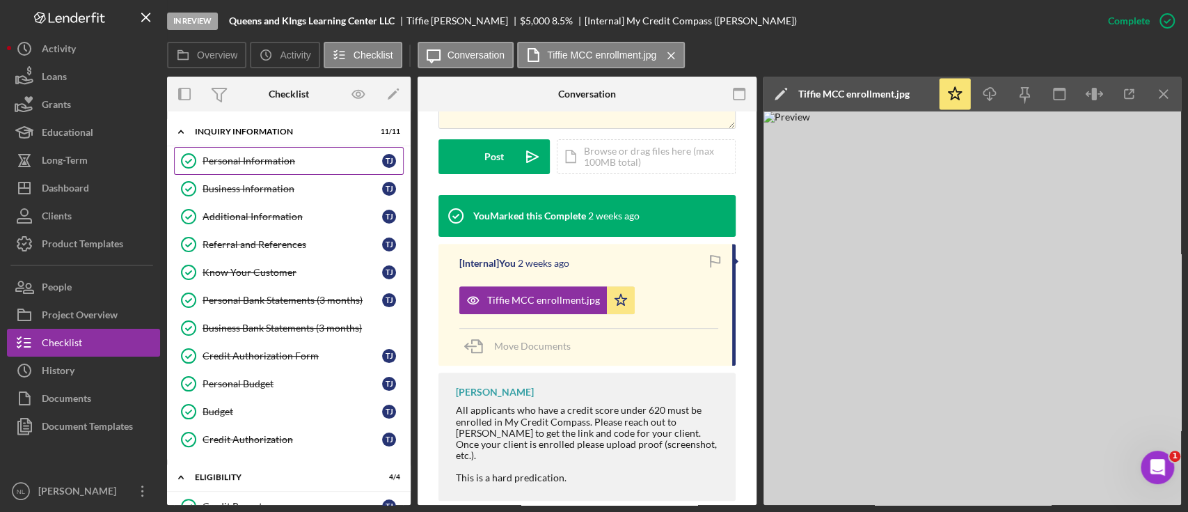
click at [223, 164] on div "Personal Information" at bounding box center [293, 160] width 180 height 11
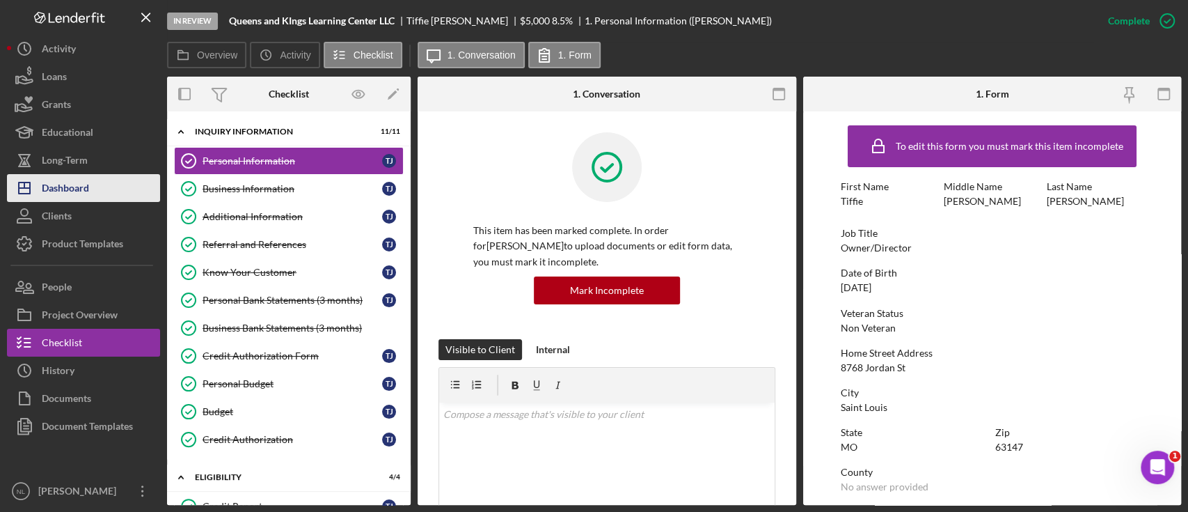
click at [97, 192] on button "Icon/Dashboard Dashboard" at bounding box center [83, 188] width 153 height 28
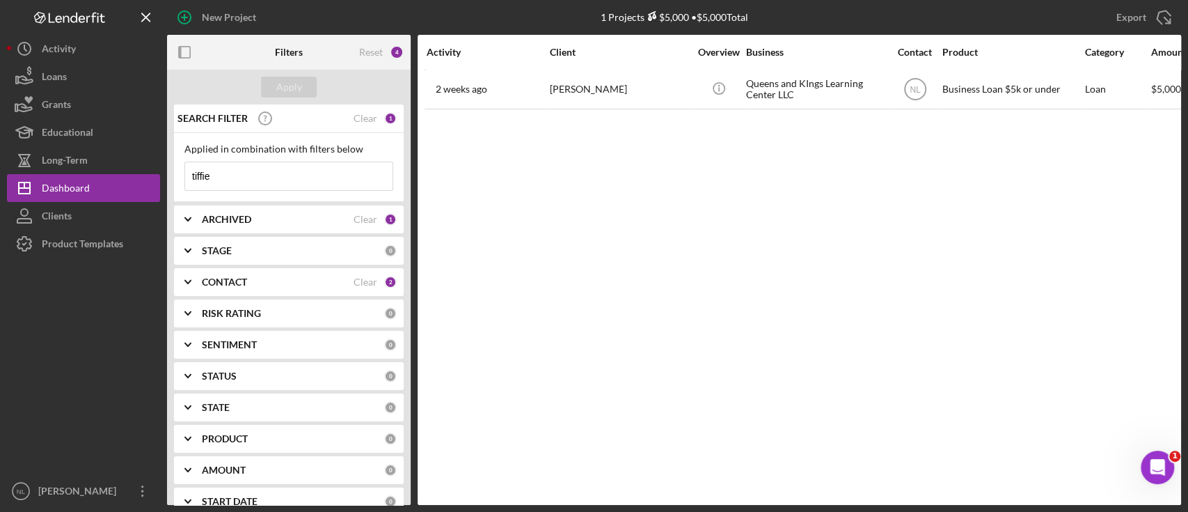
click at [251, 171] on input "tiffie" at bounding box center [288, 176] width 207 height 28
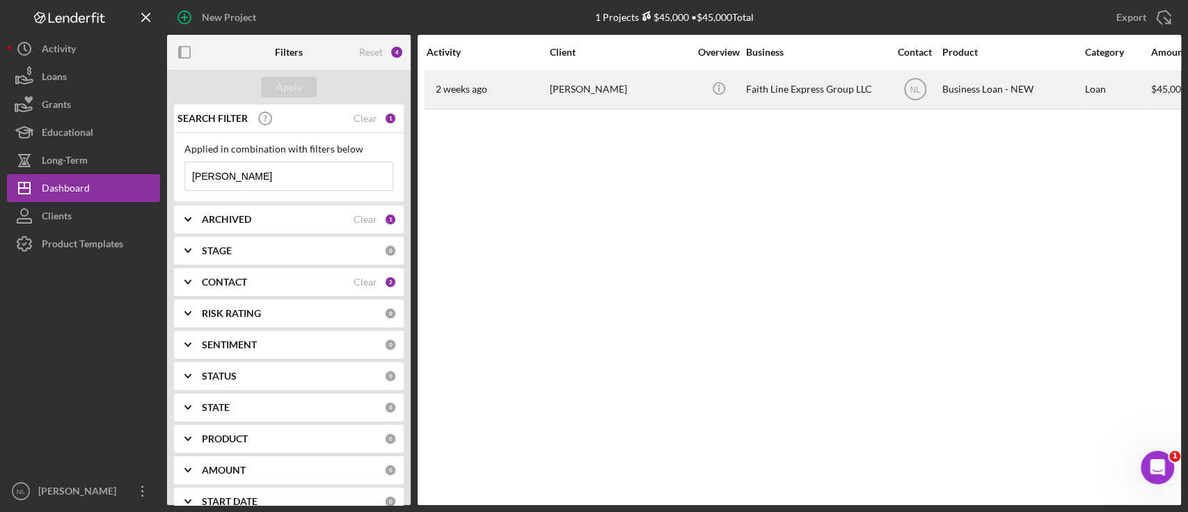
type input "britney"
click at [468, 97] on div "2 weeks ago Britney Randels" at bounding box center [488, 89] width 122 height 37
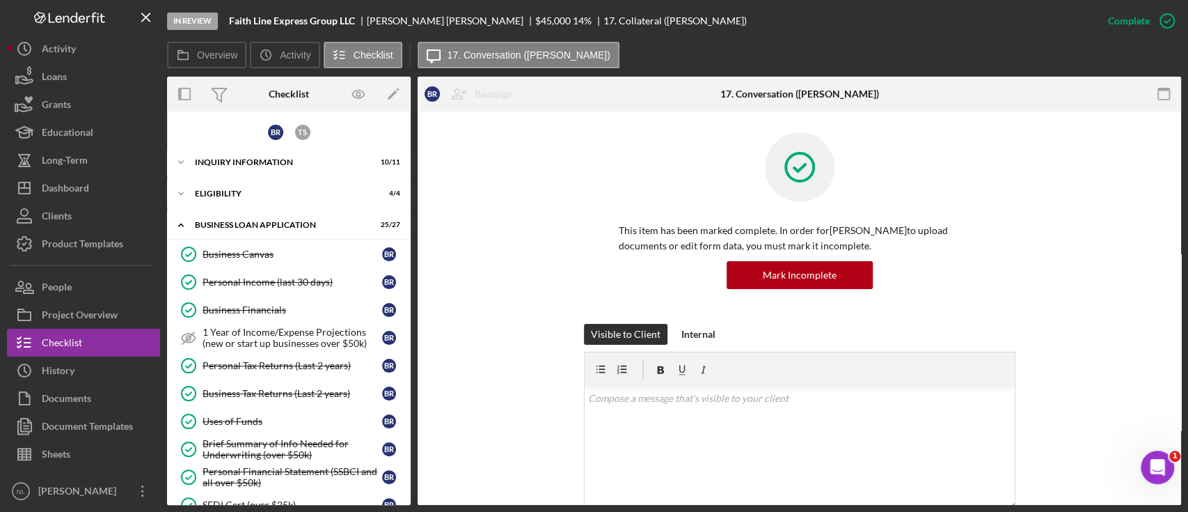
scroll to position [590, 0]
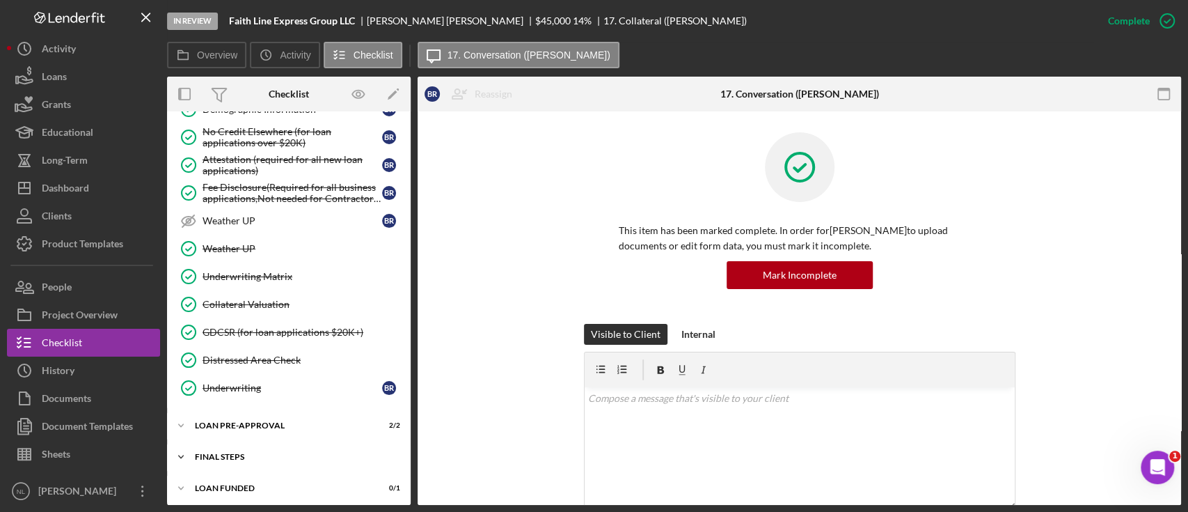
click at [233, 453] on div "FINAL STEPS" at bounding box center [294, 456] width 198 height 8
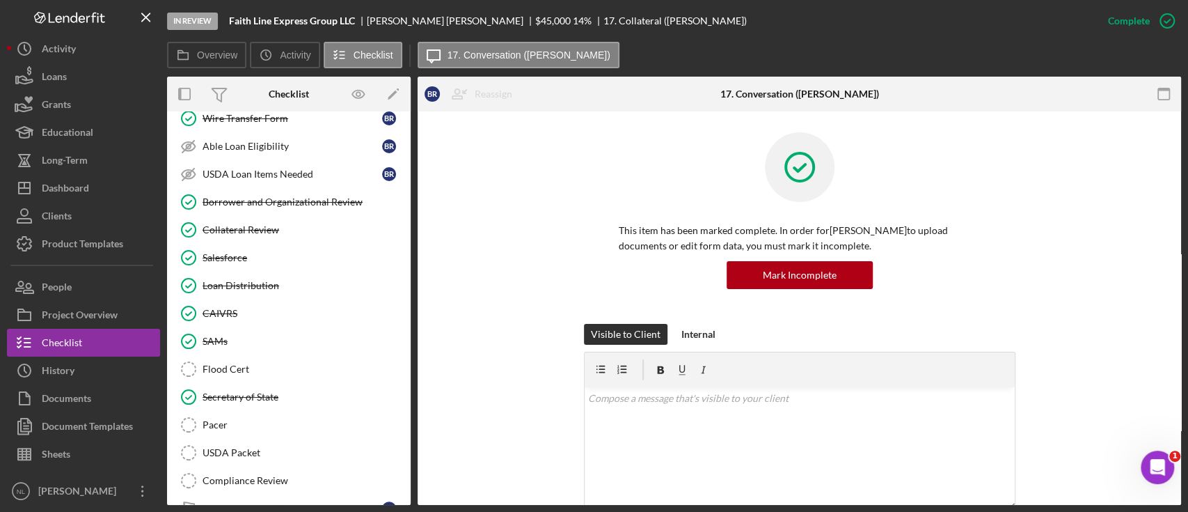
scroll to position [1124, 0]
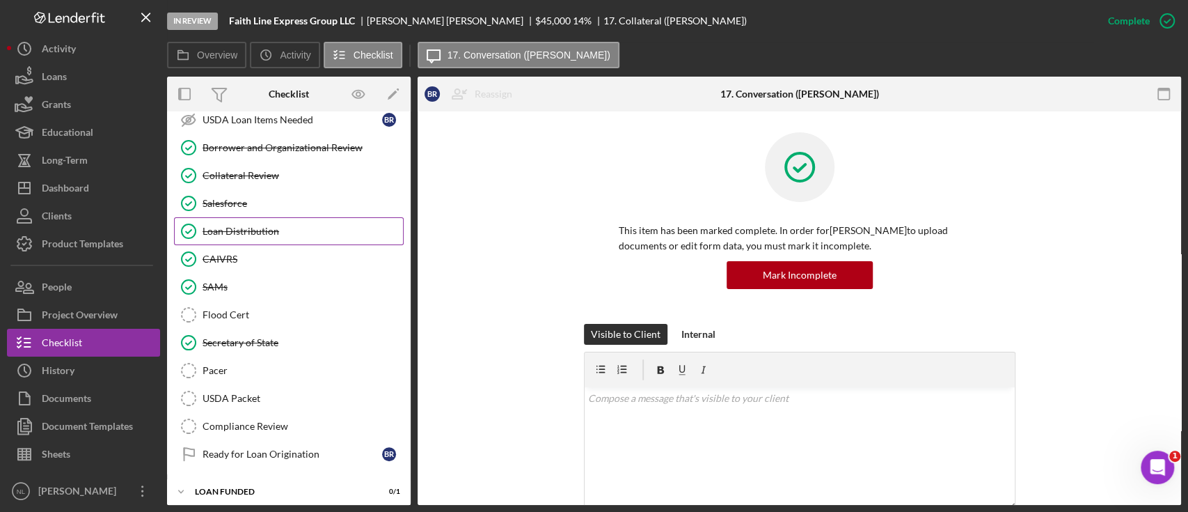
click at [284, 233] on link "Loan Distribution Loan Distribution" at bounding box center [289, 231] width 230 height 28
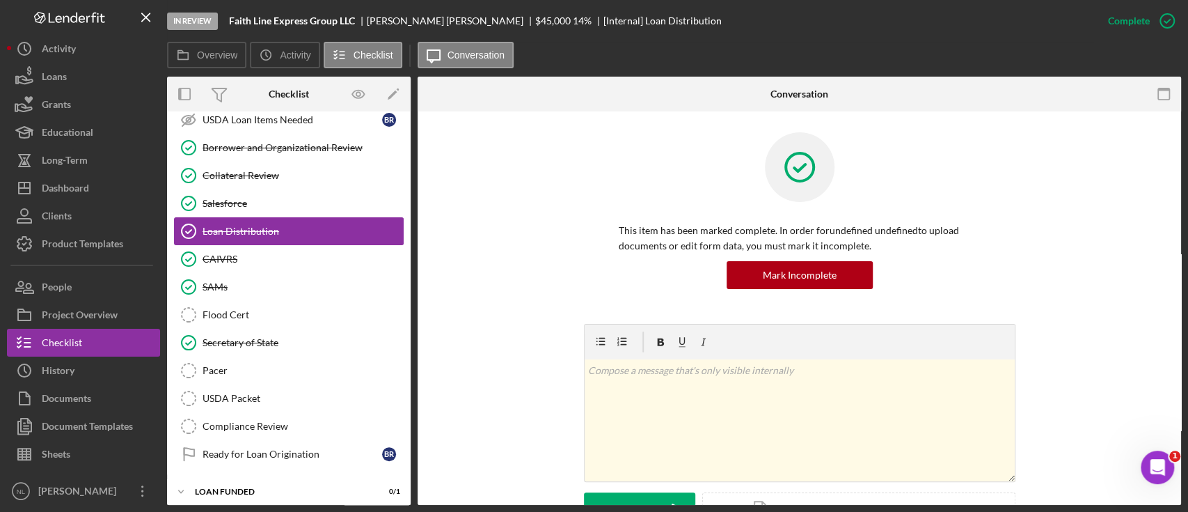
scroll to position [1048, 0]
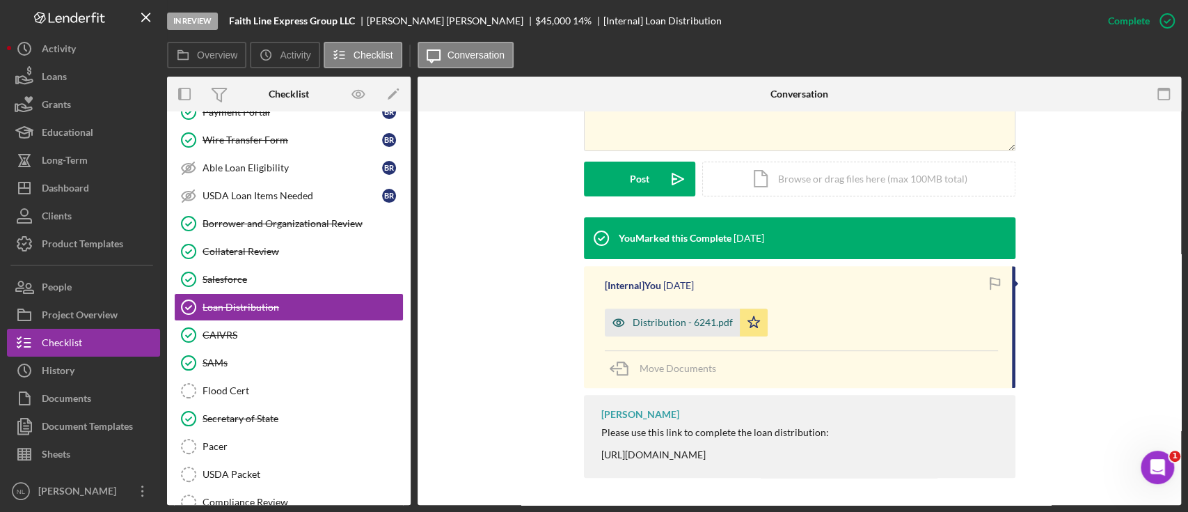
click at [673, 323] on div "Distribution - 6241.pdf" at bounding box center [683, 322] width 100 height 11
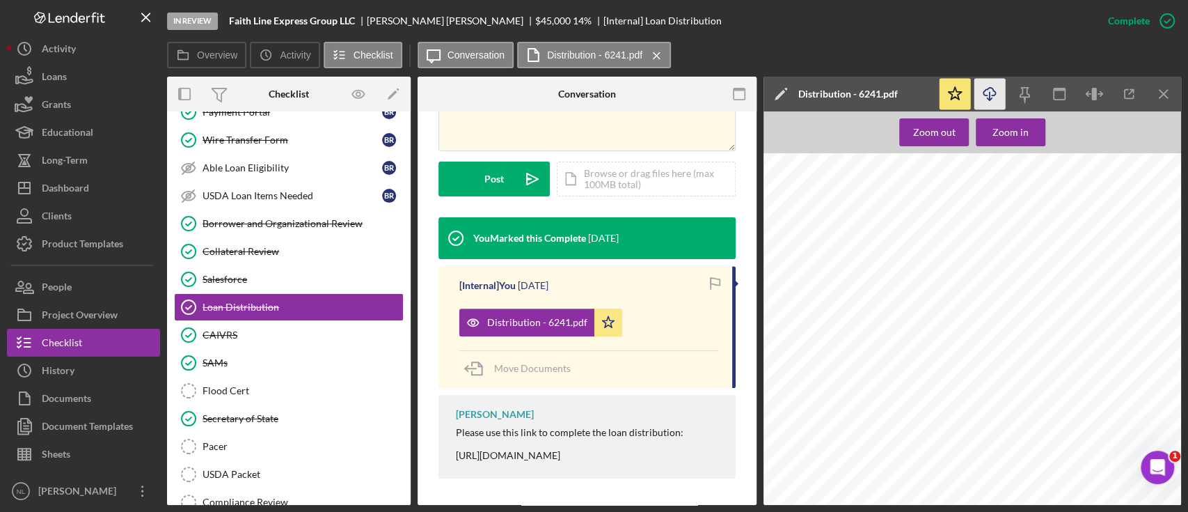
click at [997, 97] on icon "Icon/Download" at bounding box center [990, 94] width 31 height 31
click at [364, 24] on div "Faith Line Express Group LLC" at bounding box center [298, 20] width 138 height 11
drag, startPoint x: 358, startPoint y: 19, endPoint x: 224, endPoint y: 19, distance: 134.3
click at [224, 19] on div "In Review Faith Line Express Group LLC Britney Randels $45,000 $45,000 14 % [In…" at bounding box center [630, 21] width 927 height 42
copy b "Faith Line Express Group LLC"
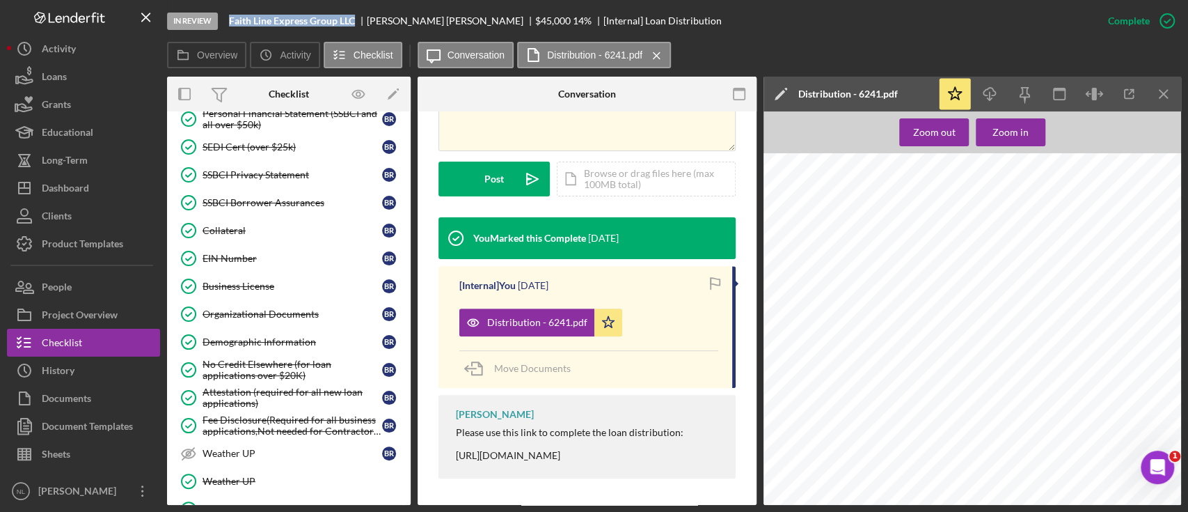
scroll to position [0, 0]
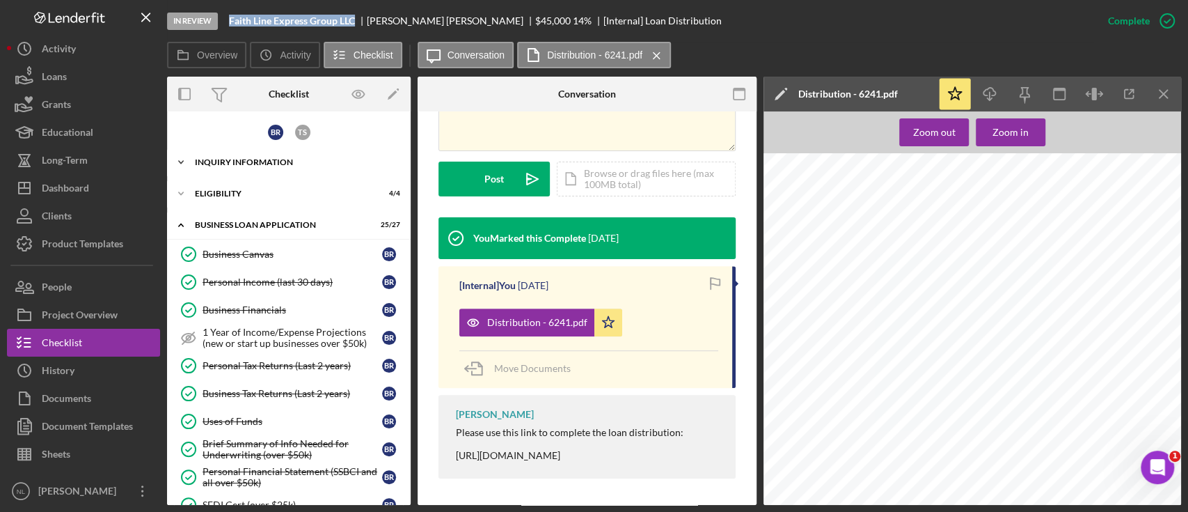
click at [246, 164] on div "INQUIRY INFORMATION" at bounding box center [294, 162] width 198 height 8
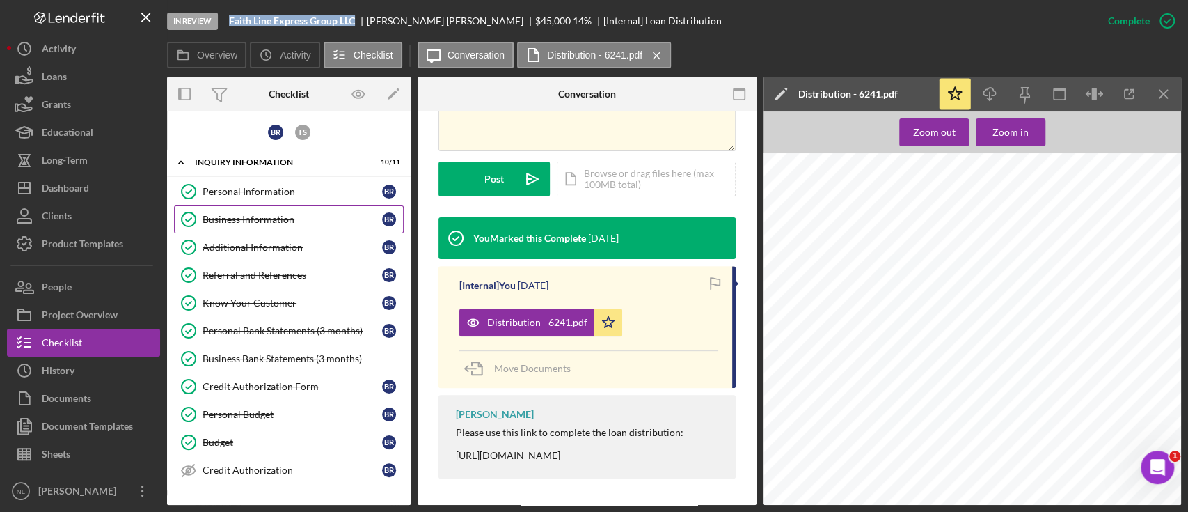
click at [256, 206] on link "Business Information Business Information B R" at bounding box center [289, 219] width 230 height 28
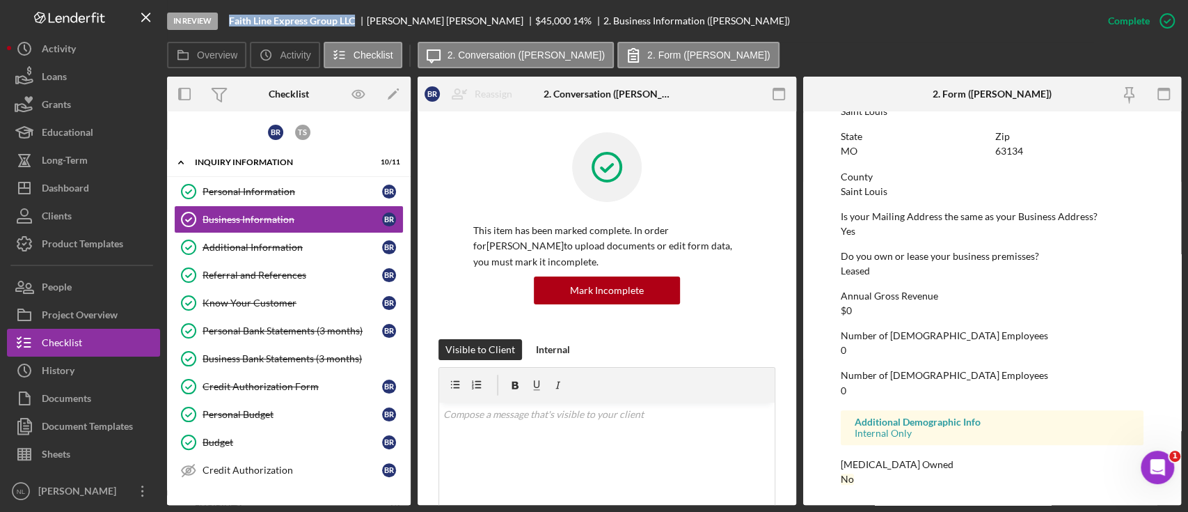
scroll to position [659, 0]
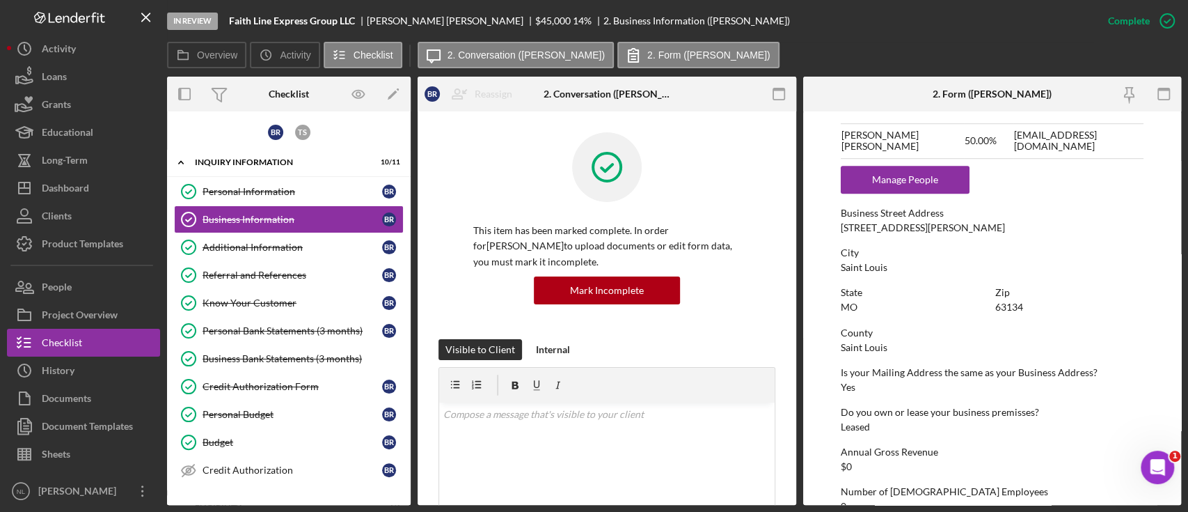
click at [881, 222] on div "6827 Knoll Ave" at bounding box center [923, 227] width 164 height 11
copy div "6827 Knoll Ave"
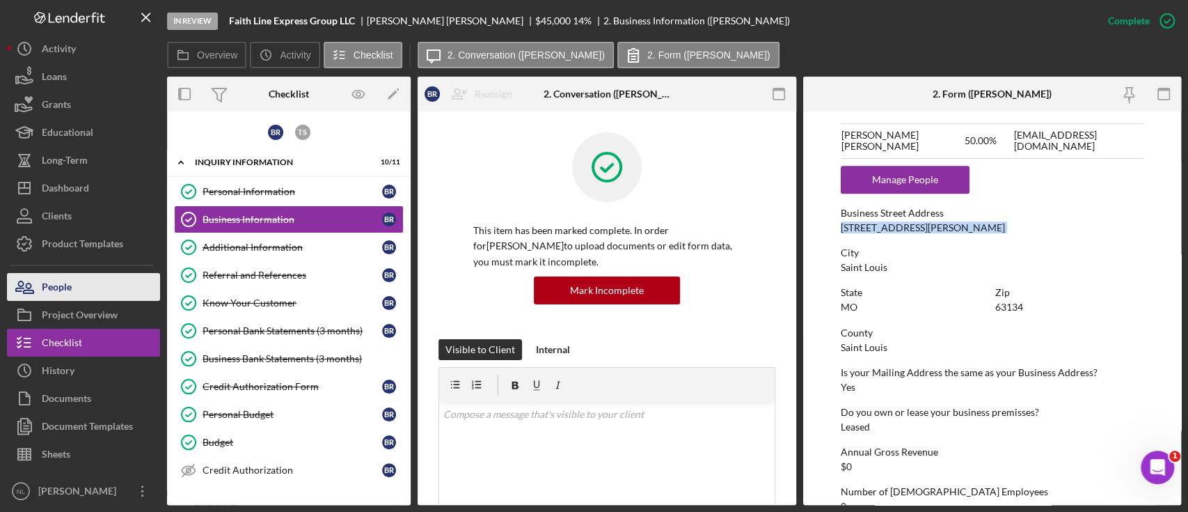
click at [70, 286] on div "People" at bounding box center [57, 288] width 30 height 31
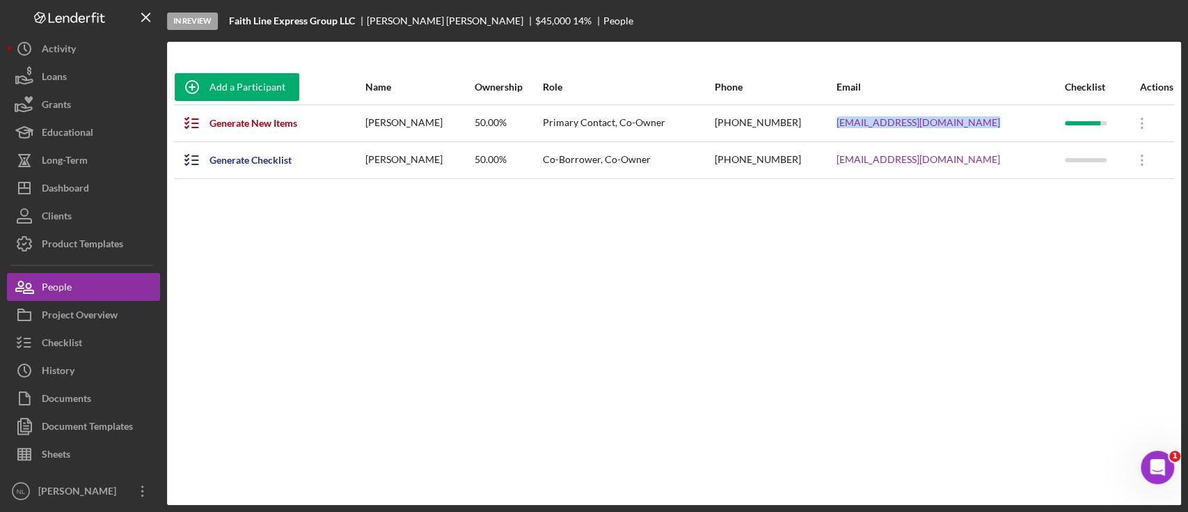
drag, startPoint x: 1008, startPoint y: 122, endPoint x: 846, endPoint y: 120, distance: 162.2
click at [846, 120] on tr "Generate New Items Britney Randels 50.00% Primary Contact, Co-Owner (314) 495-0…" at bounding box center [674, 122] width 1000 height 37
copy tr "faithlinexpressllc@gmail.com"
drag, startPoint x: 981, startPoint y: 161, endPoint x: 859, endPoint y: 156, distance: 122.6
click at [859, 156] on tr "Generate Checklist Tanisha Stewart 50.00% Co-Borrower, Co-Owner (314) 753-8246 …" at bounding box center [674, 159] width 1000 height 37
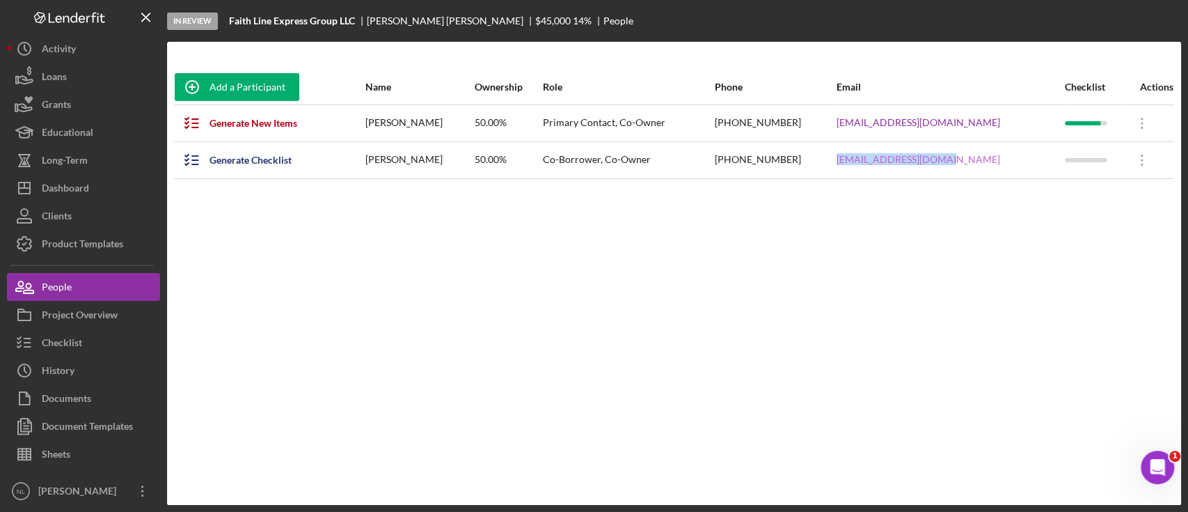
copy tr "tstewartstl@gmail.com"
click at [100, 340] on button "Checklist" at bounding box center [83, 343] width 153 height 28
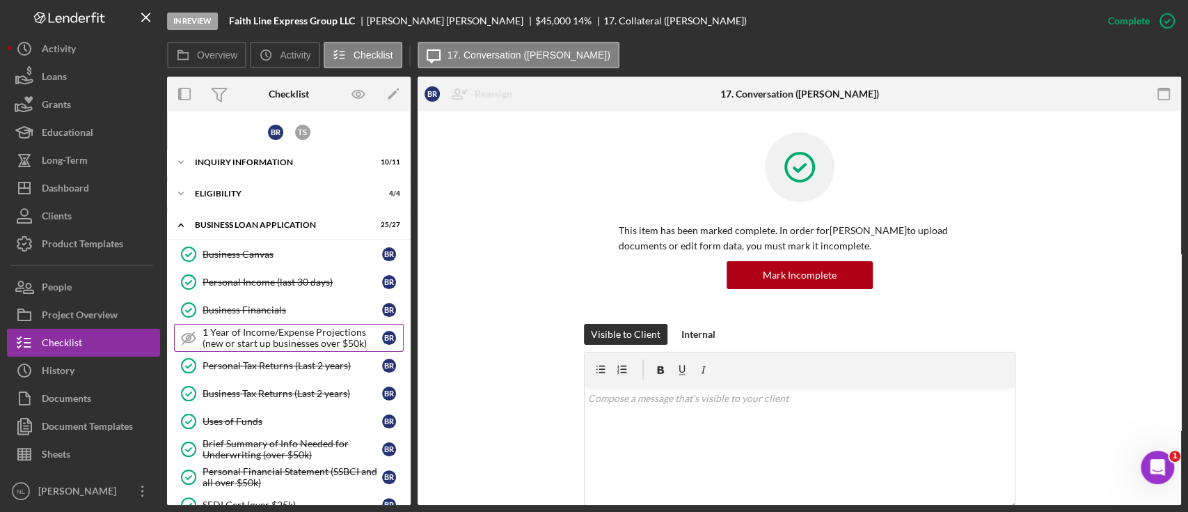
scroll to position [590, 0]
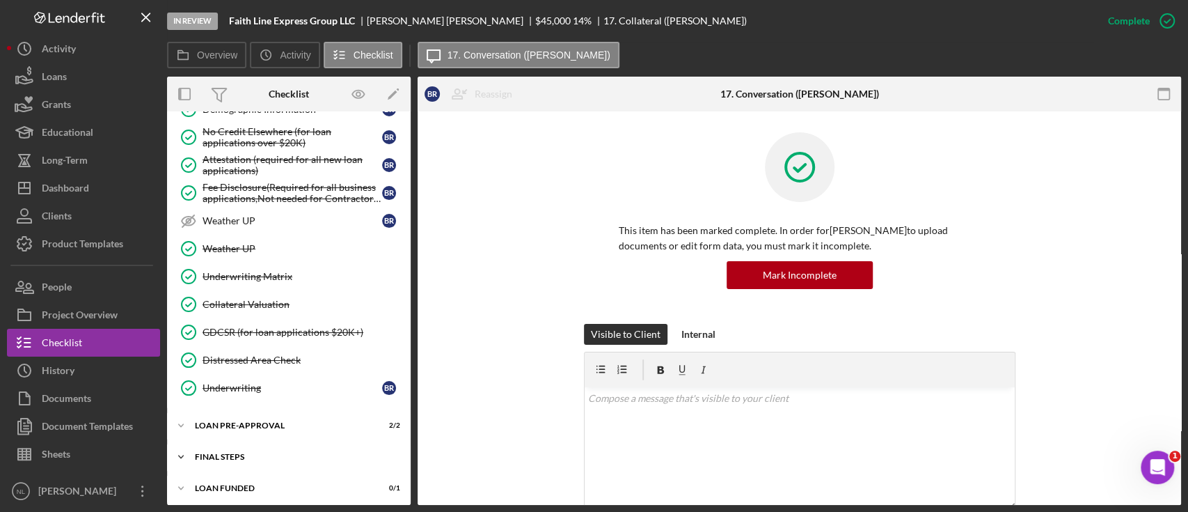
click at [273, 447] on div "Icon/Expander FINAL STEPS 12 / 19" at bounding box center [289, 457] width 244 height 28
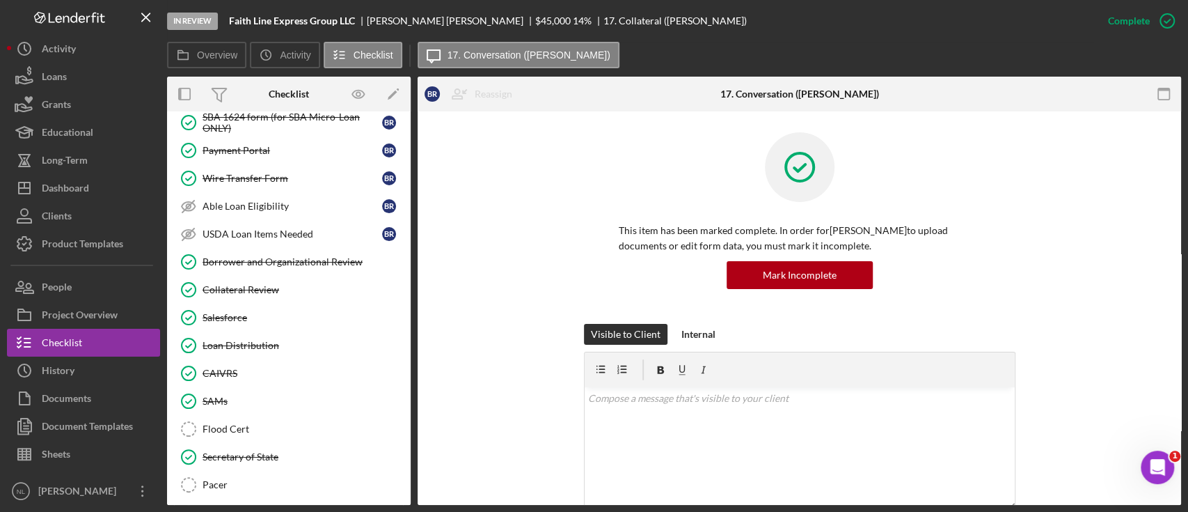
scroll to position [1022, 0]
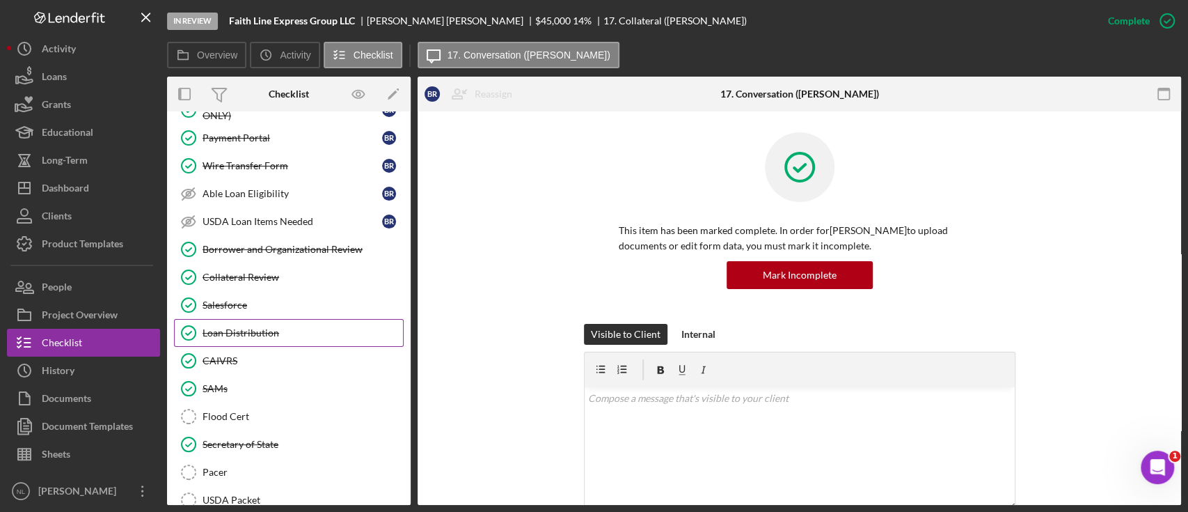
click at [258, 319] on link "Loan Distribution Loan Distribution" at bounding box center [289, 333] width 230 height 28
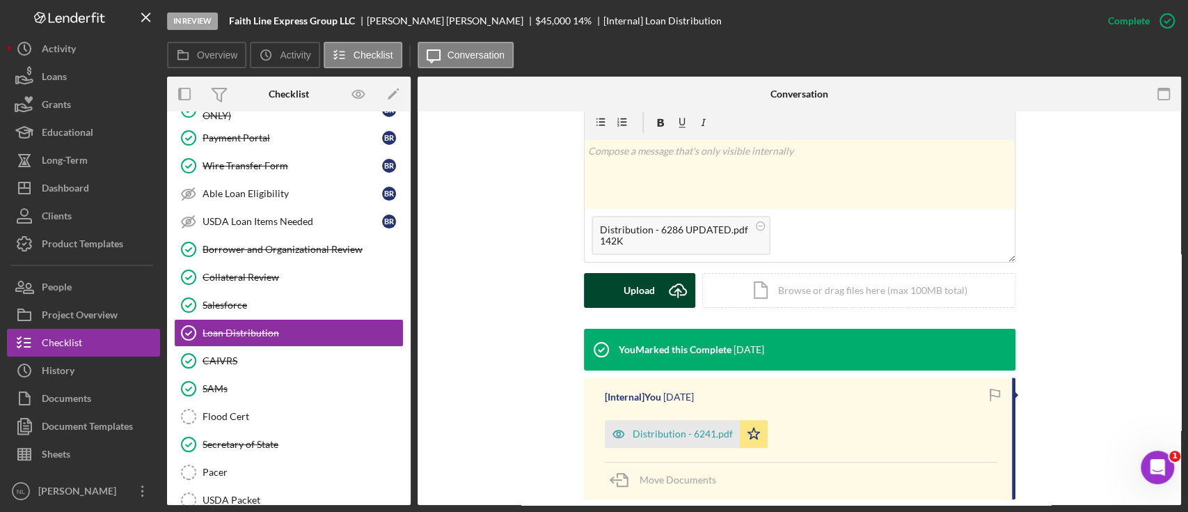
scroll to position [216, 0]
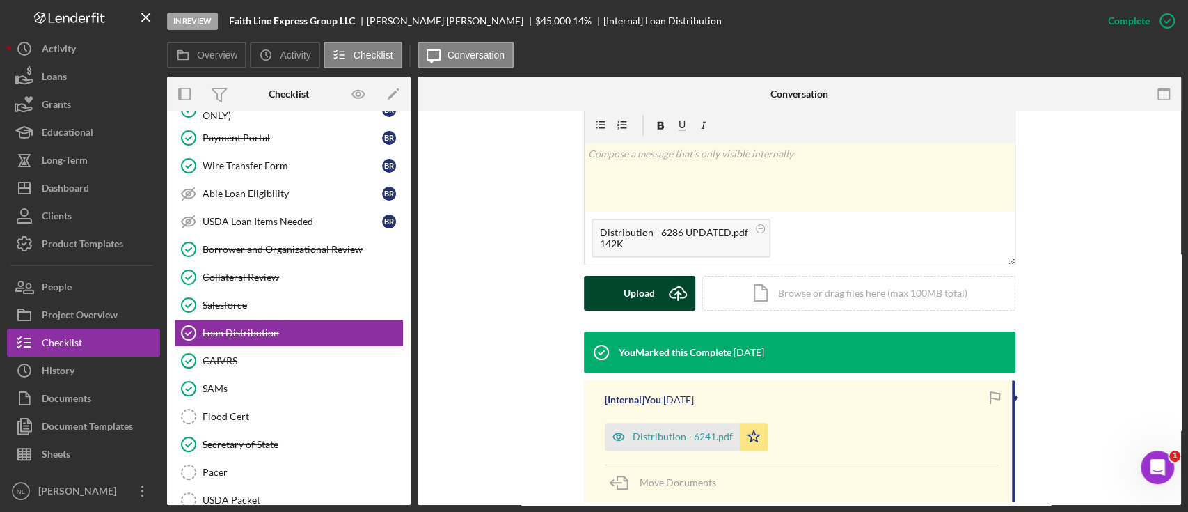
click at [631, 292] on div "Upload" at bounding box center [639, 293] width 31 height 35
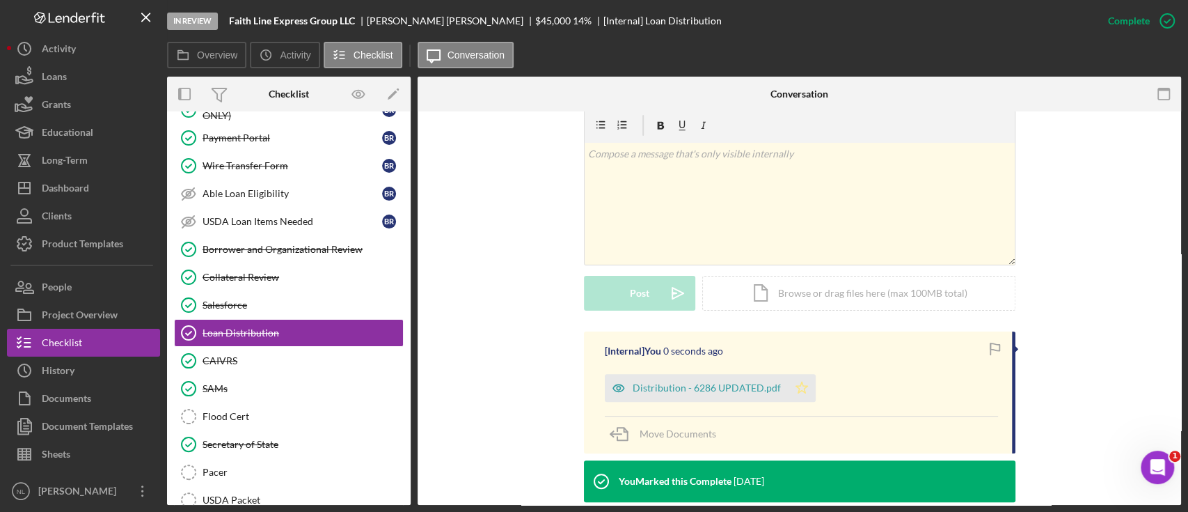
click at [791, 391] on icon "Icon/Star" at bounding box center [802, 388] width 28 height 28
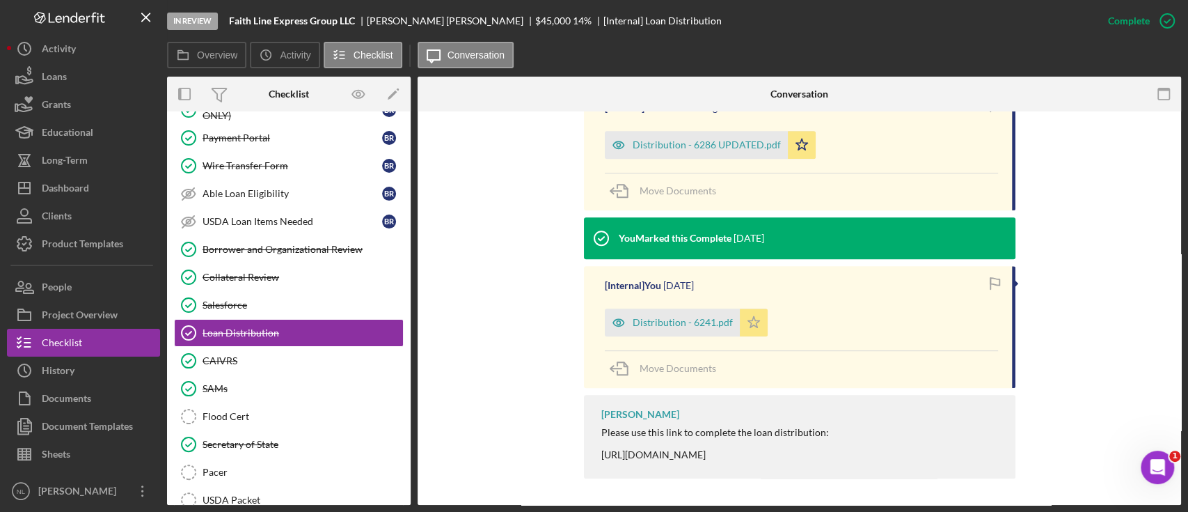
click at [748, 320] on icon "Icon/Star" at bounding box center [754, 322] width 28 height 28
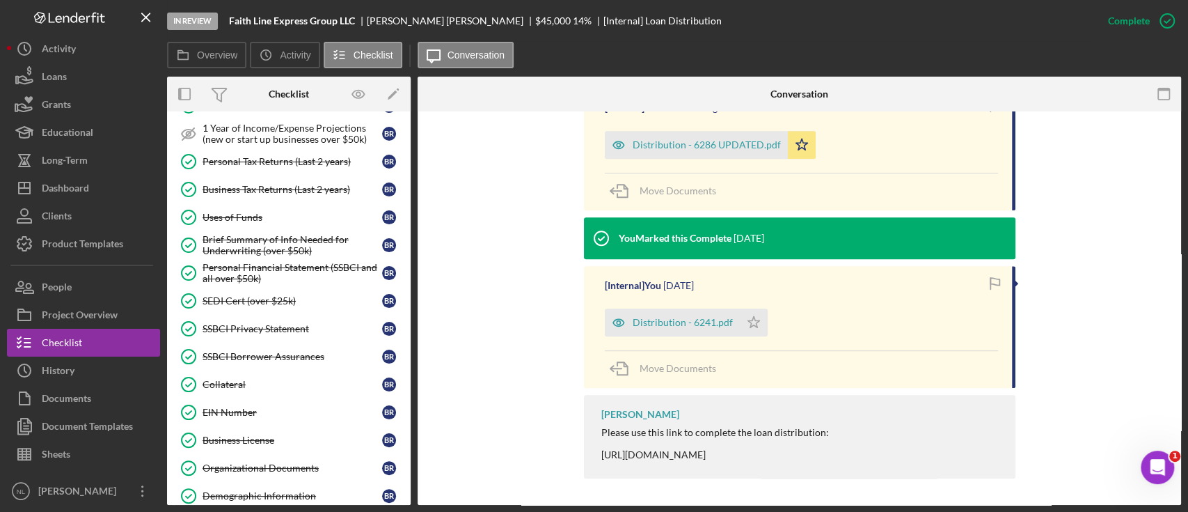
scroll to position [0, 0]
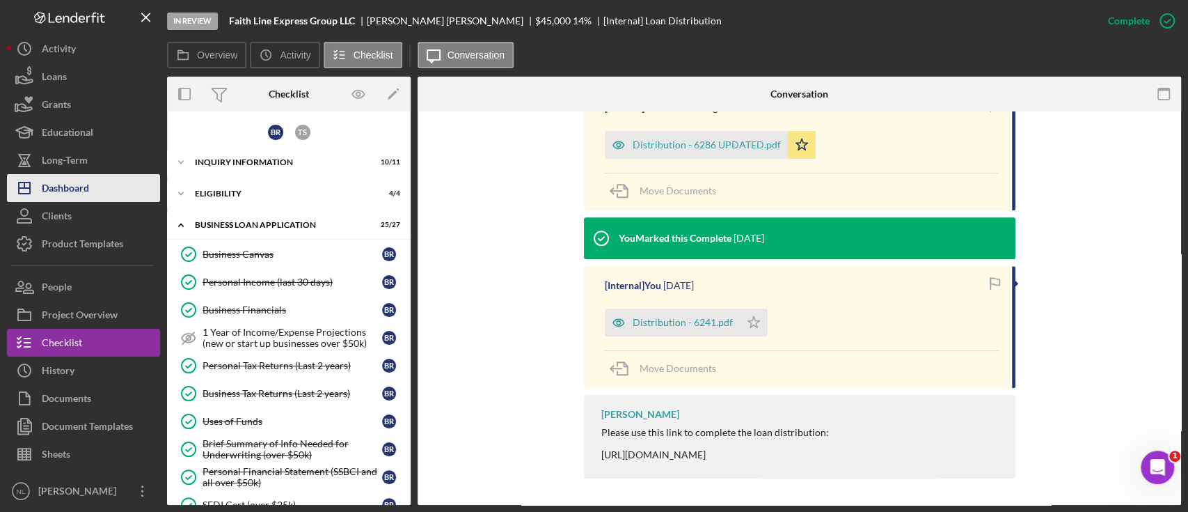
click at [96, 182] on button "Icon/Dashboard Dashboard" at bounding box center [83, 188] width 153 height 28
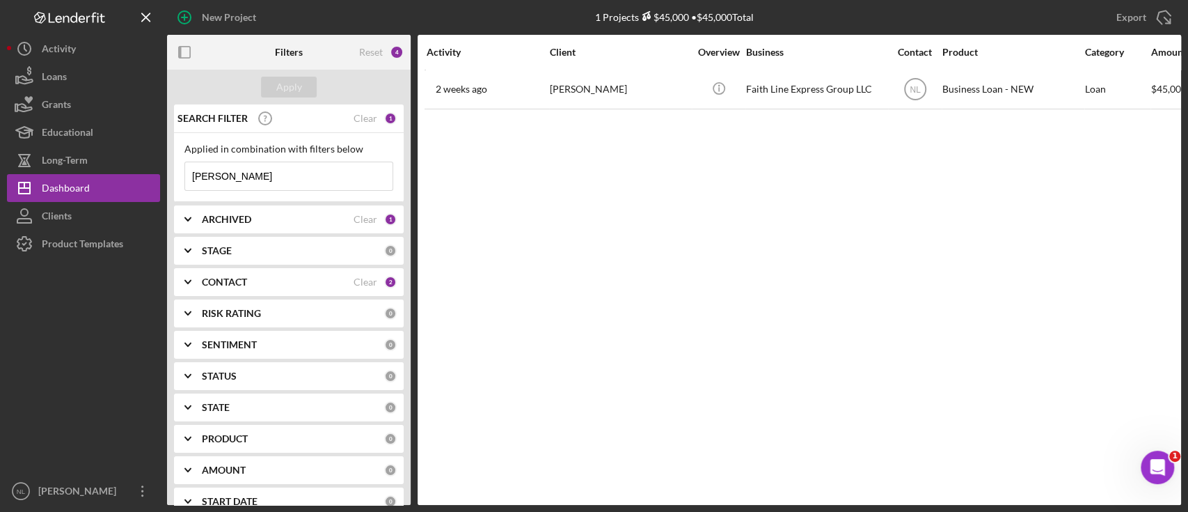
click at [299, 186] on input "britney" at bounding box center [288, 176] width 207 height 28
click at [300, 177] on input at bounding box center [288, 176] width 207 height 28
click at [448, 210] on div "Activity Client Overview Business Contact Product Category Amount Started Closi…" at bounding box center [800, 270] width 764 height 470
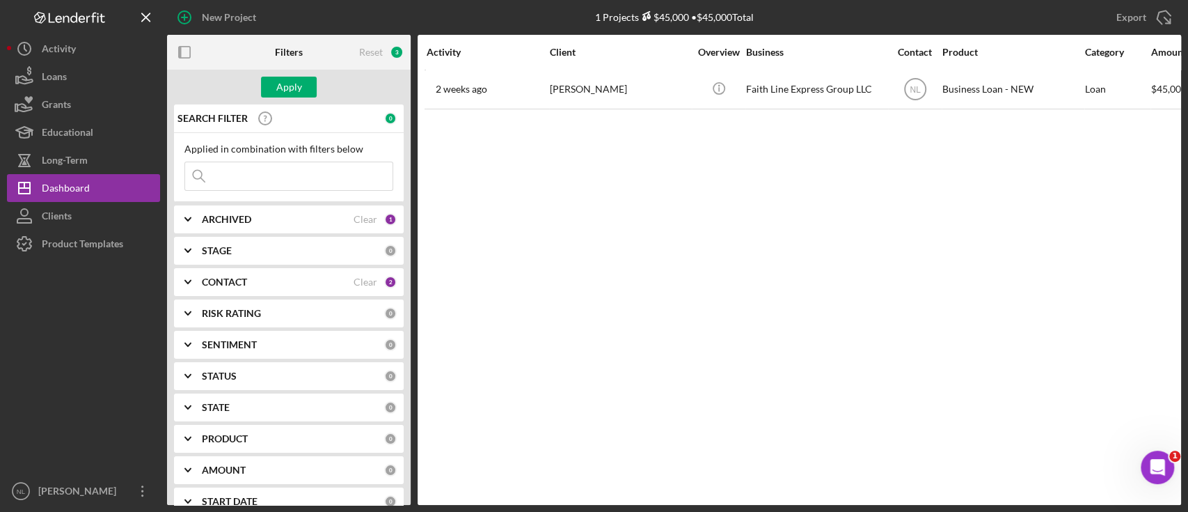
click at [369, 178] on input at bounding box center [288, 176] width 207 height 28
click at [299, 191] on div "Applied in combination with filters below Icon/Menu Close" at bounding box center [289, 167] width 230 height 69
click at [297, 168] on input at bounding box center [288, 176] width 207 height 28
